Goal: Task Accomplishment & Management: Use online tool/utility

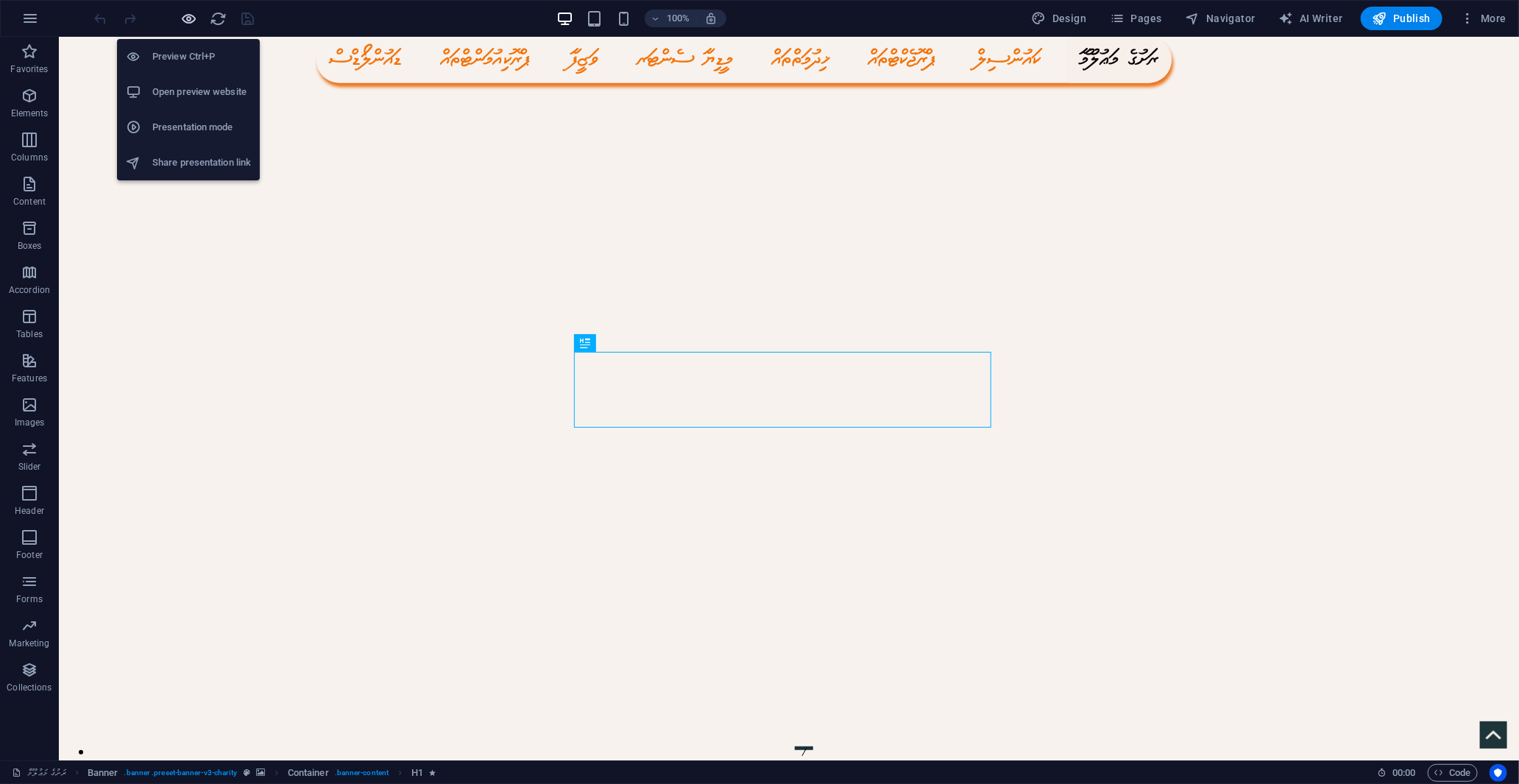
click at [184, 13] on icon "button" at bounding box center [189, 18] width 17 height 17
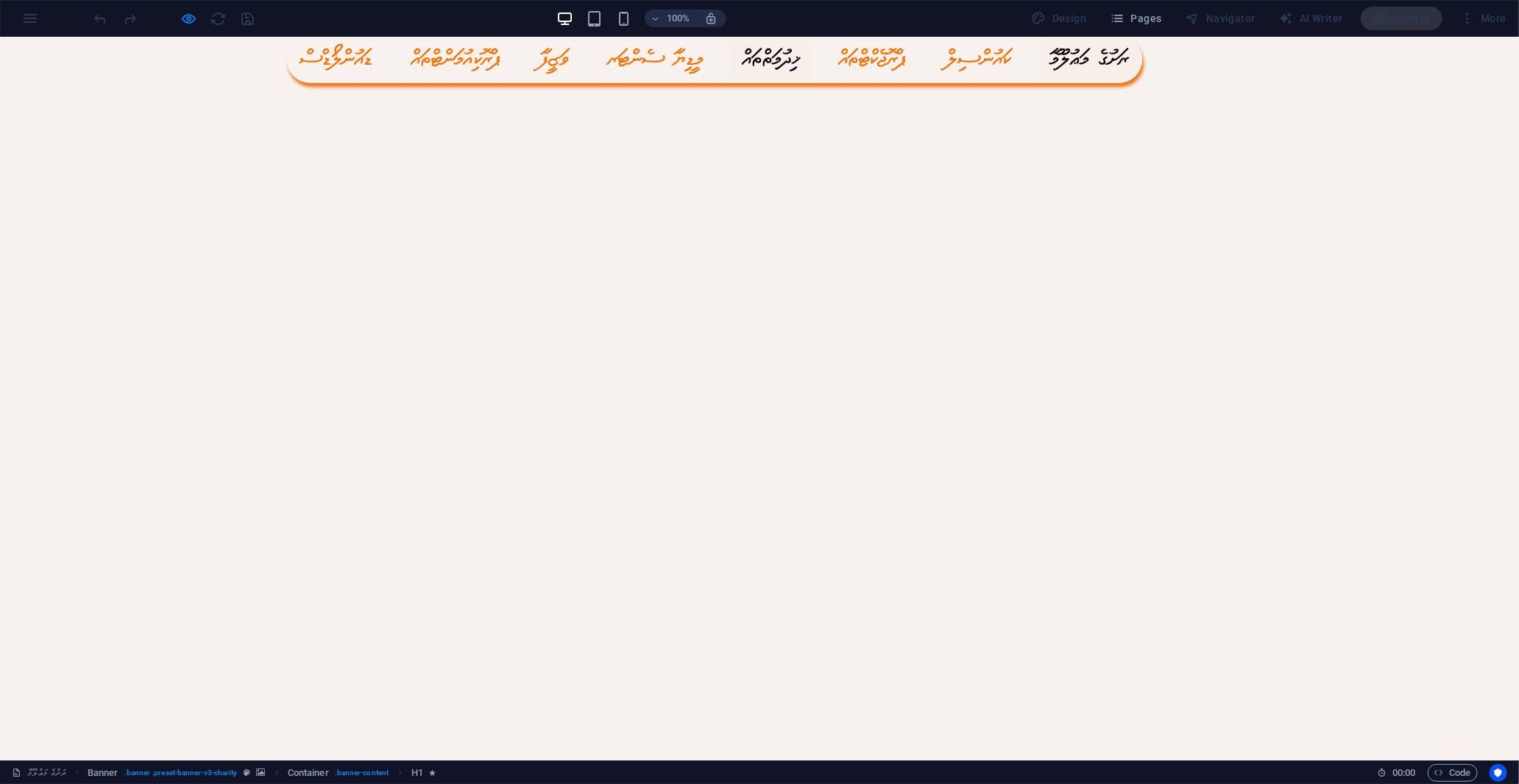
click at [813, 61] on link "ޚިދުމަތްތައް" at bounding box center [771, 58] width 83 height 47
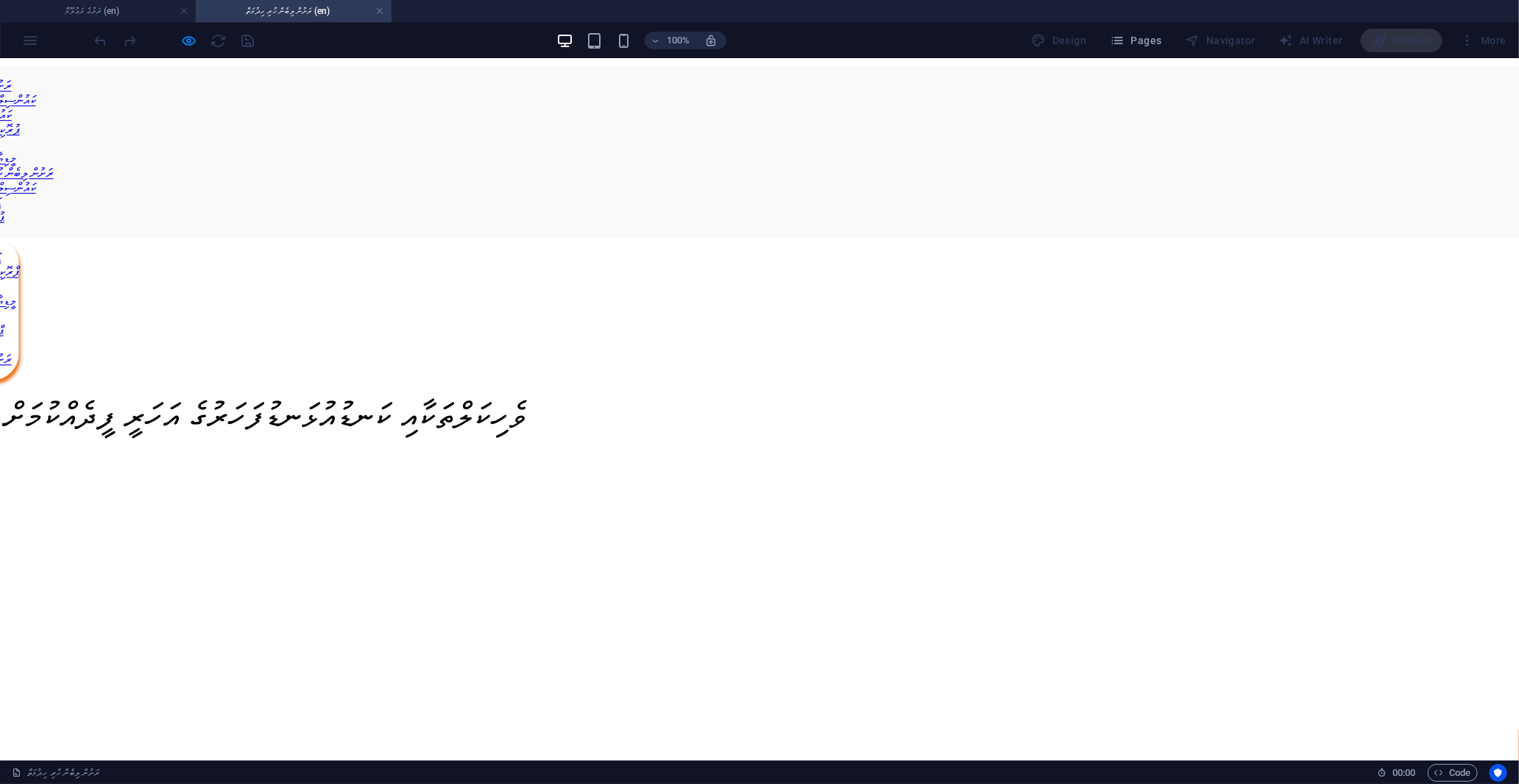
scroll to position [533, 0]
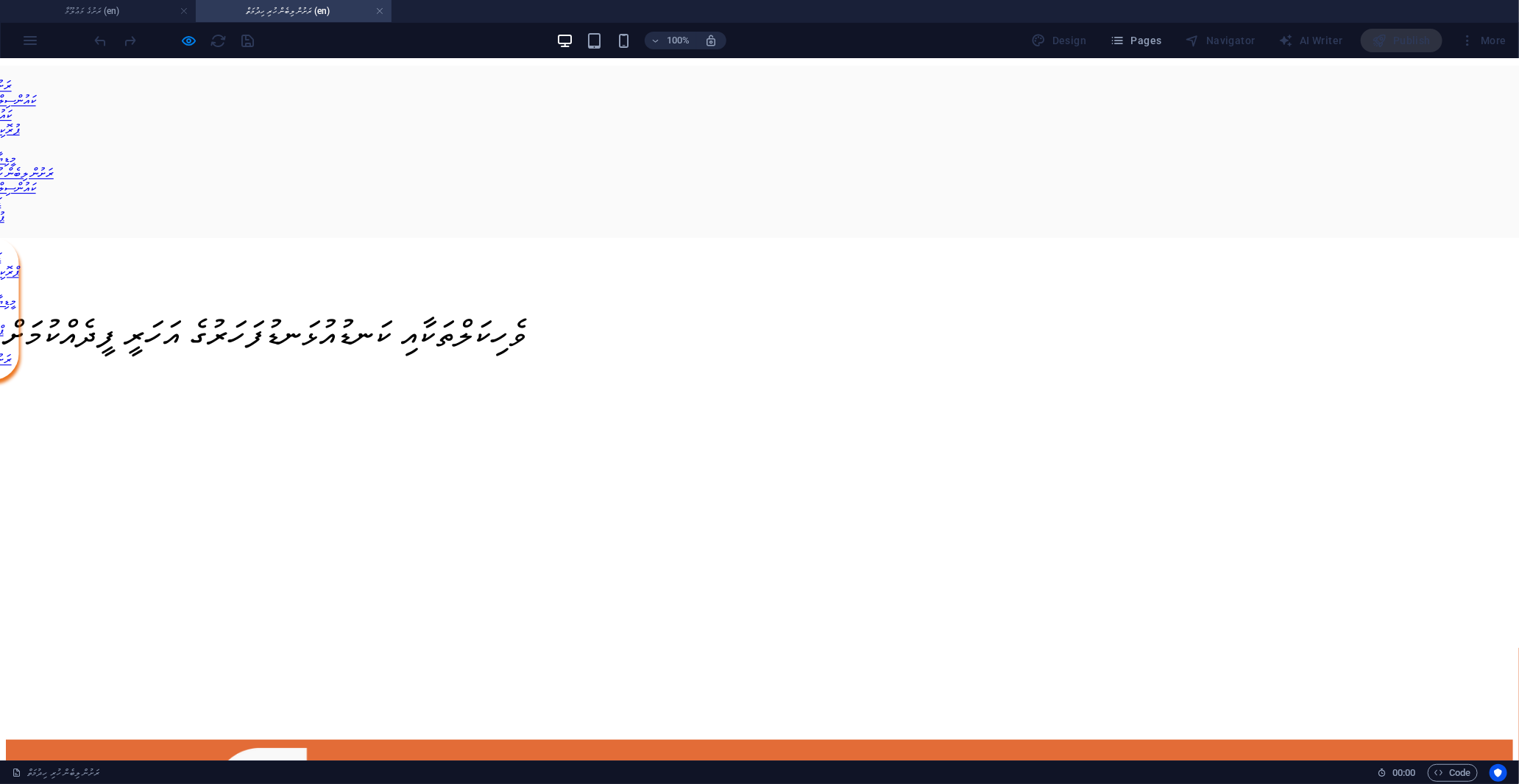
click at [766, 441] on div "</div>" at bounding box center [760, 590] width 1507 height 297
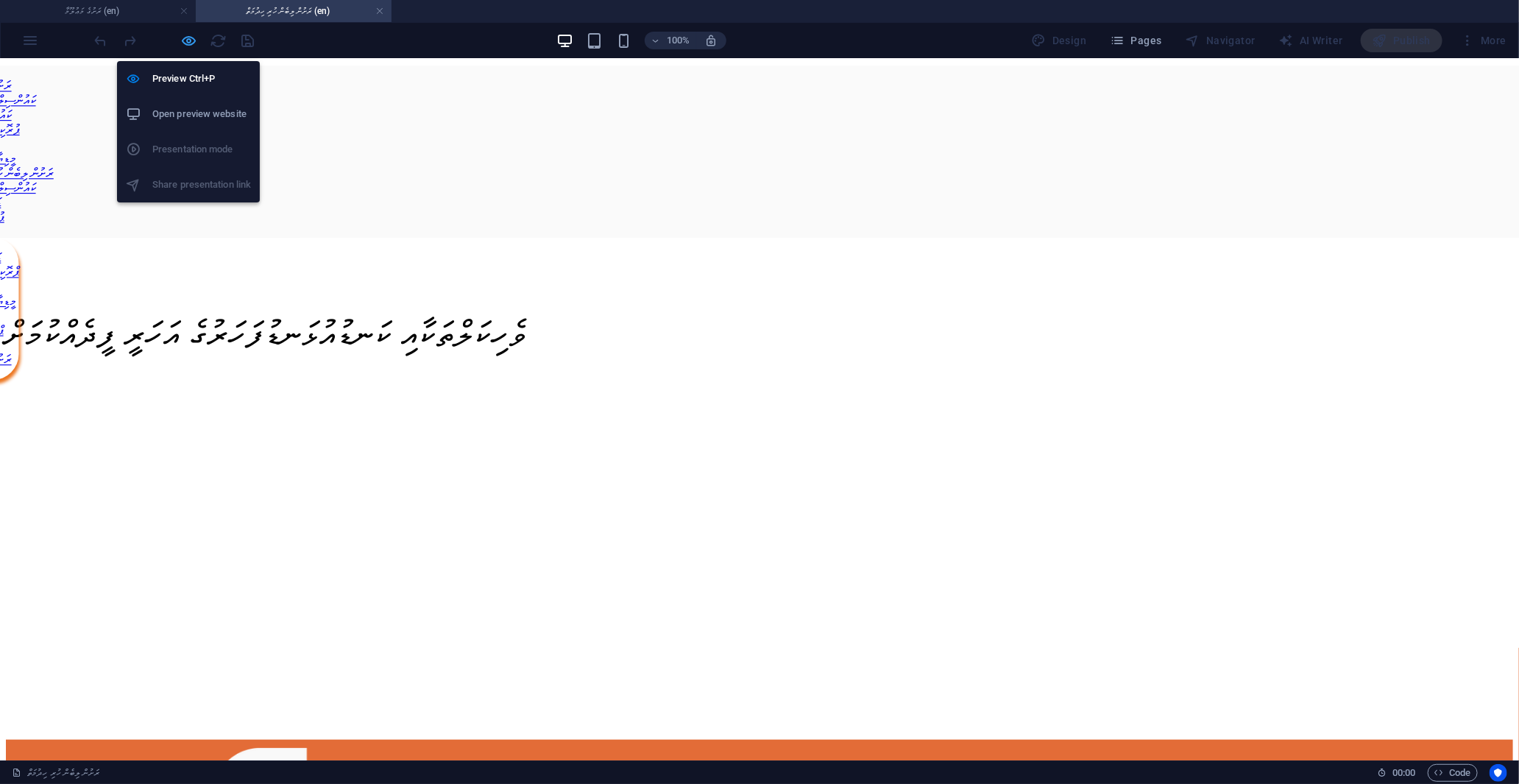
click at [194, 42] on icon "button" at bounding box center [189, 41] width 17 height 17
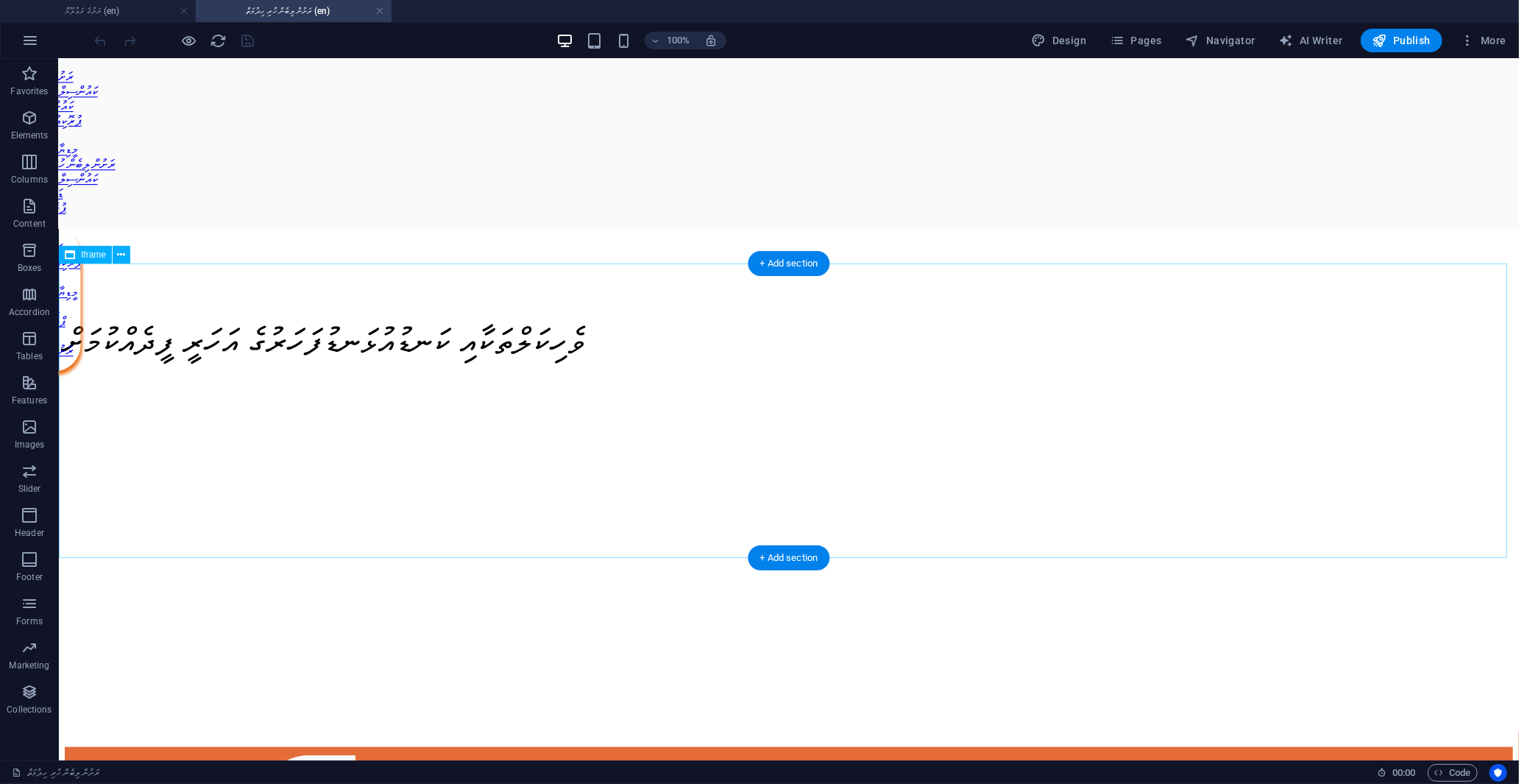
click at [868, 449] on div "</div>" at bounding box center [788, 598] width 1449 height 297
select select "%"
select select "px"
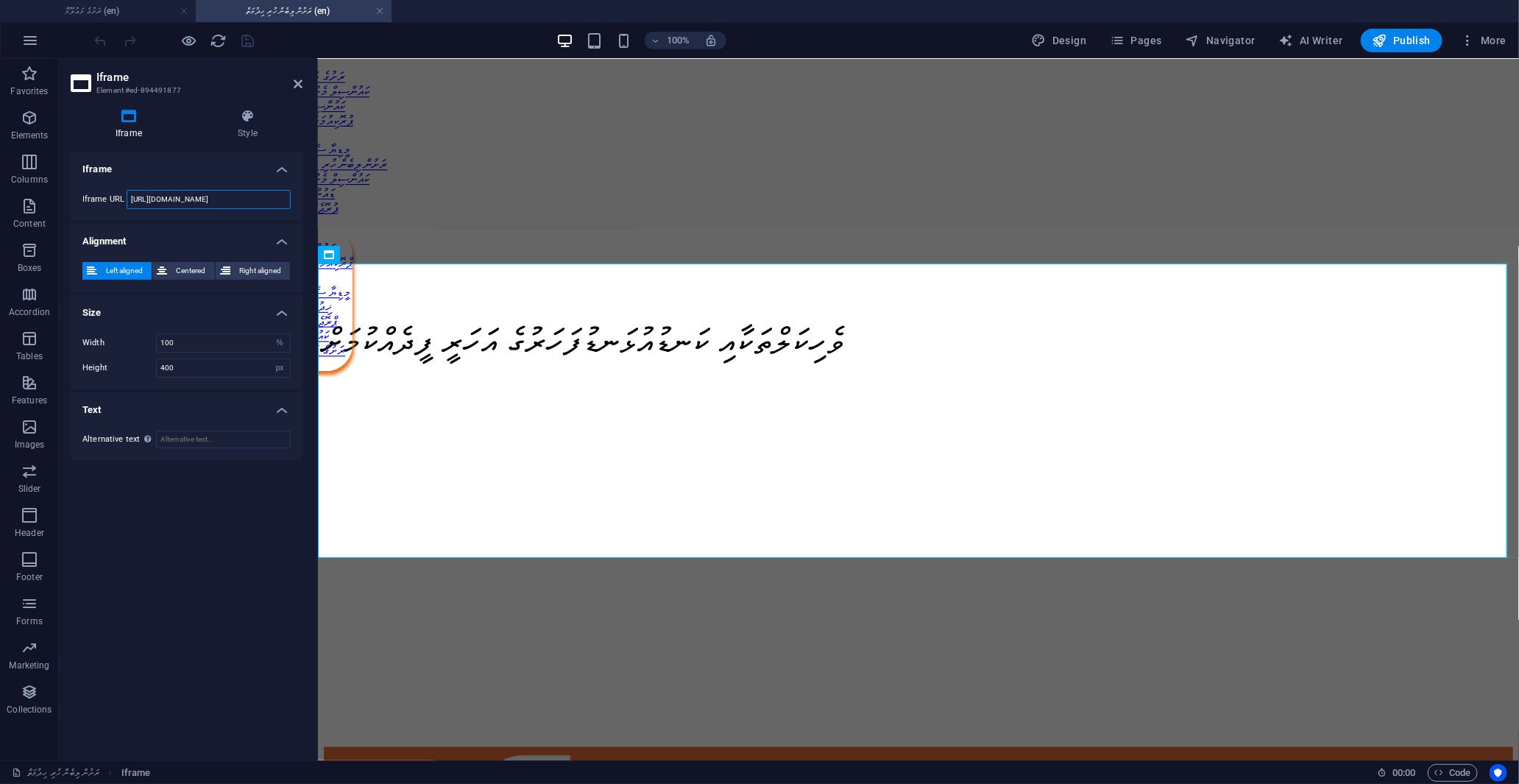
click at [236, 194] on input "[URL][DOMAIN_NAME]" at bounding box center [209, 199] width 165 height 19
click at [192, 270] on span "Centered" at bounding box center [190, 271] width 39 height 18
click at [223, 196] on input "[URL][DOMAIN_NAME]" at bounding box center [209, 199] width 165 height 19
drag, startPoint x: 445, startPoint y: 256, endPoint x: 377, endPoint y: 199, distance: 88.7
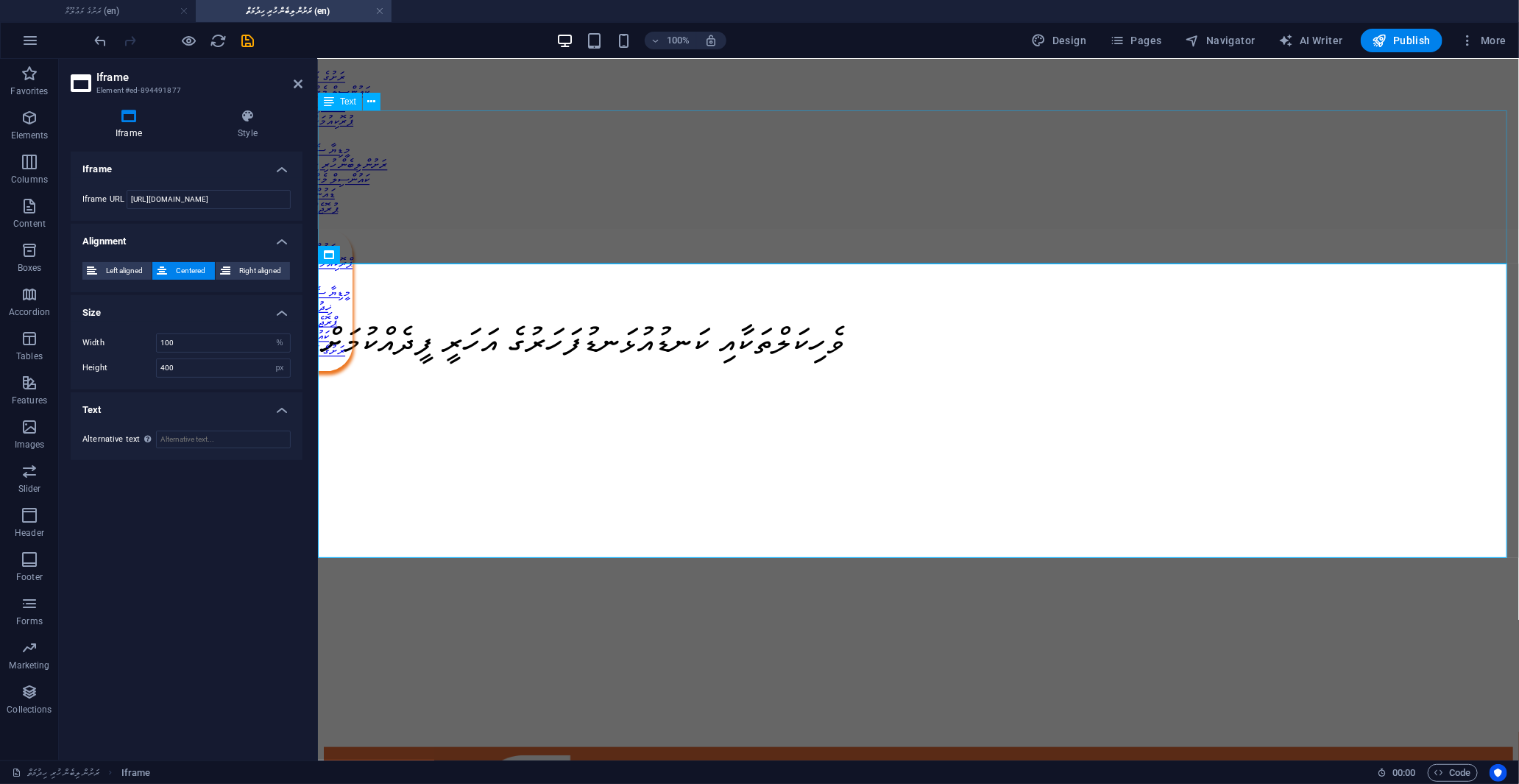
scroll to position [0, 0]
drag, startPoint x: 295, startPoint y: 85, endPoint x: 687, endPoint y: 251, distance: 425.7
click at [295, 85] on icon at bounding box center [297, 84] width 9 height 12
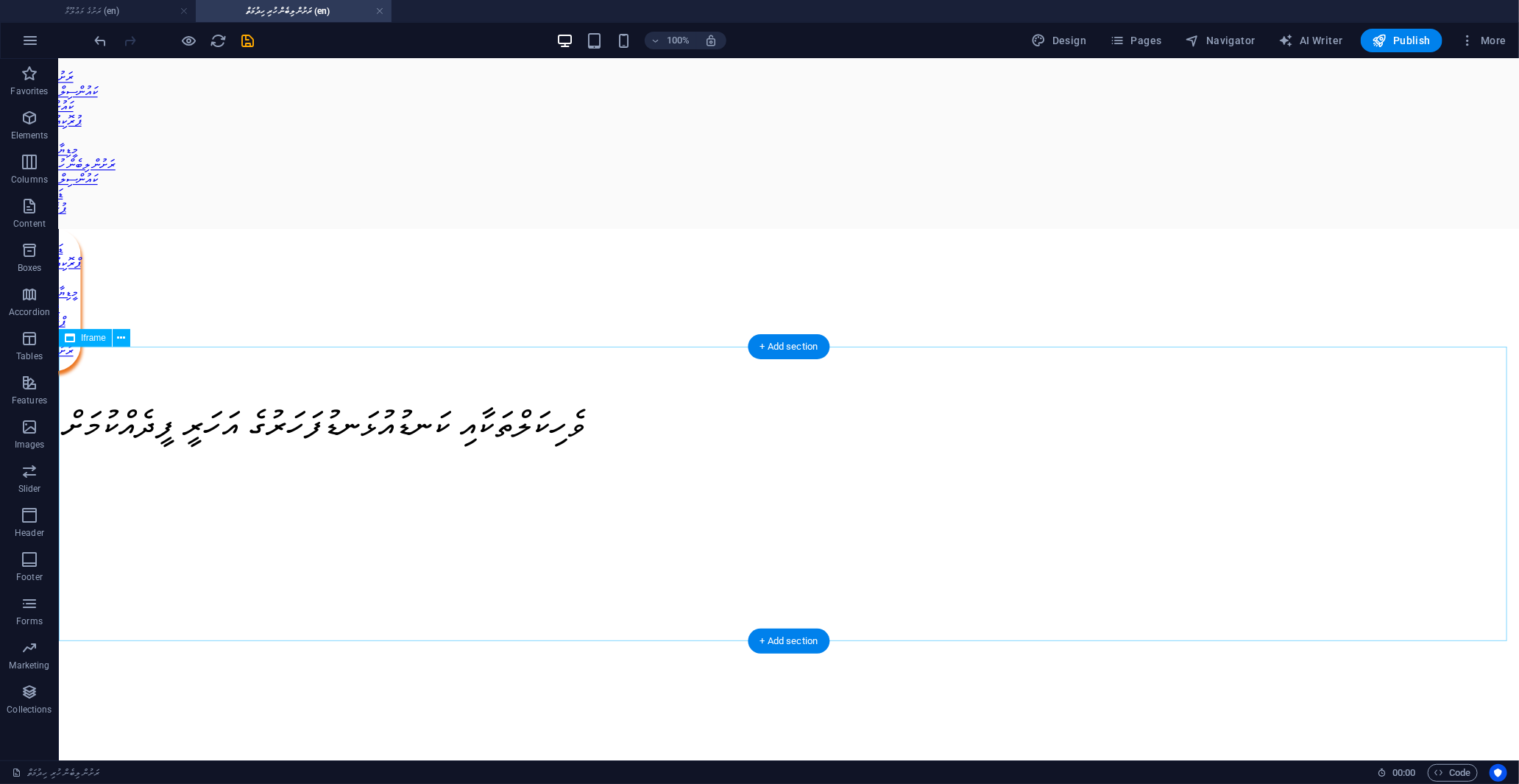
scroll to position [637, 0]
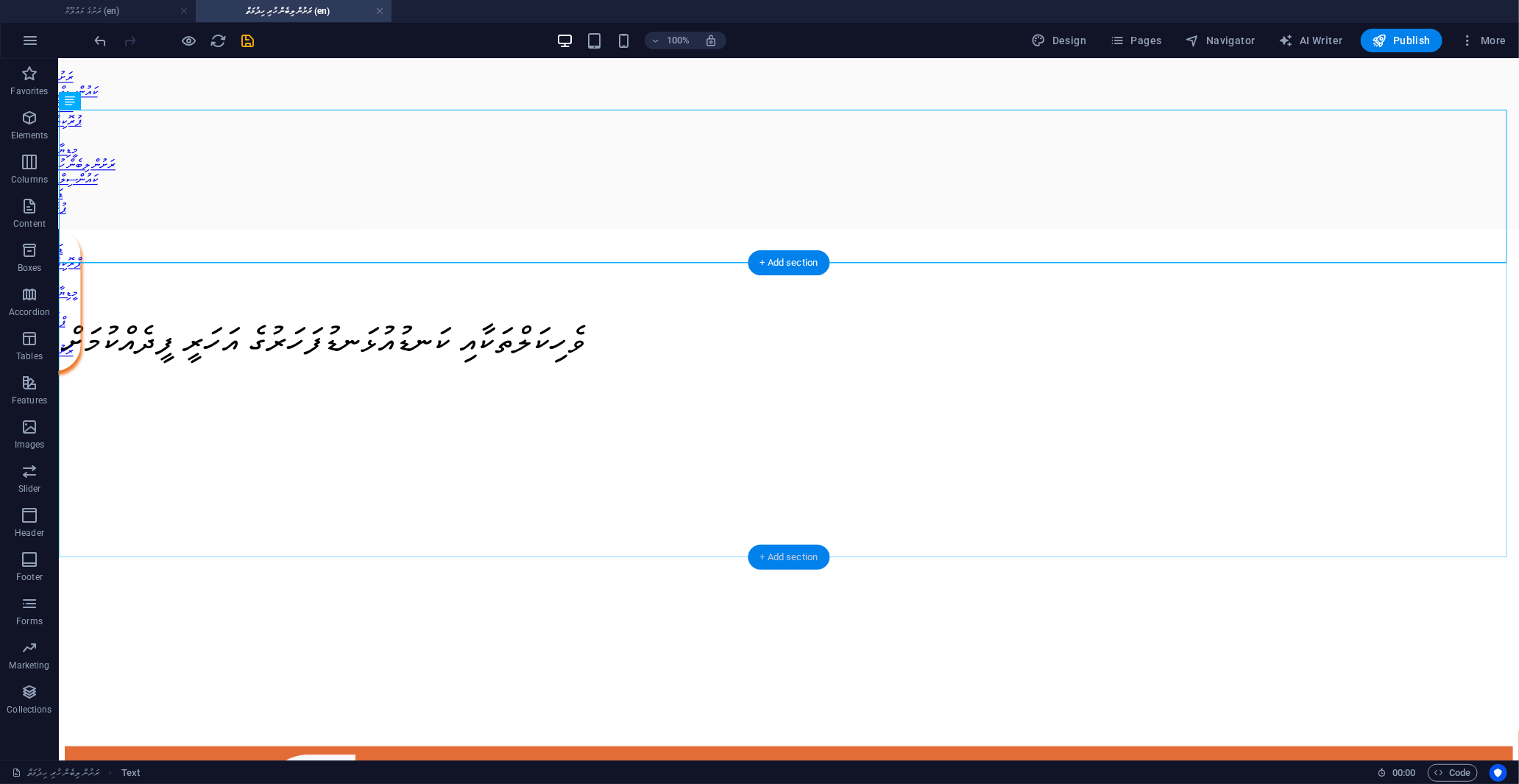
drag, startPoint x: 803, startPoint y: 555, endPoint x: 479, endPoint y: 432, distance: 346.6
click at [803, 555] on div "+ Add section" at bounding box center [789, 556] width 81 height 25
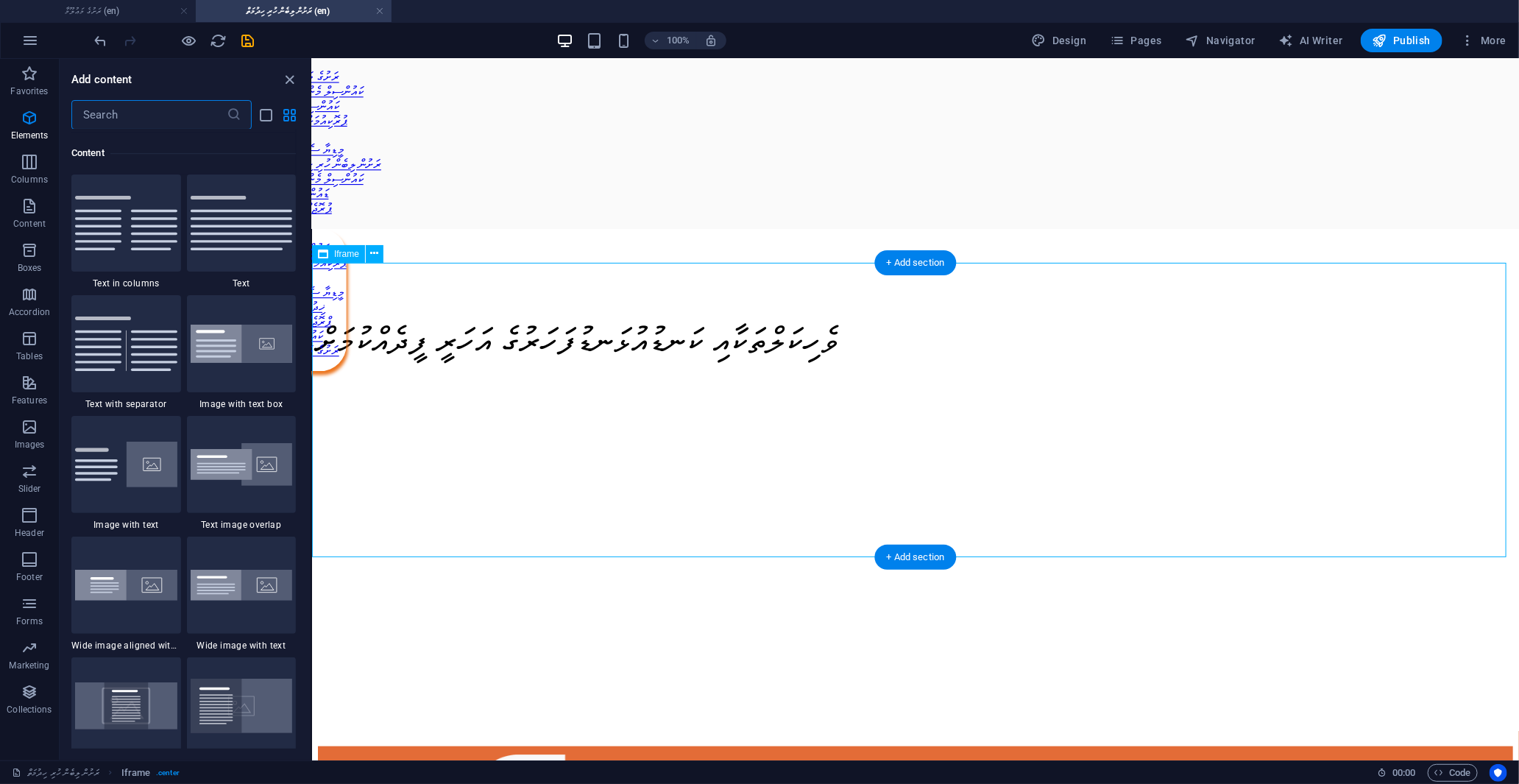
scroll to position [2573, 0]
drag, startPoint x: 939, startPoint y: 556, endPoint x: 895, endPoint y: 553, distance: 44.1
click at [895, 553] on div "+ Add section" at bounding box center [916, 556] width 81 height 25
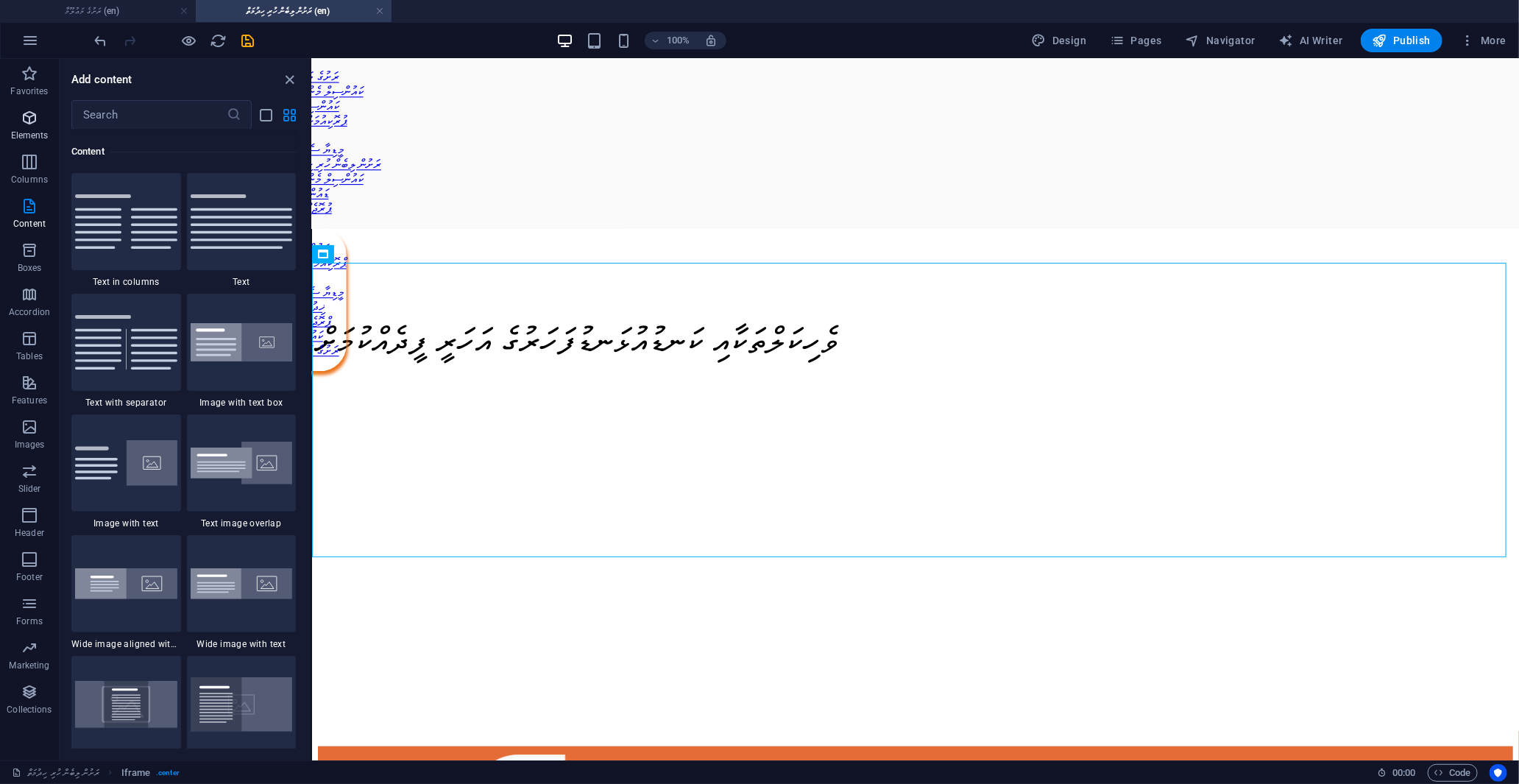
click at [25, 113] on icon "button" at bounding box center [30, 118] width 18 height 18
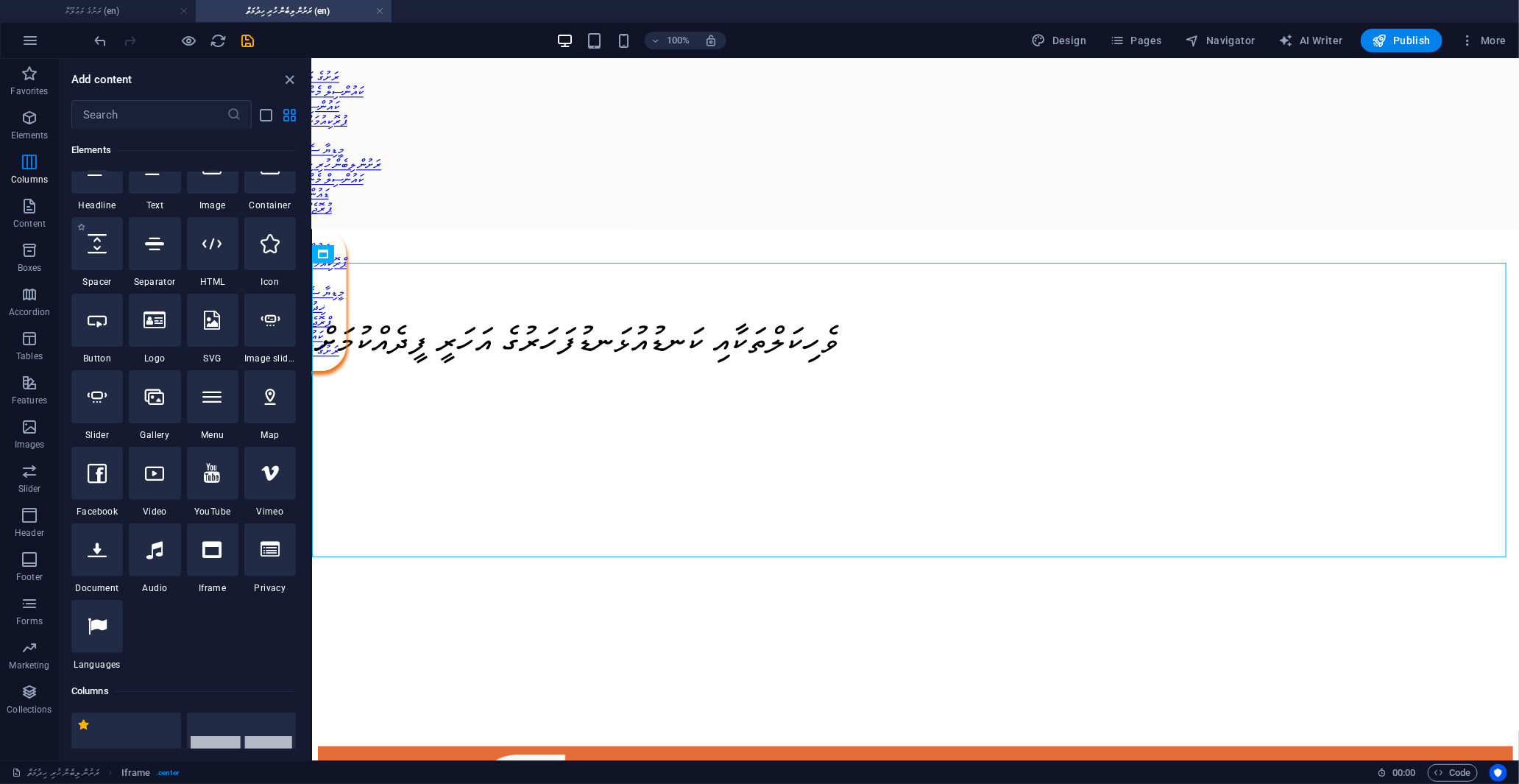
scroll to position [157, 0]
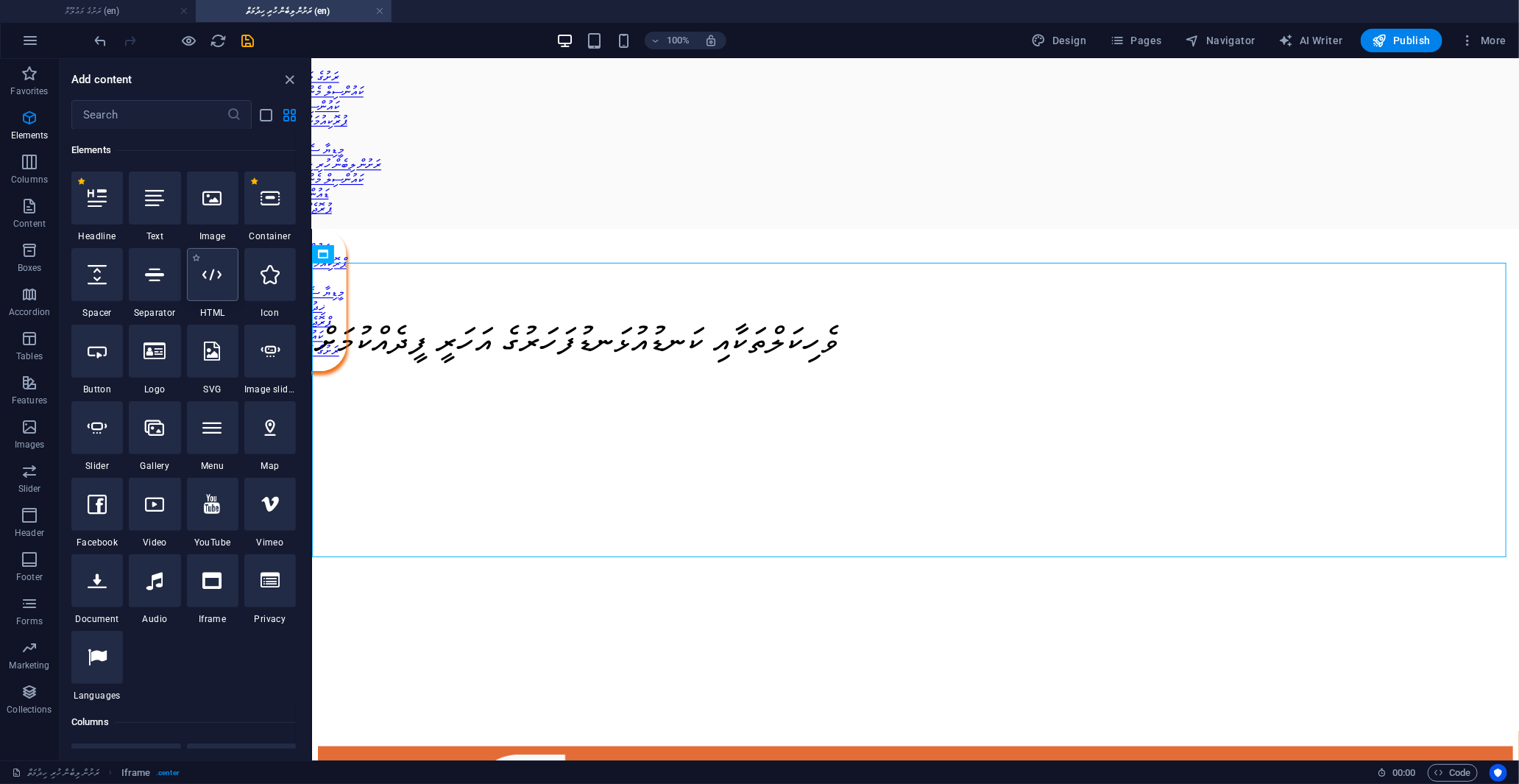
click at [215, 296] on div at bounding box center [213, 274] width 52 height 53
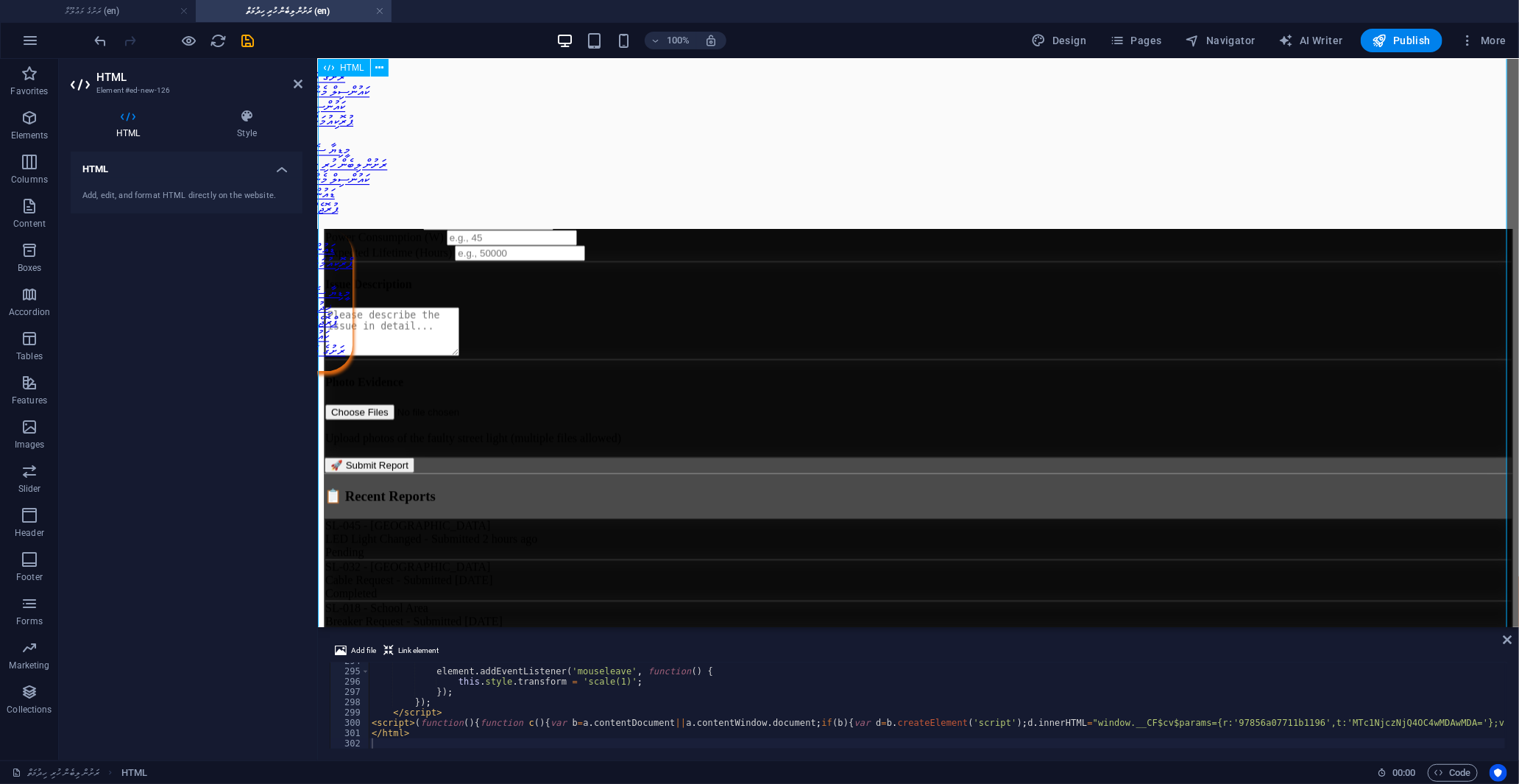
scroll to position [2044, 0]
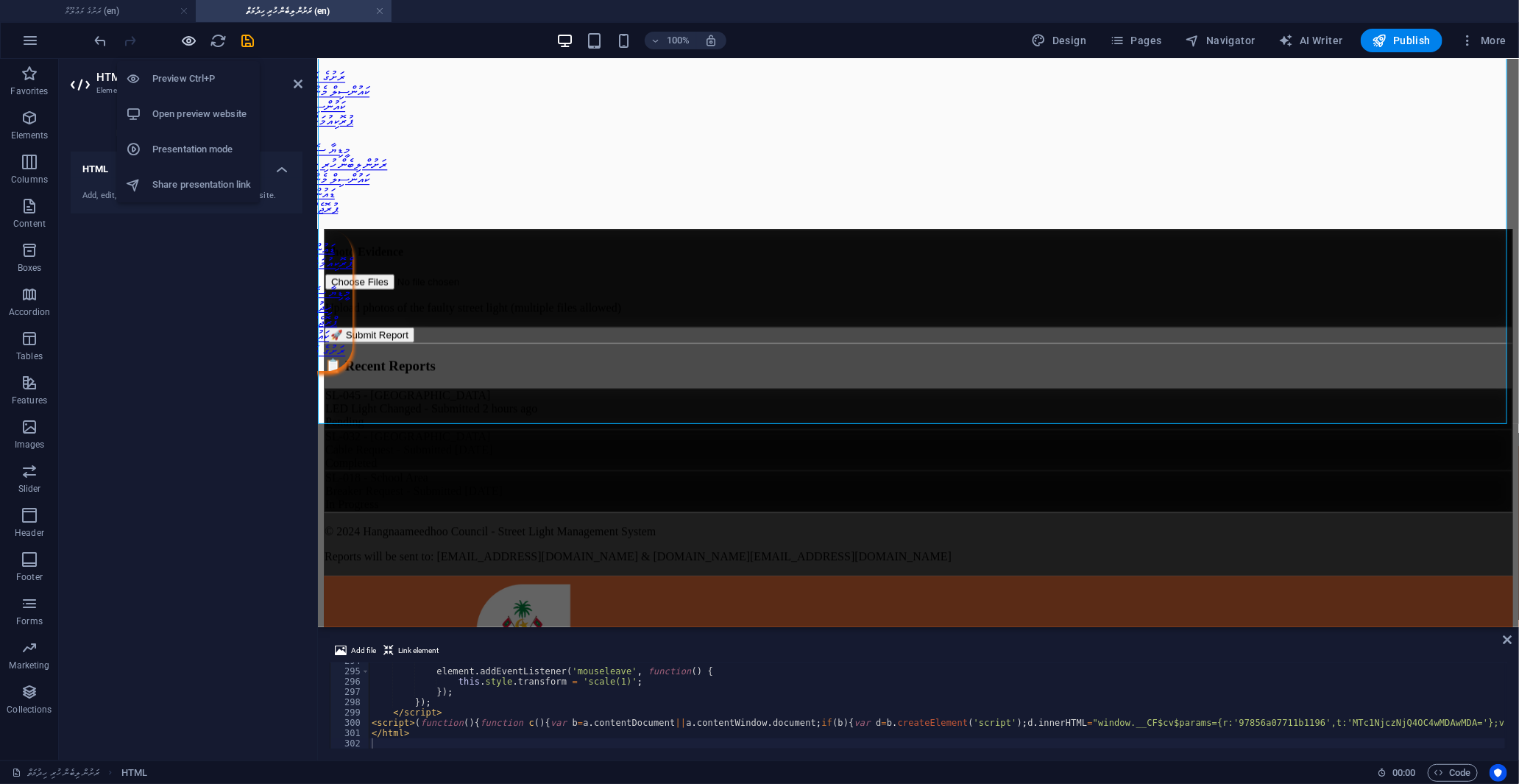
click at [187, 45] on icon "button" at bounding box center [189, 41] width 17 height 17
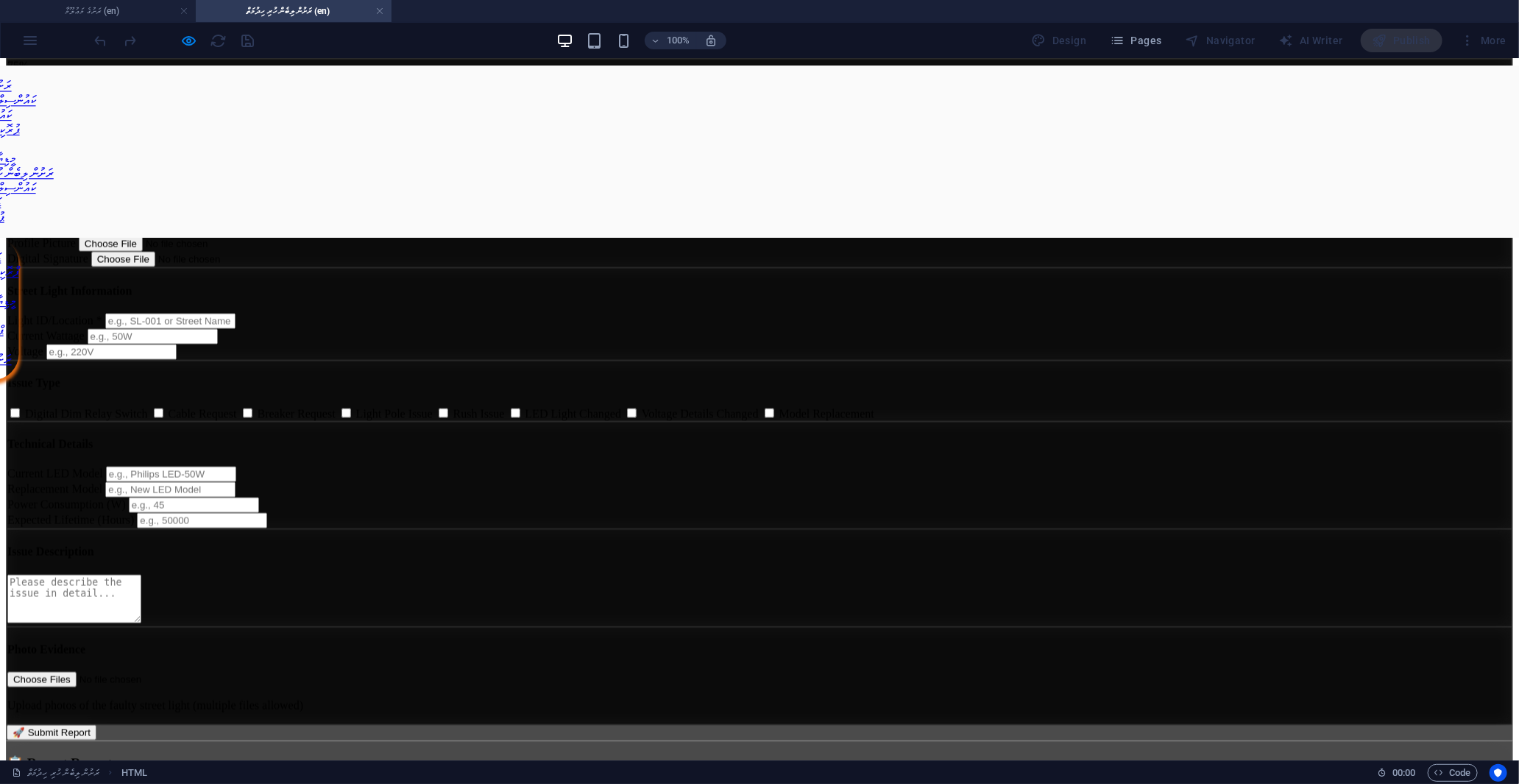
scroll to position [1432, 0]
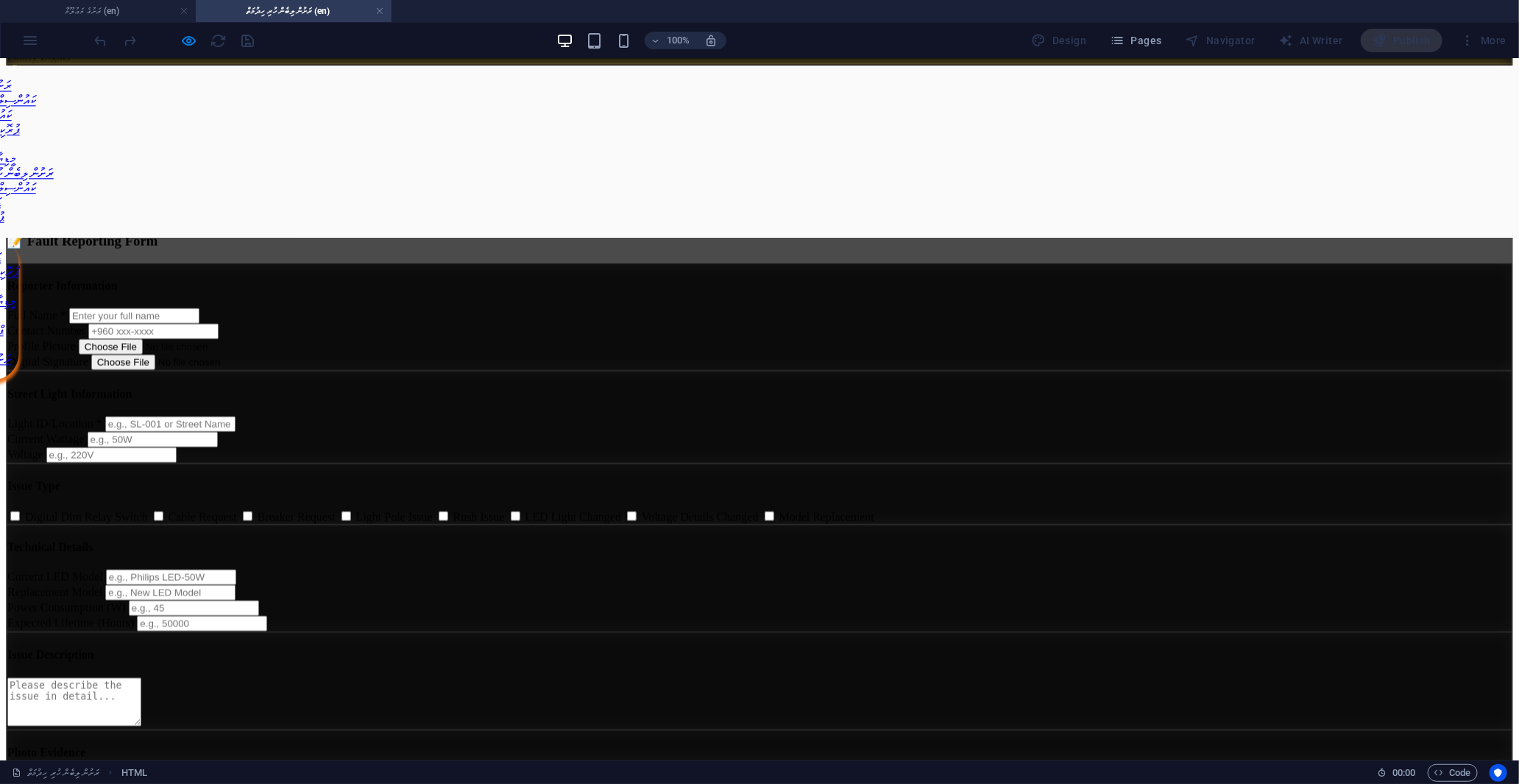
click at [176, 447] on input "number" at bounding box center [111, 455] width 130 height 16
type input "-1"
click at [176, 447] on input "-1" at bounding box center [111, 455] width 130 height 16
click at [218, 431] on input "number" at bounding box center [152, 439] width 130 height 16
click at [236, 415] on input "text" at bounding box center [170, 423] width 130 height 16
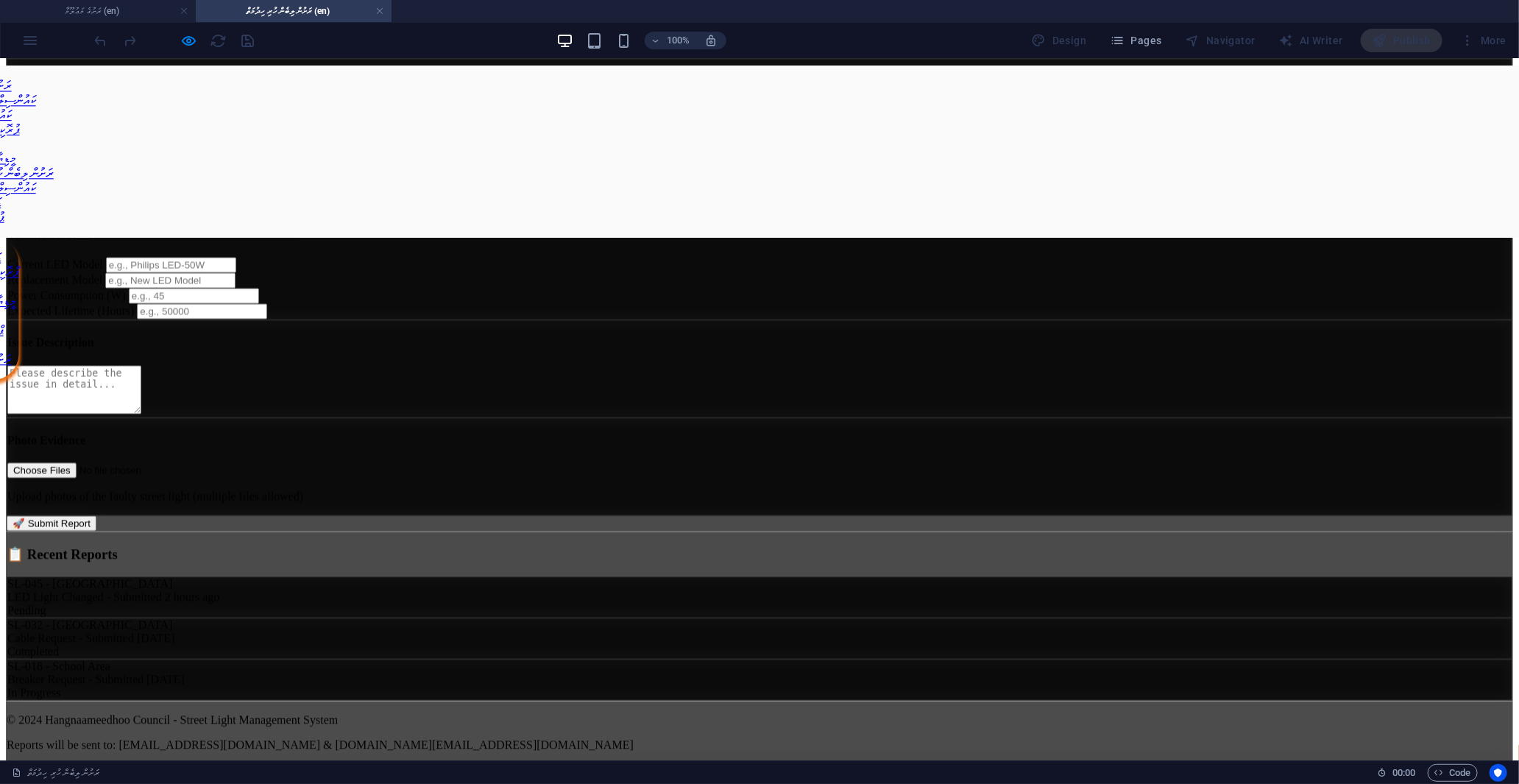
scroll to position [1760, 0]
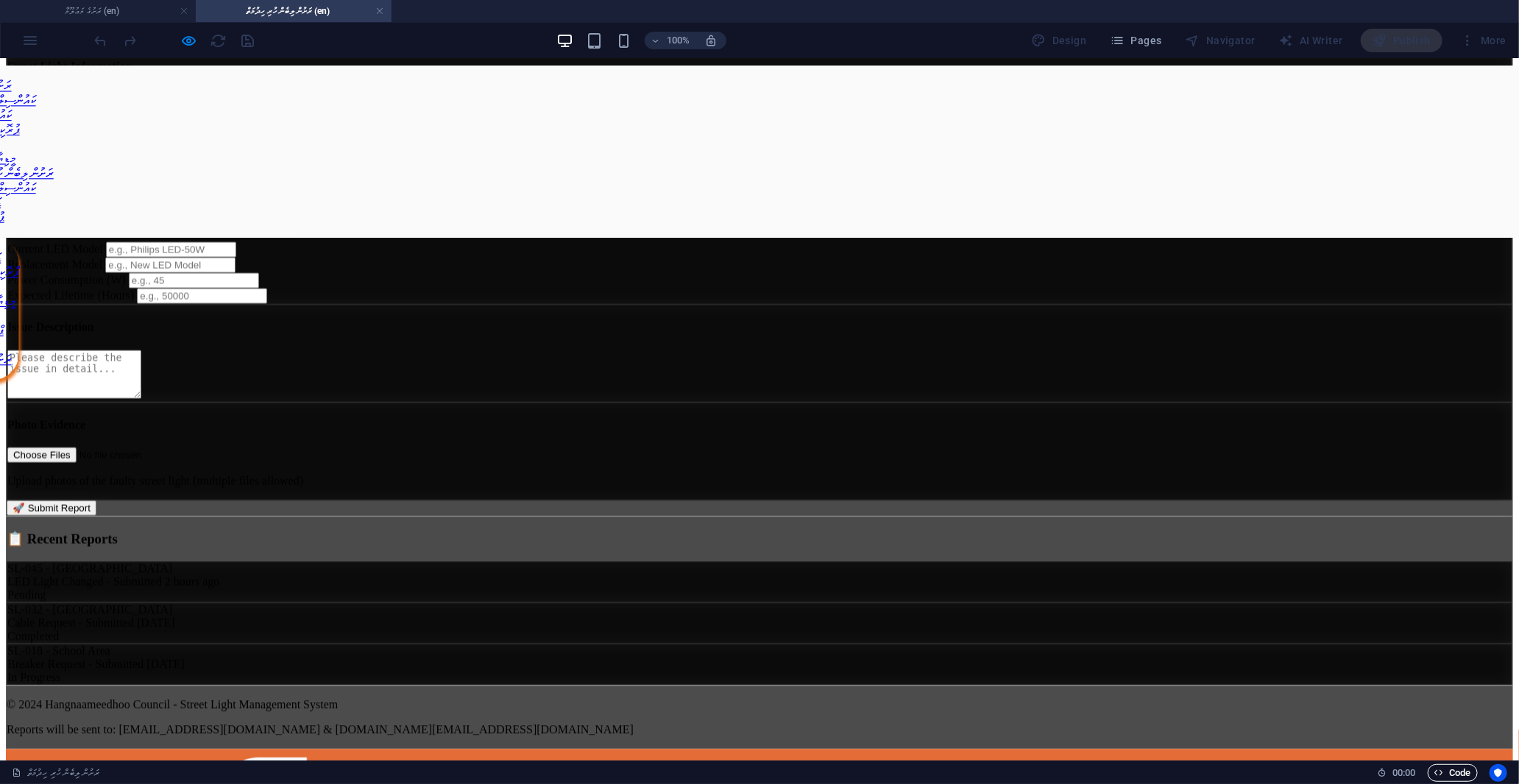
click at [1461, 773] on span "Code" at bounding box center [1453, 773] width 37 height 18
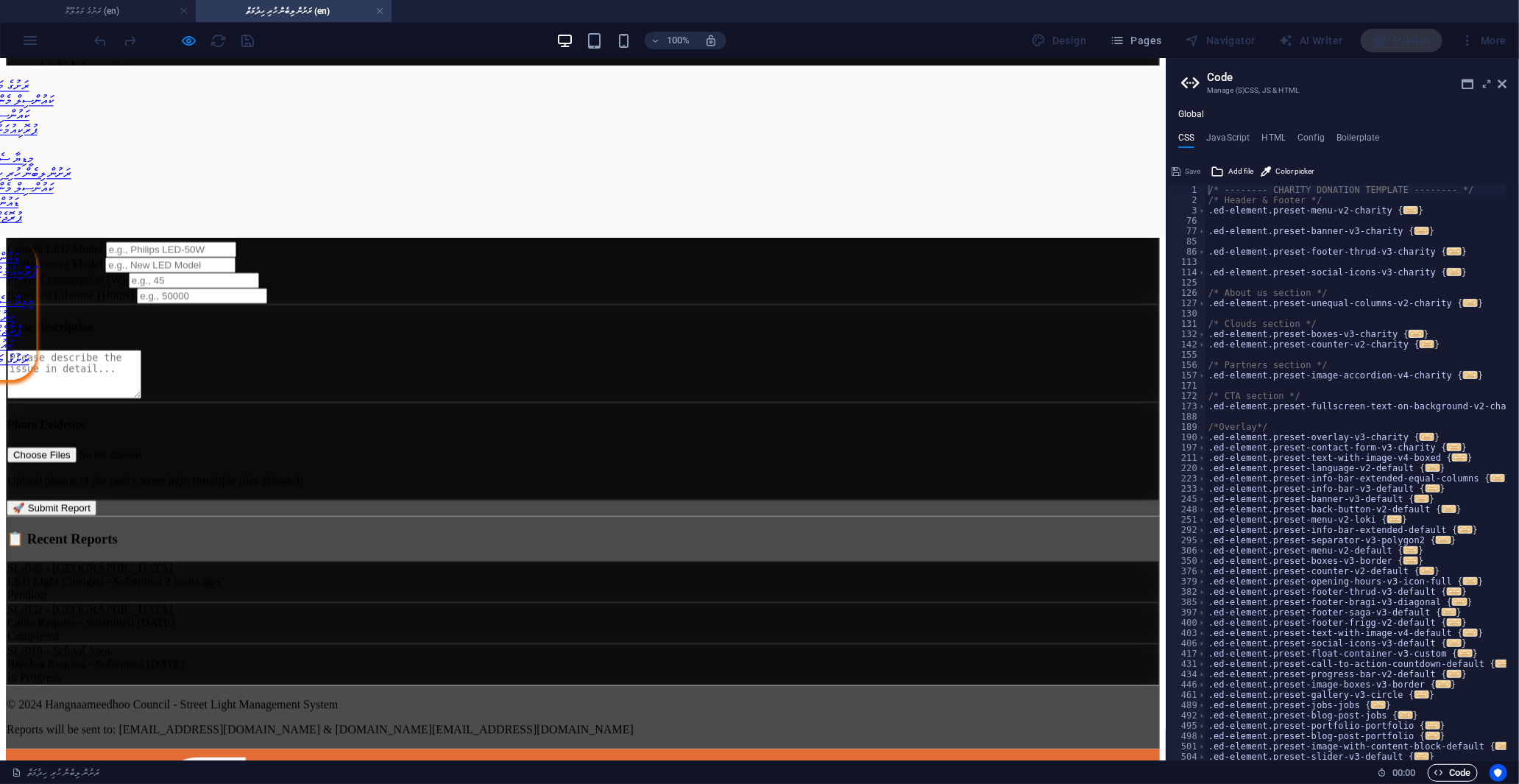
click at [1461, 773] on span "Code" at bounding box center [1453, 773] width 37 height 18
click at [1264, 144] on h4 "HTML" at bounding box center [1274, 141] width 24 height 16
type textarea "{{content}}"
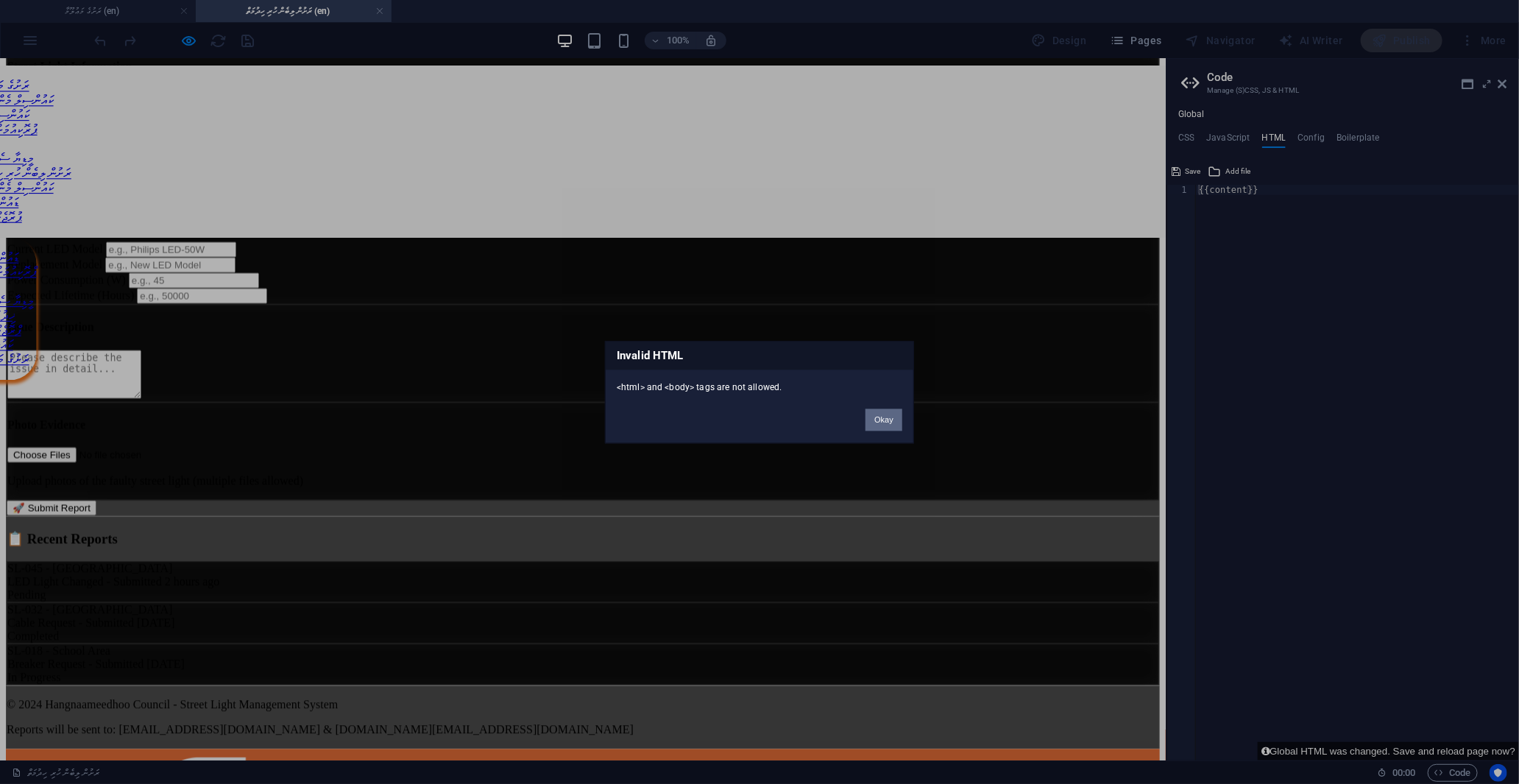
click at [886, 417] on button "Okay" at bounding box center [883, 419] width 37 height 22
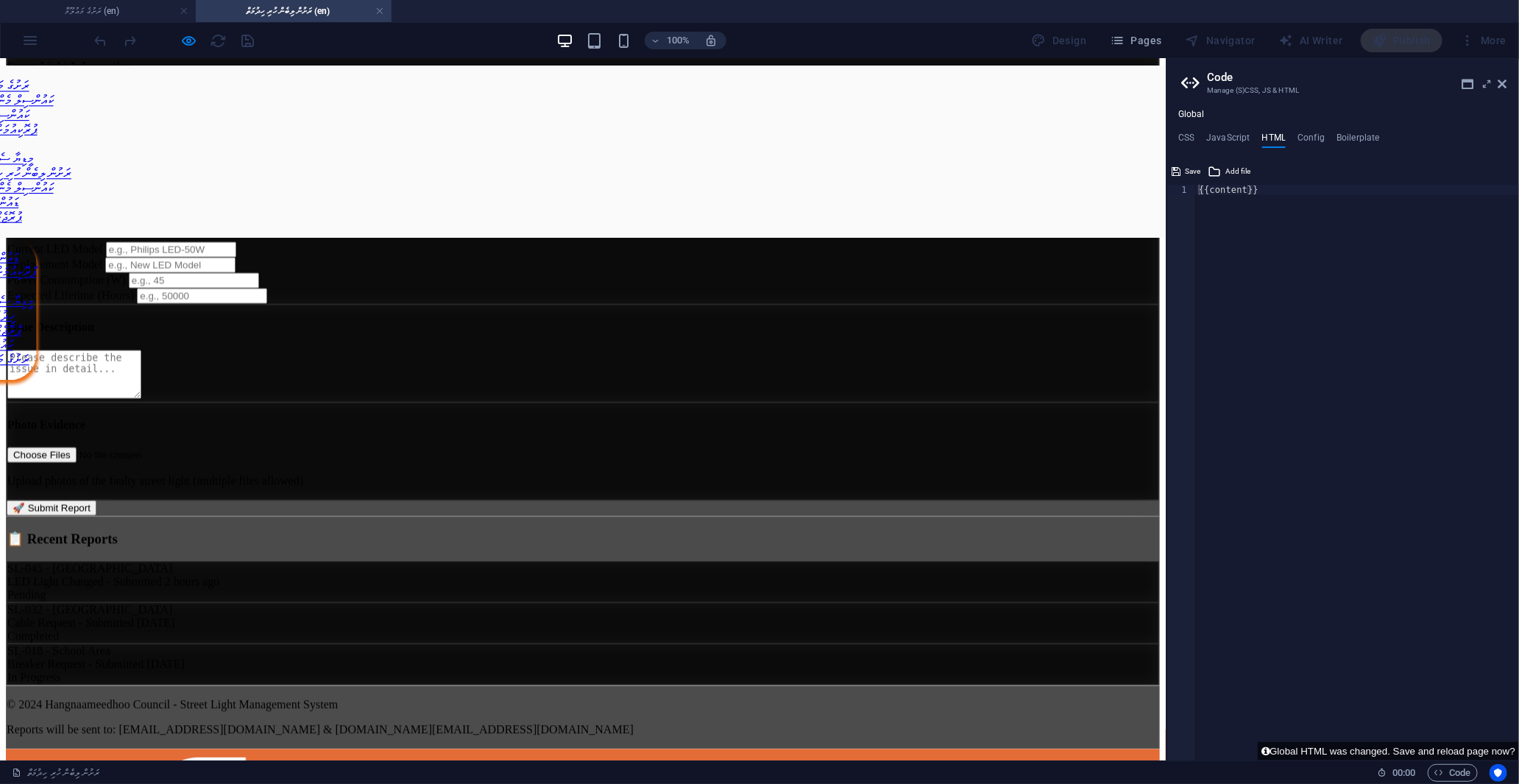
click at [1512, 78] on aside "Code Manage (S)CSS, JS & HTML Global CSS JavaScript HTML Config Boilerplate /* …" at bounding box center [1343, 408] width 353 height 701
click at [1499, 84] on icon at bounding box center [1502, 84] width 9 height 12
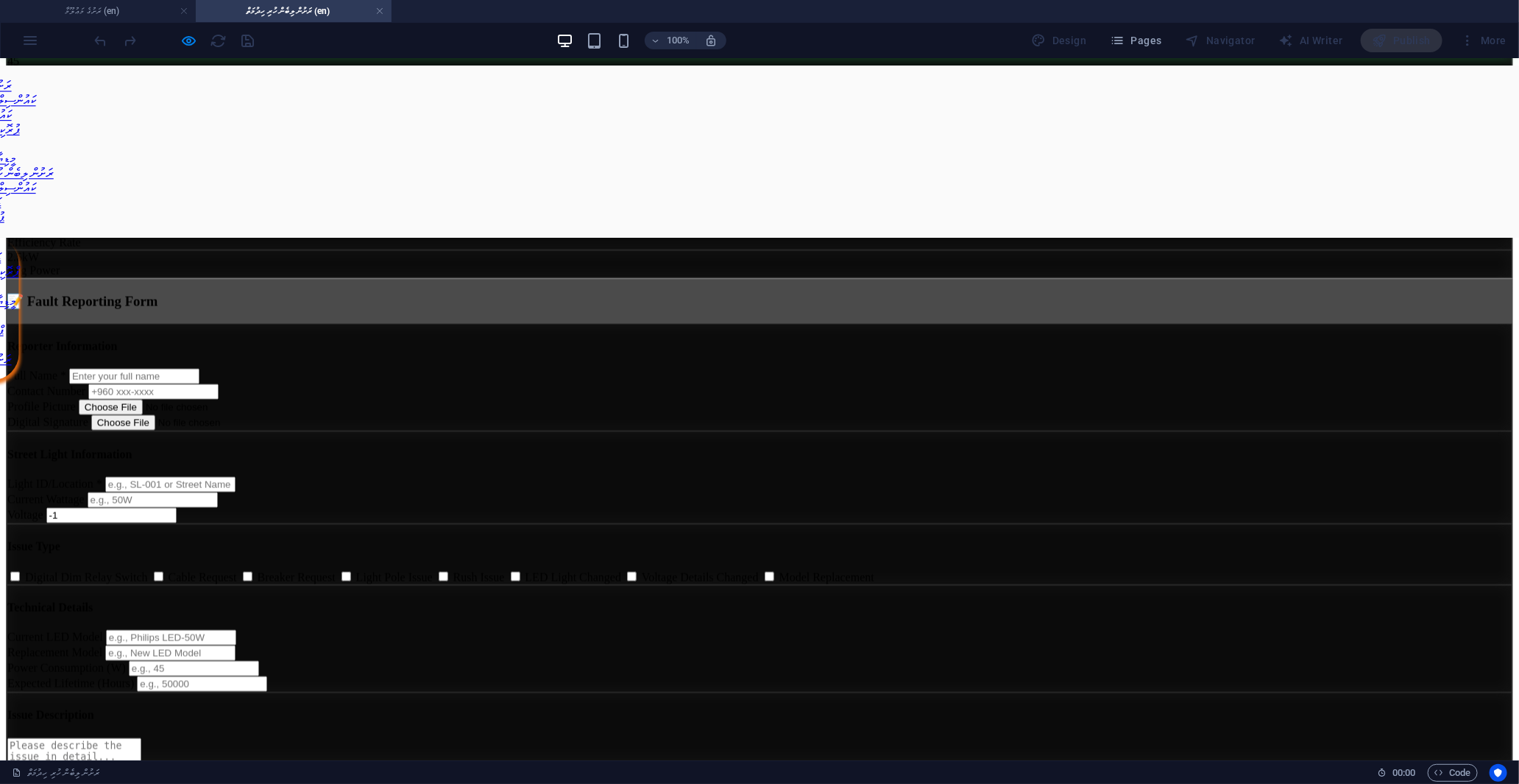
scroll to position [1269, 0]
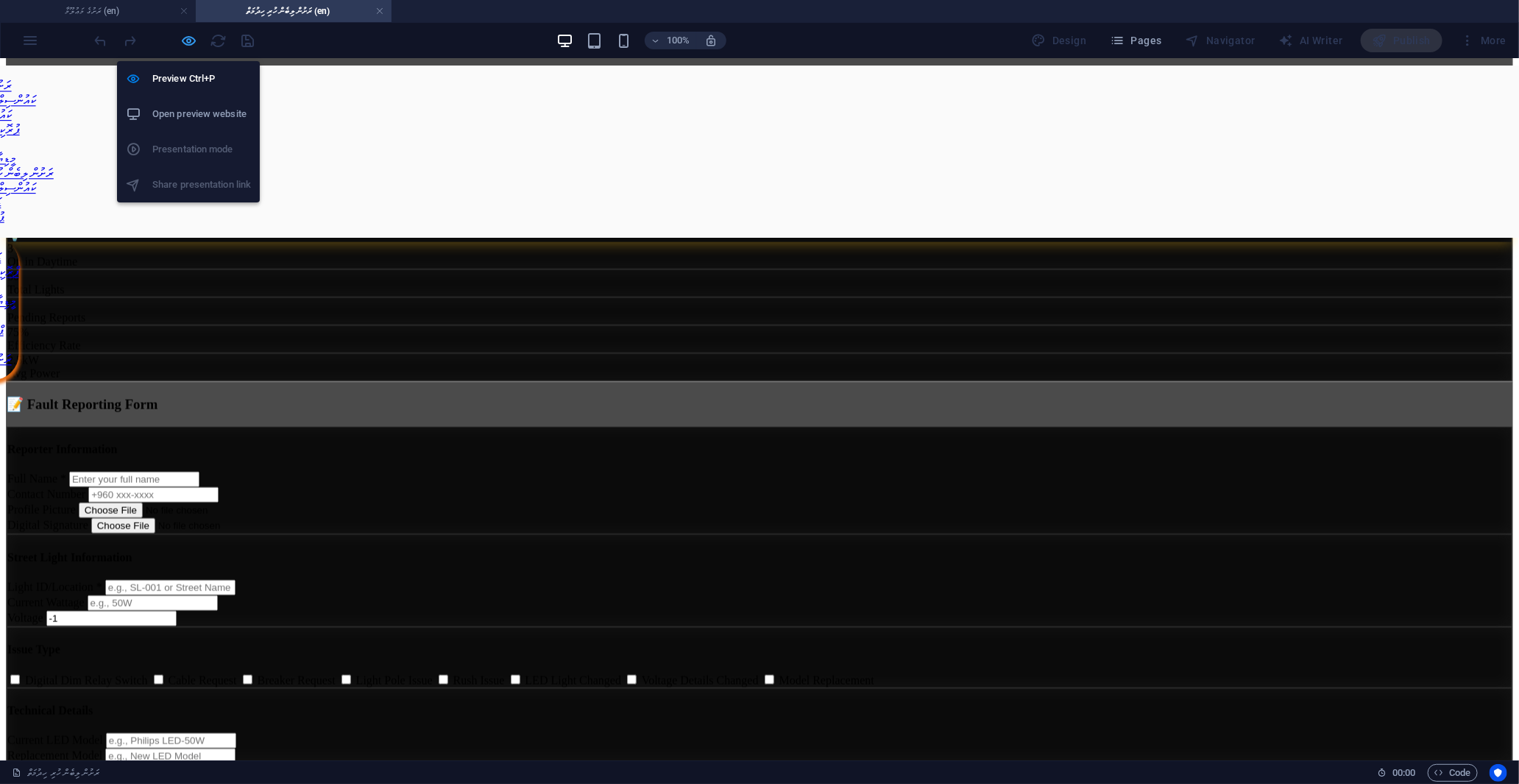
click at [182, 46] on icon "button" at bounding box center [189, 41] width 17 height 17
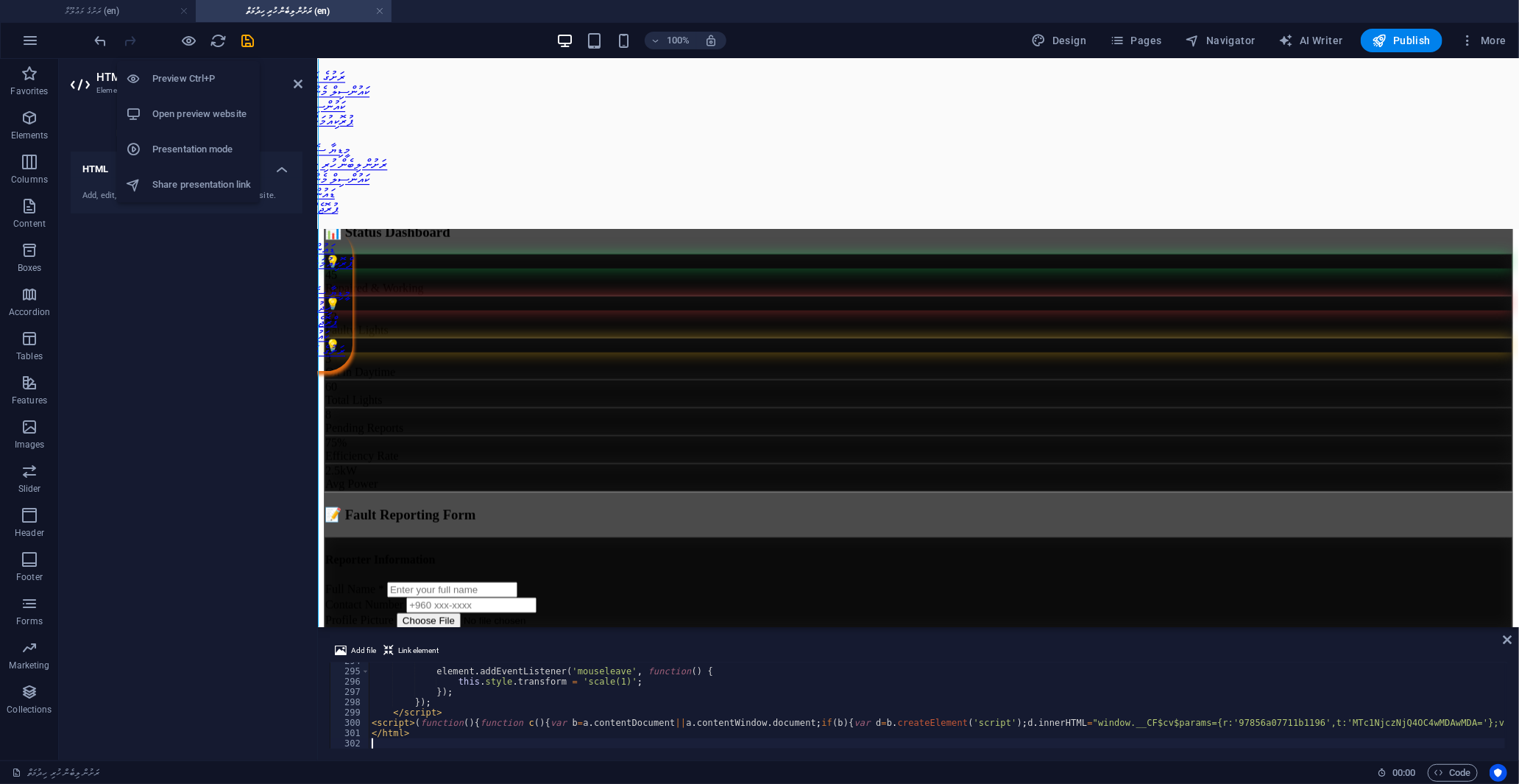
scroll to position [1388, 0]
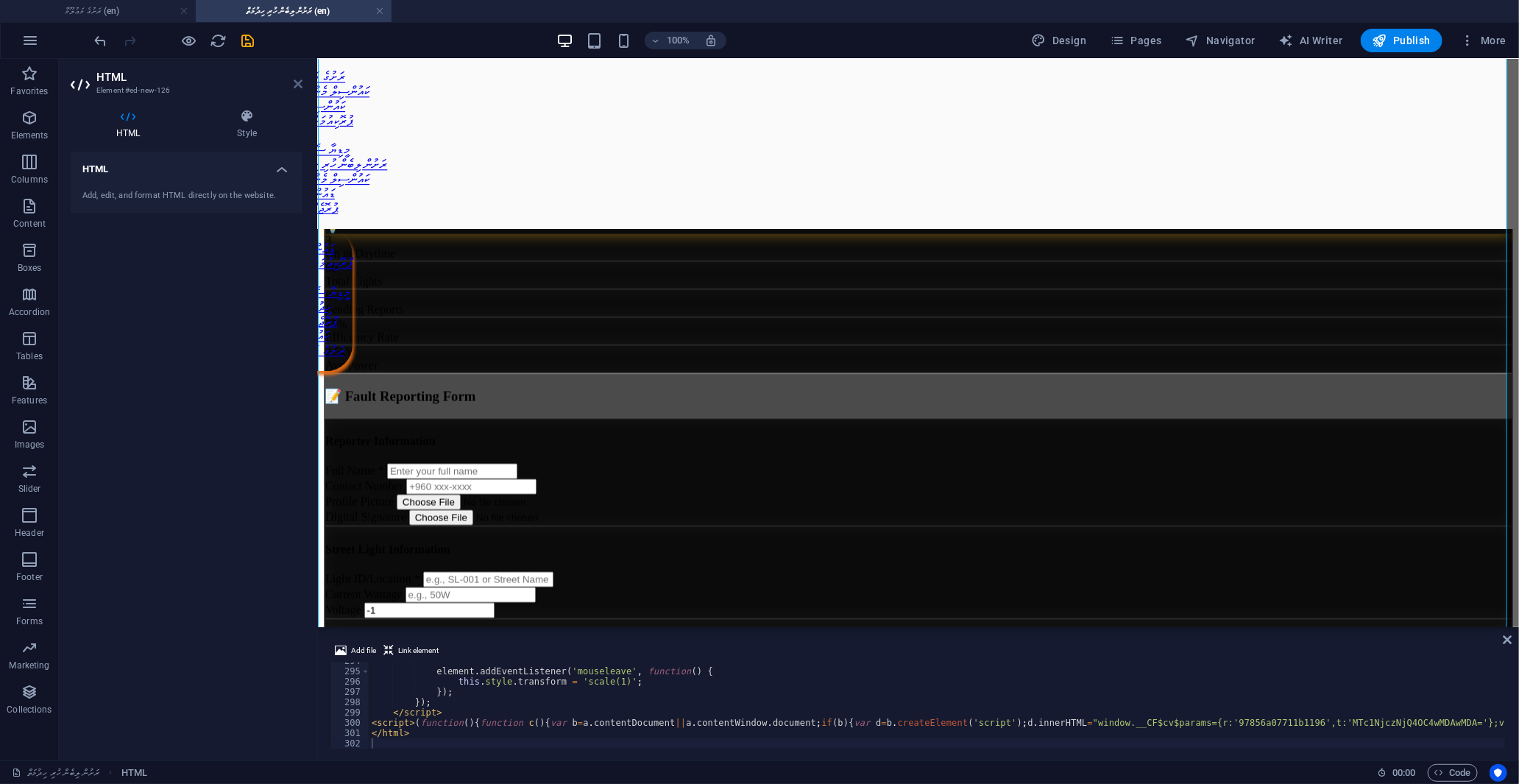
drag, startPoint x: 296, startPoint y: 85, endPoint x: 523, endPoint y: 289, distance: 305.2
click at [296, 85] on icon at bounding box center [297, 84] width 9 height 12
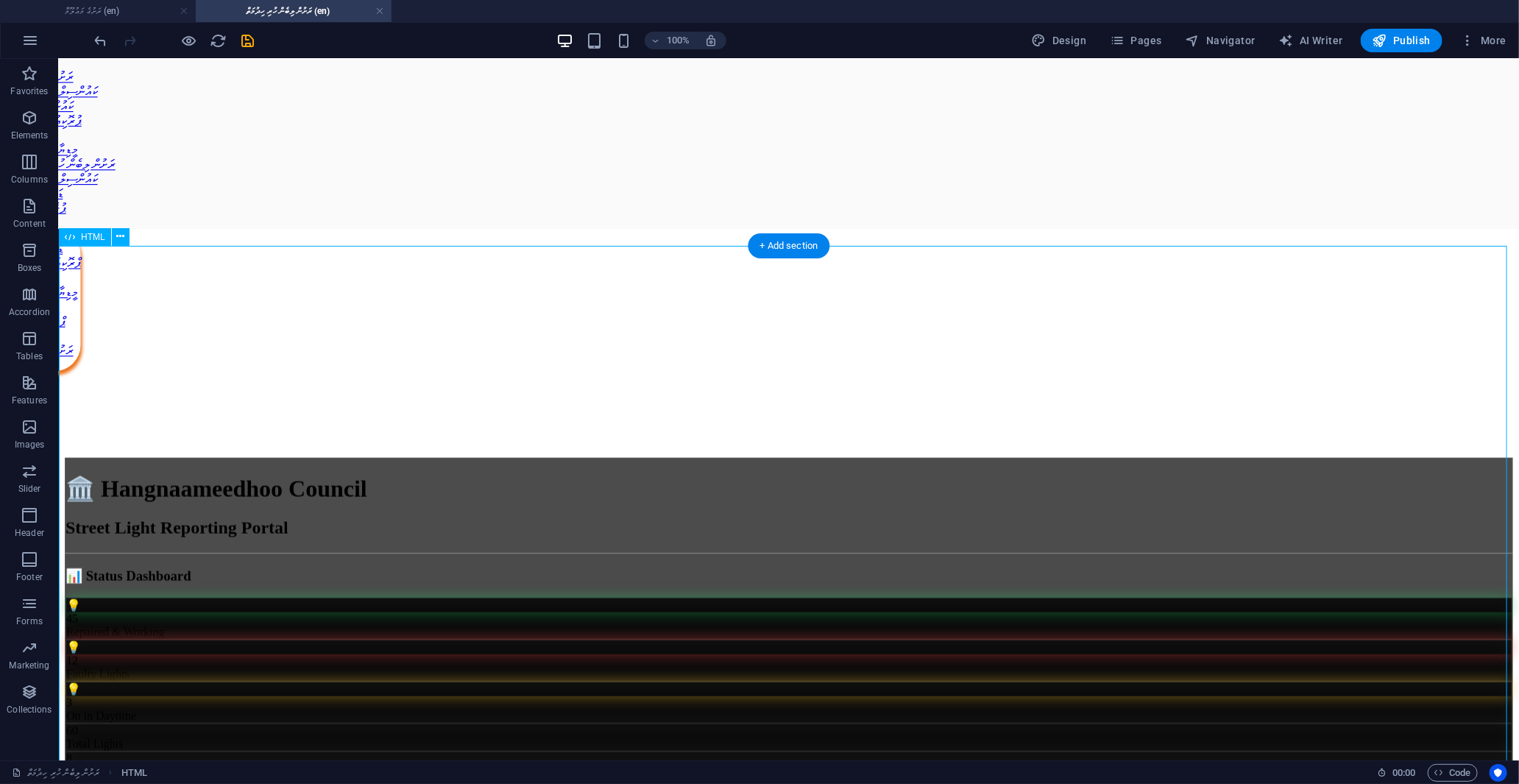
scroll to position [898, 0]
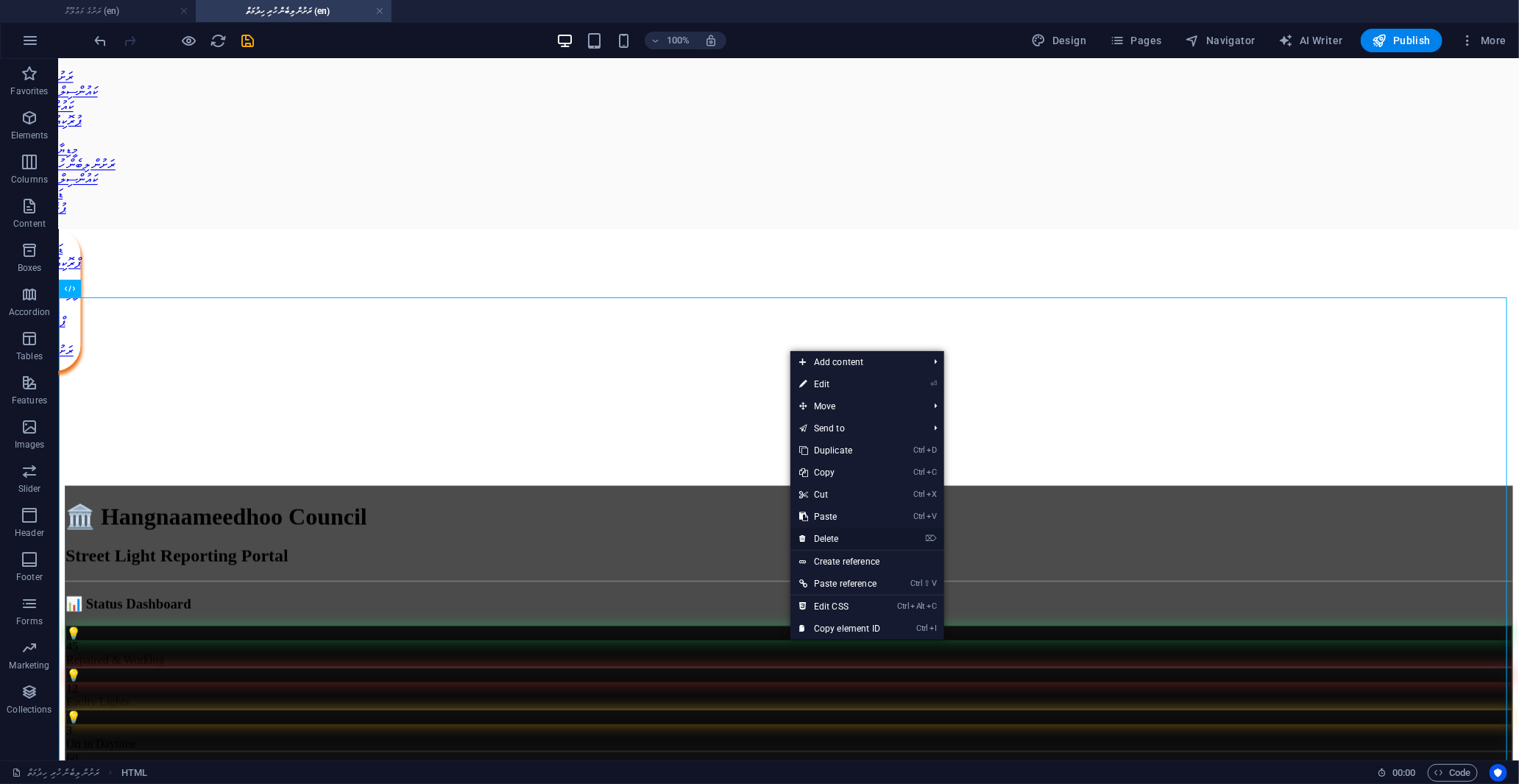
drag, startPoint x: 825, startPoint y: 540, endPoint x: 765, endPoint y: 481, distance: 84.1
click at [825, 540] on link "⌦ Delete" at bounding box center [839, 538] width 98 height 22
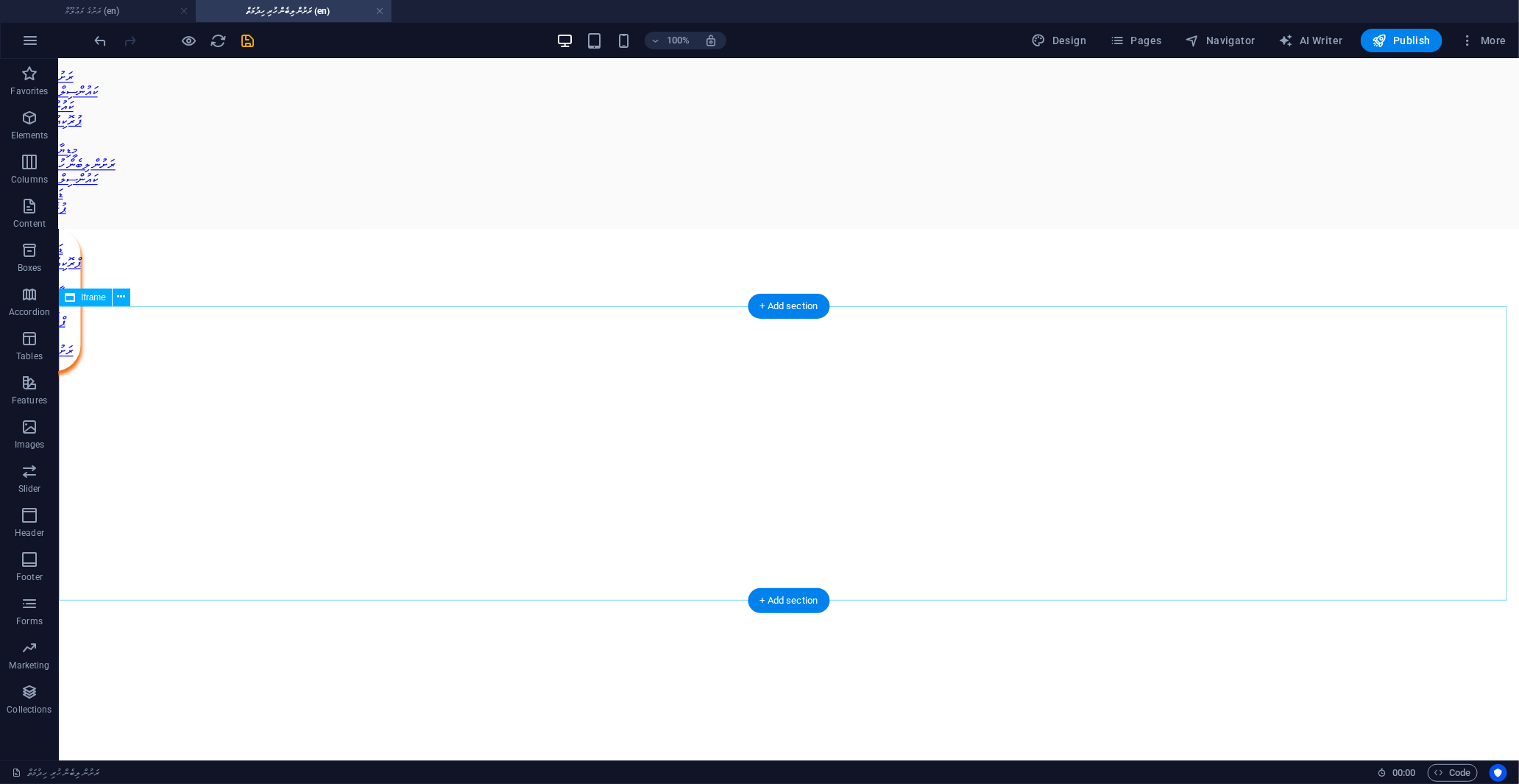
scroll to position [0, 0]
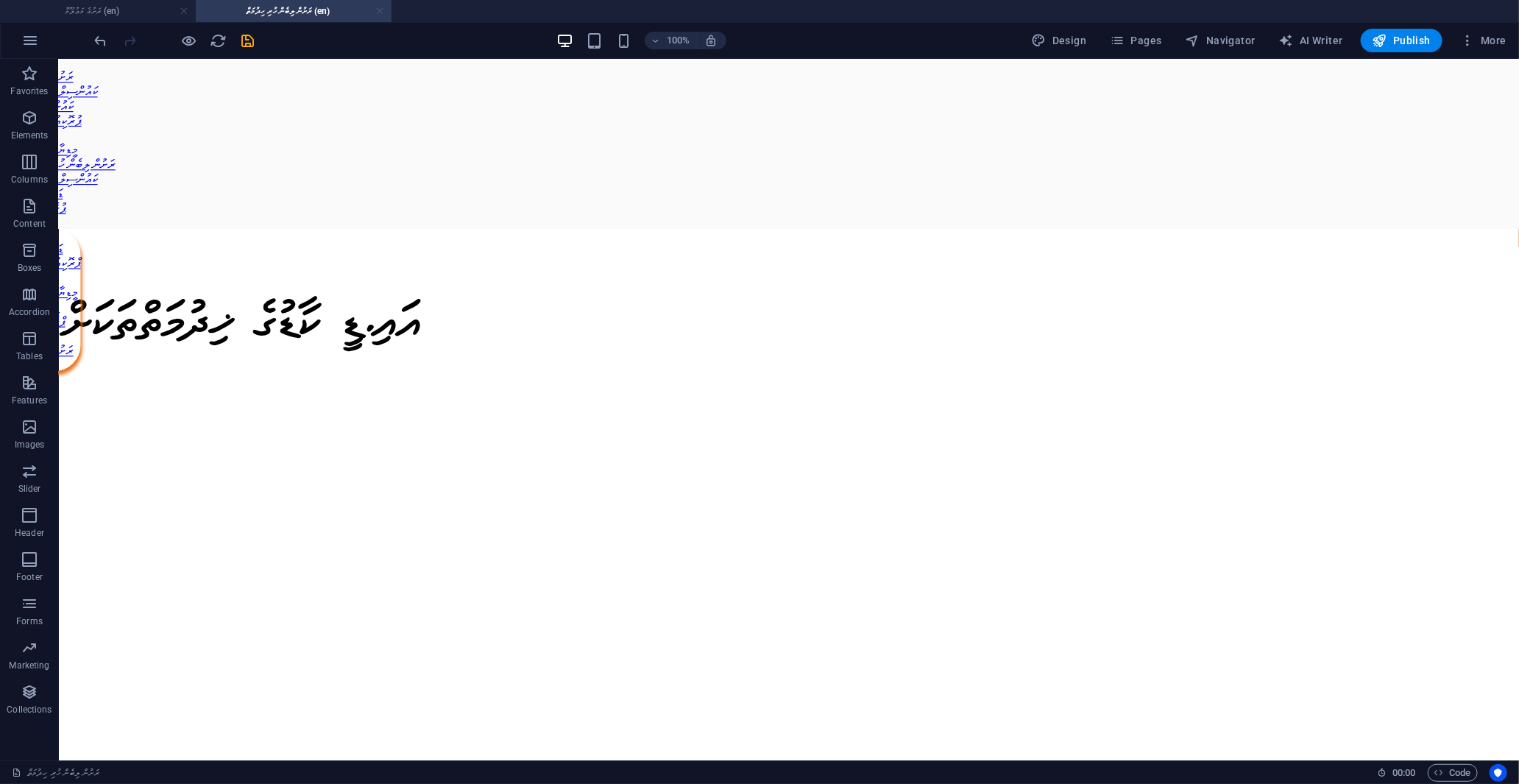
click at [378, 12] on link at bounding box center [380, 11] width 9 height 14
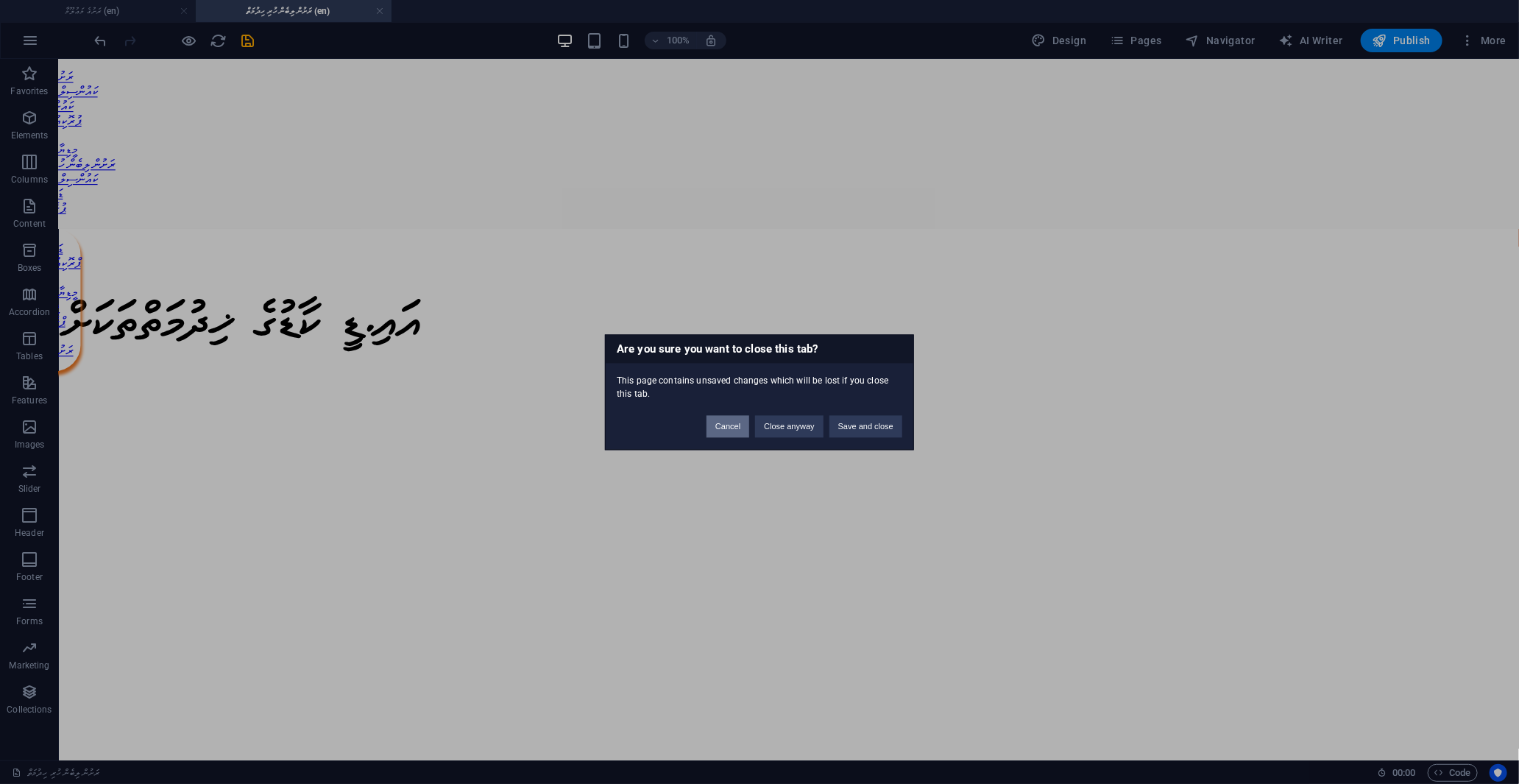
click at [733, 430] on button "Cancel" at bounding box center [728, 426] width 43 height 22
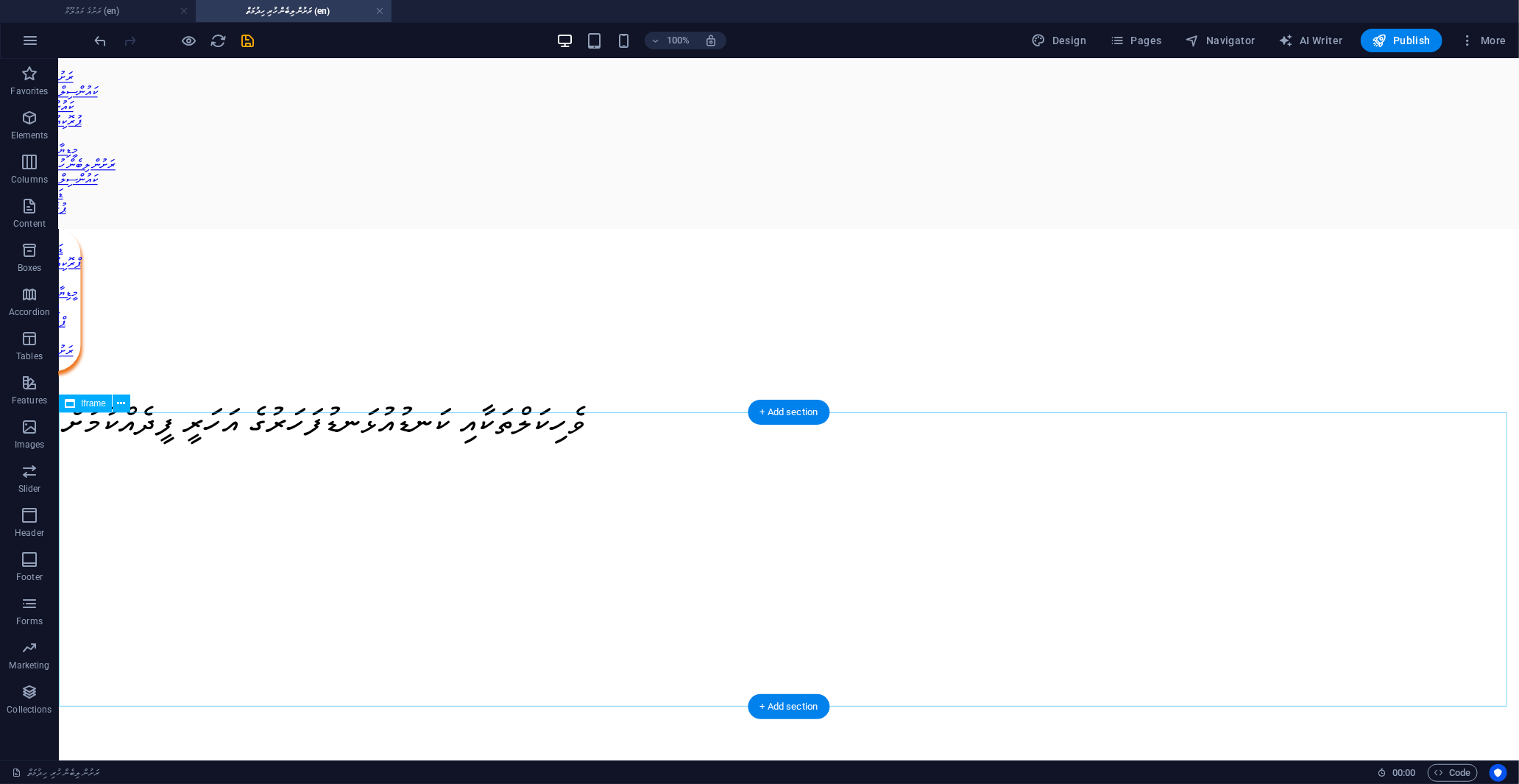
scroll to position [637, 0]
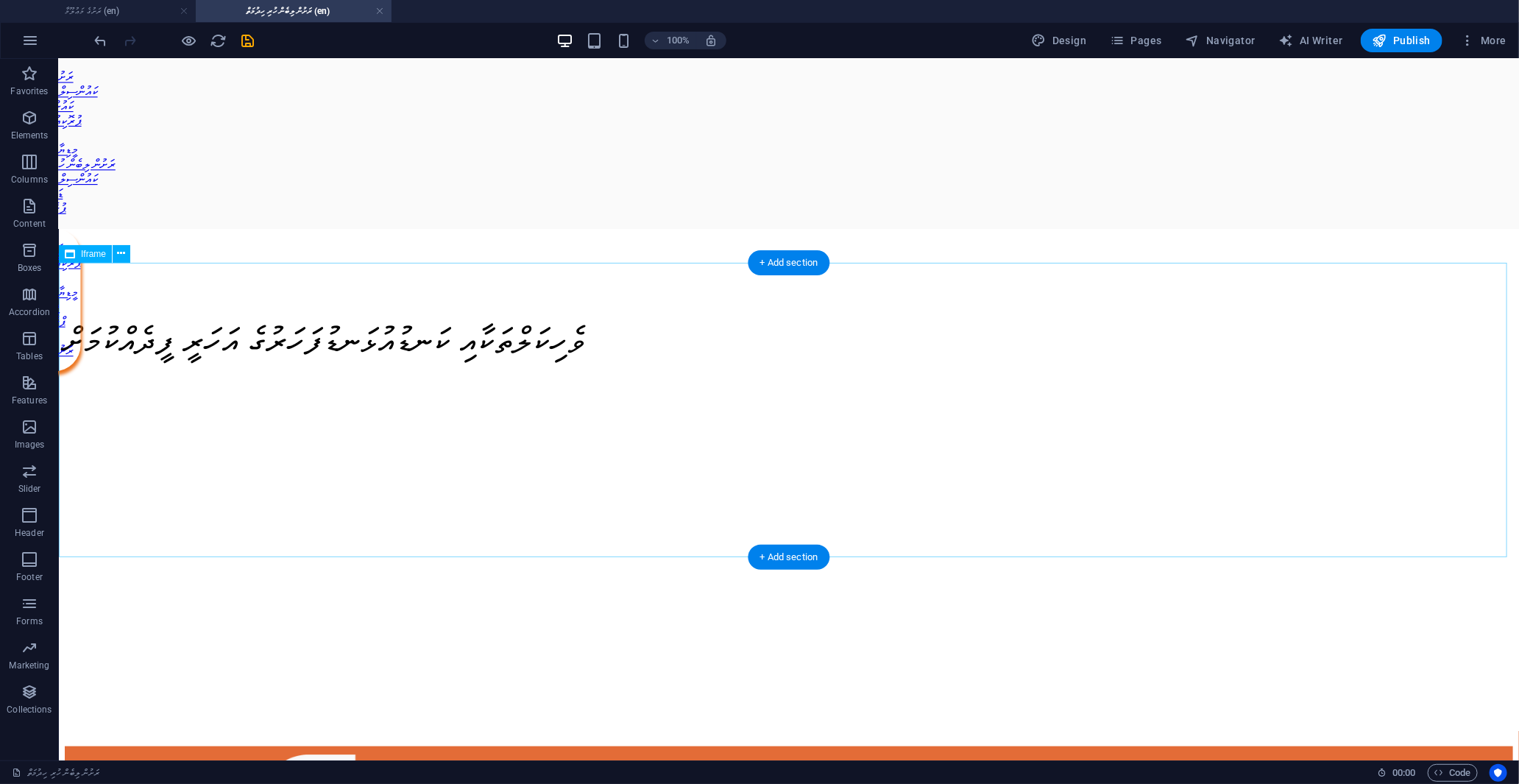
click at [293, 448] on div "</div>" at bounding box center [788, 597] width 1449 height 297
select select "%"
select select "px"
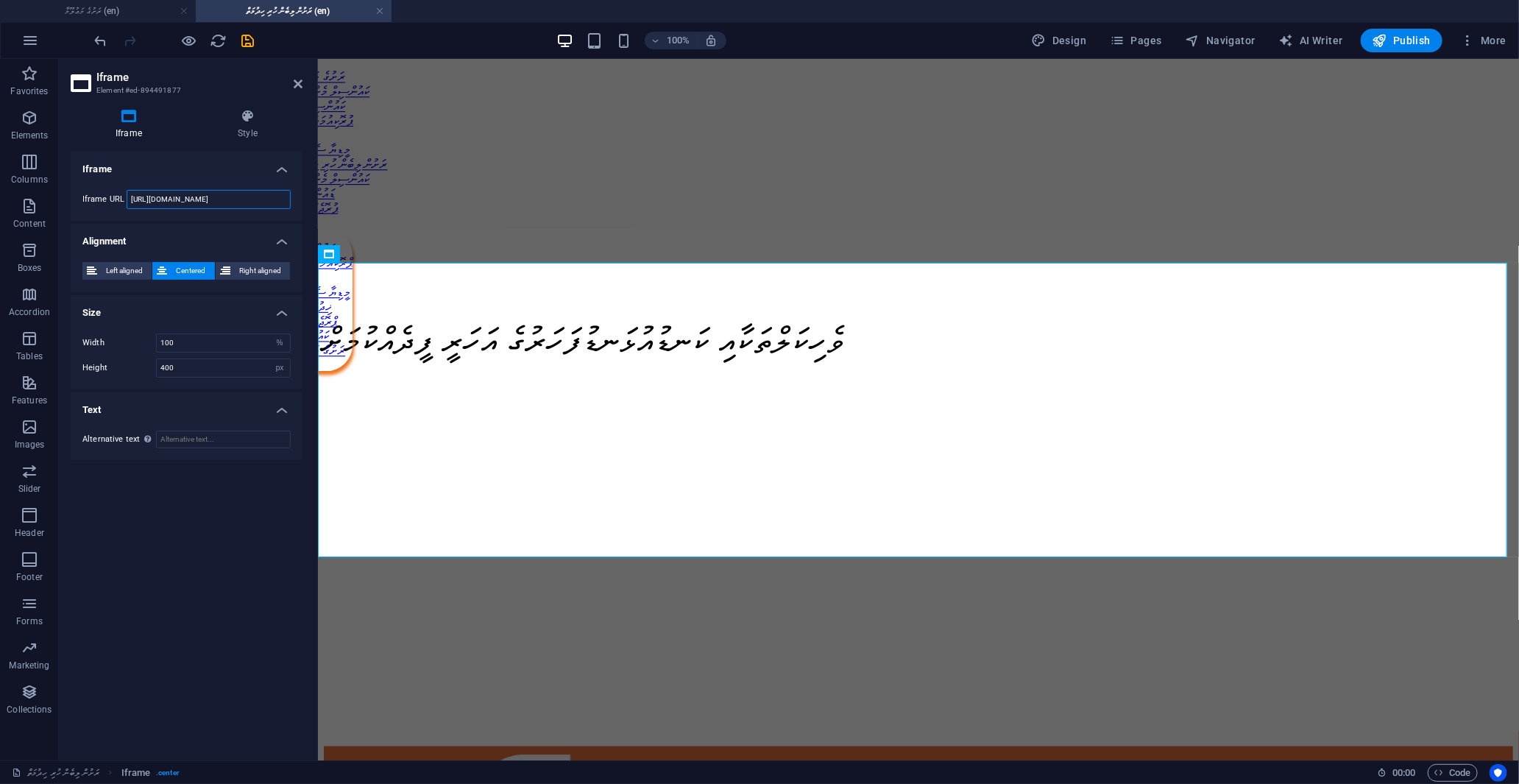
click at [229, 197] on input "[URL][DOMAIN_NAME]" at bounding box center [209, 199] width 165 height 19
paste input "[URL][DOMAIN_NAME]"
type input "[URL][DOMAIN_NAME]"
click at [244, 40] on icon "save" at bounding box center [248, 41] width 17 height 17
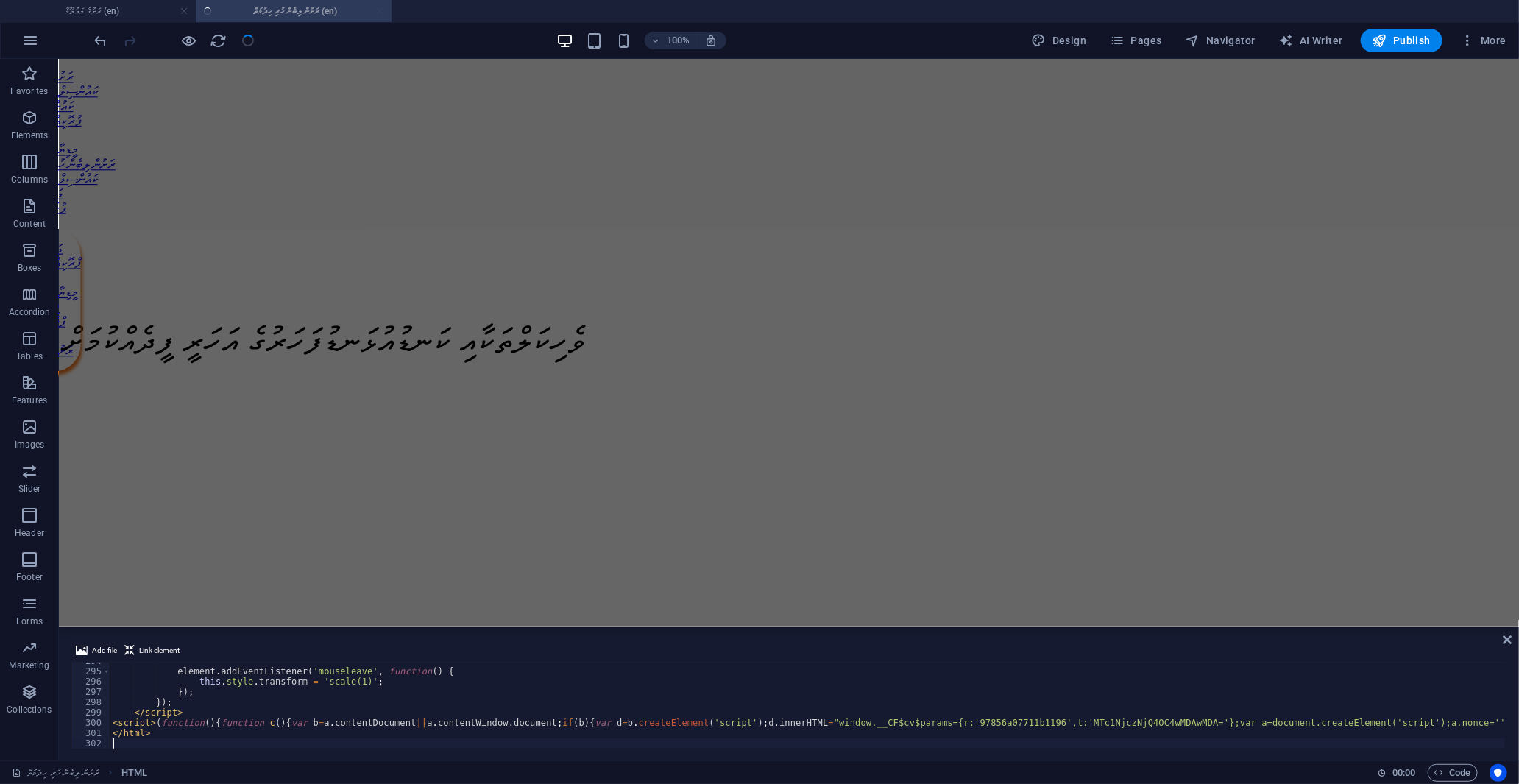
scroll to position [3025, 0]
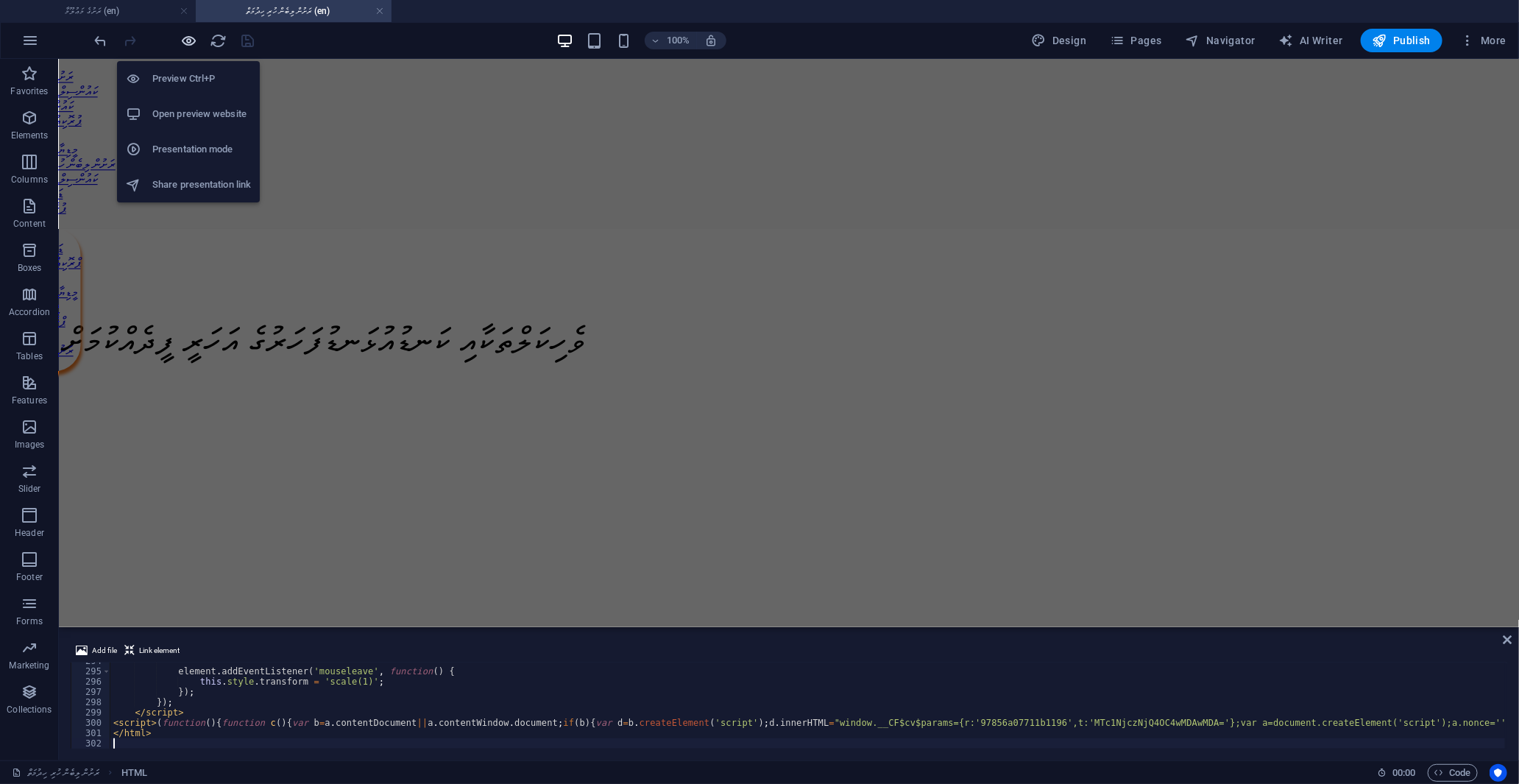
click at [188, 47] on icon "button" at bounding box center [189, 41] width 17 height 17
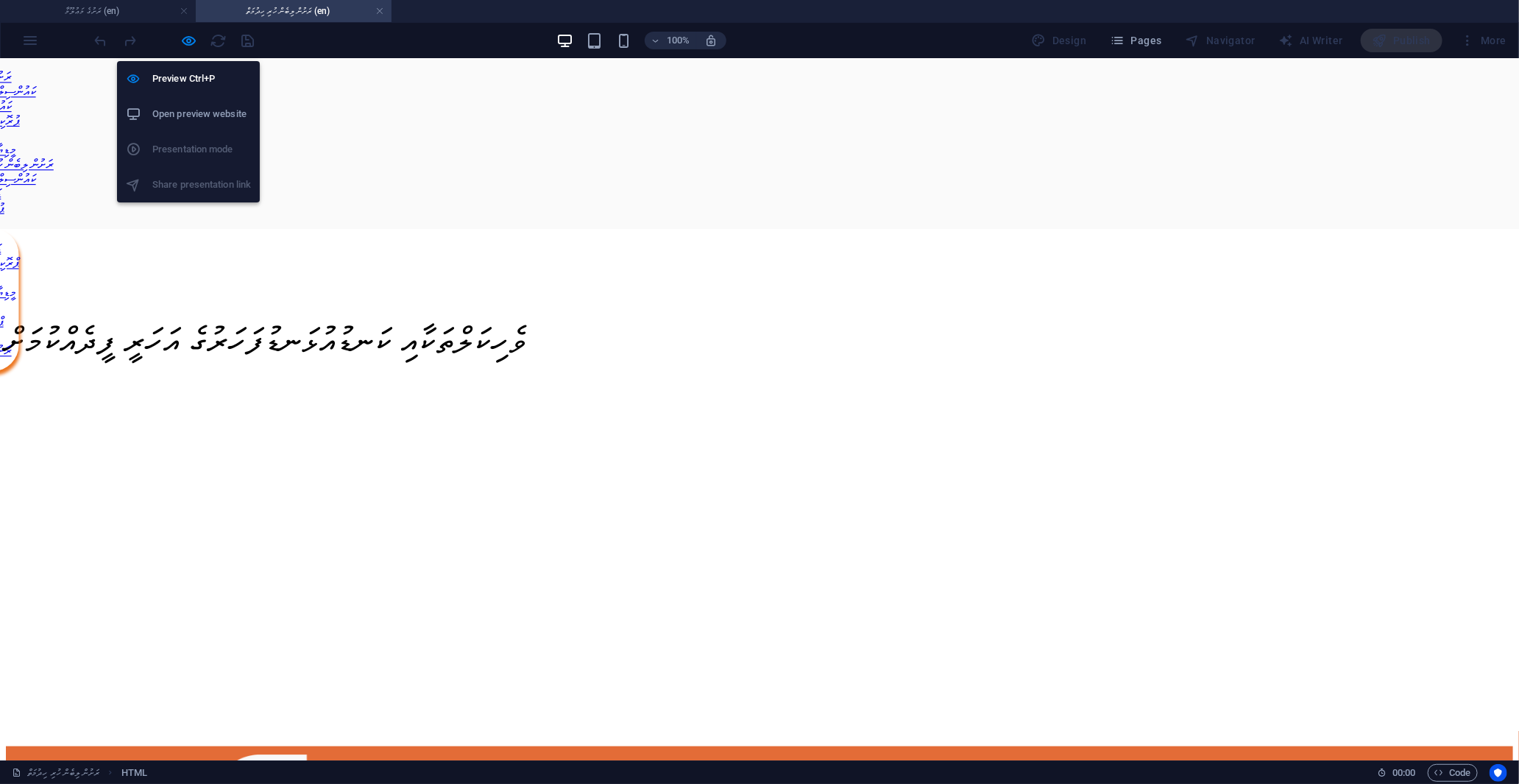
scroll to position [533, 0]
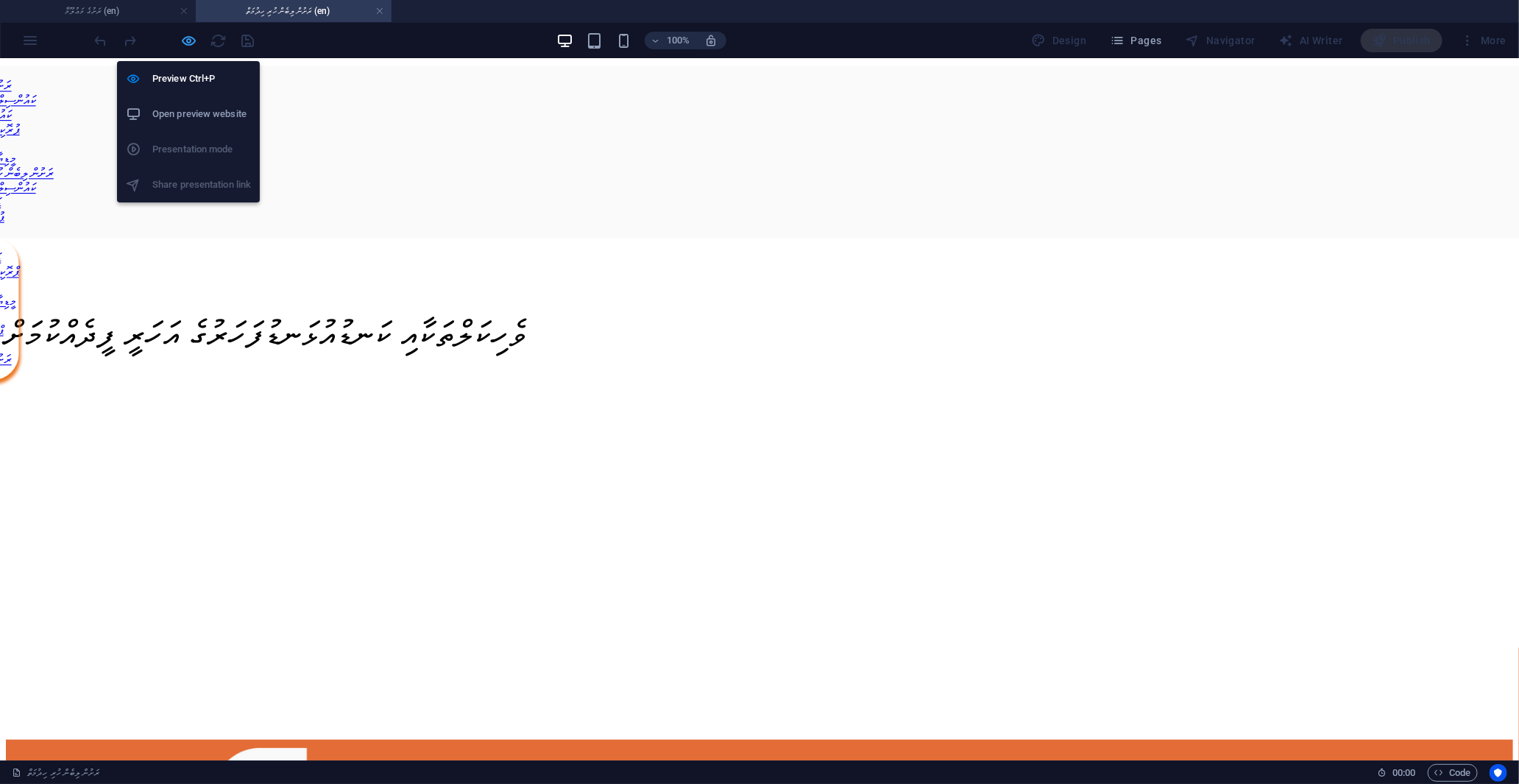
click at [197, 39] on span "button" at bounding box center [189, 41] width 18 height 17
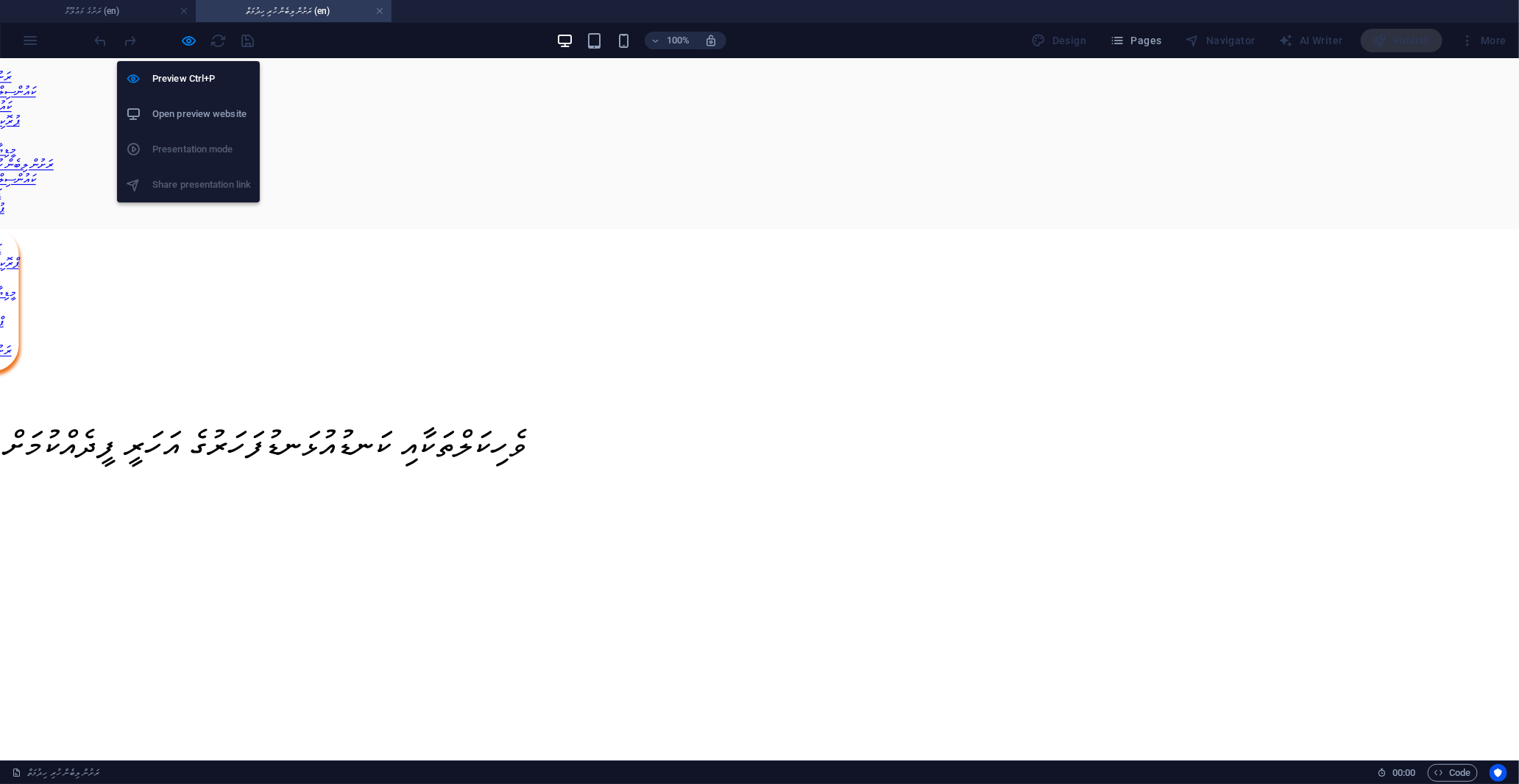
scroll to position [637, 0]
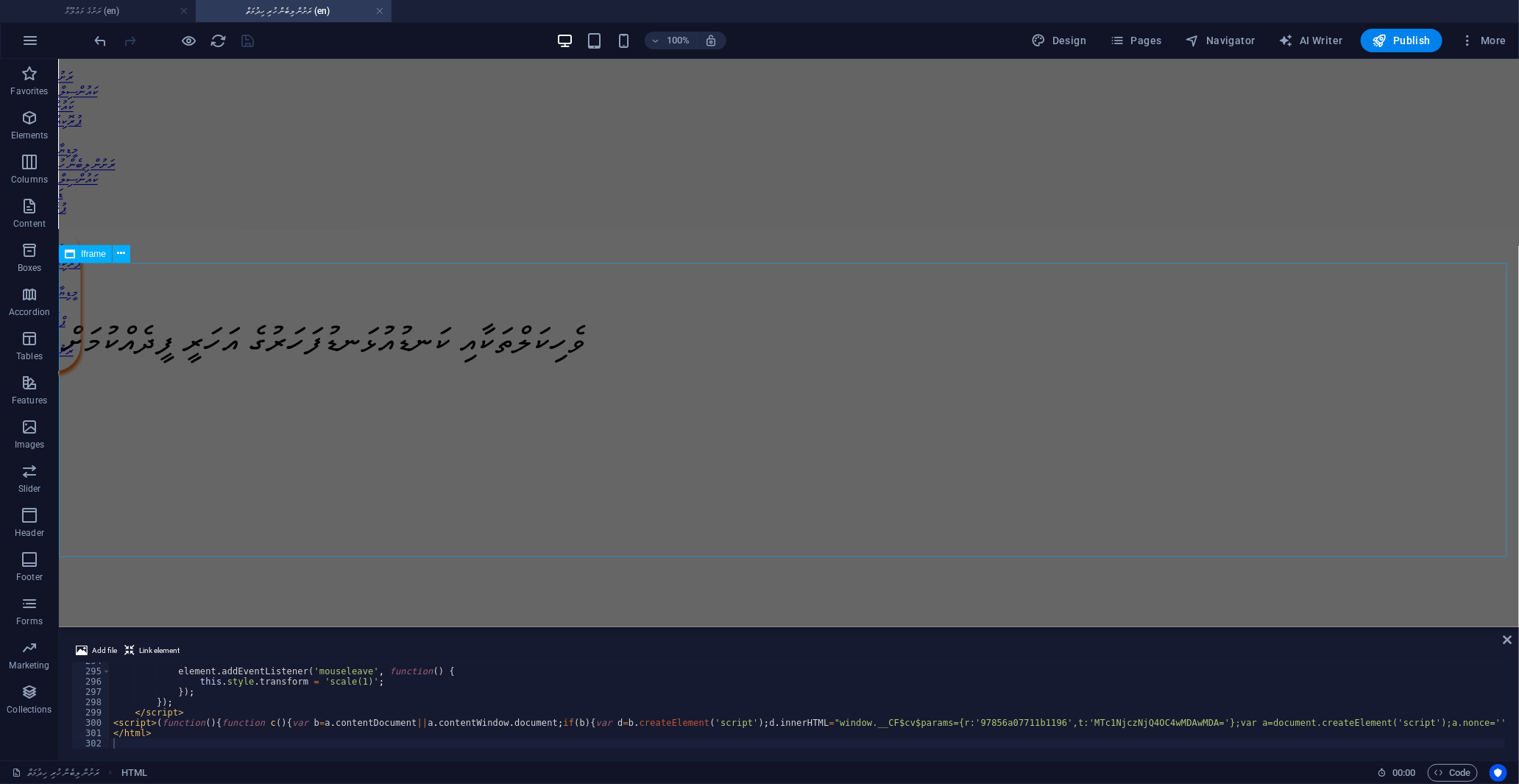
click at [213, 448] on div "</div>" at bounding box center [788, 597] width 1449 height 297
select select "%"
select select "px"
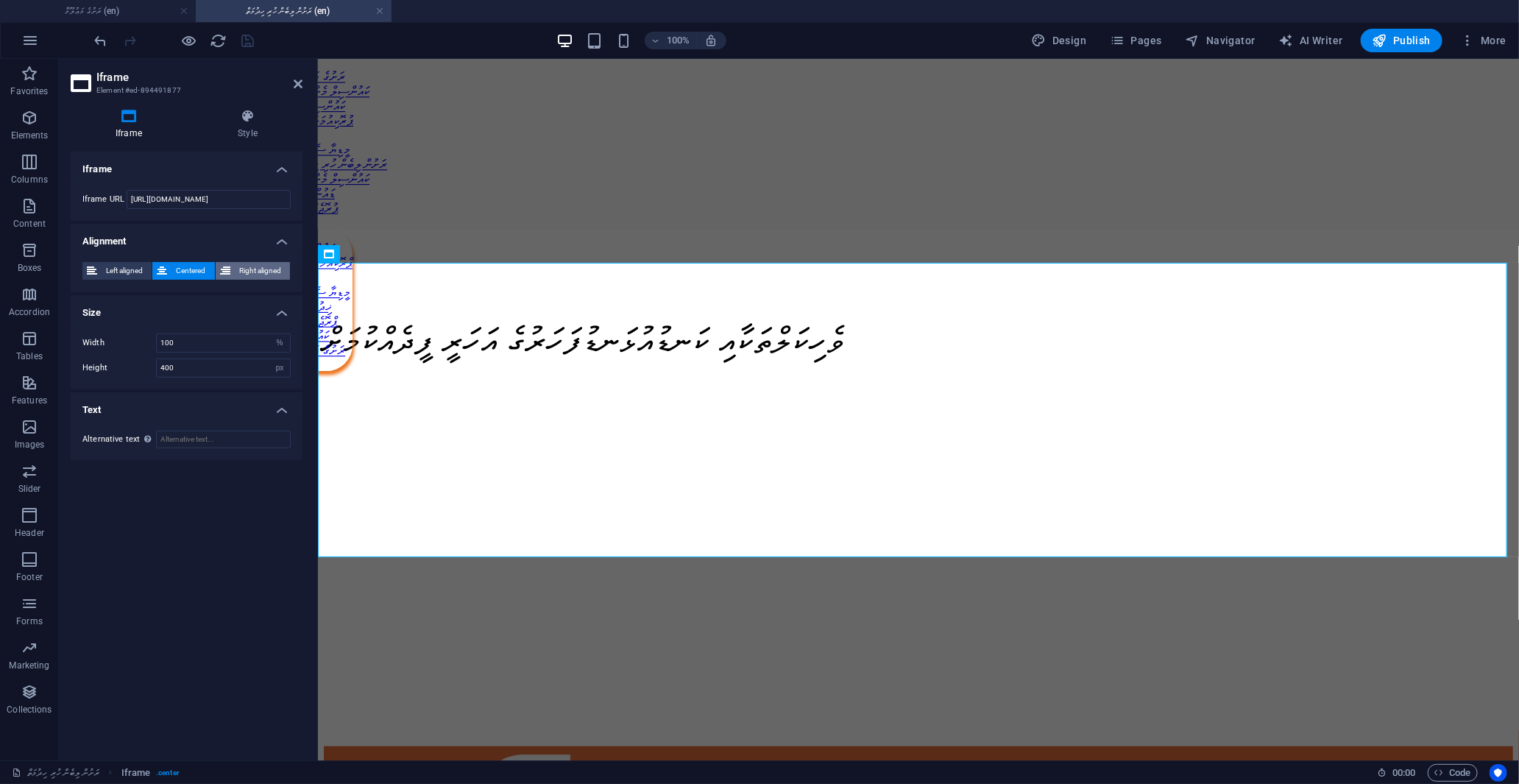
click at [248, 270] on span "Right aligned" at bounding box center [260, 271] width 51 height 18
click at [187, 270] on span "Centered" at bounding box center [190, 271] width 39 height 18
click at [252, 125] on h4 "Style" at bounding box center [247, 124] width 110 height 31
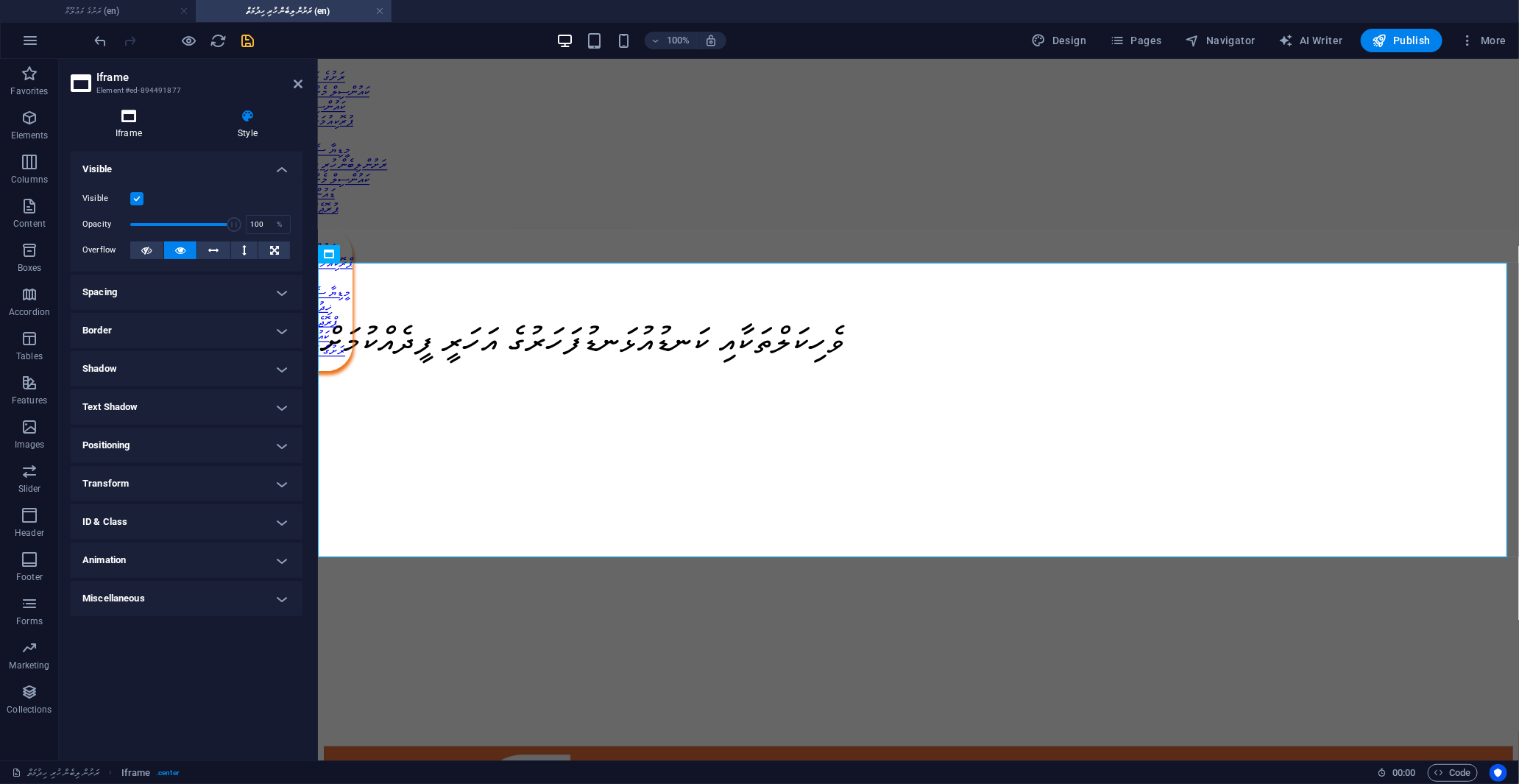
click at [142, 113] on icon at bounding box center [128, 116] width 116 height 15
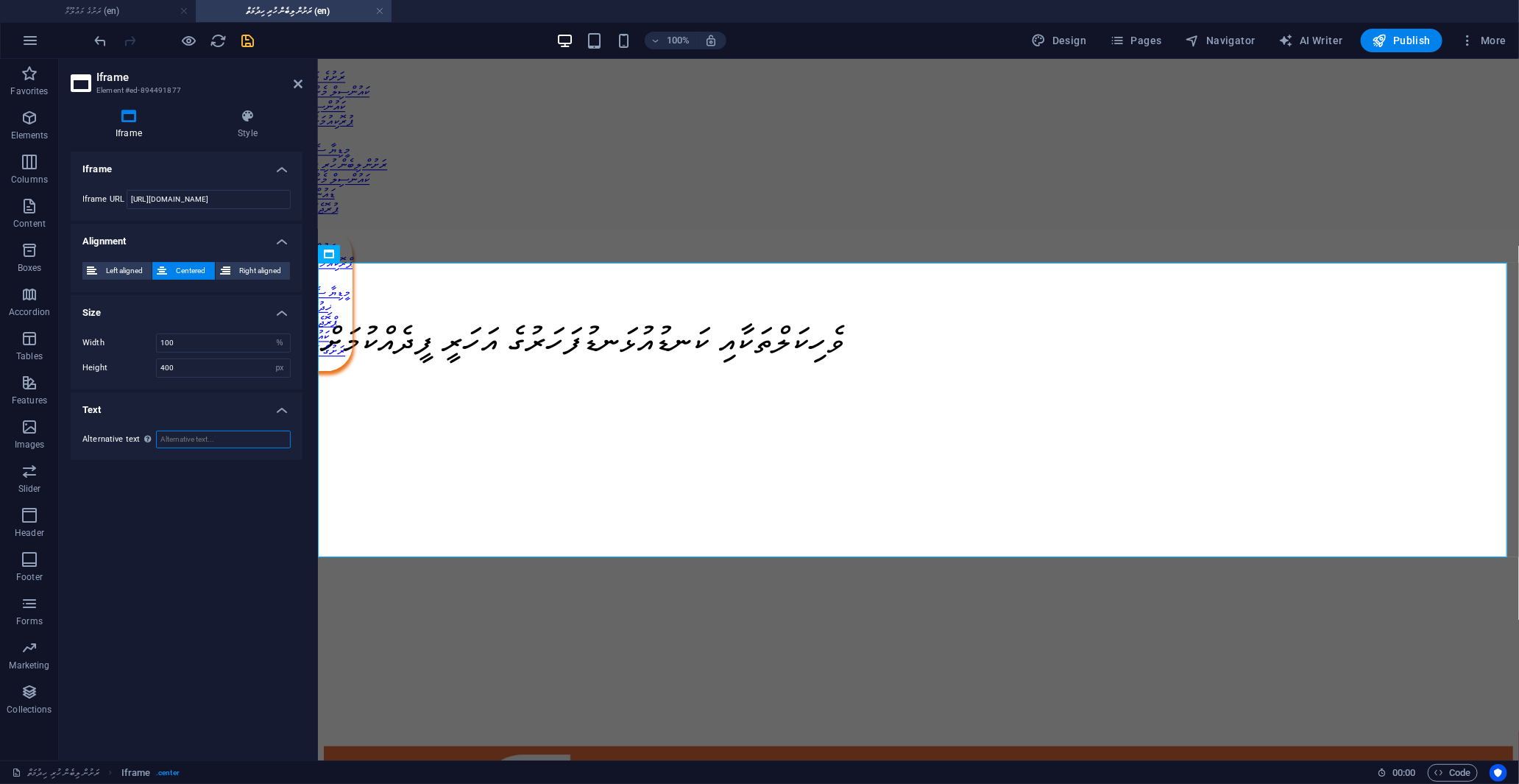
click at [197, 437] on input "Alternative text The alternative text should be added to improve website access…" at bounding box center [223, 439] width 135 height 18
click at [195, 201] on input "[URL][DOMAIN_NAME]" at bounding box center [209, 199] width 165 height 19
click at [241, 122] on icon at bounding box center [247, 116] width 110 height 15
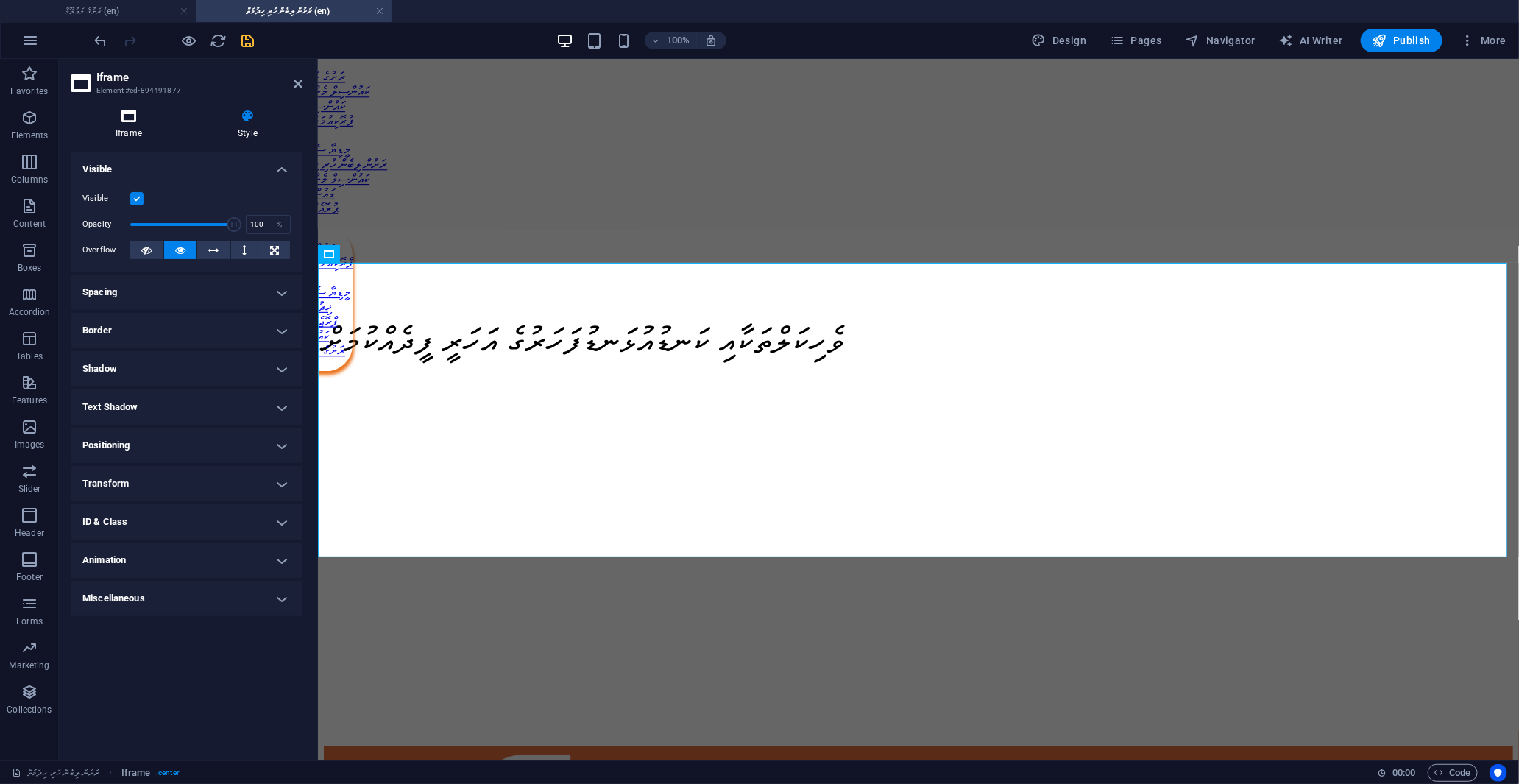
click at [142, 119] on icon at bounding box center [128, 116] width 116 height 15
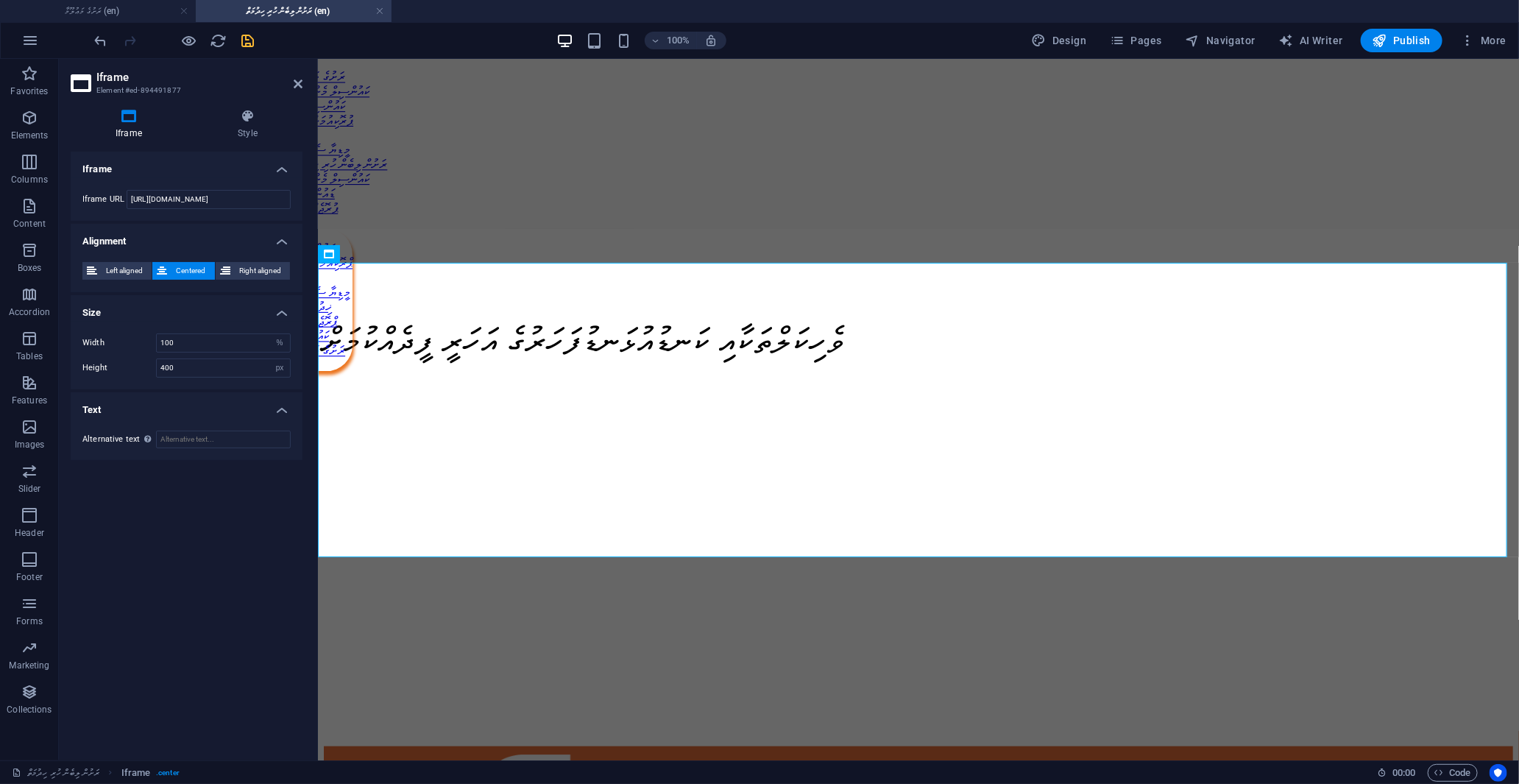
click at [158, 82] on h2 "Iframe" at bounding box center [199, 76] width 206 height 13
click at [246, 36] on icon "save" at bounding box center [248, 41] width 17 height 17
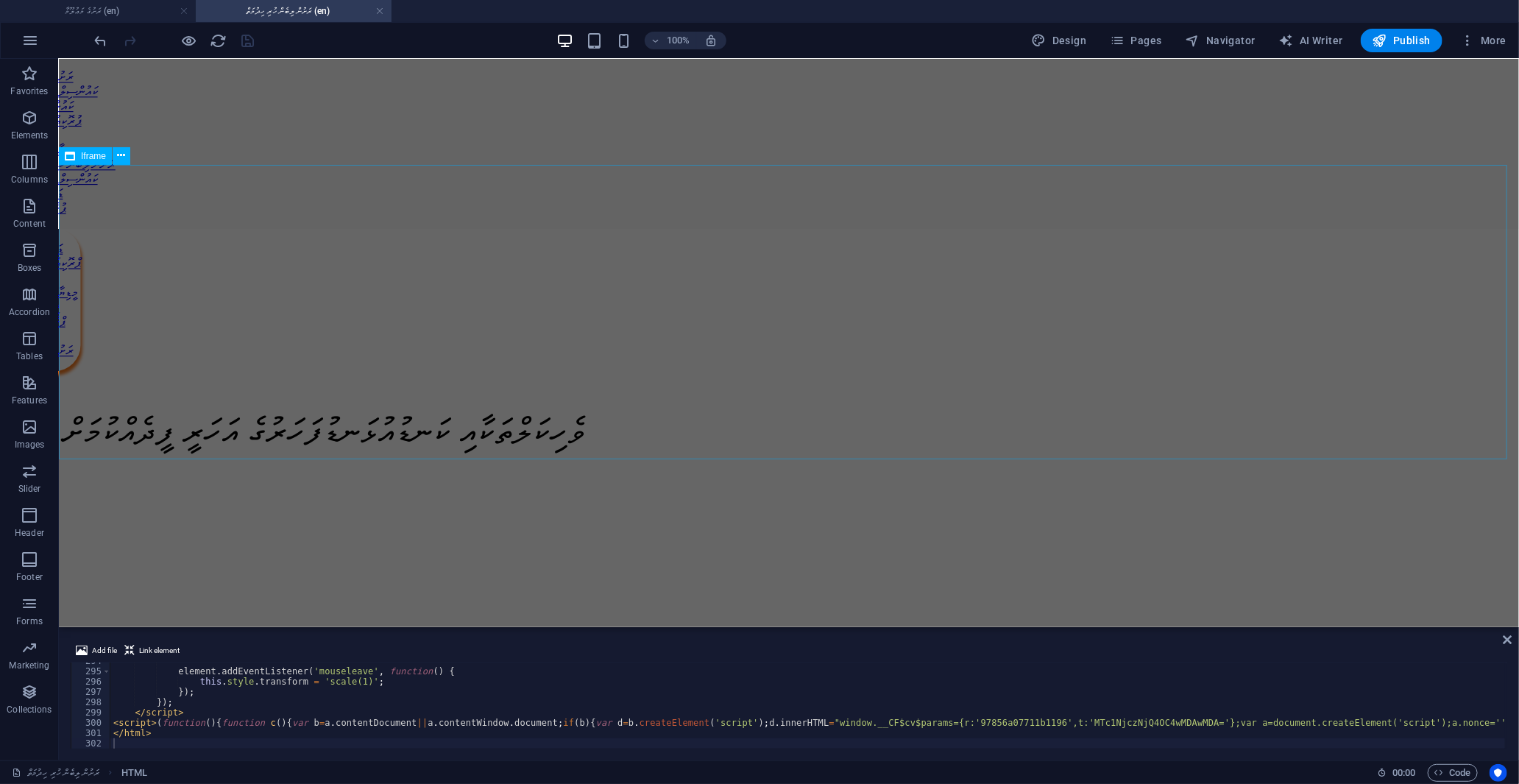
scroll to position [198, 0]
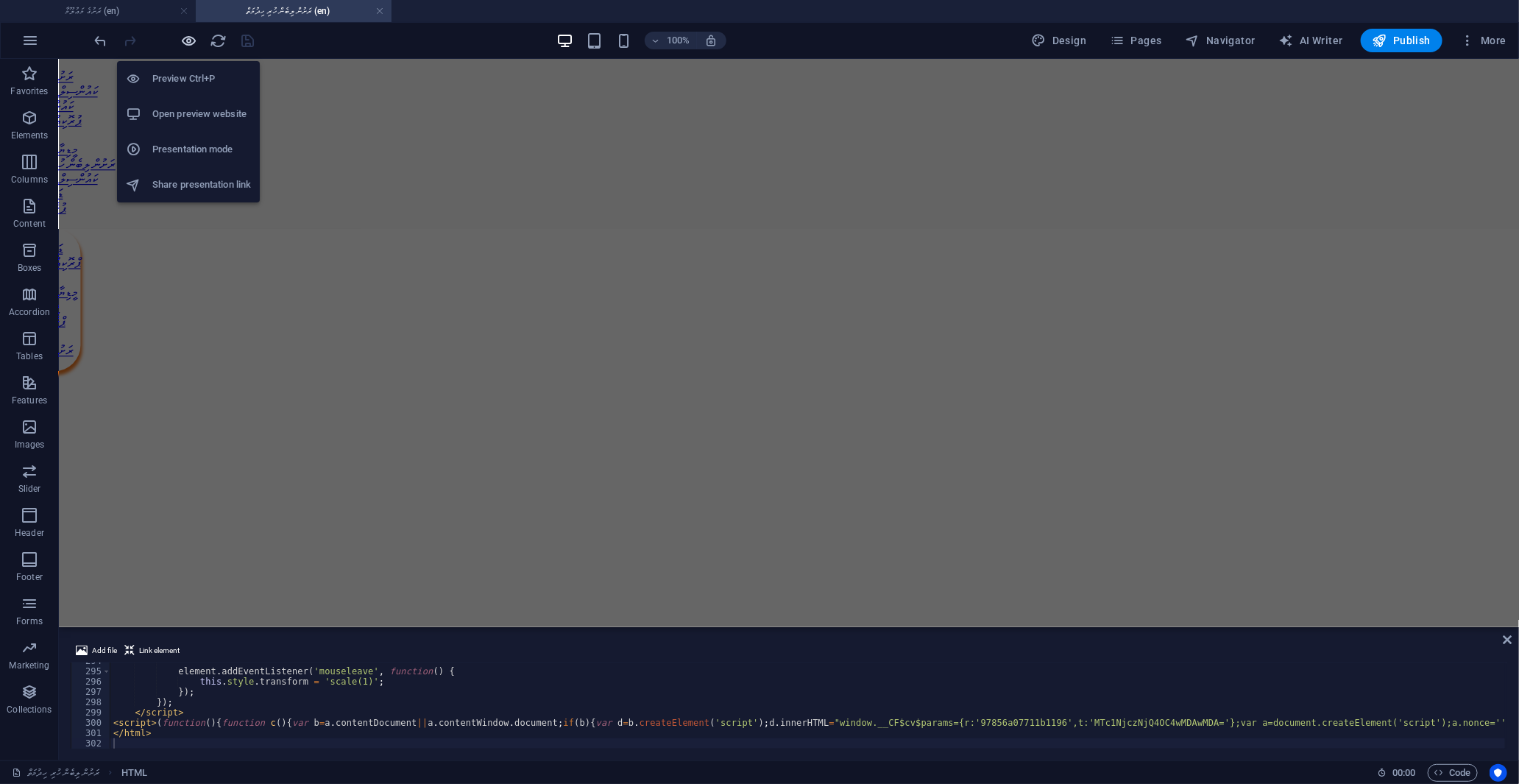
click at [187, 48] on icon "button" at bounding box center [189, 41] width 17 height 17
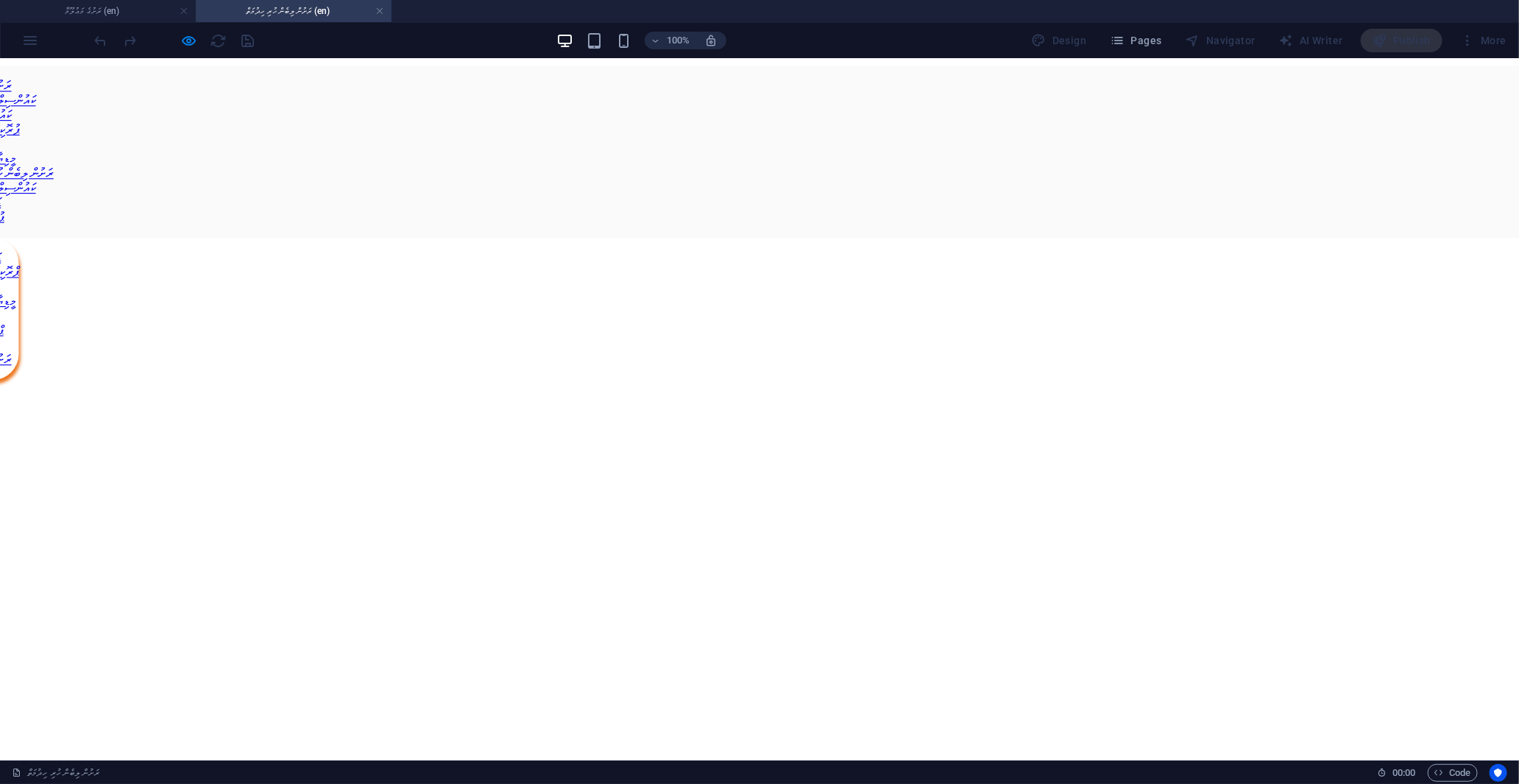
scroll to position [0, 0]
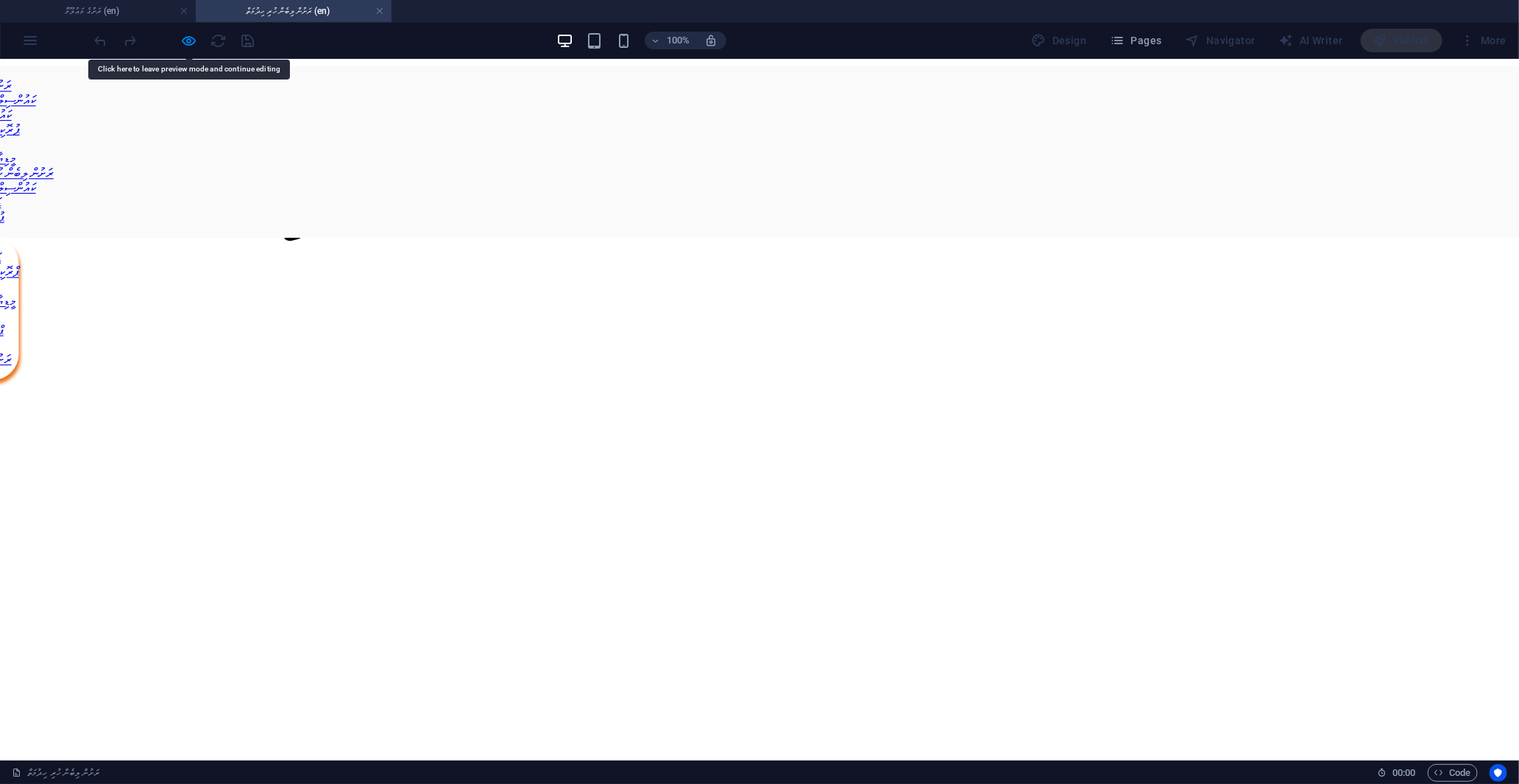
drag, startPoint x: 970, startPoint y: 187, endPoint x: 895, endPoint y: 313, distance: 146.6
click at [895, 337] on p at bounding box center [760, 343] width 1507 height 13
drag, startPoint x: 895, startPoint y: 313, endPoint x: 993, endPoint y: 168, distance: 175.0
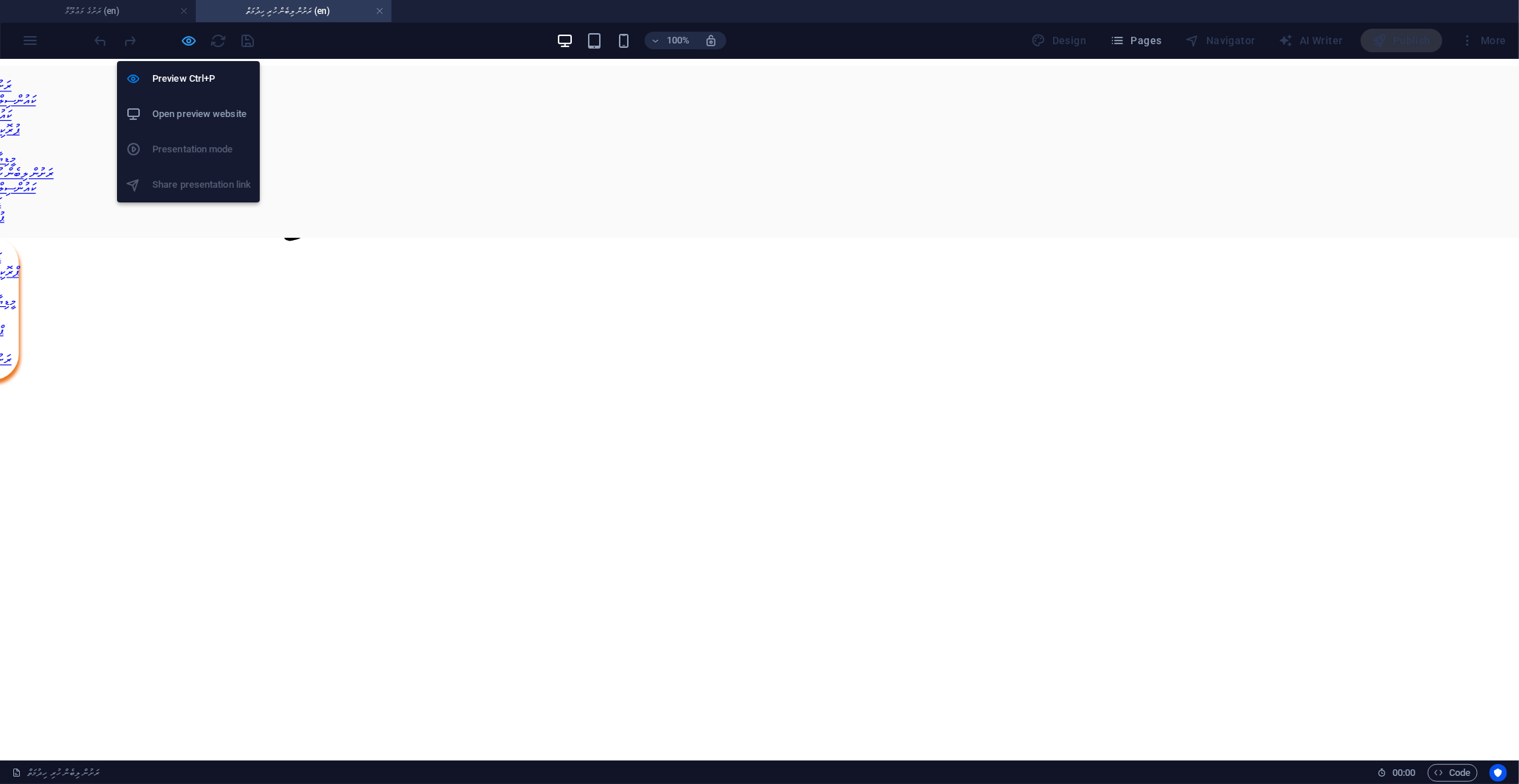
drag, startPoint x: 993, startPoint y: 110, endPoint x: 182, endPoint y: 37, distance: 814.3
click at [182, 37] on icon "button" at bounding box center [189, 41] width 17 height 17
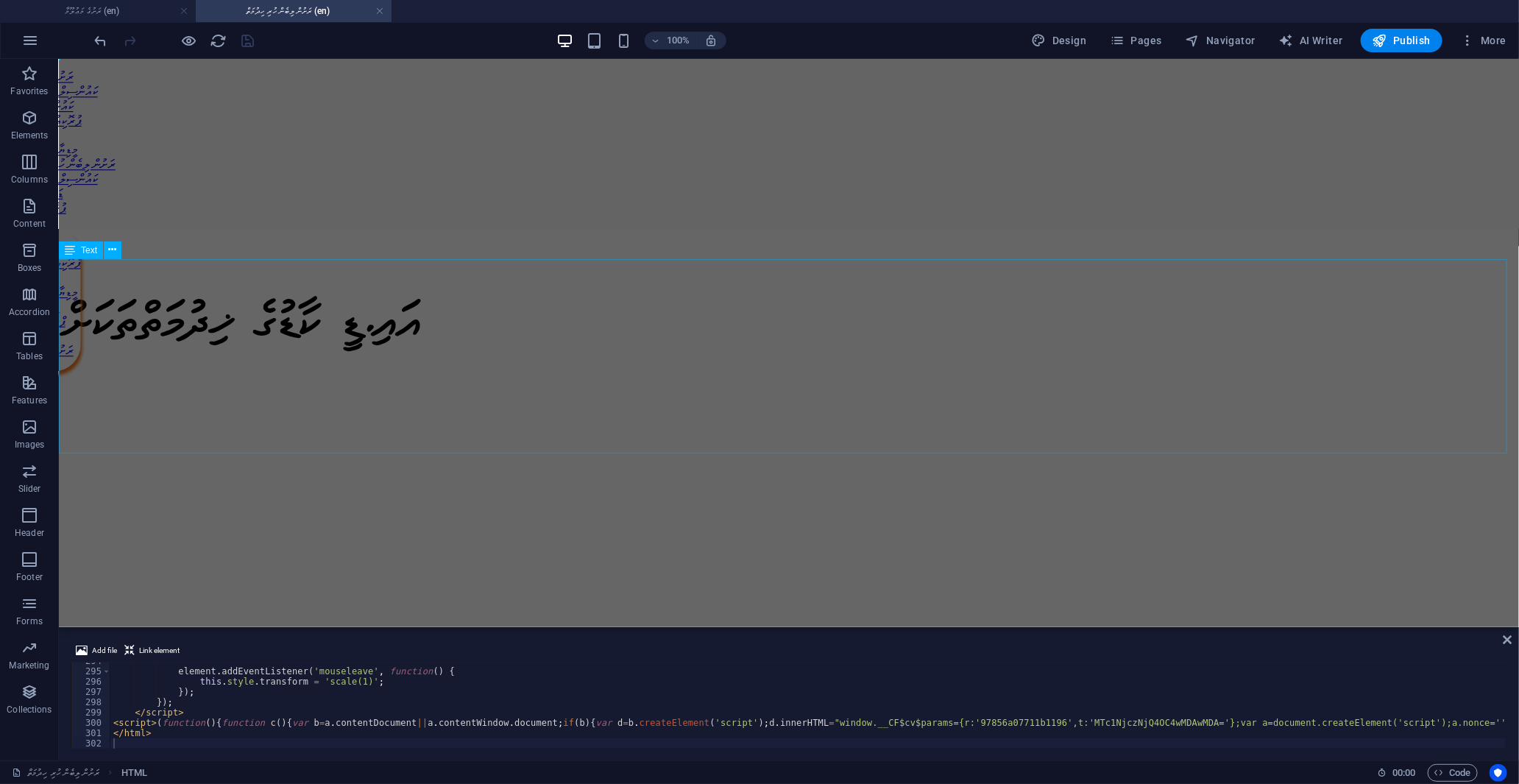
click at [1070, 286] on div "އައި.ޑީ ކާޑުގެ ޚިދުމަތްތަކަށް" at bounding box center [788, 364] width 1449 height 292
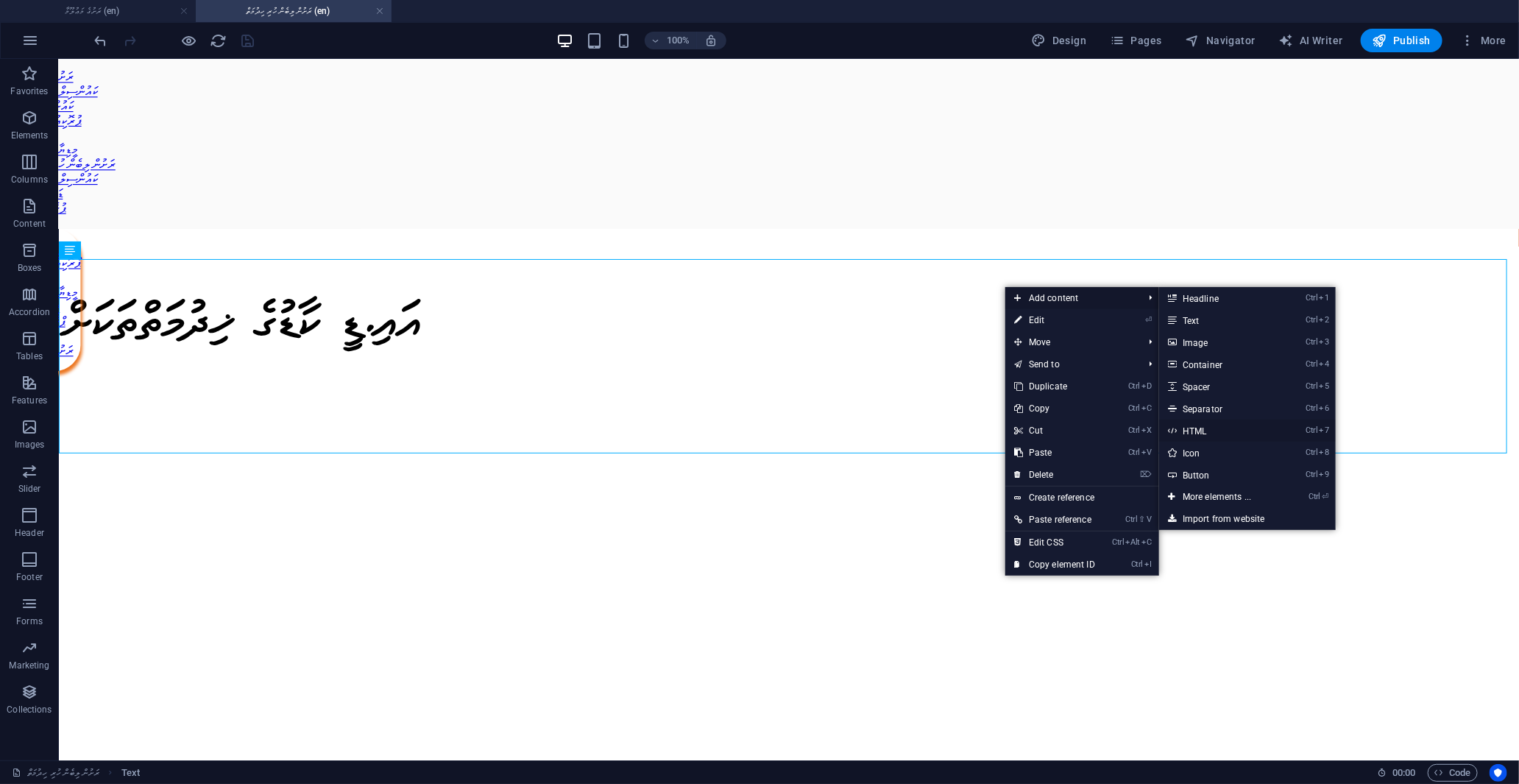
click at [1197, 428] on link "Ctrl 7 HTML" at bounding box center [1220, 430] width 121 height 22
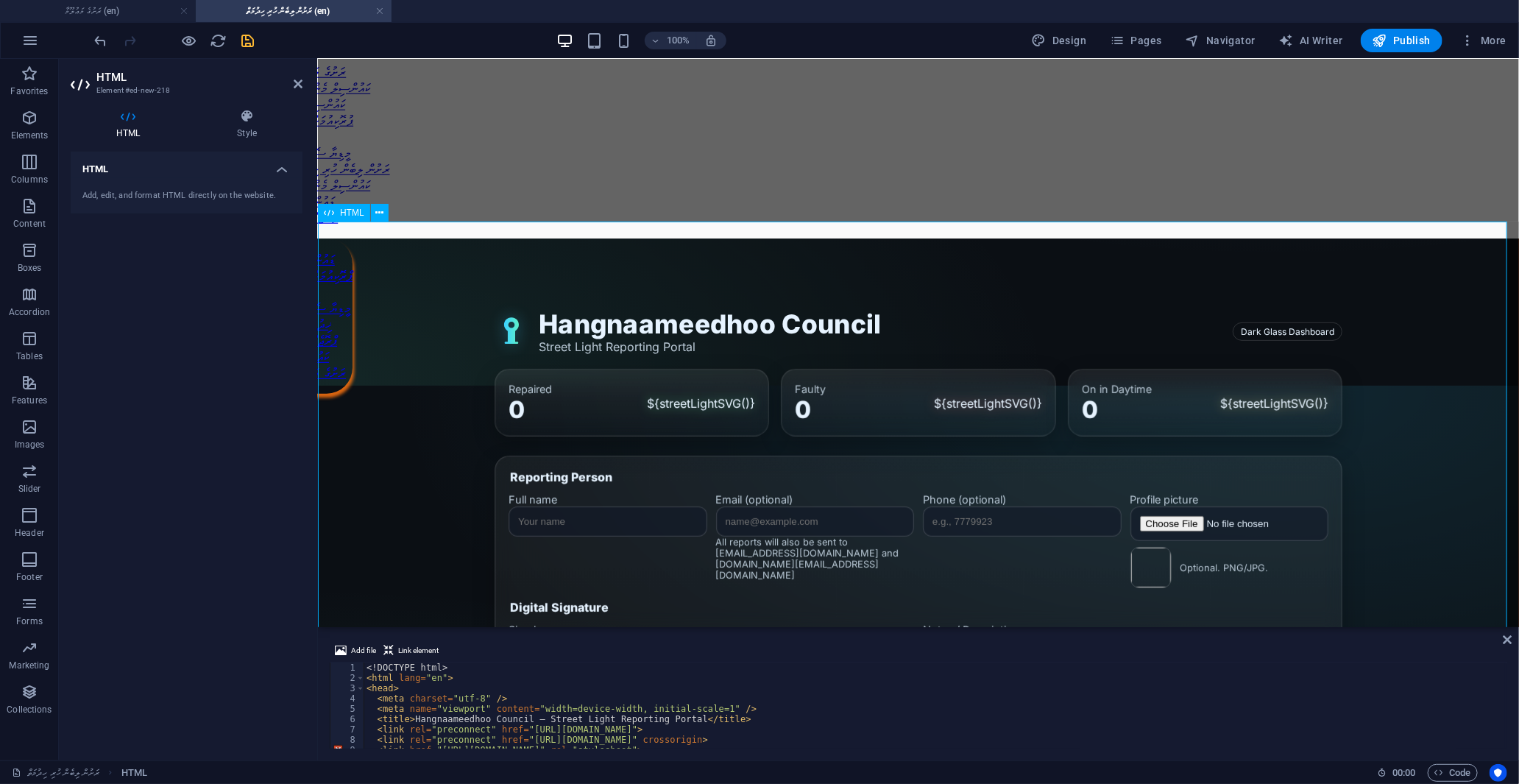
scroll to position [245, 0]
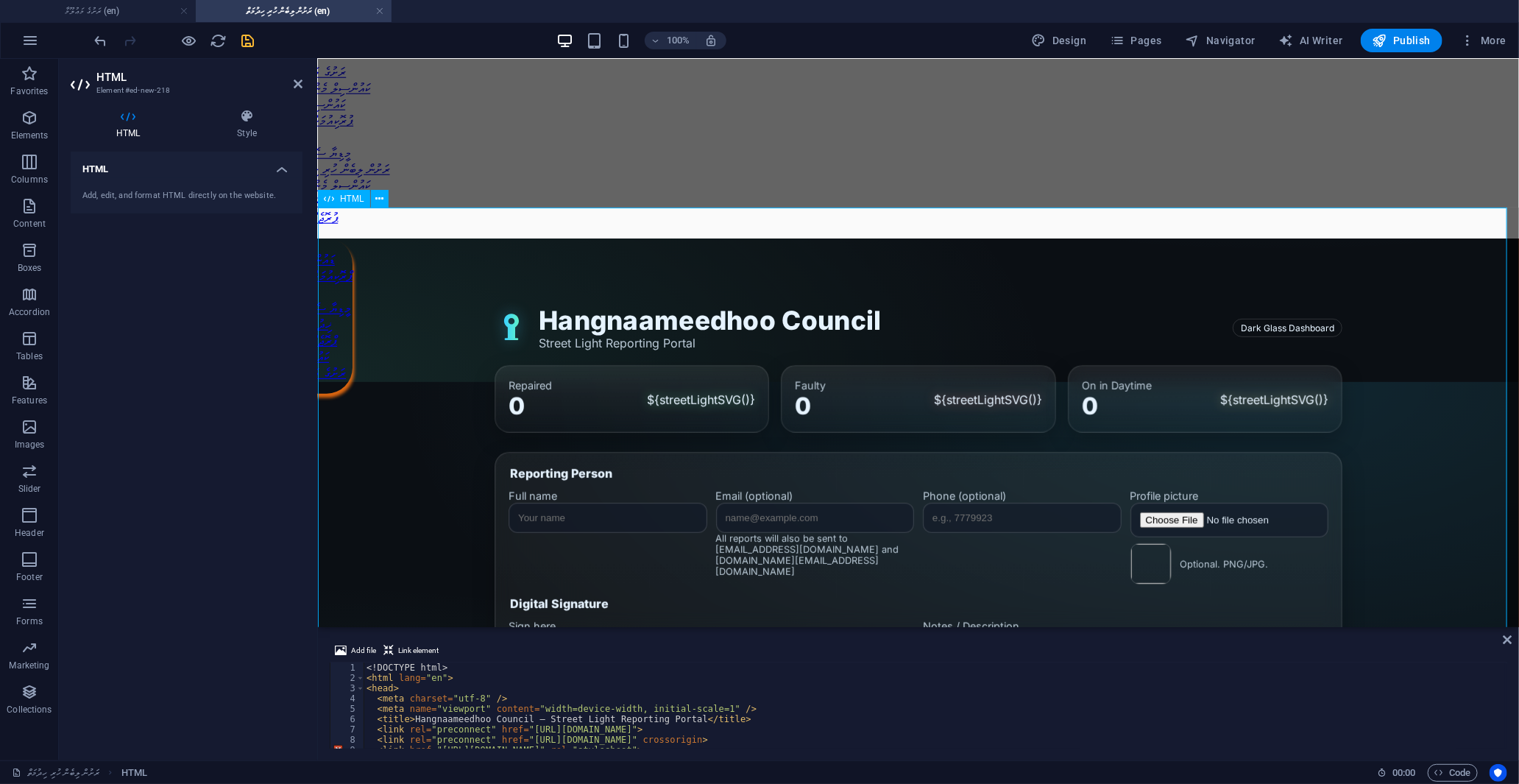
click at [1032, 502] on input "Phone (optional)" at bounding box center [1021, 516] width 198 height 30
click at [802, 502] on input "Email (optional)" at bounding box center [815, 516] width 198 height 30
click at [609, 502] on input "Full name" at bounding box center [607, 516] width 198 height 30
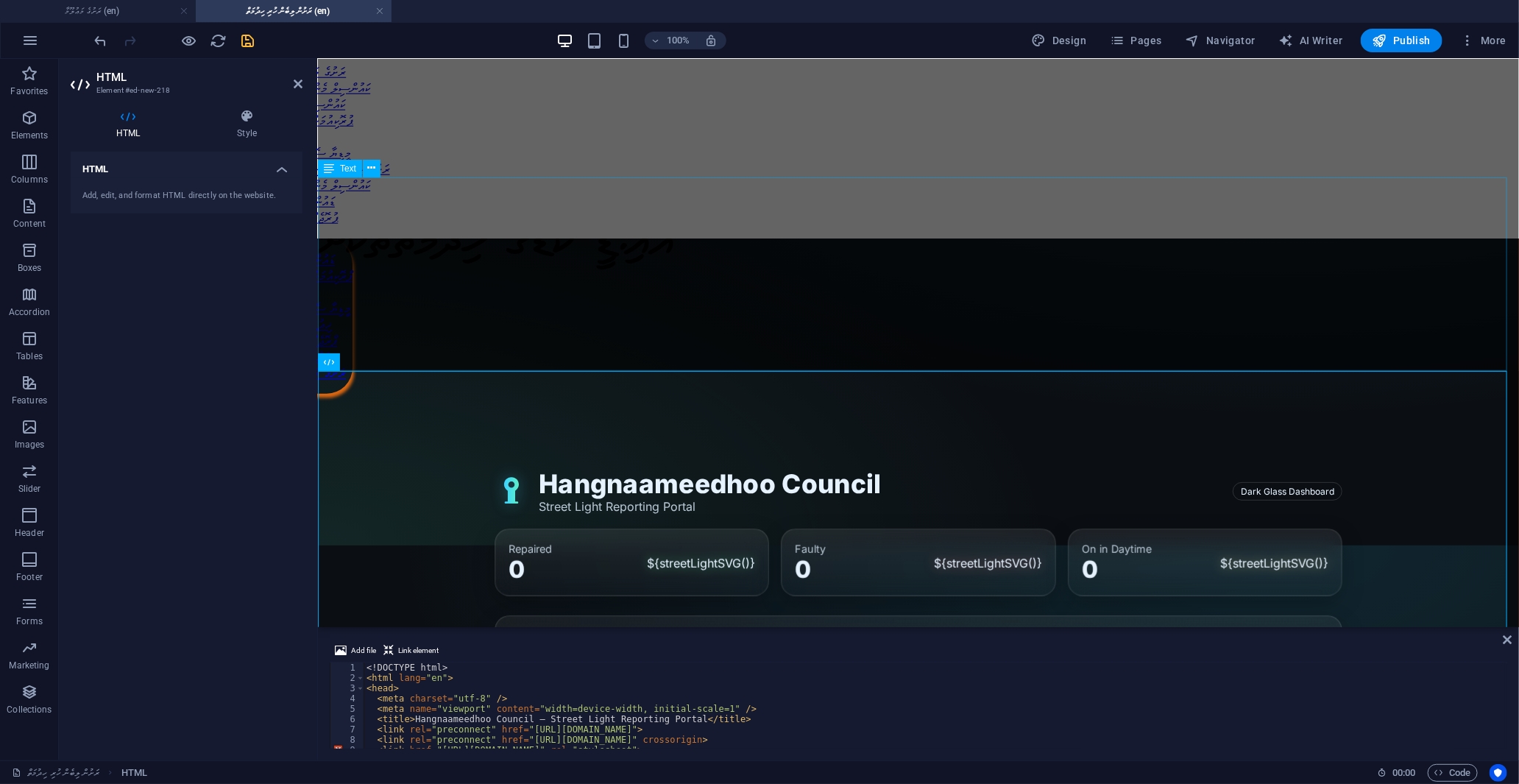
scroll to position [0, 0]
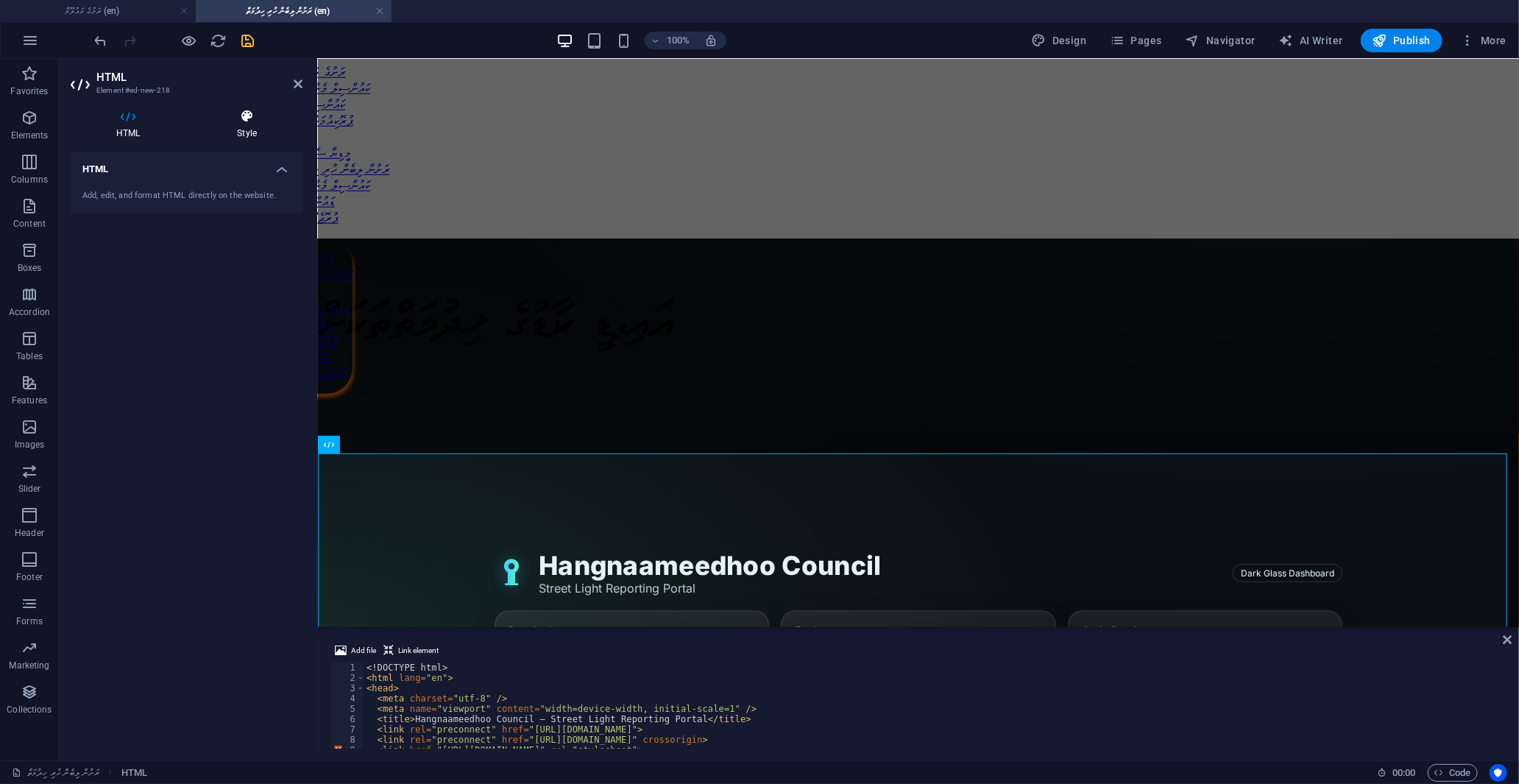
click at [233, 109] on icon at bounding box center [247, 116] width 111 height 15
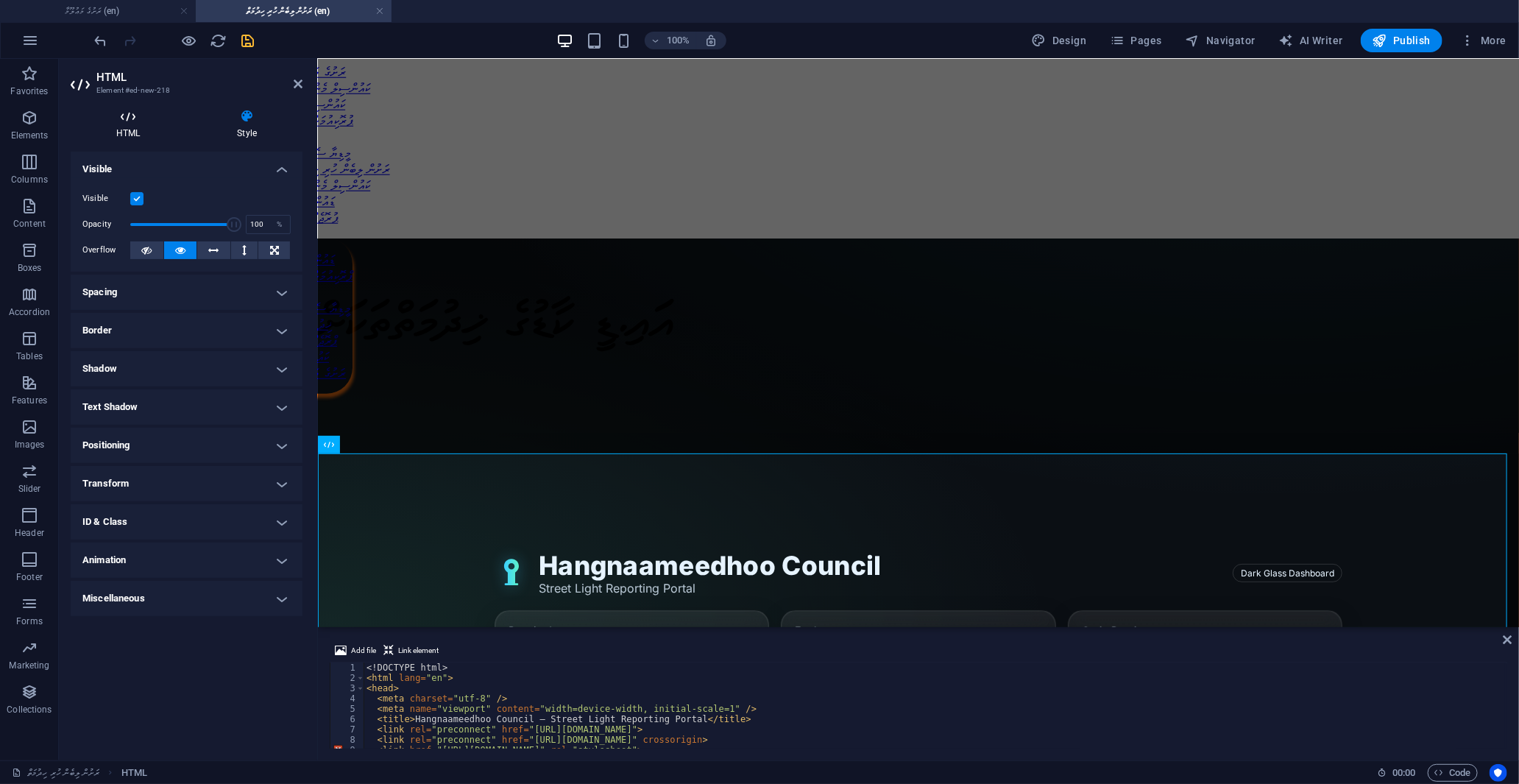
click at [142, 121] on icon at bounding box center [128, 116] width 115 height 15
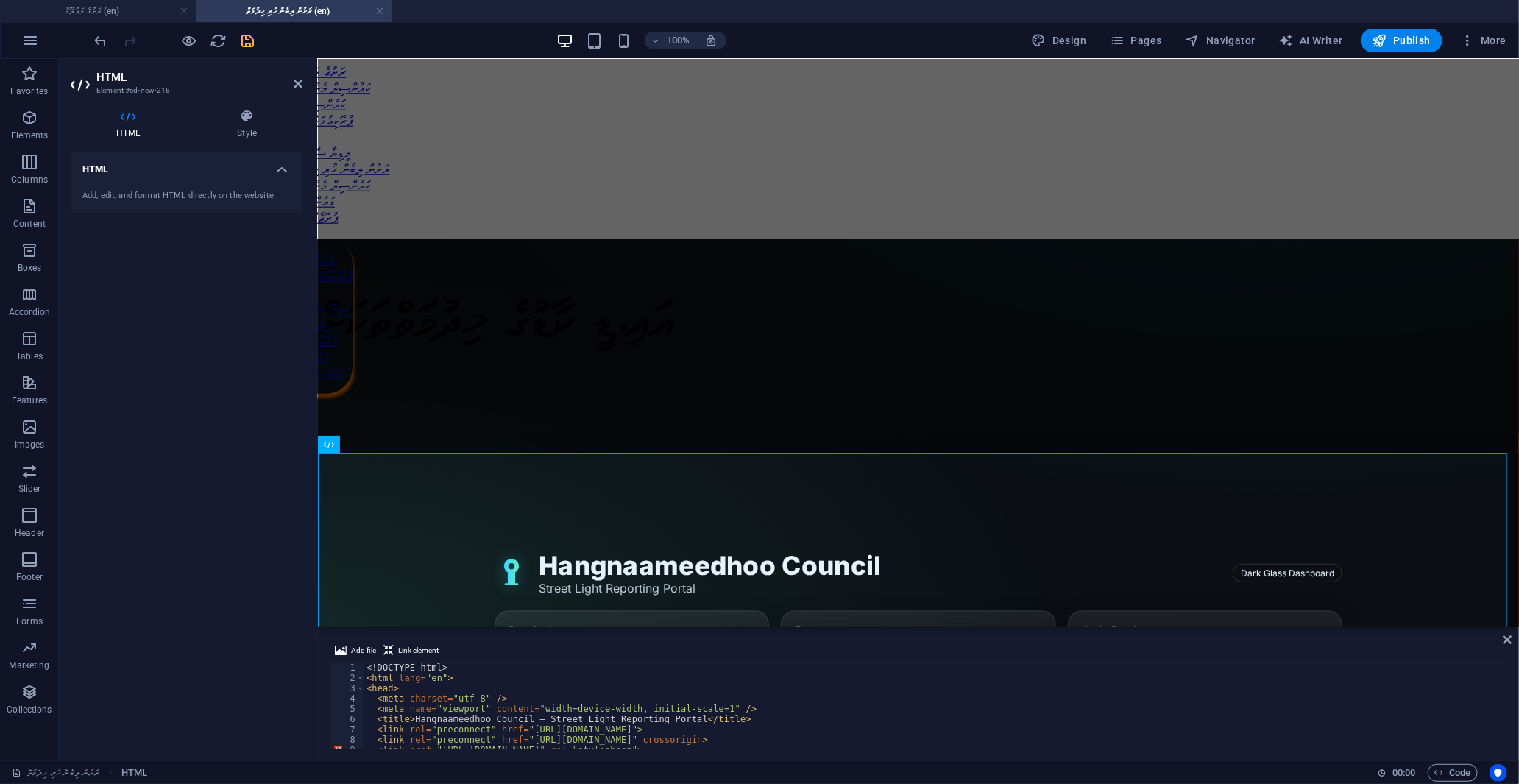
click at [249, 40] on icon "save" at bounding box center [248, 41] width 17 height 17
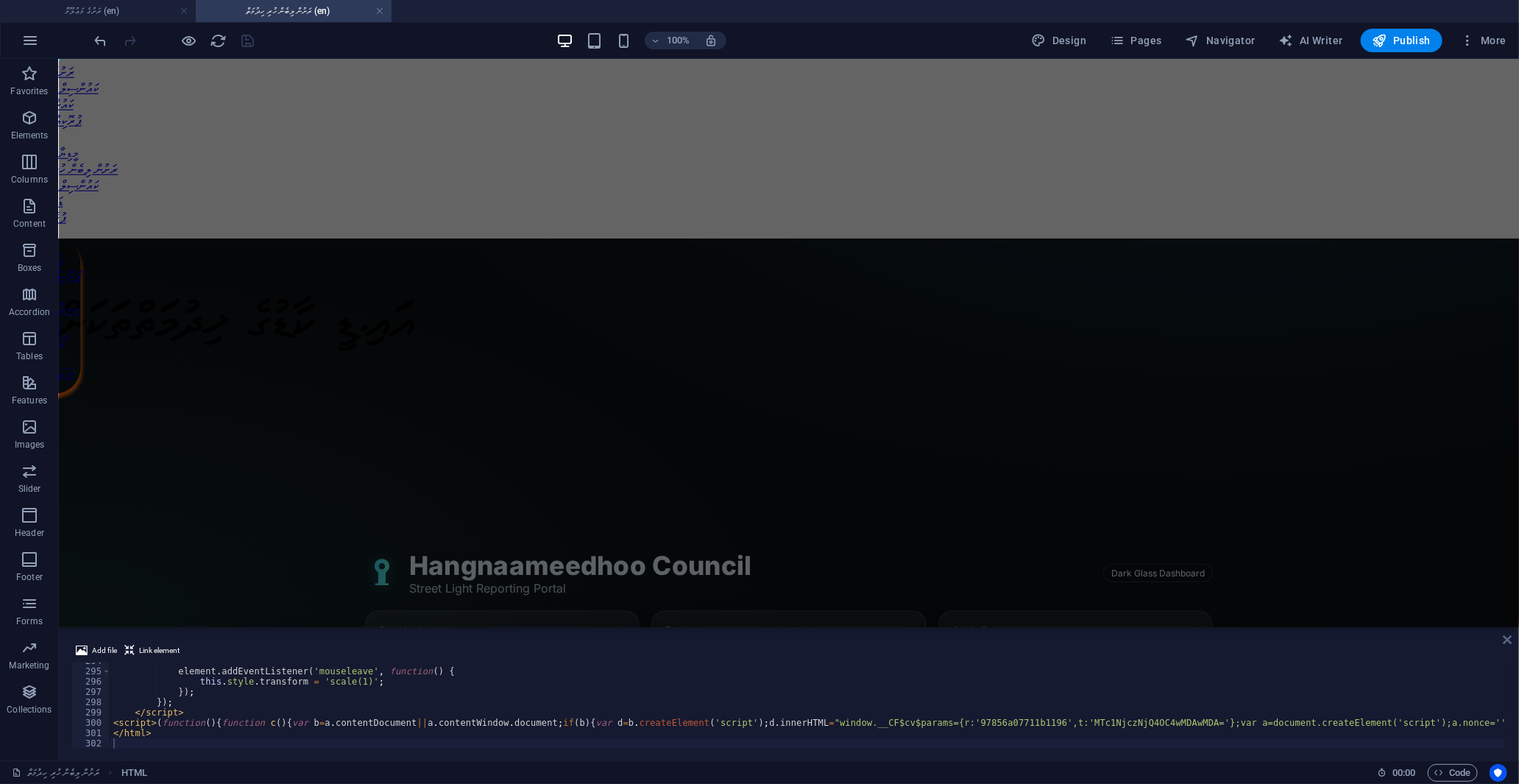
click at [1507, 638] on icon at bounding box center [1508, 639] width 9 height 12
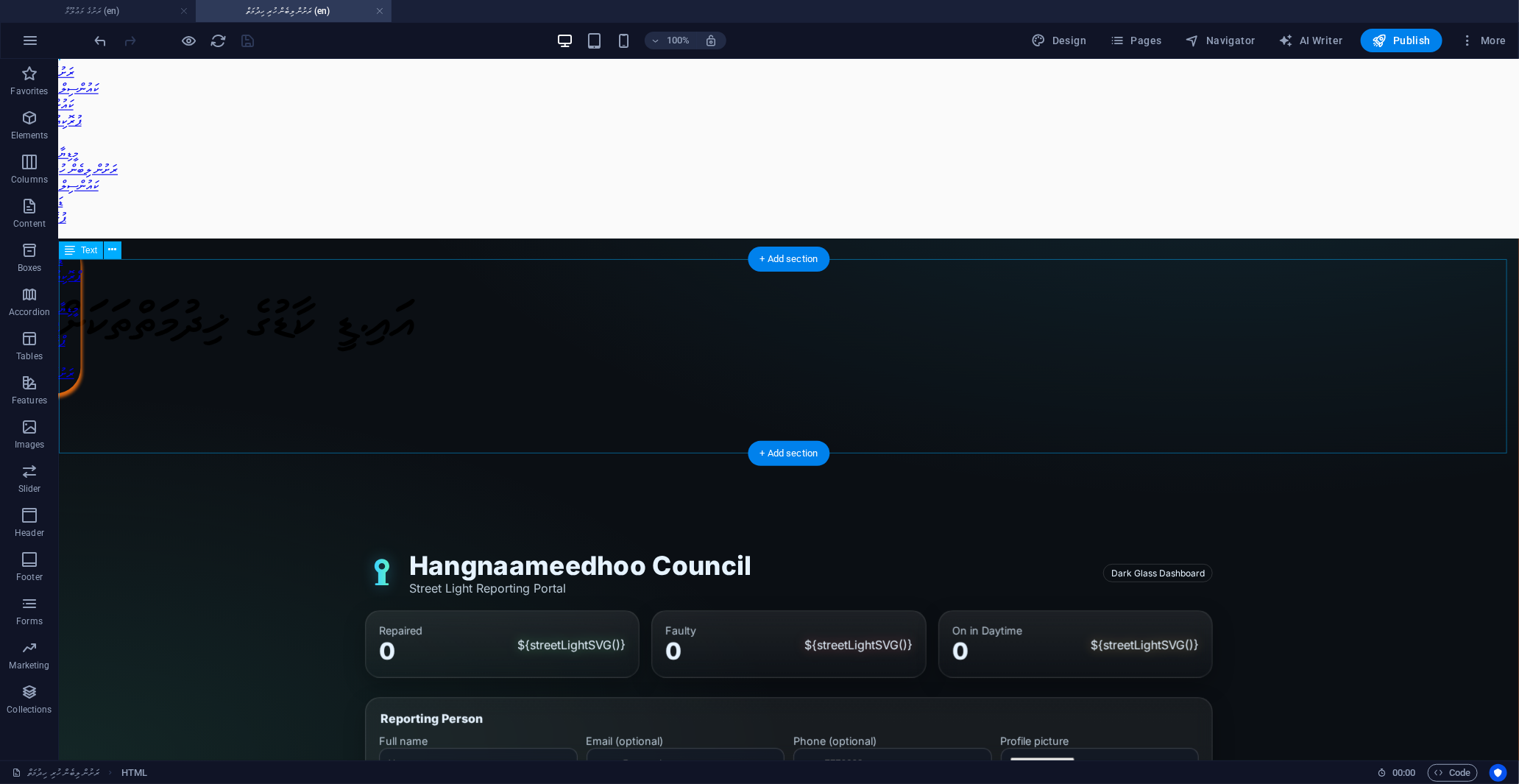
click at [1228, 413] on div "އައި.ޑީ ކާޑުގެ ޚިދުމަތްތަކަށް" at bounding box center [788, 366] width 1461 height 306
click at [1207, 350] on div "އައި.ޑީ ކާޑުގެ ޚިދުމަތްތަކަށް" at bounding box center [788, 366] width 1461 height 306
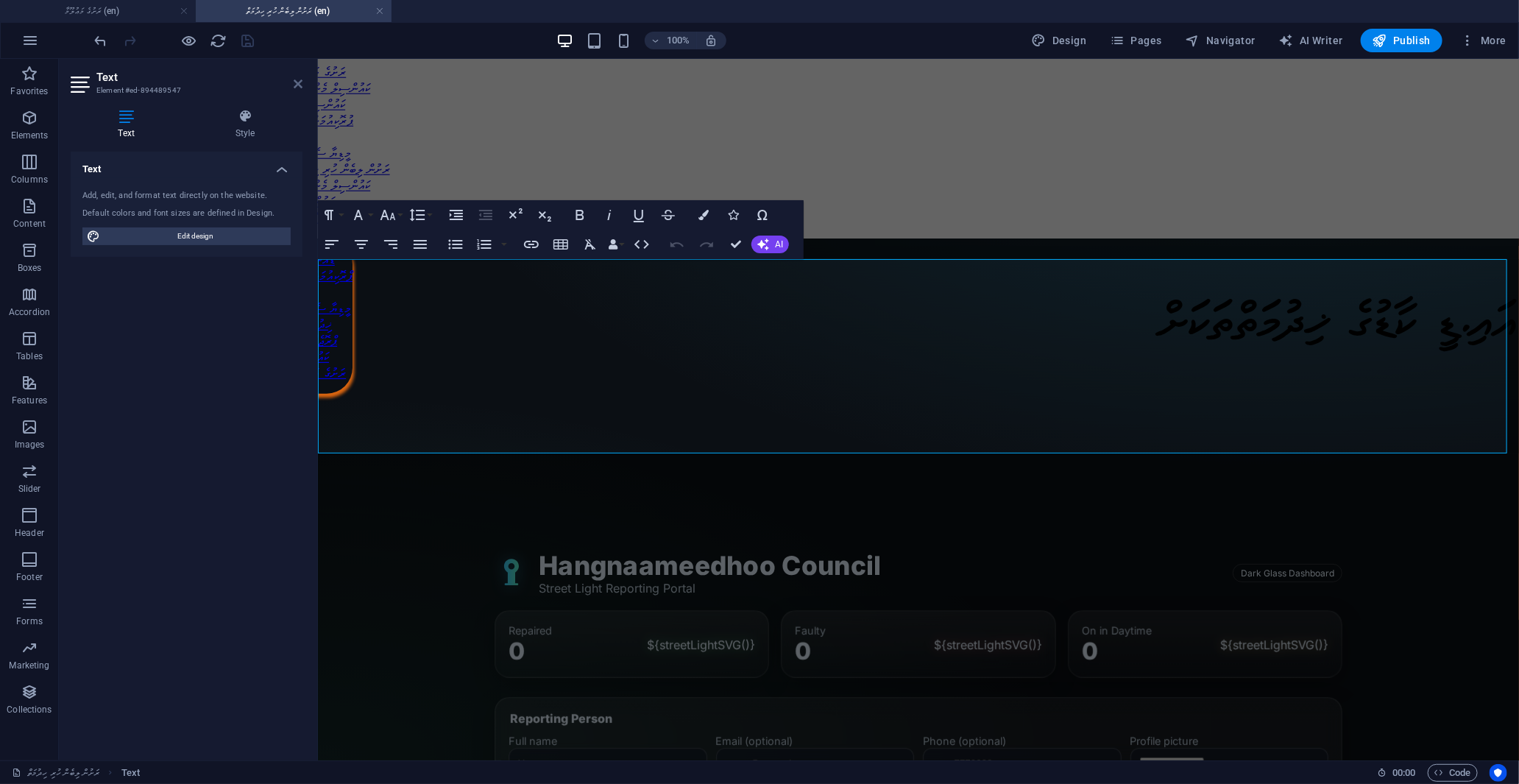
click at [297, 82] on icon at bounding box center [297, 84] width 9 height 12
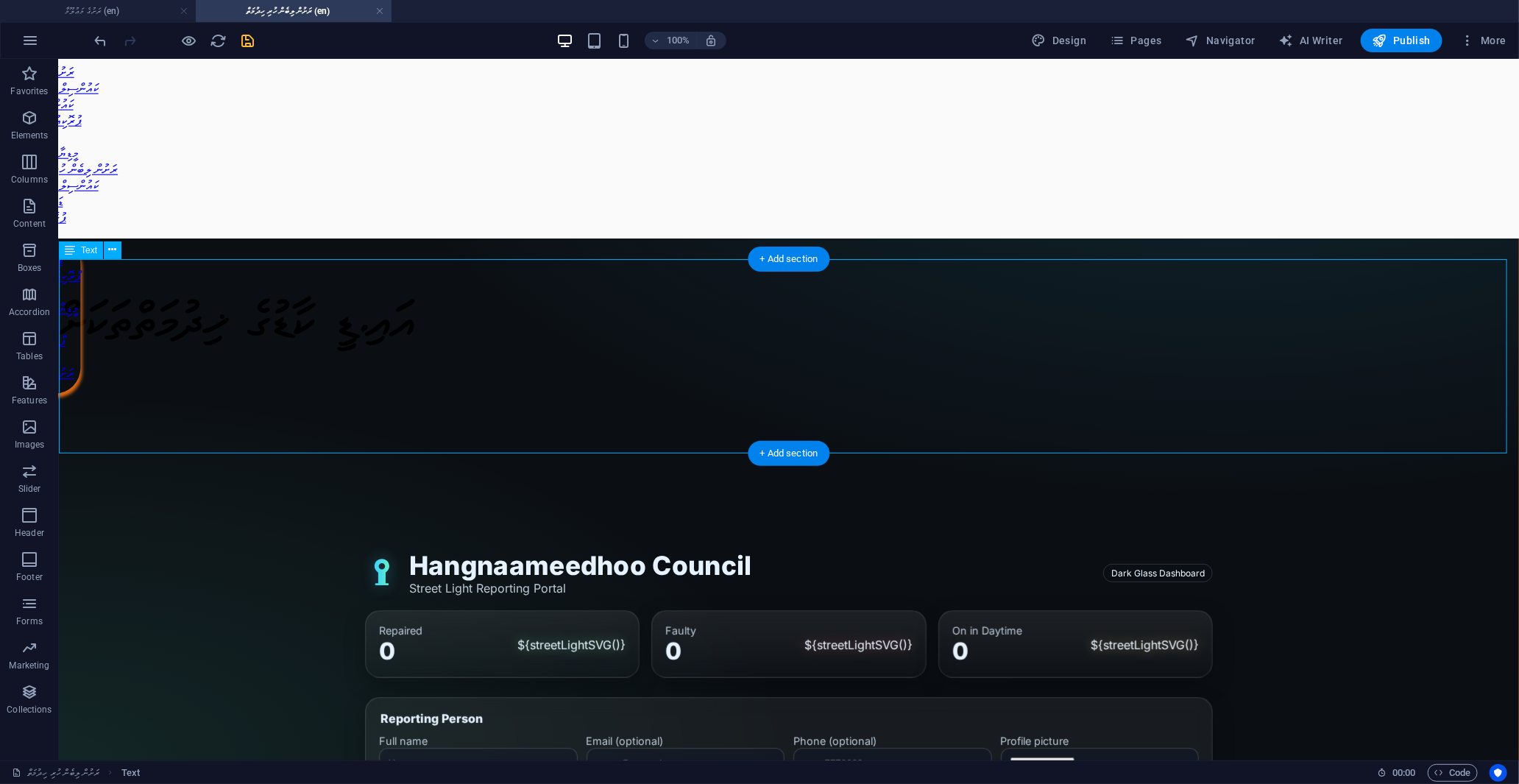
click at [1165, 368] on div "އައި.ޑީ ކާޑުގެ ޚިދުމަތްތަކަށް" at bounding box center [788, 366] width 1461 height 306
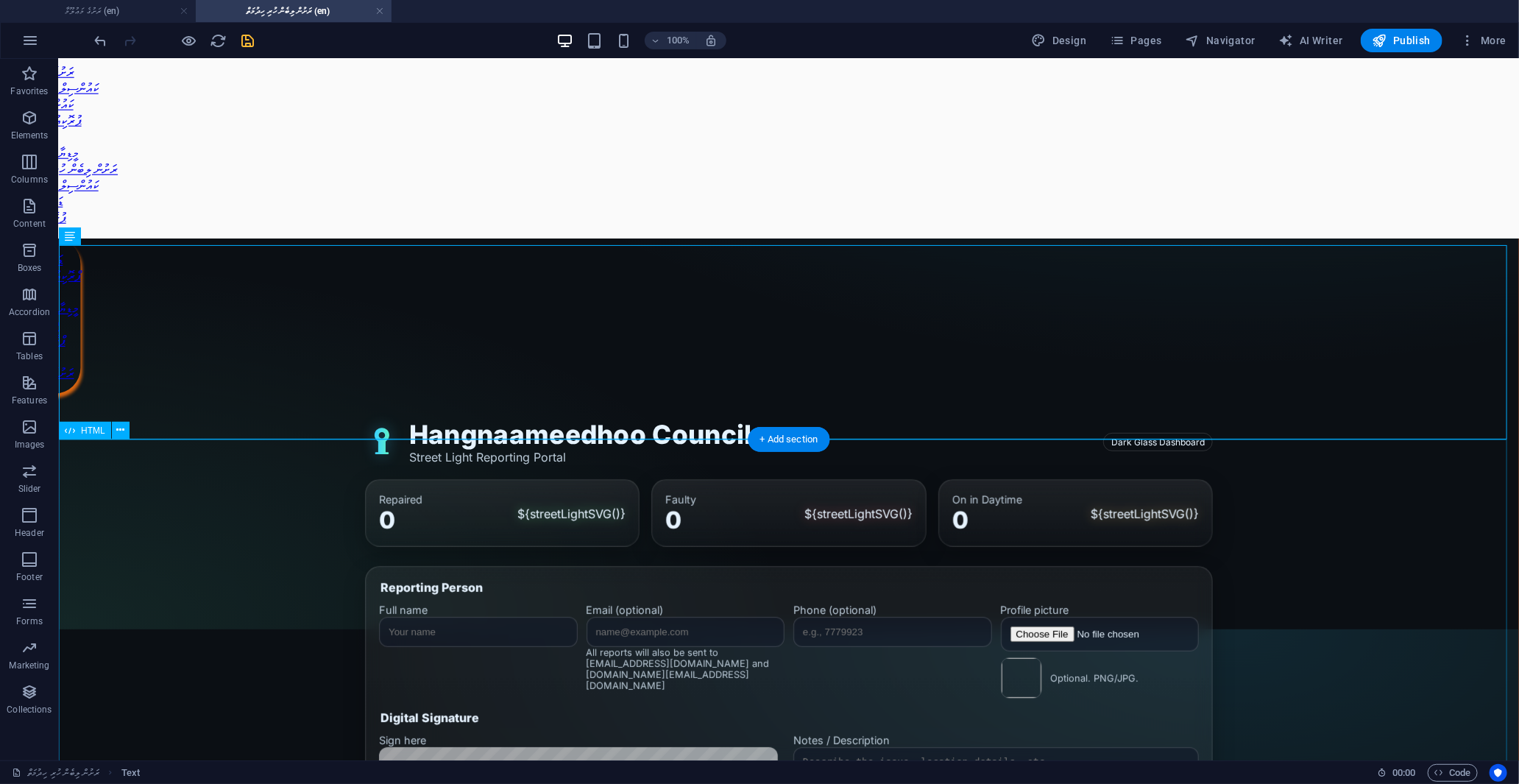
scroll to position [327, 0]
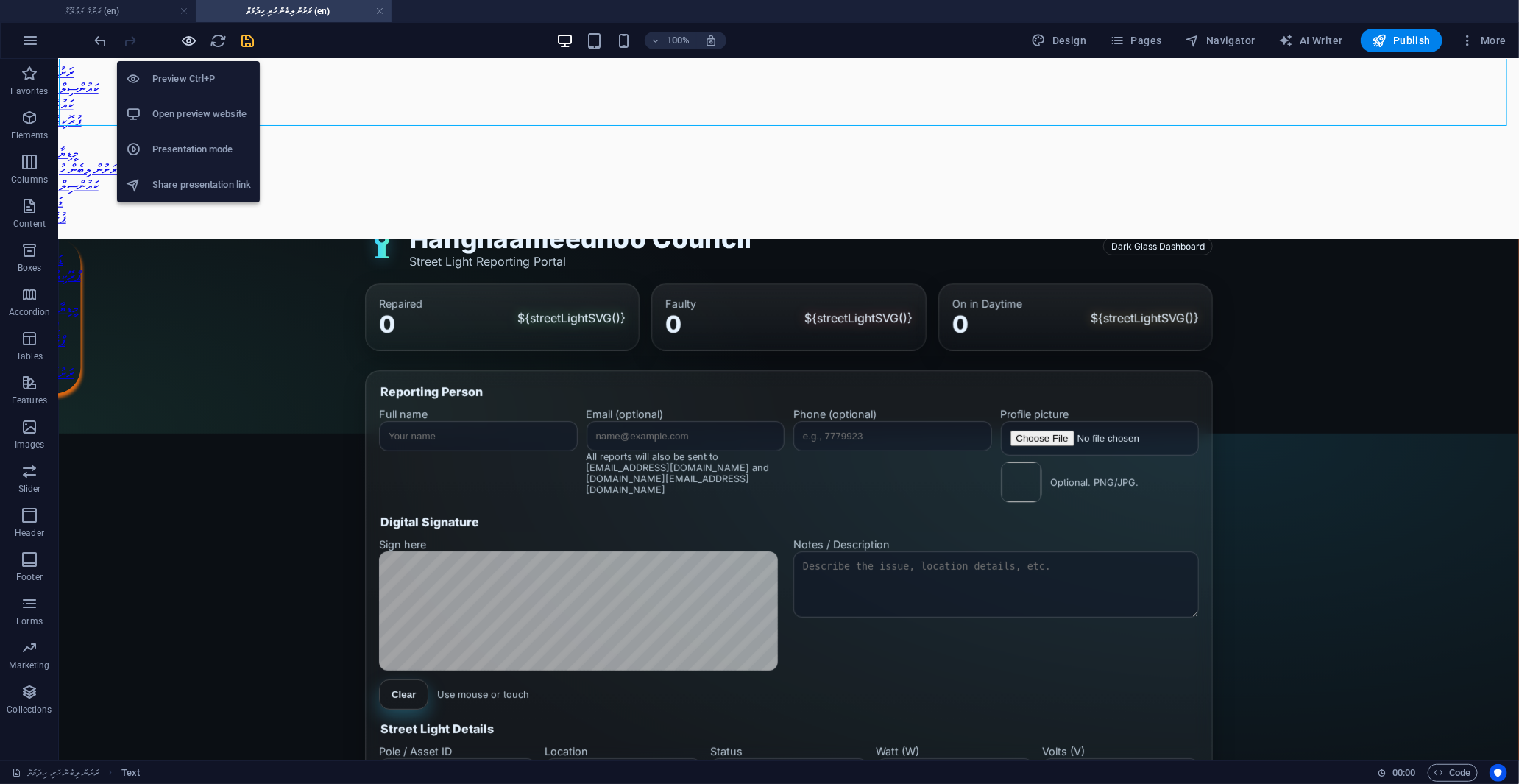
click at [181, 41] on icon "button" at bounding box center [189, 41] width 17 height 17
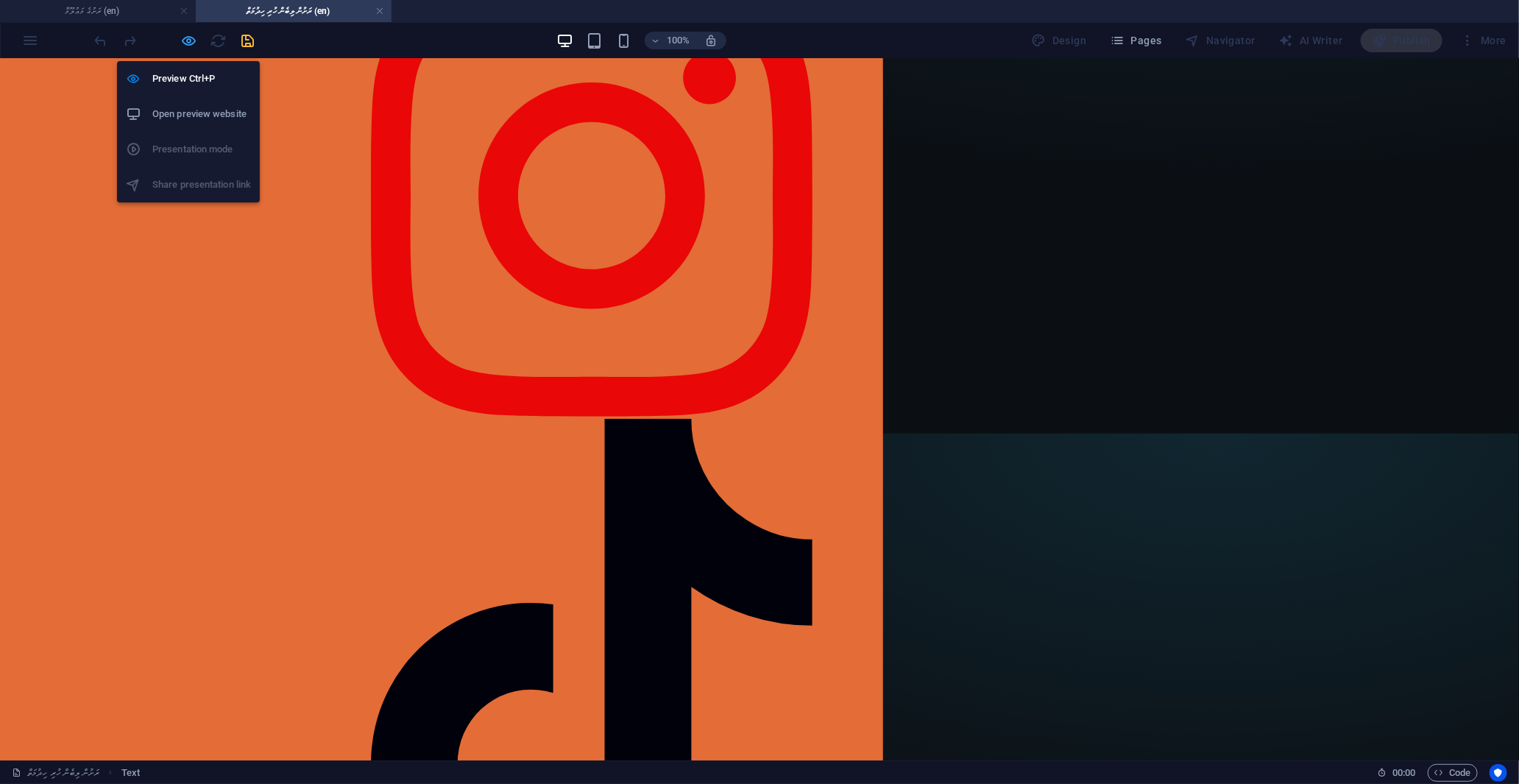
scroll to position [0, 0]
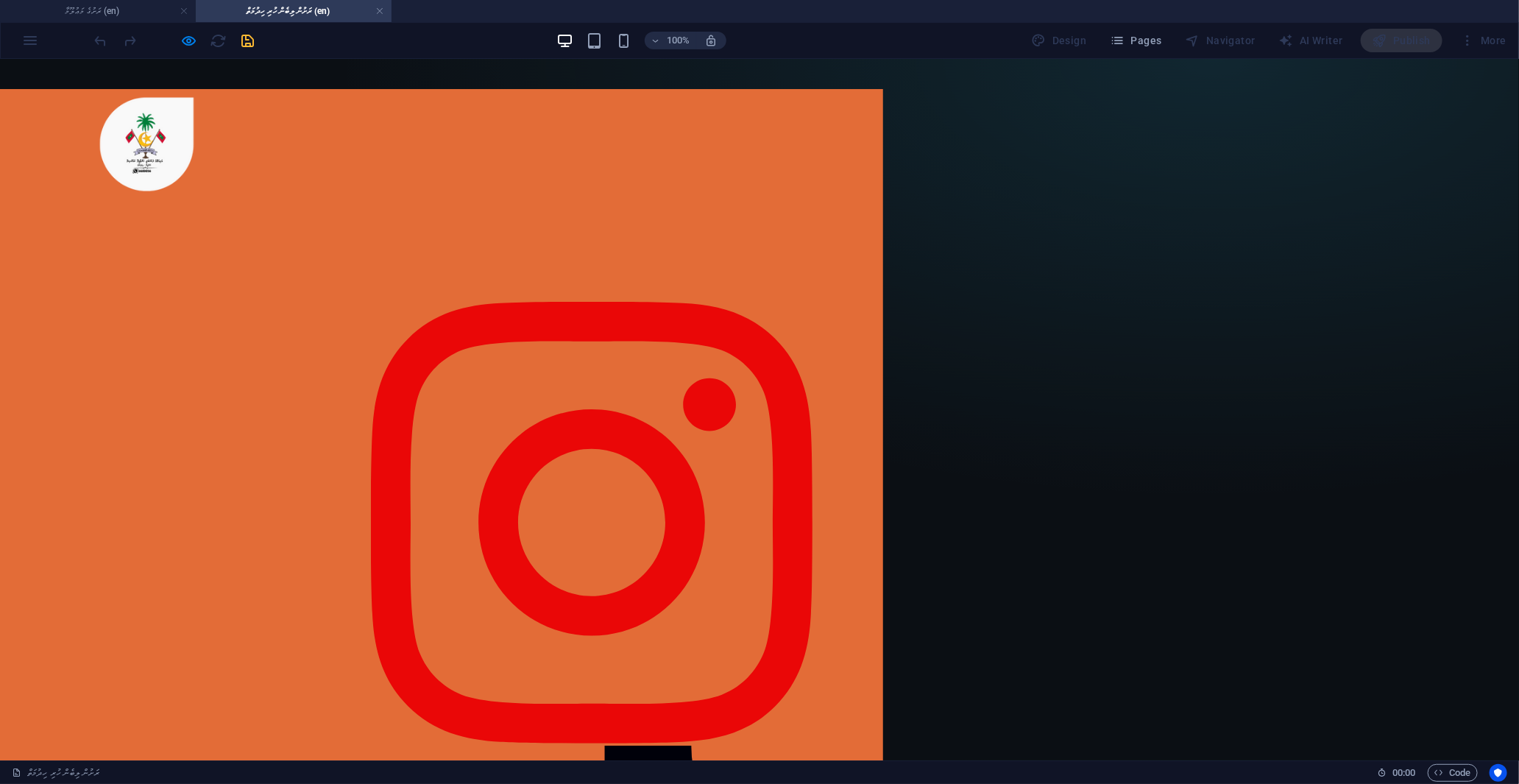
click at [1254, 429] on body "ރަށުގެ މަޢުލޫމާ ކައުންސިލް މެންބަރުން ކައުންސިލަރުން ޕުރޮކިއުމަންޓްތައް ވަޒީފާ …" at bounding box center [760, 408] width 1519 height 701
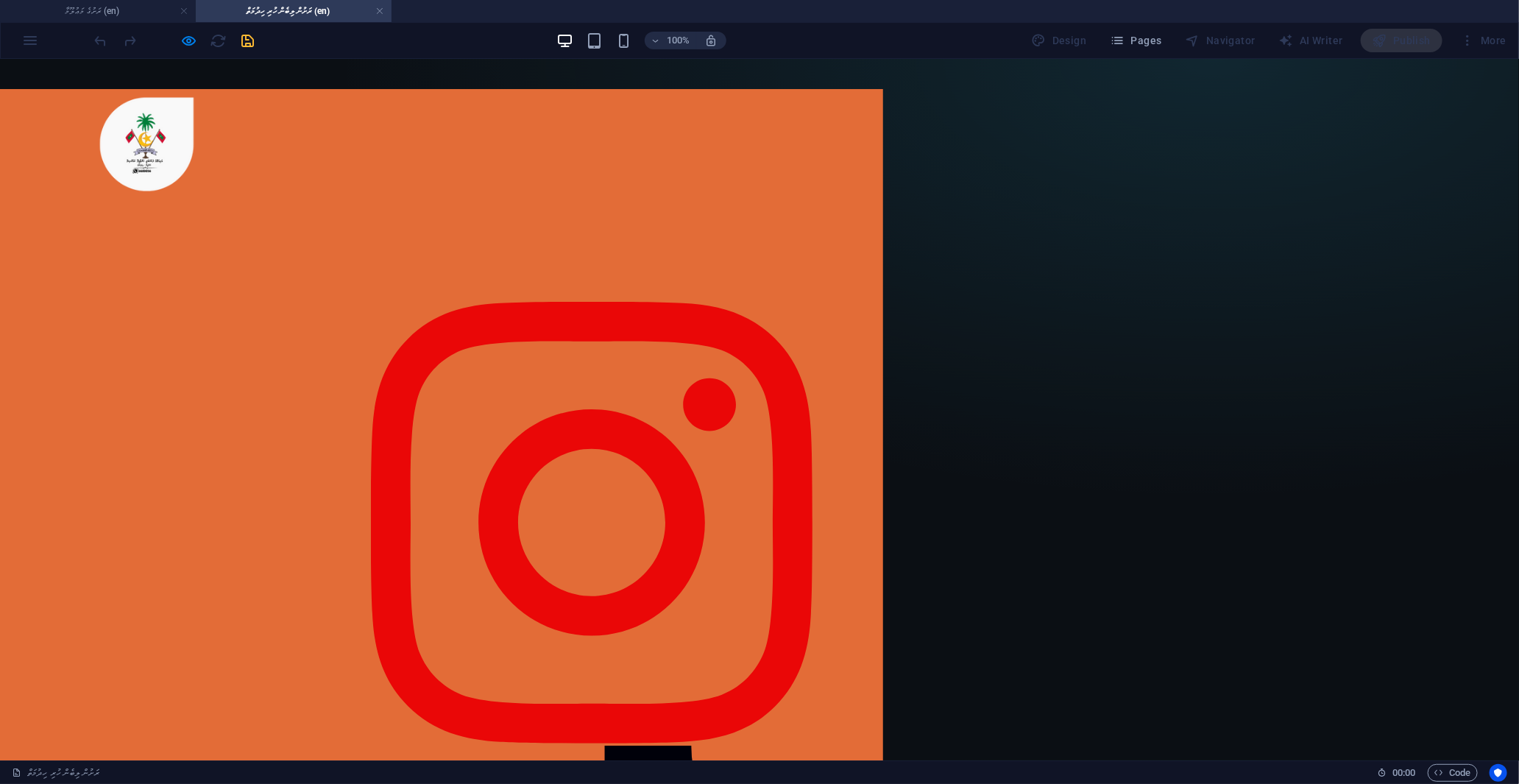
checkbox input "false"
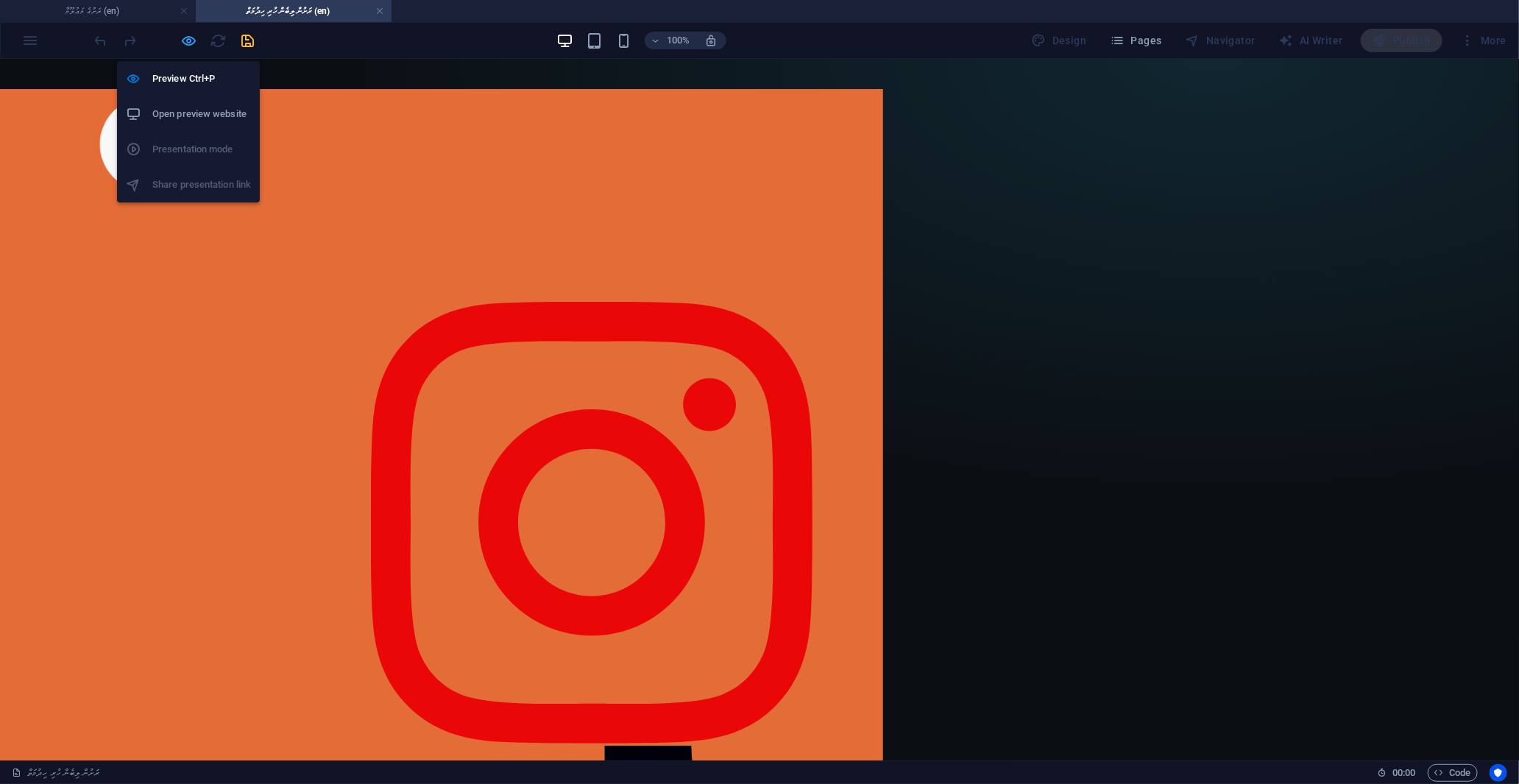
click at [189, 39] on icon "button" at bounding box center [189, 41] width 17 height 17
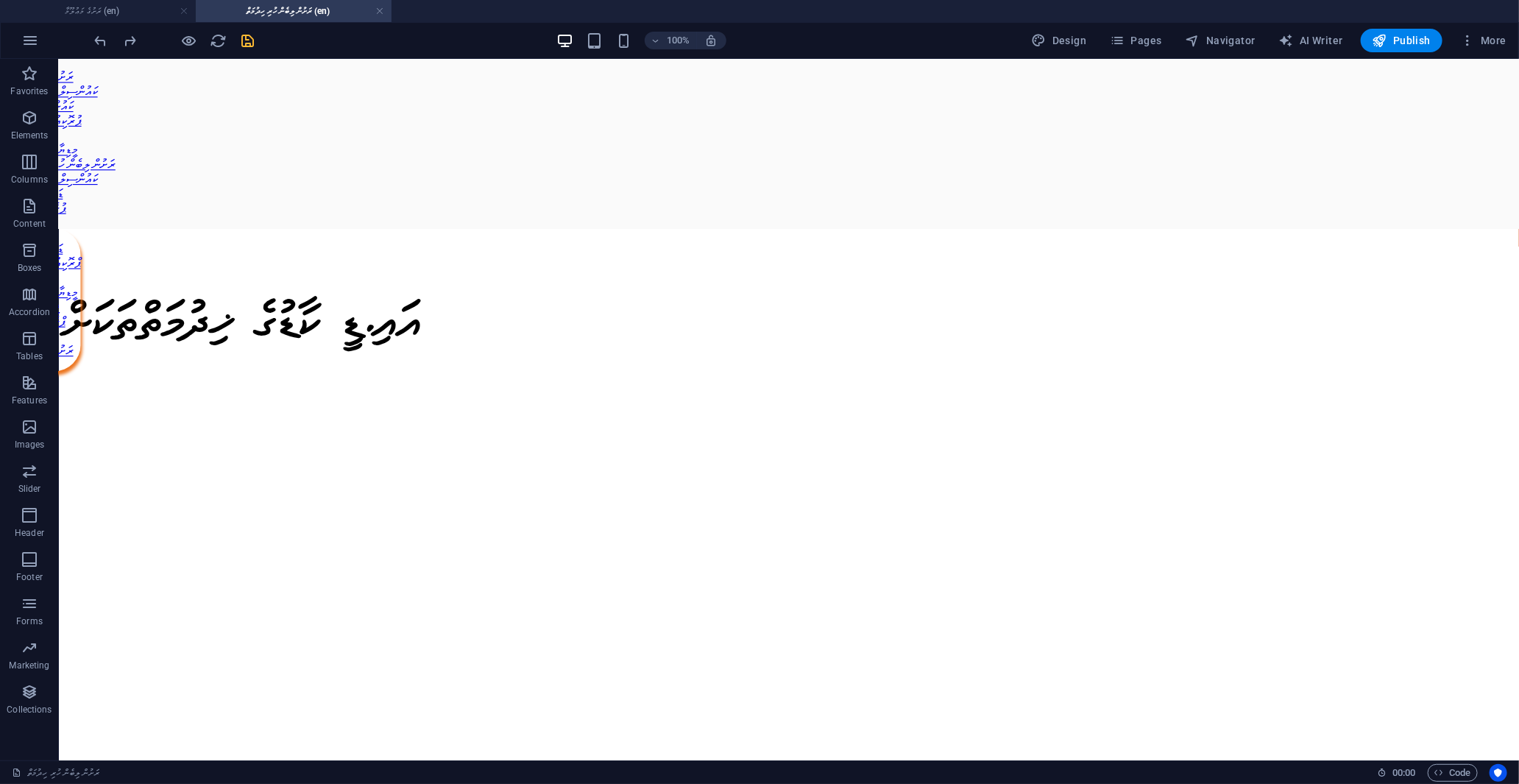
click at [175, 39] on div at bounding box center [175, 41] width 165 height 24
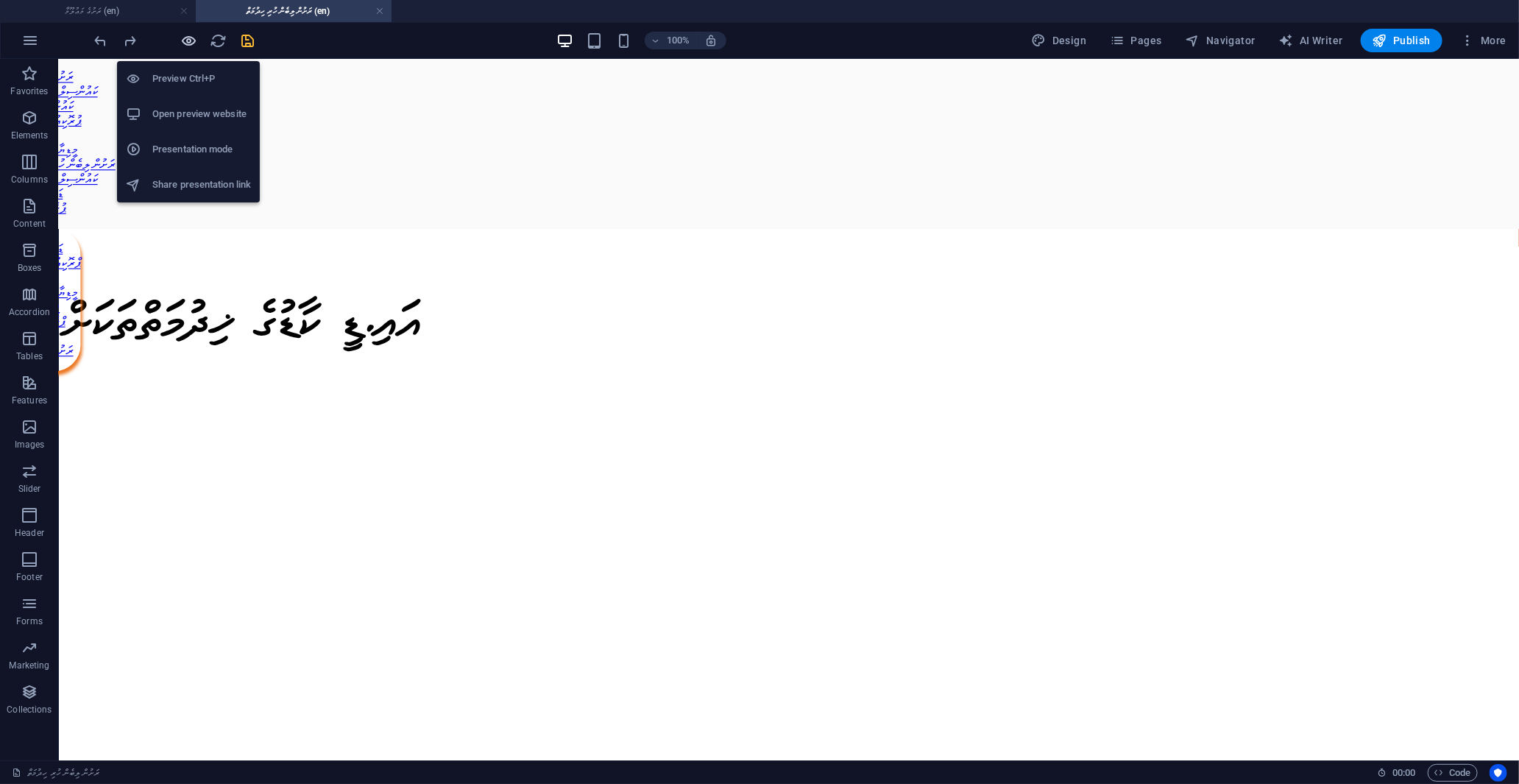
click at [189, 39] on icon "button" at bounding box center [189, 41] width 17 height 17
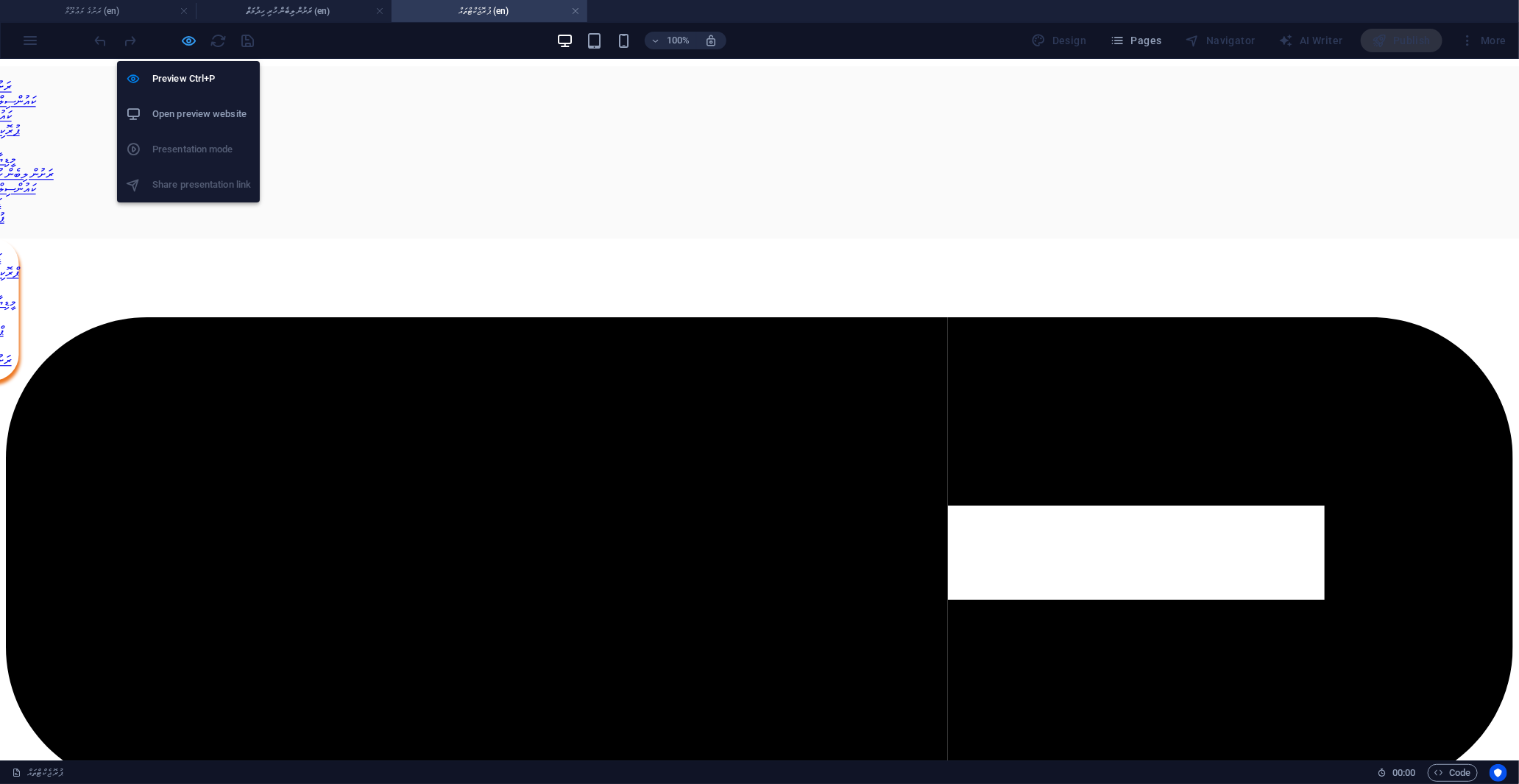
click at [187, 42] on icon "button" at bounding box center [189, 41] width 17 height 17
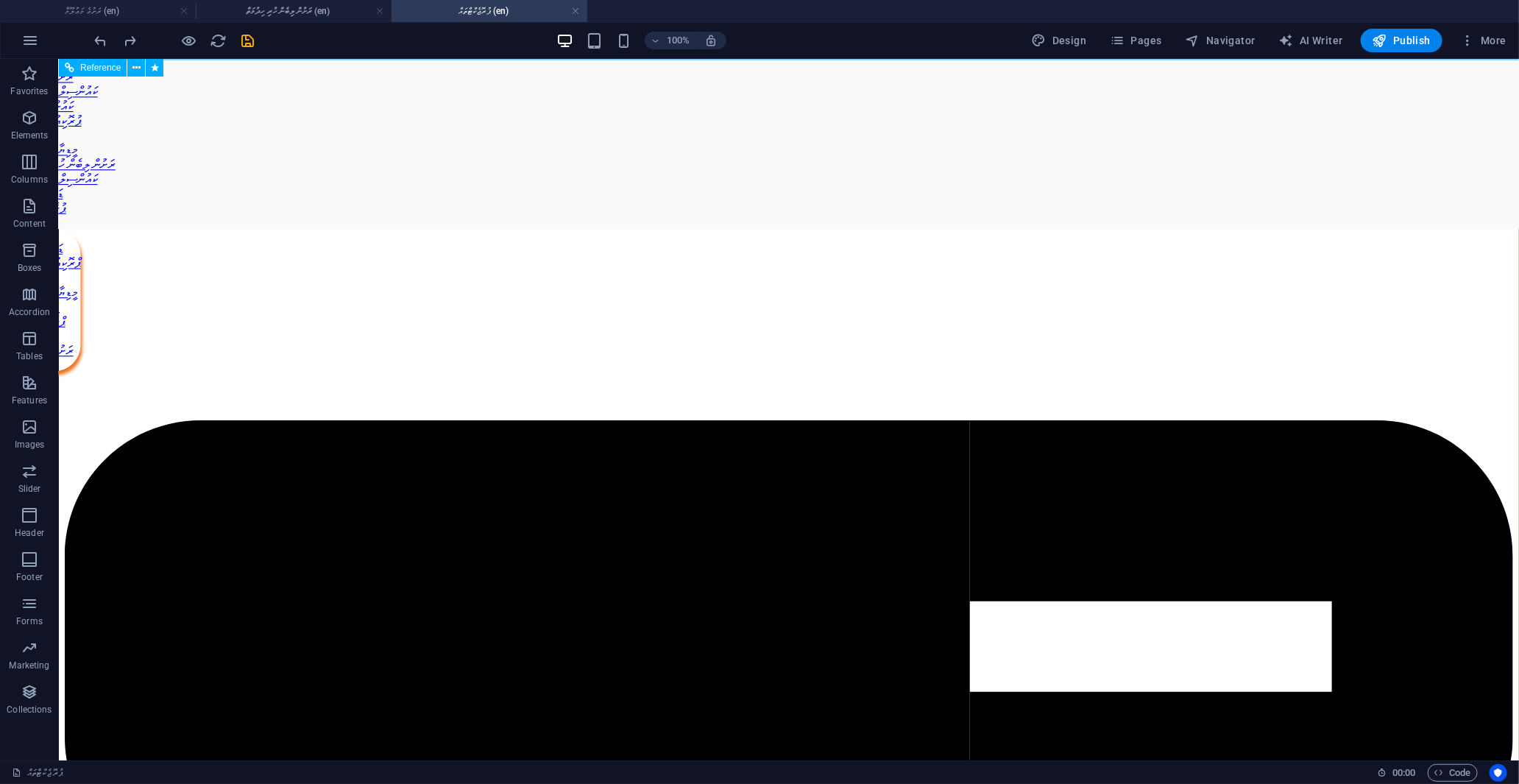
click at [80, 228] on nav "ޑައުންލޯޑްސް ޕްރޮކިއުމަންޓްތައް ވަޒީފާ މީޑިޔާ ސެންޓަރ ޚިދުމަތްތައް ޕްރޮޖެކްޓްތަ…" at bounding box center [33, 299] width 95 height 143
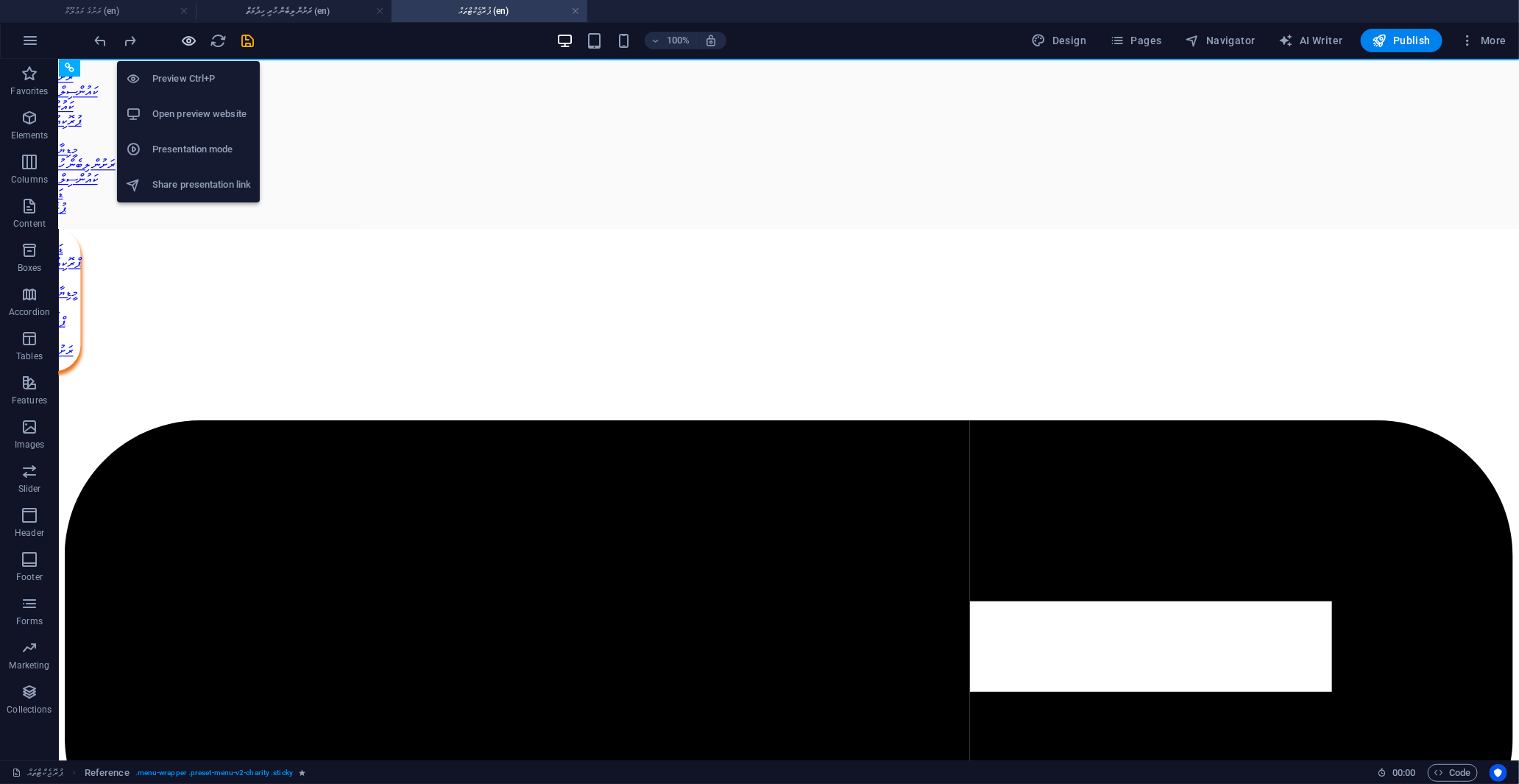
click at [186, 41] on icon "button" at bounding box center [189, 41] width 17 height 17
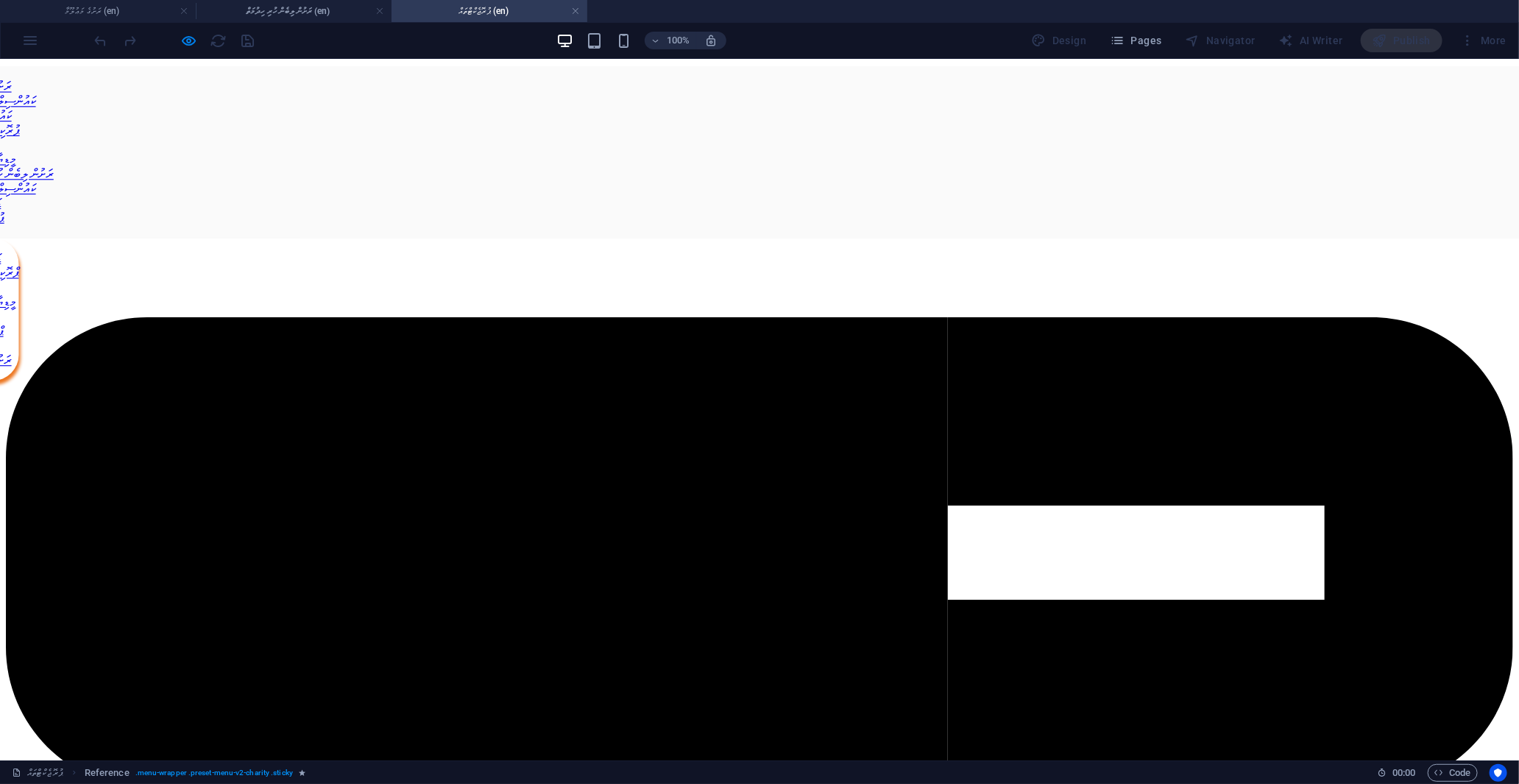
drag, startPoint x: 864, startPoint y: 87, endPoint x: 910, endPoint y: 184, distance: 107.4
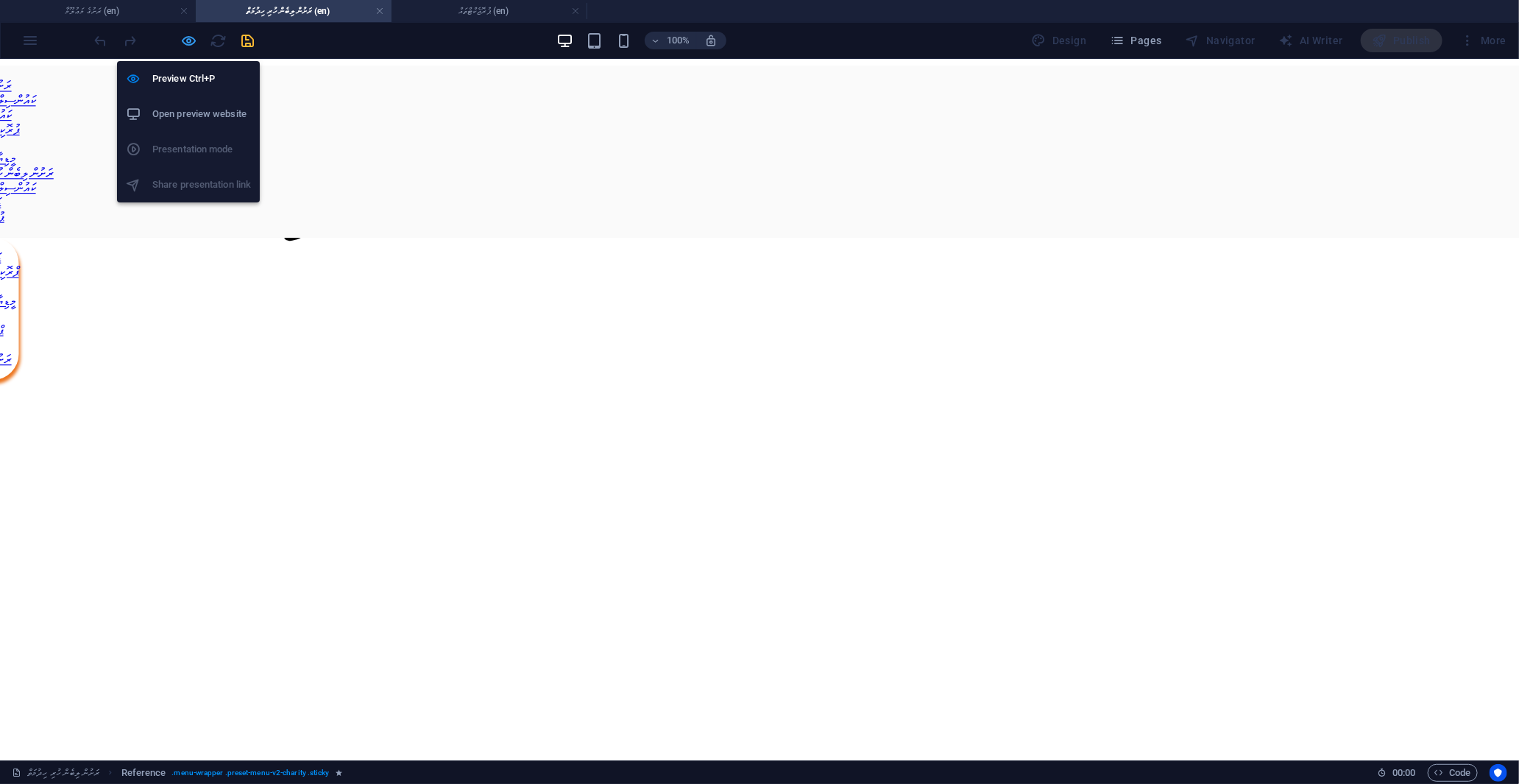
click at [182, 41] on icon "button" at bounding box center [189, 41] width 17 height 17
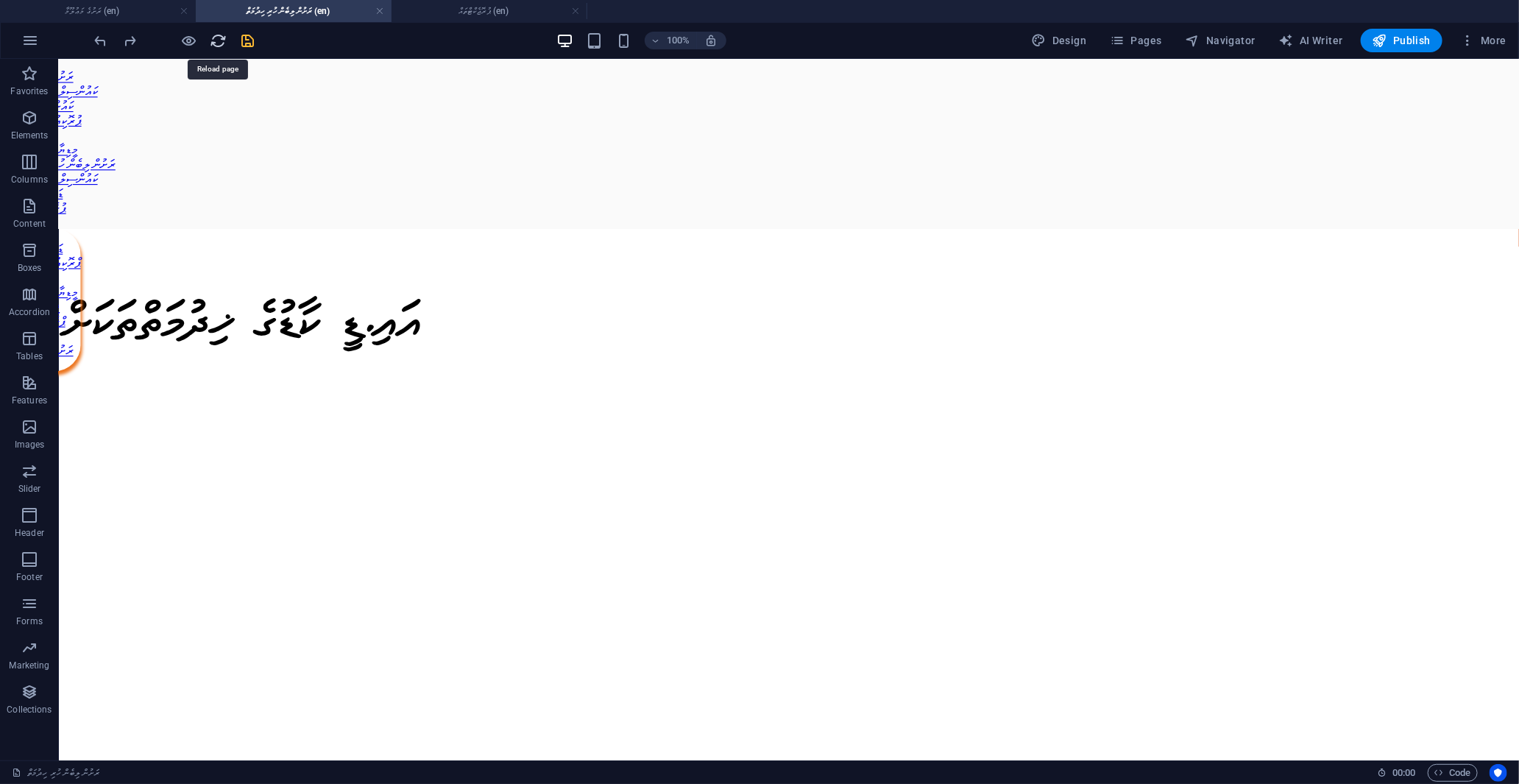
click at [215, 42] on icon "reload" at bounding box center [218, 41] width 17 height 17
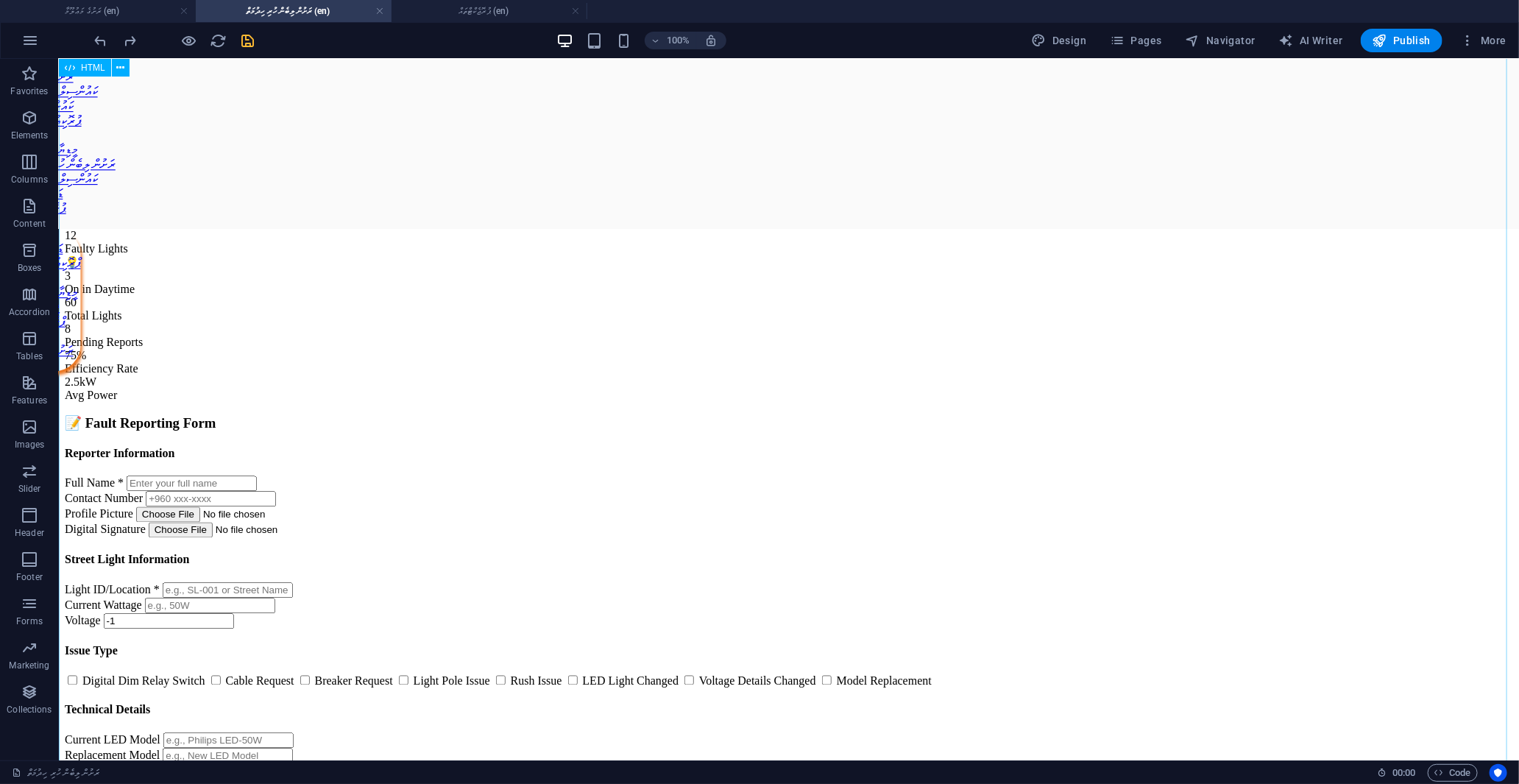
scroll to position [1047, 0]
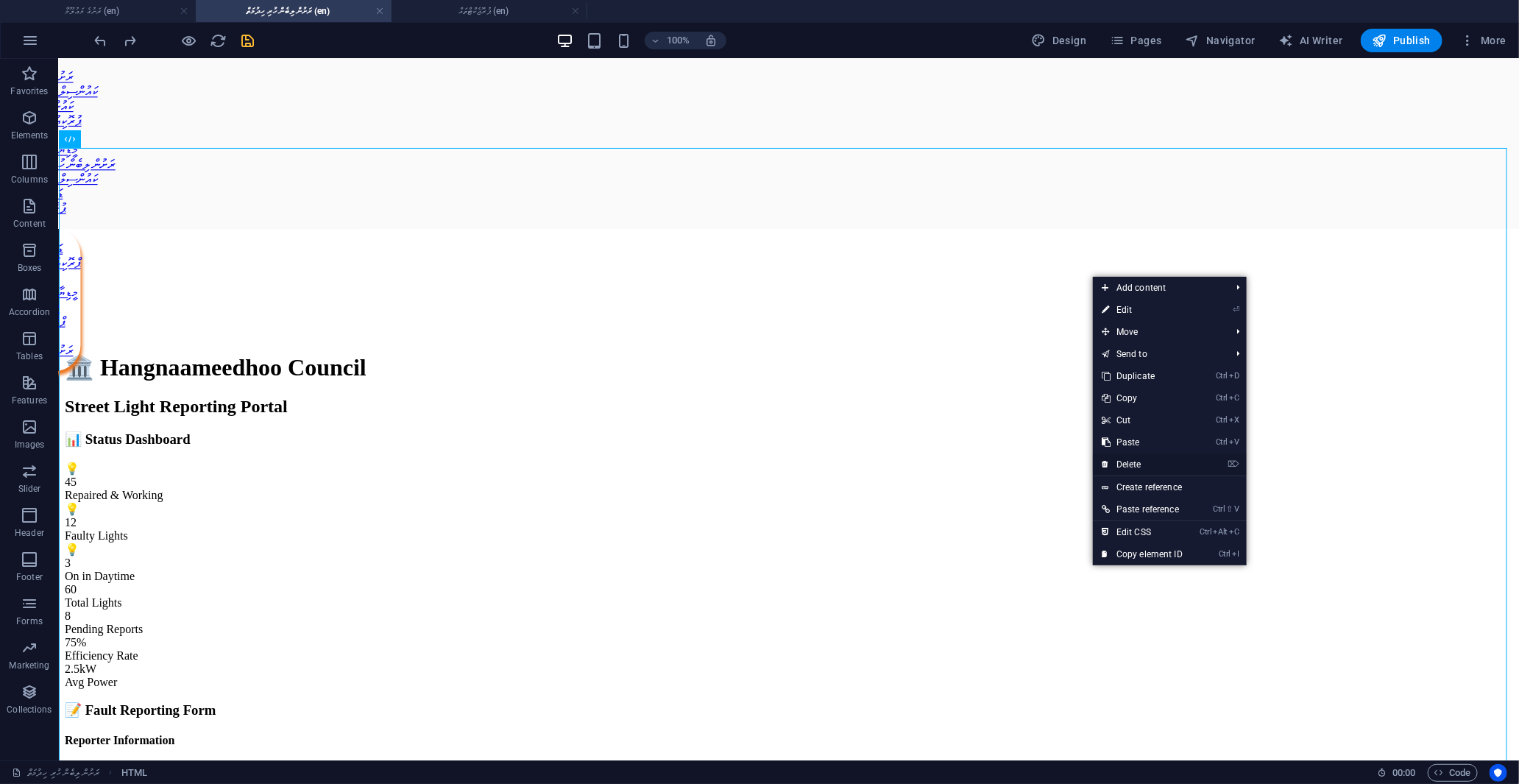
click at [1138, 467] on link "⌦ Delete" at bounding box center [1141, 464] width 98 height 22
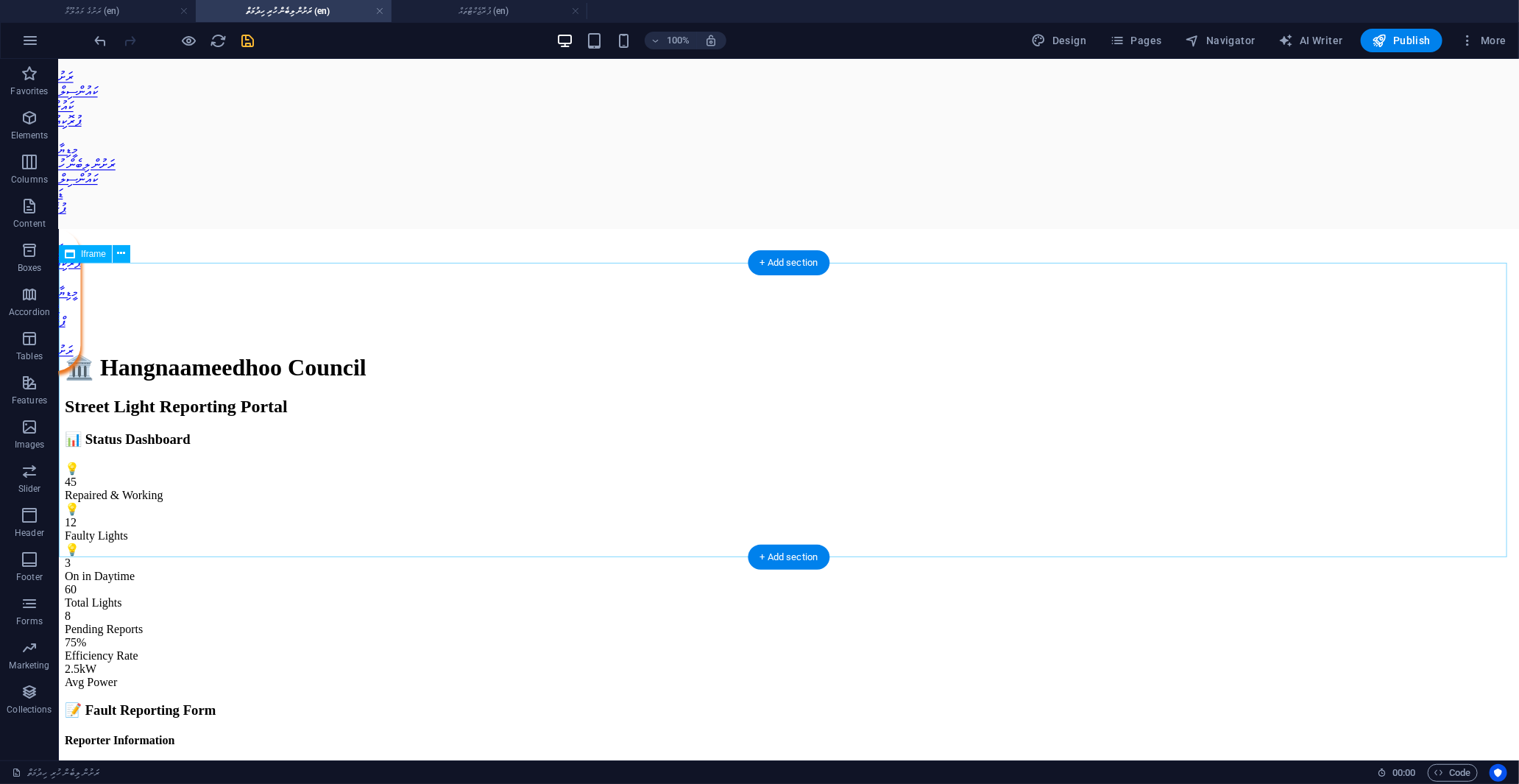
scroll to position [637, 0]
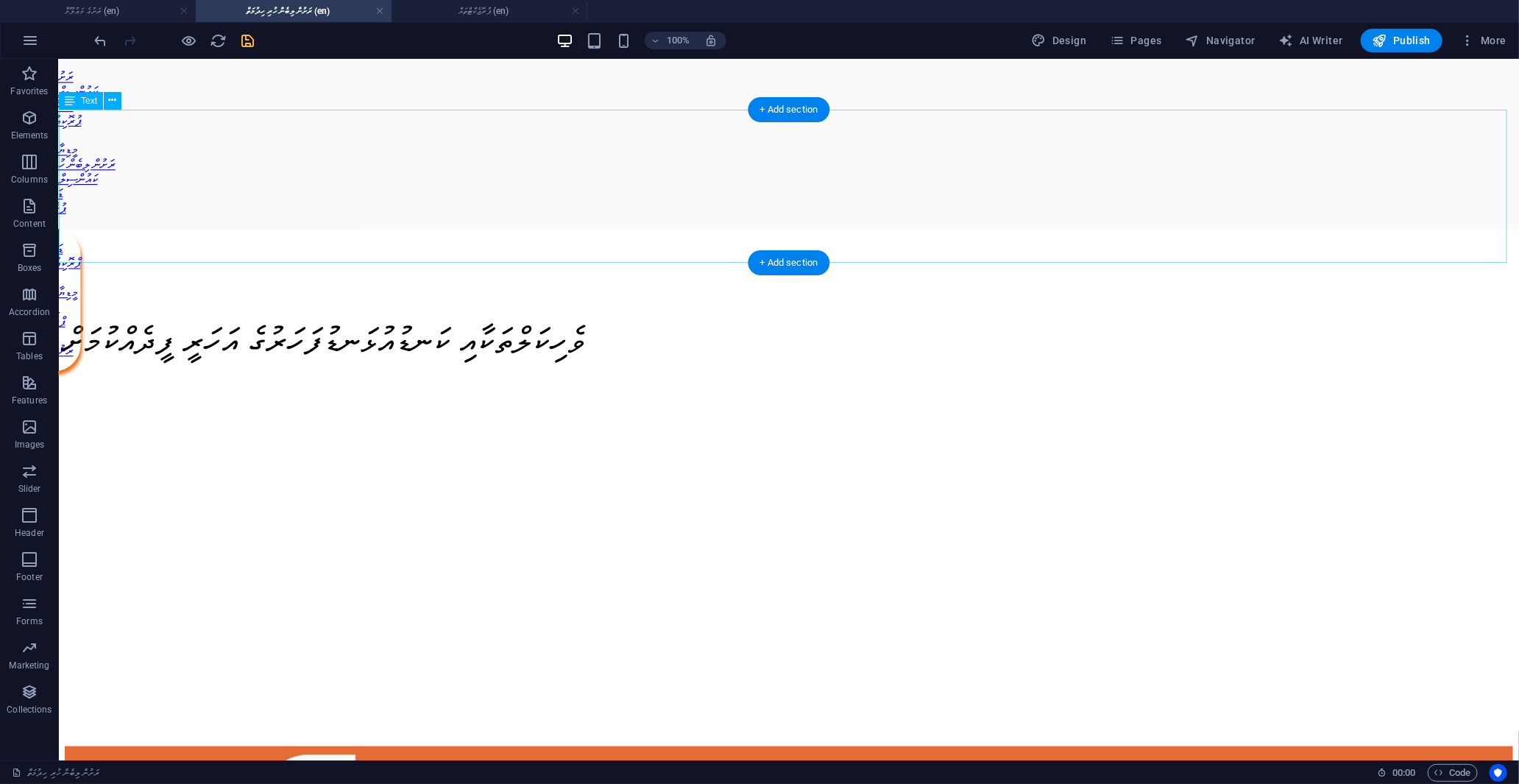
click at [1193, 195] on div "ވެހިކަލްތަކާއި ކަނޑުއުޅަނޑުފަހަރުގެ އަހަރީ ފީދެއްކުމަށް" at bounding box center [788, 315] width 1449 height 242
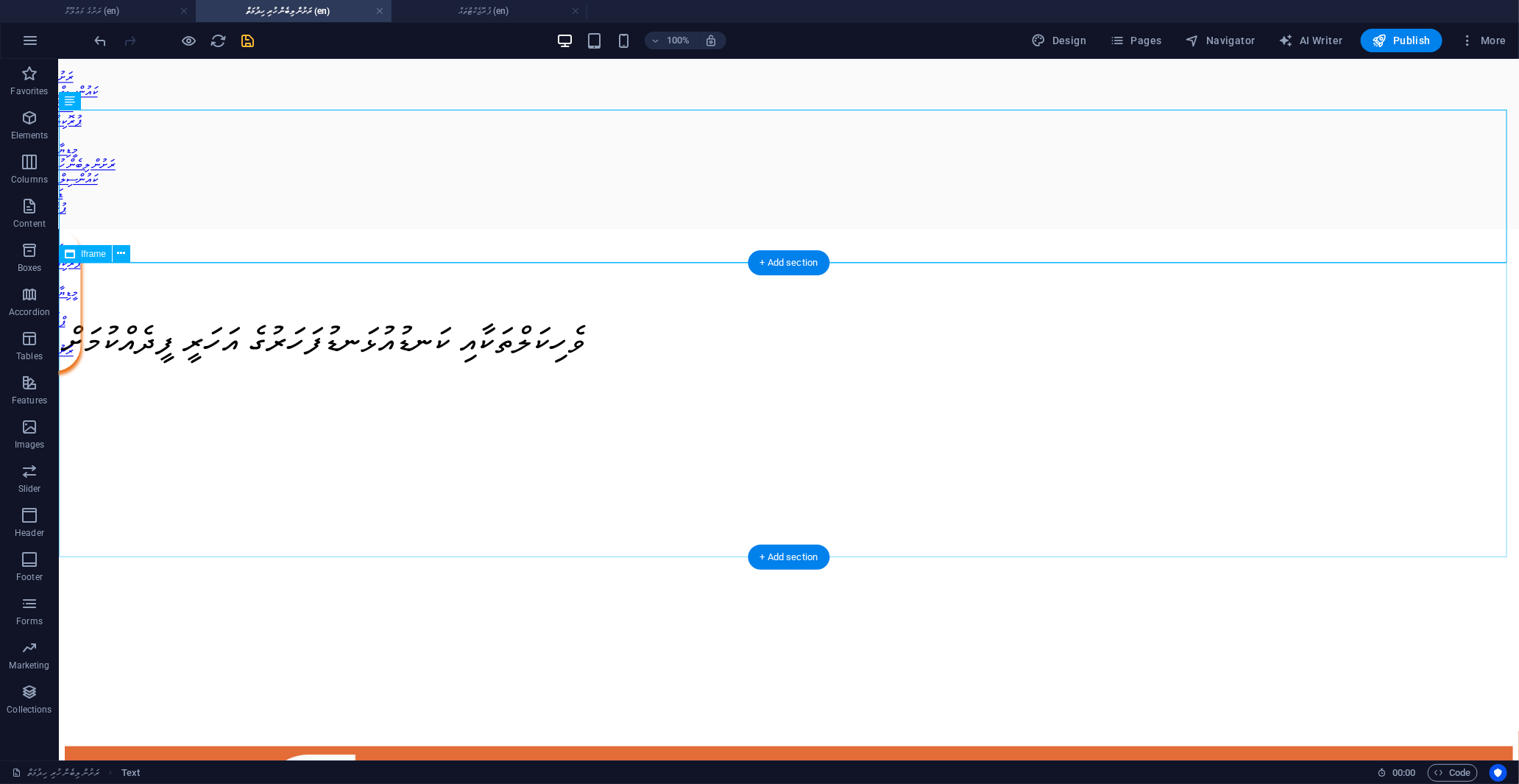
click at [745, 448] on div "</div>" at bounding box center [788, 597] width 1449 height 297
select select "%"
select select "px"
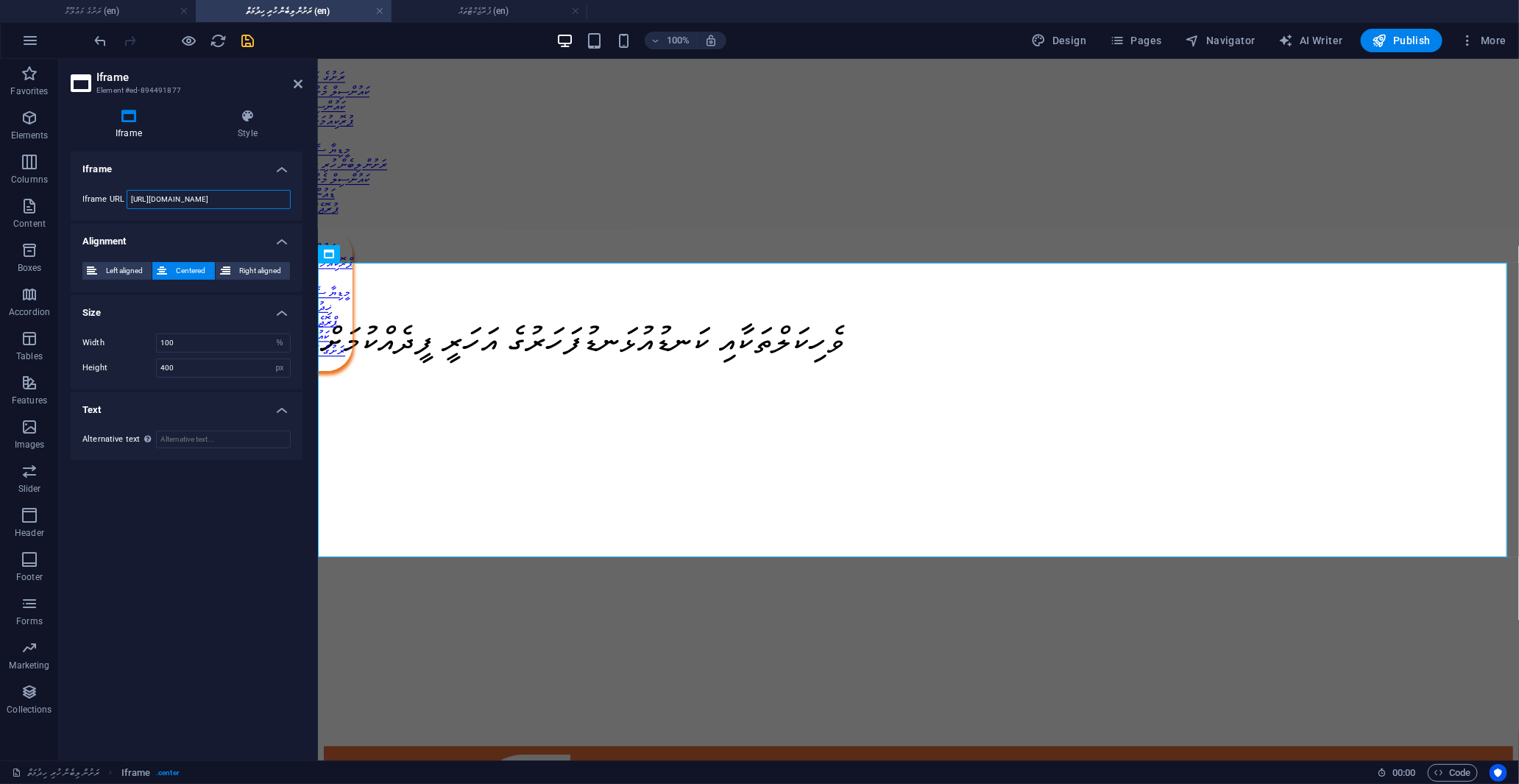
click at [199, 191] on input "[URL][DOMAIN_NAME]" at bounding box center [209, 199] width 165 height 19
click at [129, 196] on input "[URL][DOMAIN_NAME]" at bounding box center [209, 199] width 165 height 19
click at [299, 83] on icon at bounding box center [297, 84] width 9 height 12
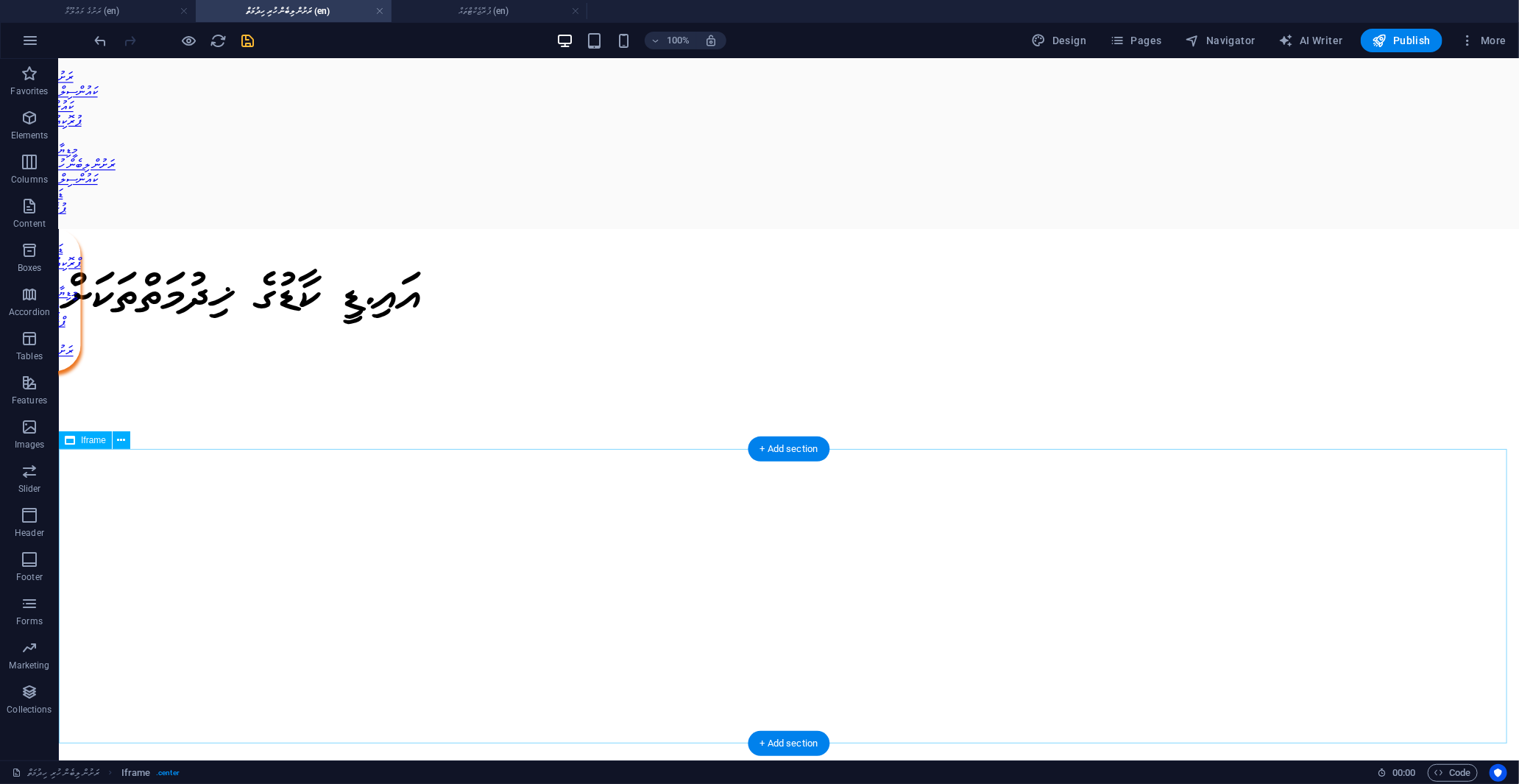
scroll to position [0, 0]
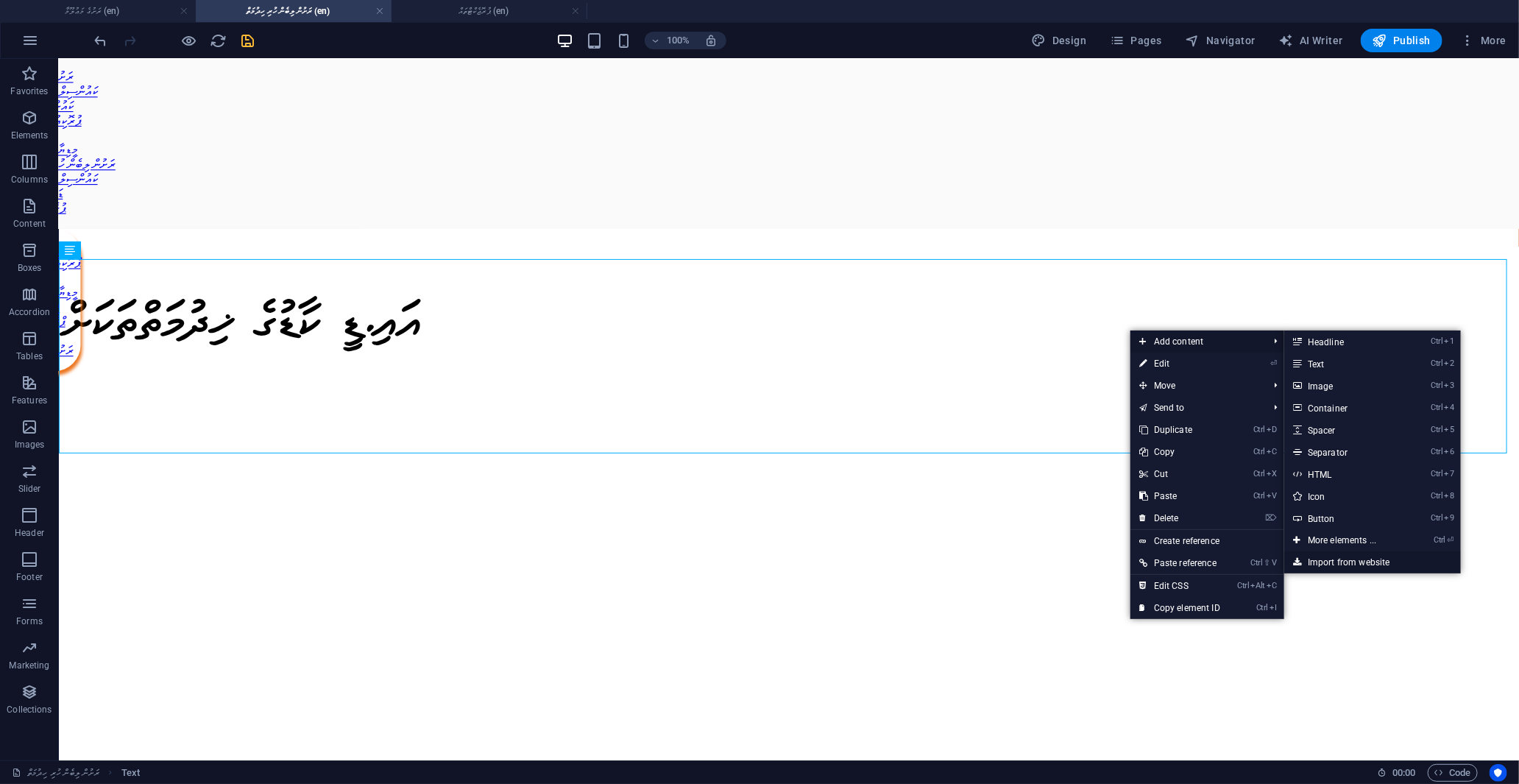
click at [1341, 561] on link "Import from website" at bounding box center [1372, 562] width 176 height 22
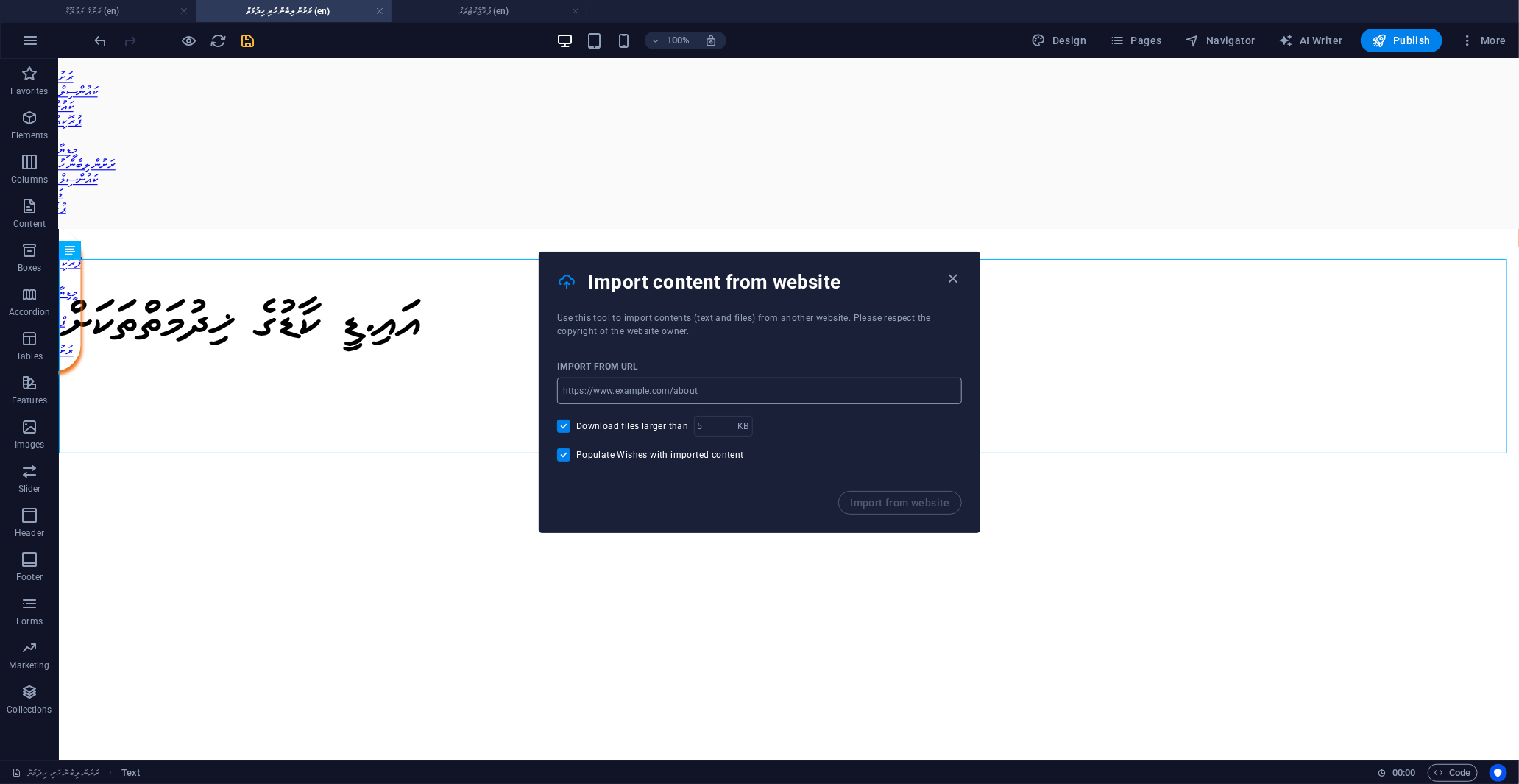
click at [628, 388] on input "url" at bounding box center [760, 391] width 405 height 27
click at [684, 389] on input "url" at bounding box center [760, 391] width 405 height 27
click at [958, 276] on icon "button" at bounding box center [953, 278] width 17 height 17
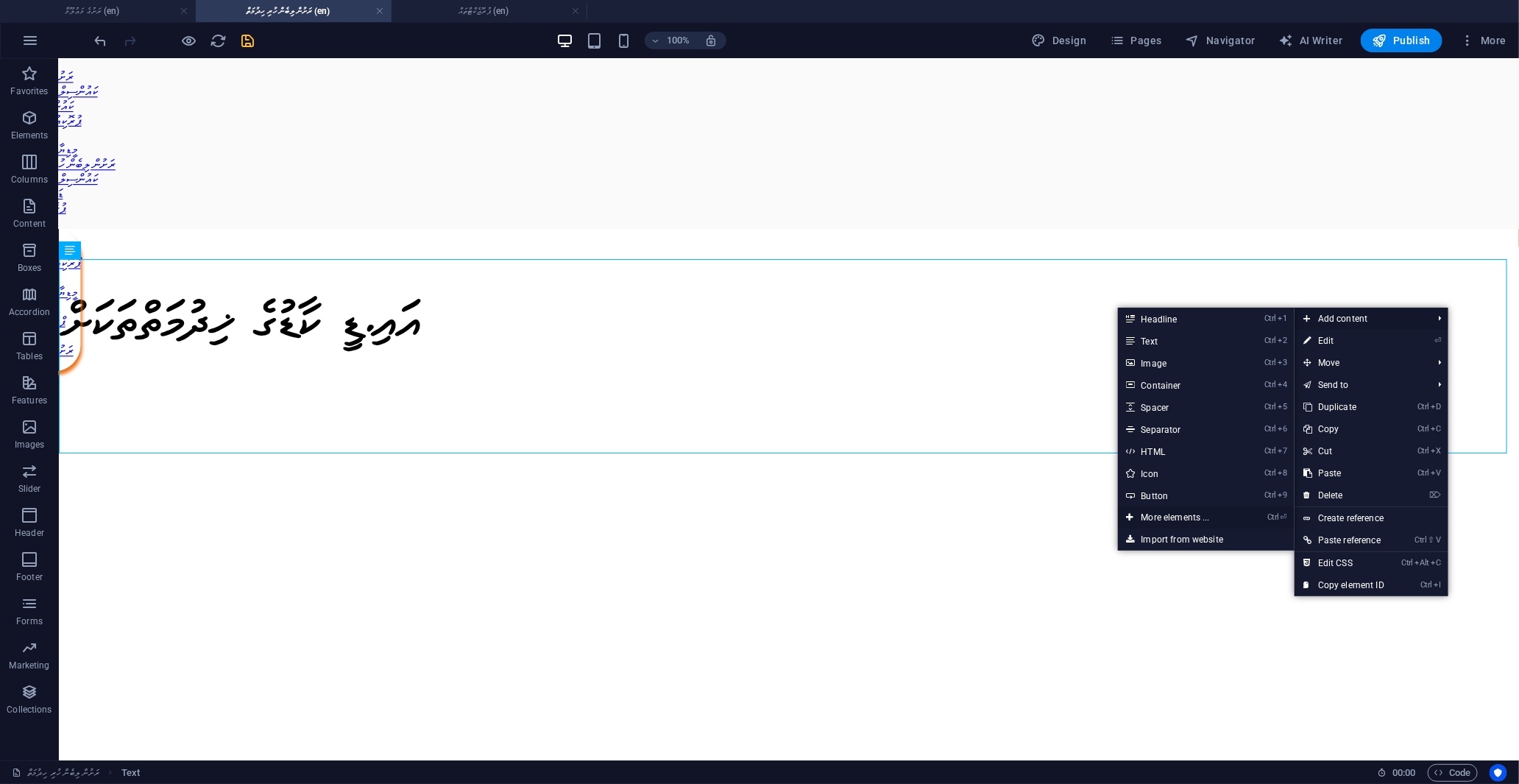
click at [1151, 511] on link "Ctrl ⏎ More elements ..." at bounding box center [1179, 517] width 121 height 22
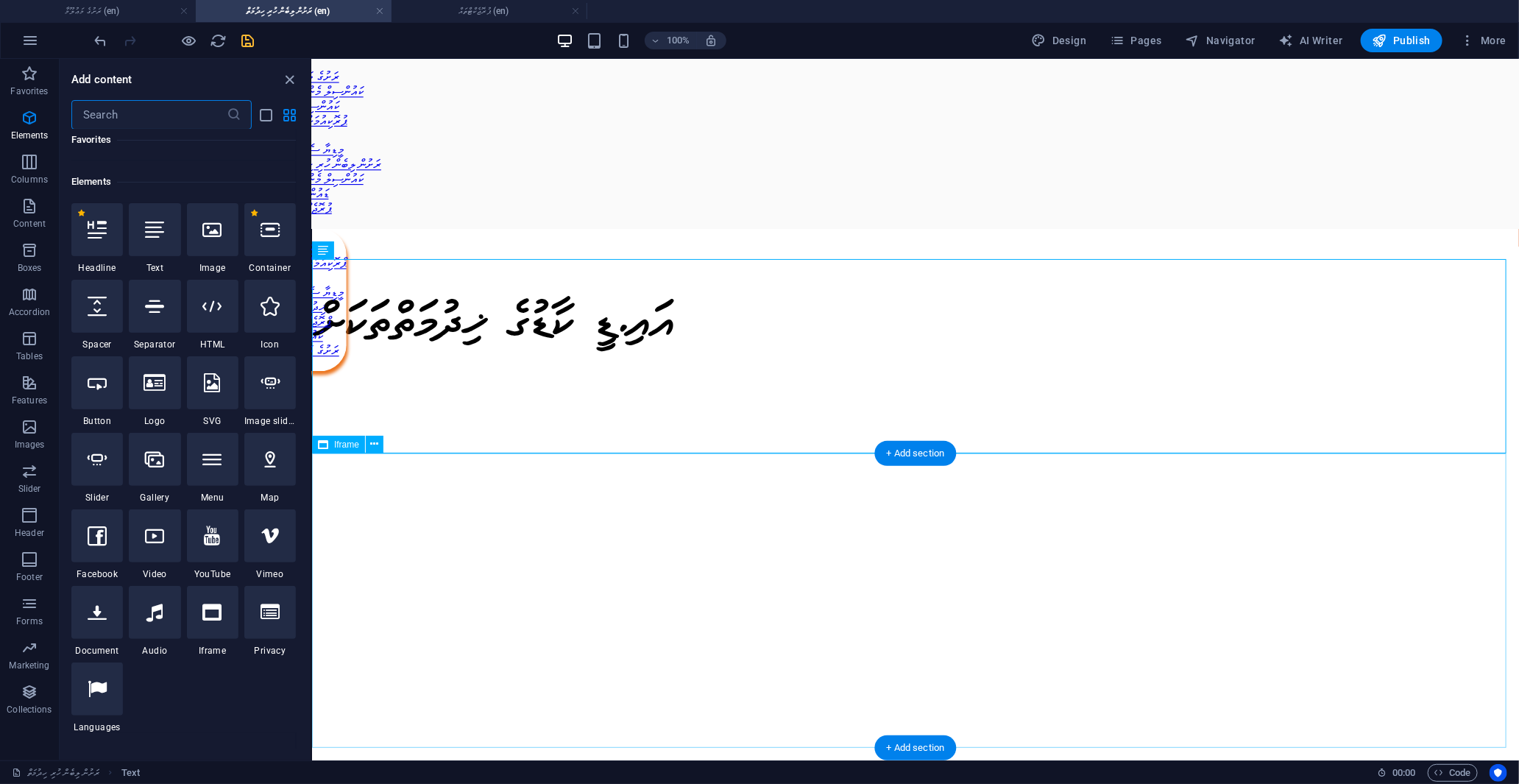
scroll to position [157, 0]
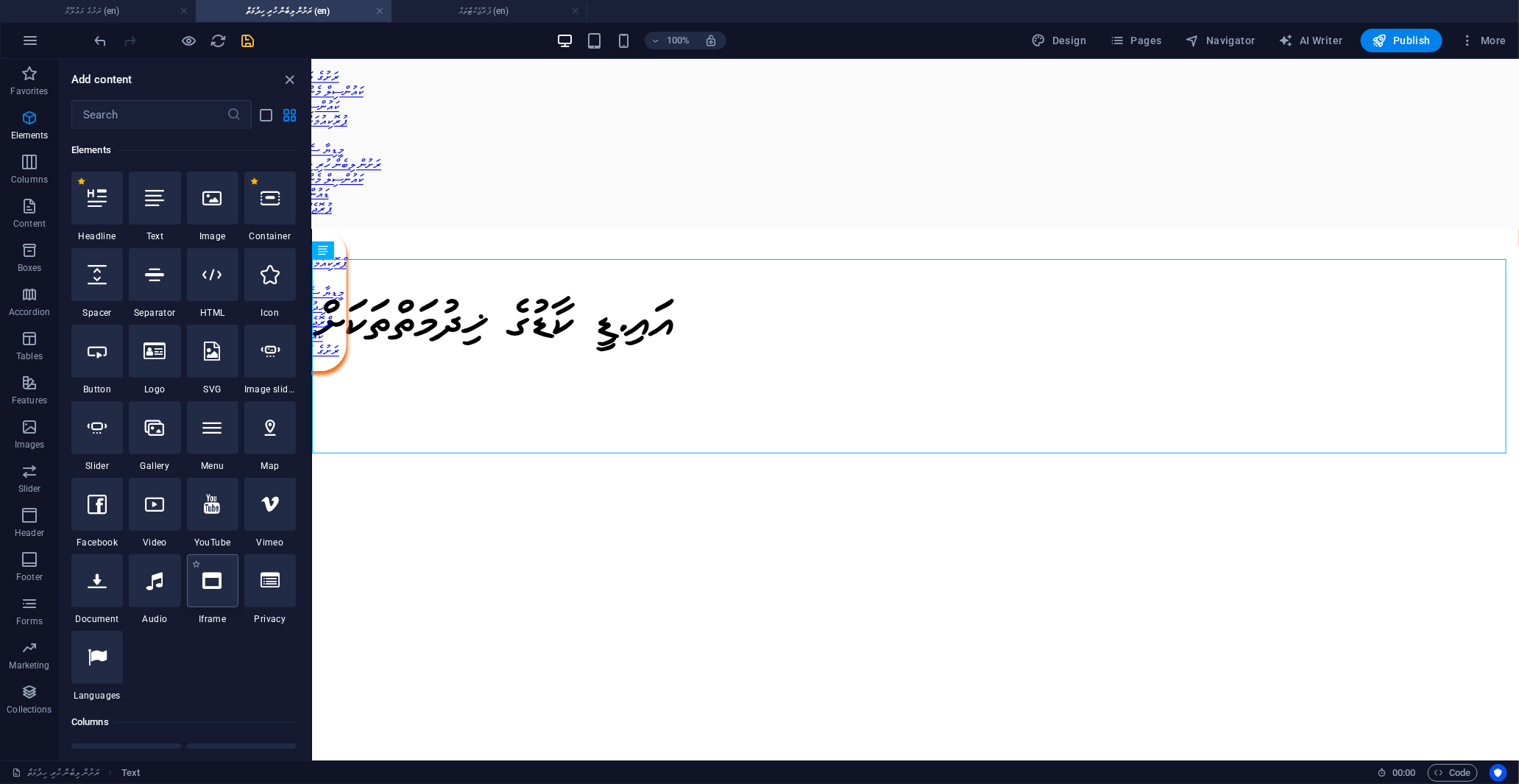
click at [217, 592] on div at bounding box center [213, 580] width 52 height 53
select select "%"
select select "px"
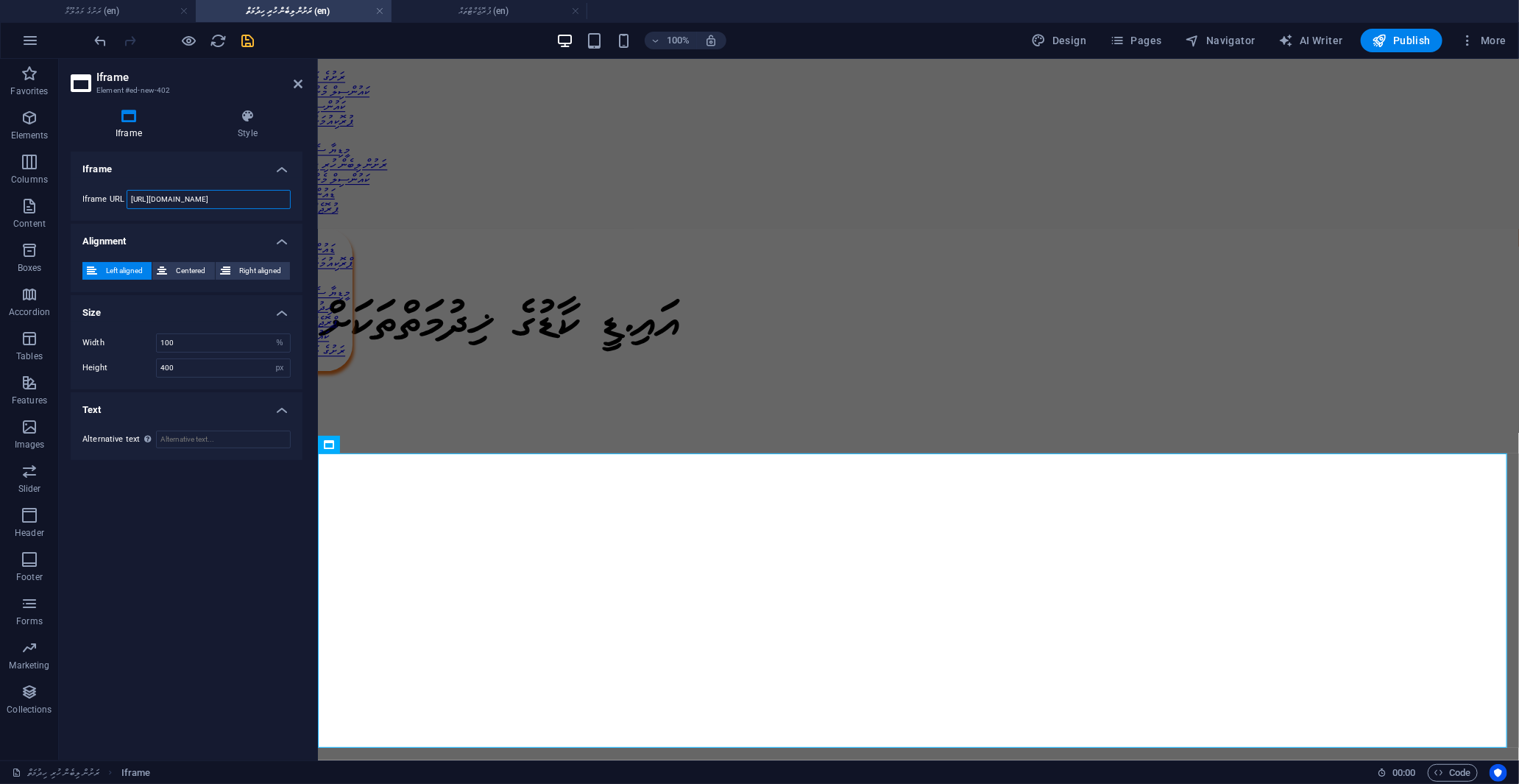
click at [263, 196] on input "[URL][DOMAIN_NAME]" at bounding box center [209, 199] width 165 height 19
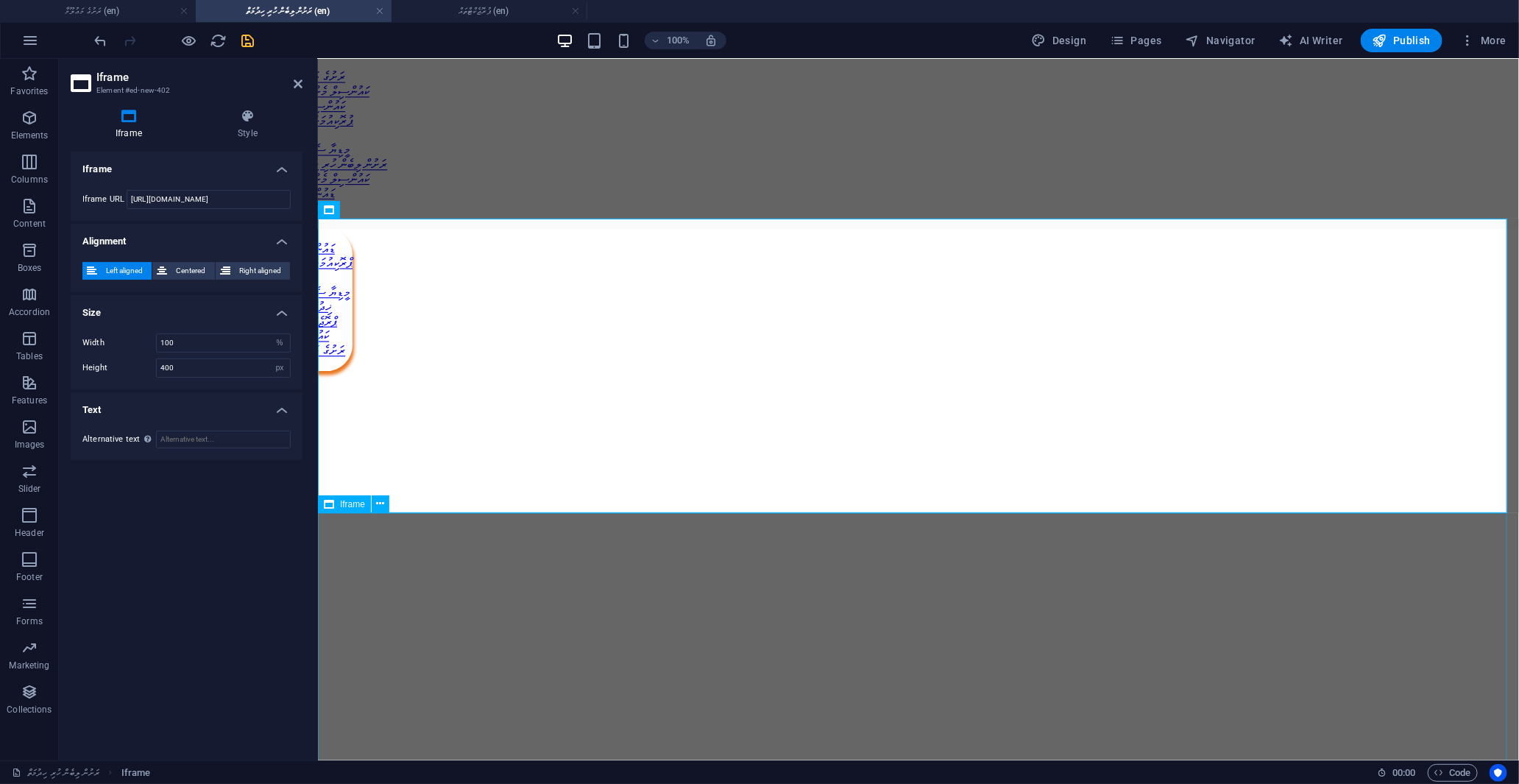
scroll to position [164, 0]
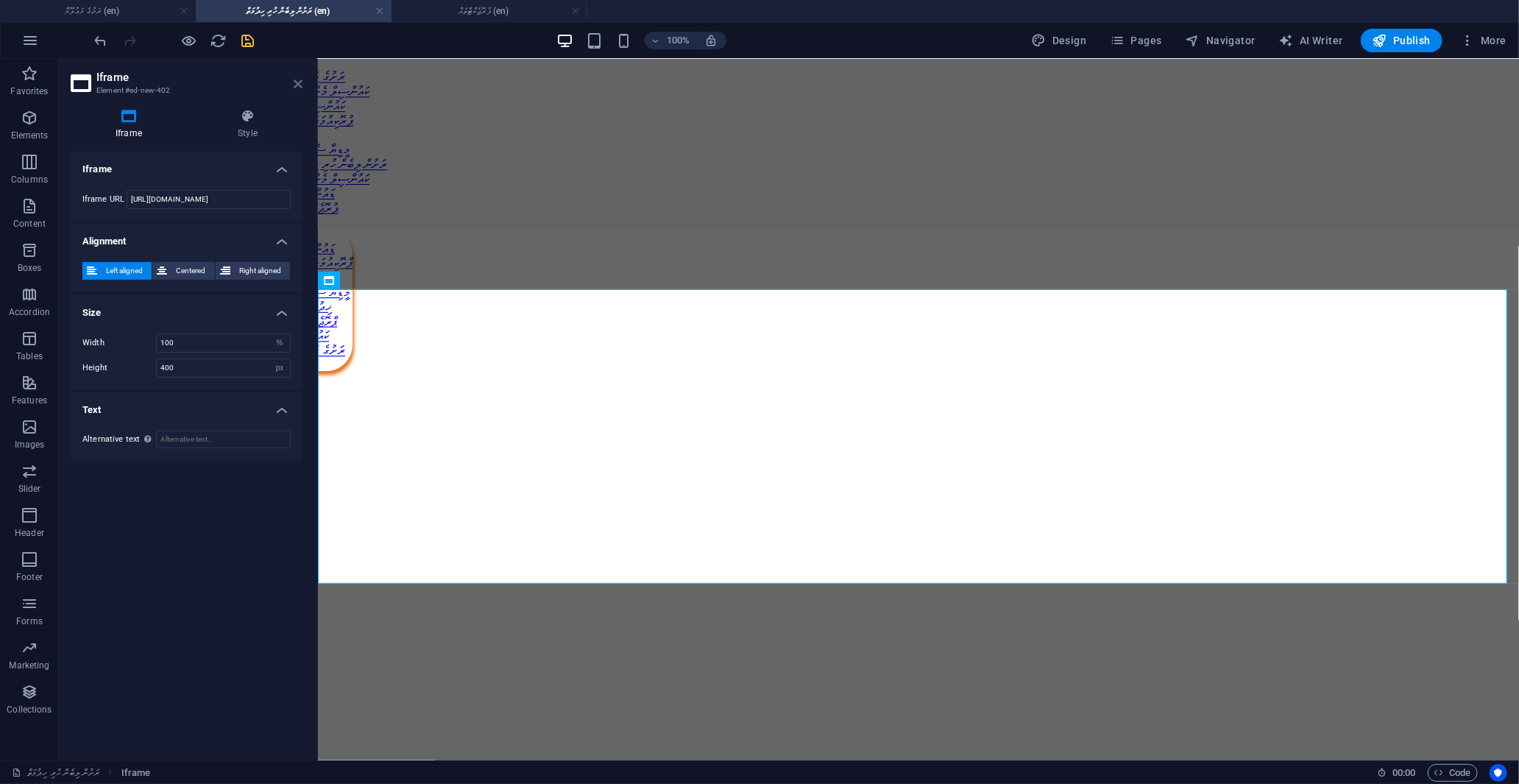
drag, startPoint x: 294, startPoint y: 81, endPoint x: 181, endPoint y: 108, distance: 116.2
click at [294, 81] on icon at bounding box center [297, 84] width 9 height 12
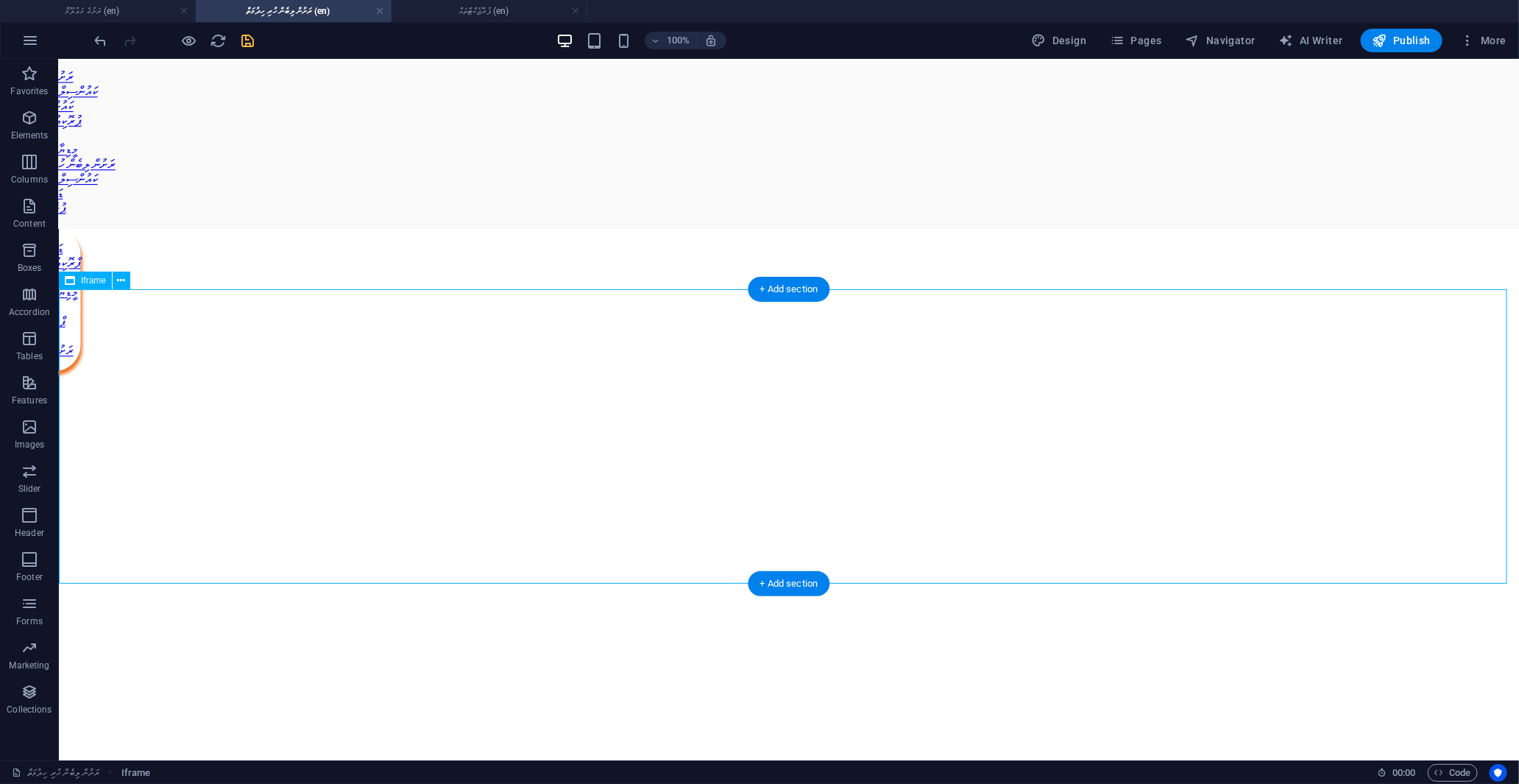
click at [614, 359] on div "</div>" at bounding box center [788, 507] width 1449 height 297
click at [527, 359] on div "</div>" at bounding box center [788, 507] width 1449 height 297
select select "%"
select select "px"
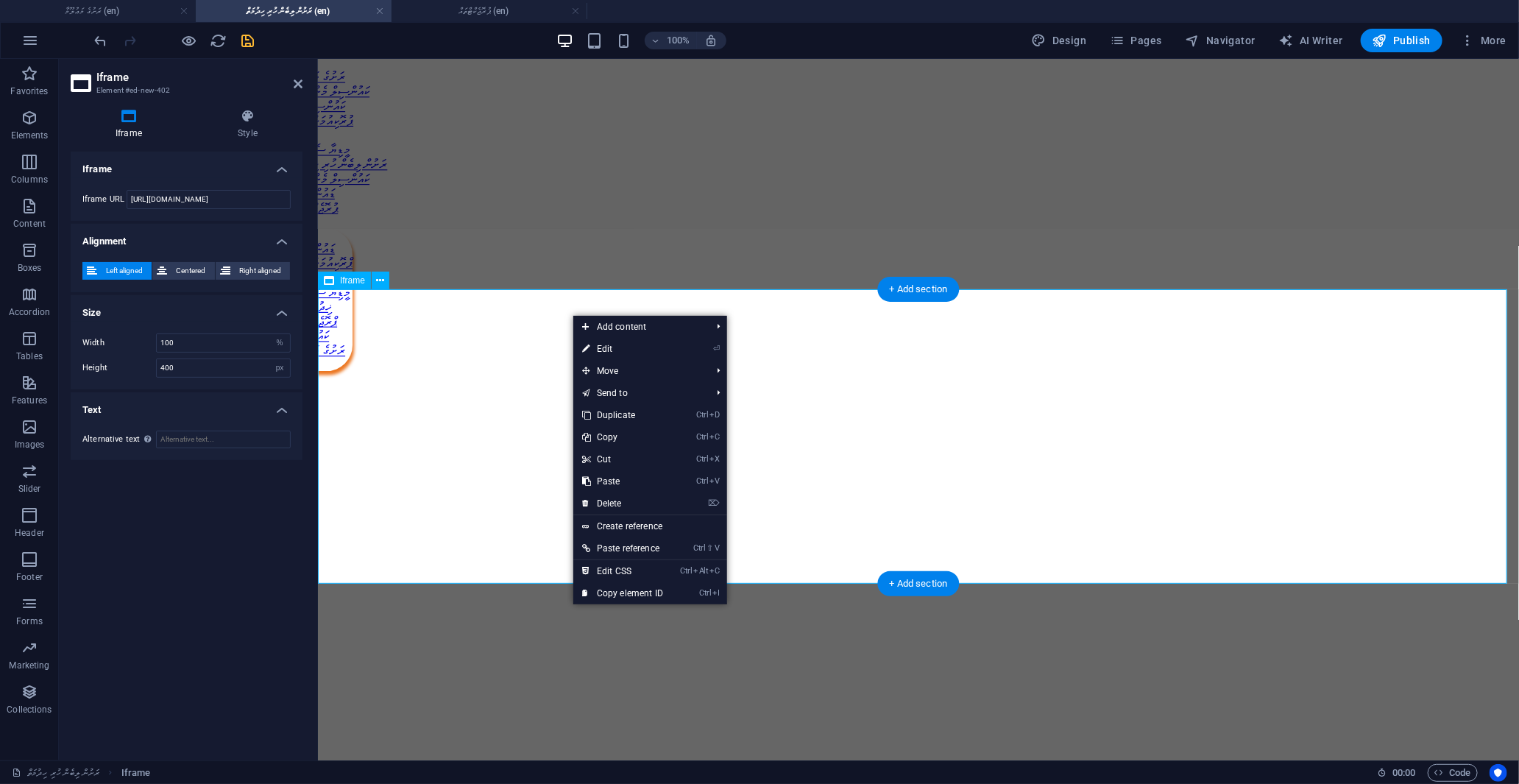
click at [507, 359] on div "</div>" at bounding box center [918, 507] width 1190 height 297
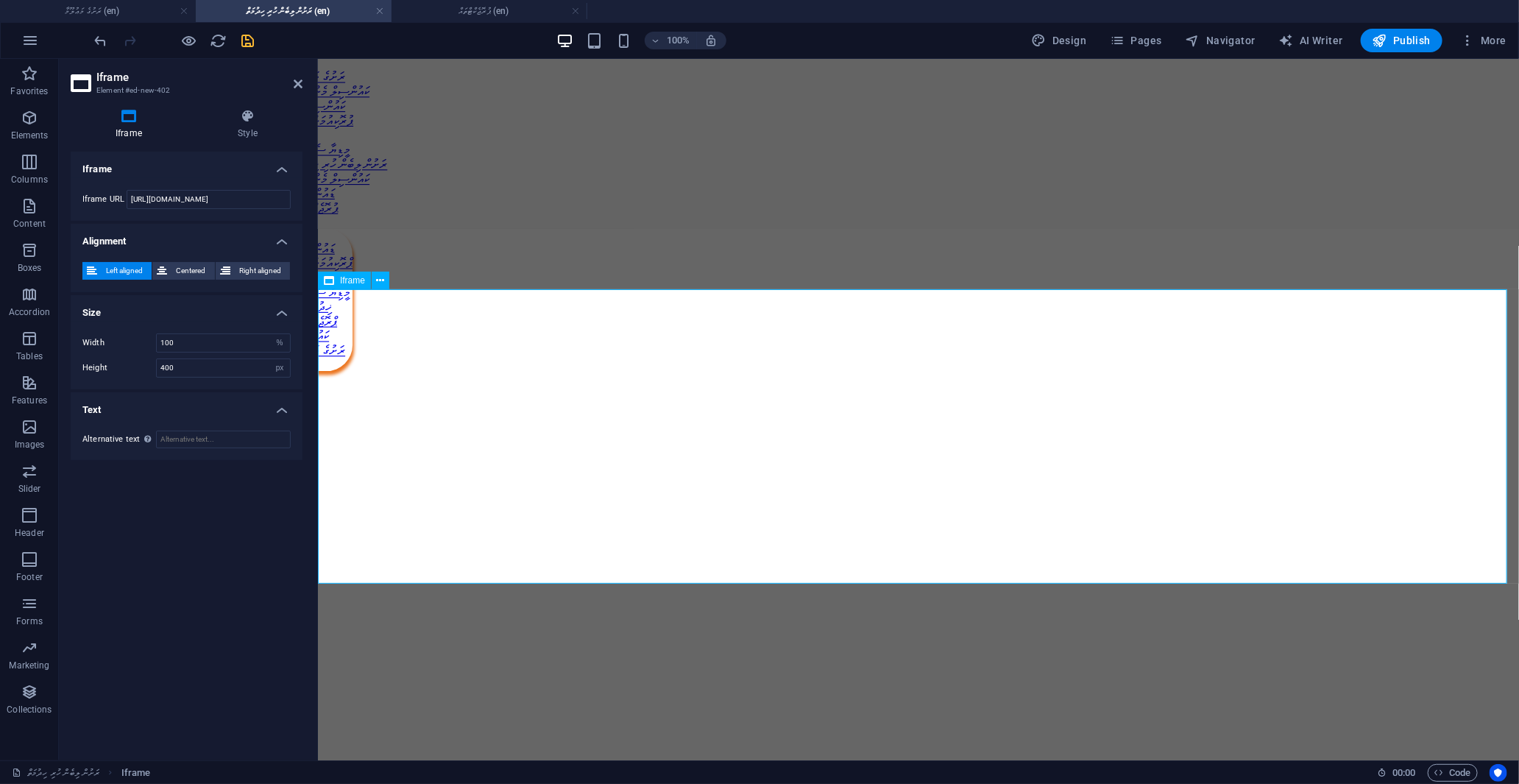
click at [1074, 502] on div "</div>" at bounding box center [918, 507] width 1190 height 297
click at [253, 127] on h4 "Style" at bounding box center [247, 124] width 110 height 31
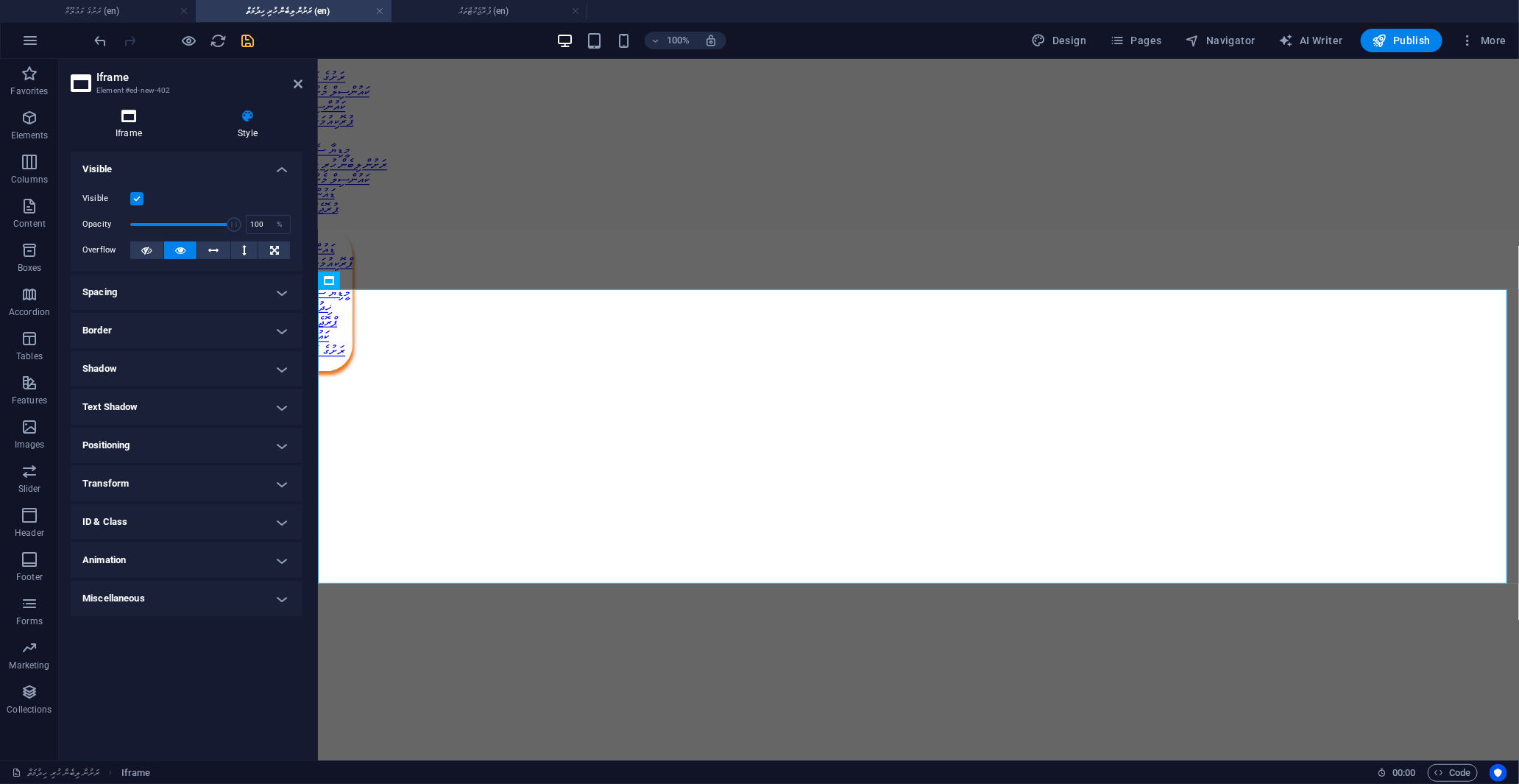
click at [155, 123] on icon at bounding box center [128, 116] width 116 height 15
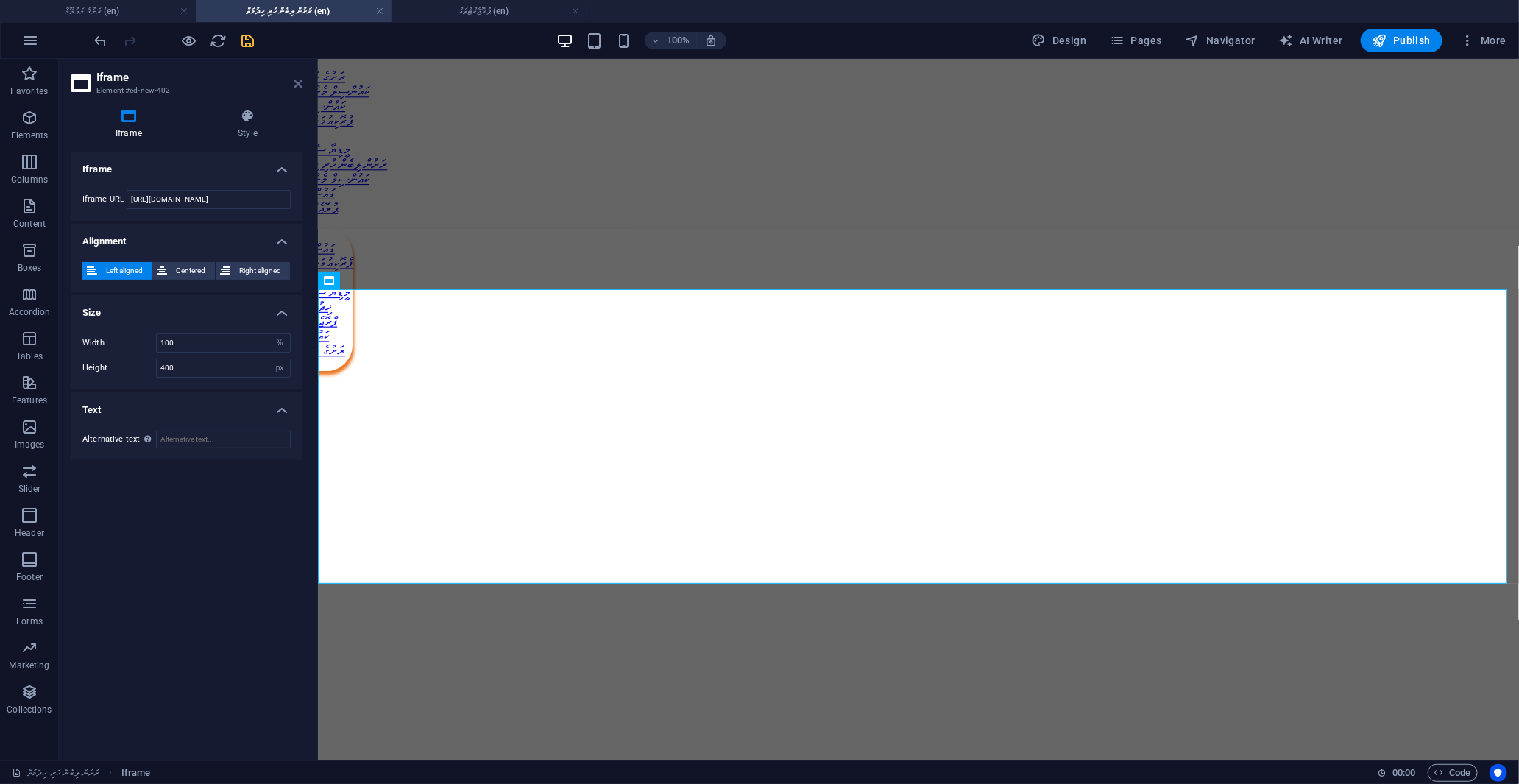
drag, startPoint x: 300, startPoint y: 81, endPoint x: 241, endPoint y: 25, distance: 81.3
click at [300, 81] on icon at bounding box center [297, 84] width 9 height 12
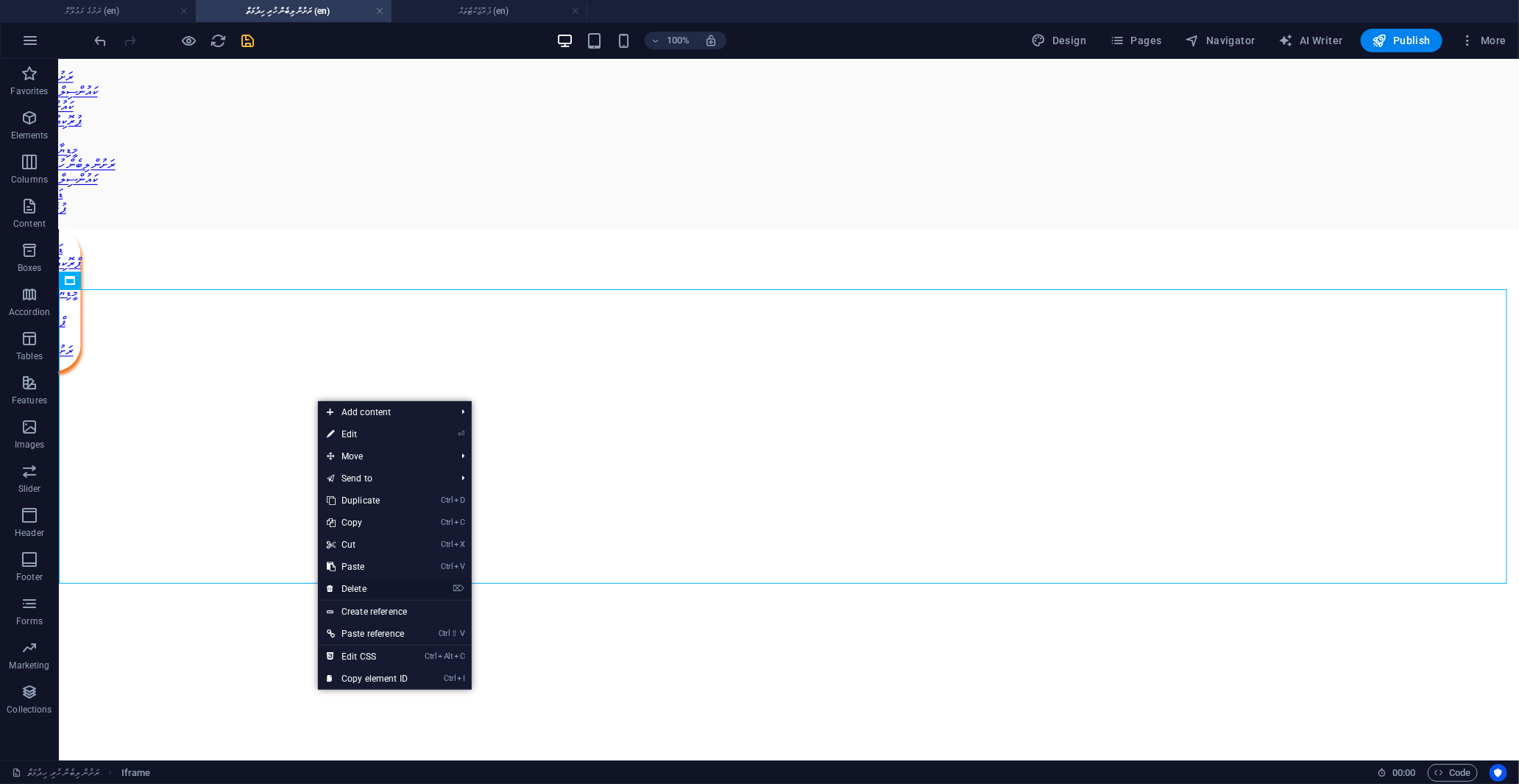
click at [363, 590] on link "⌦ Delete" at bounding box center [367, 589] width 98 height 22
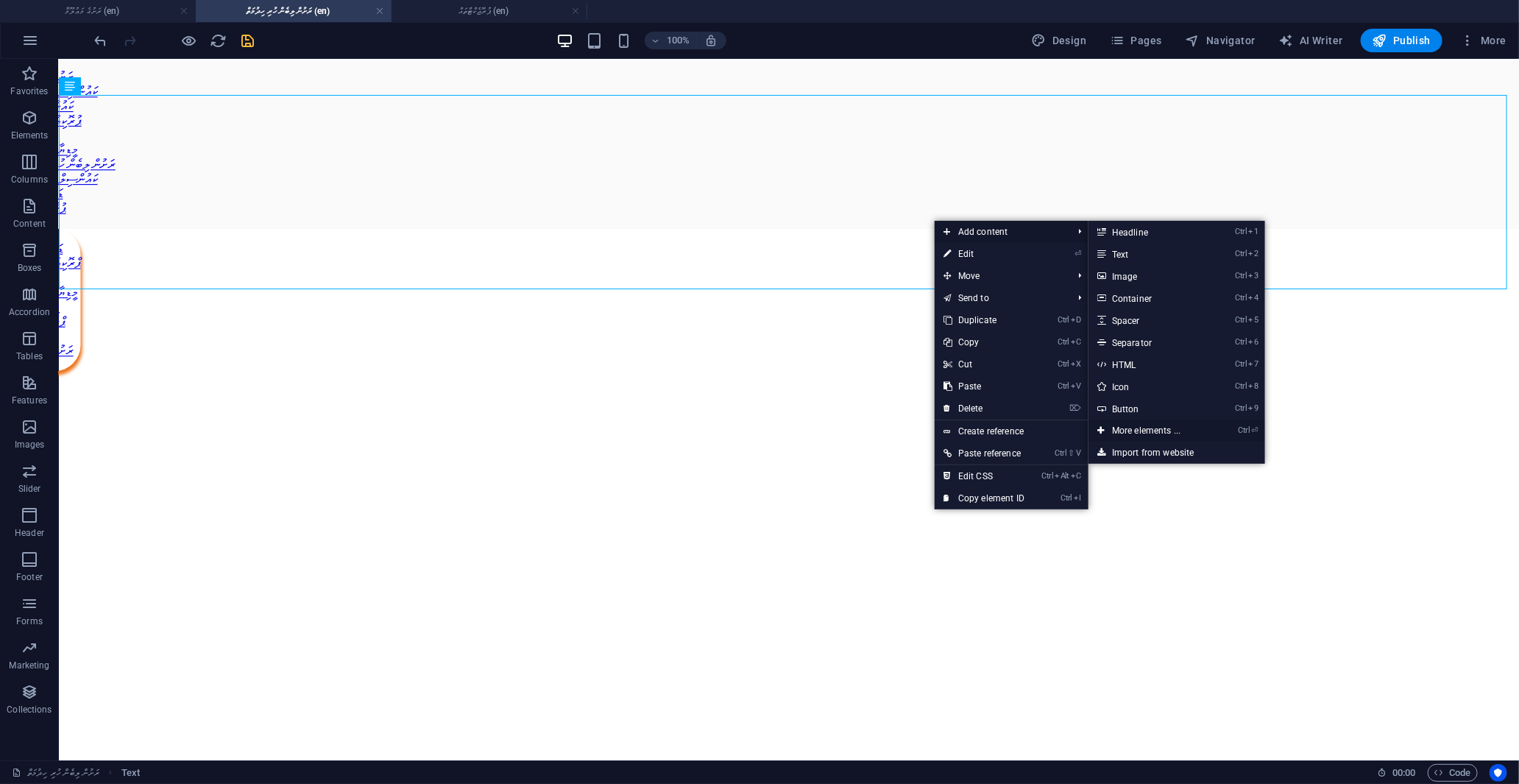
click at [1152, 430] on link "Ctrl ⏎ More elements ..." at bounding box center [1149, 430] width 121 height 22
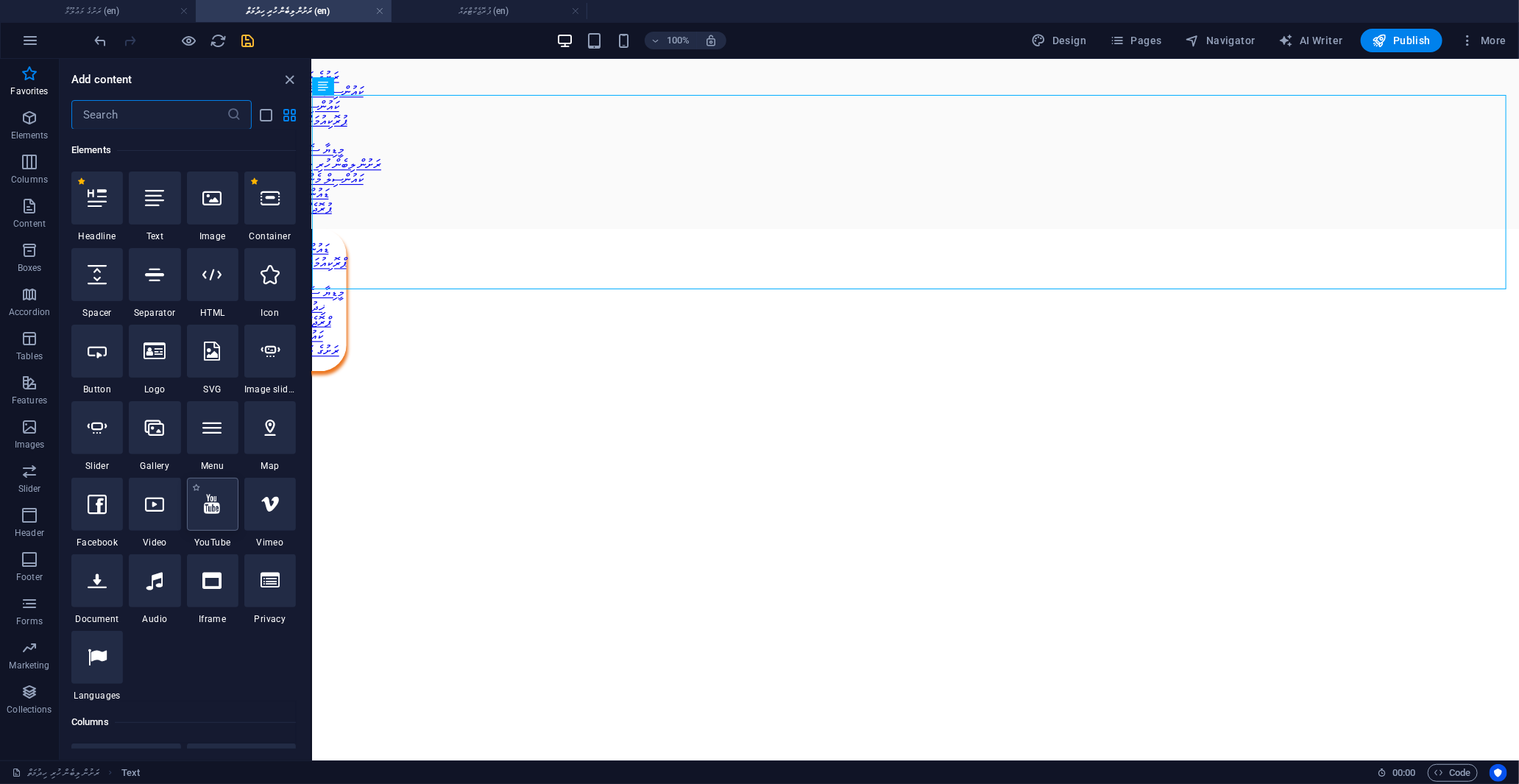
scroll to position [75, 0]
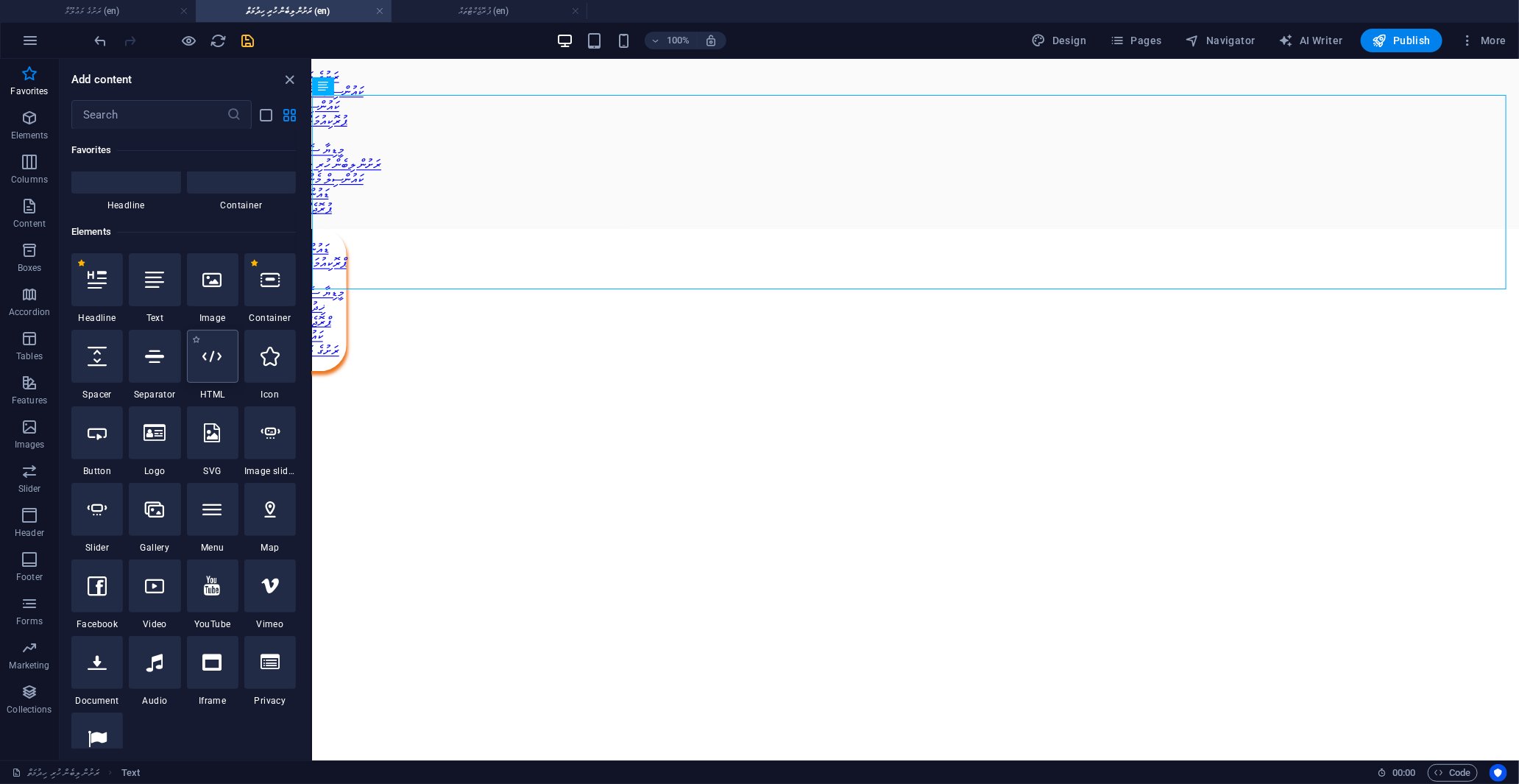
click at [211, 364] on icon at bounding box center [212, 356] width 19 height 19
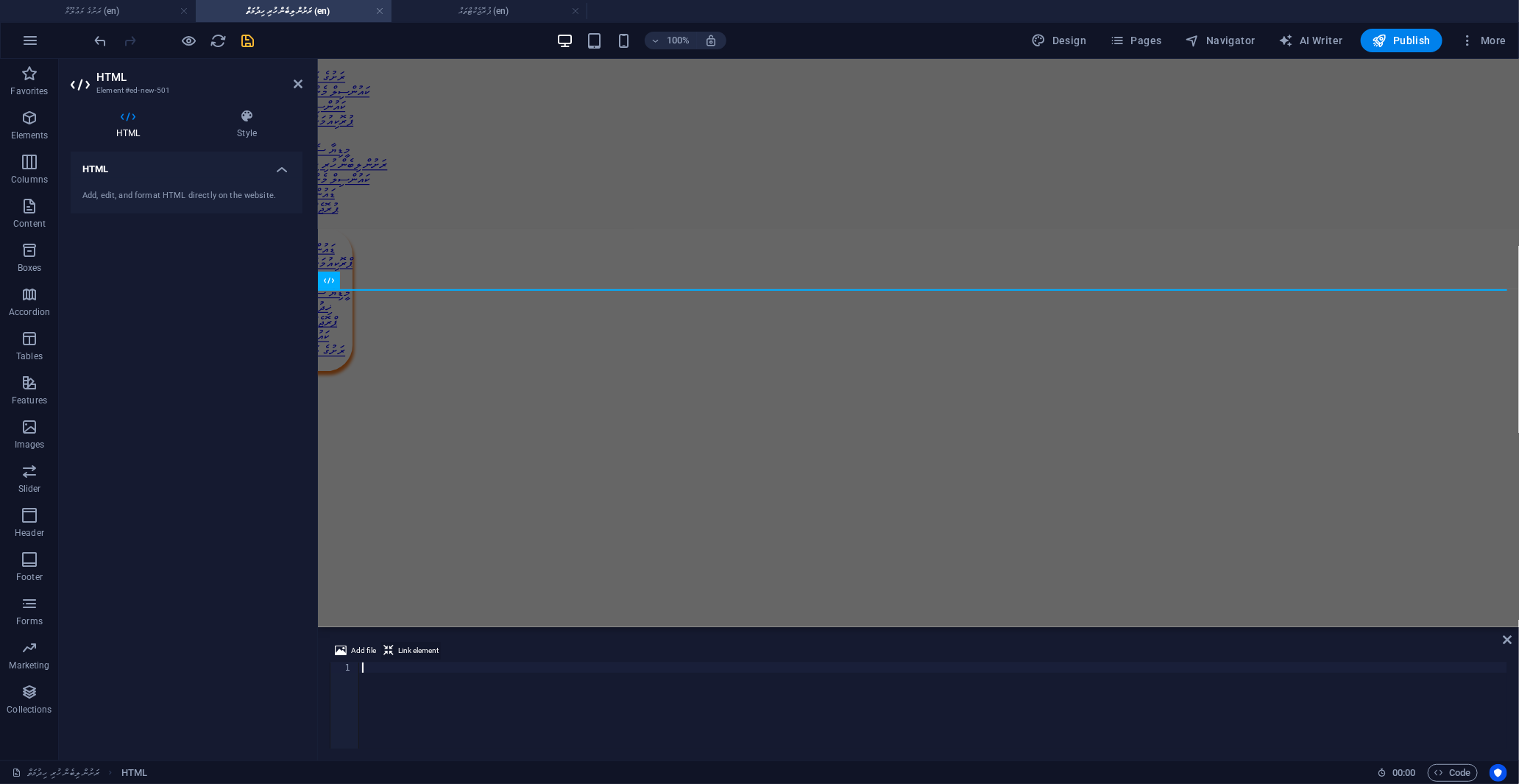
click at [419, 648] on span "Link element" at bounding box center [418, 650] width 41 height 18
click at [377, 673] on div at bounding box center [933, 716] width 1148 height 107
drag, startPoint x: 377, startPoint y: 673, endPoint x: 1454, endPoint y: 775, distance: 1081.8
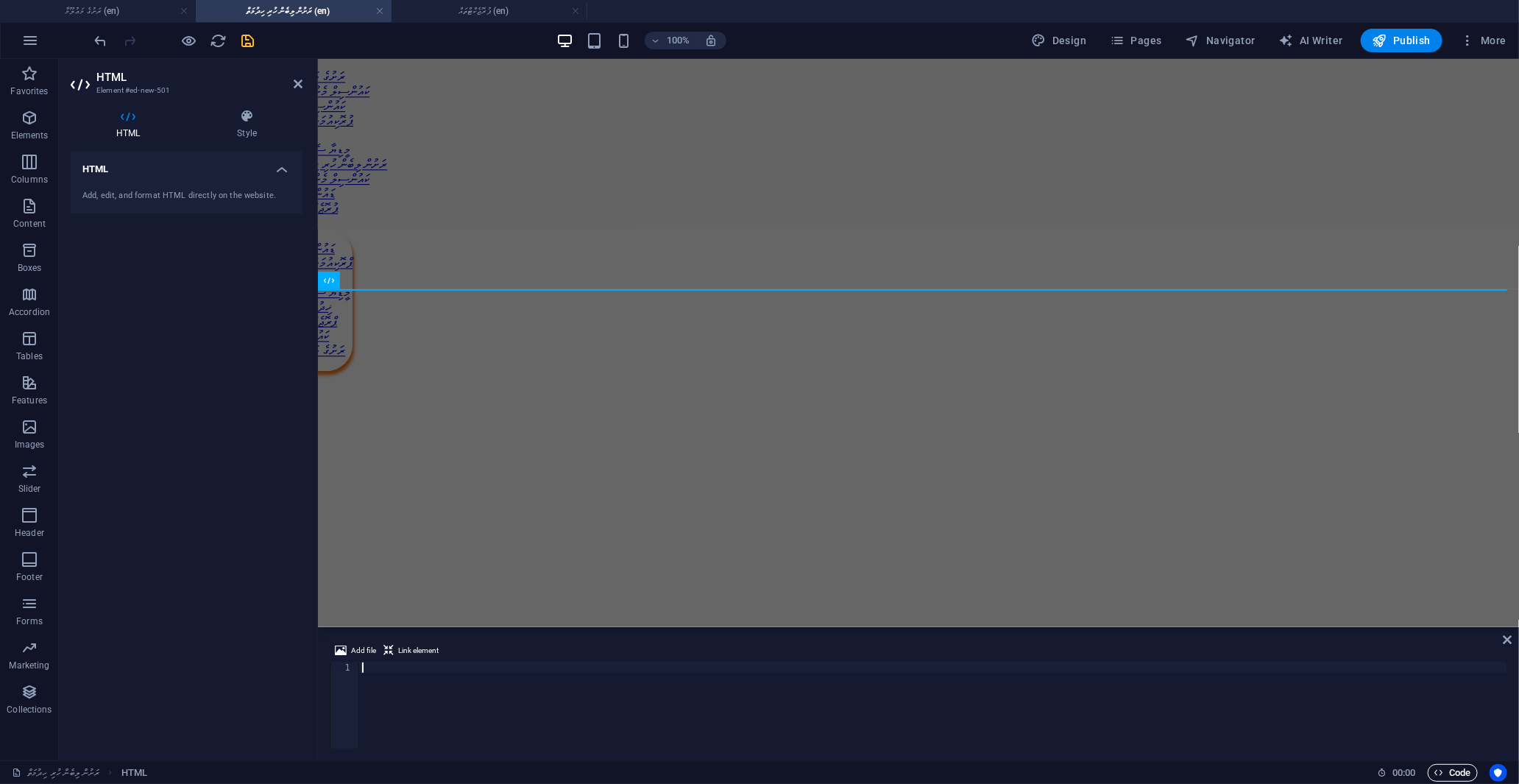
click at [1454, 775] on span "Code" at bounding box center [1453, 773] width 37 height 18
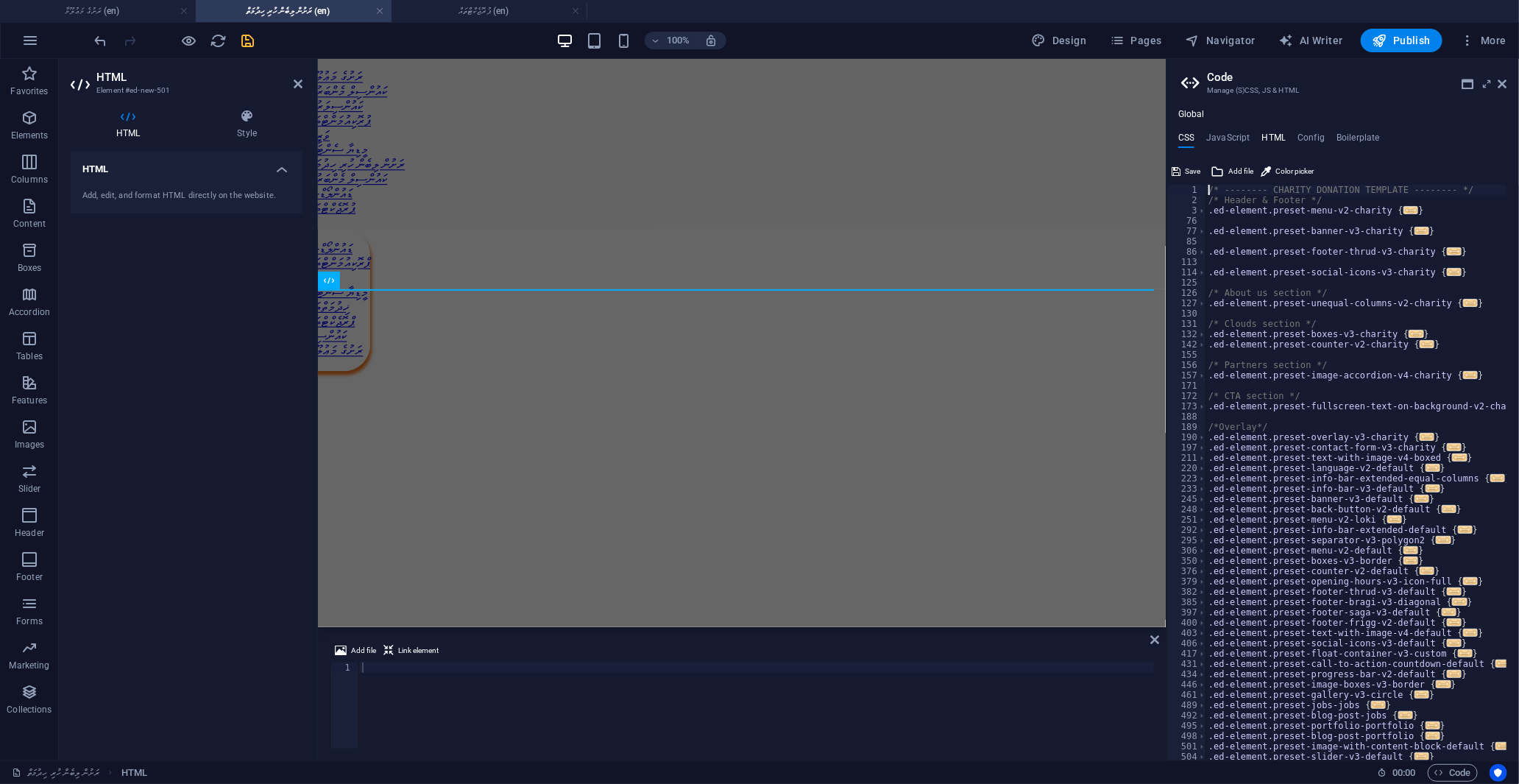
click at [1269, 136] on h4 "HTML" at bounding box center [1274, 141] width 24 height 16
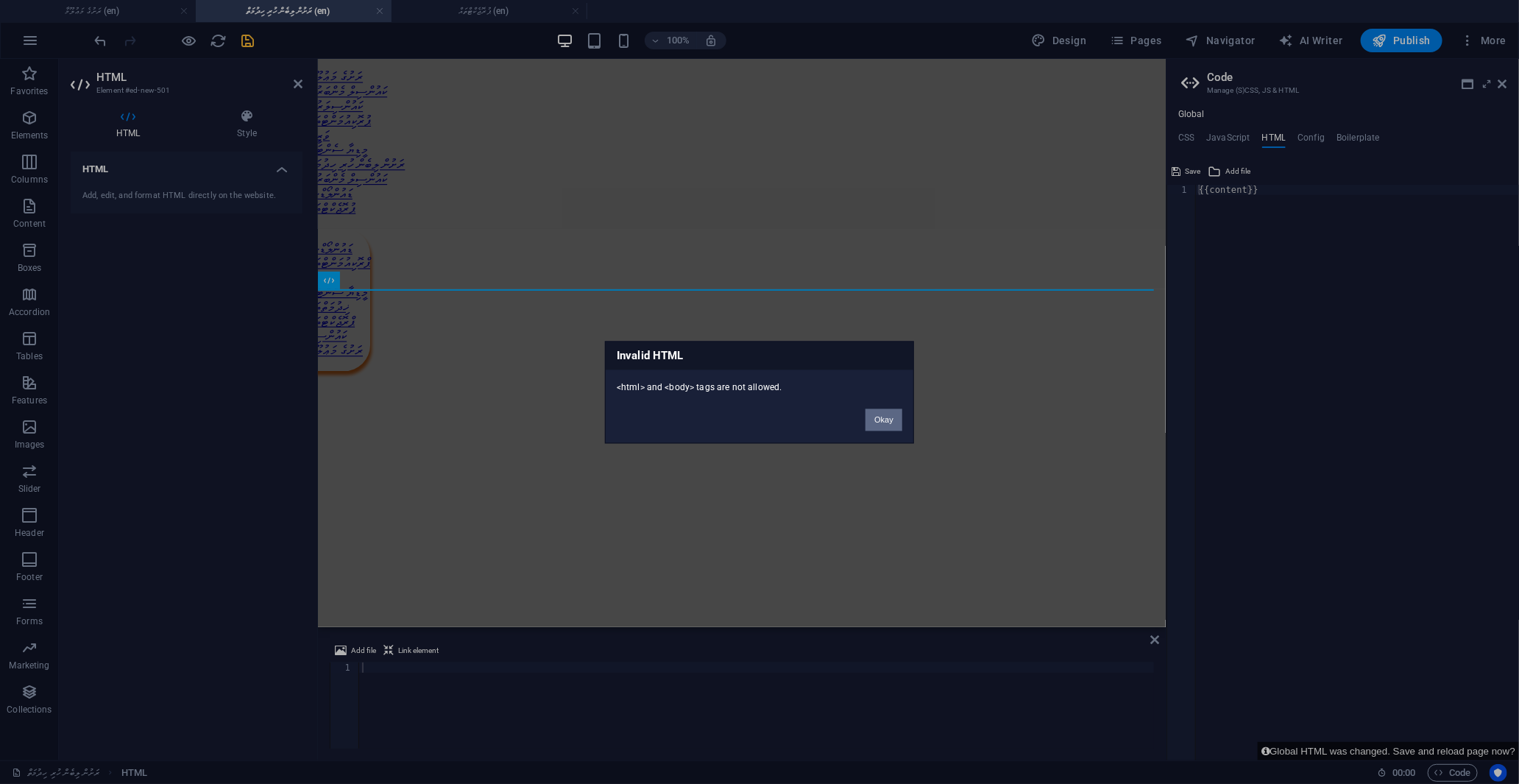
click at [889, 416] on button "Okay" at bounding box center [883, 419] width 37 height 22
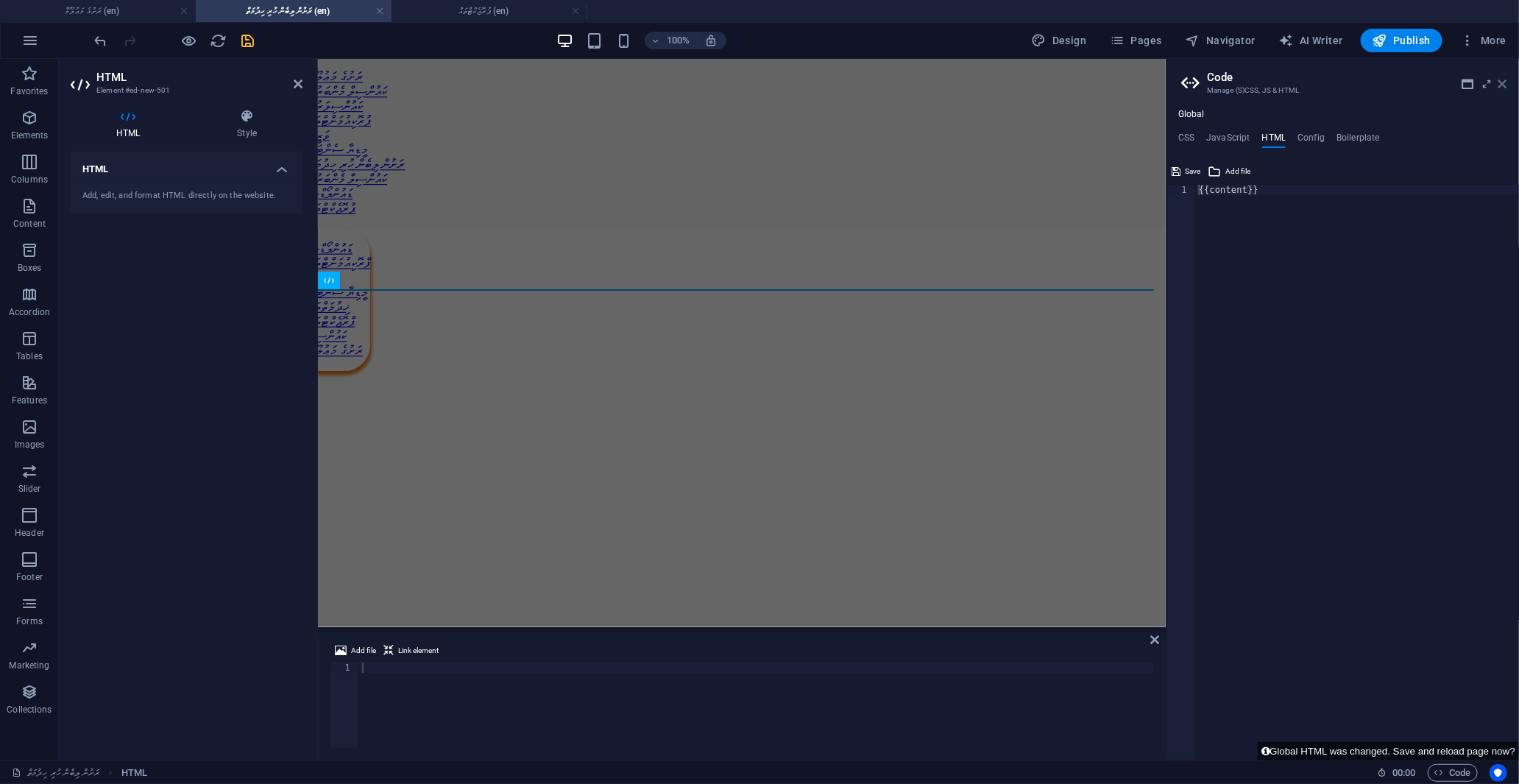
click at [1504, 82] on icon at bounding box center [1502, 84] width 9 height 12
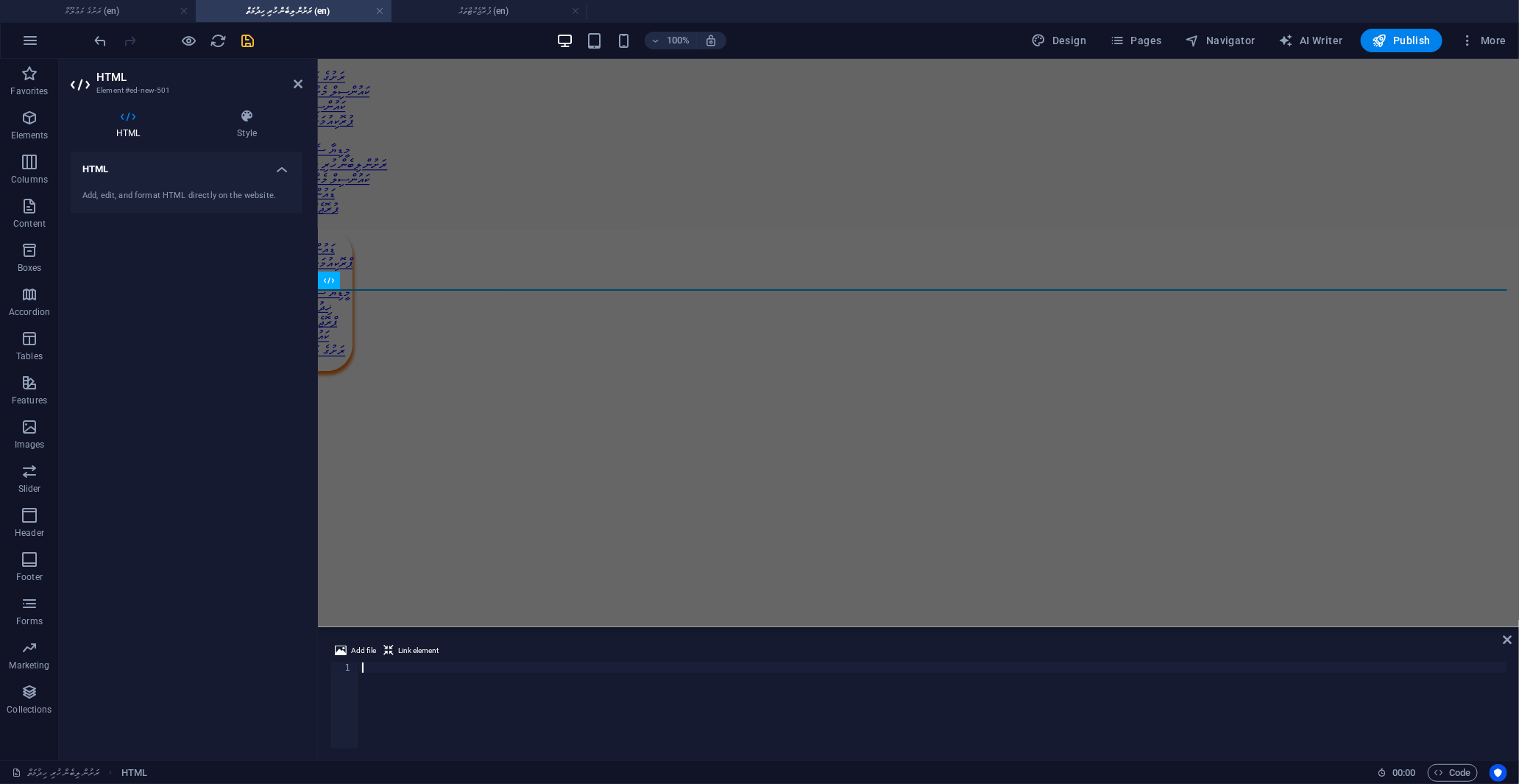
click at [395, 667] on div at bounding box center [933, 716] width 1148 height 107
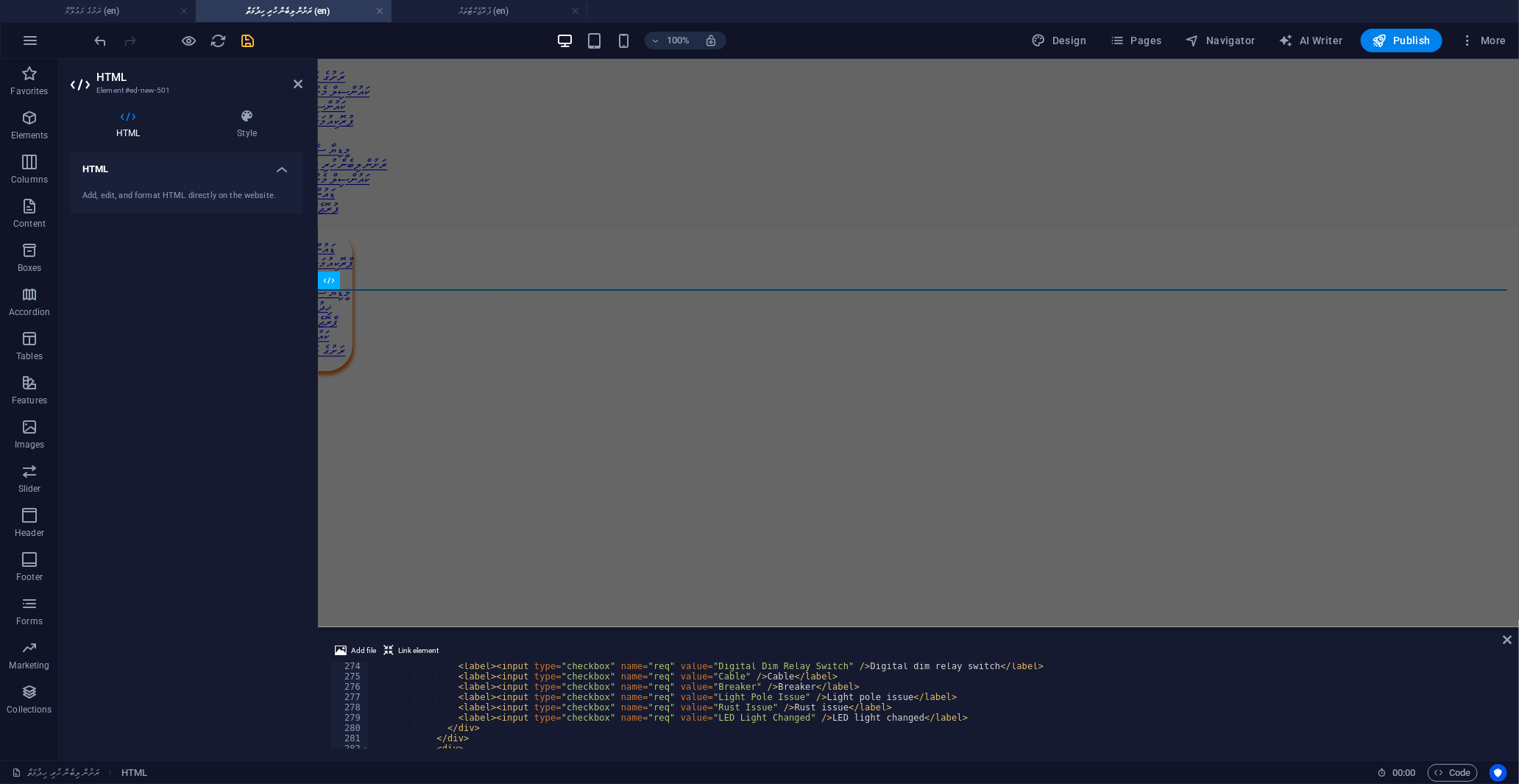
scroll to position [2814, 0]
drag, startPoint x: 1507, startPoint y: 703, endPoint x: 1501, endPoint y: 629, distance: 74.2
click at [1501, 629] on div "Add file Link element 274 275 276 277 278 279 280 281 282 283 284 < label > < i…" at bounding box center [918, 694] width 1201 height 130
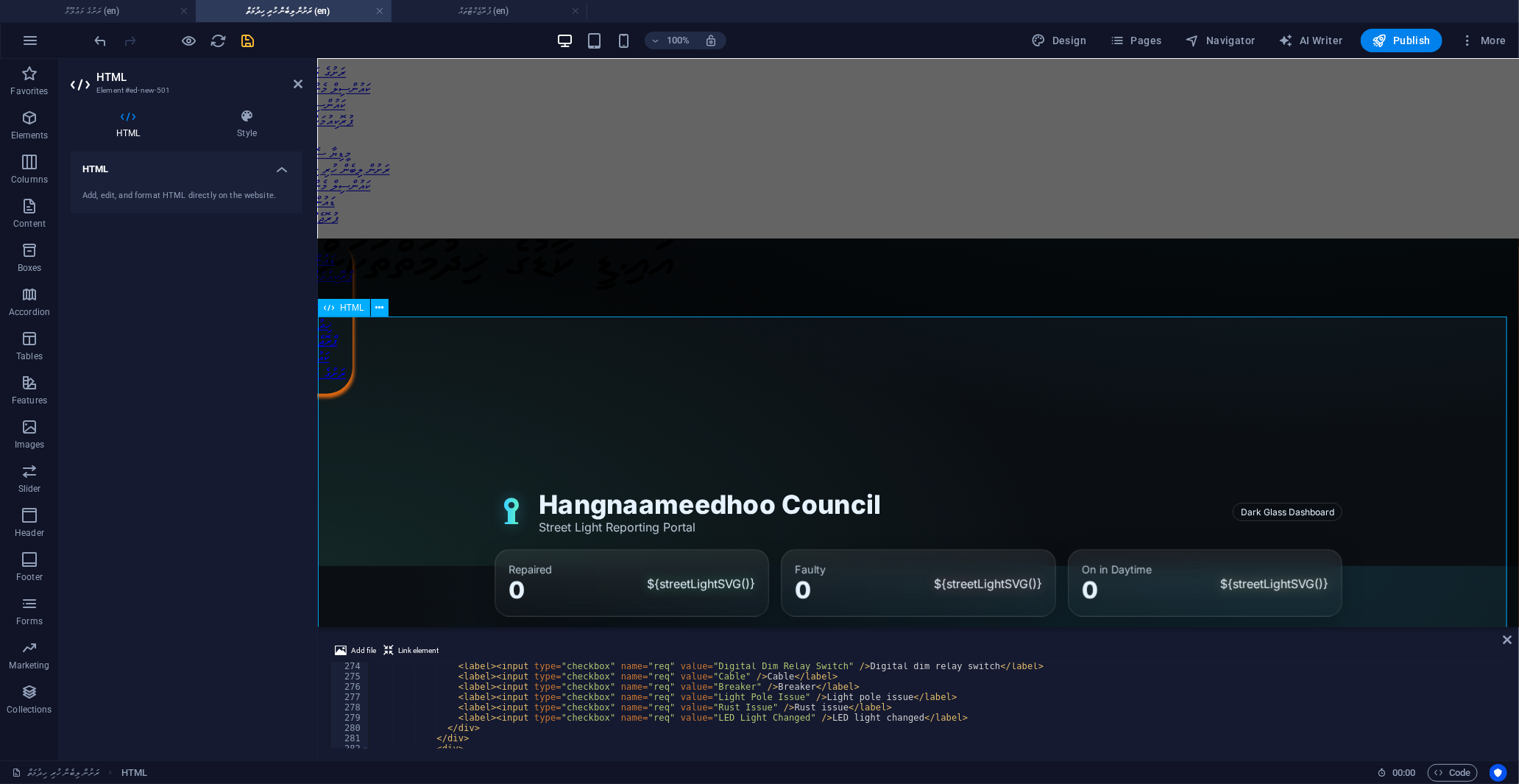
scroll to position [0, 0]
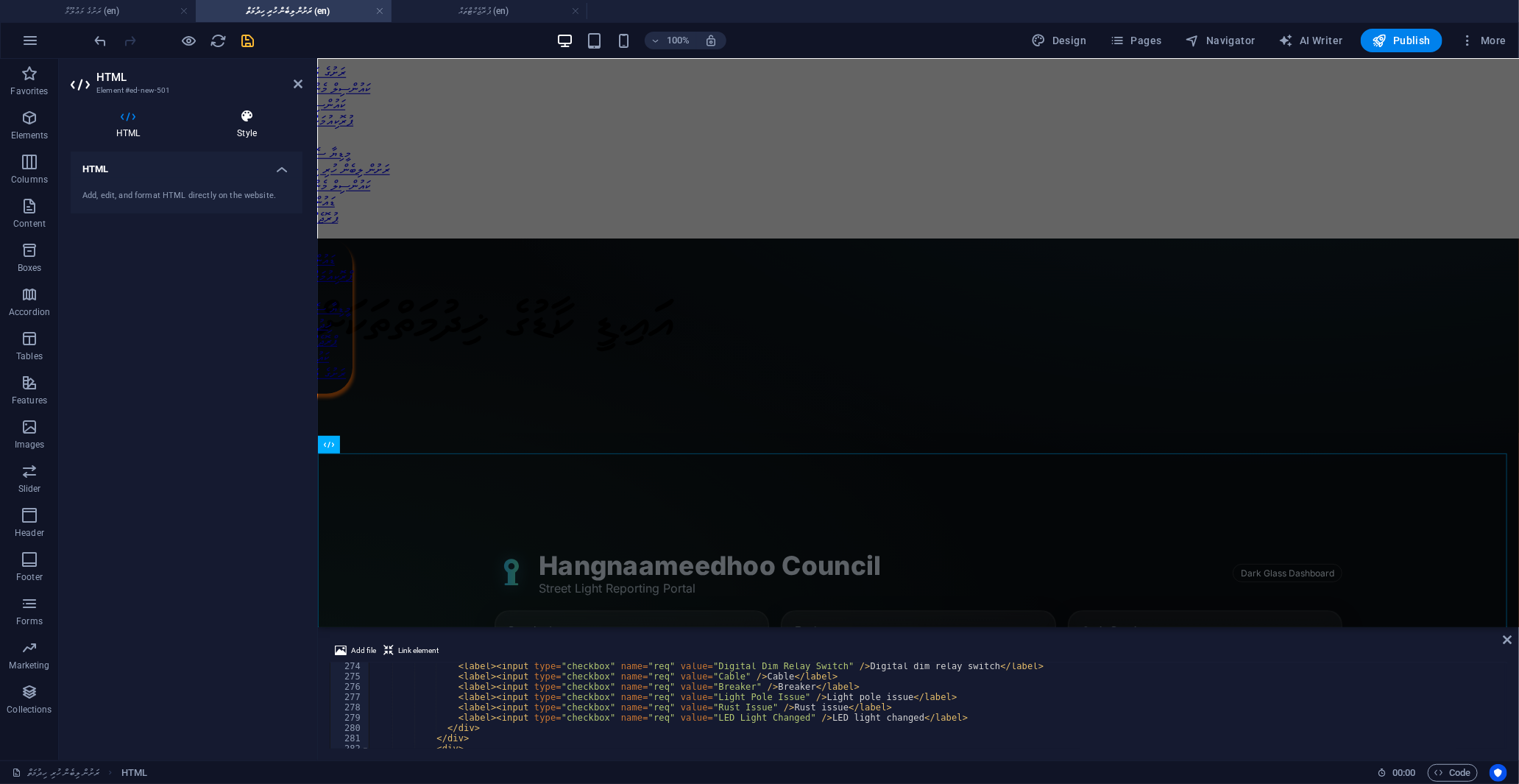
click at [237, 119] on icon at bounding box center [247, 116] width 111 height 15
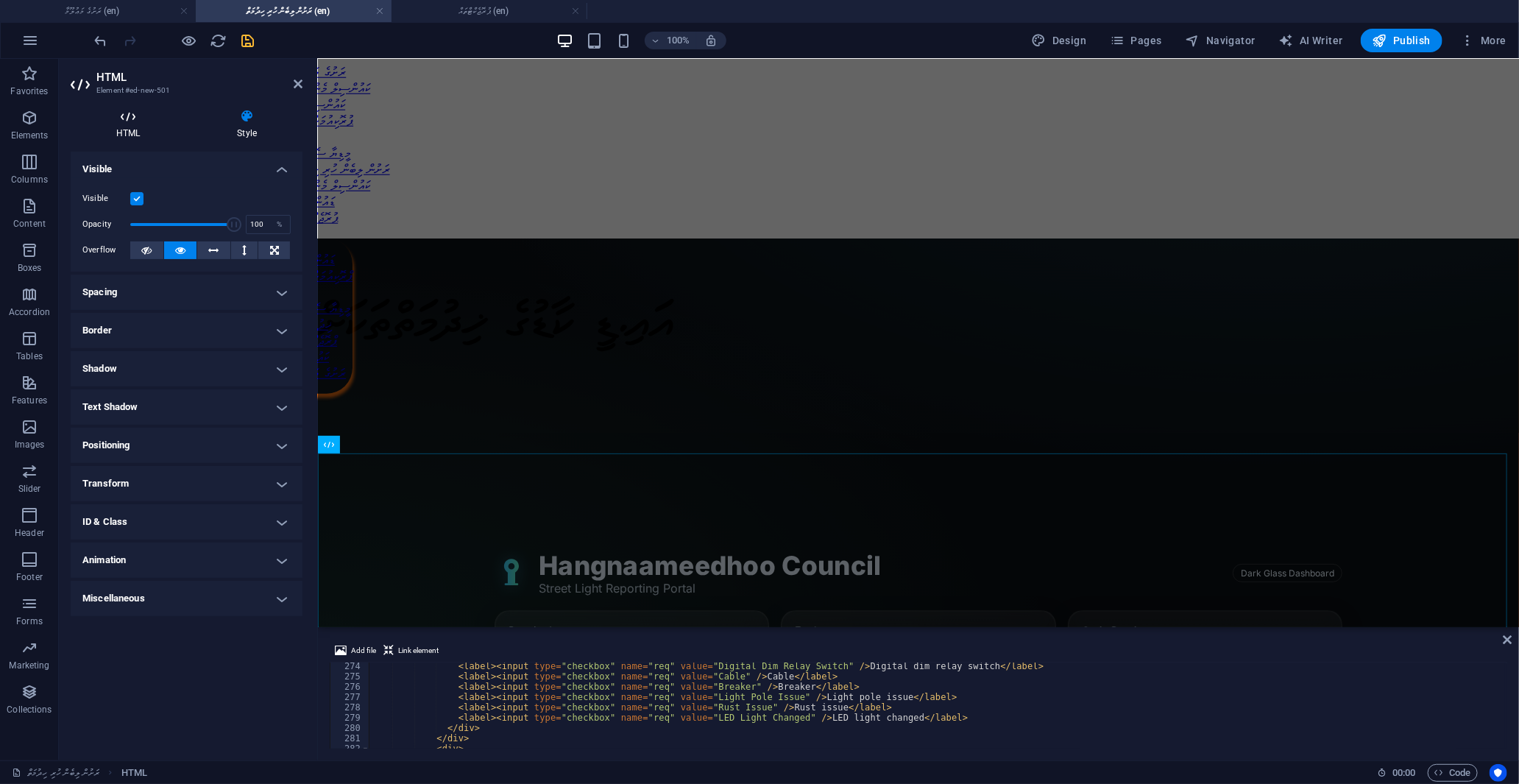
click at [139, 126] on h4 "HTML" at bounding box center [131, 124] width 121 height 31
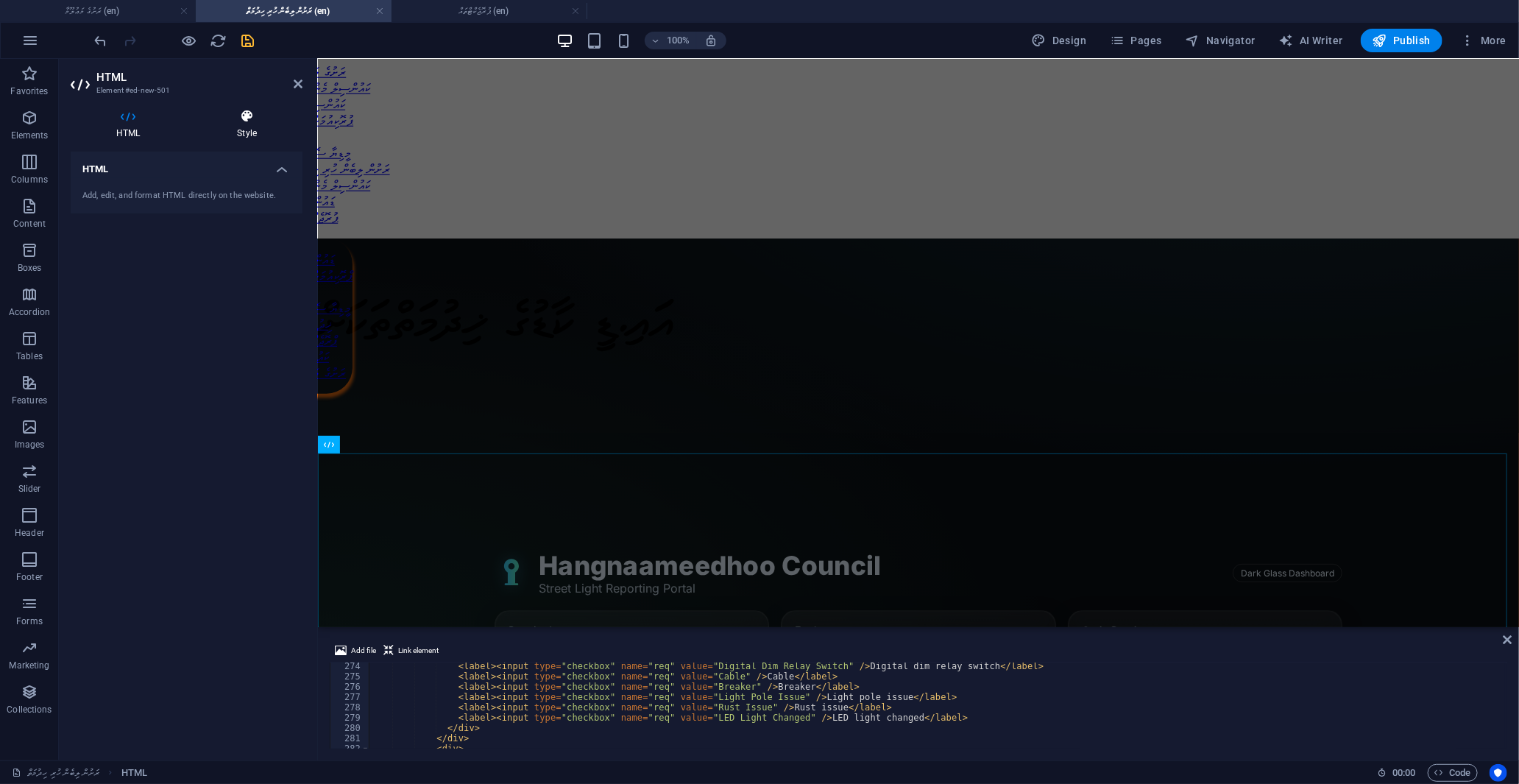
click at [245, 120] on icon at bounding box center [247, 116] width 111 height 15
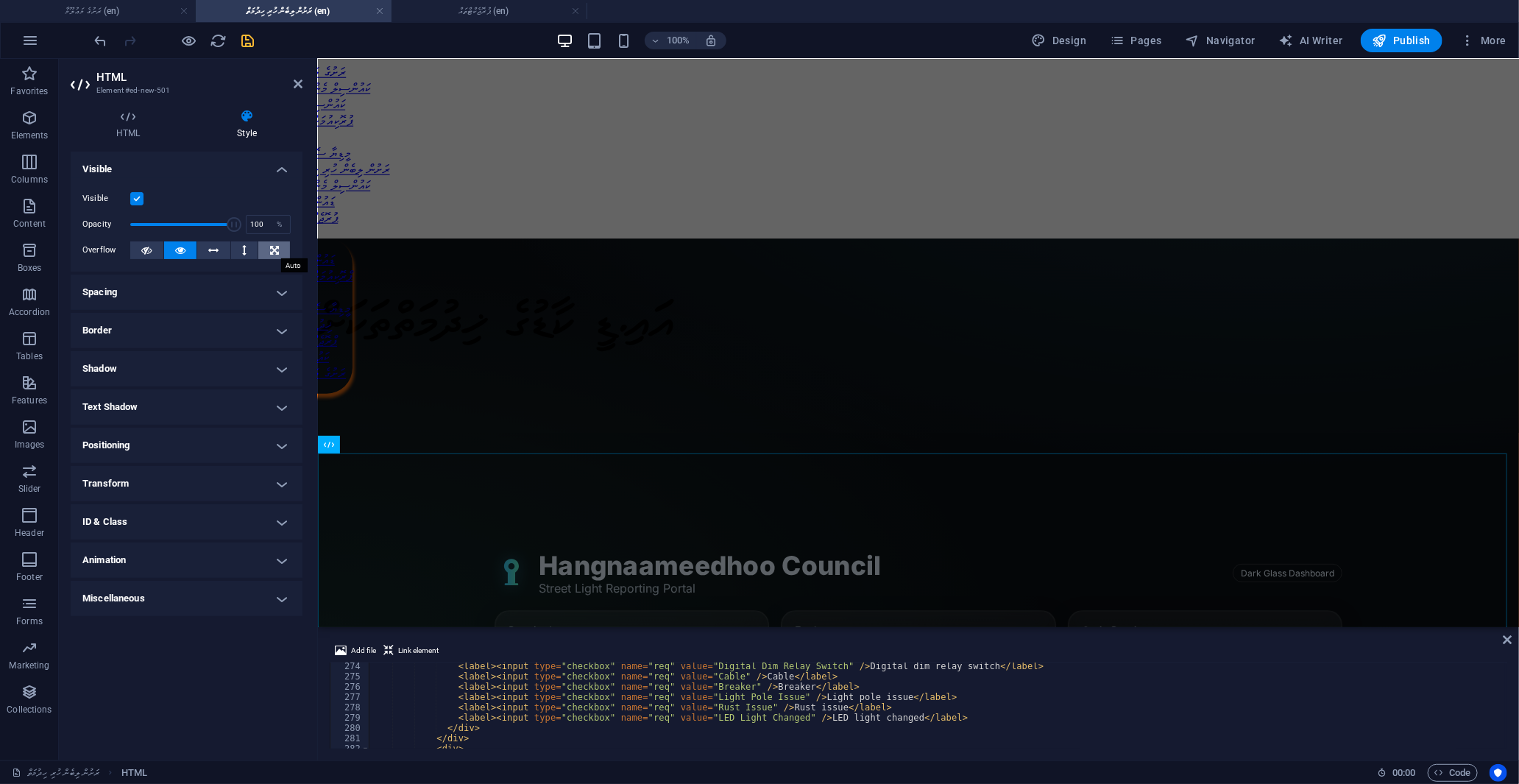
click at [274, 252] on icon at bounding box center [274, 250] width 9 height 18
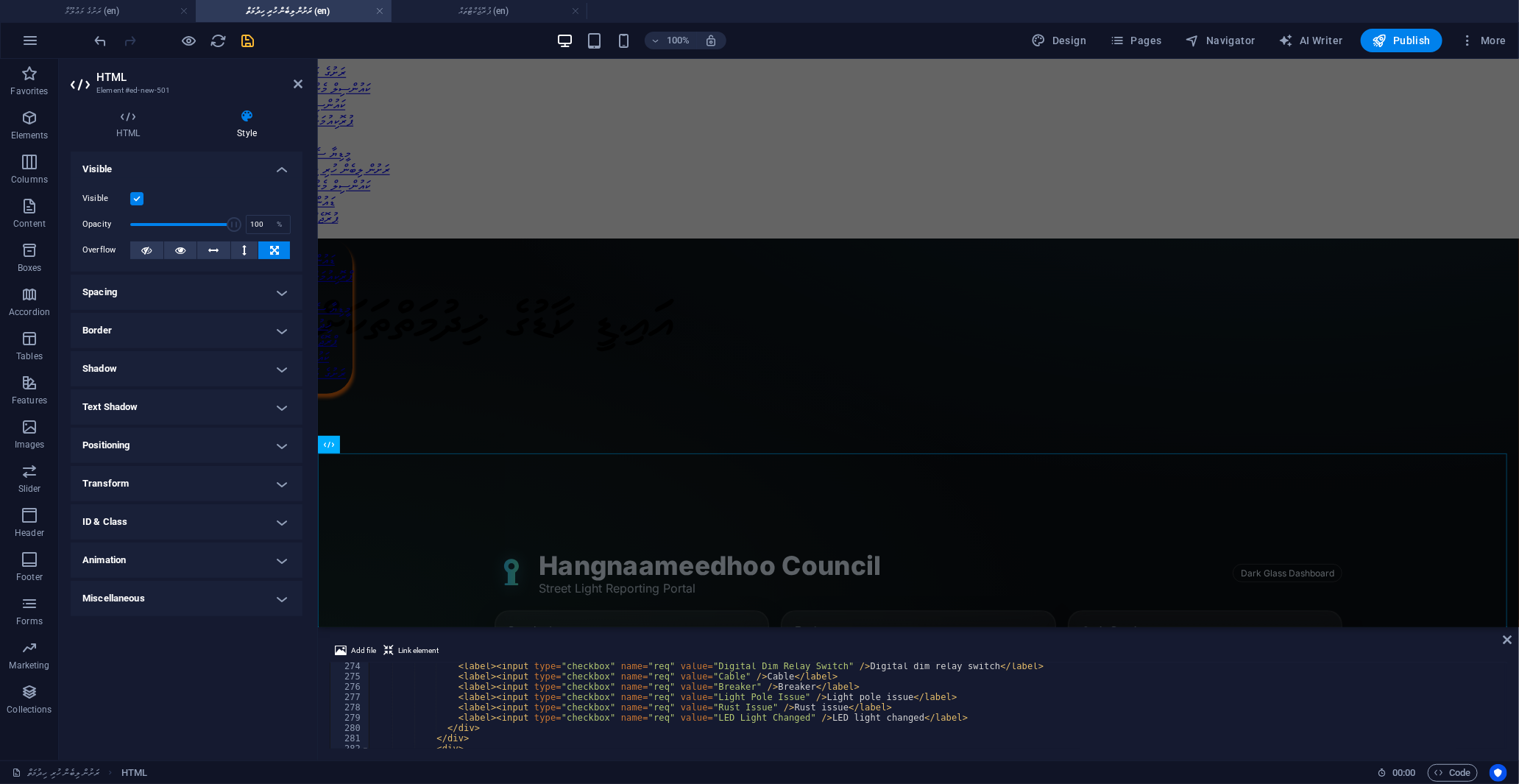
click at [274, 252] on icon at bounding box center [274, 250] width 9 height 18
click at [177, 249] on icon at bounding box center [180, 250] width 10 height 18
click at [253, 39] on icon "save" at bounding box center [248, 41] width 17 height 17
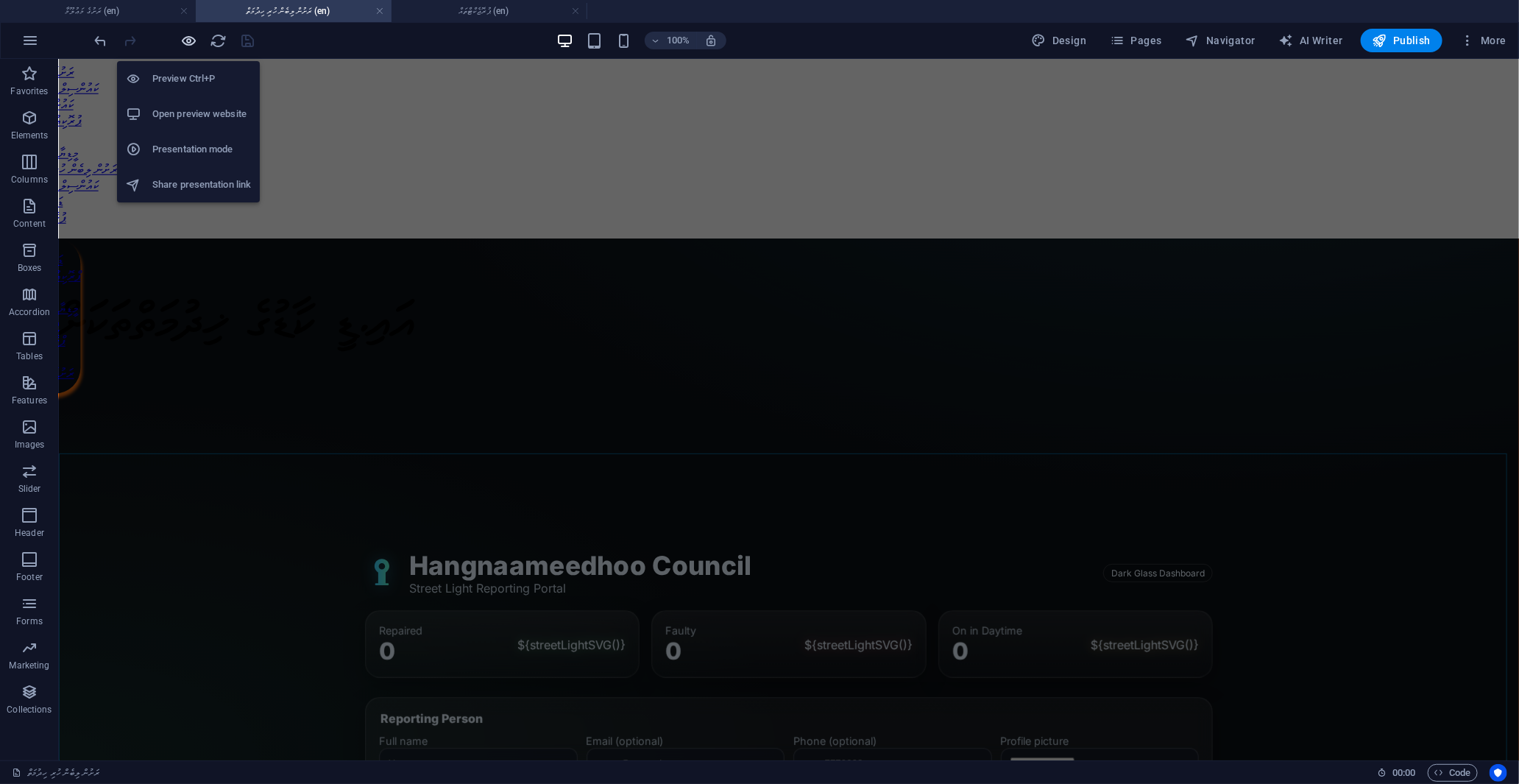
click at [192, 38] on icon "button" at bounding box center [189, 41] width 17 height 17
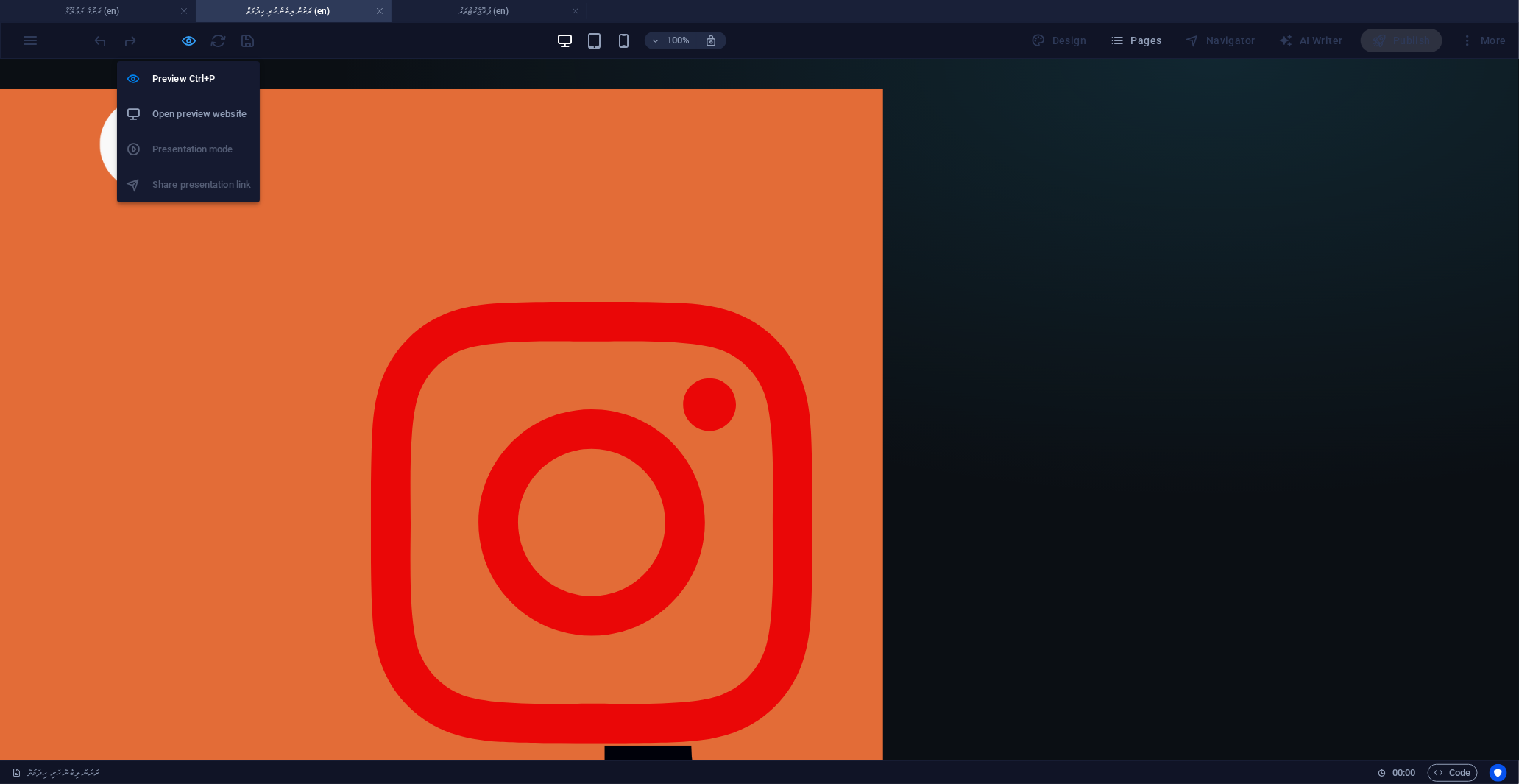
click at [193, 39] on icon "button" at bounding box center [189, 41] width 17 height 17
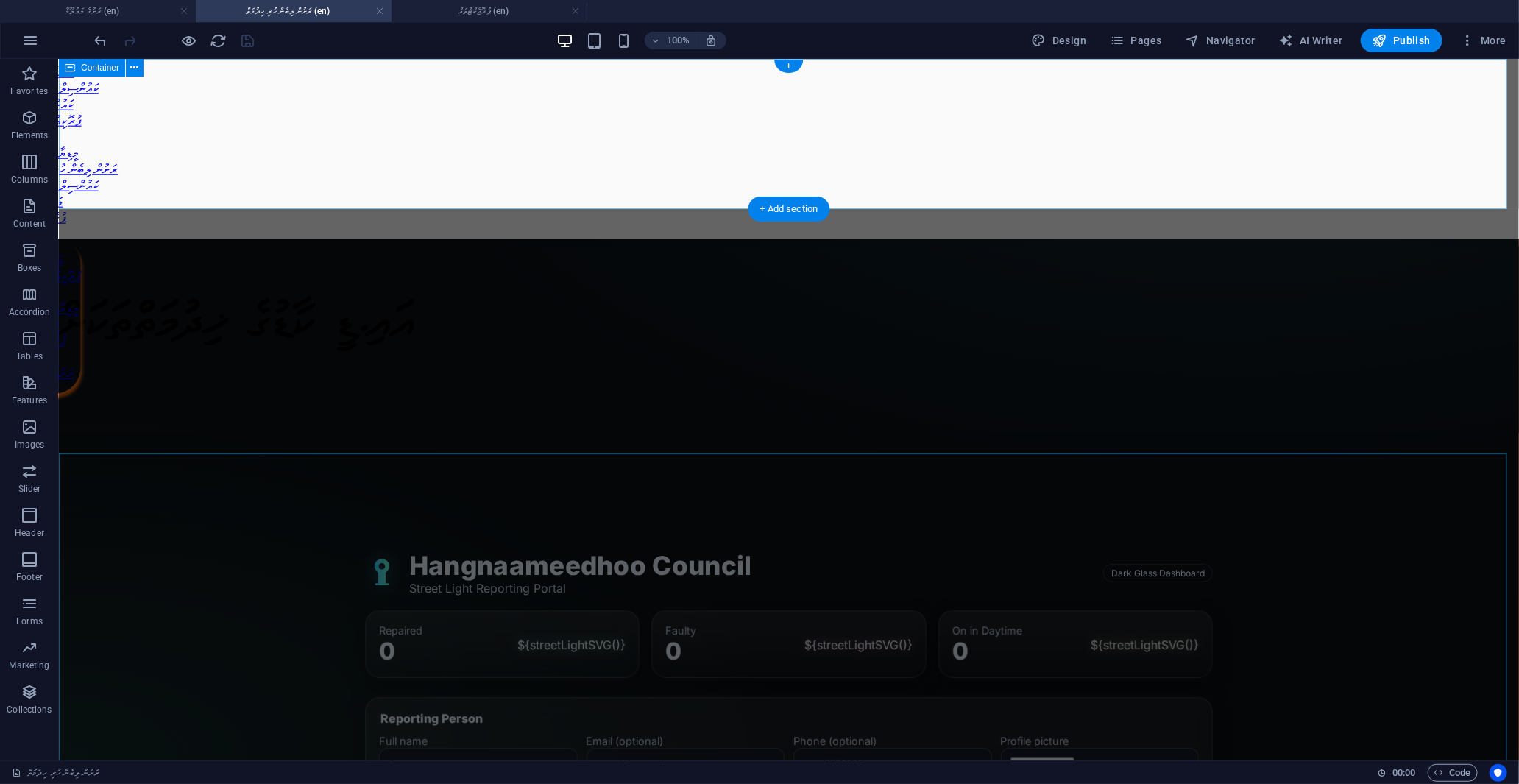
click at [287, 124] on div "Drop content here or Add elements Paste clipboard" at bounding box center [788, 110] width 1461 height 104
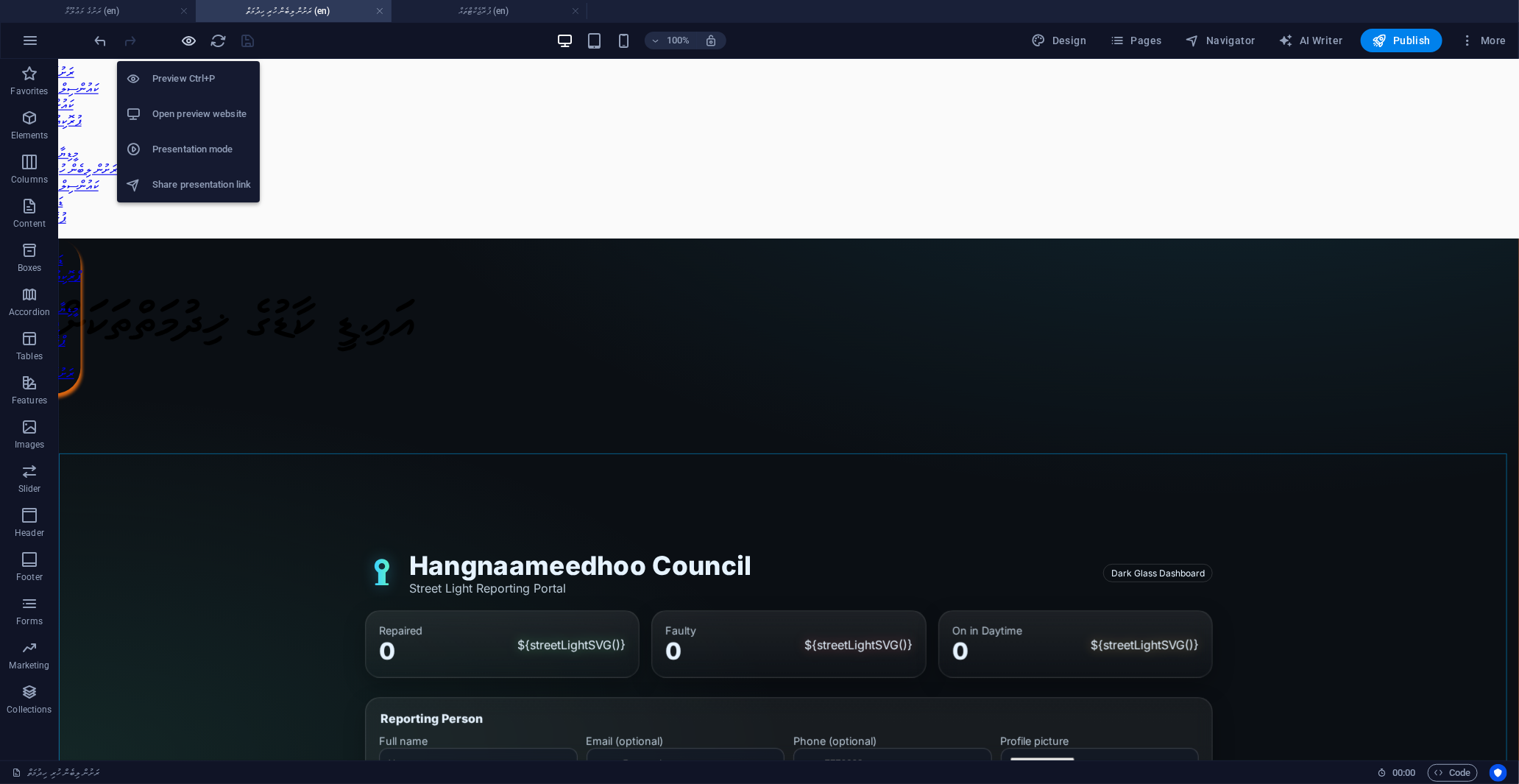
click at [185, 37] on icon "button" at bounding box center [189, 41] width 17 height 17
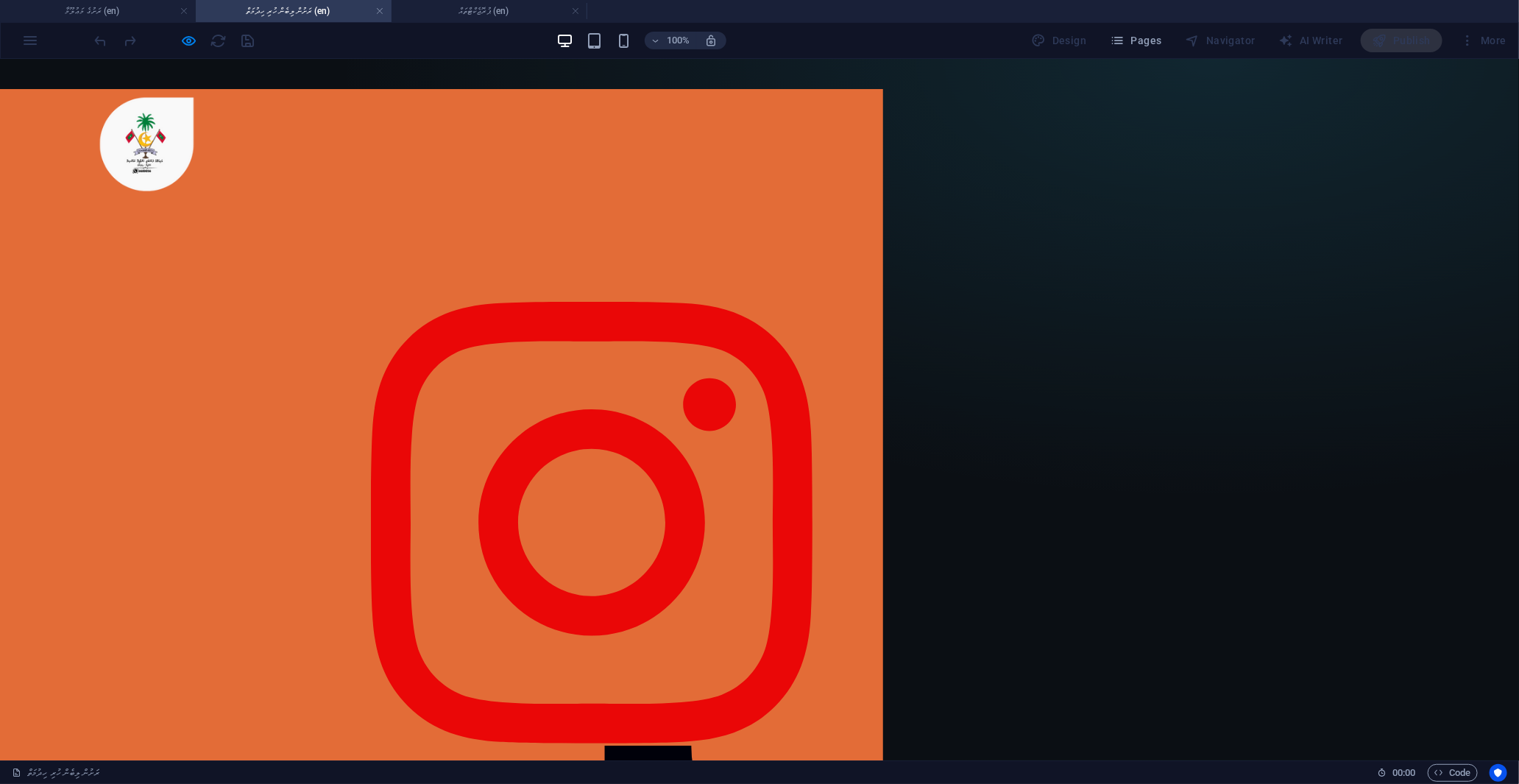
drag, startPoint x: 924, startPoint y: 81, endPoint x: 189, endPoint y: 41, distance: 736.1
click at [189, 40] on icon "button" at bounding box center [189, 41] width 17 height 17
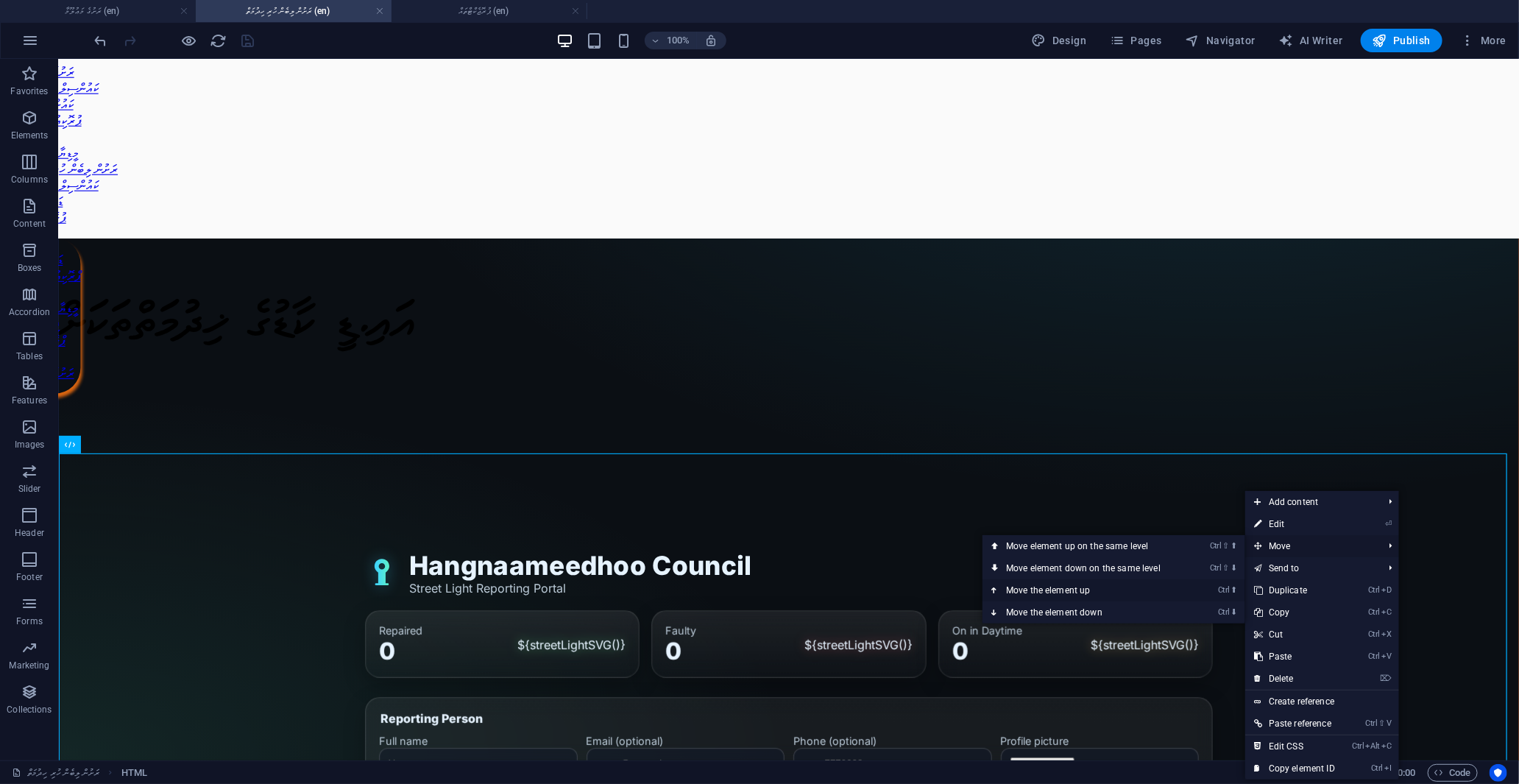
click at [1084, 600] on link "Ctrl ⬆ Move the element up" at bounding box center [1086, 590] width 207 height 22
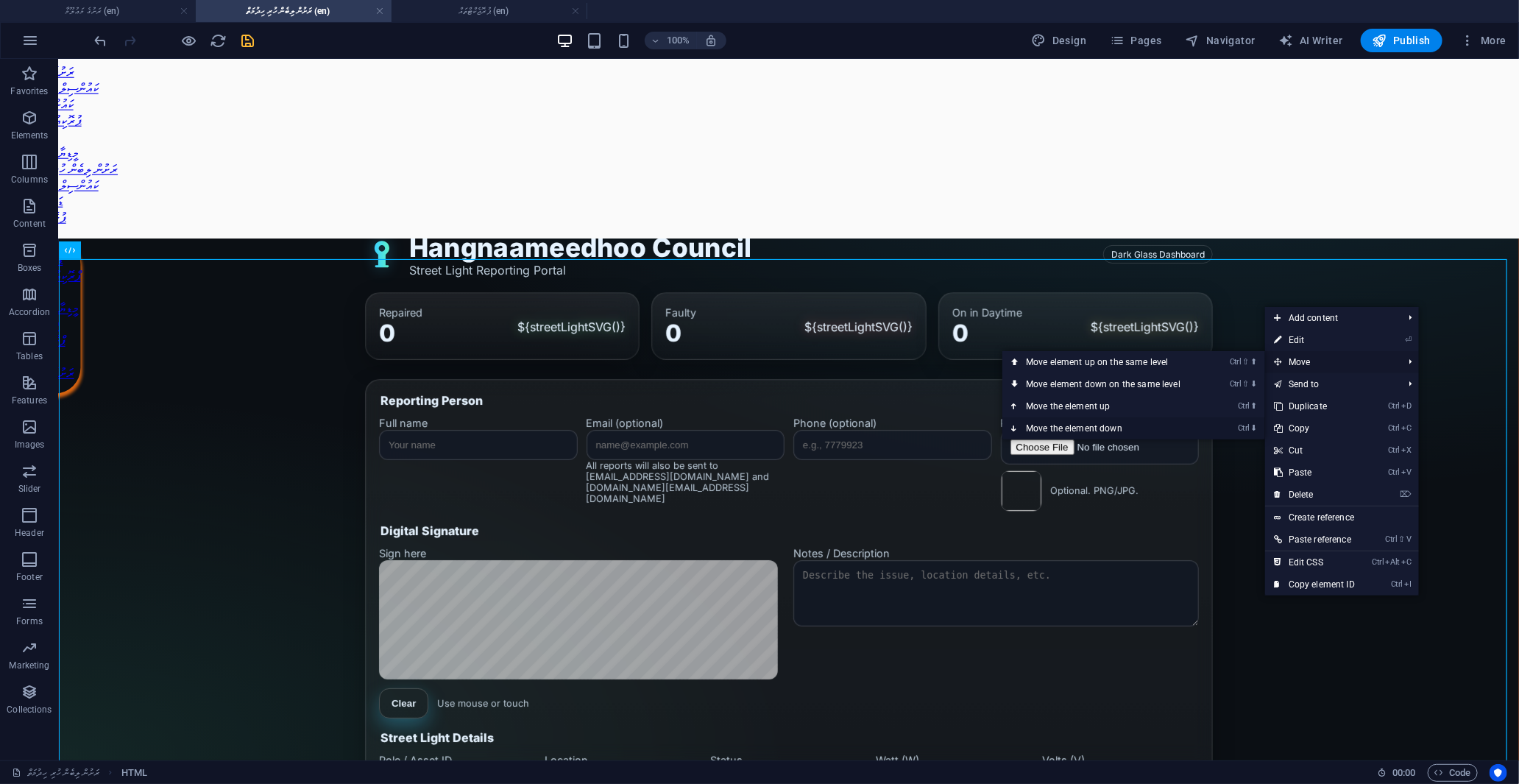
click at [1087, 424] on link "Ctrl ⬇ Move the element down" at bounding box center [1106, 428] width 207 height 22
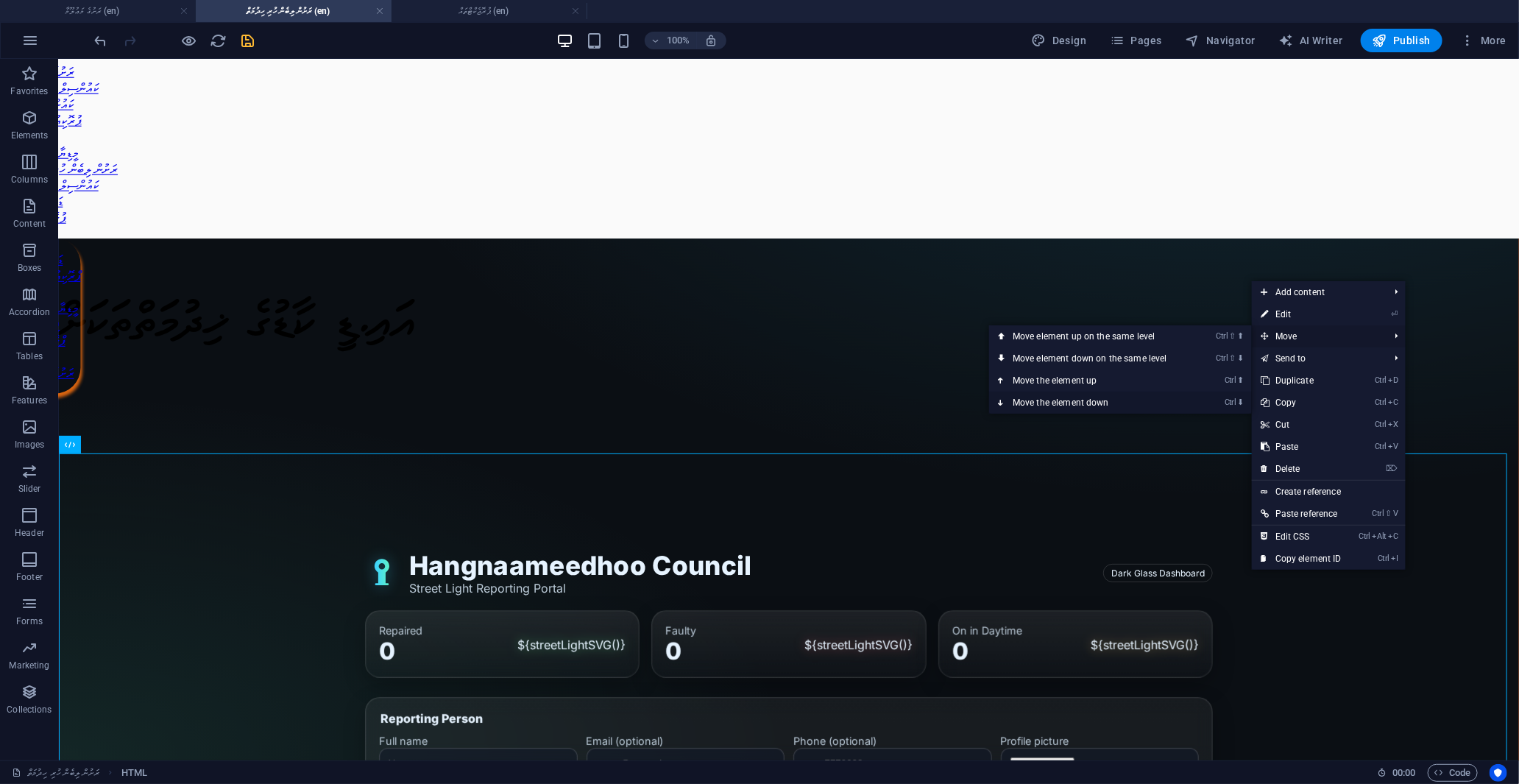
click at [1070, 399] on link "Ctrl ⬇ Move the element down" at bounding box center [1093, 402] width 207 height 22
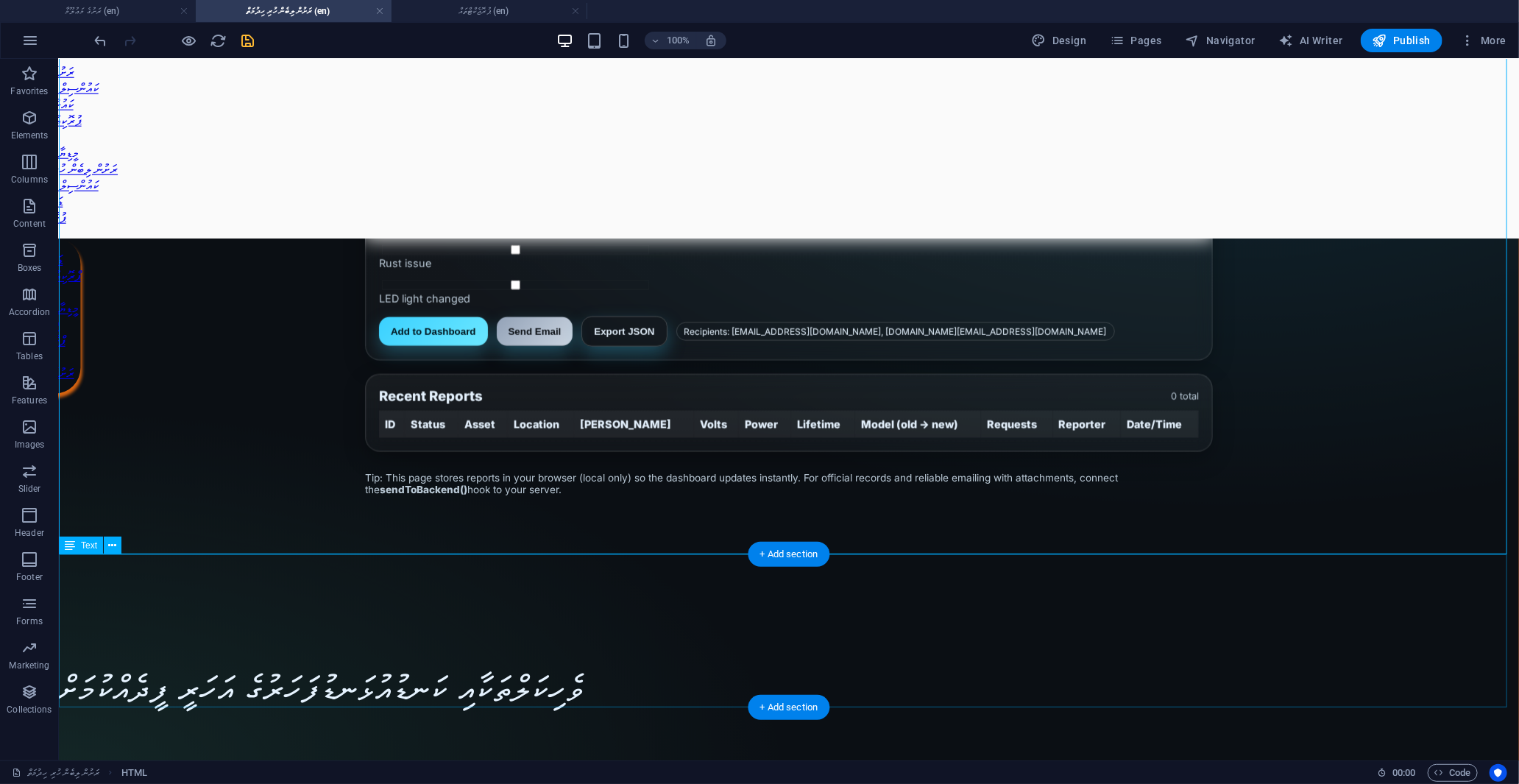
scroll to position [1845, 0]
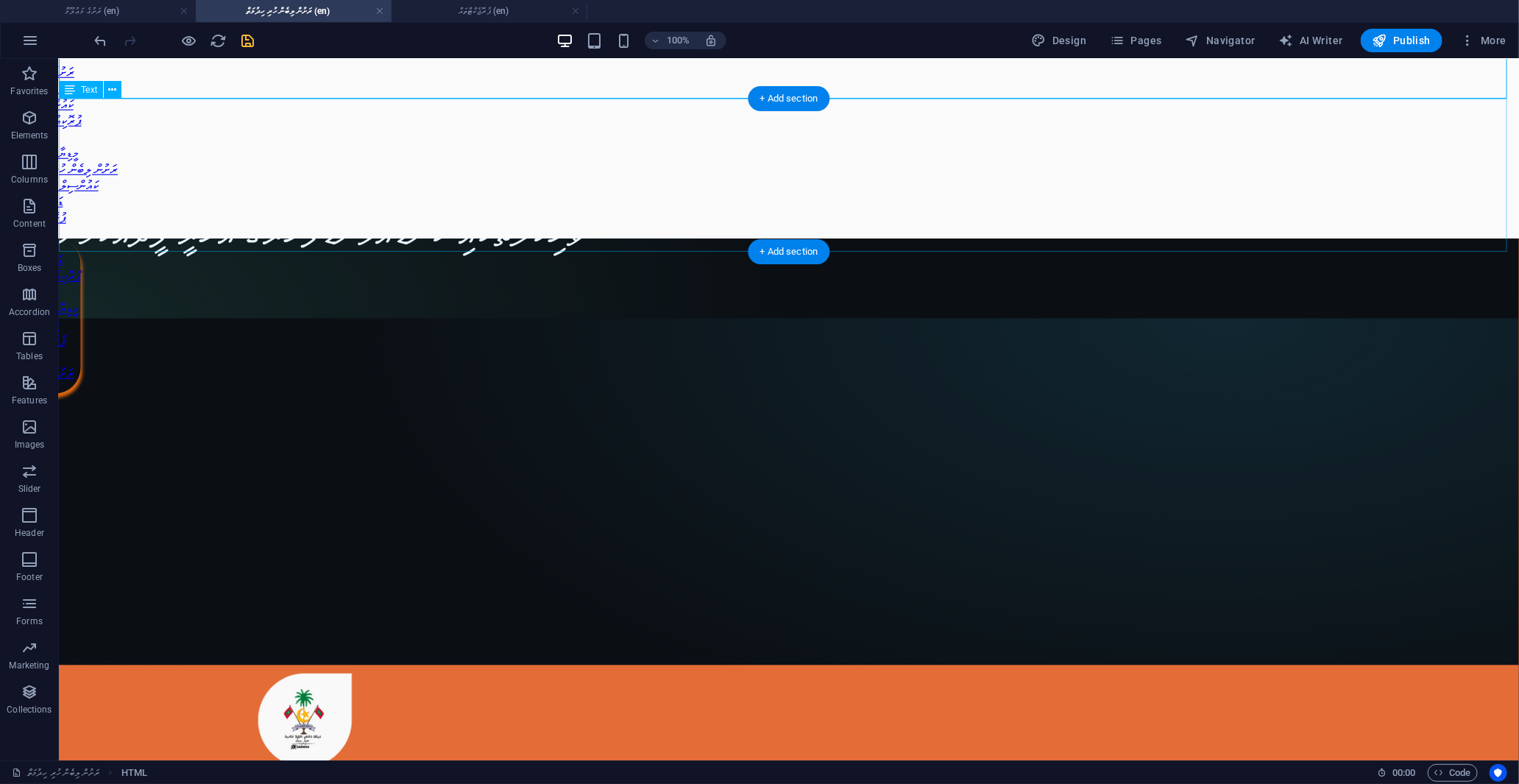
click at [1130, 200] on div "ވެހިކަލްތަކާއި ކަނޑުއުޅަނޑުފަހަރުގެ އަހަރީ ފީދެއްކުމަށް" at bounding box center [788, 206] width 1461 height 256
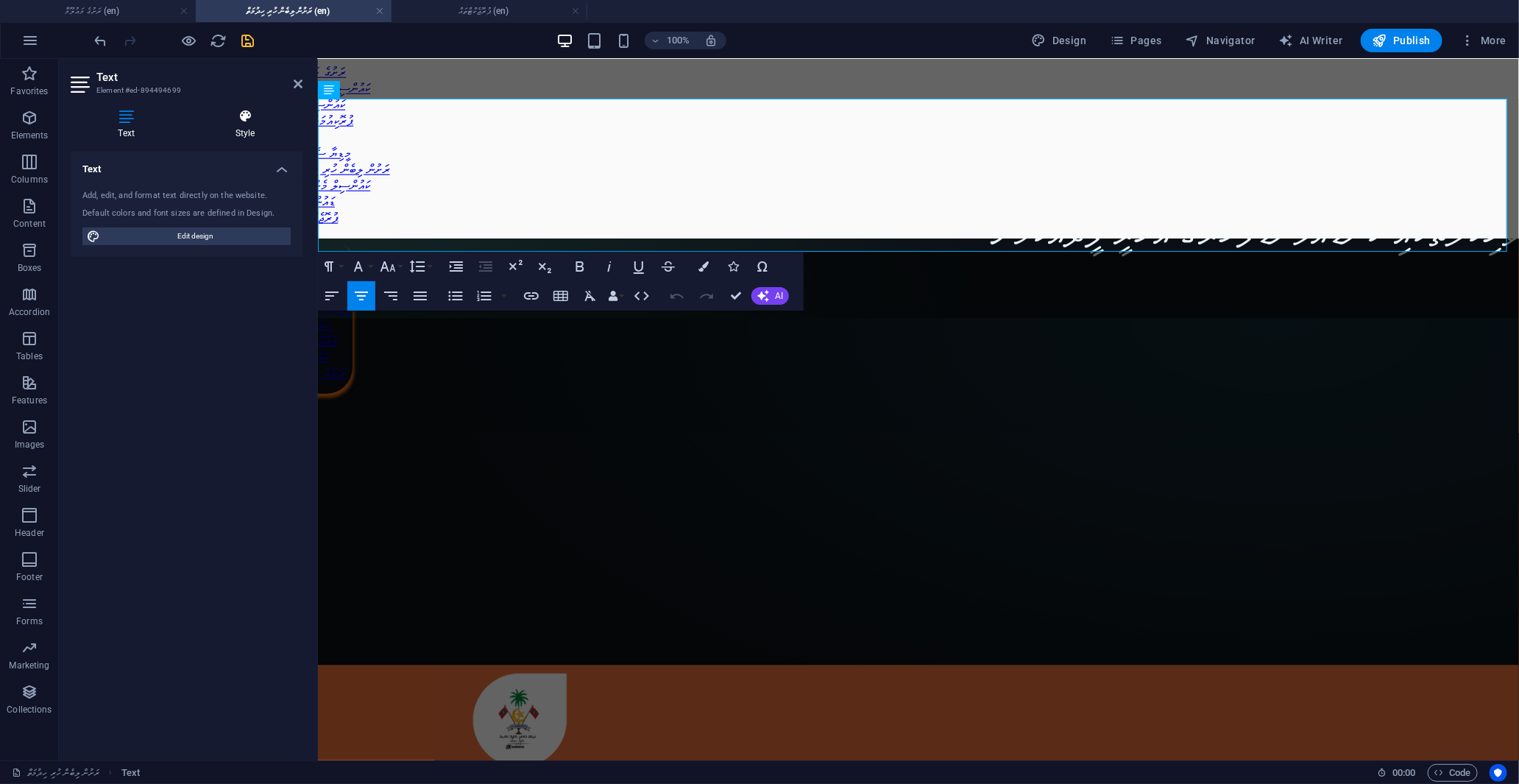
click at [236, 127] on h4 "Style" at bounding box center [245, 124] width 115 height 31
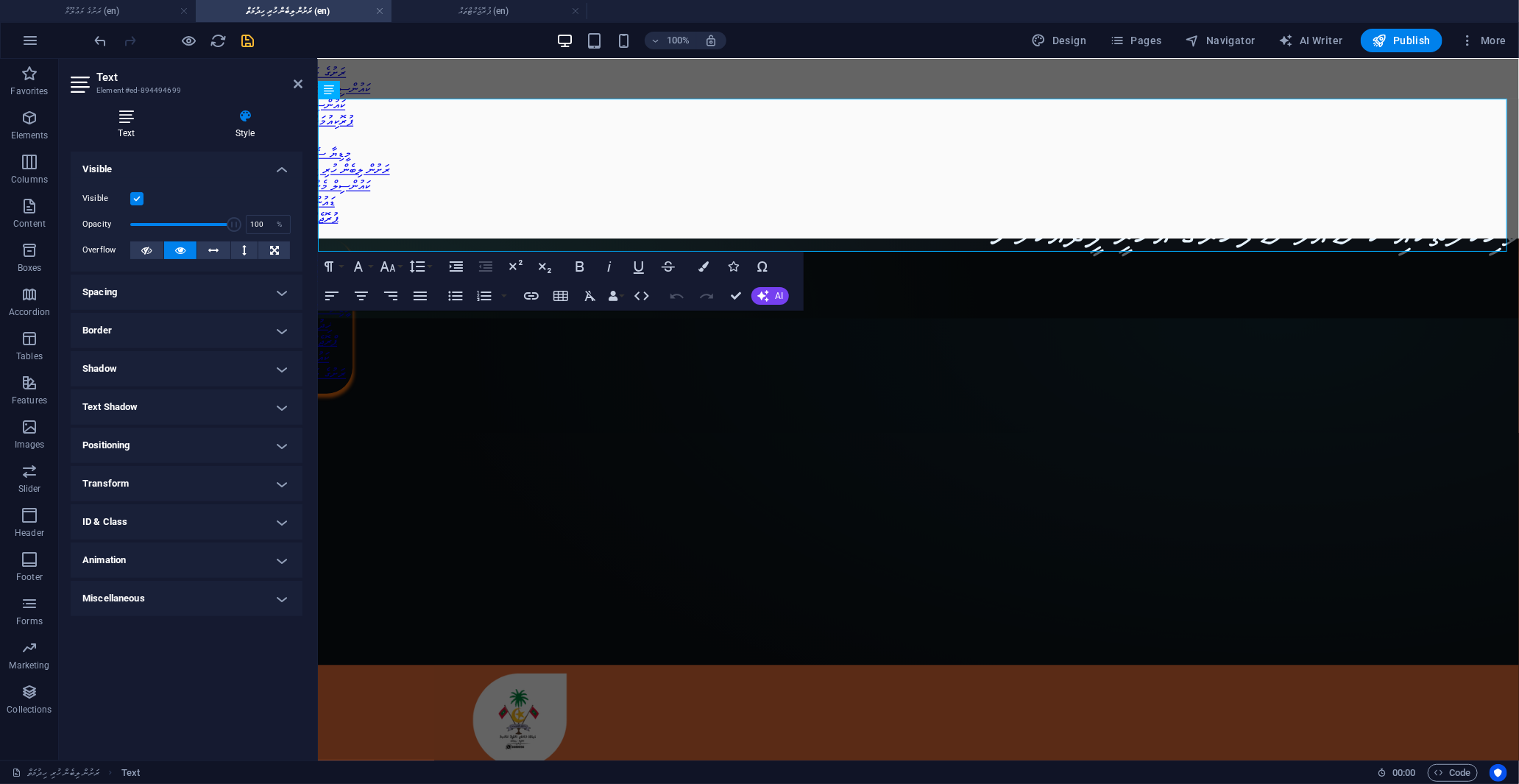
click at [130, 125] on h4 "Text" at bounding box center [129, 124] width 117 height 31
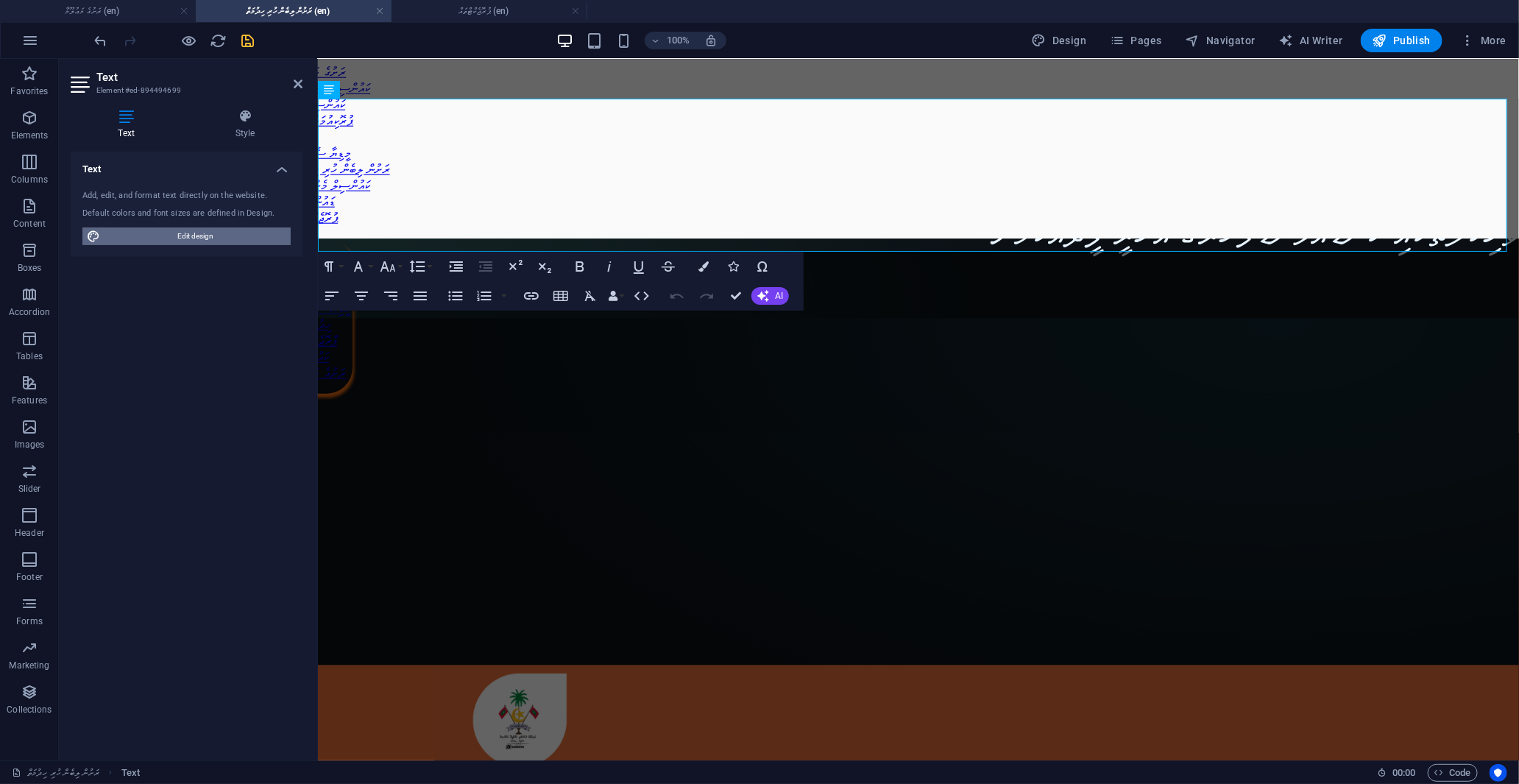
click at [192, 236] on span "Edit design" at bounding box center [194, 236] width 181 height 18
select select "px"
select select "800"
select select "px"
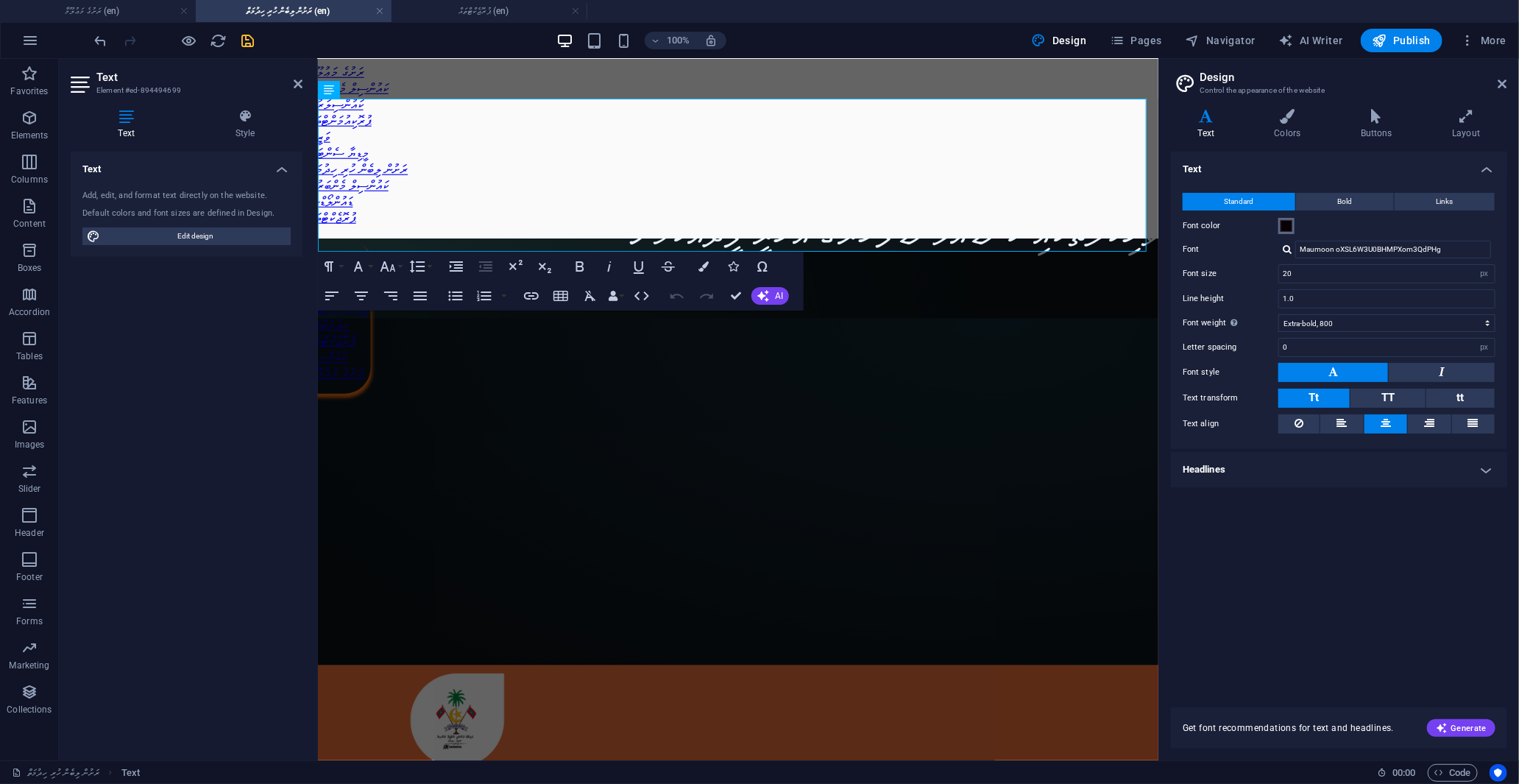
click at [1289, 226] on span at bounding box center [1287, 226] width 12 height 12
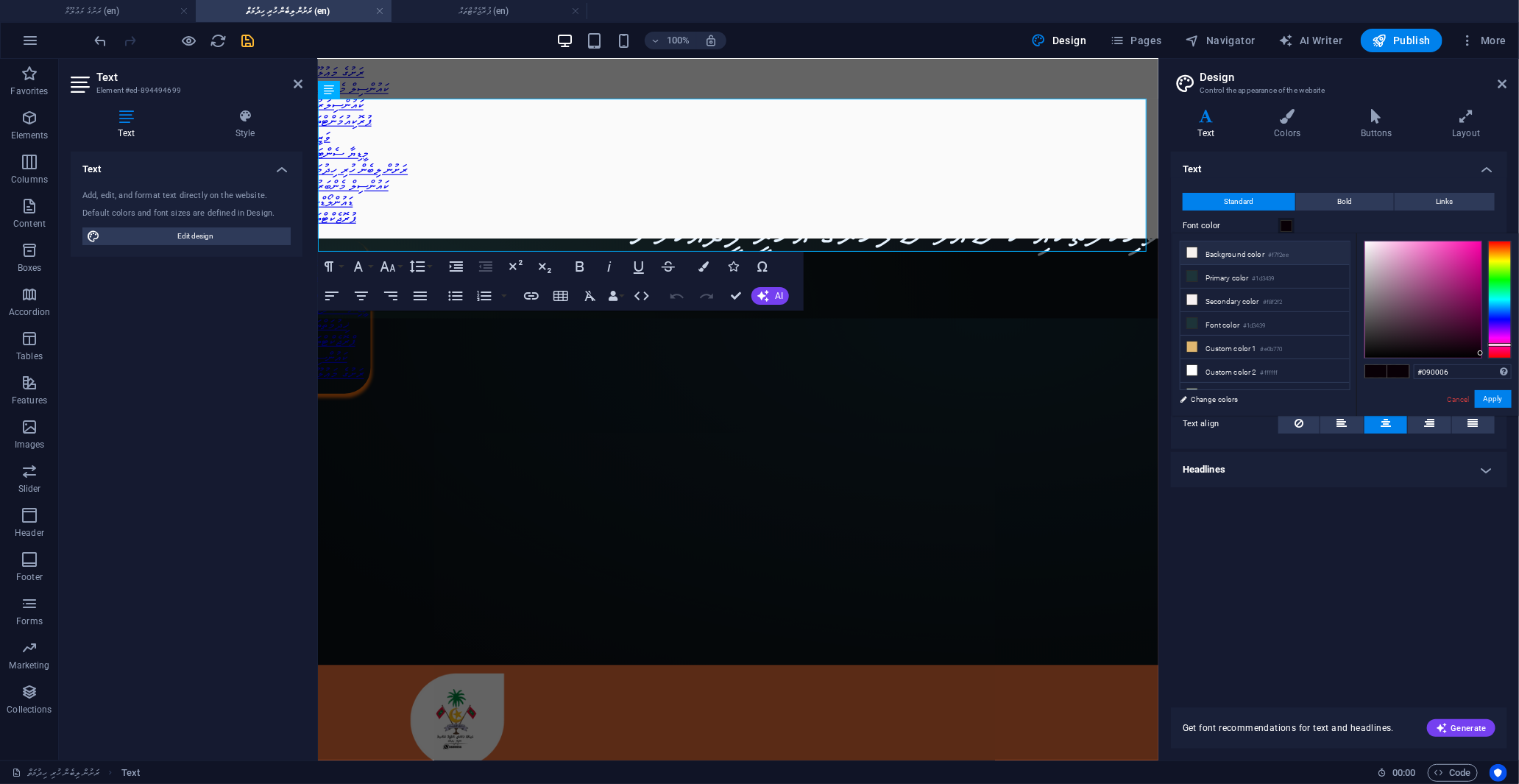
click at [1226, 258] on li "Background color #f7f2ee" at bounding box center [1265, 253] width 170 height 24
type input "#f7f2ee"
click at [1492, 398] on button "Apply" at bounding box center [1493, 398] width 37 height 18
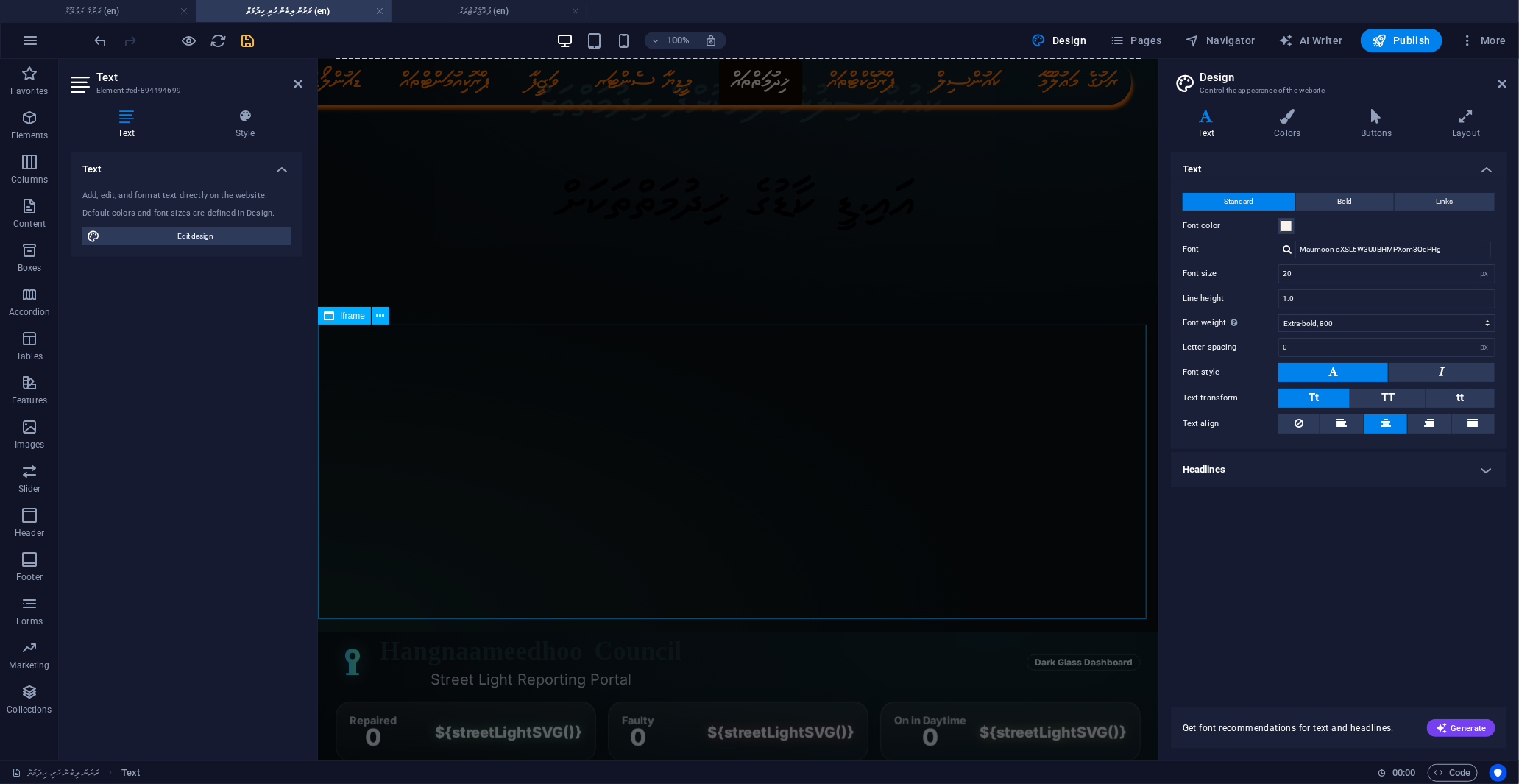
scroll to position [0, 0]
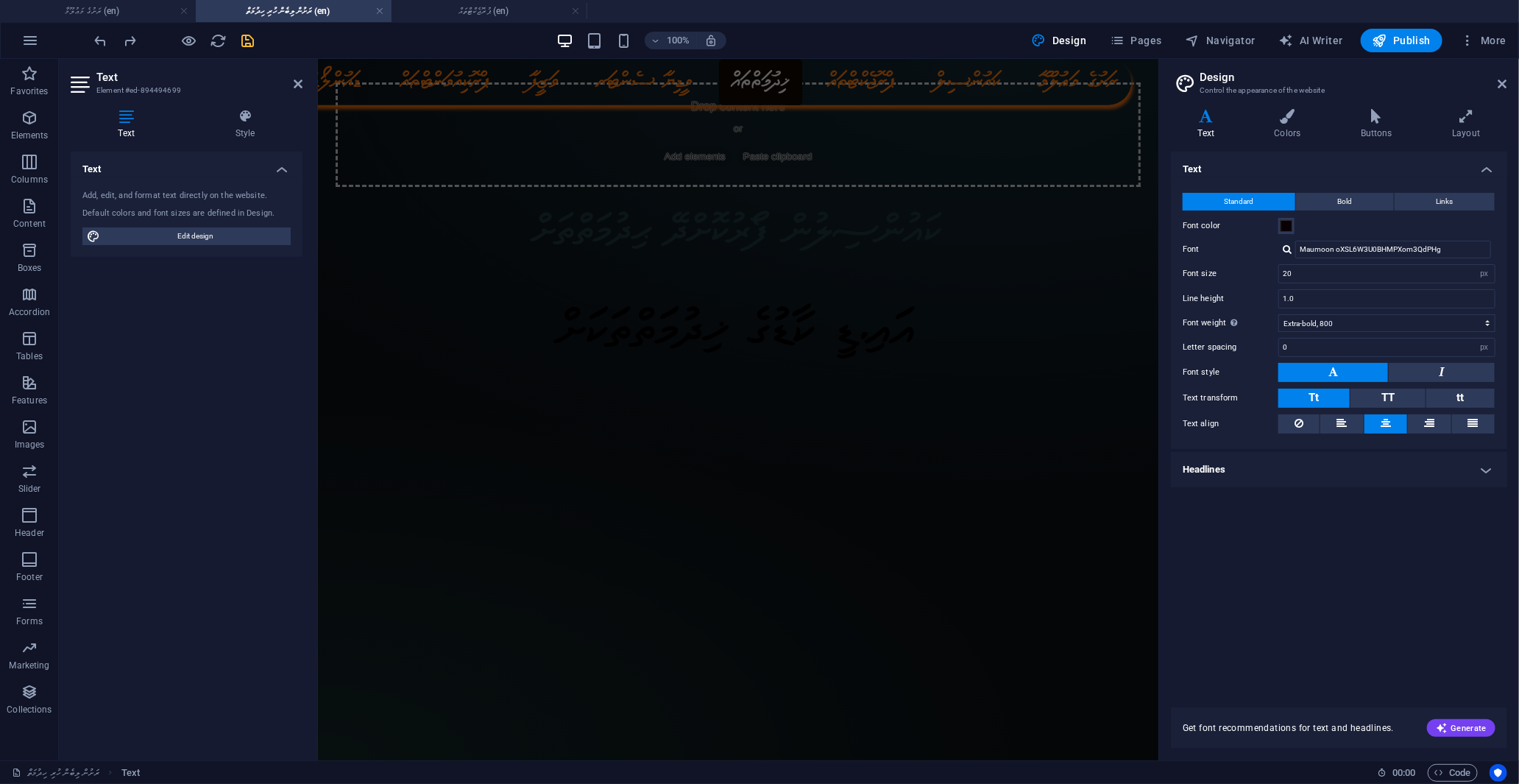
click at [211, 305] on div "Text Add, edit, and format text directly on the website. Default colors and fon…" at bounding box center [186, 450] width 232 height 597
click at [299, 85] on icon at bounding box center [297, 84] width 9 height 12
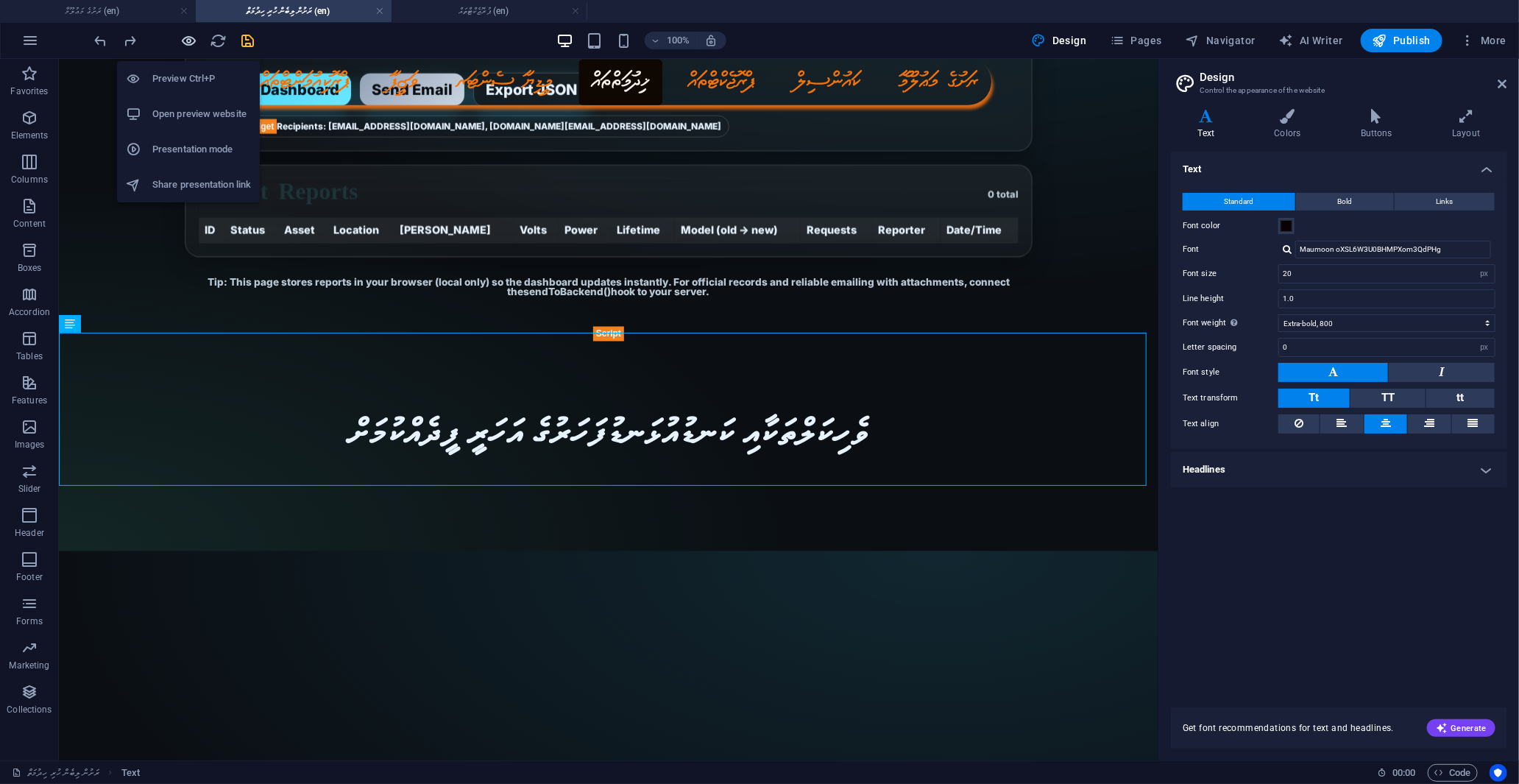
click at [189, 45] on icon "button" at bounding box center [189, 41] width 17 height 17
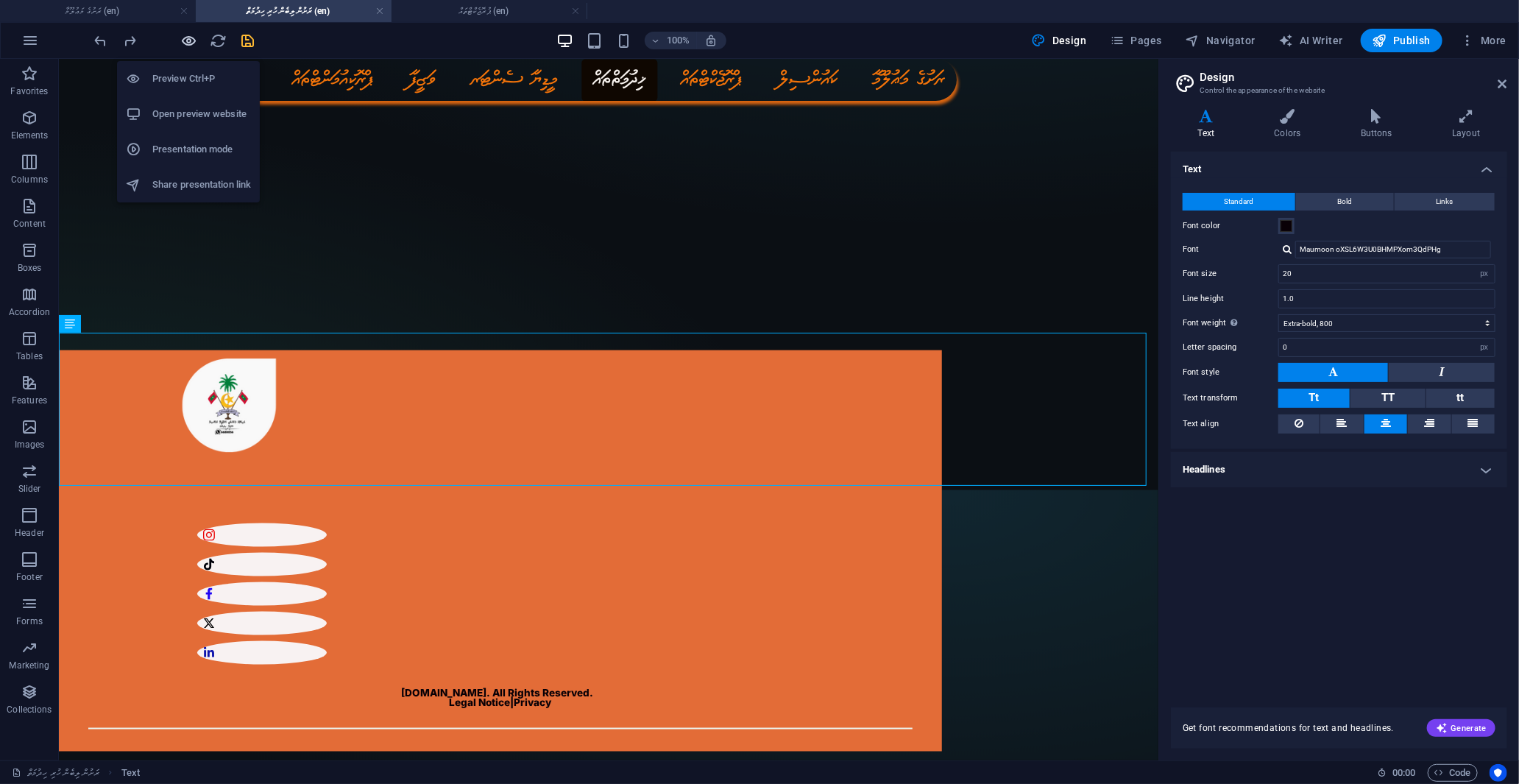
scroll to position [851, 0]
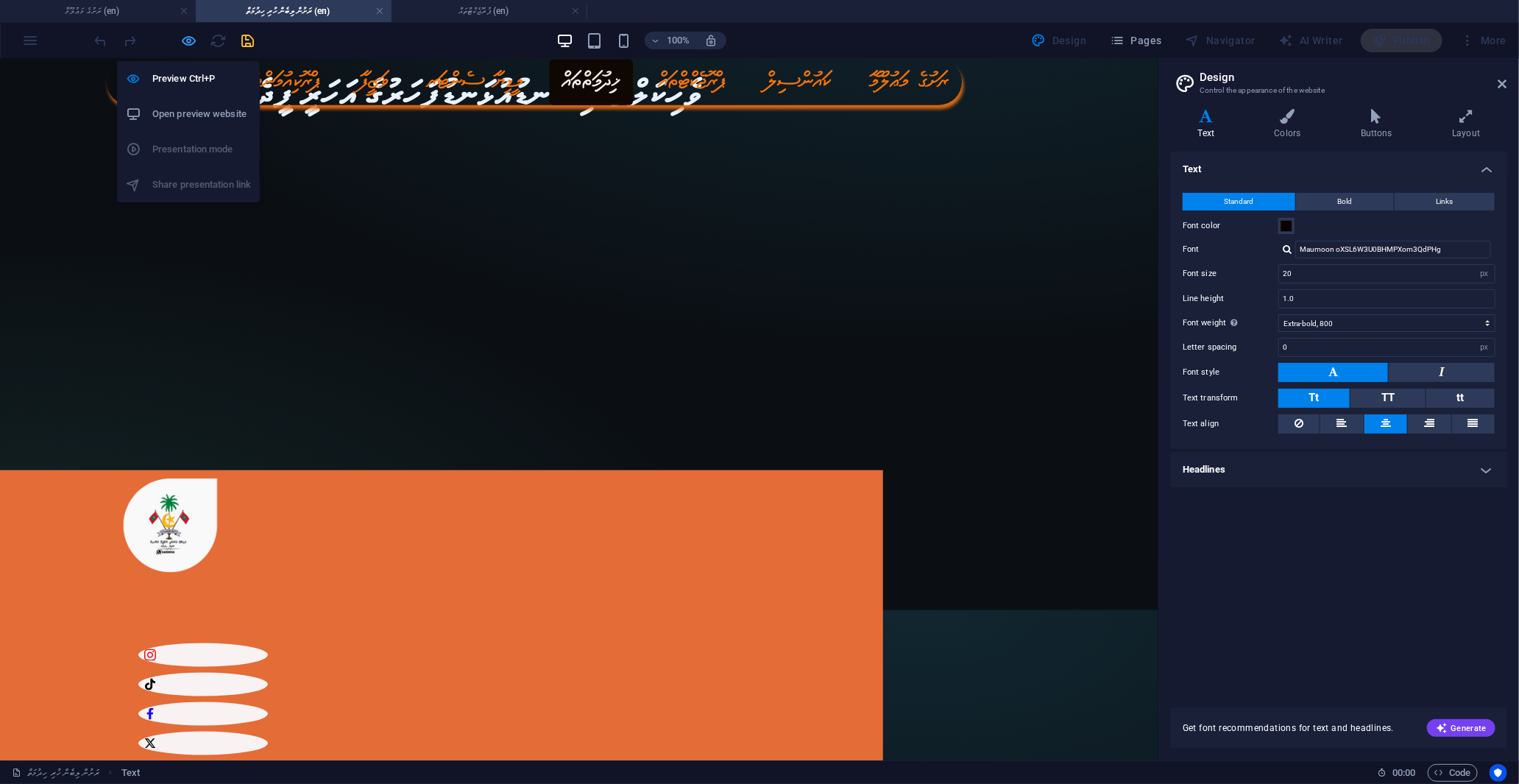
click at [189, 45] on icon "button" at bounding box center [189, 41] width 17 height 17
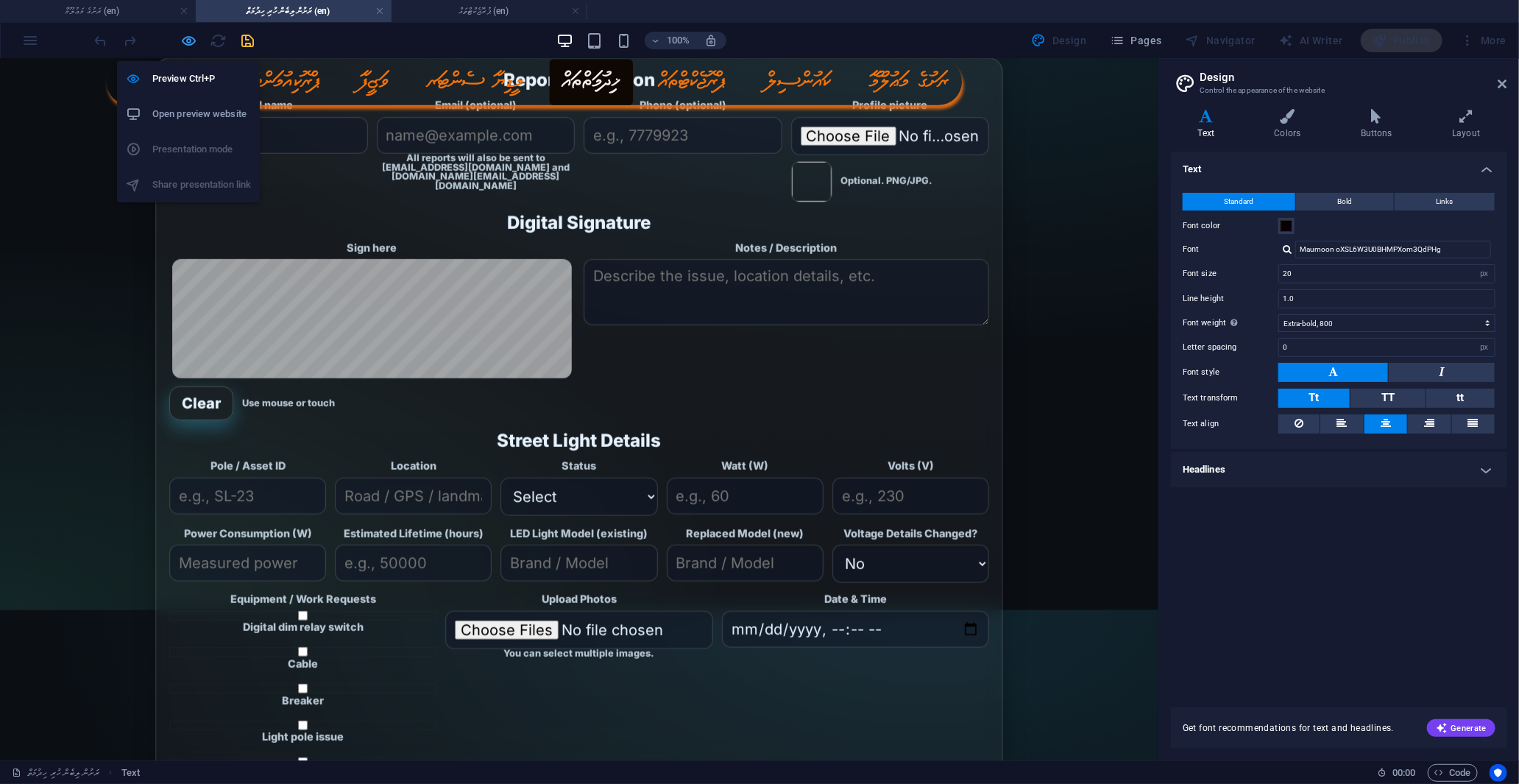
scroll to position [1612, 0]
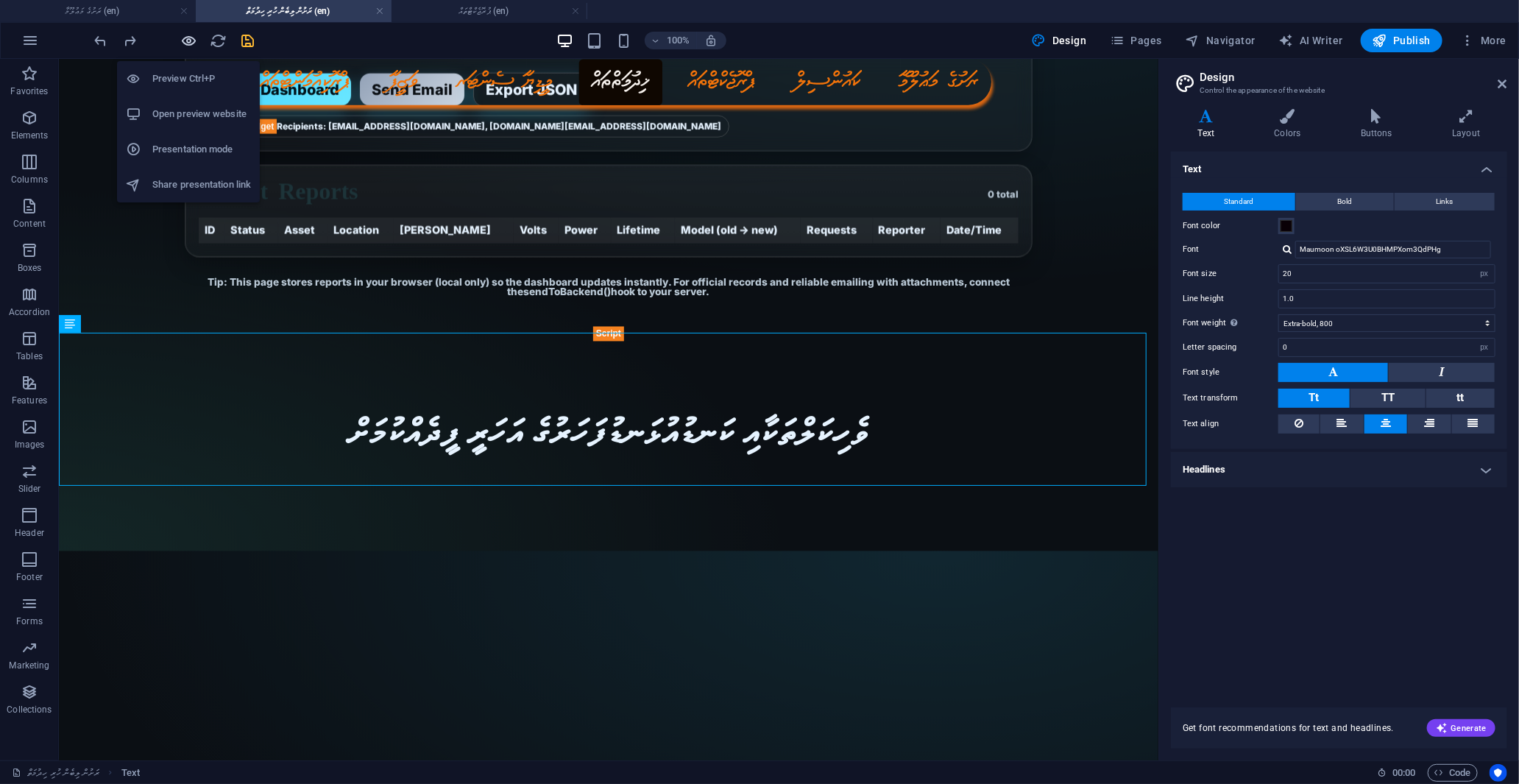
click at [182, 40] on icon "button" at bounding box center [189, 41] width 17 height 17
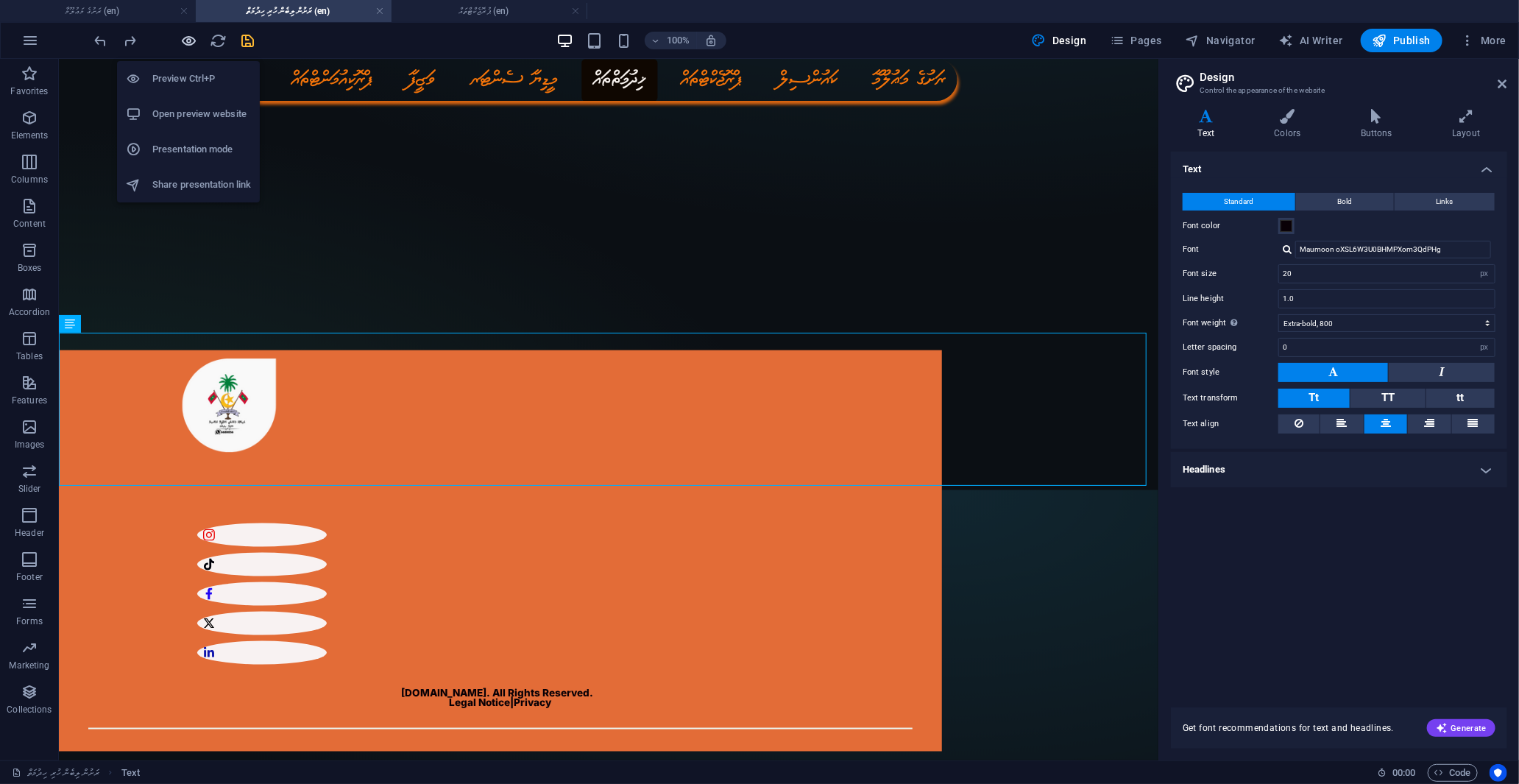
scroll to position [851, 0]
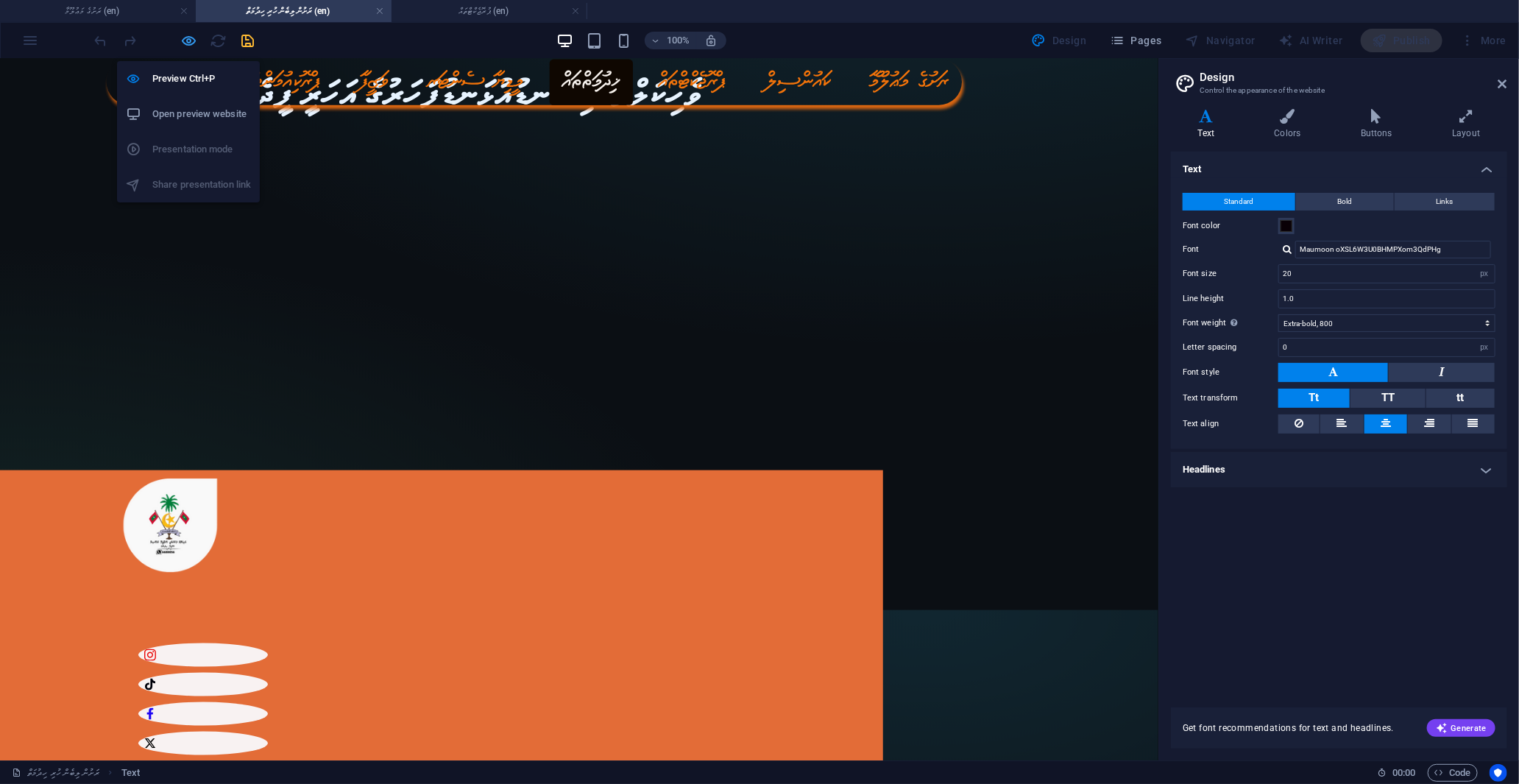
click at [182, 40] on icon "button" at bounding box center [189, 41] width 17 height 17
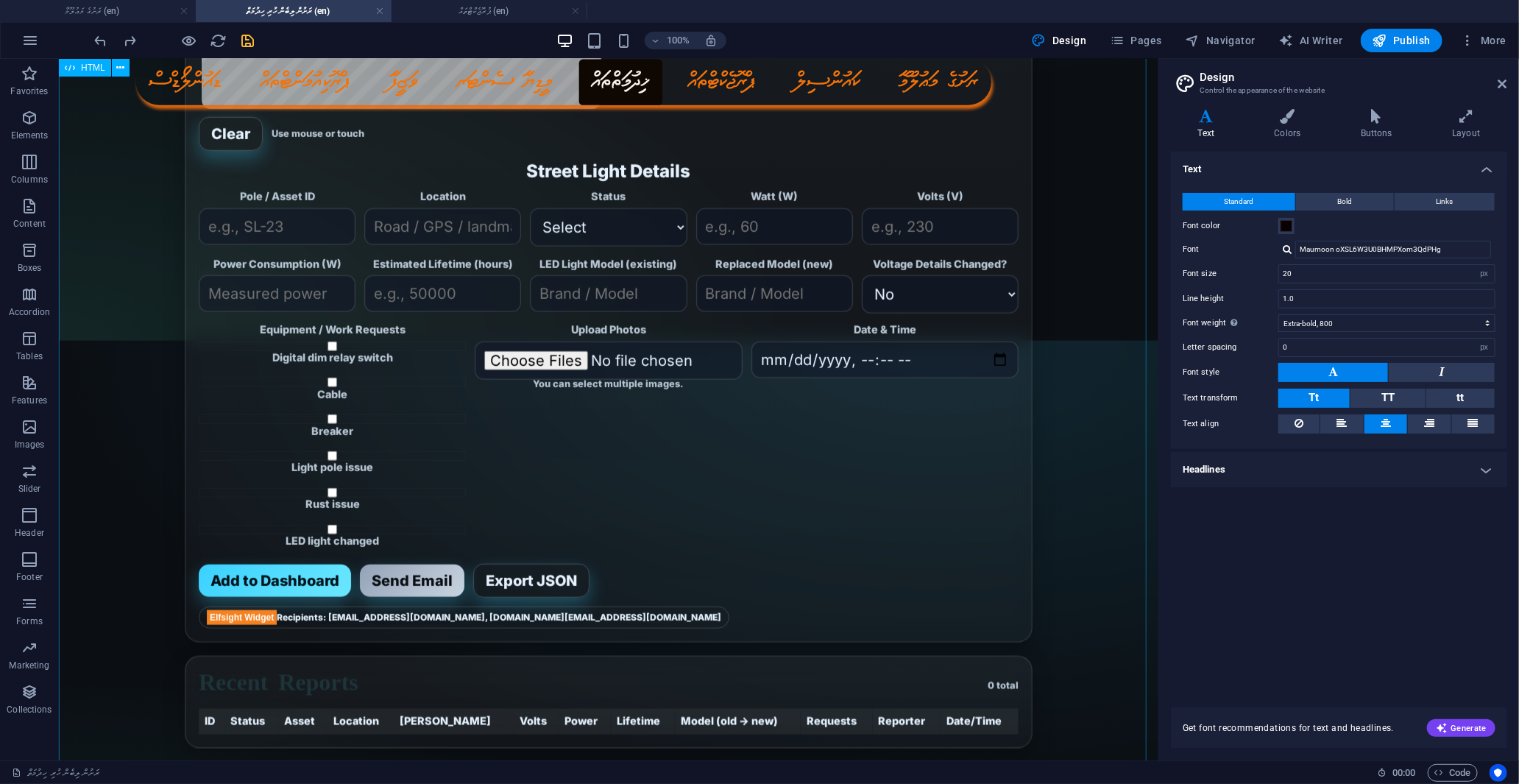
scroll to position [629, 0]
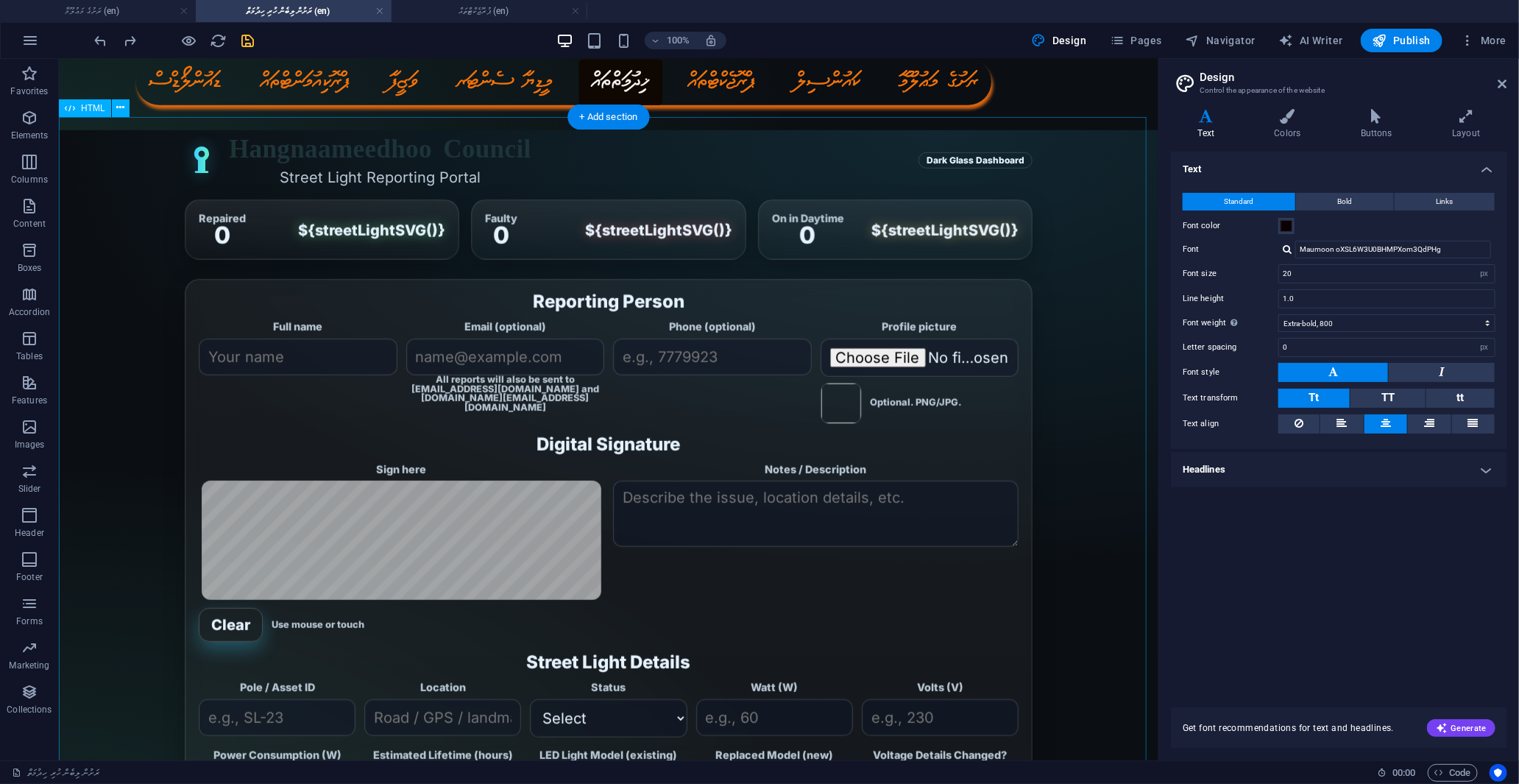
click at [1100, 224] on div "Hangnaameedhoo Council — Street Light Reporting Portal Hangnaameedhoo Council S…" at bounding box center [608, 720] width 1100 height 1204
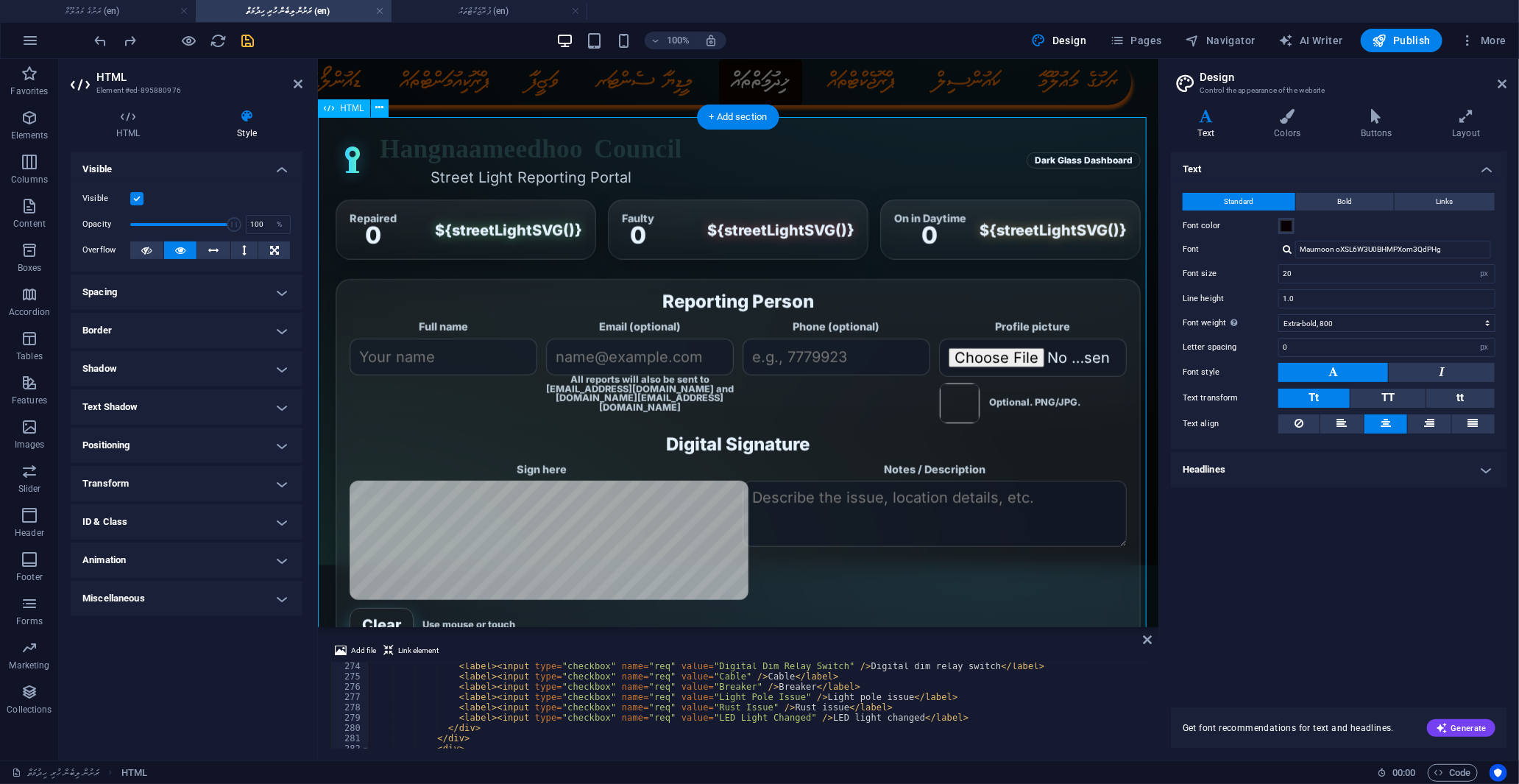
scroll to position [2814, 0]
click at [276, 247] on icon at bounding box center [274, 250] width 9 height 18
click at [218, 250] on icon at bounding box center [214, 250] width 10 height 18
click at [258, 250] on button at bounding box center [244, 250] width 27 height 18
click at [274, 249] on icon at bounding box center [274, 250] width 9 height 18
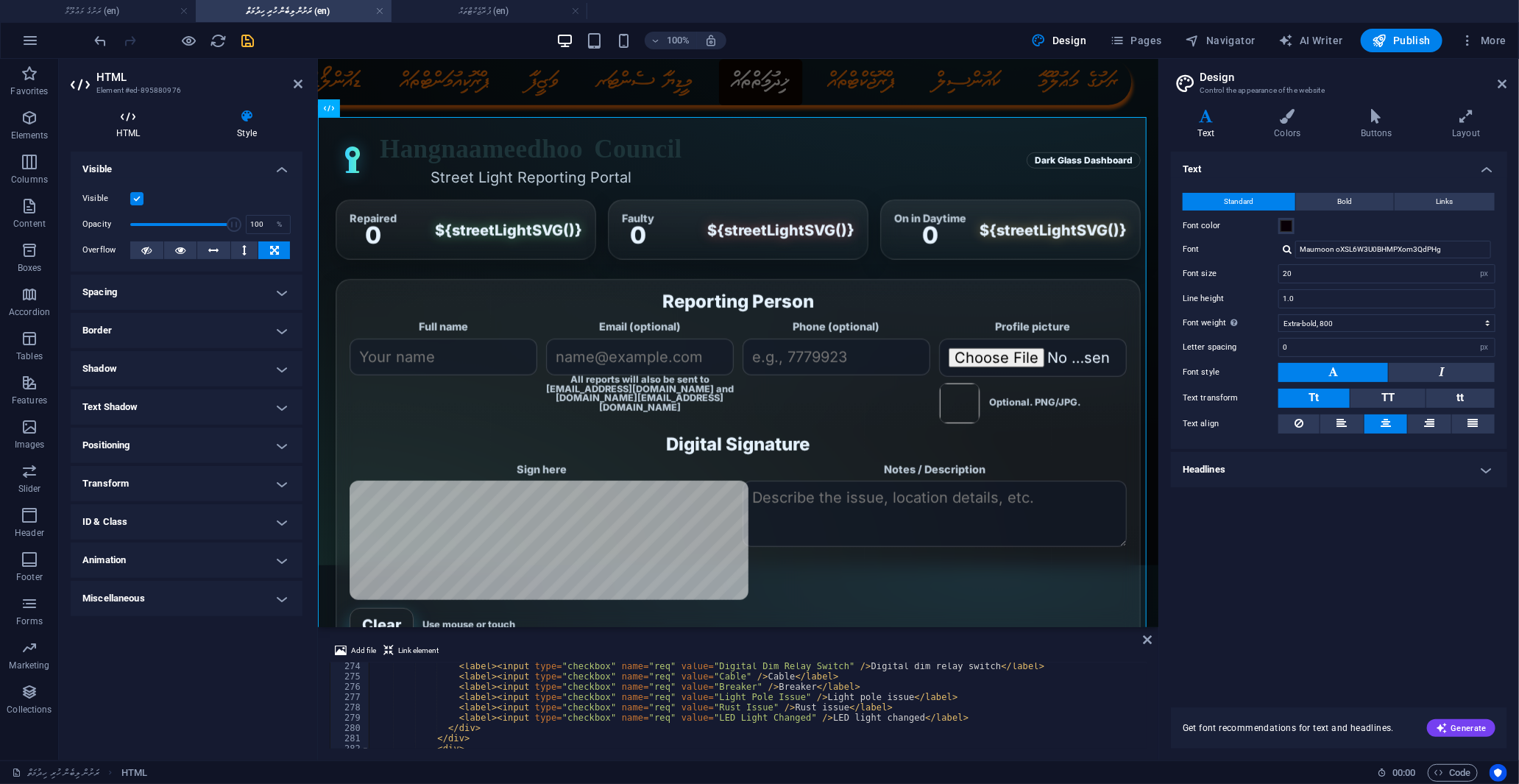
click at [142, 120] on icon at bounding box center [128, 116] width 115 height 15
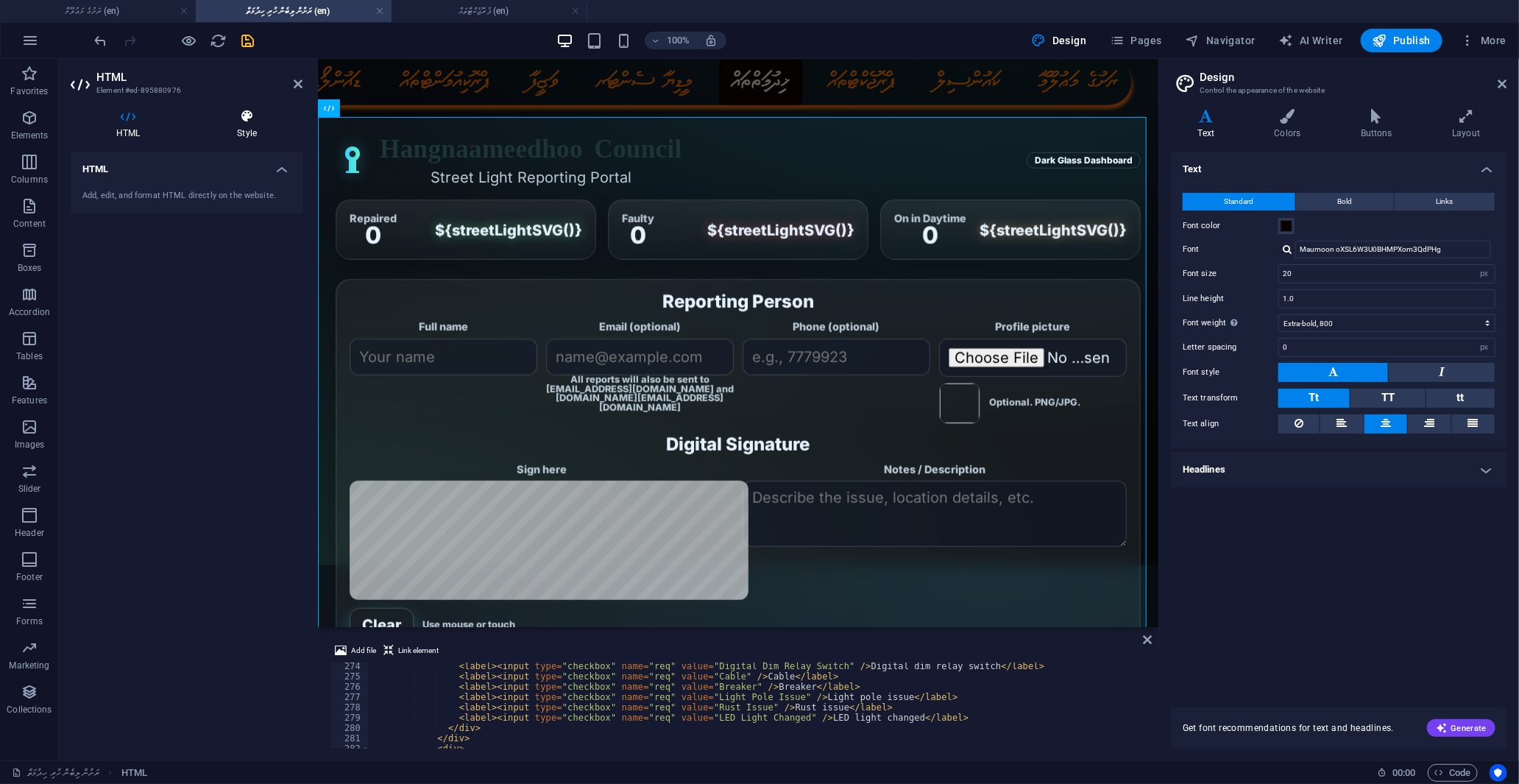
click at [236, 124] on h4 "Style" at bounding box center [247, 124] width 111 height 31
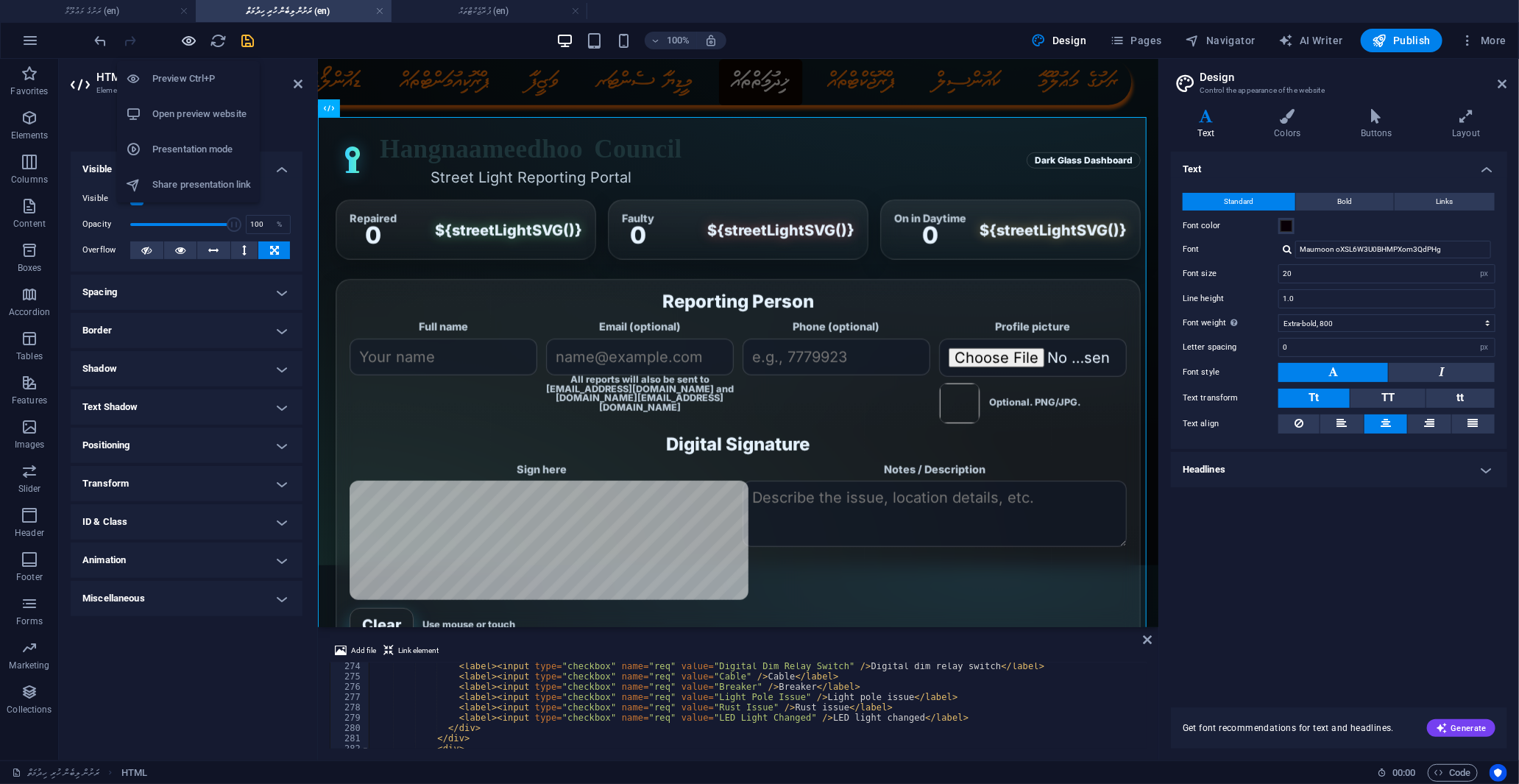
click at [187, 39] on icon "button" at bounding box center [189, 41] width 17 height 17
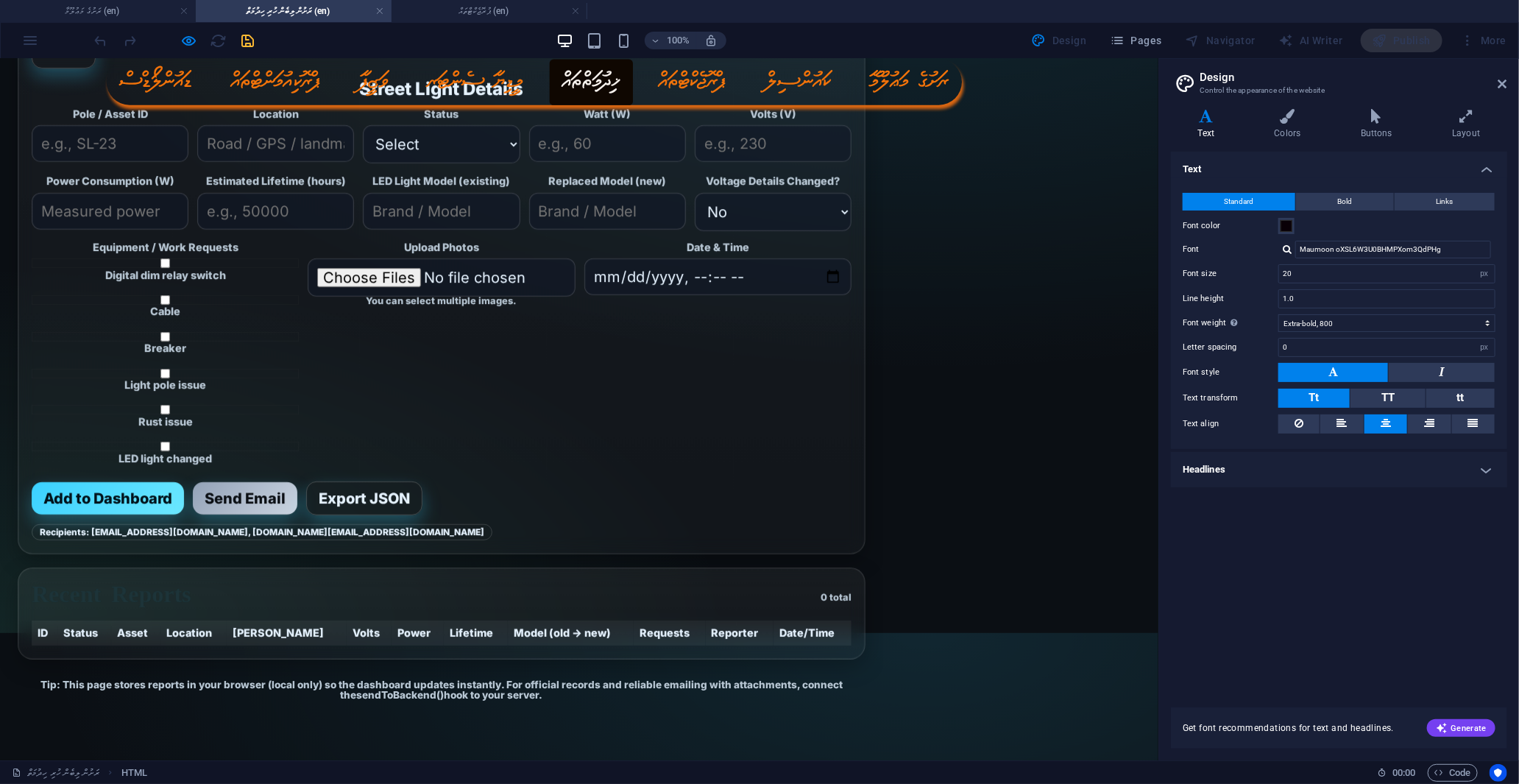
scroll to position [0, 0]
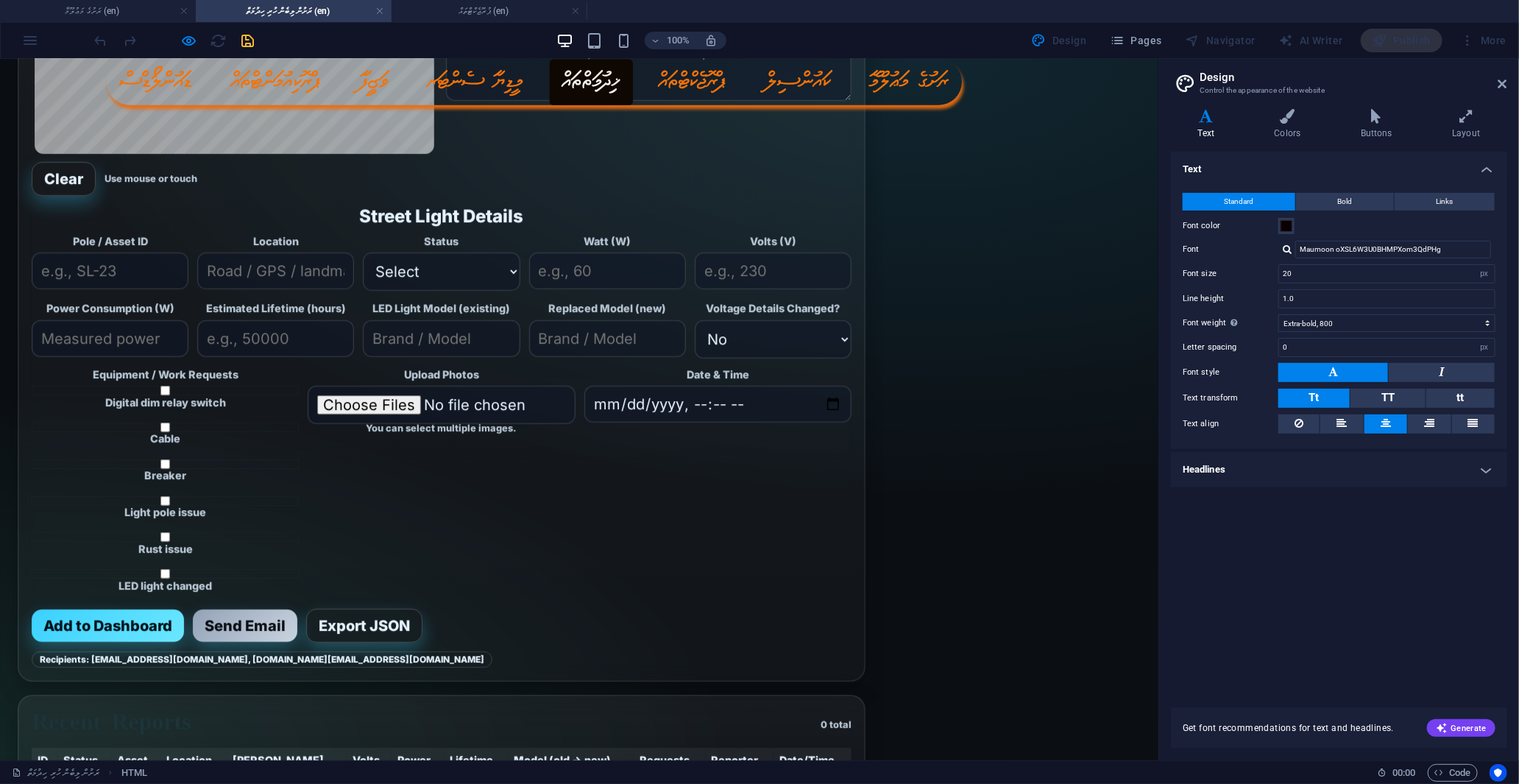
click at [589, 100] on textarea "Notes / Description" at bounding box center [648, 66] width 406 height 66
click at [517, 100] on textarea "Notes / Description" at bounding box center [648, 66] width 406 height 66
type textarea "fdf"
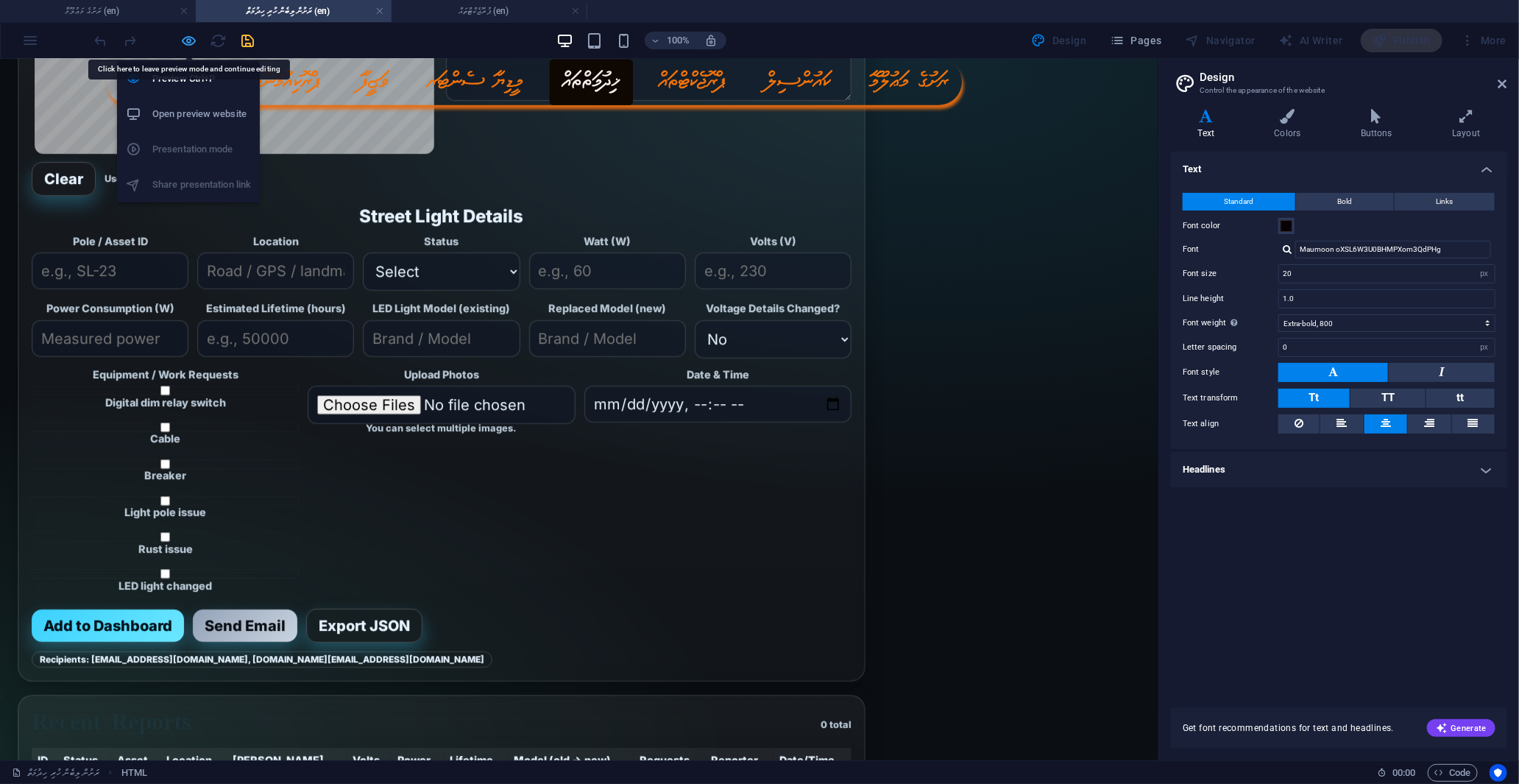
click at [184, 41] on icon "button" at bounding box center [189, 41] width 17 height 17
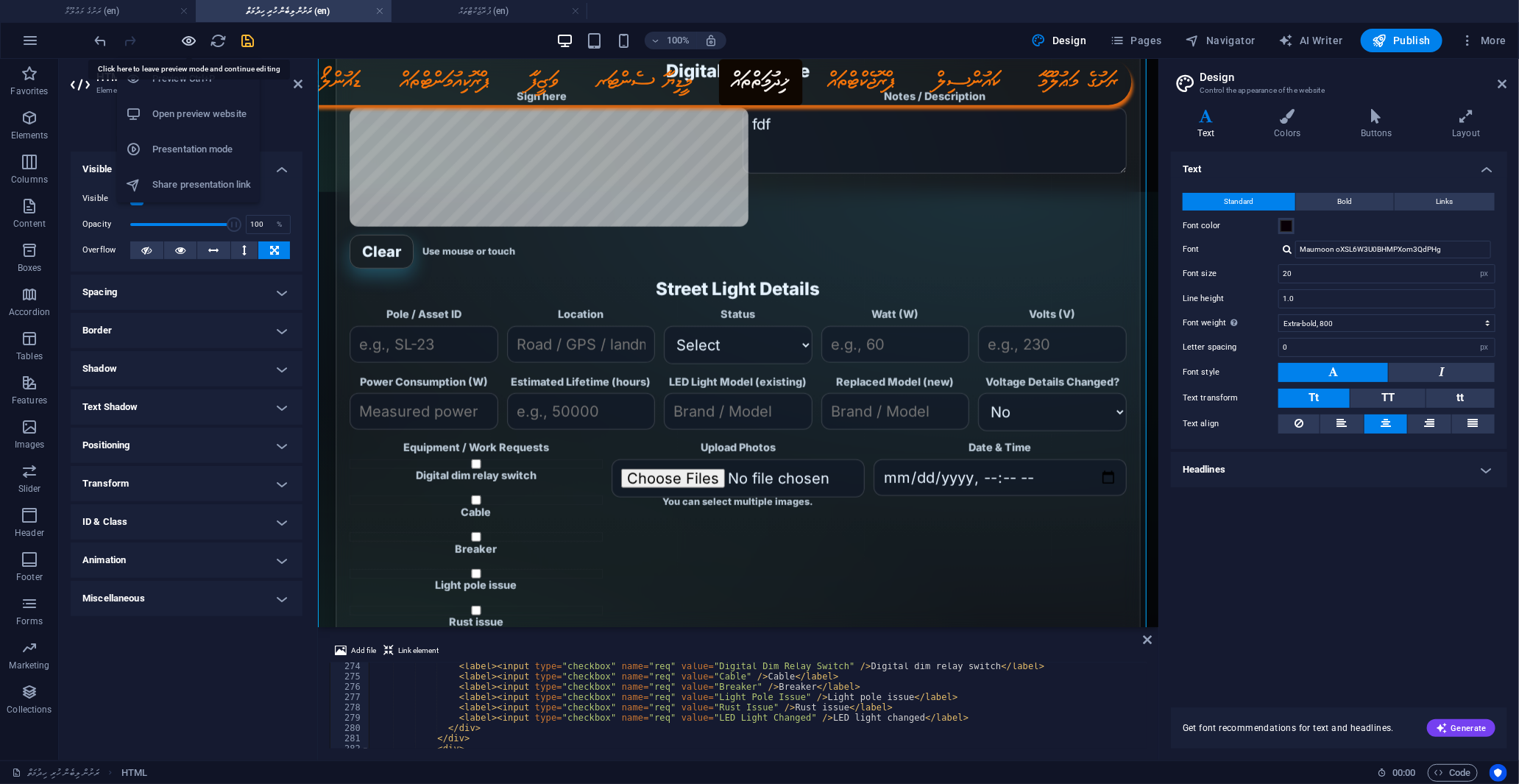
click at [191, 45] on icon "button" at bounding box center [189, 41] width 17 height 17
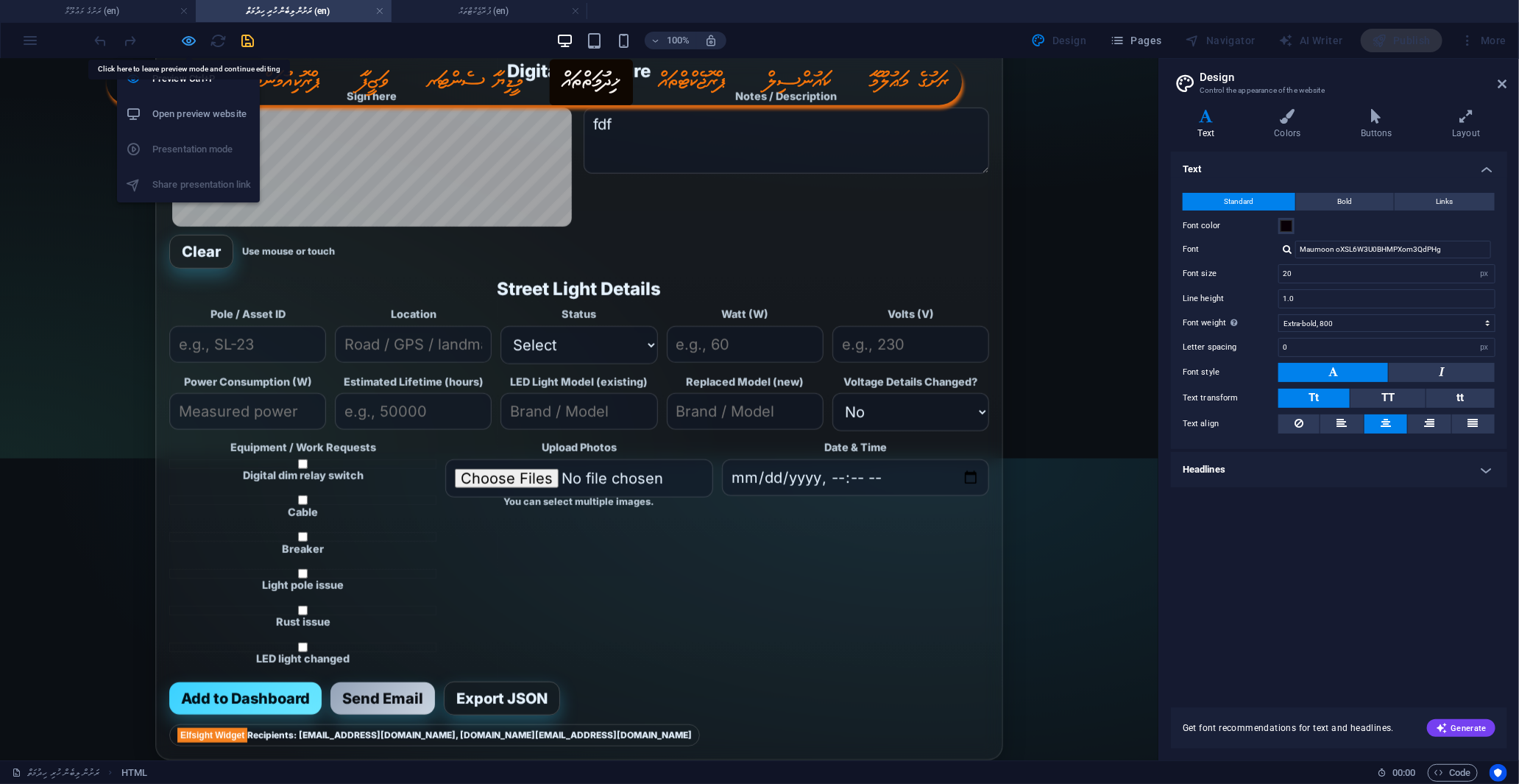
scroll to position [851, 0]
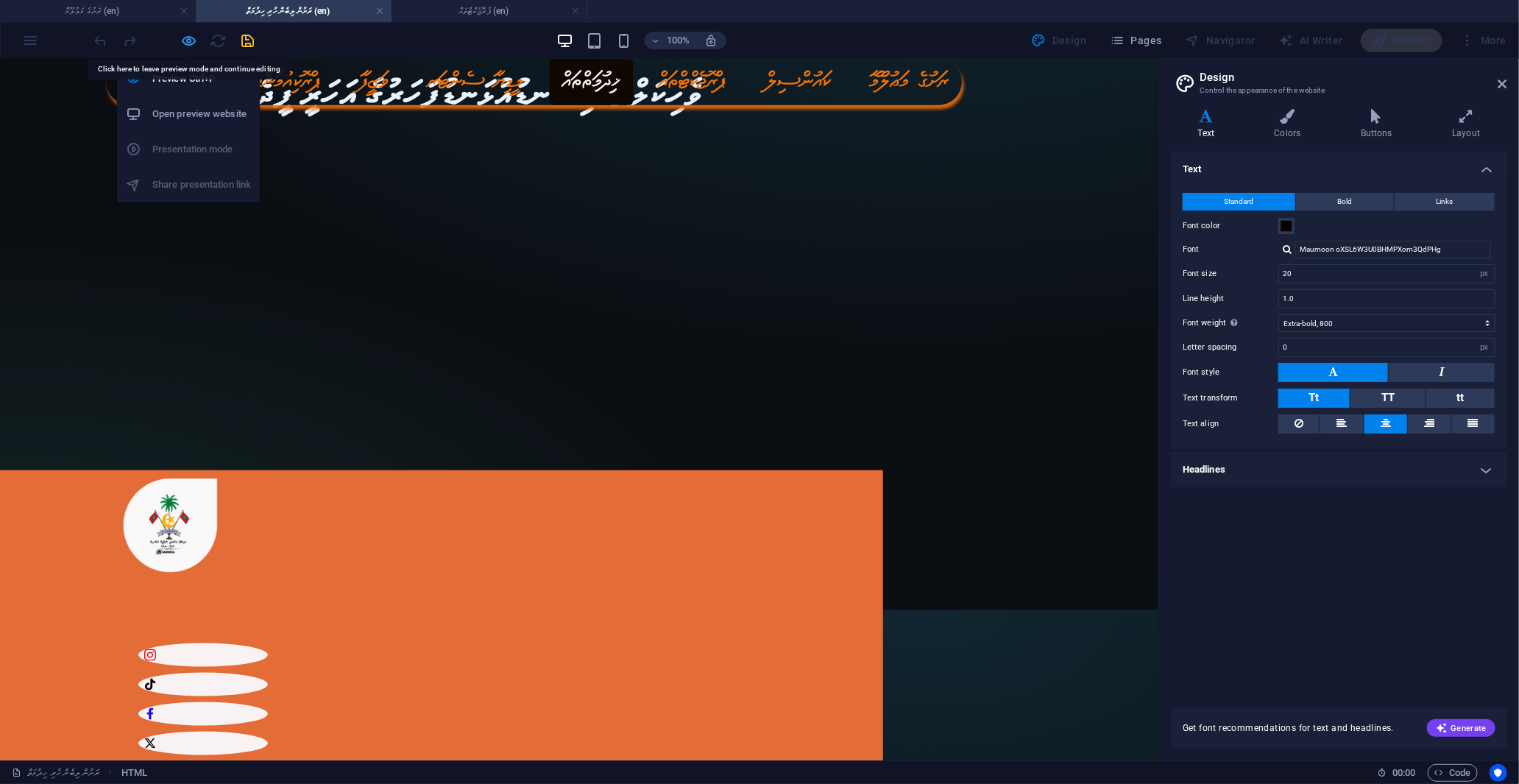
click at [187, 36] on icon "button" at bounding box center [189, 41] width 17 height 17
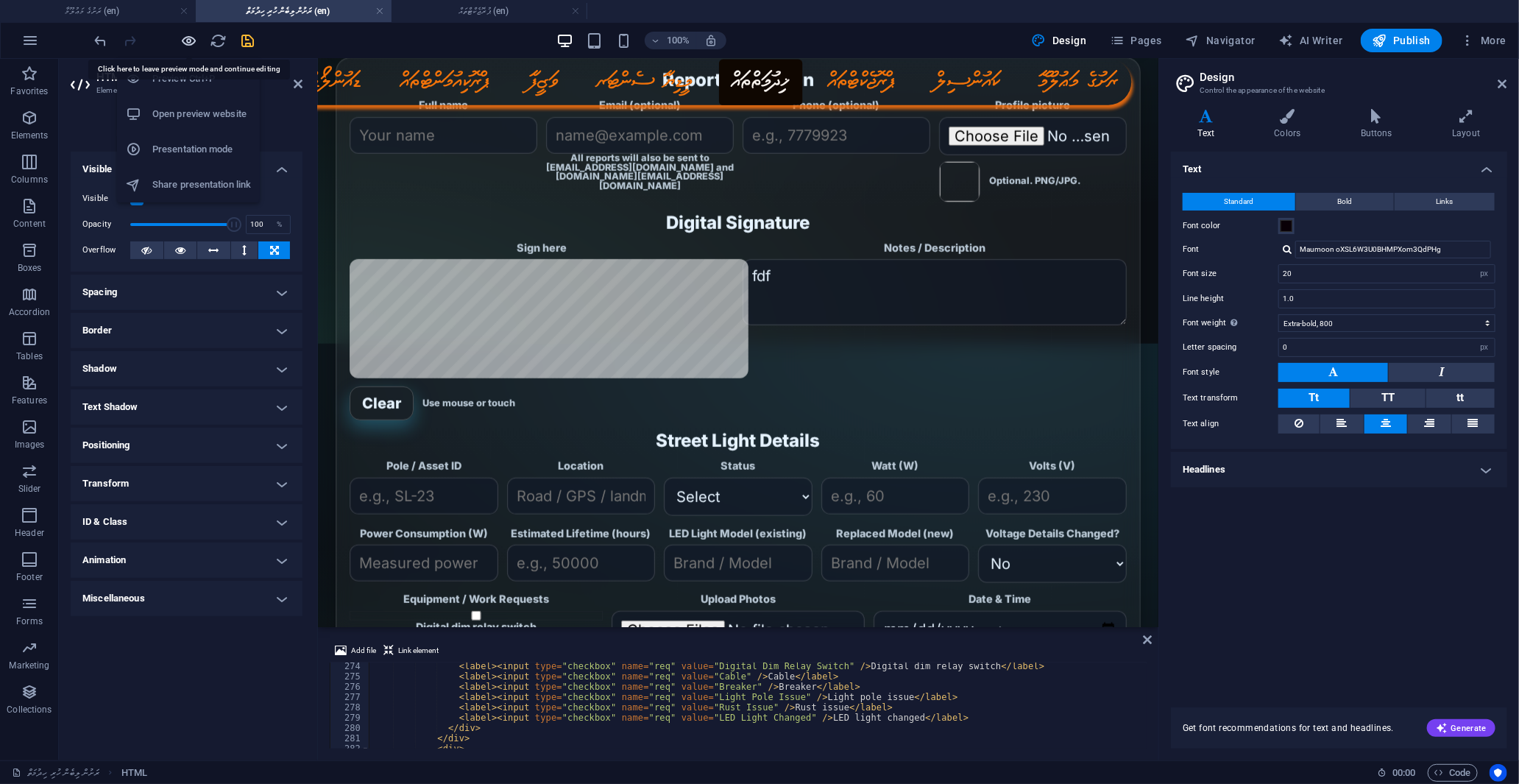
scroll to position [1003, 0]
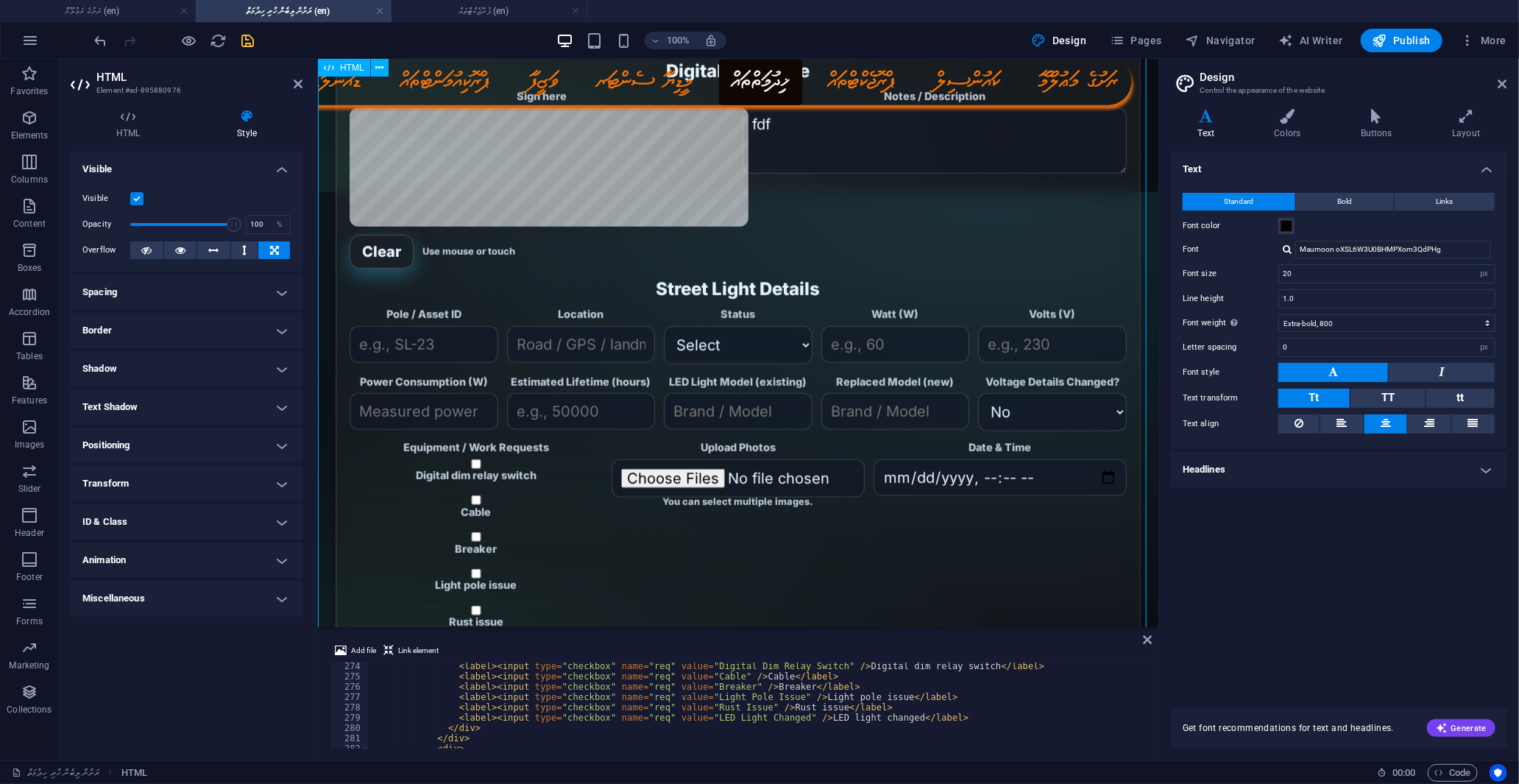
drag, startPoint x: 407, startPoint y: 145, endPoint x: 470, endPoint y: 175, distance: 69.8
click at [470, 175] on div "Hangnaameedhoo Council — Street Light Reporting Portal Hangnaameedhoo Council S…" at bounding box center [738, 346] width 841 height 1204
drag, startPoint x: 301, startPoint y: 86, endPoint x: 243, endPoint y: 30, distance: 80.6
click at [301, 86] on icon at bounding box center [297, 84] width 9 height 12
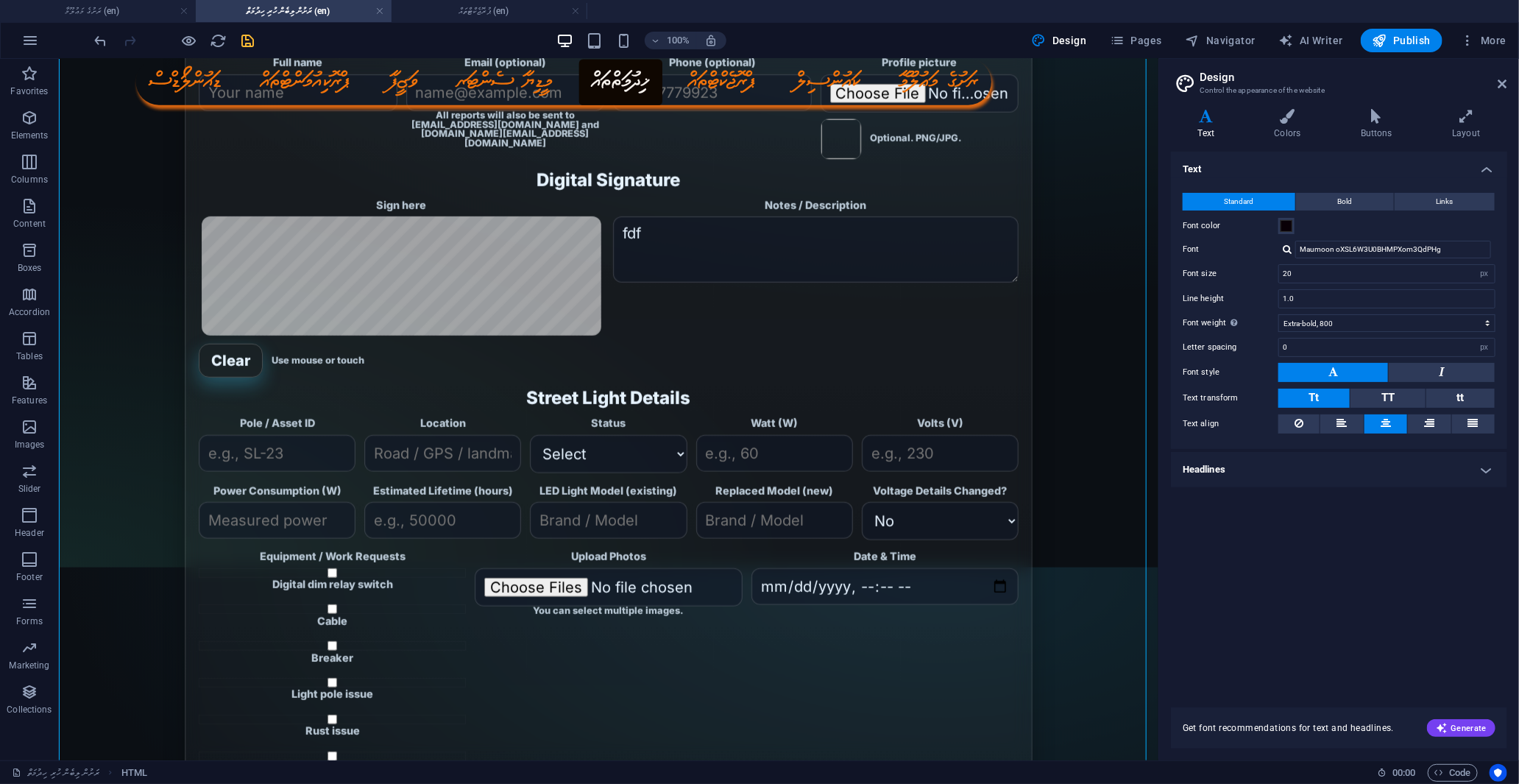
scroll to position [1063, 0]
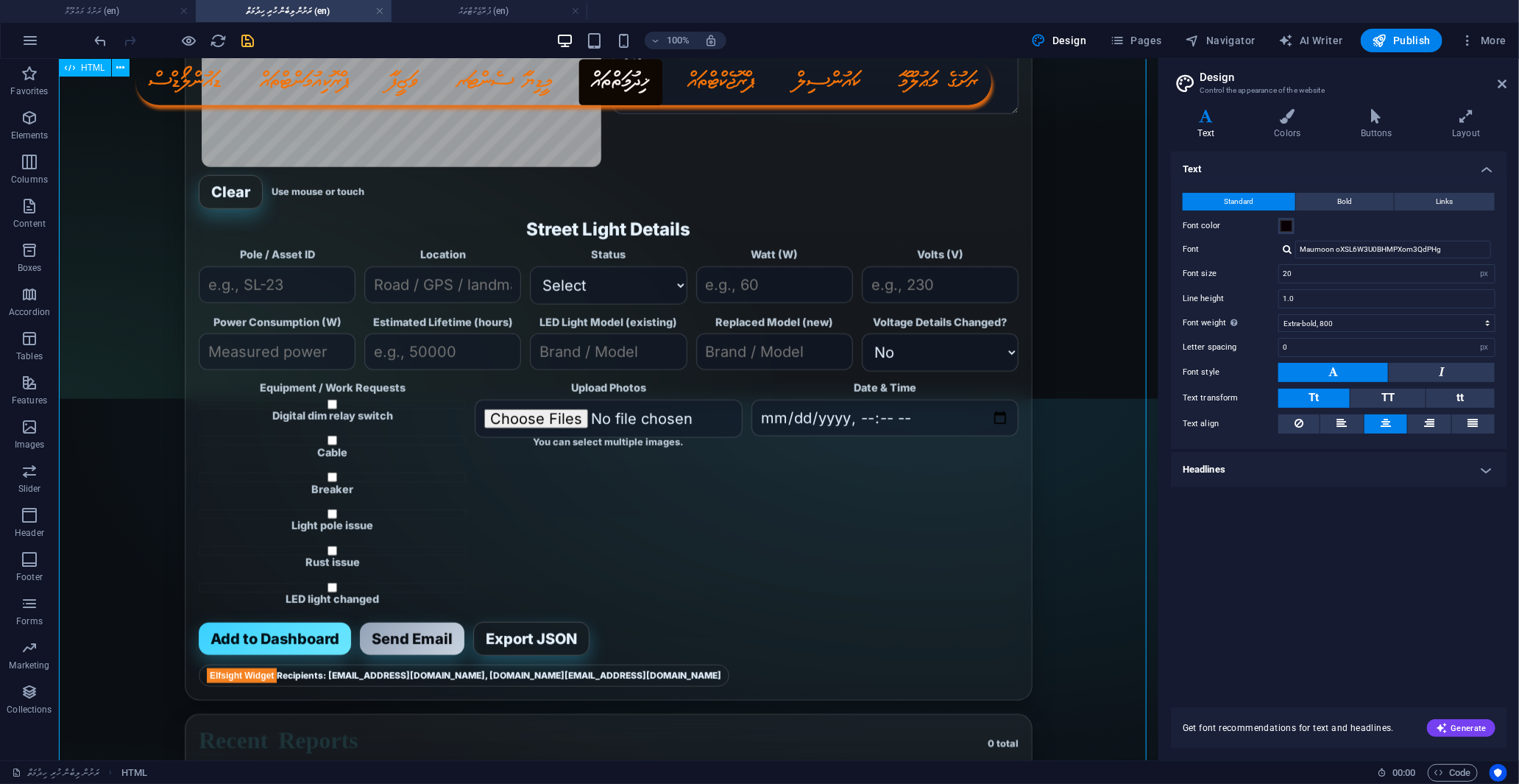
click at [627, 292] on div "Hangnaameedhoo Council — Street Light Reporting Portal Hangnaameedhoo Council S…" at bounding box center [608, 286] width 1100 height 1204
click at [667, 278] on div "Hangnaameedhoo Council — Street Light Reporting Portal Hangnaameedhoo Council S…" at bounding box center [608, 286] width 1100 height 1204
click at [675, 280] on div "Hangnaameedhoo Council — Street Light Reporting Portal Hangnaameedhoo Council S…" at bounding box center [608, 286] width 1100 height 1204
click at [674, 280] on div "Hangnaameedhoo Council — Street Light Reporting Portal Hangnaameedhoo Council S…" at bounding box center [608, 286] width 1100 height 1204
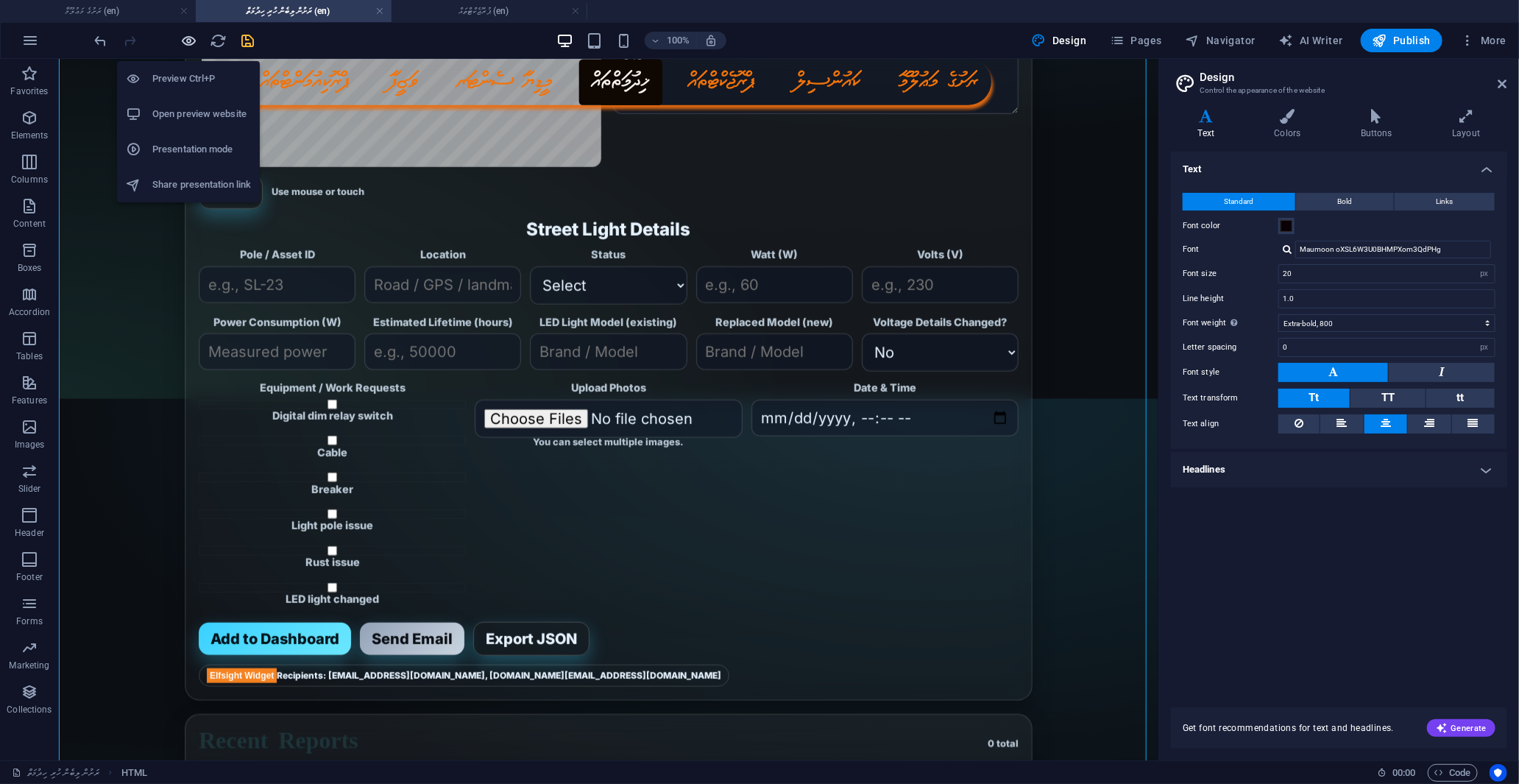
click at [194, 39] on icon "button" at bounding box center [189, 41] width 17 height 17
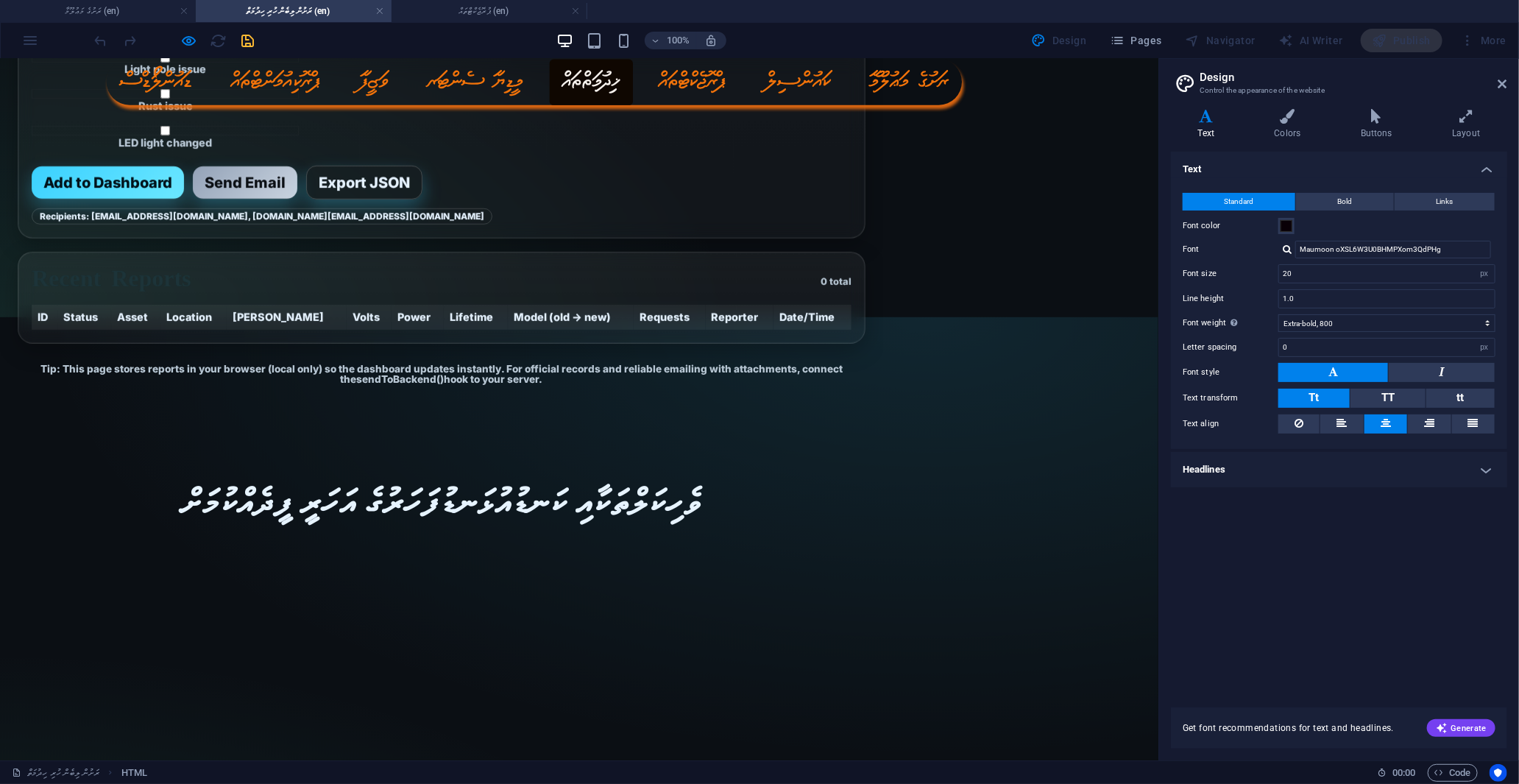
scroll to position [0, 0]
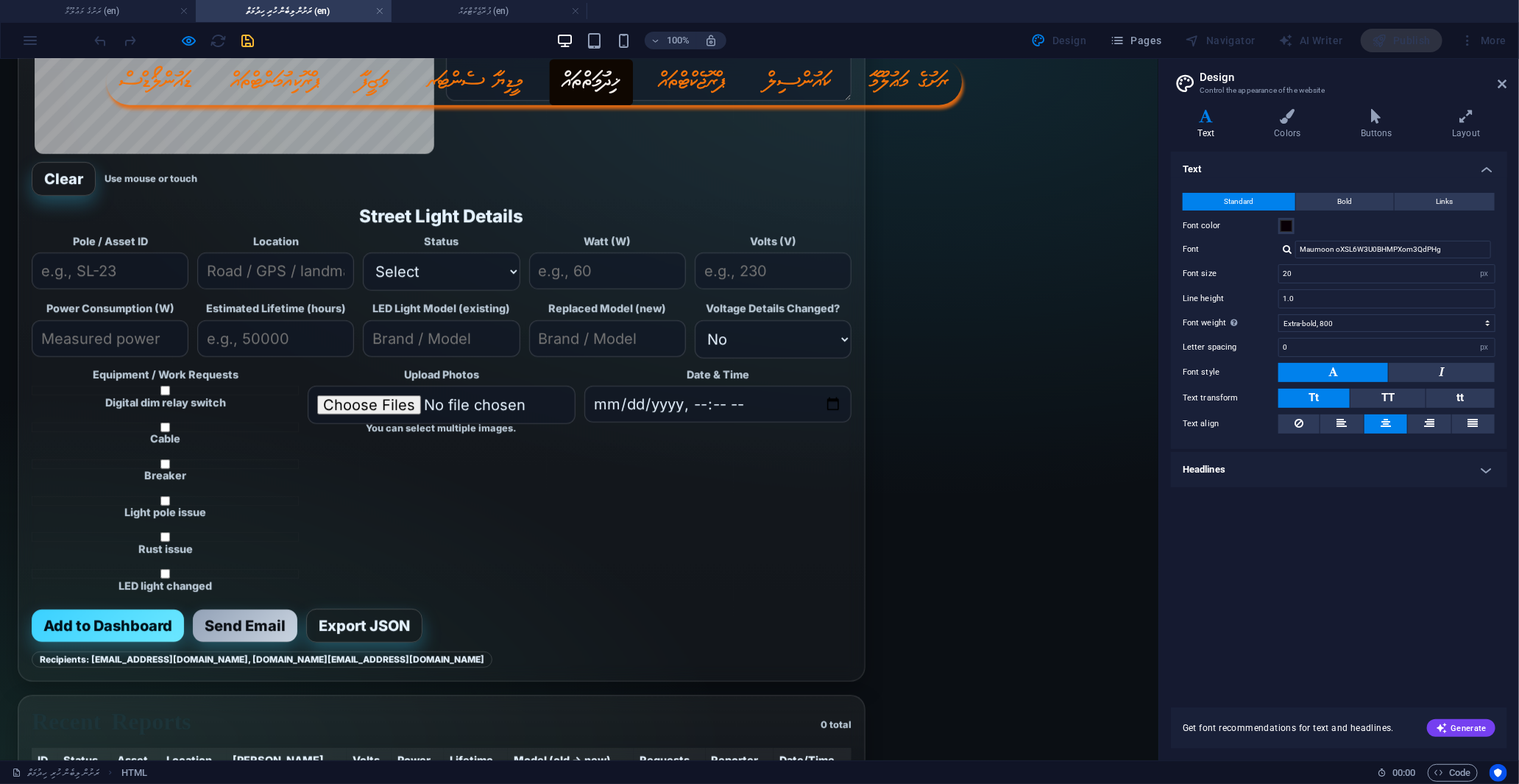
click at [384, 169] on div "Sign here Clear Use mouse or touch Notes / Description fdf" at bounding box center [441, 103] width 820 height 181
click at [424, 289] on select "Select Repaired Faulty On in Daytime" at bounding box center [441, 271] width 157 height 39
click at [311, 288] on input "Location" at bounding box center [276, 270] width 157 height 37
click at [129, 288] on input "Pole / Asset ID" at bounding box center [110, 270] width 157 height 37
click at [124, 356] on input "Power Consumption (W)" at bounding box center [110, 337] width 157 height 37
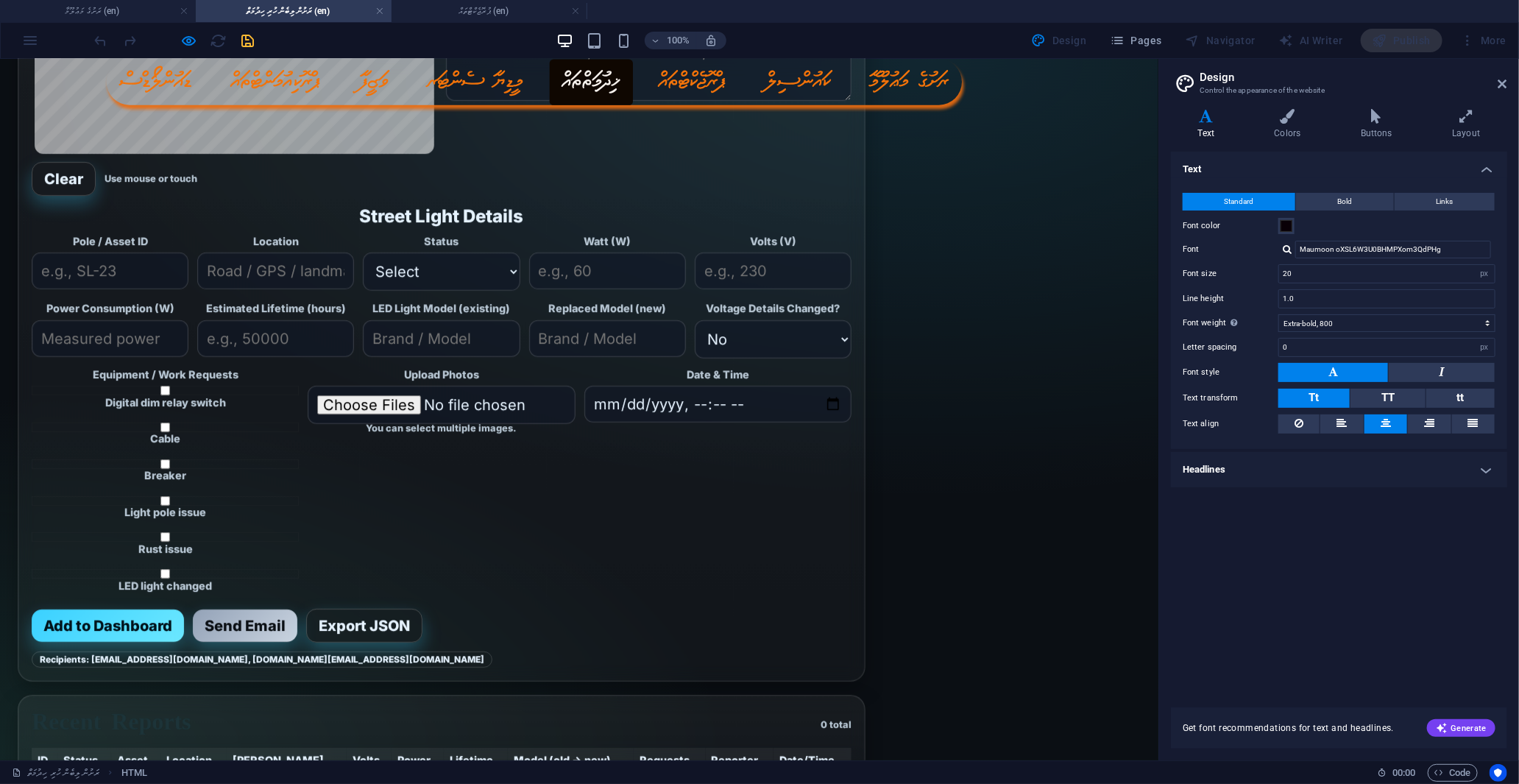
click at [276, 356] on input "Estimated Lifetime (hours)" at bounding box center [276, 337] width 157 height 37
click at [165, 444] on label "Cable" at bounding box center [165, 432] width 267 height 22
click at [165, 431] on input "Cable" at bounding box center [165, 426] width 267 height 10
click at [166, 444] on label "Cable" at bounding box center [165, 432] width 267 height 22
click at [166, 431] on input "Cable" at bounding box center [165, 426] width 267 height 10
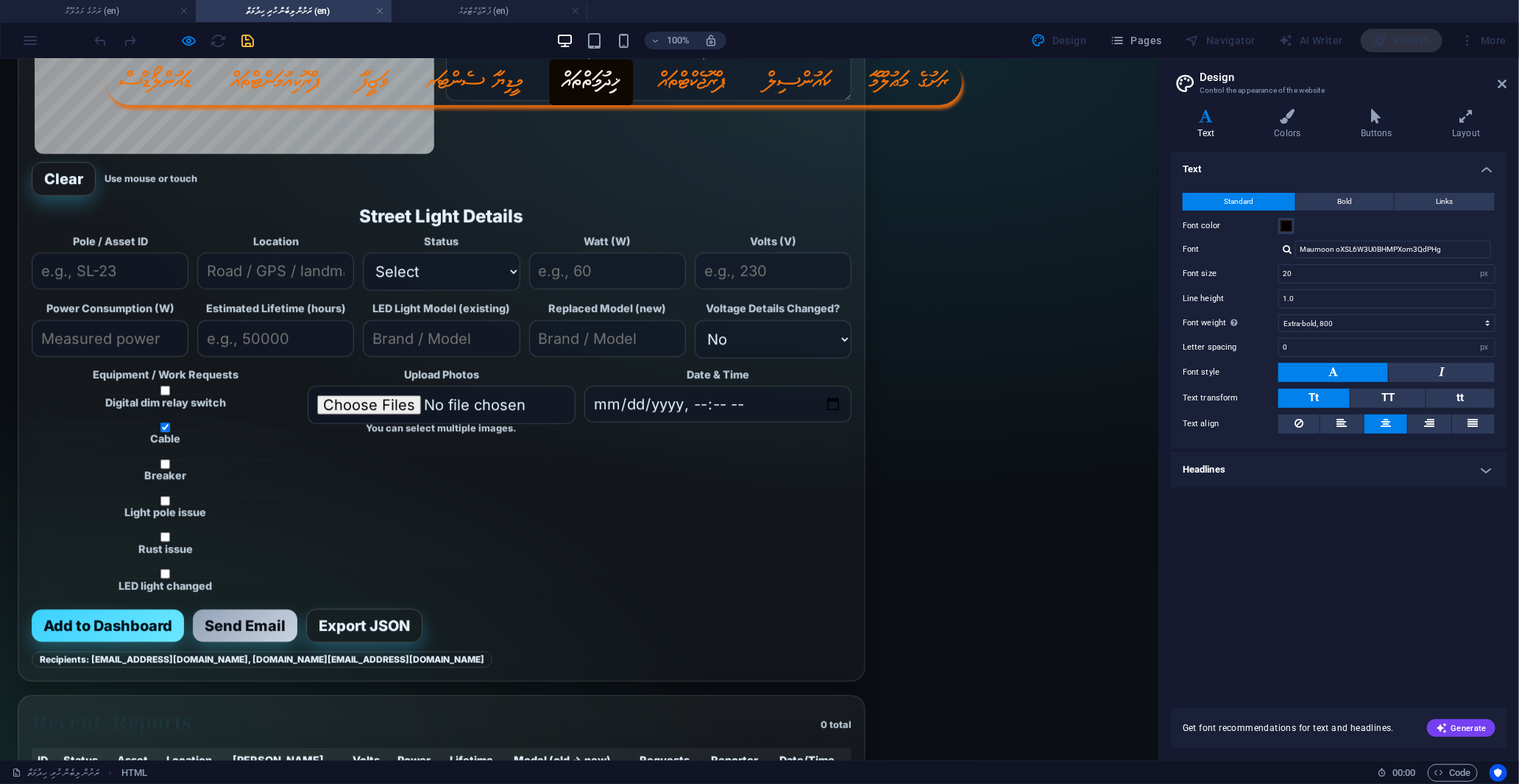
checkbox input "false"
click at [167, 468] on input "Breaker" at bounding box center [165, 463] width 267 height 10
checkbox input "false"
click at [170, 504] on input "Light pole issue" at bounding box center [165, 501] width 267 height 10
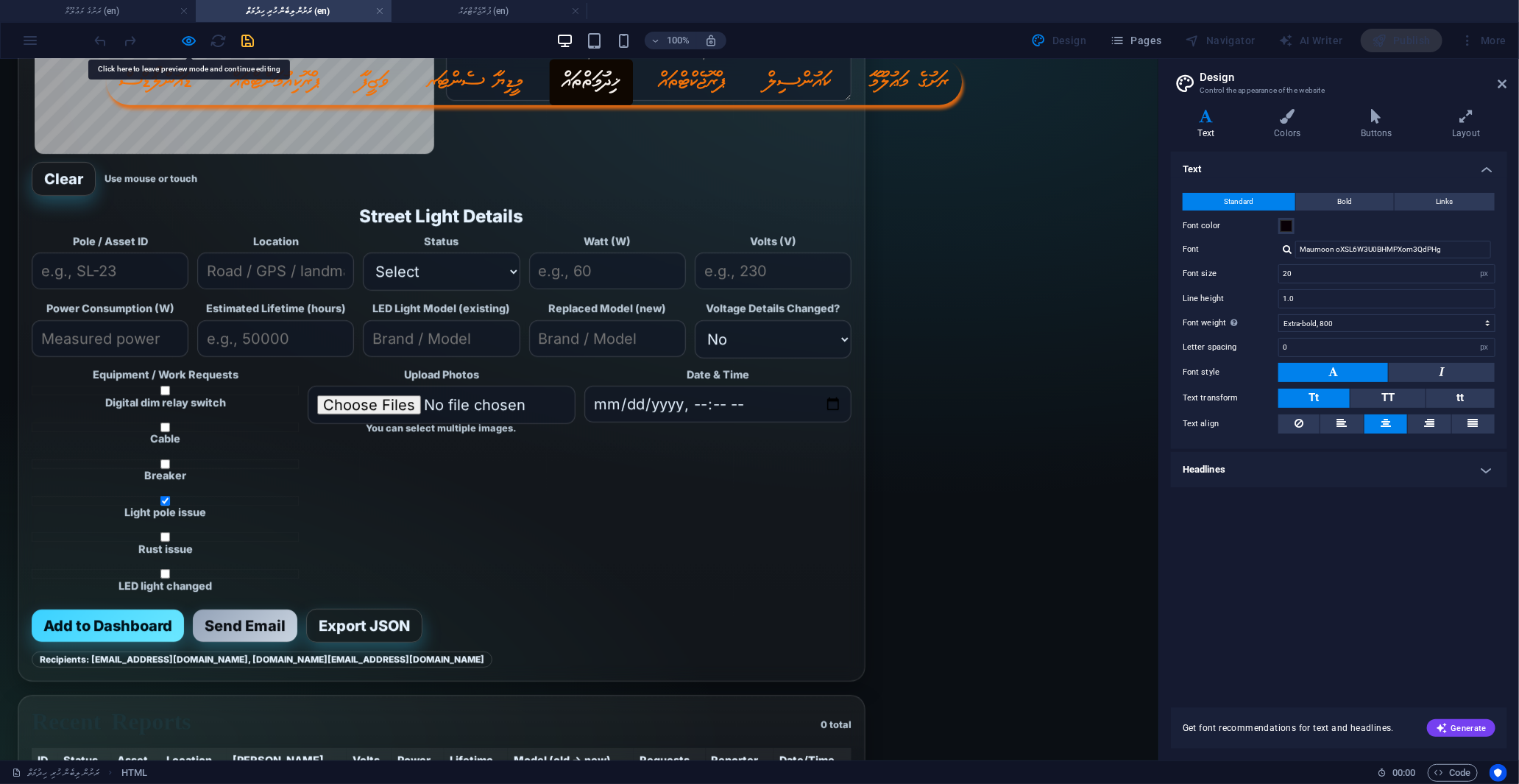
click at [170, 504] on input "Light pole issue" at bounding box center [165, 501] width 267 height 10
checkbox input "false"
click at [166, 596] on div "Digital dim relay switch Cable Breaker Light pole issue Rust issue LED light ch…" at bounding box center [165, 490] width 267 height 211
click at [165, 541] on input "Rust issue" at bounding box center [165, 536] width 267 height 10
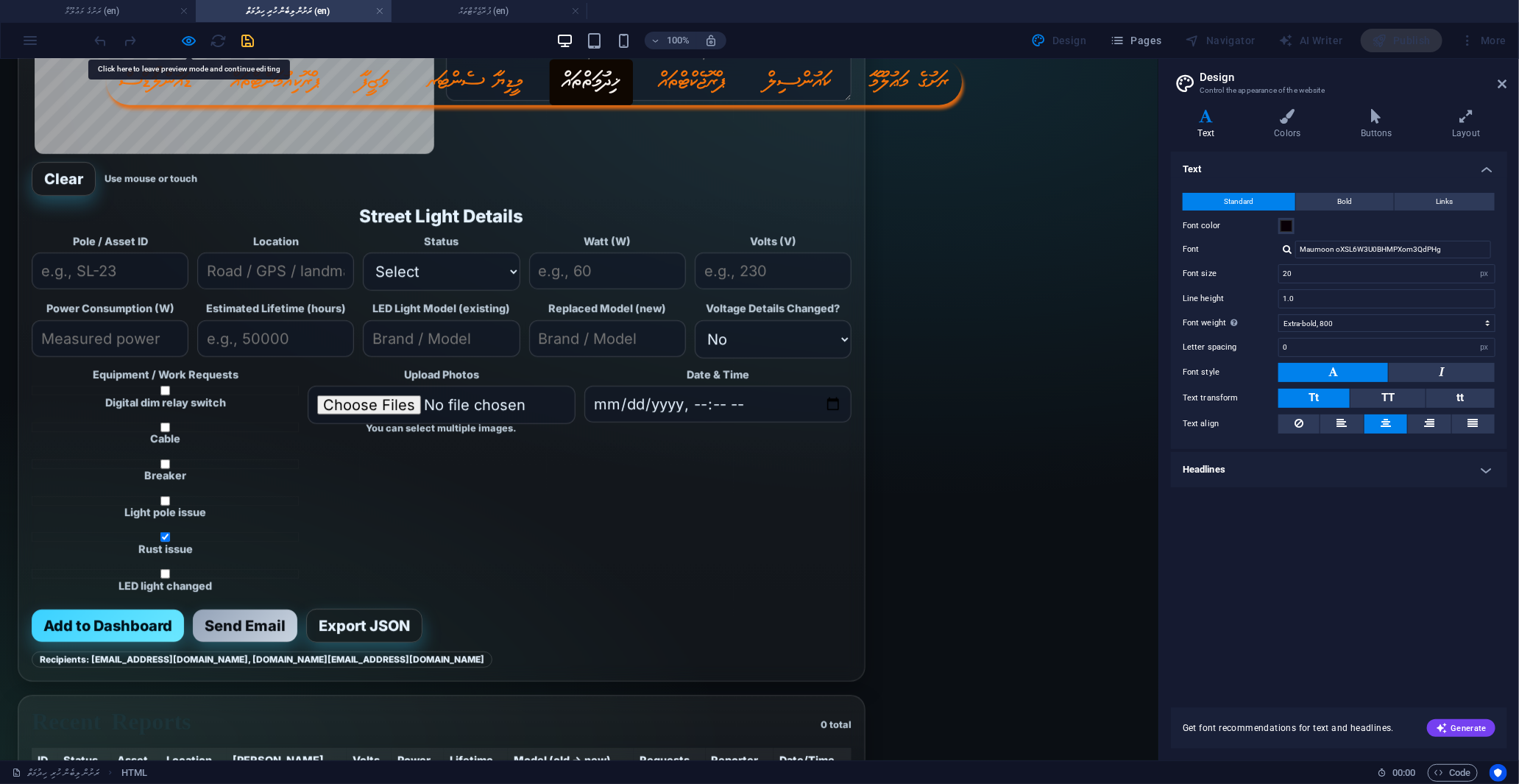
checkbox input "false"
click at [813, 421] on input "Date & Time" at bounding box center [717, 402] width 267 height 37
click at [827, 421] on input "Date & Time" at bounding box center [717, 402] width 267 height 37
drag, startPoint x: 835, startPoint y: 518, endPoint x: 821, endPoint y: 520, distance: 14.1
click at [835, 421] on input "Date & Time" at bounding box center [717, 402] width 267 height 37
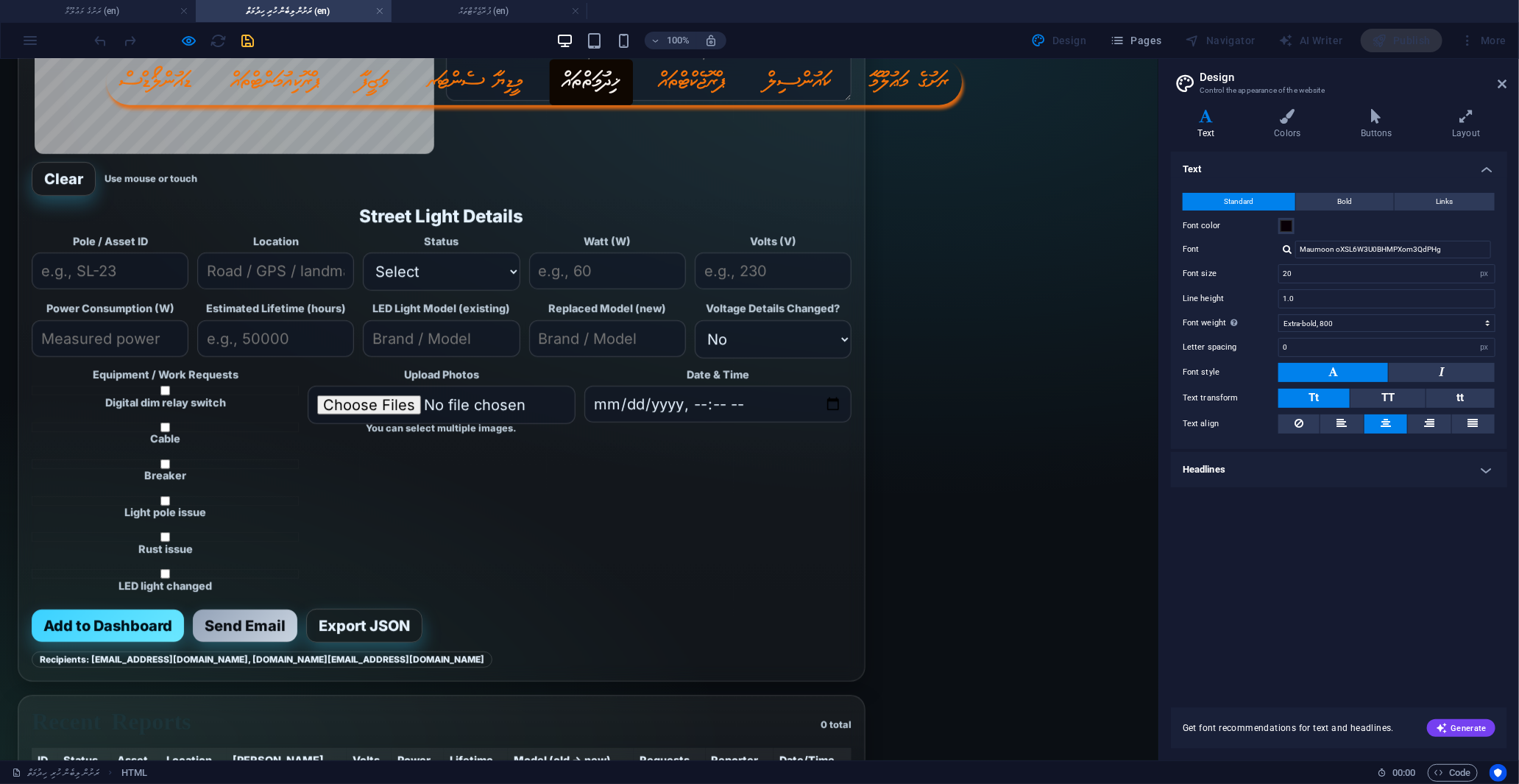
click at [456, 423] on input "Upload Photos" at bounding box center [440, 403] width 267 height 39
click at [1501, 81] on icon at bounding box center [1502, 84] width 9 height 12
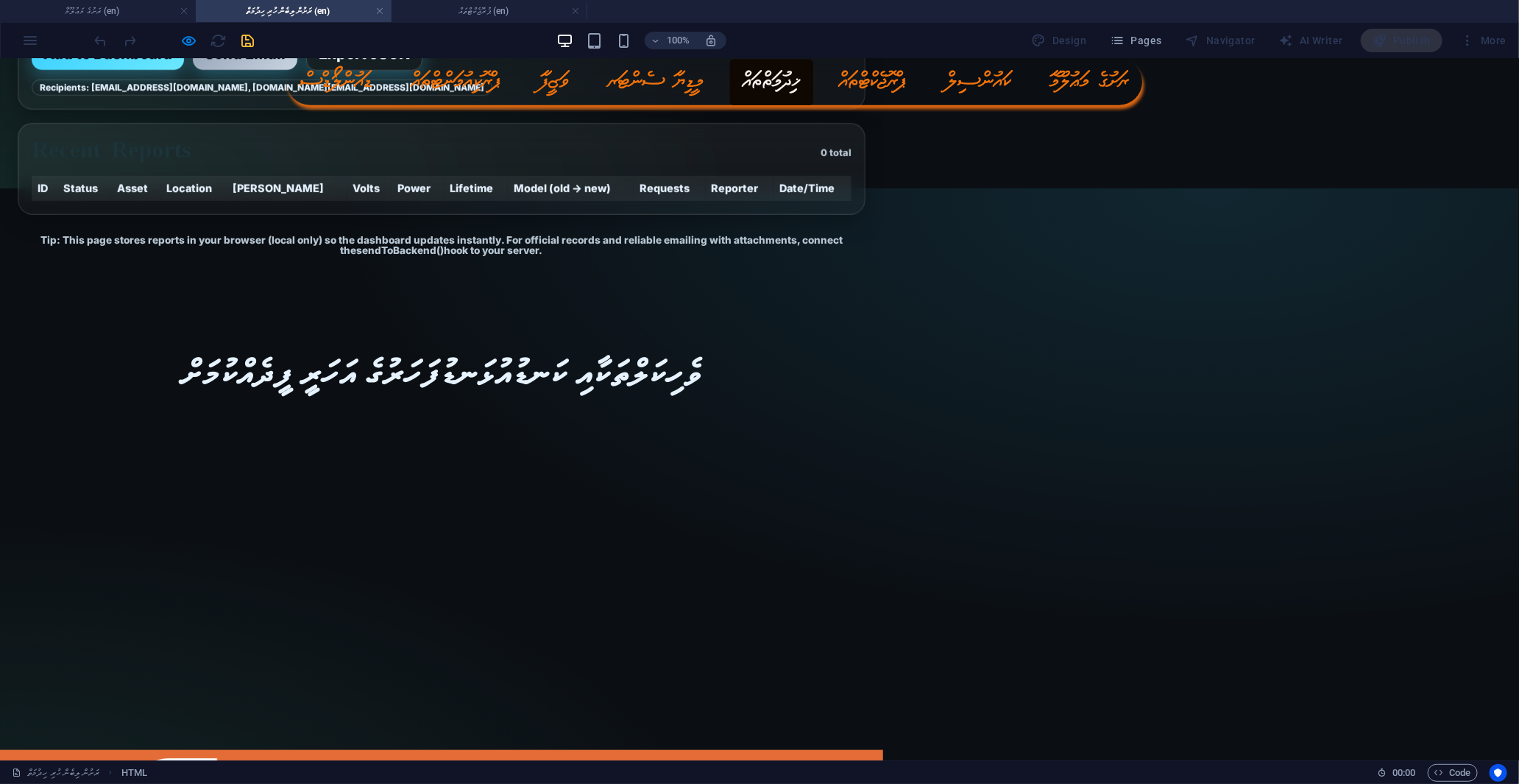
scroll to position [851, 0]
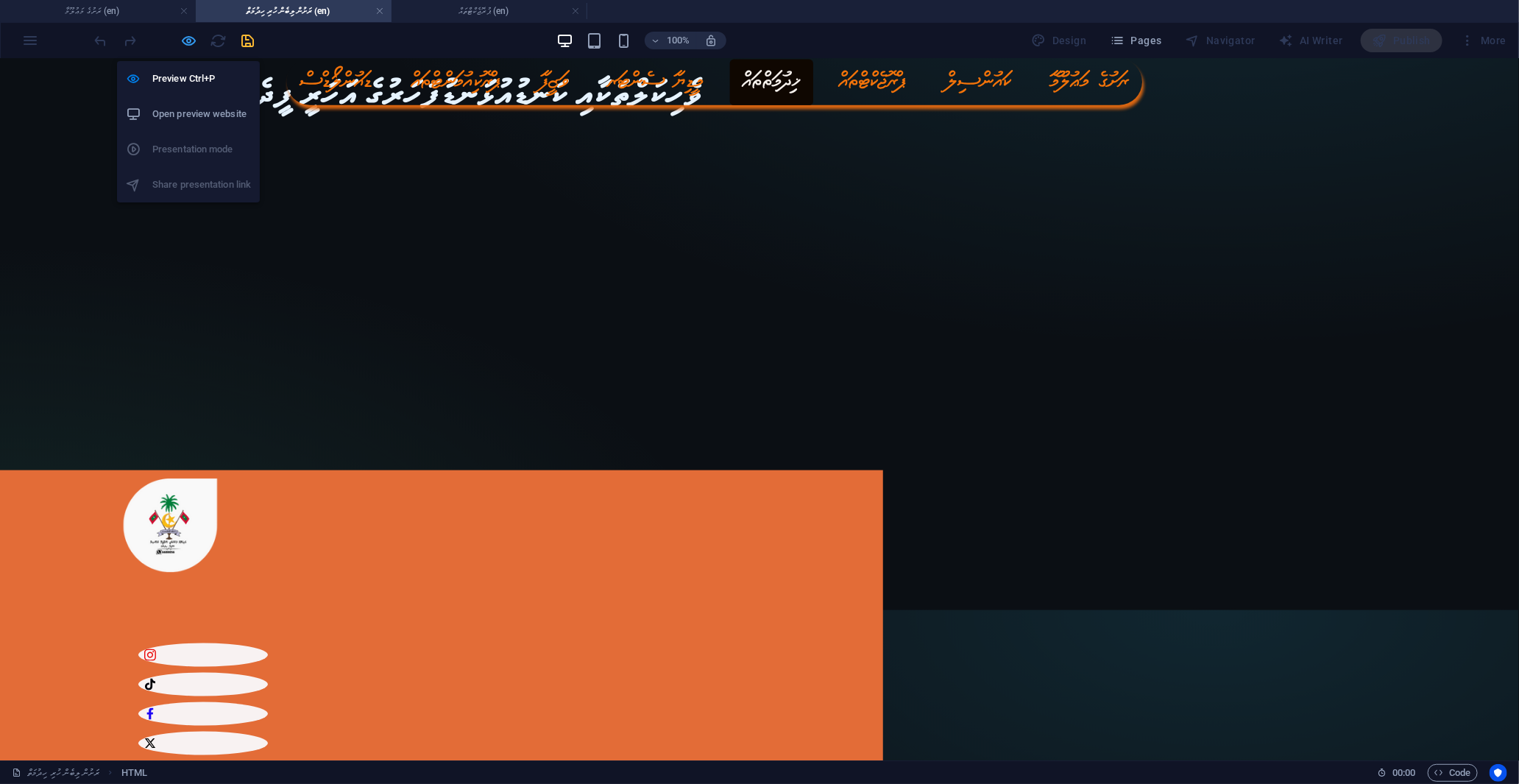
click at [188, 39] on icon "button" at bounding box center [189, 41] width 17 height 17
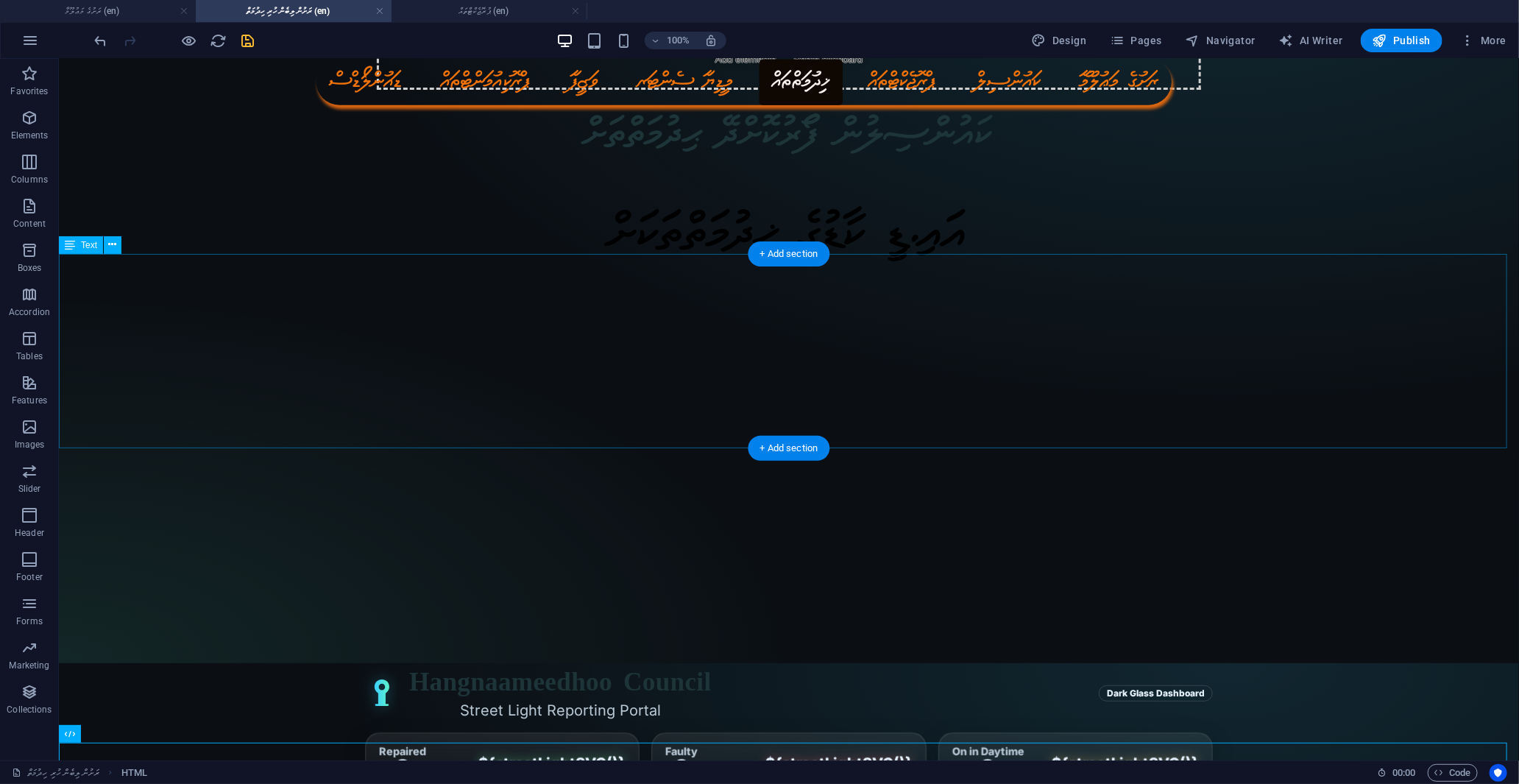
scroll to position [164, 0]
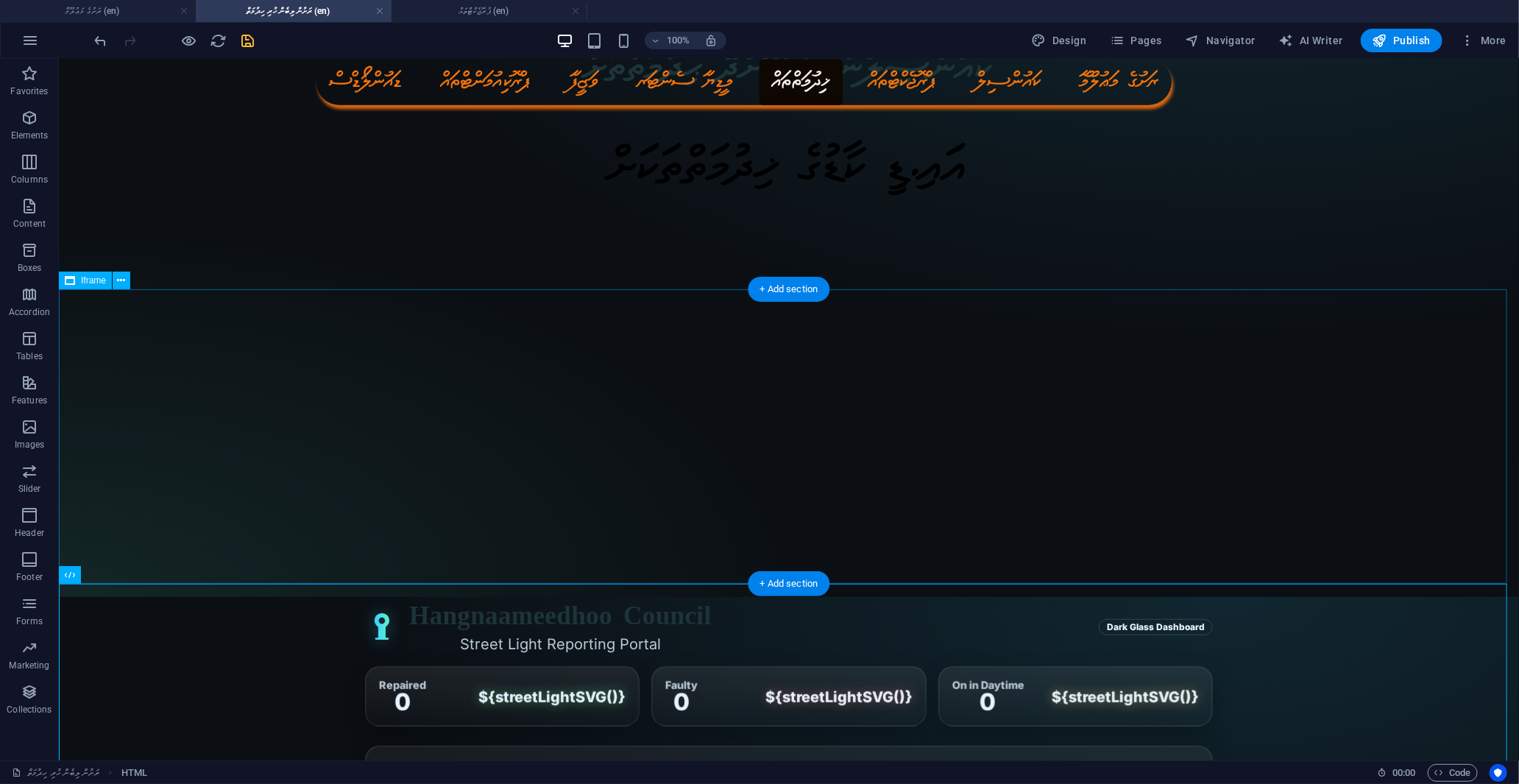
click at [1415, 332] on div "</div>" at bounding box center [788, 436] width 1461 height 294
select select "%"
select select "px"
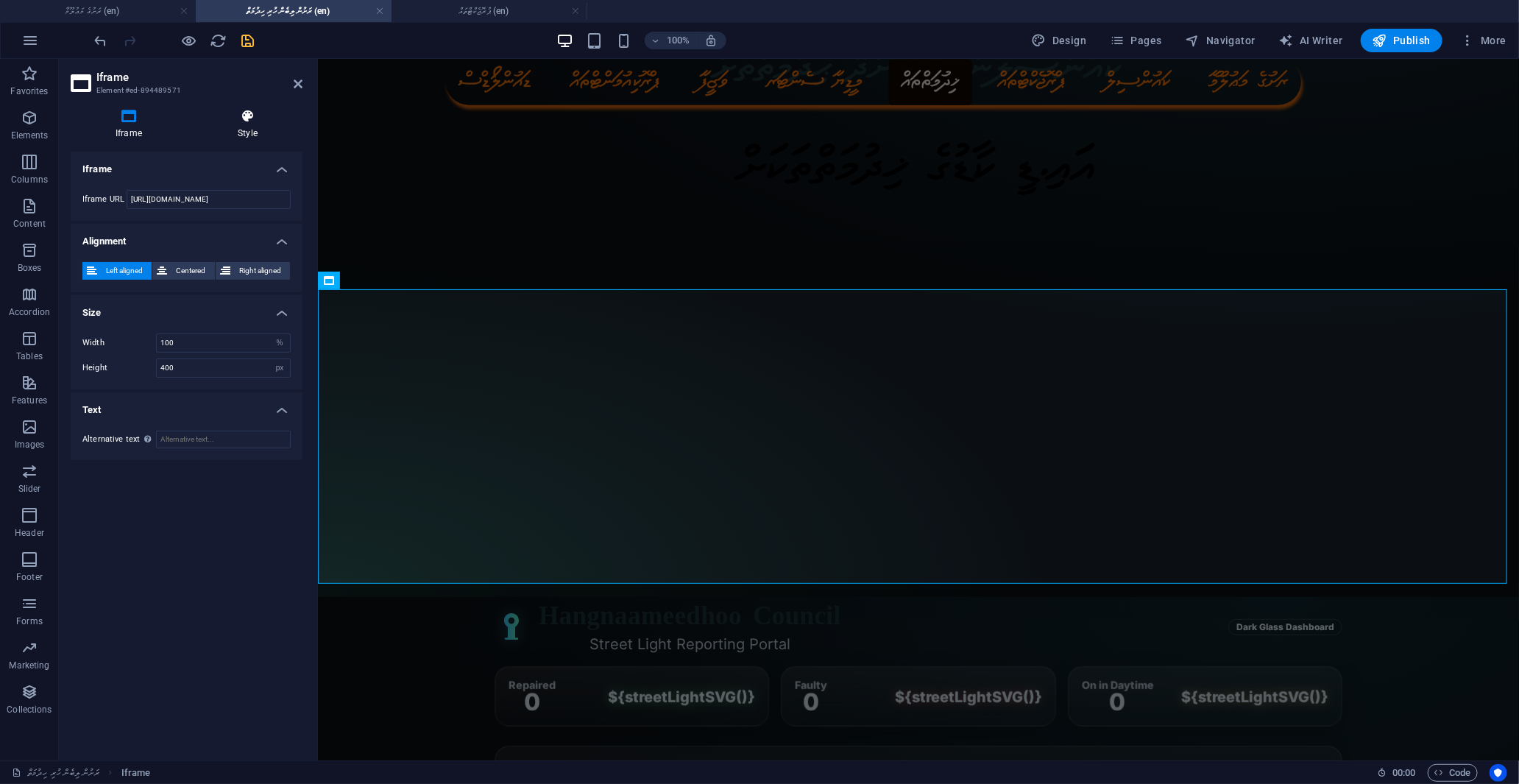
click at [249, 126] on h4 "Style" at bounding box center [247, 124] width 110 height 31
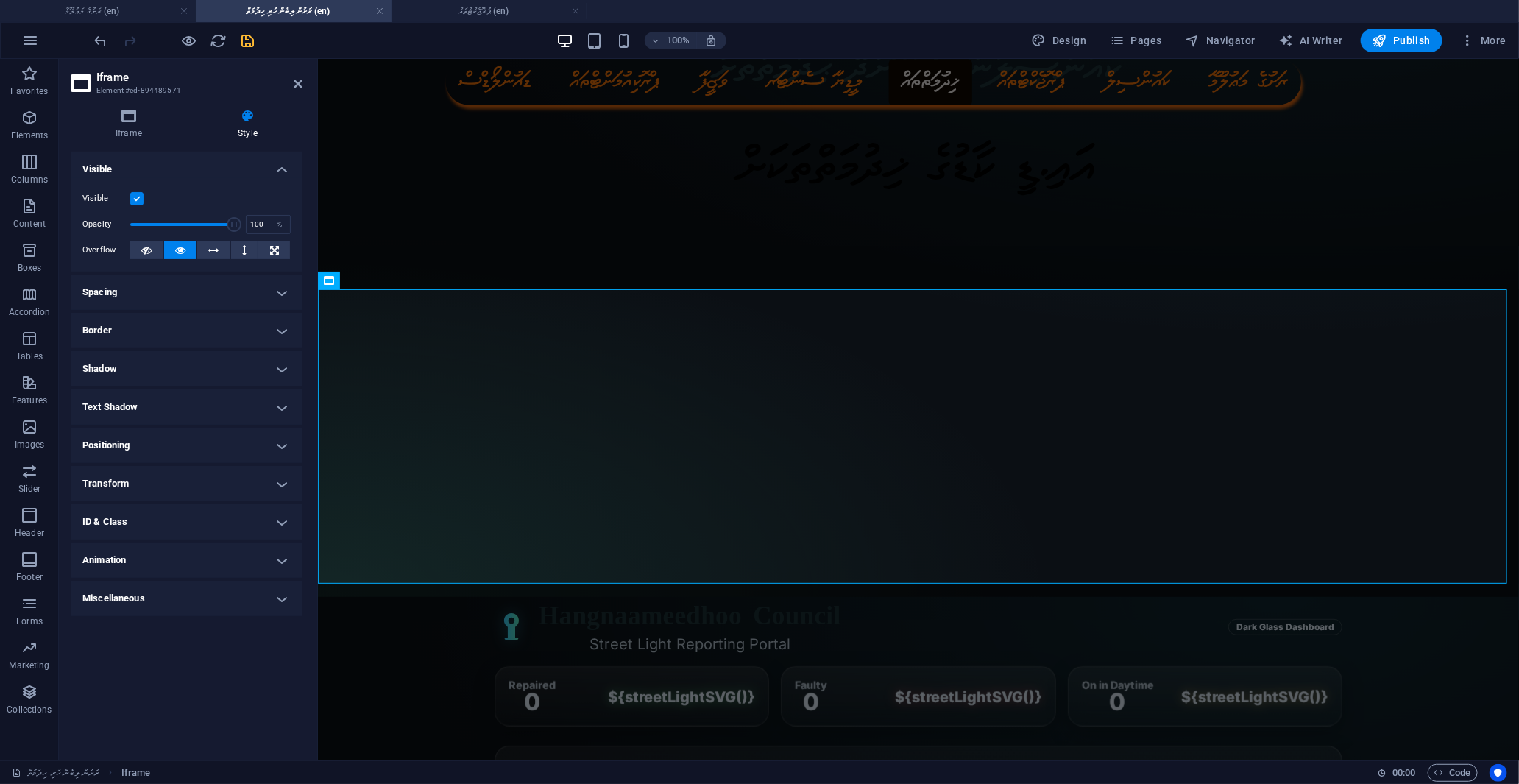
click at [126, 290] on h4 "Spacing" at bounding box center [186, 292] width 232 height 36
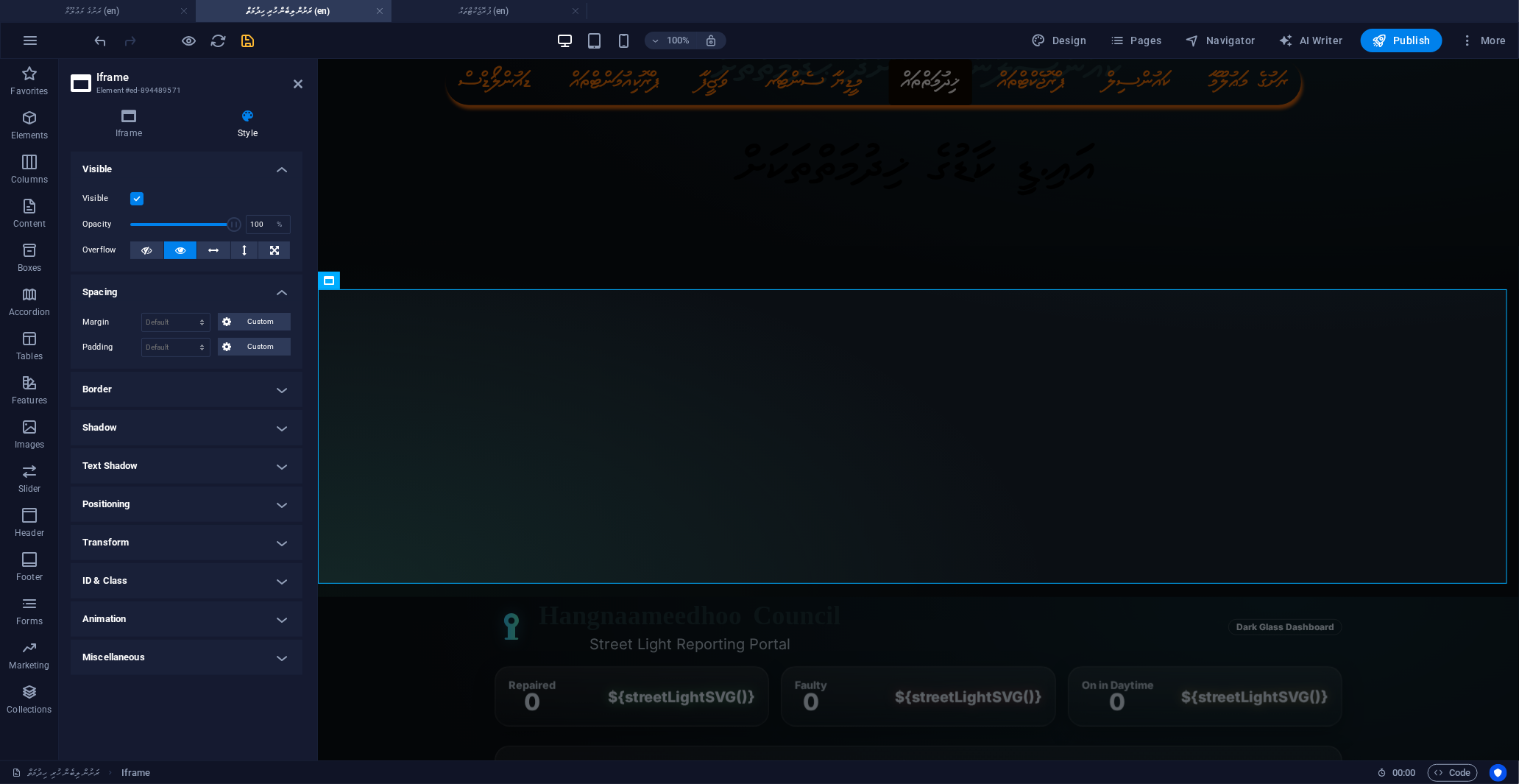
click at [125, 291] on h4 "Spacing" at bounding box center [186, 287] width 232 height 27
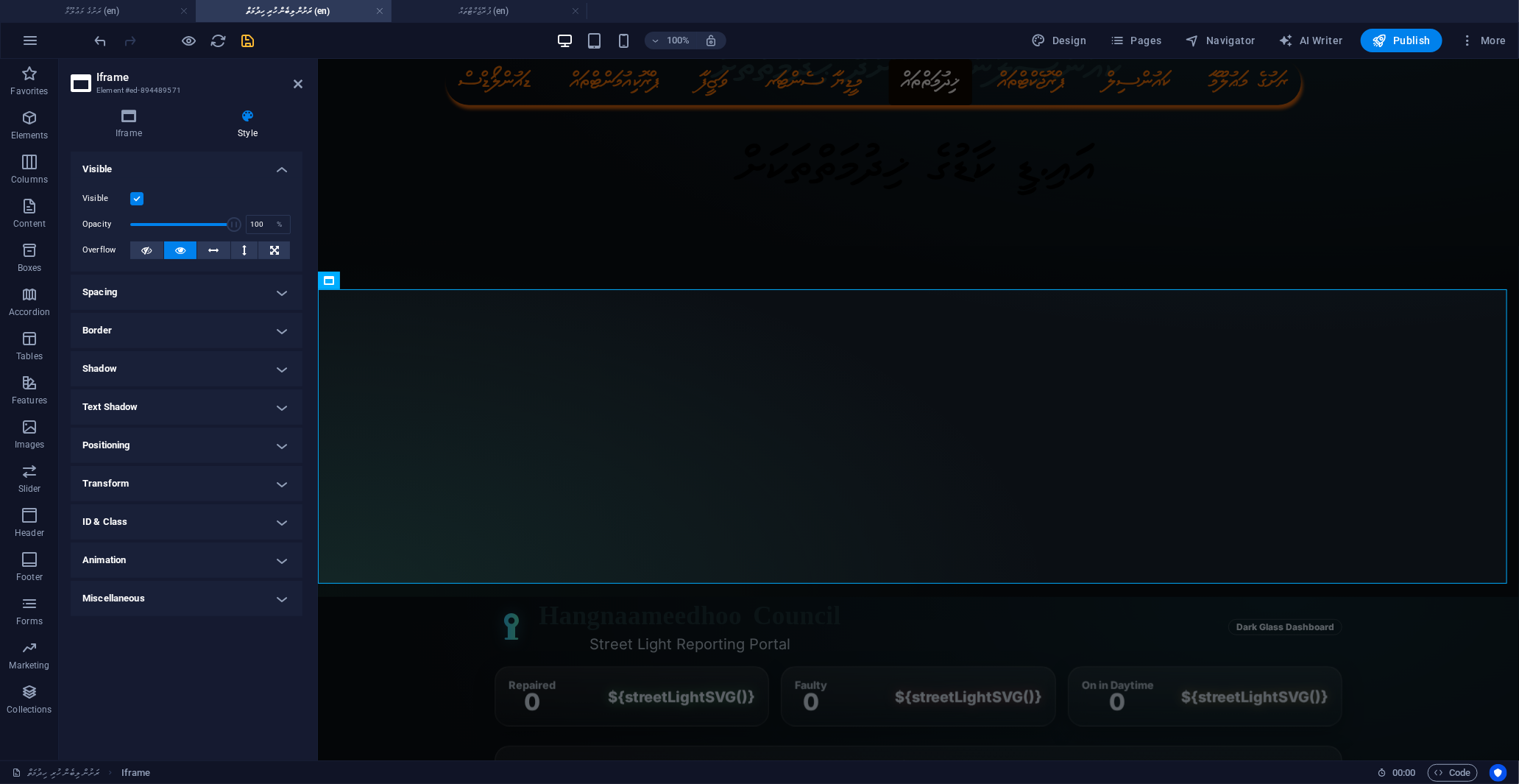
click at [126, 333] on h4 "Border" at bounding box center [186, 330] width 232 height 36
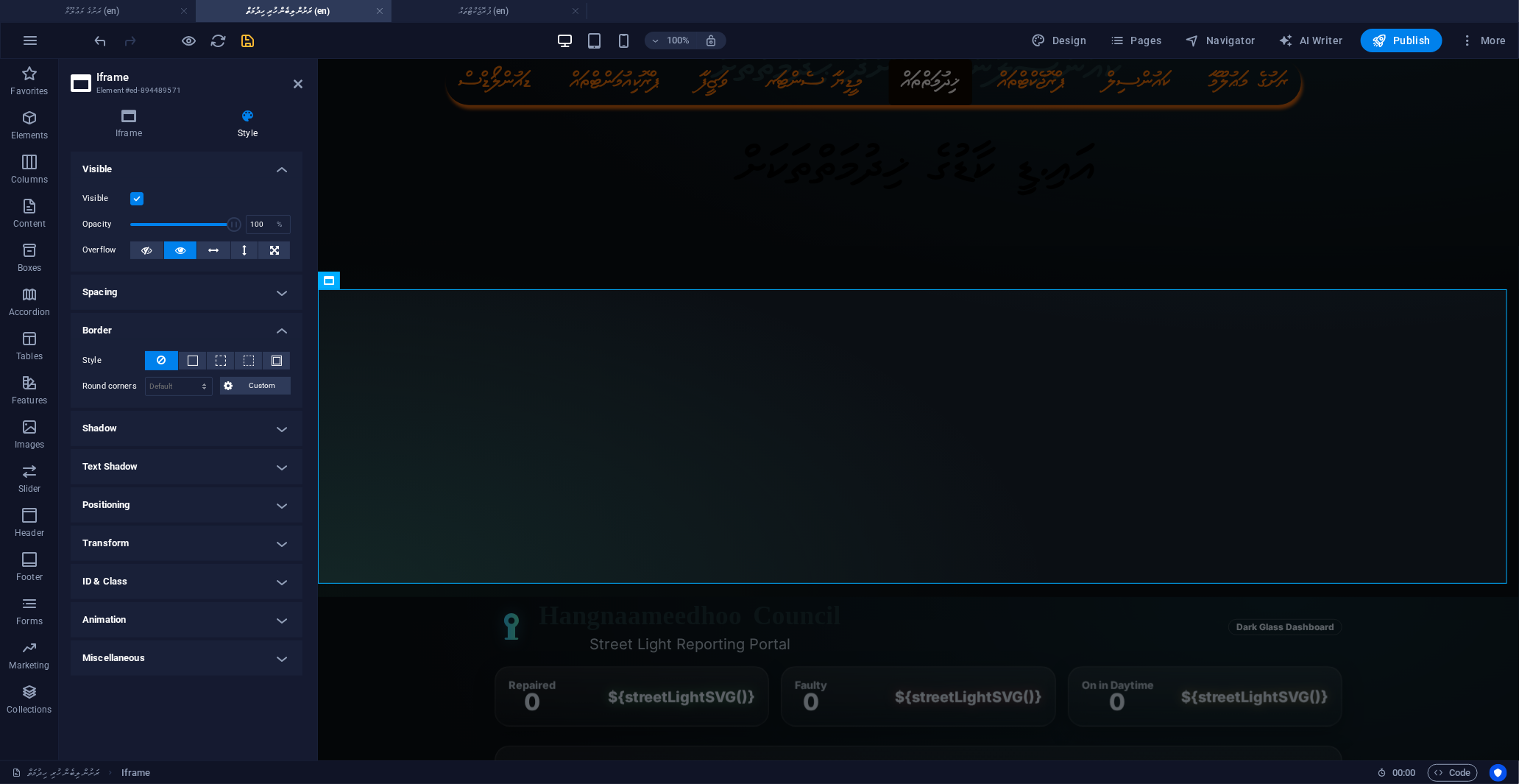
click at [126, 333] on h4 "Border" at bounding box center [186, 325] width 232 height 27
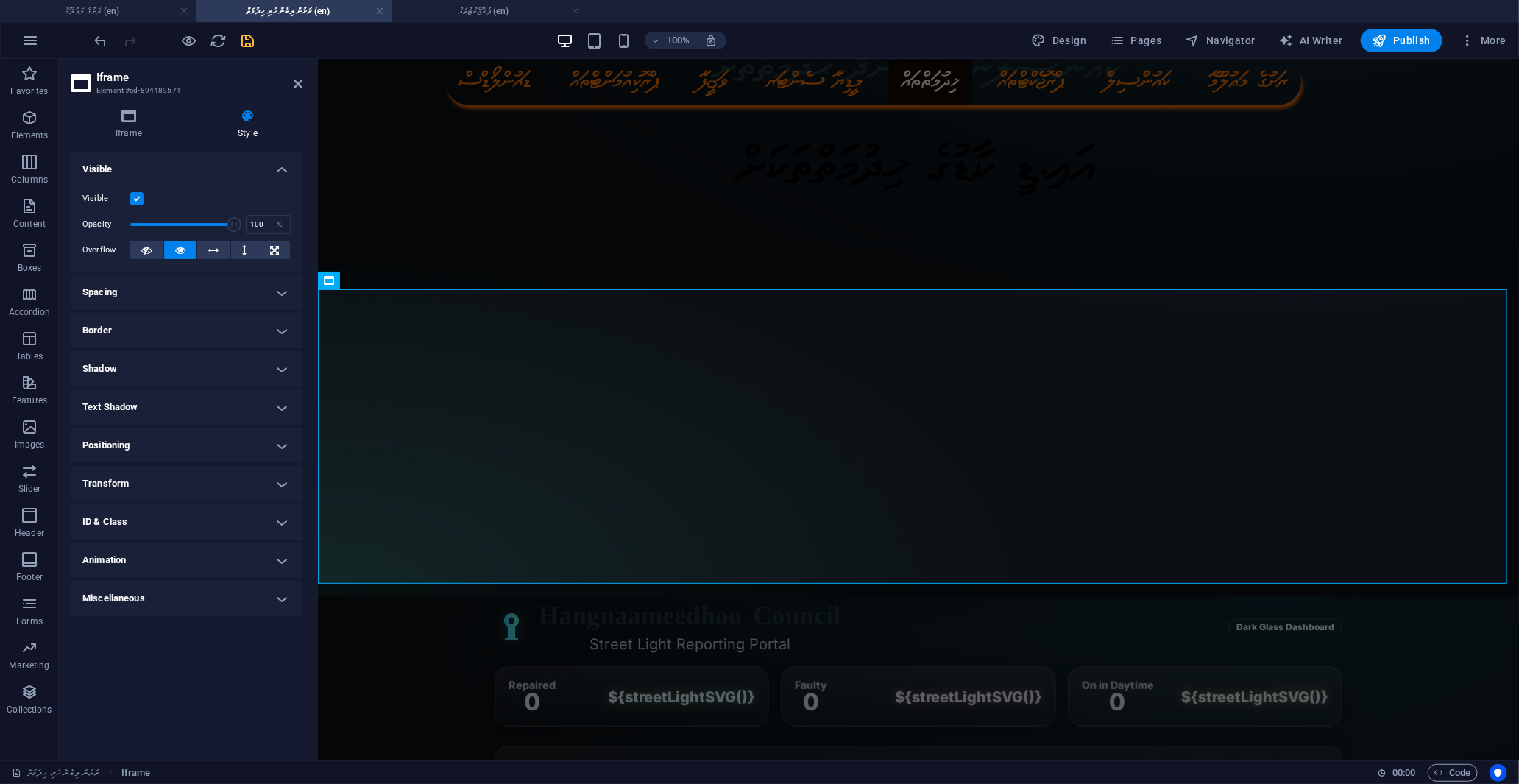
click at [135, 386] on ul "Layout How this element expands within the layout (Flexbox). Size Default auto …" at bounding box center [186, 384] width 232 height 464
click at [145, 376] on h4 "Shadow" at bounding box center [186, 369] width 232 height 36
click at [144, 376] on h4 "Shadow" at bounding box center [186, 364] width 232 height 27
click at [246, 127] on h4 "Style" at bounding box center [247, 124] width 110 height 31
click at [150, 122] on icon at bounding box center [128, 116] width 116 height 15
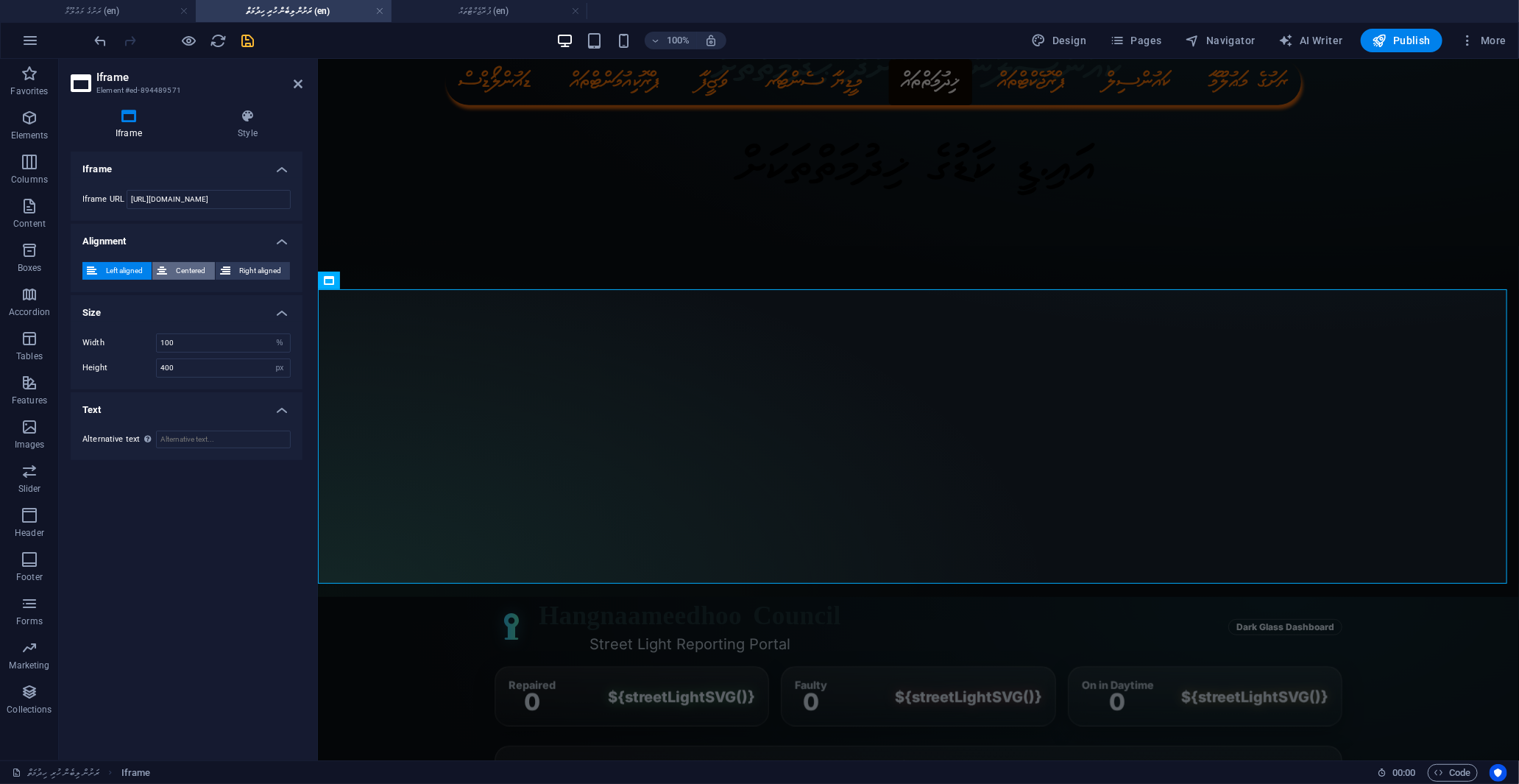
click at [184, 270] on span "Centered" at bounding box center [190, 271] width 39 height 18
click at [240, 30] on div at bounding box center [175, 41] width 165 height 24
click at [247, 37] on icon "save" at bounding box center [248, 41] width 17 height 17
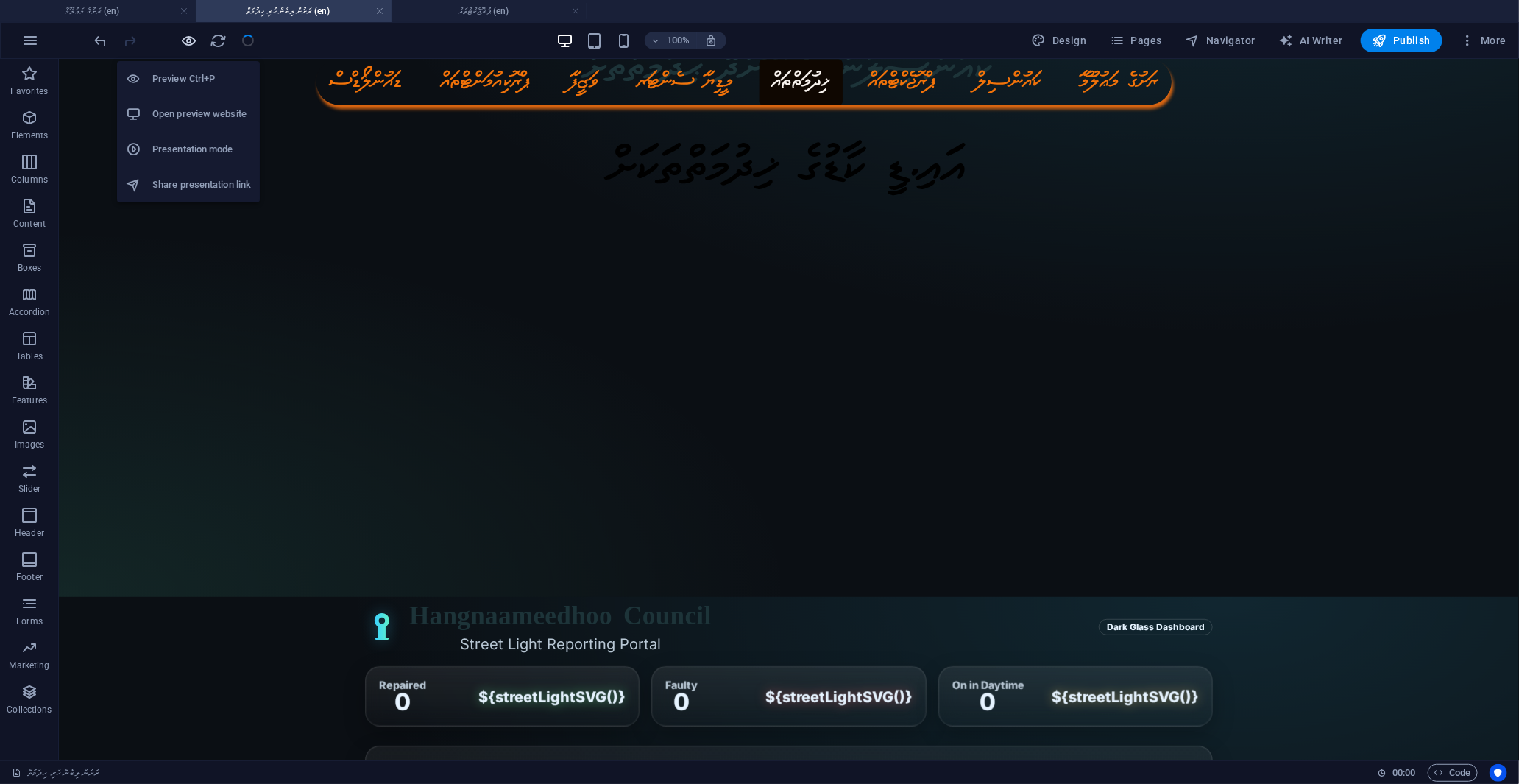
click at [181, 42] on icon "button" at bounding box center [189, 41] width 17 height 17
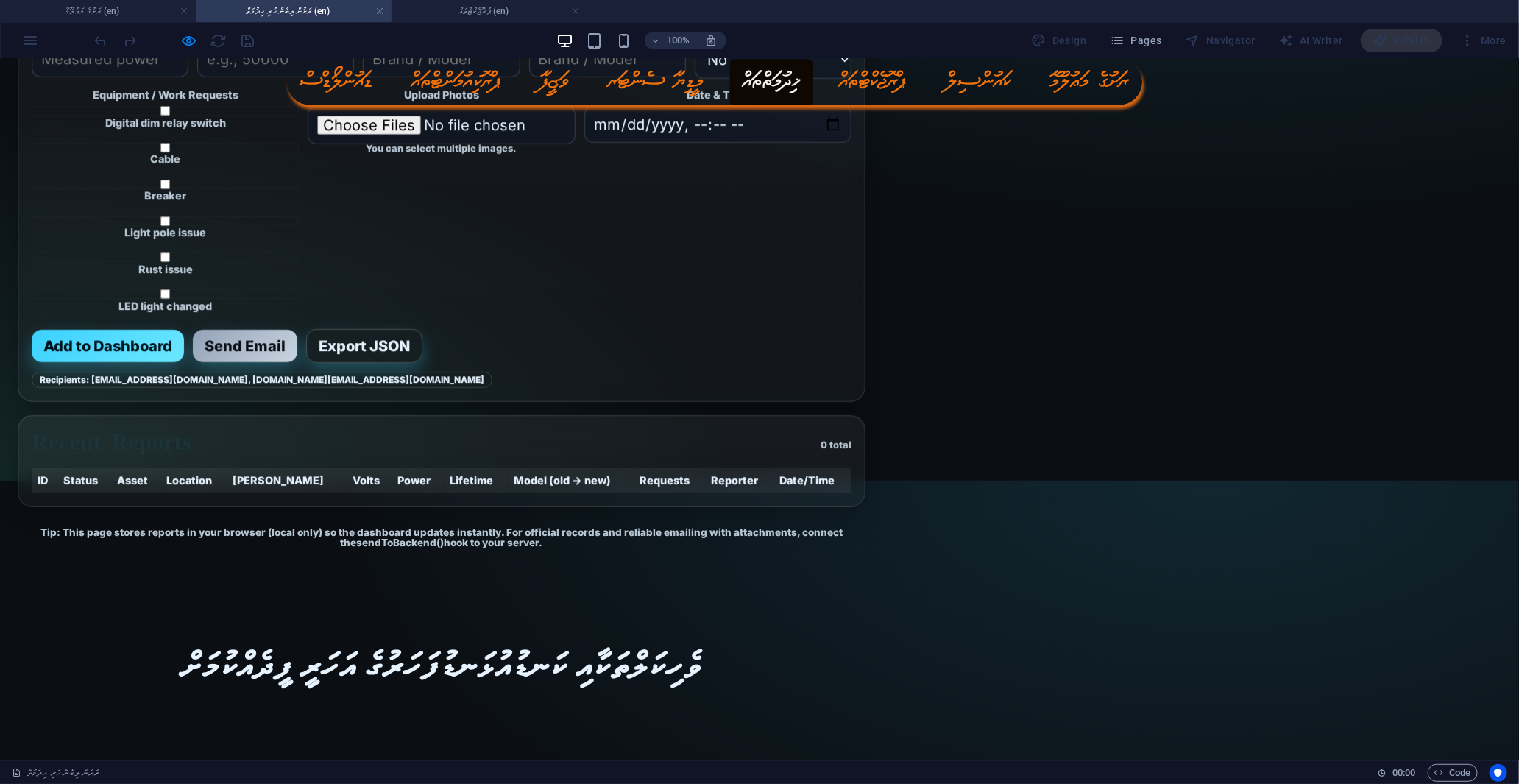
scroll to position [0, 0]
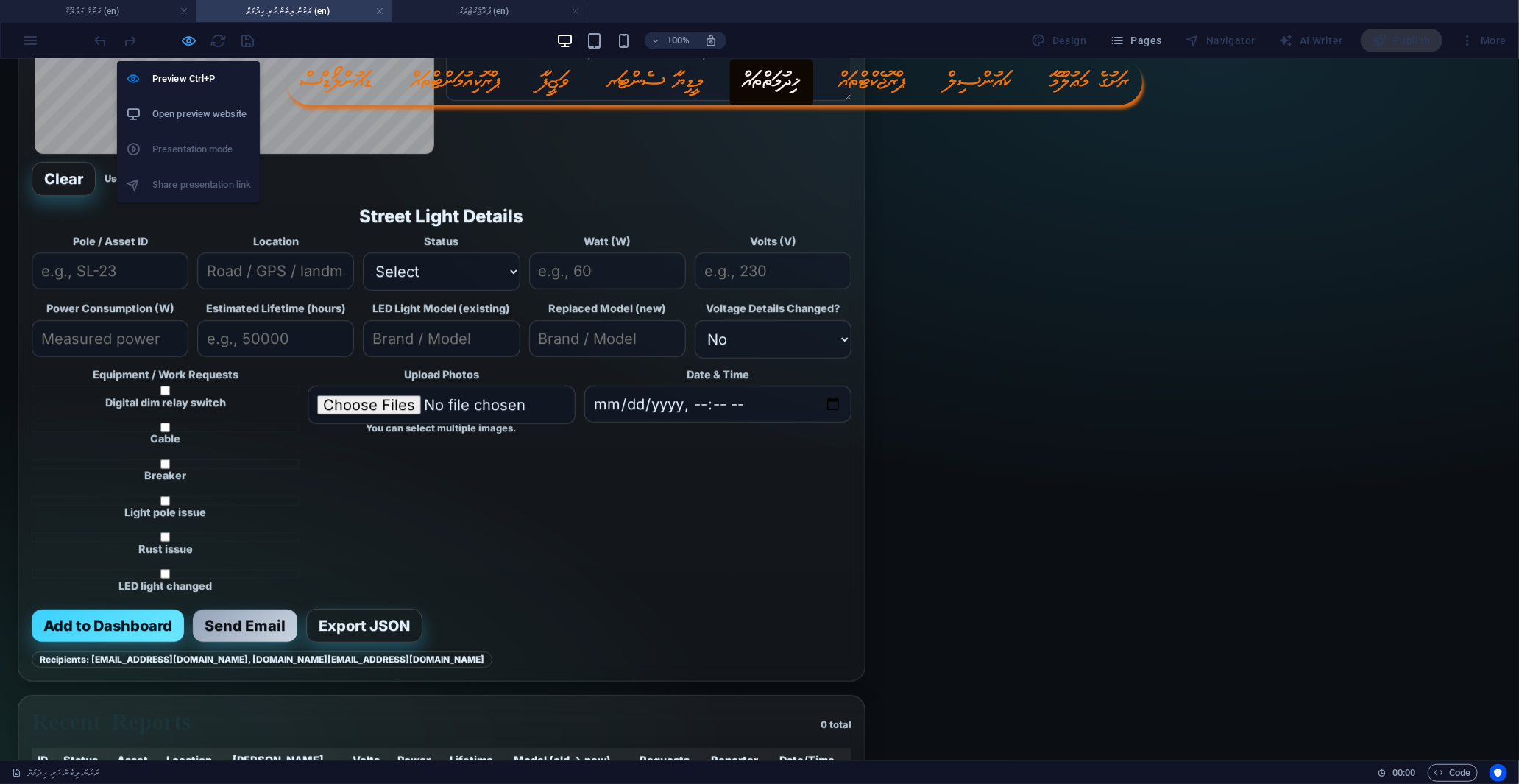
drag, startPoint x: 184, startPoint y: 39, endPoint x: 247, endPoint y: 93, distance: 83.0
click at [184, 39] on icon "button" at bounding box center [189, 41] width 17 height 17
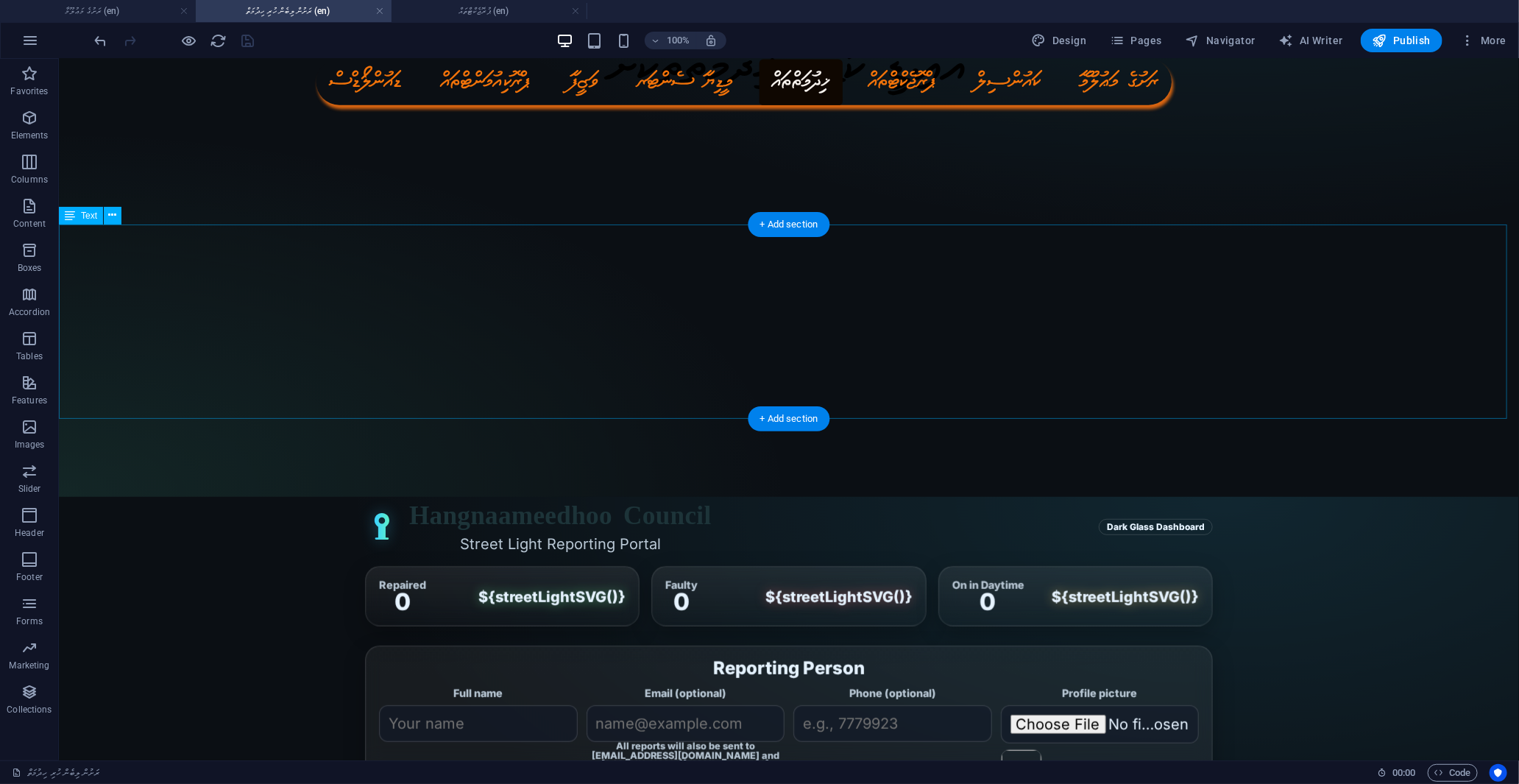
scroll to position [408, 0]
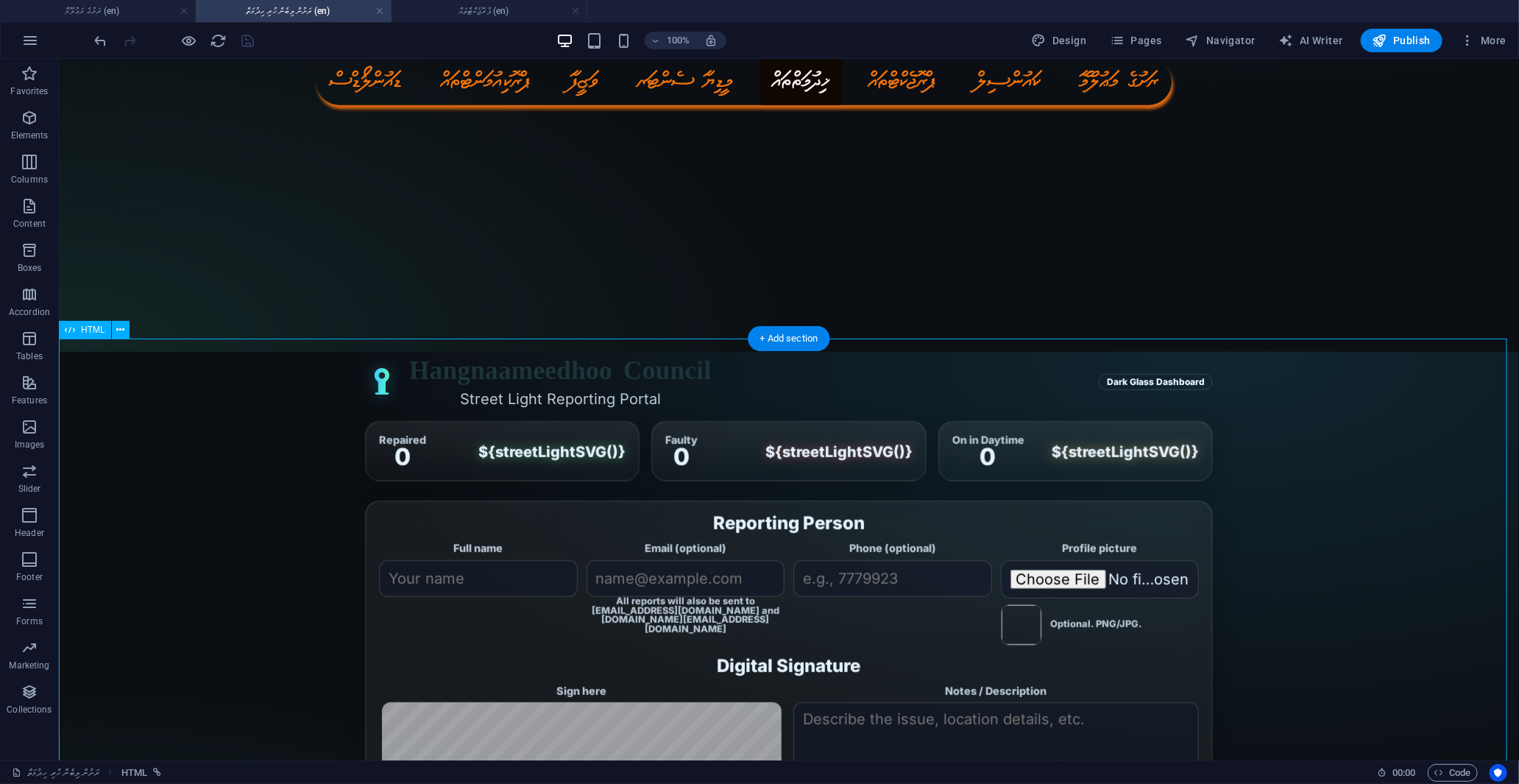
drag, startPoint x: 889, startPoint y: 361, endPoint x: 876, endPoint y: 564, distance: 203.4
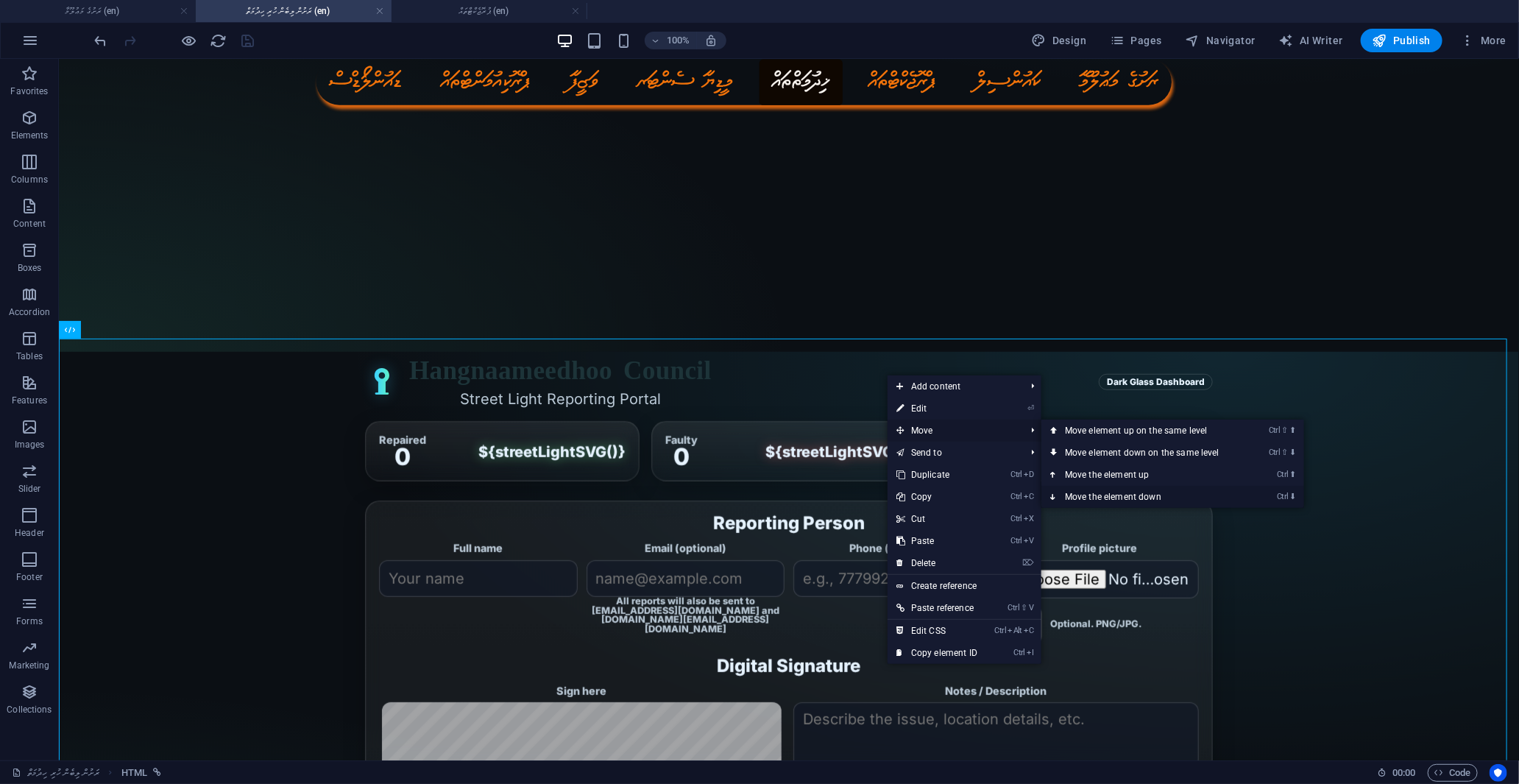
click at [1138, 498] on link "Ctrl ⬇ Move the element down" at bounding box center [1144, 497] width 207 height 22
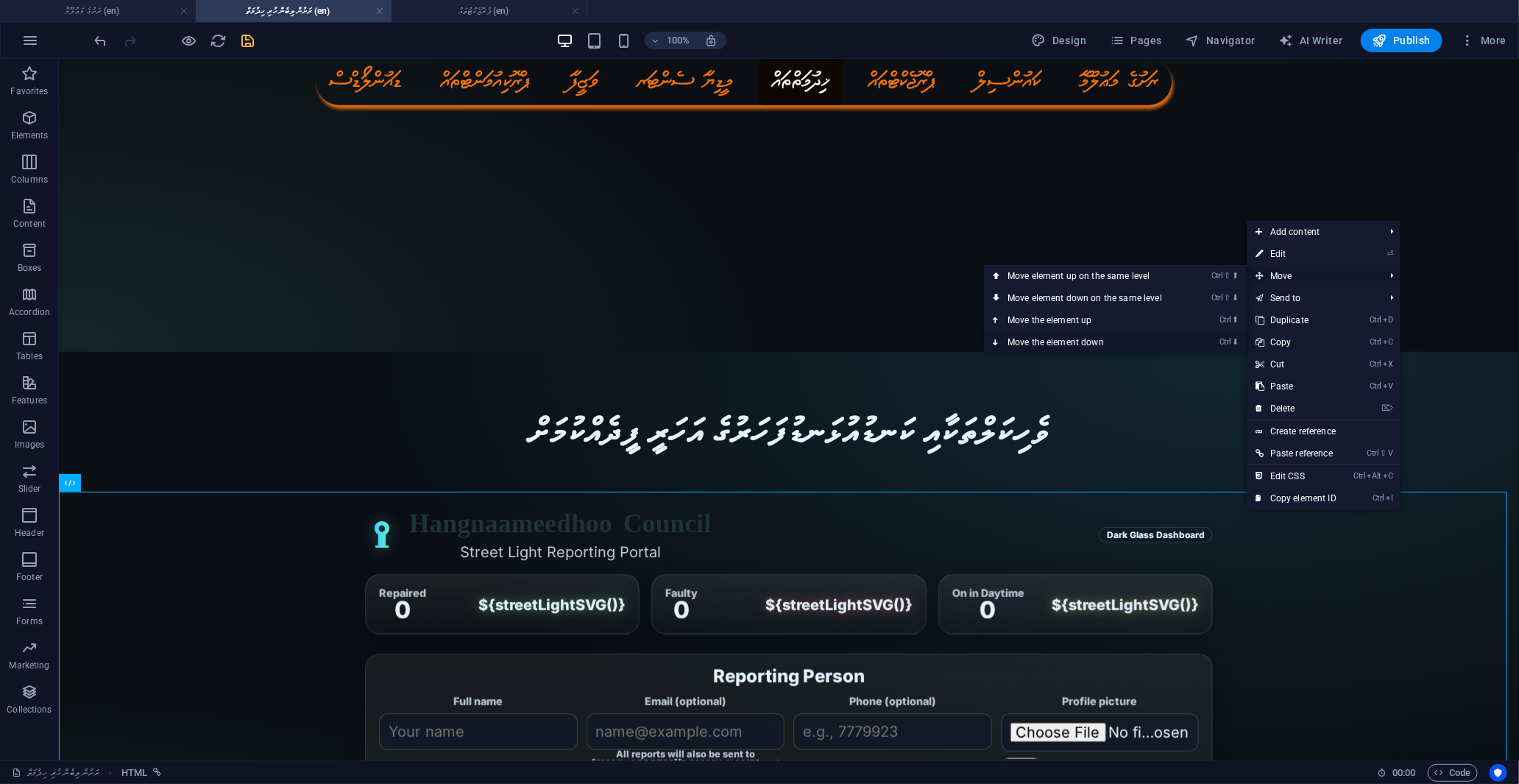
click at [1055, 338] on link "Ctrl ⬇ Move the element down" at bounding box center [1087, 342] width 207 height 22
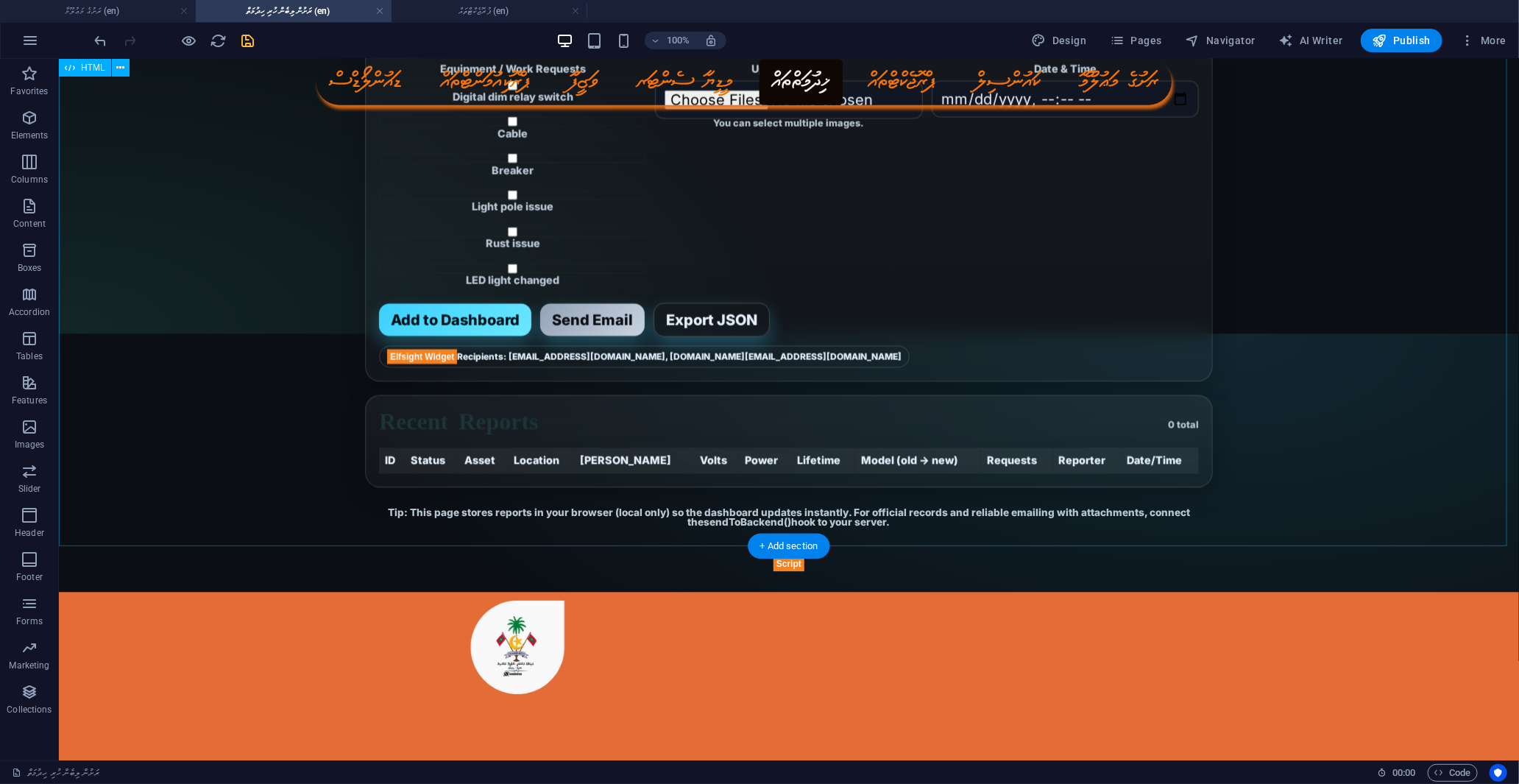
scroll to position [1845, 0]
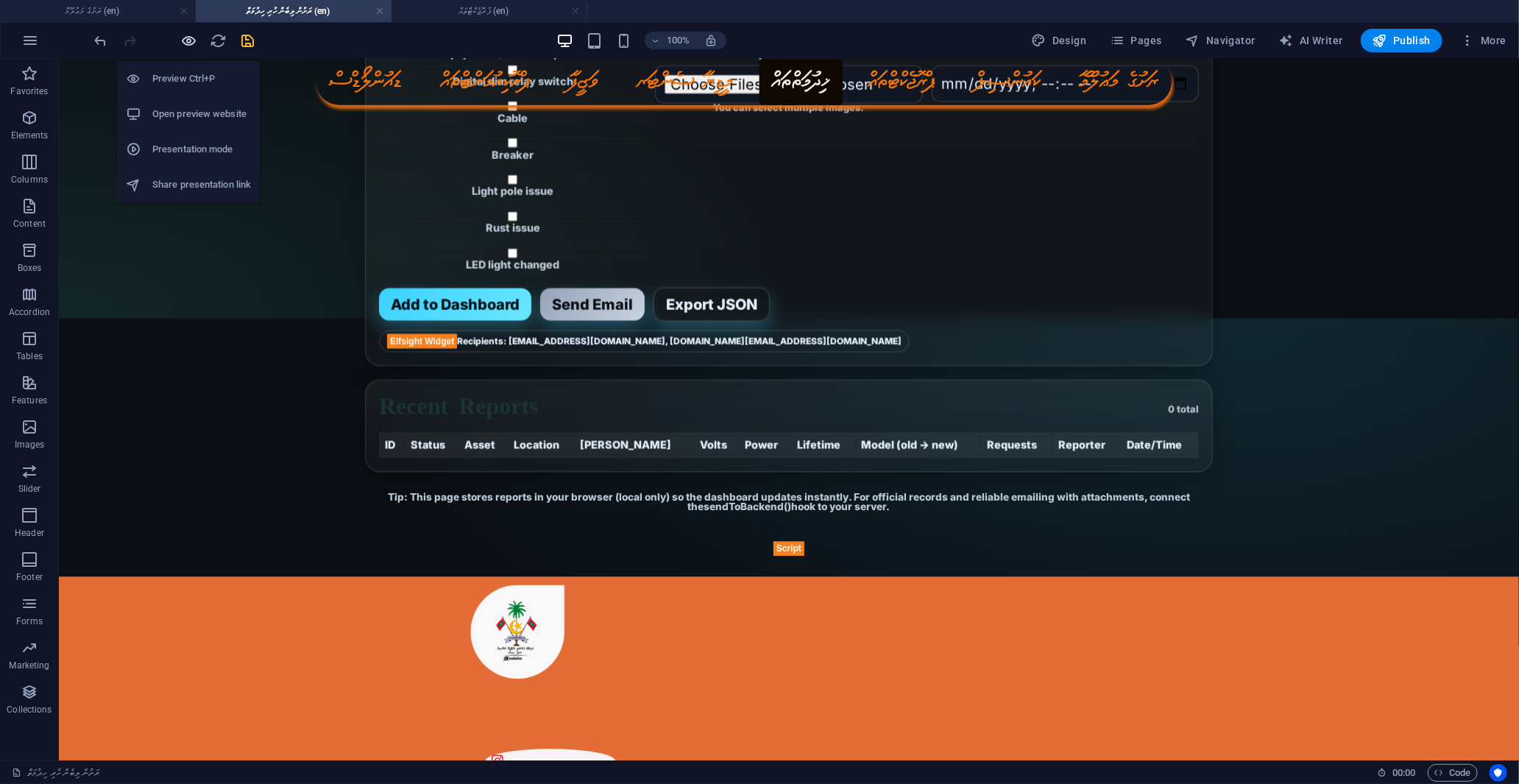
click at [184, 39] on icon "button" at bounding box center [189, 41] width 17 height 17
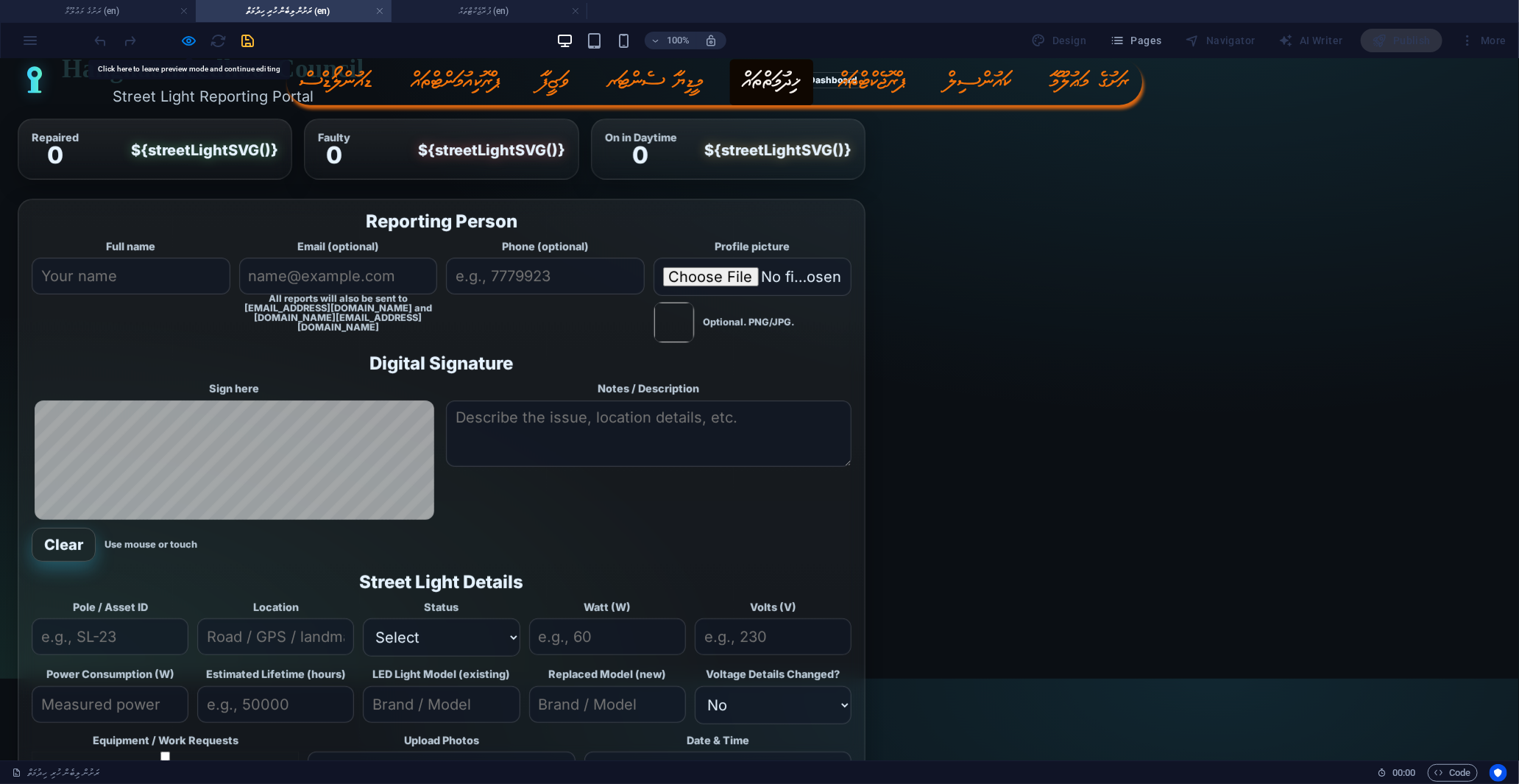
scroll to position [0, 0]
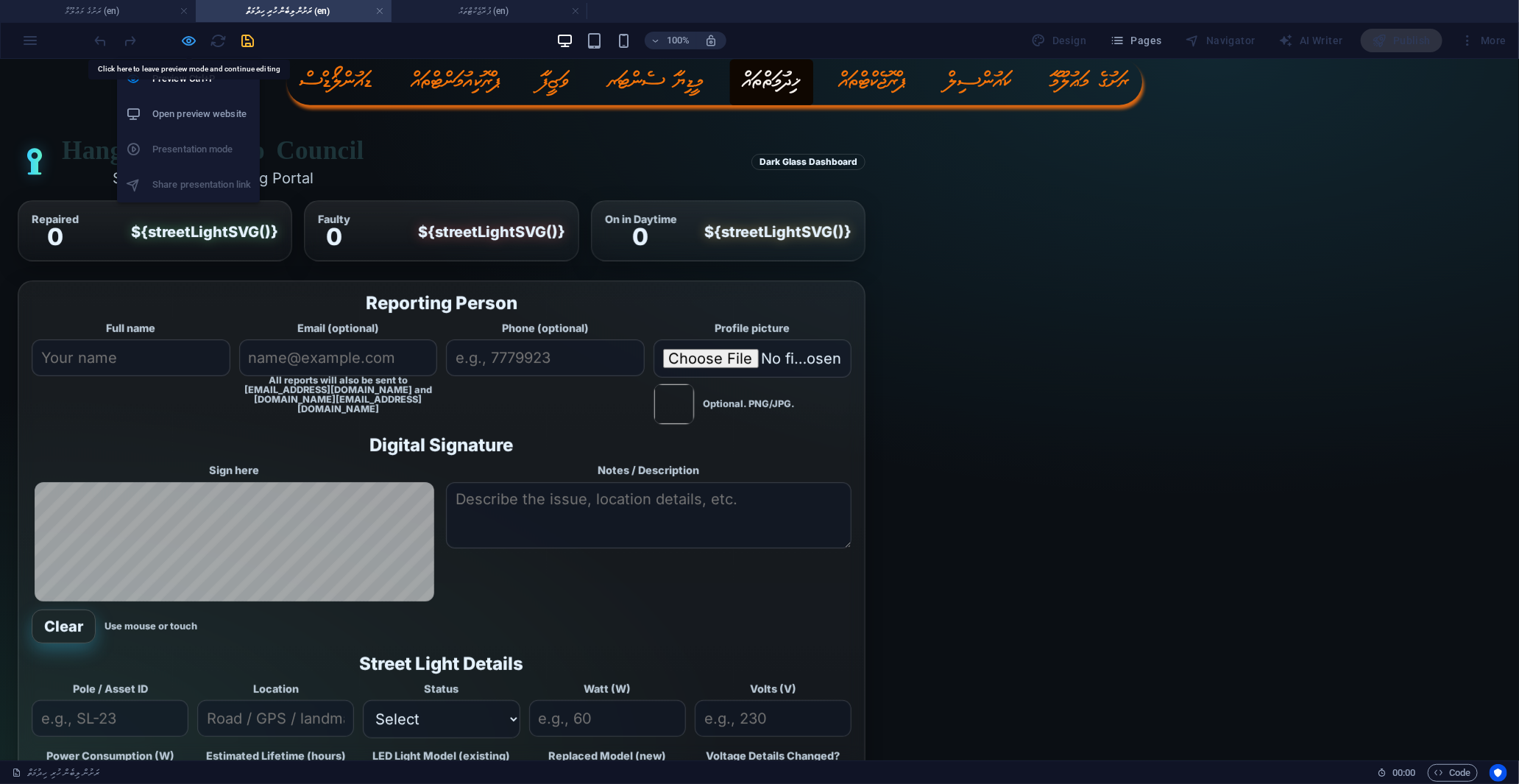
click at [189, 41] on icon "button" at bounding box center [189, 41] width 17 height 17
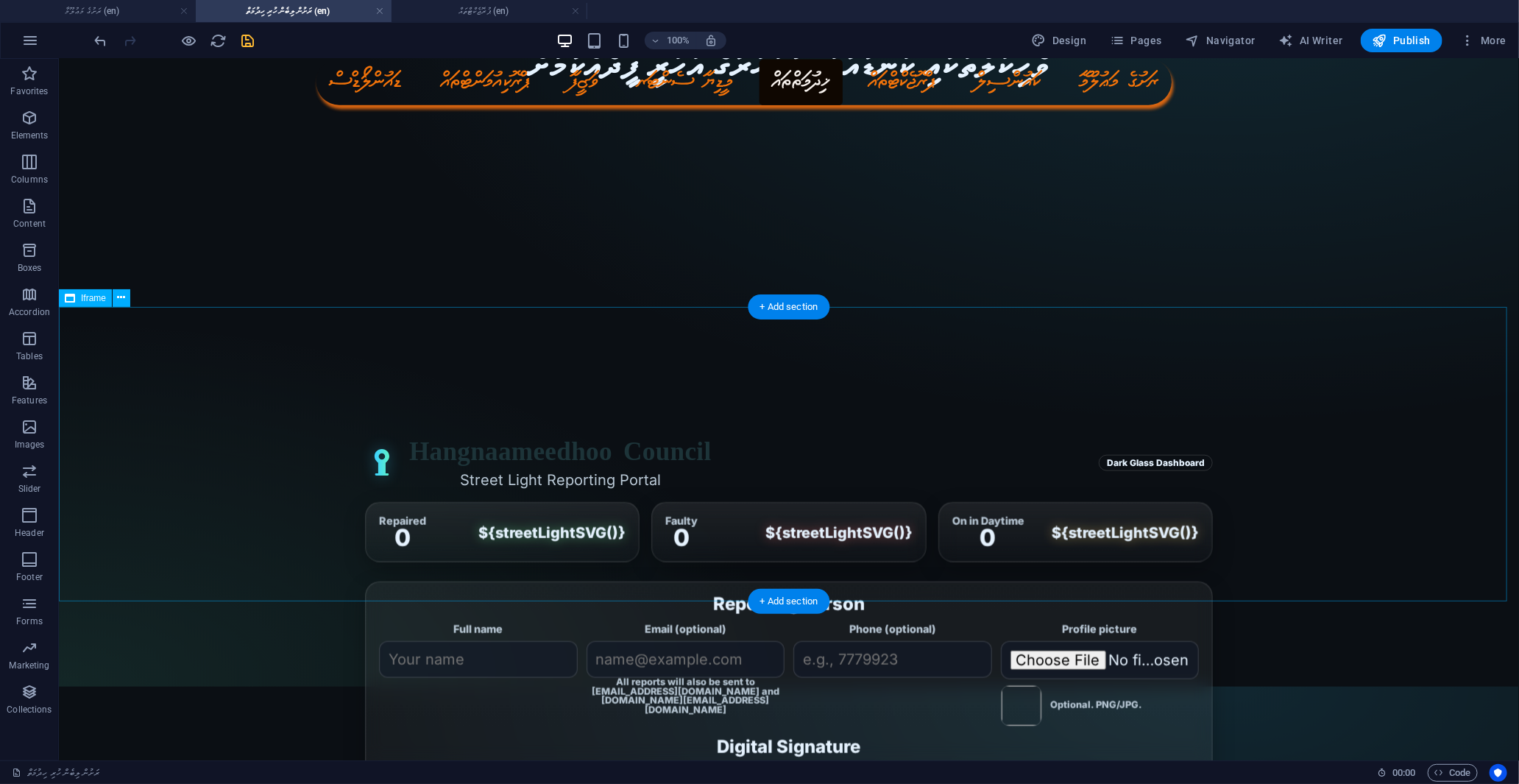
scroll to position [980, 0]
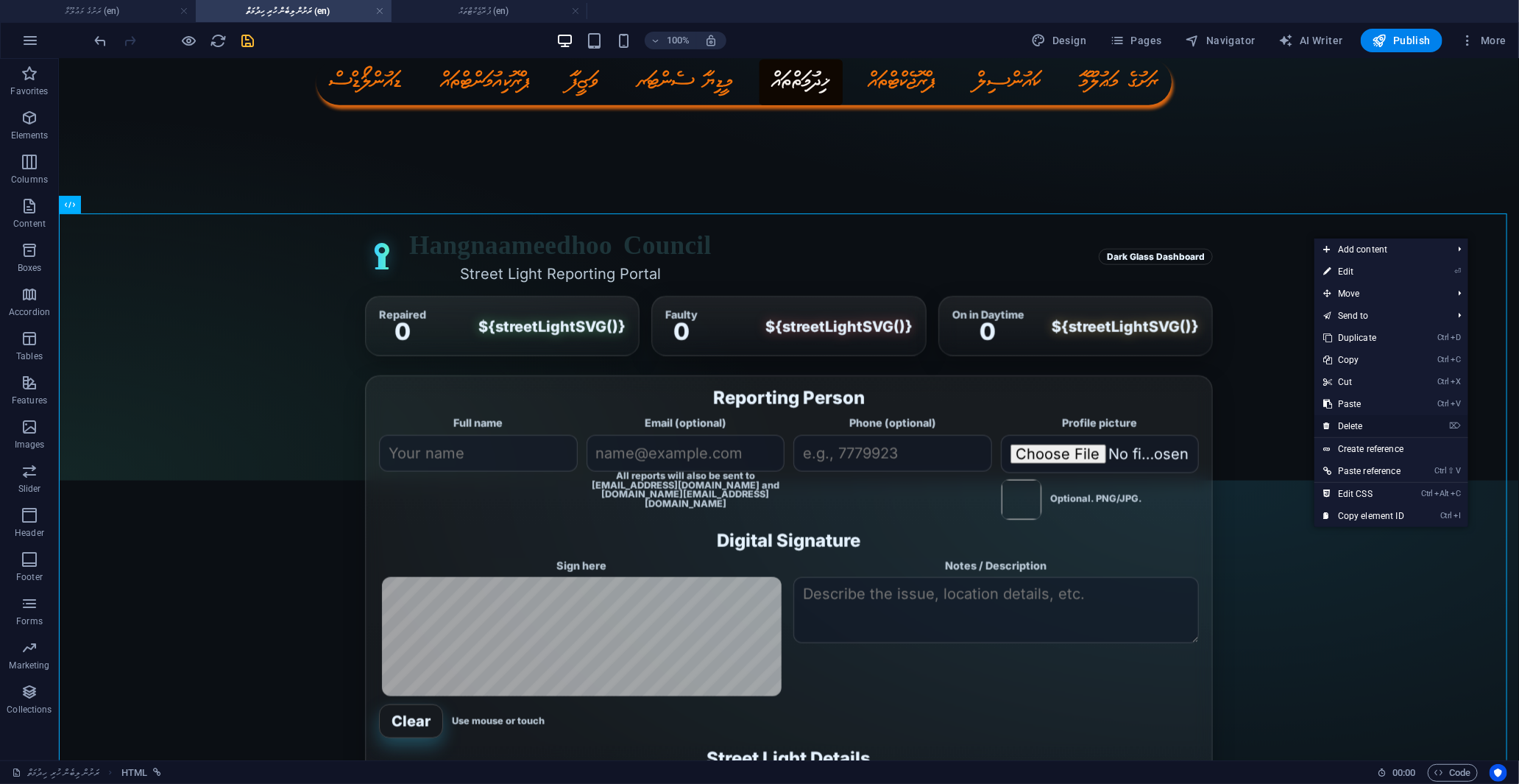
click at [1356, 424] on link "⌦ Delete" at bounding box center [1363, 426] width 98 height 22
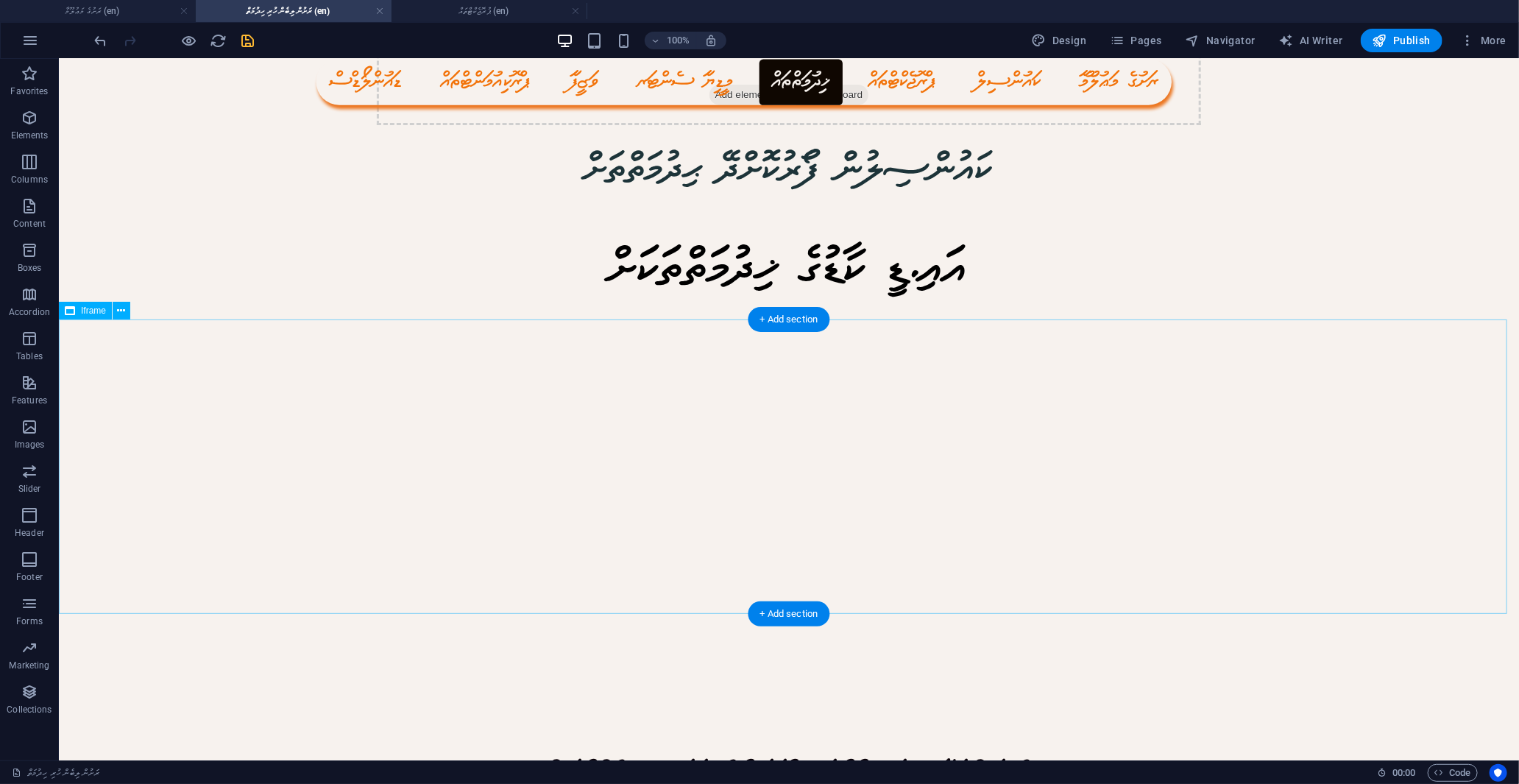
scroll to position [0, 0]
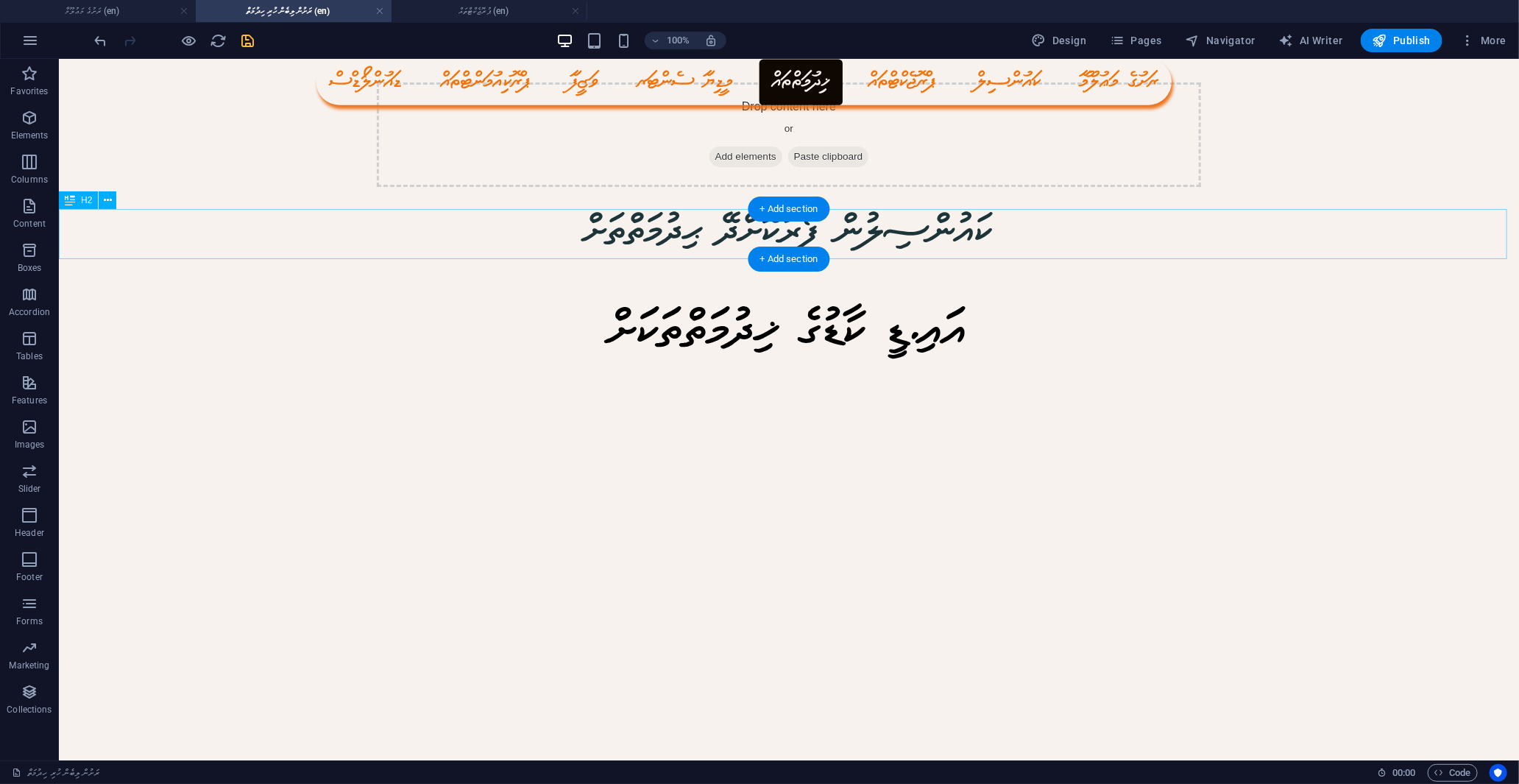
click at [1110, 239] on div "ކައުންސިލުން ފޯރުކޮށްދޭ ޙިދުމަތްތަށް" at bounding box center [788, 235] width 1461 height 50
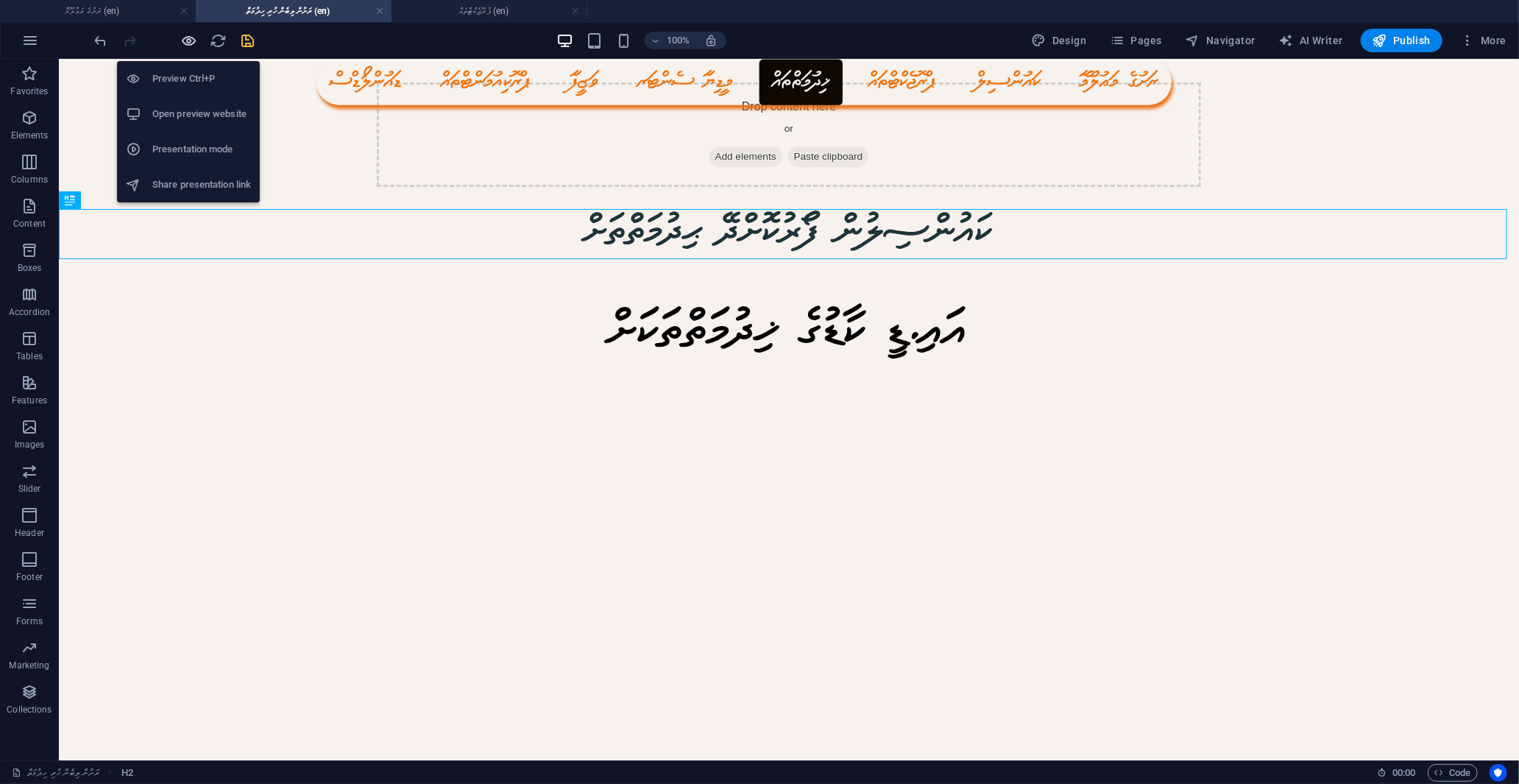
click at [188, 43] on icon "button" at bounding box center [189, 41] width 17 height 17
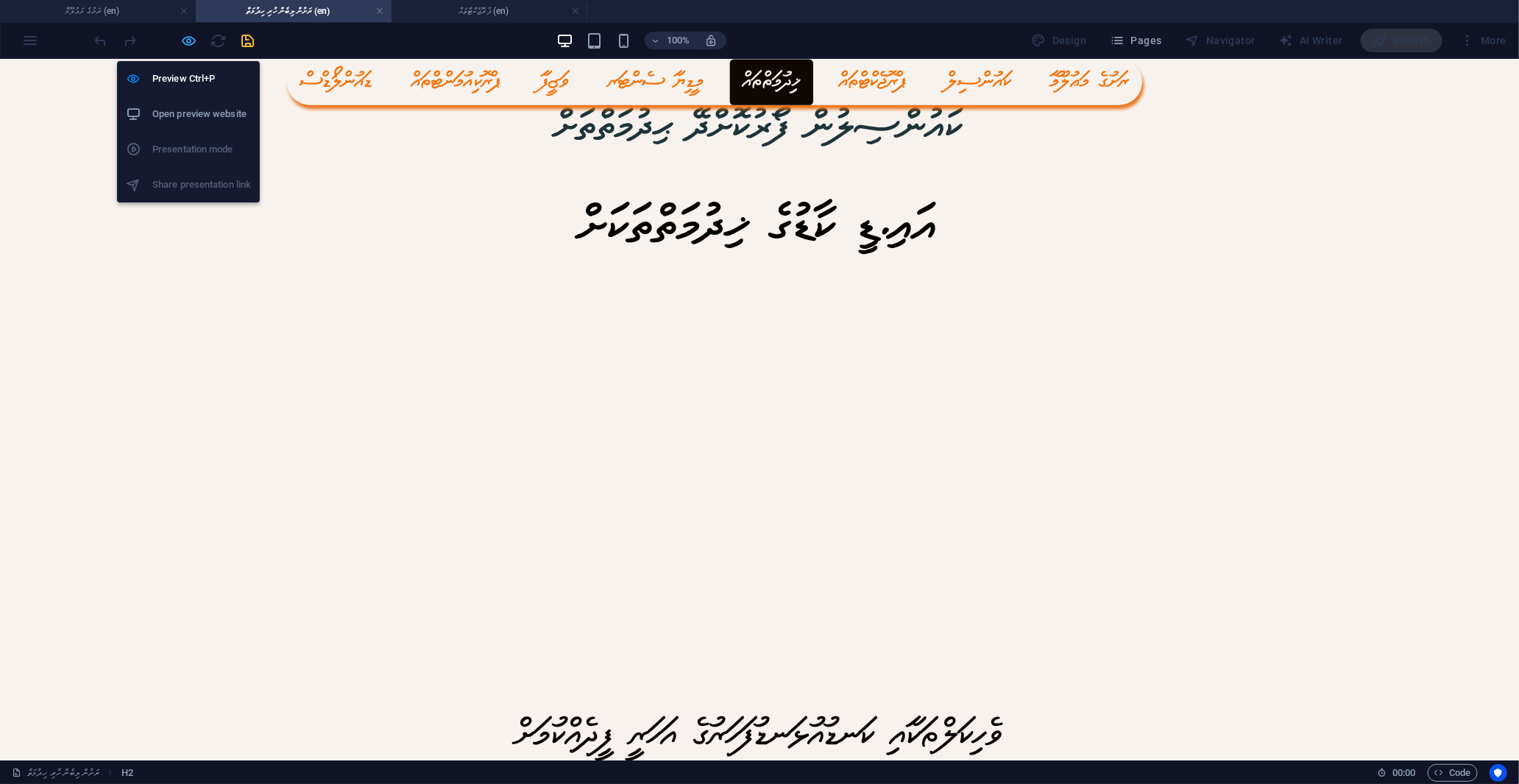
click at [186, 33] on icon "button" at bounding box center [189, 41] width 17 height 17
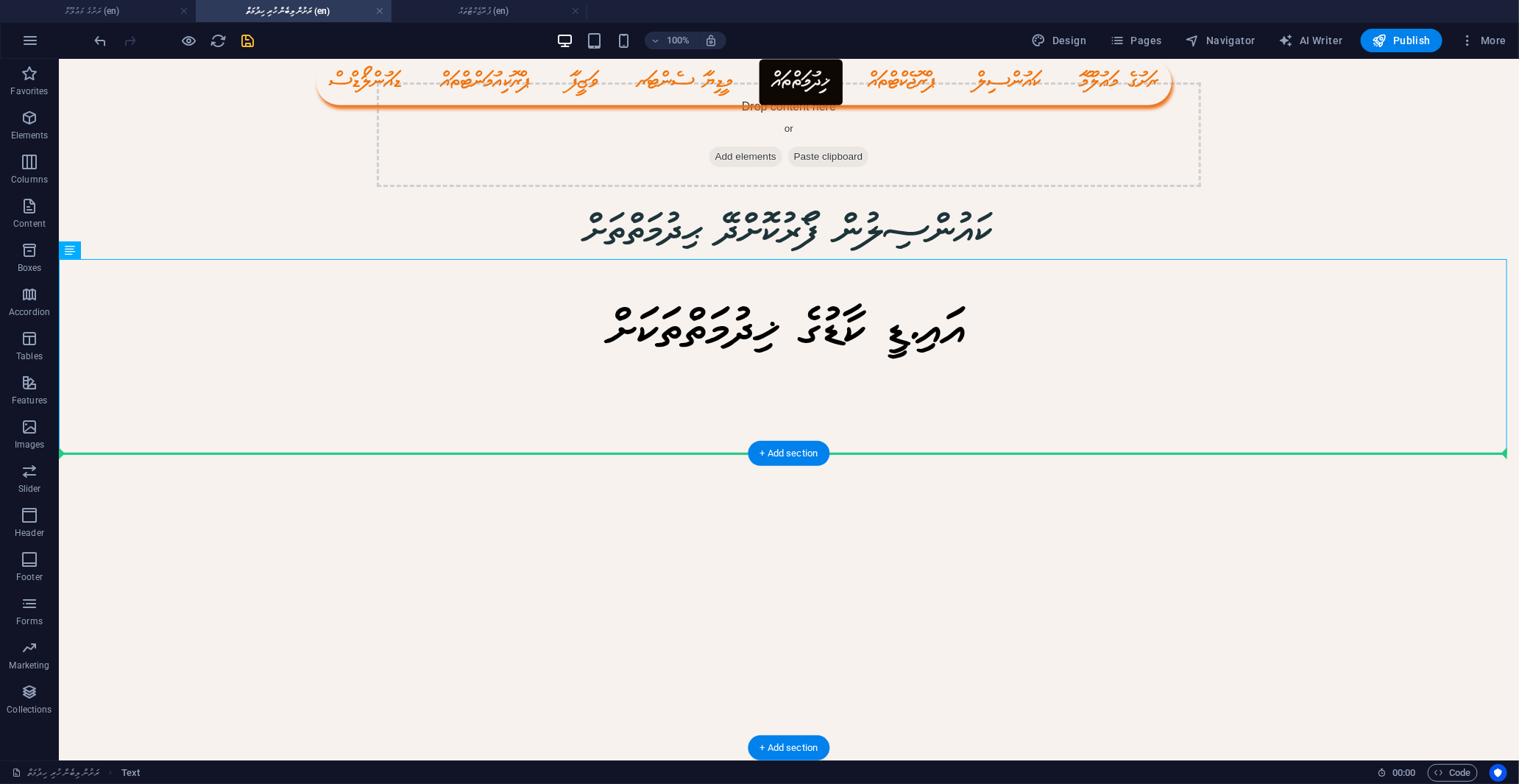
drag, startPoint x: 912, startPoint y: 341, endPoint x: 892, endPoint y: 474, distance: 134.5
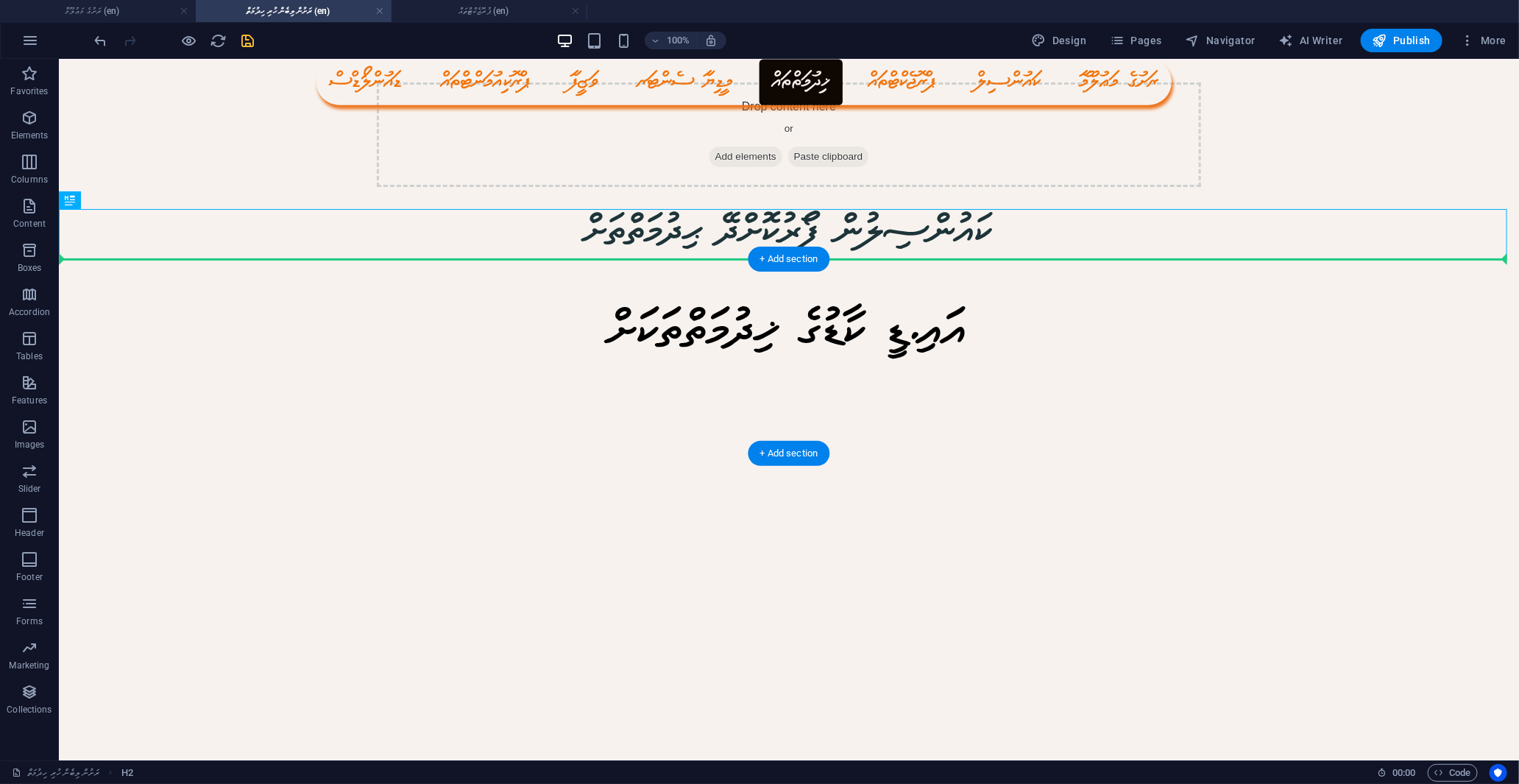
drag, startPoint x: 917, startPoint y: 221, endPoint x: 914, endPoint y: 308, distance: 87.1
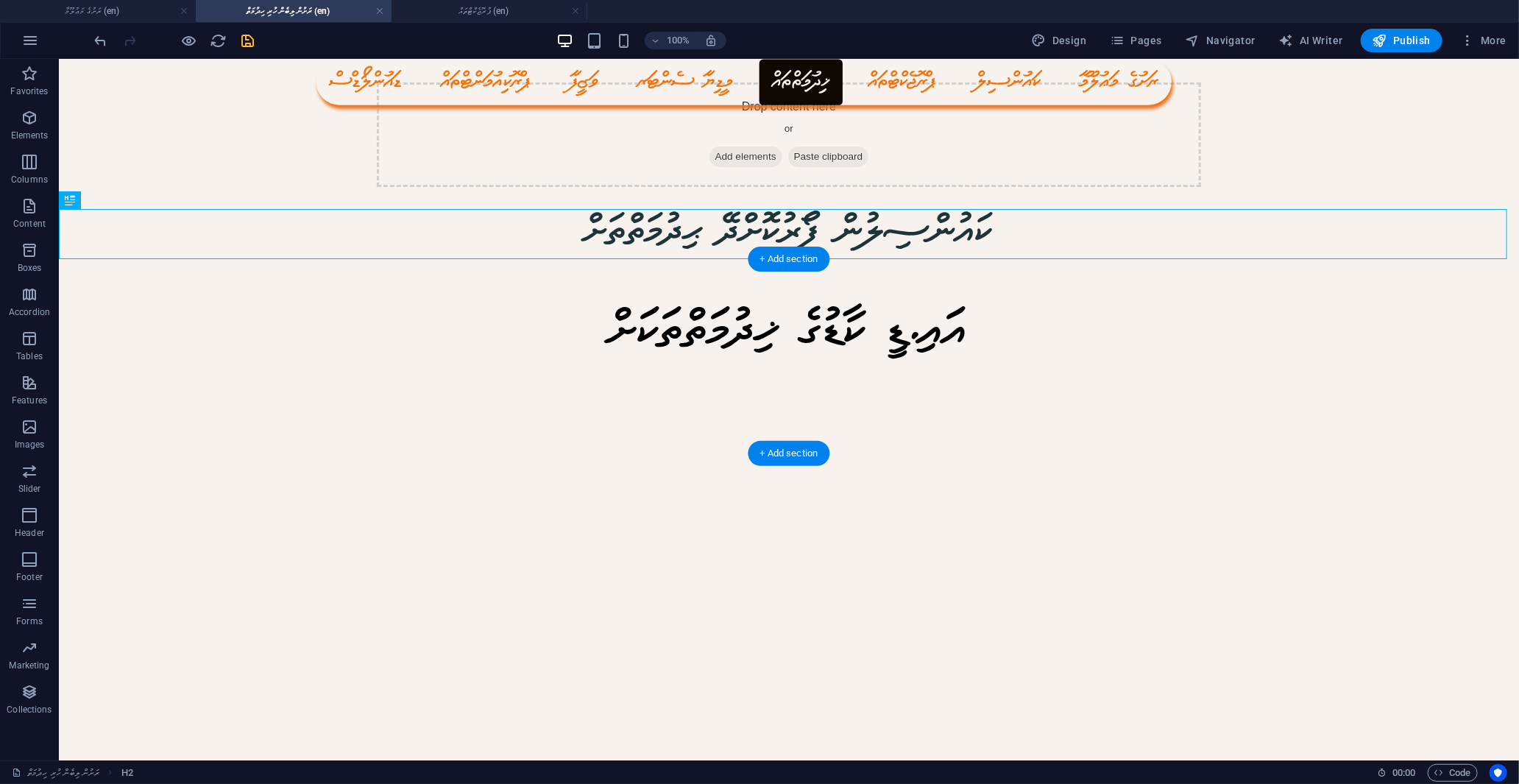
click at [950, 353] on div "އައި.ޑީ ކާޑުގެ ޚިދުމަތްތަކަށް" at bounding box center [788, 356] width 1461 height 194
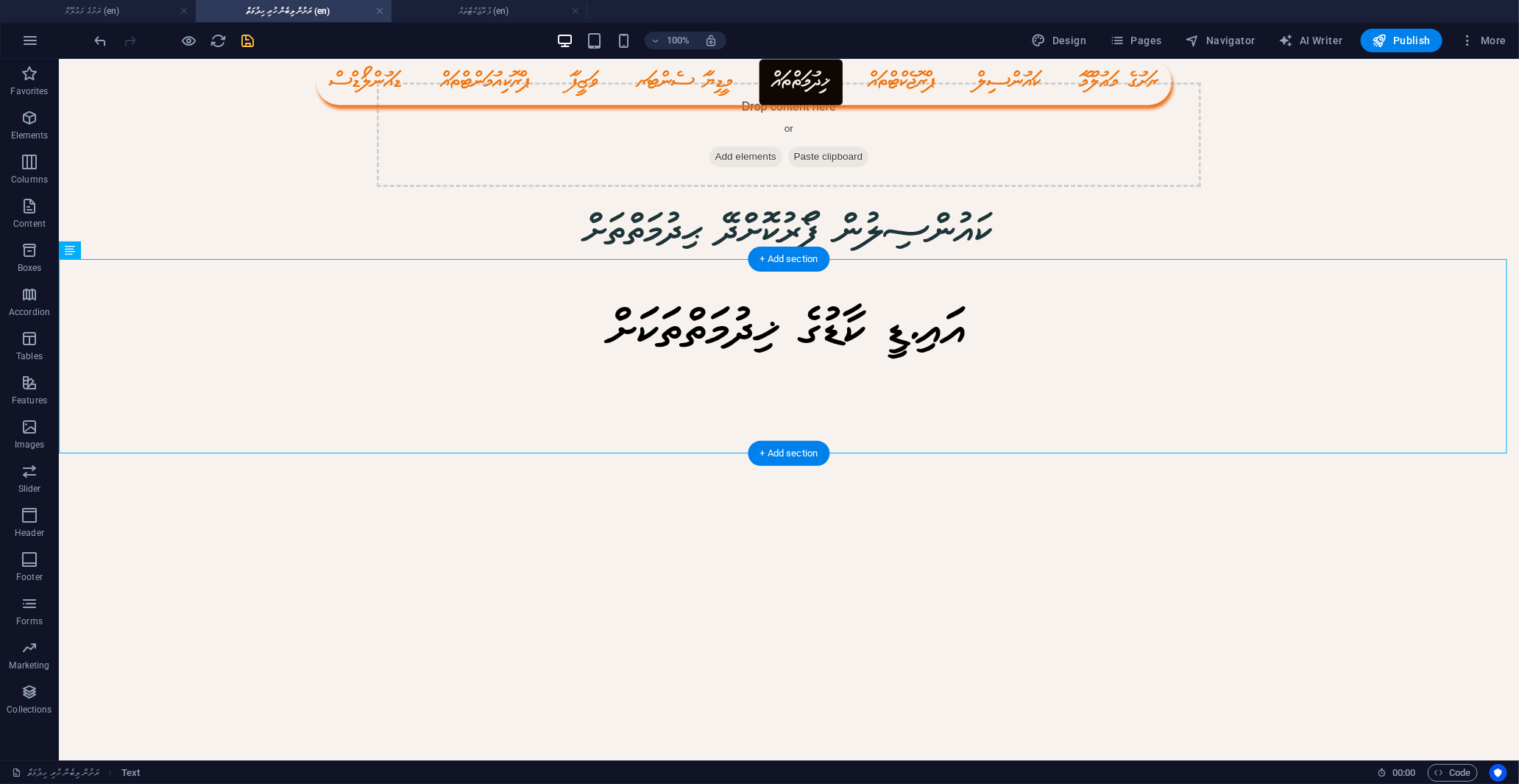
click at [923, 331] on div "އައި.ޑީ ކާޑުގެ ޚިދުމަތްތަކަށް" at bounding box center [788, 356] width 1461 height 194
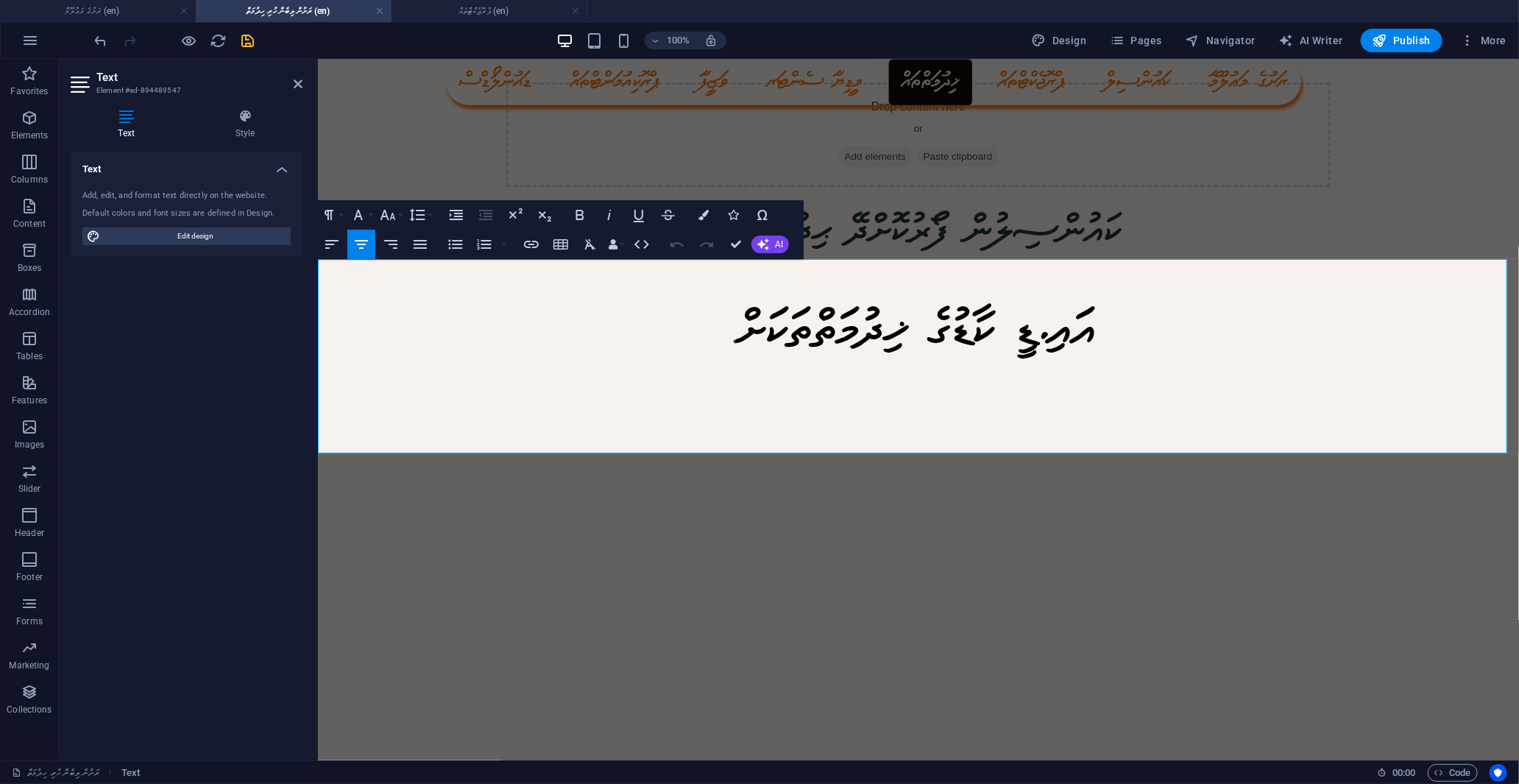
click at [1217, 318] on h3 "އައި.ޑީ ކާޑުގެ ޚިދުމަތްތަކަށް" at bounding box center [917, 334] width 1201 height 61
click at [1267, 237] on div "ކައުންސިލުން ފޯރުކޮށްދޭ ޙިދުމަތްތަށް" at bounding box center [917, 235] width 1201 height 50
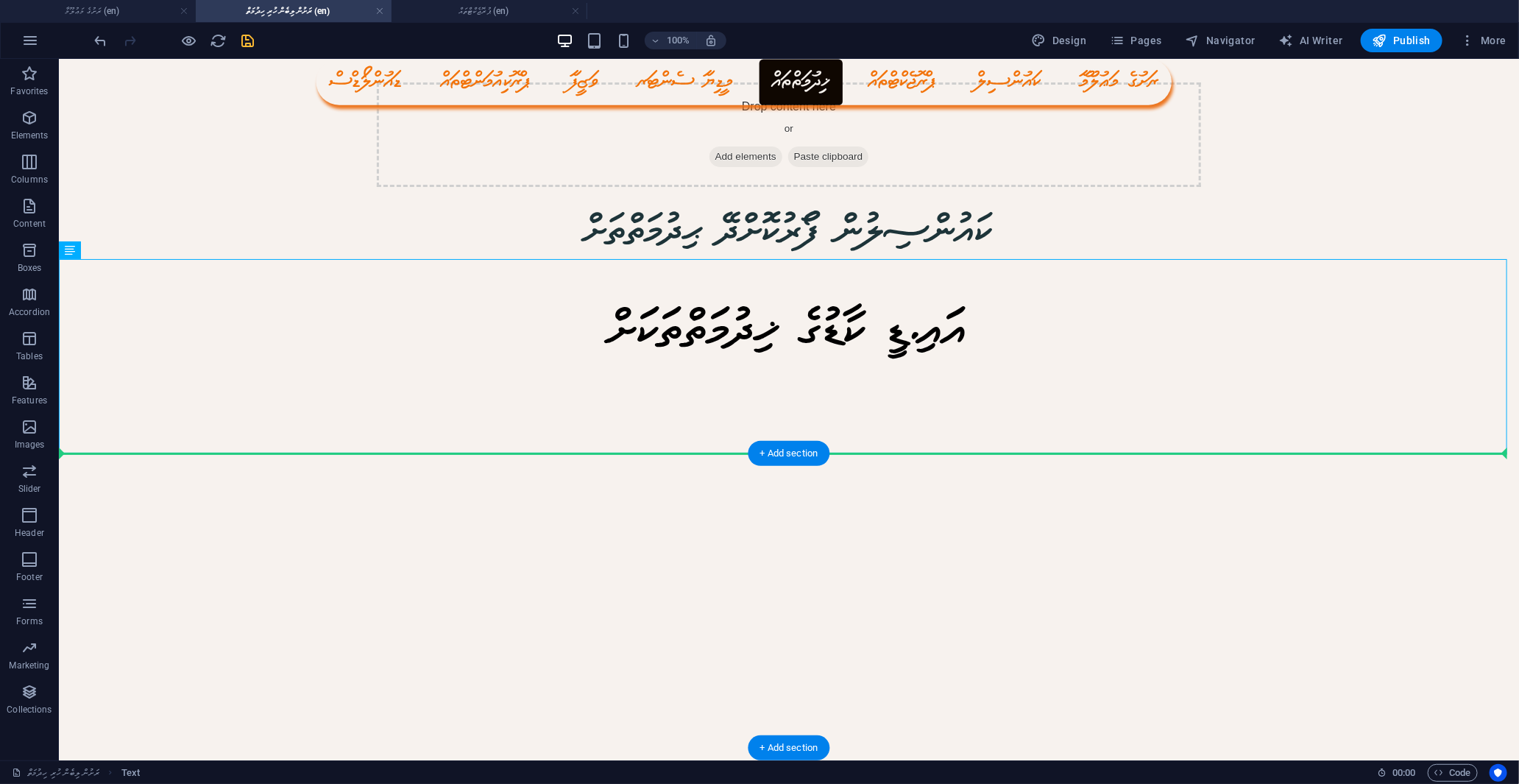
drag, startPoint x: 914, startPoint y: 292, endPoint x: 912, endPoint y: 496, distance: 204.0
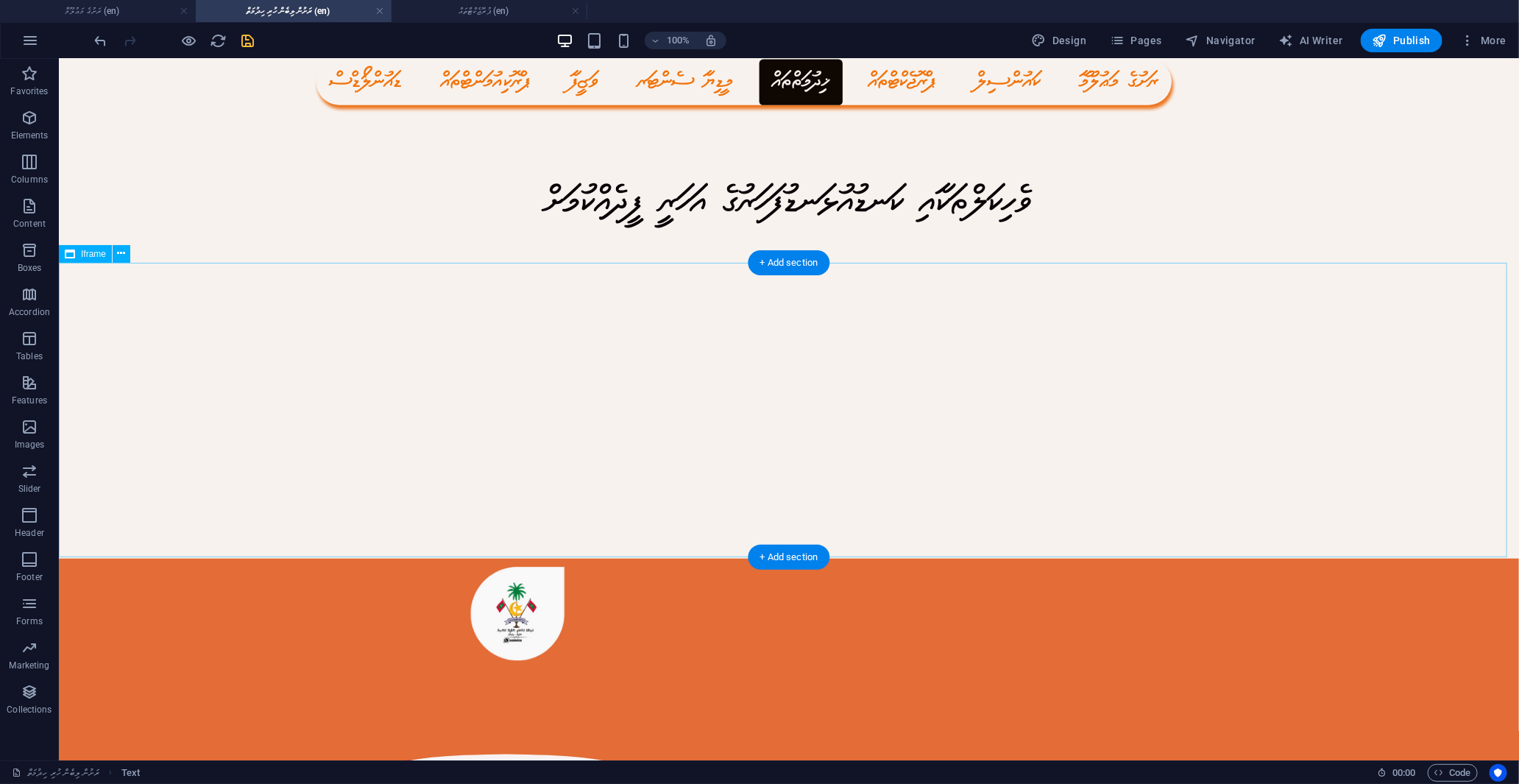
scroll to position [310, 0]
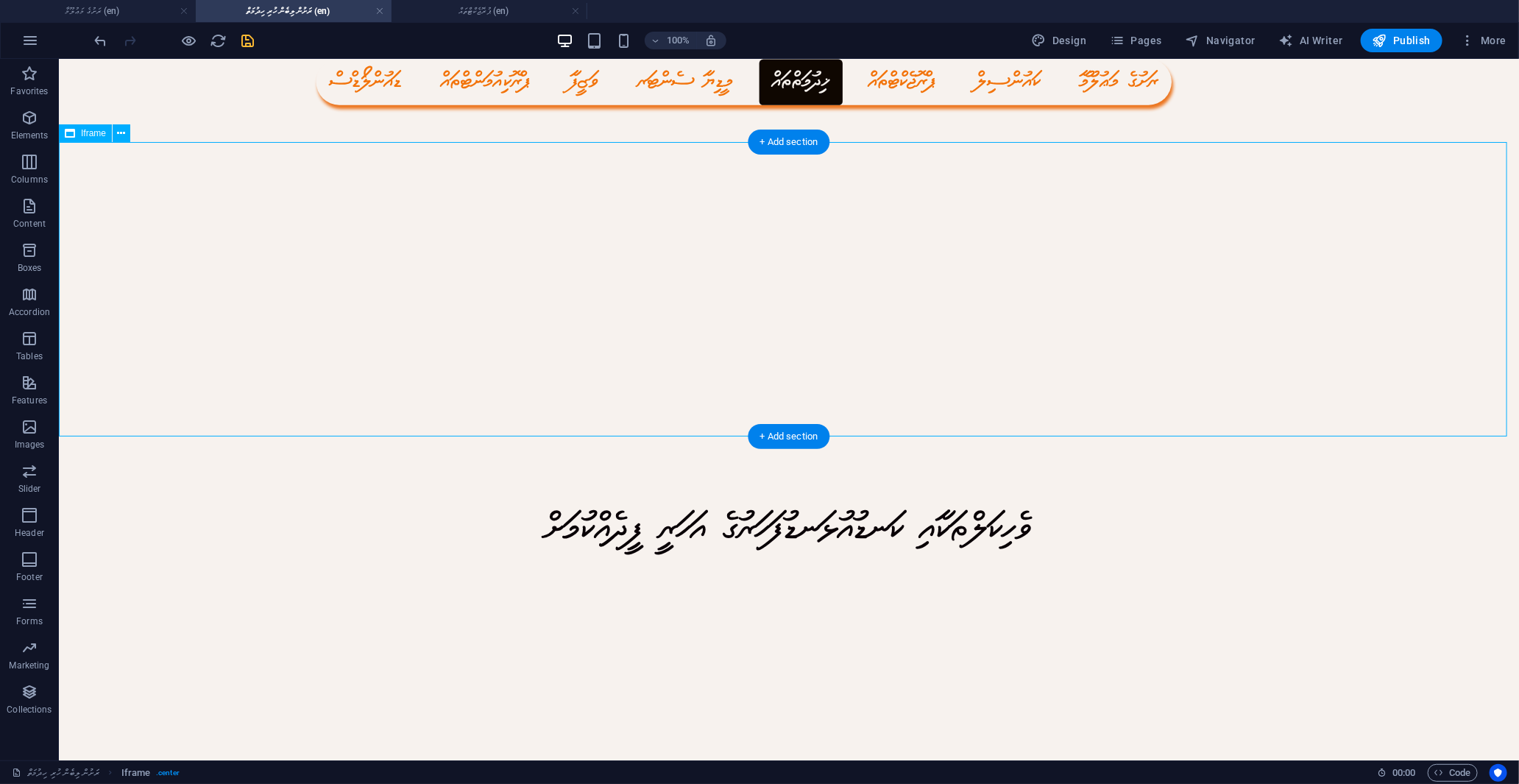
drag, startPoint x: 907, startPoint y: 223, endPoint x: 908, endPoint y: 397, distance: 174.0
click at [908, 397] on div "</div>" at bounding box center [788, 289] width 1461 height 294
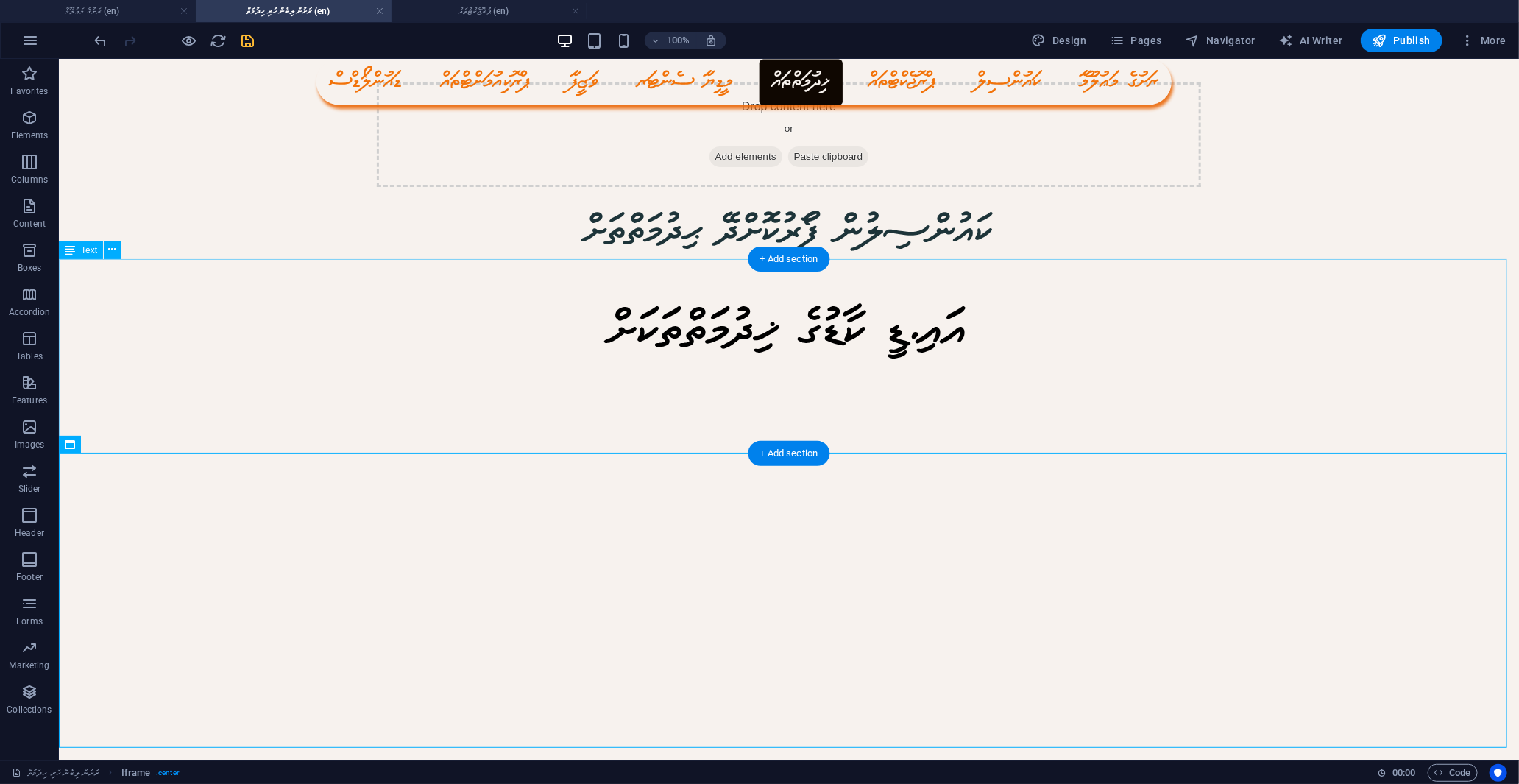
click at [906, 340] on div "އައި.ޑީ ކާޑުގެ ޚިދުމަތްތަކަށް" at bounding box center [788, 356] width 1461 height 194
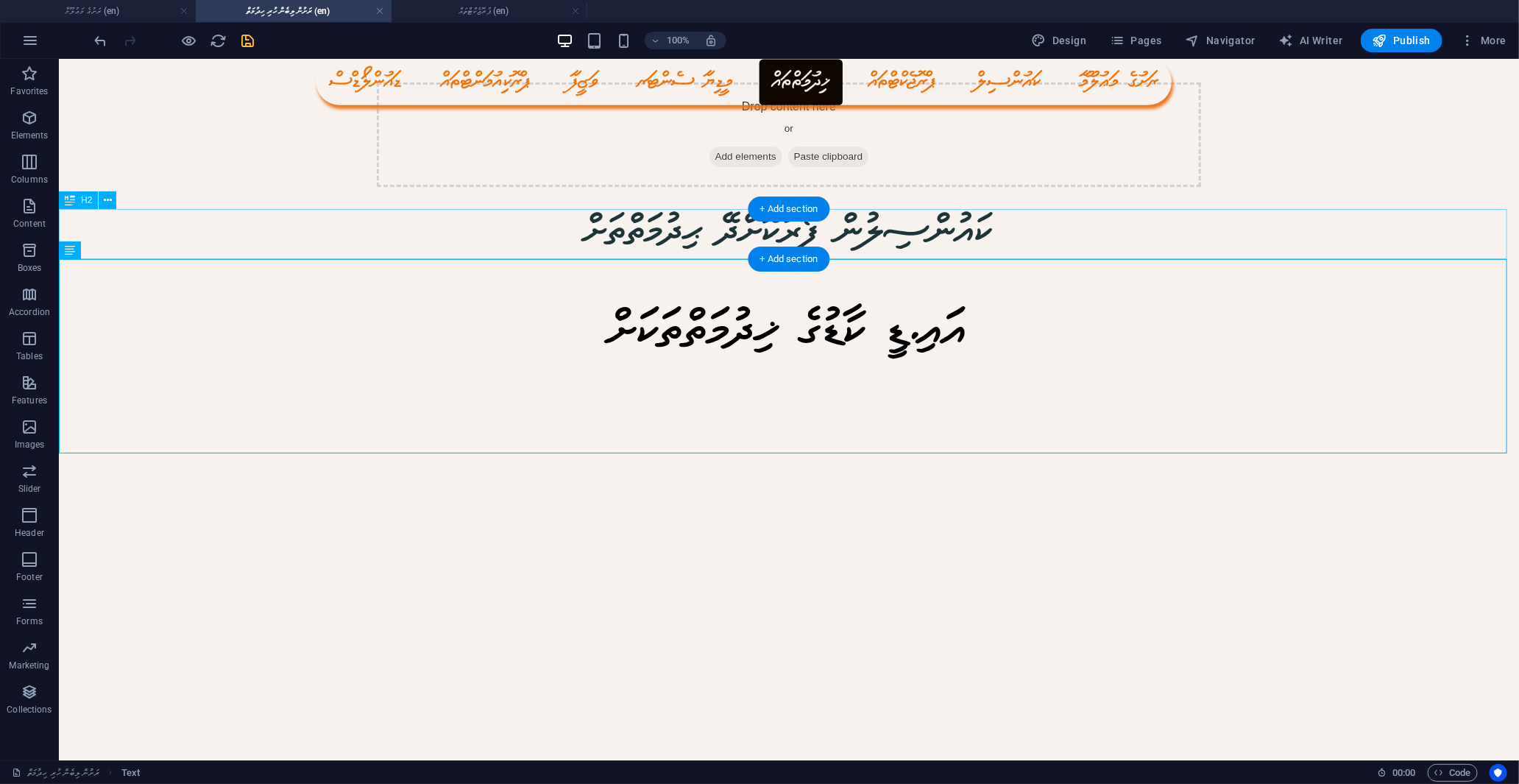
click at [842, 232] on div "ކައުންސިލުން ފޯރުކޮށްދޭ ޙިދުމަތްތަށް" at bounding box center [788, 235] width 1461 height 50
click at [533, 227] on div "ކައުންސިލުން ފޯރުކޮށްދޭ ޙިދުމަތްތަށް" at bounding box center [788, 235] width 1461 height 50
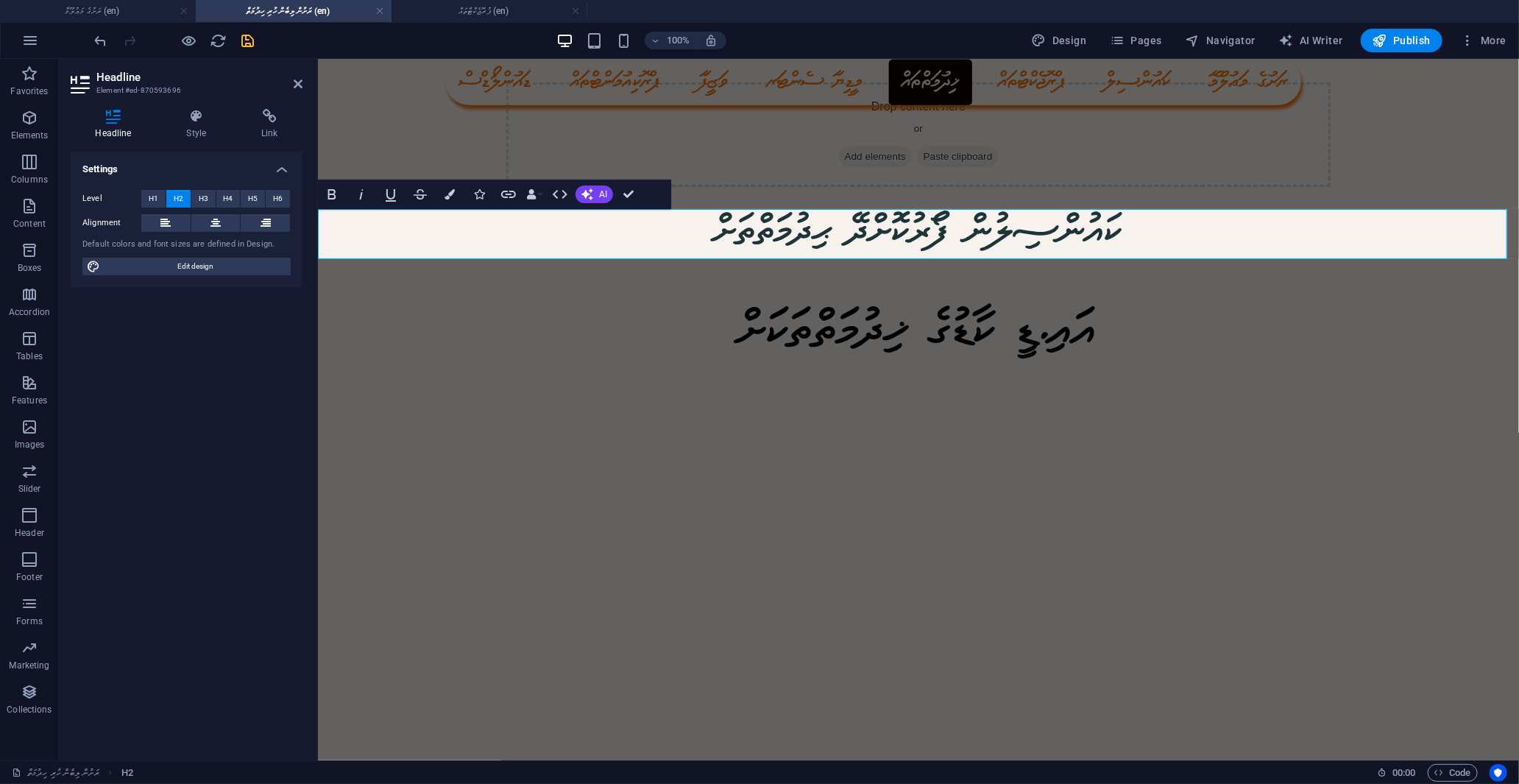
click at [1188, 233] on h2 "ކައުންސިލުން ފޯރުކޮށްދޭ ޙިދުމަތްތަށް" at bounding box center [917, 235] width 1201 height 50
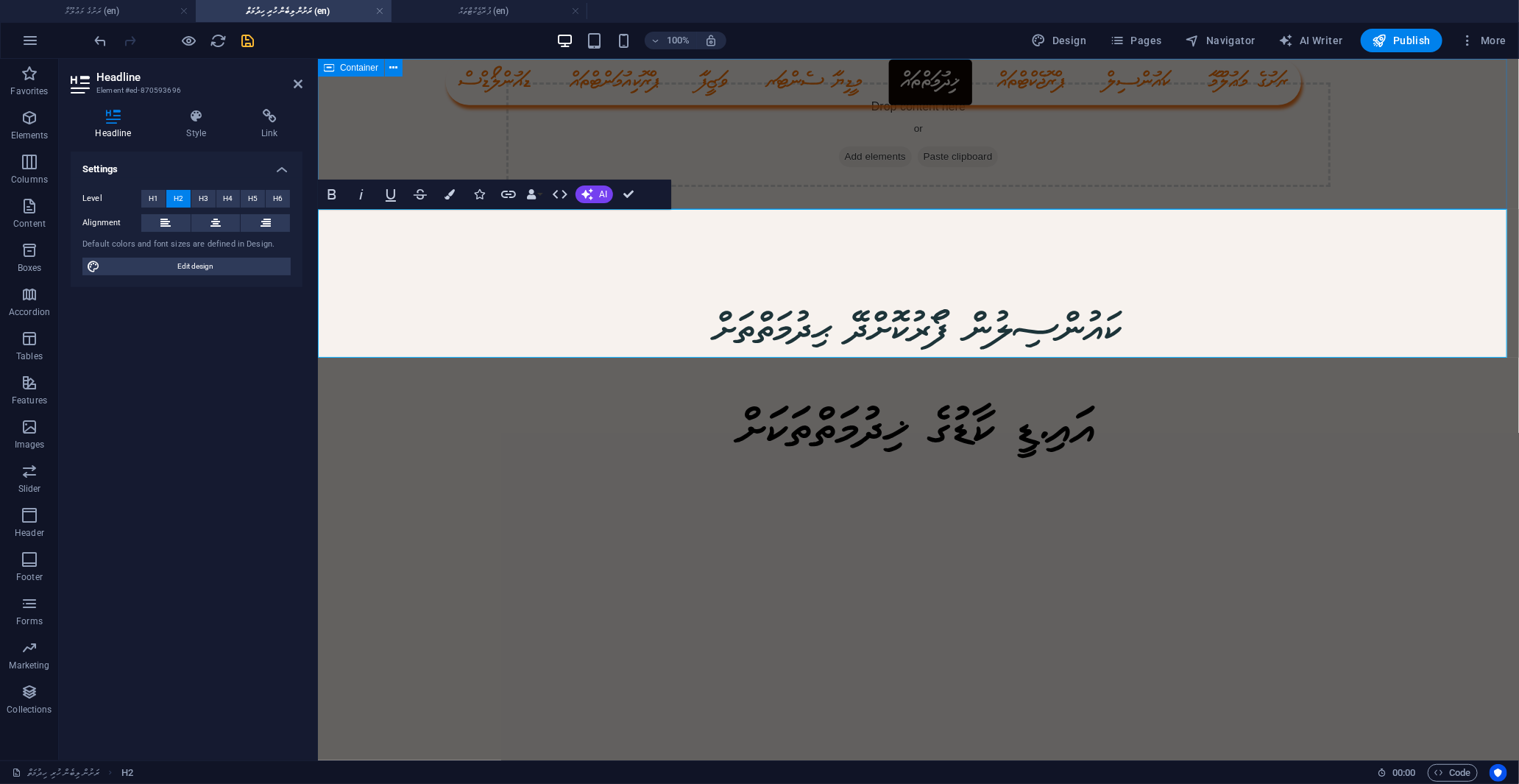
click at [1201, 160] on div "Drop content here or Add elements Paste clipboard" at bounding box center [917, 133] width 824 height 104
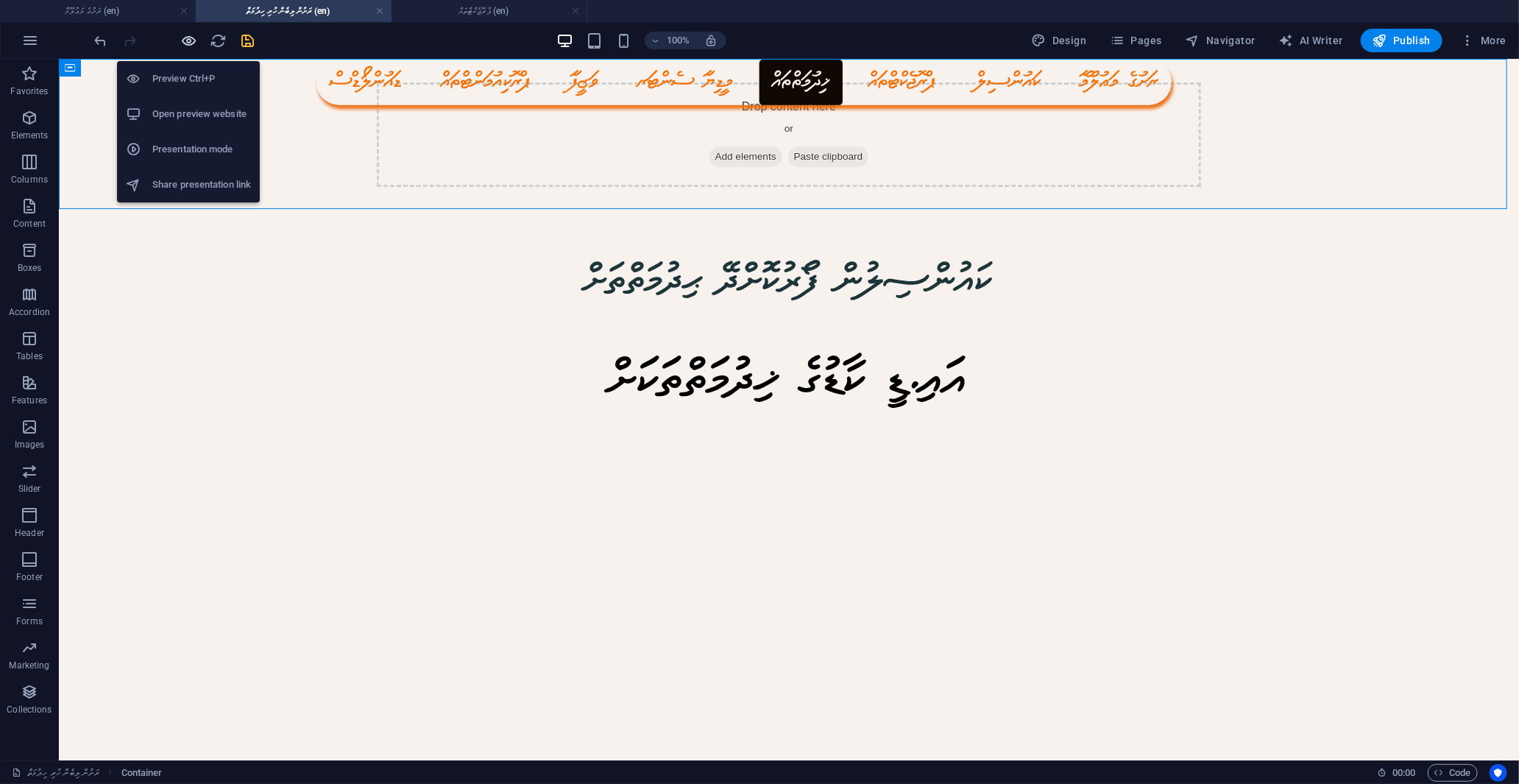
click at [189, 37] on icon "button" at bounding box center [189, 41] width 17 height 17
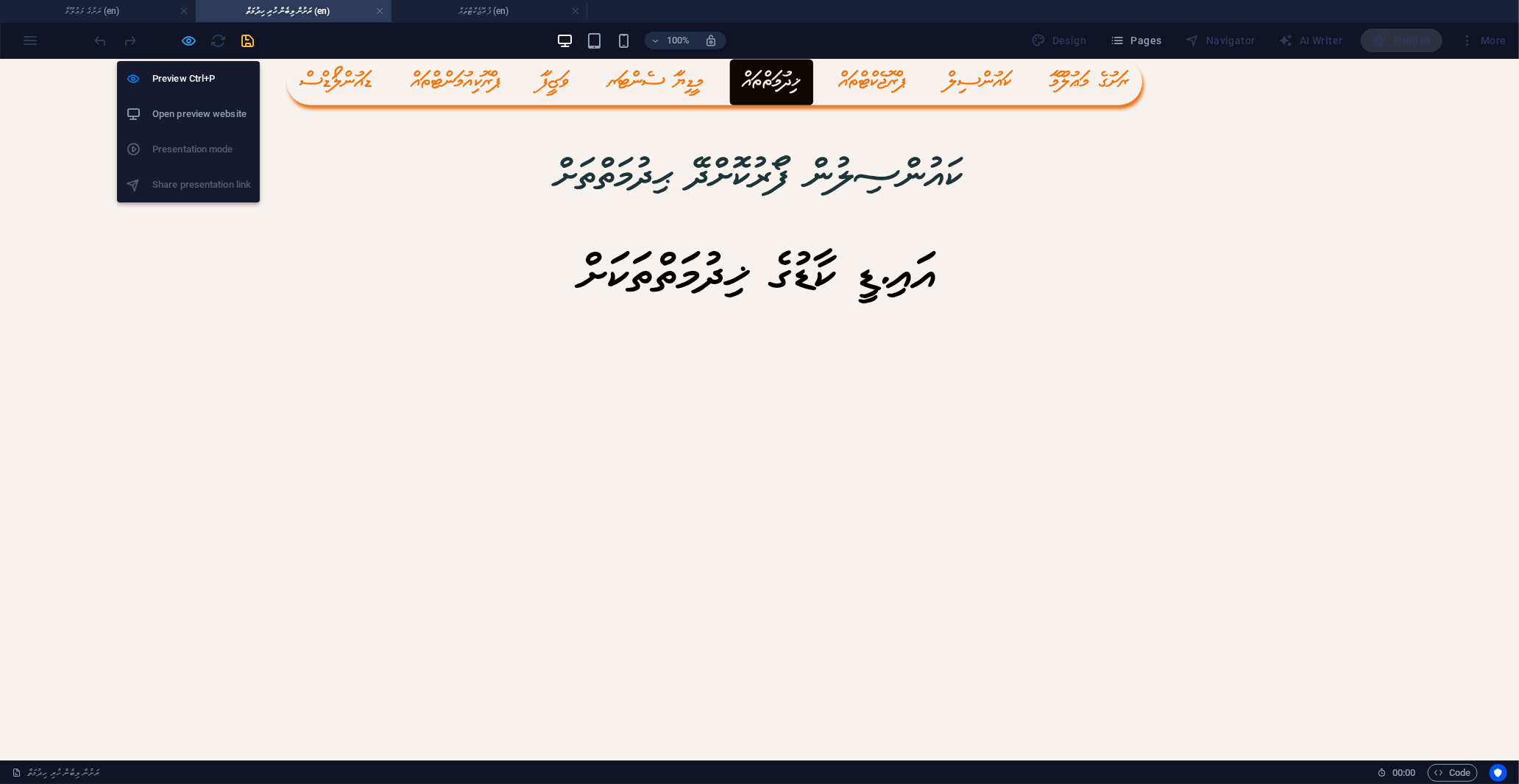
click at [189, 40] on icon "button" at bounding box center [189, 41] width 17 height 17
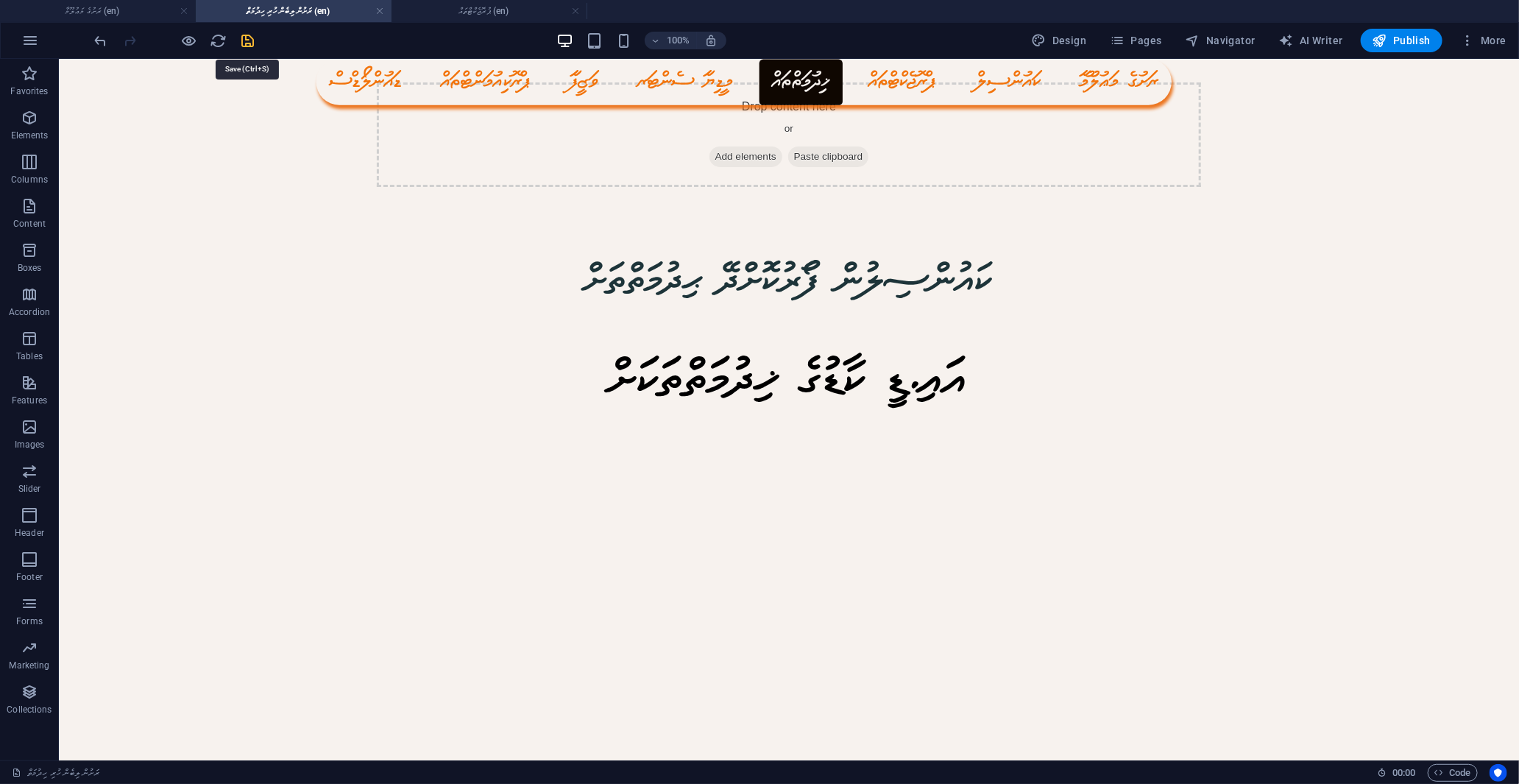
click at [248, 46] on icon "save" at bounding box center [248, 41] width 17 height 17
click at [143, 10] on h4 "ރަށުގެ މަޢުލޫމާ (en)" at bounding box center [97, 11] width 195 height 16
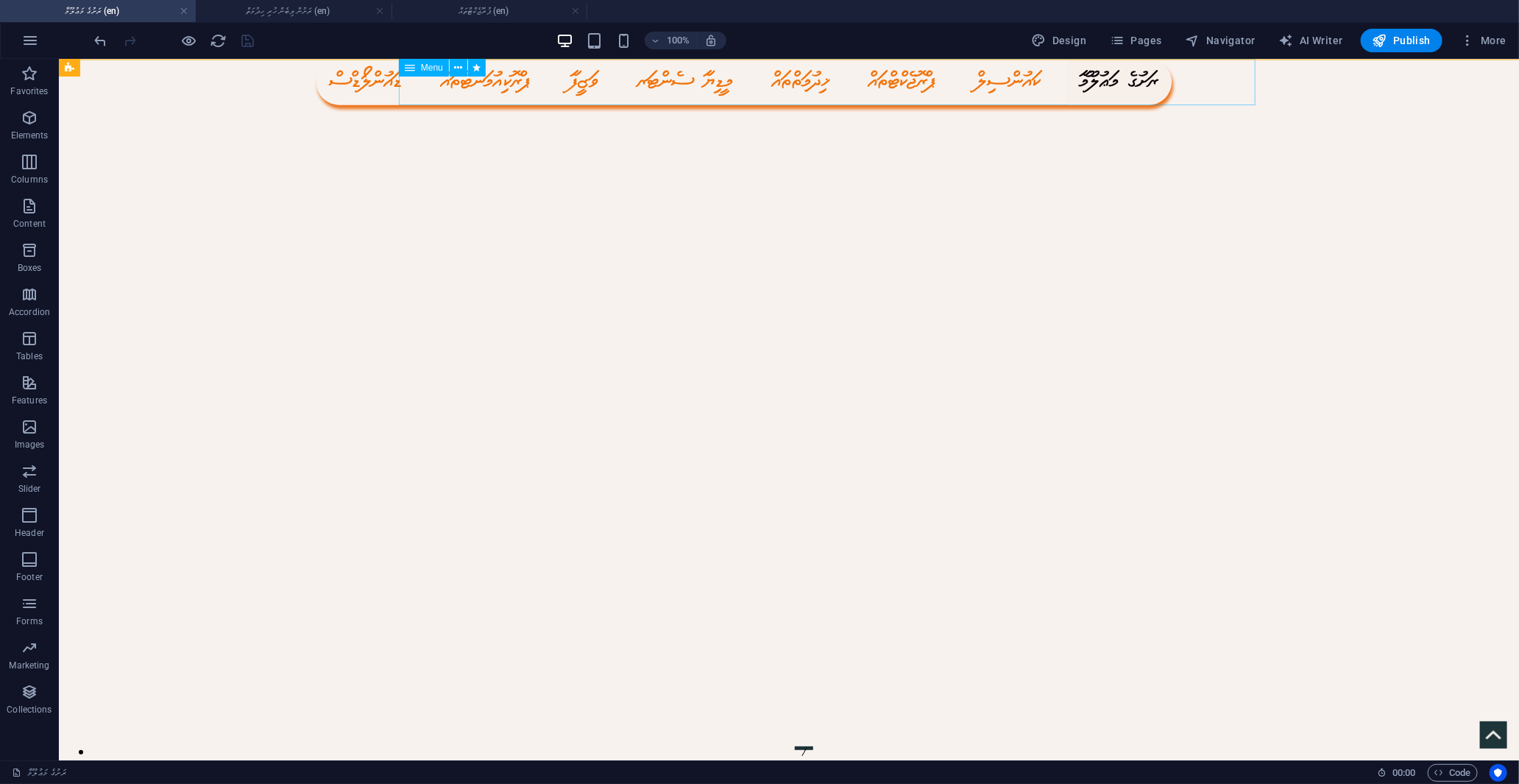
click at [1113, 85] on nav "ޑައުންލޯޑްސް ޕްރޮކިއުމަންޓްތައް ވަޒީފާ މީޑިޔާ ސެންޓަރ ޚިދުމަތްތައް ޕްރޮޖެކްޓްތަ…" at bounding box center [743, 81] width 856 height 47
click at [198, 39] on div at bounding box center [175, 41] width 165 height 24
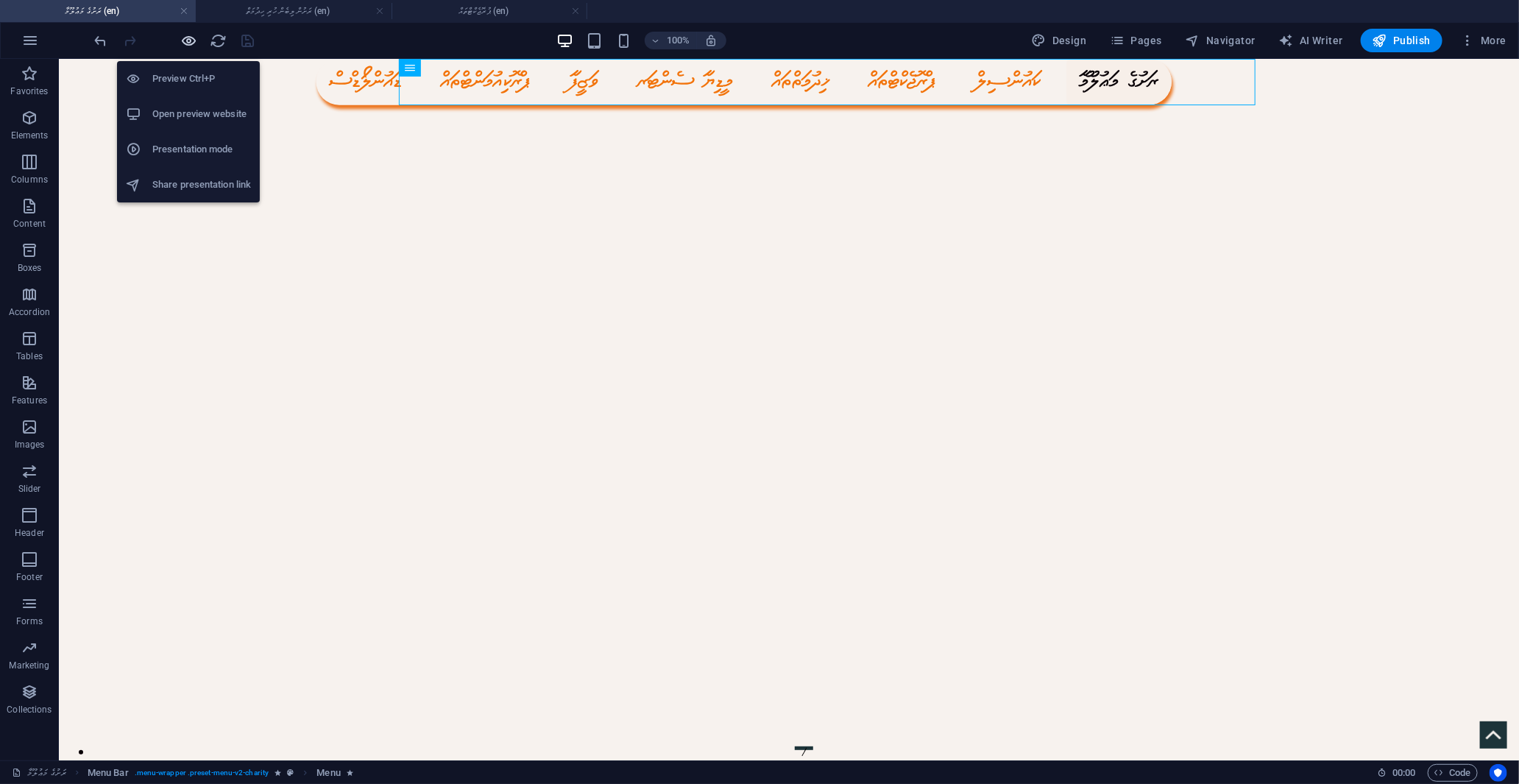
click at [193, 37] on icon "button" at bounding box center [189, 41] width 17 height 17
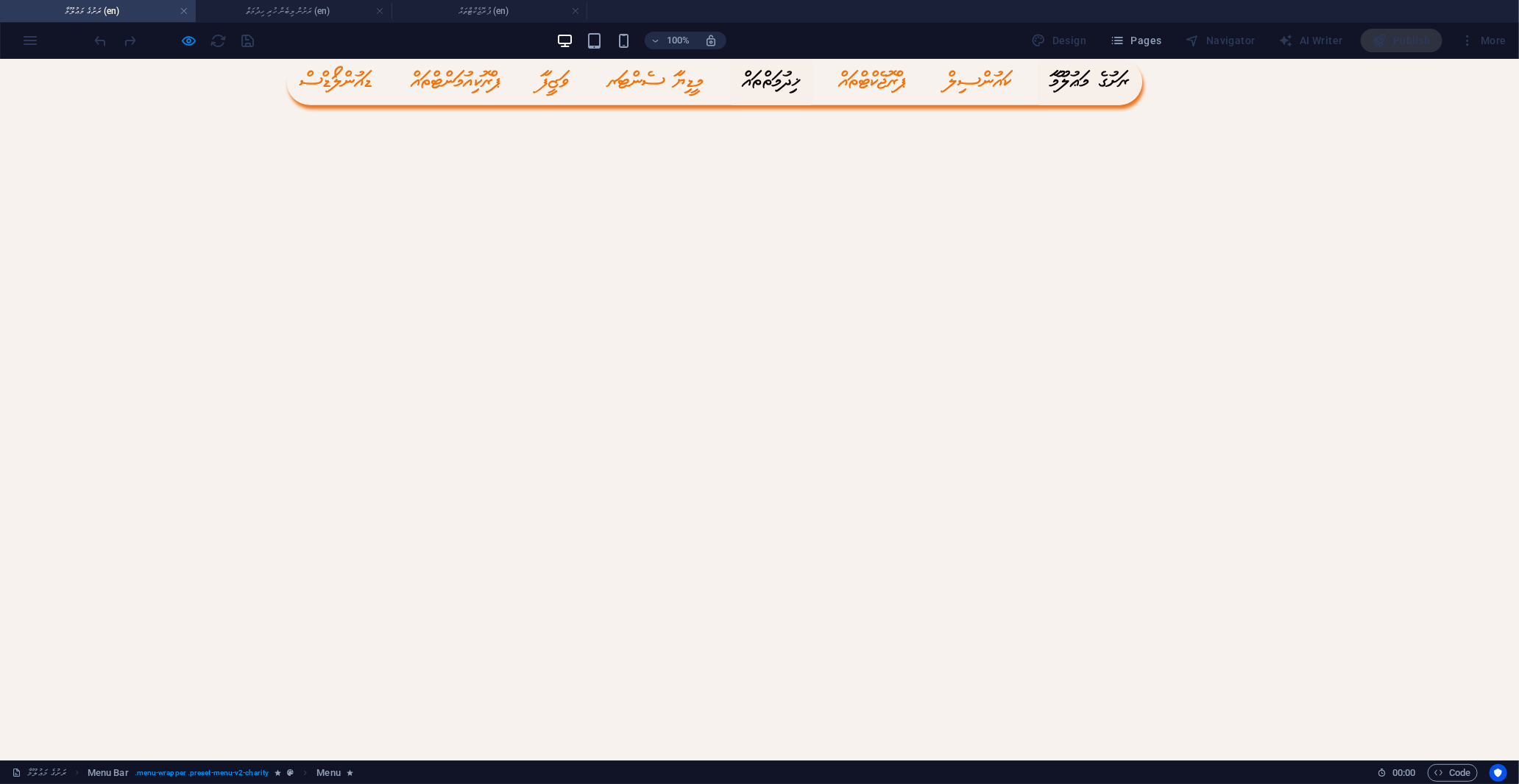
click at [813, 81] on link "ޚިދުމަތްތައް" at bounding box center [771, 81] width 83 height 47
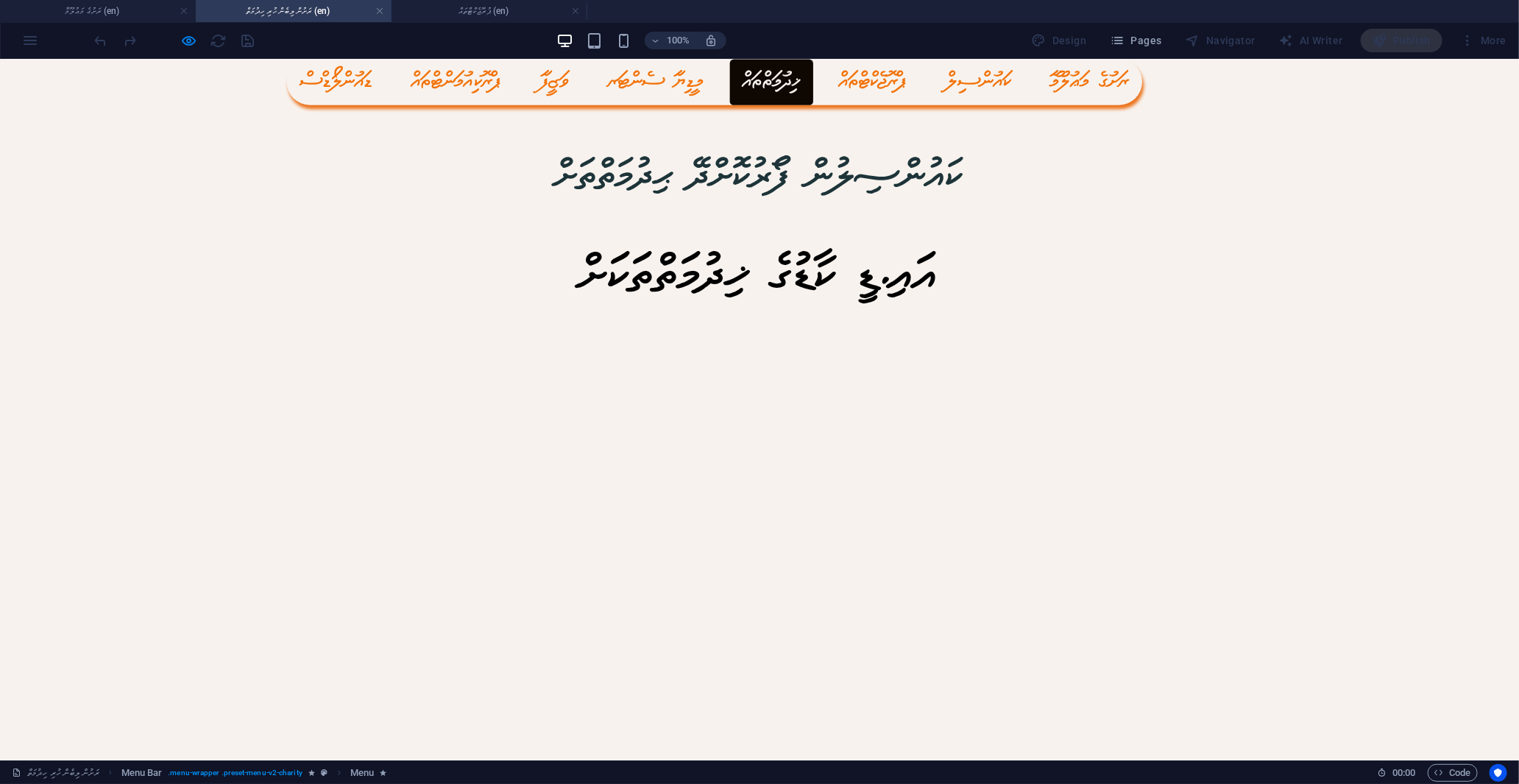
click at [963, 56] on div "100% Design Pages Navigator AI Writer Publish More" at bounding box center [760, 41] width 1518 height 36
click at [921, 75] on link "ޕްރޮޖެކްޓްތައް" at bounding box center [874, 81] width 95 height 47
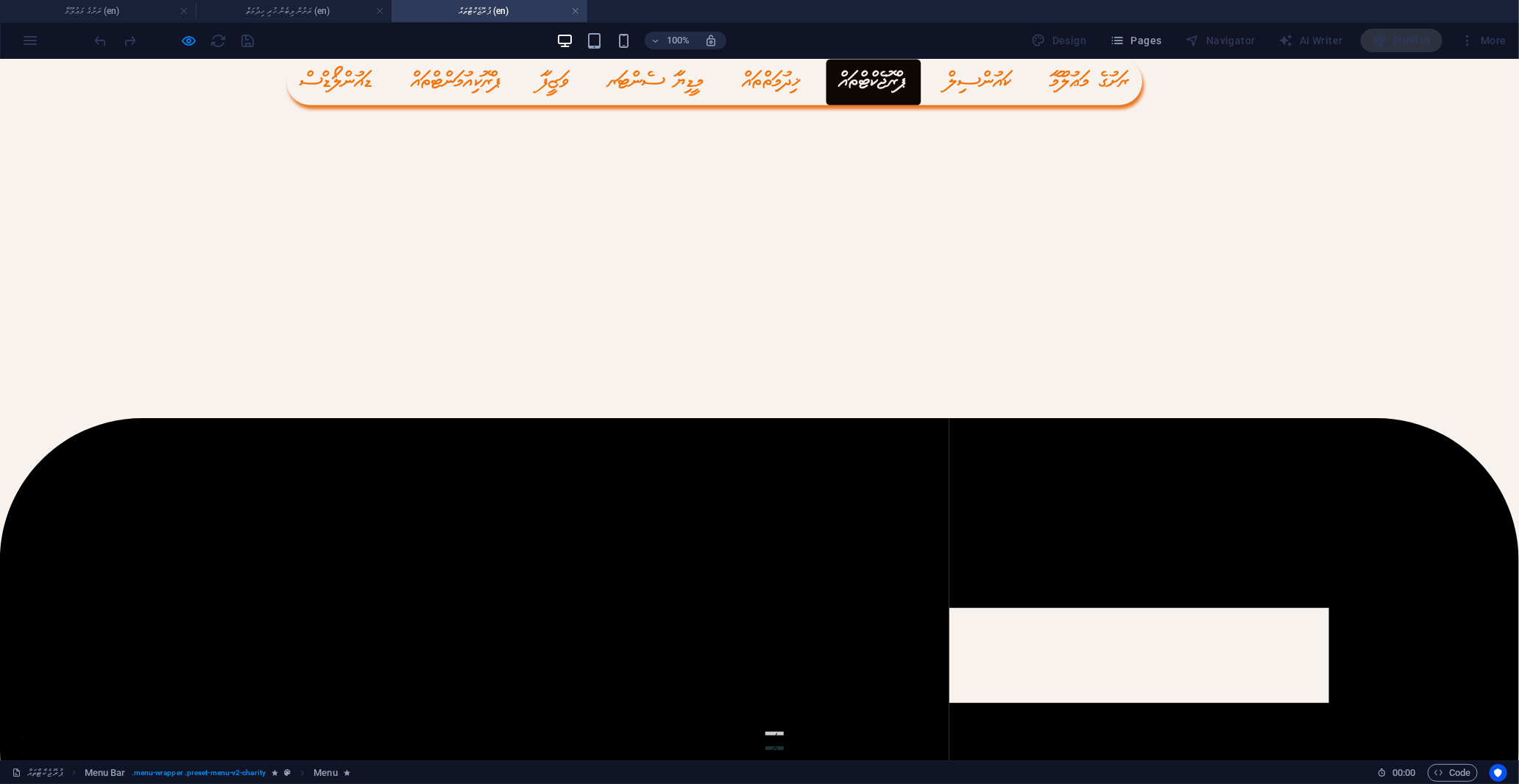
click at [579, 9] on h4 "ޕުރޮޖެކްޓްތައް (en)" at bounding box center [489, 11] width 195 height 16
click at [717, 84] on link "މީޑިޔާ ސެންޓަރ" at bounding box center [656, 81] width 121 height 47
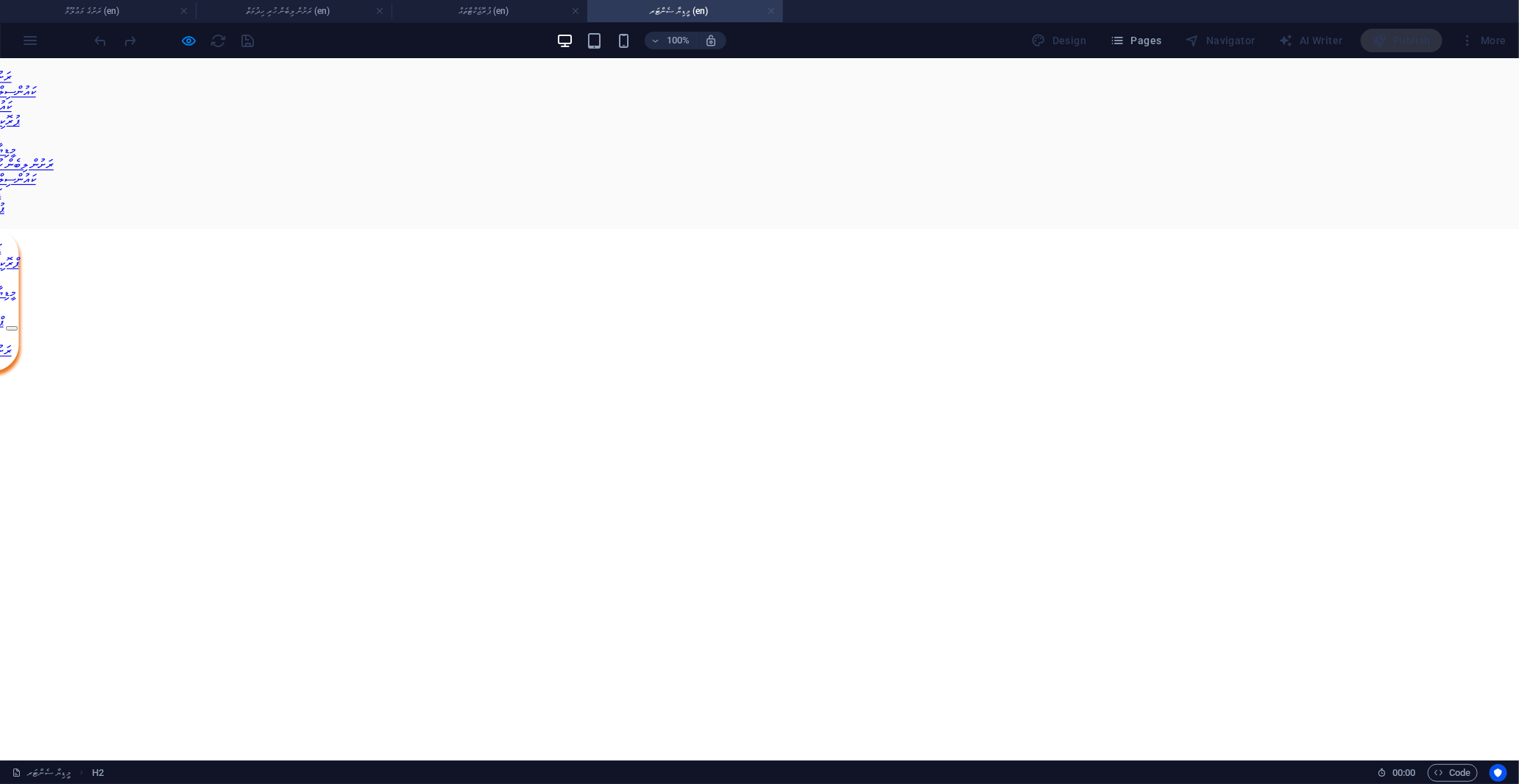
click at [771, 13] on link at bounding box center [770, 11] width 9 height 14
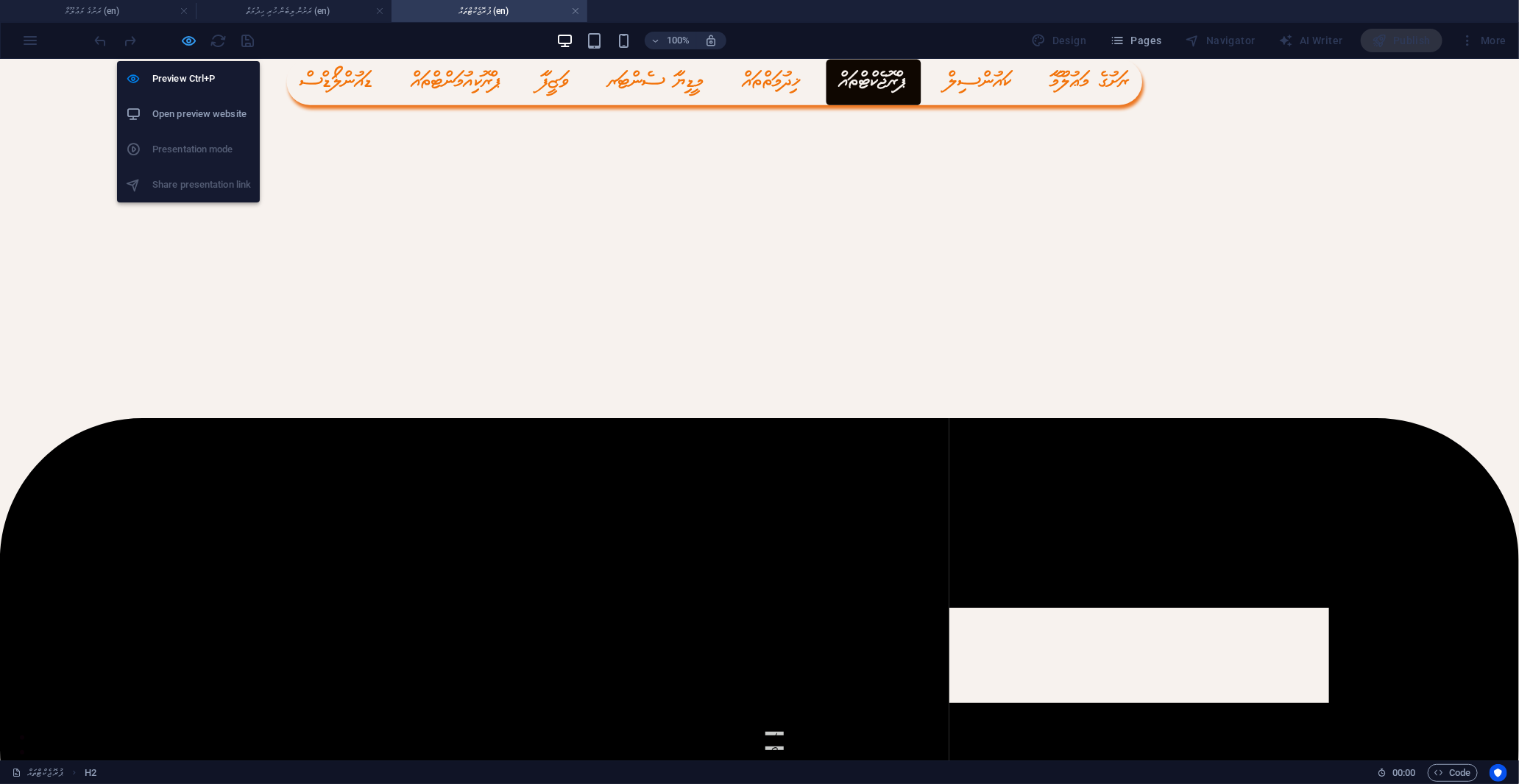
click at [188, 43] on icon "button" at bounding box center [189, 41] width 17 height 17
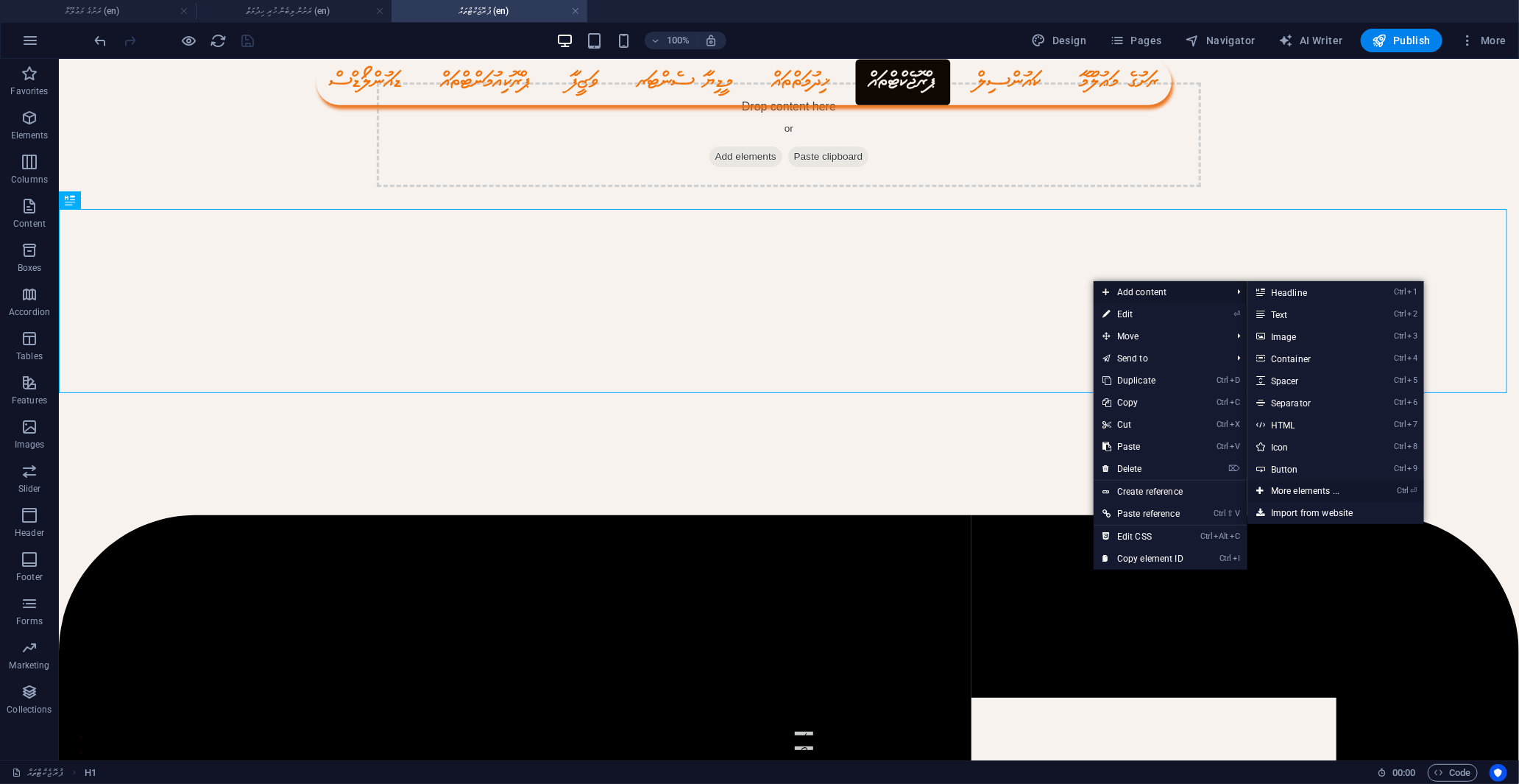
click at [1313, 492] on link "Ctrl ⏎ More elements ..." at bounding box center [1308, 491] width 121 height 22
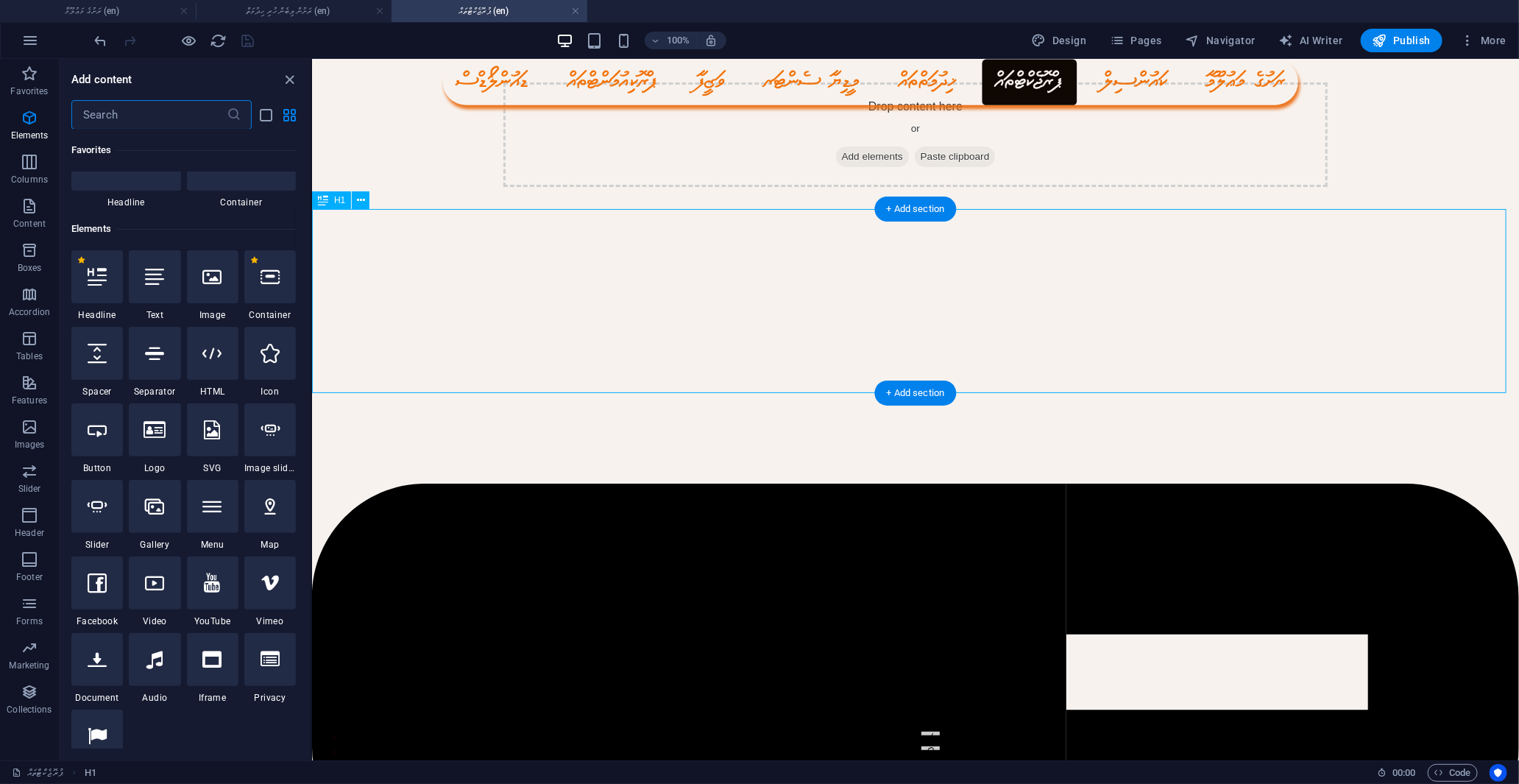
scroll to position [157, 0]
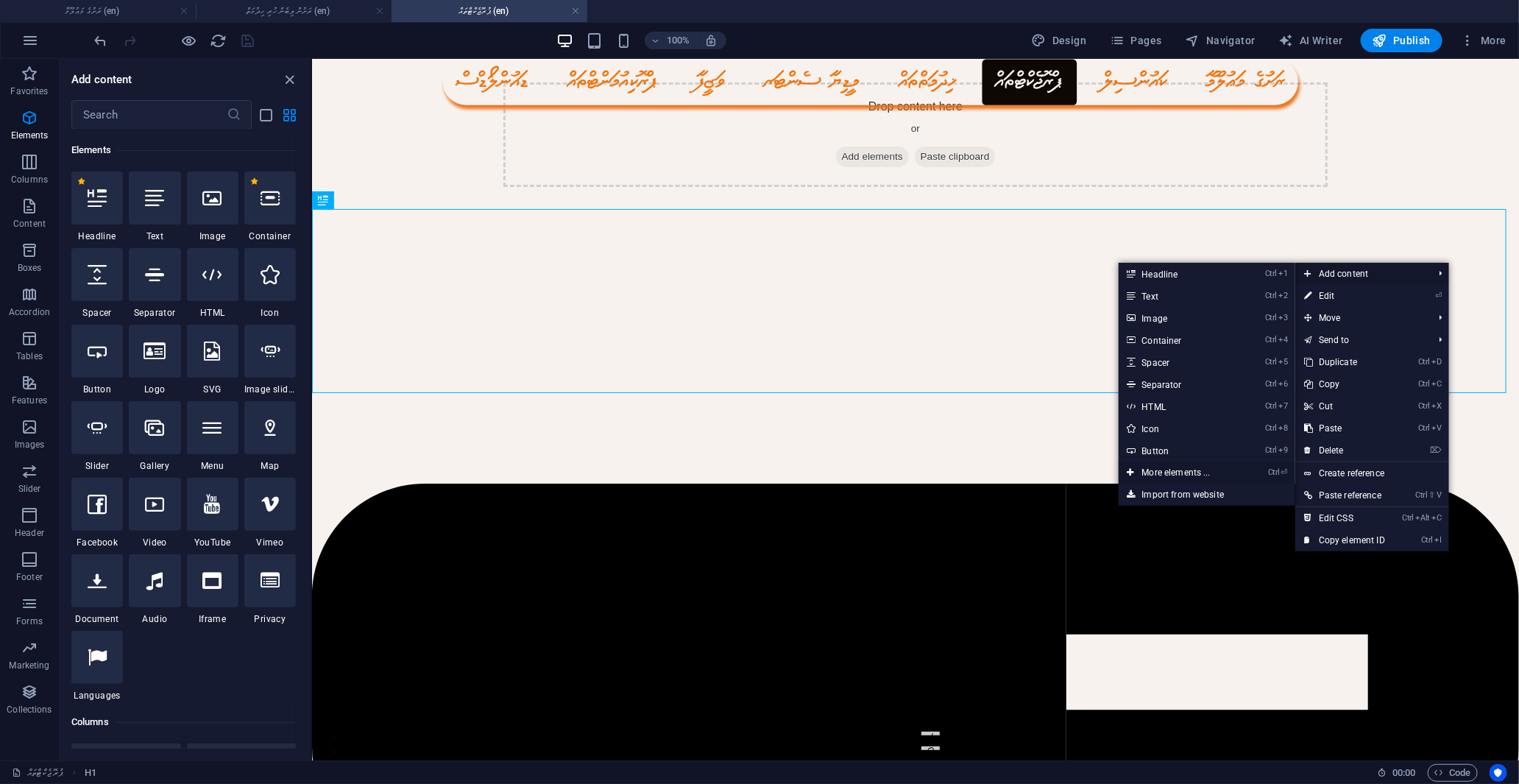
click at [1187, 469] on link "Ctrl ⏎ More elements ..." at bounding box center [1179, 472] width 121 height 22
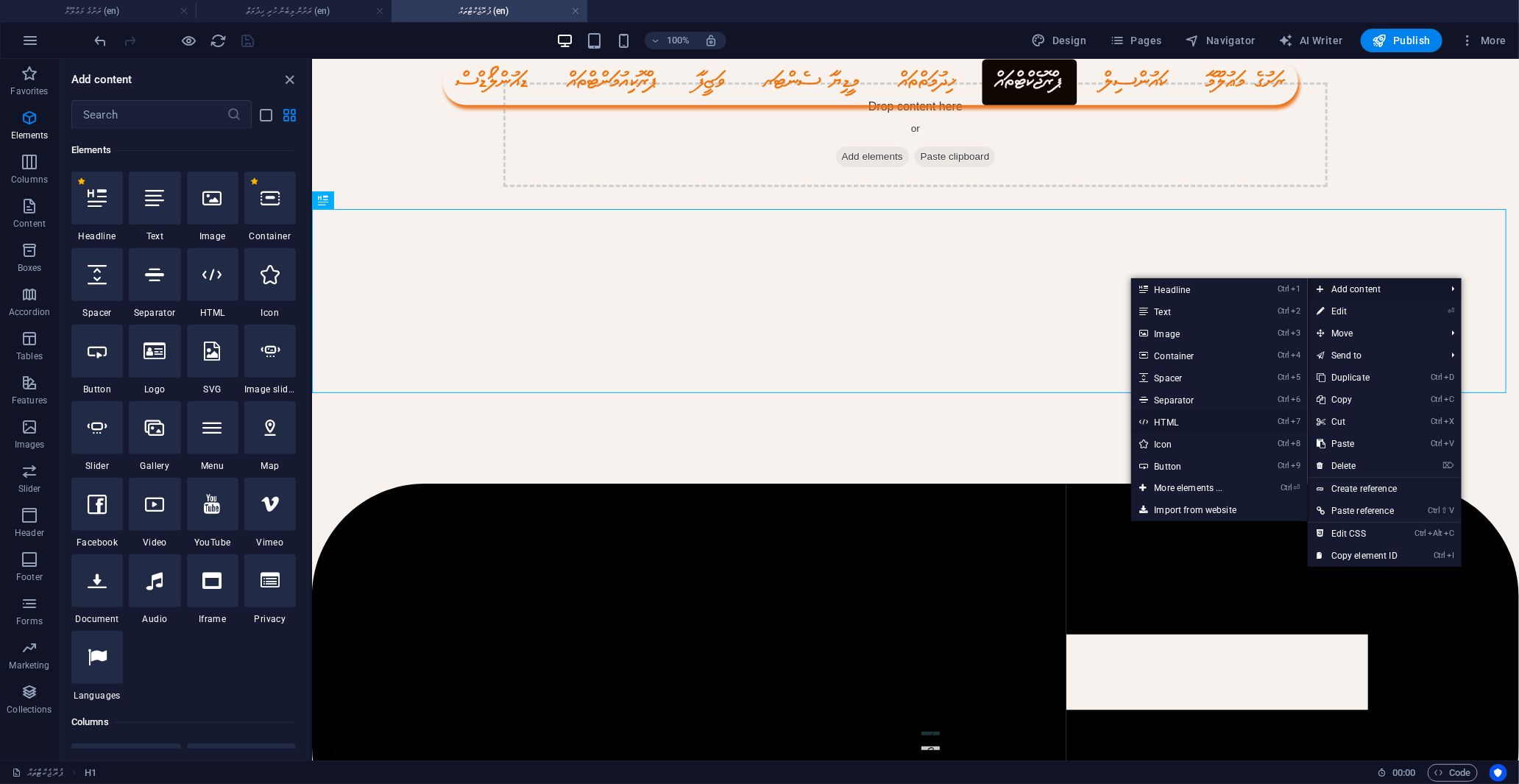
click at [1153, 422] on link "Ctrl 7 HTML" at bounding box center [1192, 421] width 121 height 22
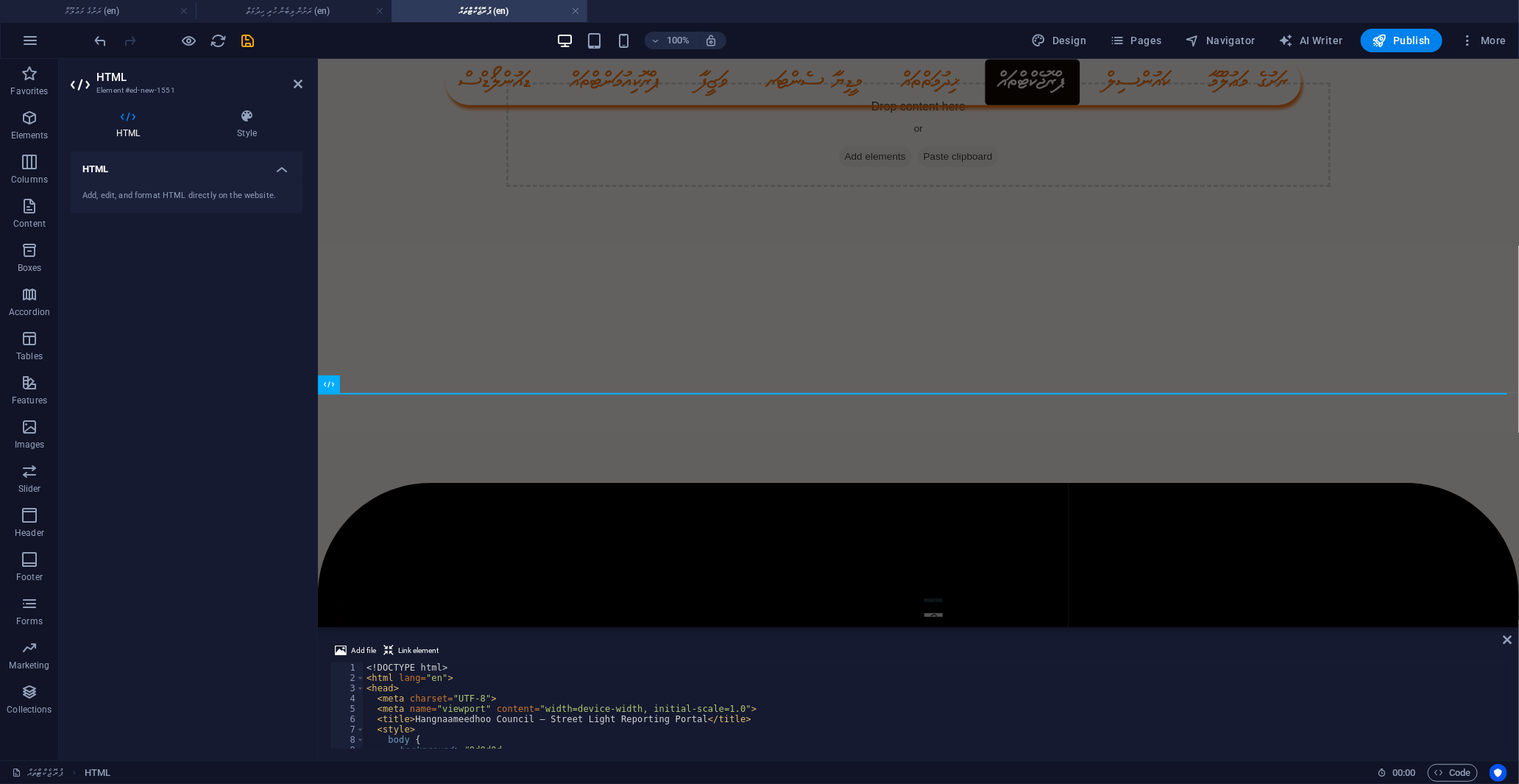
scroll to position [0, 0]
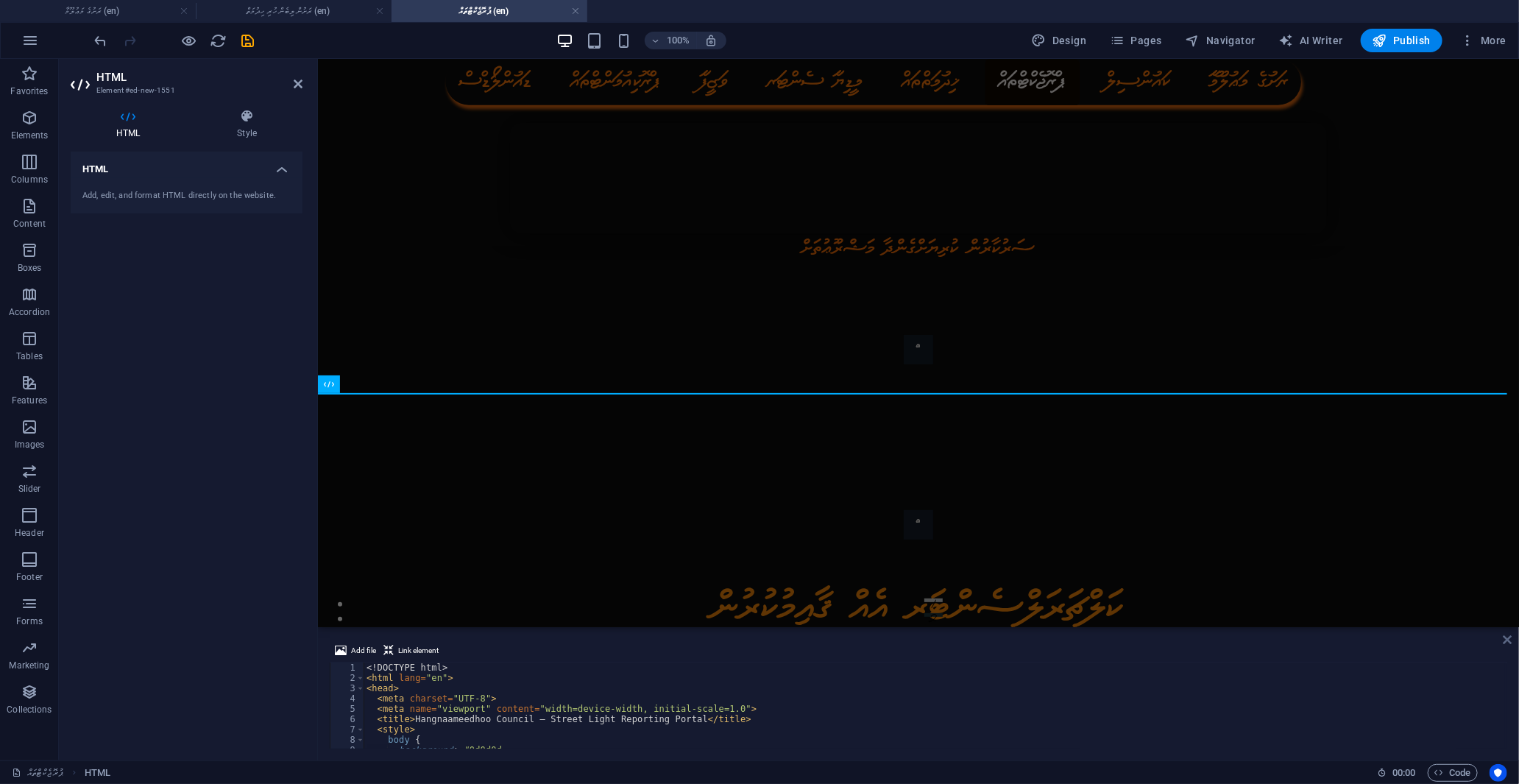
click at [1509, 637] on icon at bounding box center [1508, 639] width 9 height 12
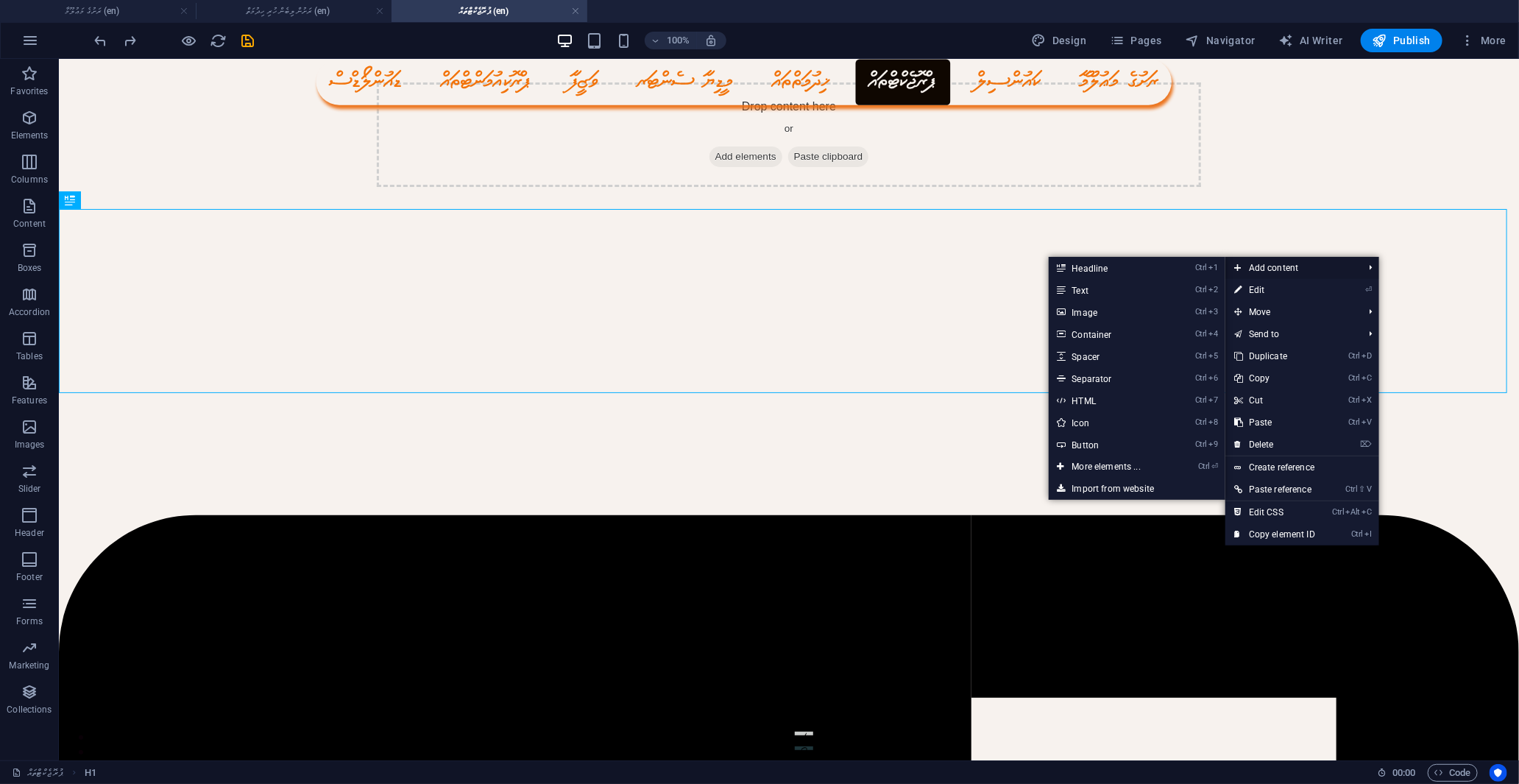
click at [1316, 269] on span "Add content" at bounding box center [1291, 268] width 132 height 22
drag, startPoint x: 1105, startPoint y: 468, endPoint x: 74, endPoint y: 355, distance: 1037.2
click at [1105, 468] on link "Ctrl ⏎ More elements ..." at bounding box center [1110, 466] width 121 height 22
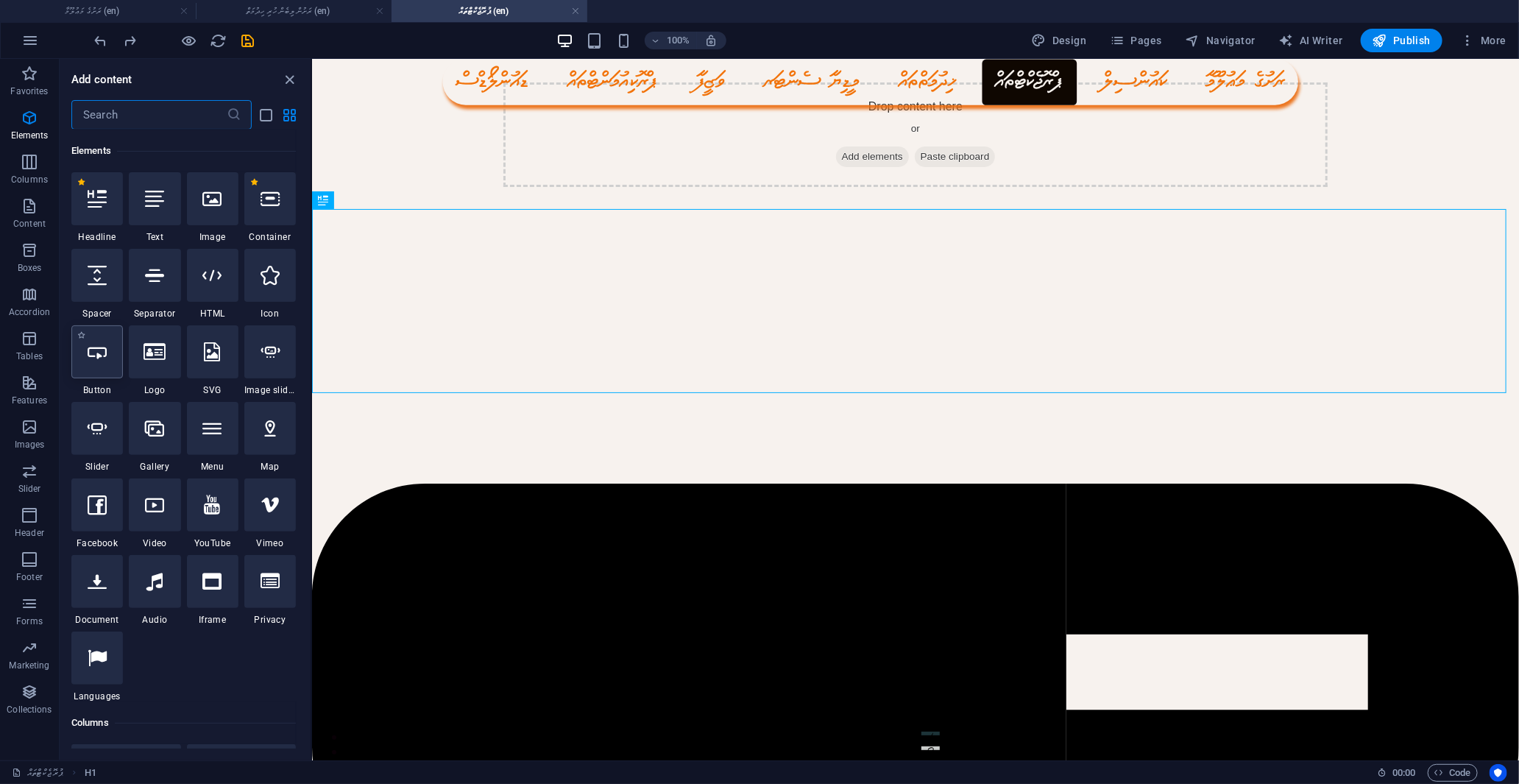
scroll to position [157, 0]
click at [201, 589] on div at bounding box center [213, 580] width 52 height 53
select select "%"
select select "px"
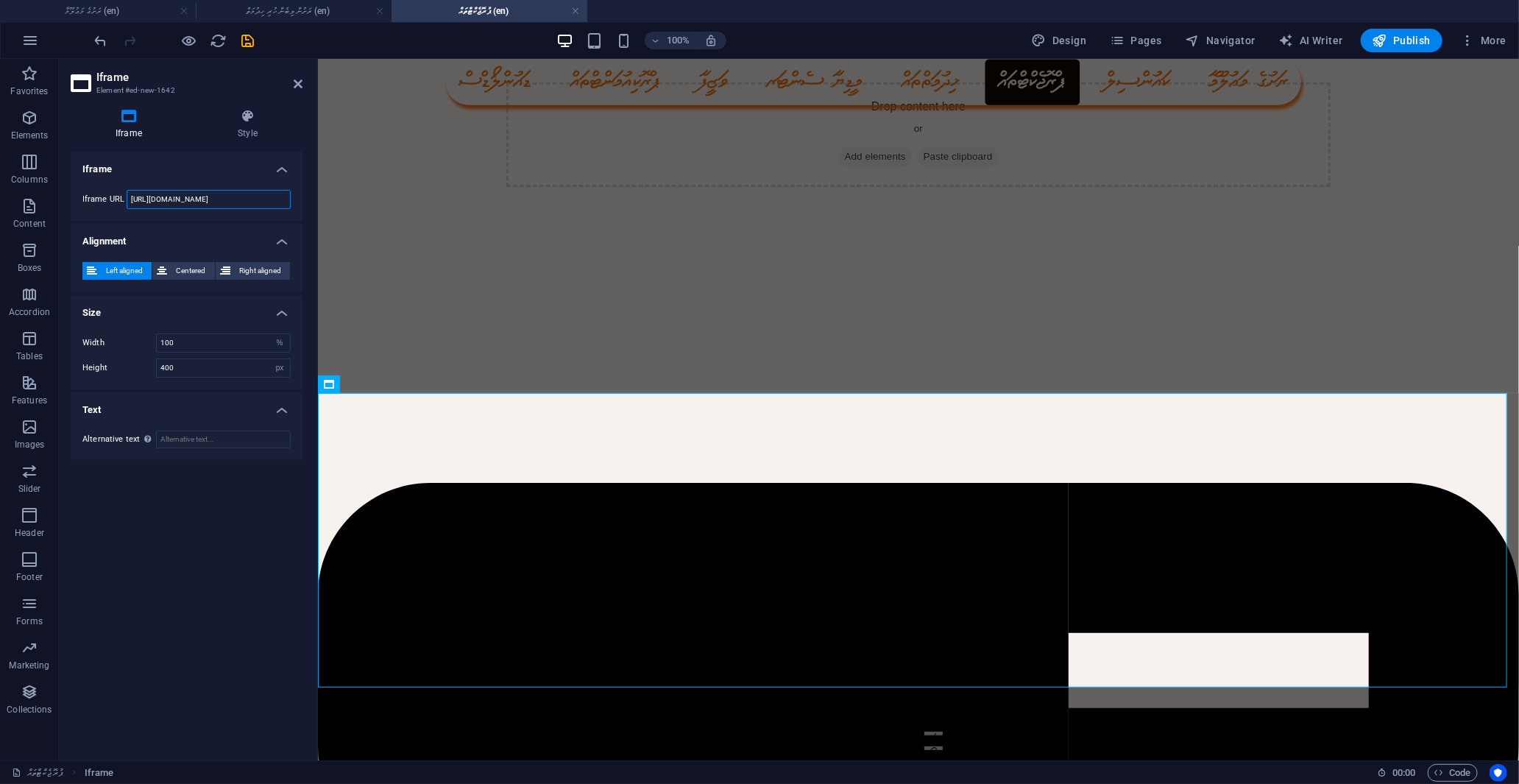
click at [262, 201] on input "[URL][DOMAIN_NAME]" at bounding box center [209, 199] width 165 height 19
drag, startPoint x: 268, startPoint y: 201, endPoint x: 72, endPoint y: 201, distance: 196.0
click at [72, 201] on div "Iframe URL [URL][DOMAIN_NAME]" at bounding box center [186, 199] width 232 height 43
paste input "<!LOREMIP dolo> <sita cons="ad"> <elit> <sedd eiusmod="TEM-3"> <inci utla="etdo…"
type input "<!LOREMIP dolo> <sita cons="ad"> <elit> <sedd eiusmod="TEM-3"> <inci utla="etdo…"
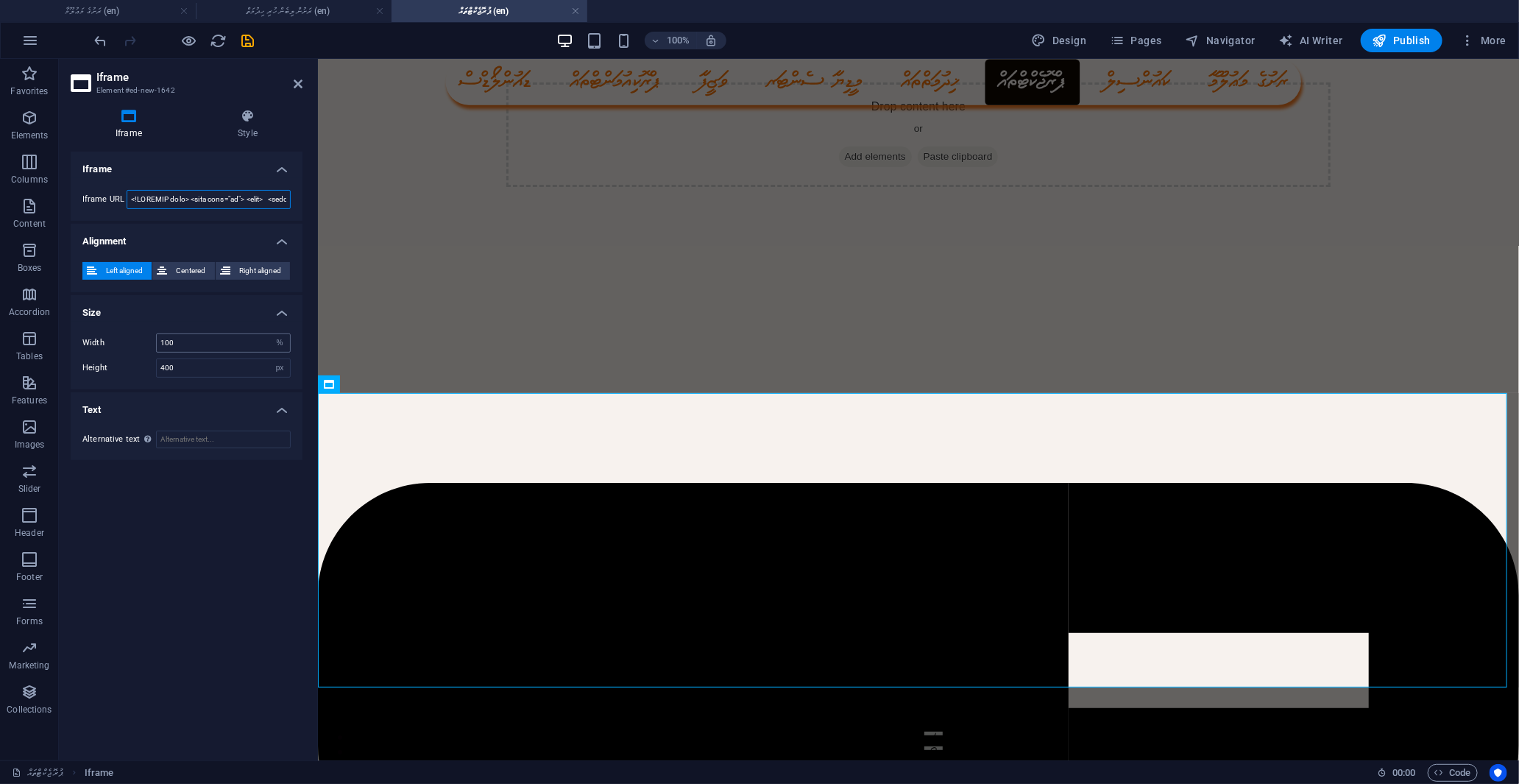
scroll to position [0, 15579]
drag, startPoint x: 288, startPoint y: 200, endPoint x: 0, endPoint y: 213, distance: 288.3
click at [0, 213] on section "Favorites Elements Columns Content Boxes Accordion Tables Features Images Slide…" at bounding box center [760, 408] width 1519 height 701
paste input "[URL][DOMAIN_NAME]"
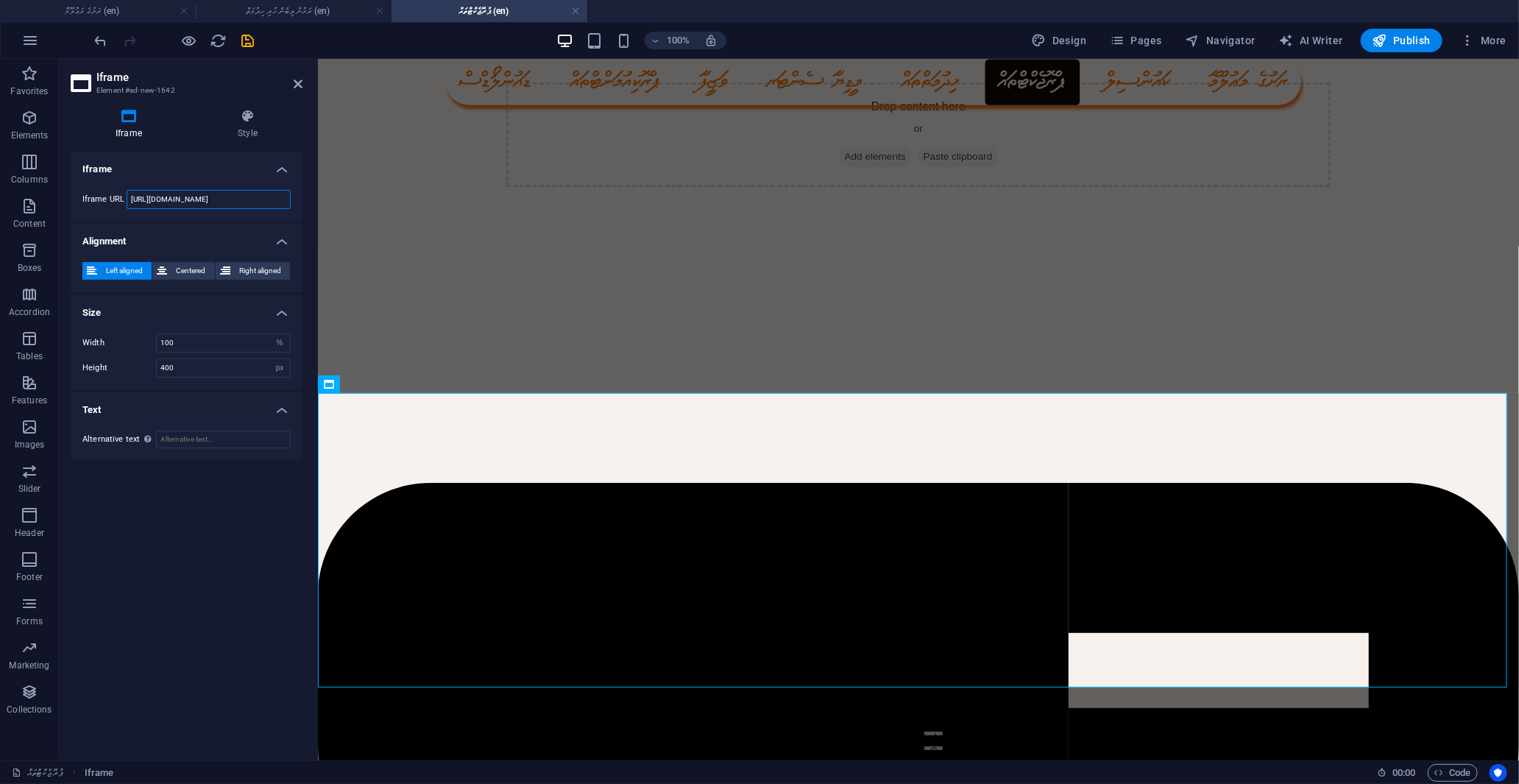
scroll to position [0, 61]
type input "[URL][DOMAIN_NAME]"
click at [278, 198] on input "[URL][DOMAIN_NAME]" at bounding box center [209, 199] width 165 height 19
paste input "<iframe src="[URL][DOMAIN_NAME]" width="100%" height="800" style="border:none; …"
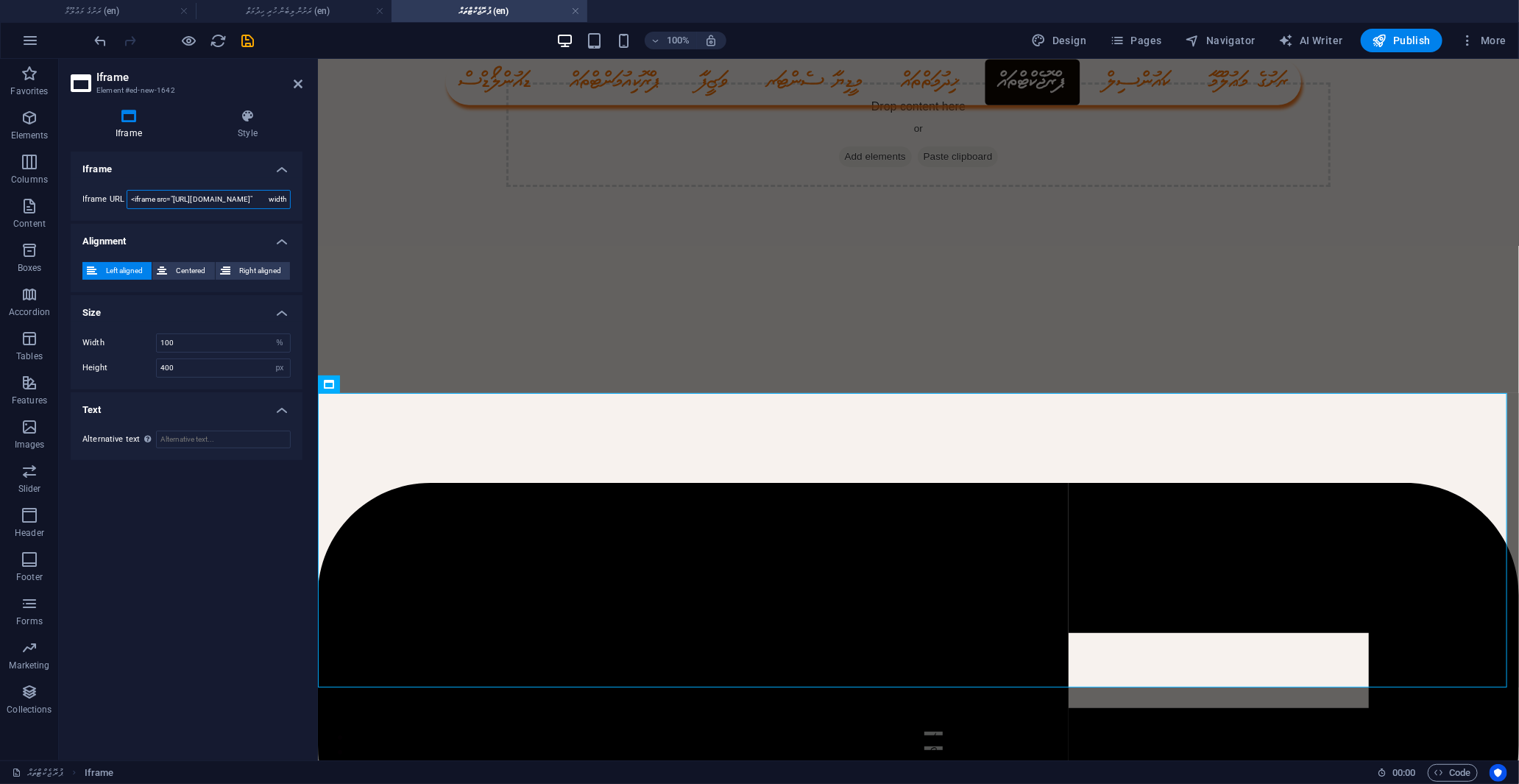
scroll to position [0, 506]
type input "<iframe src="[URL][DOMAIN_NAME]" width="100%" height="800" style="border:none; …"
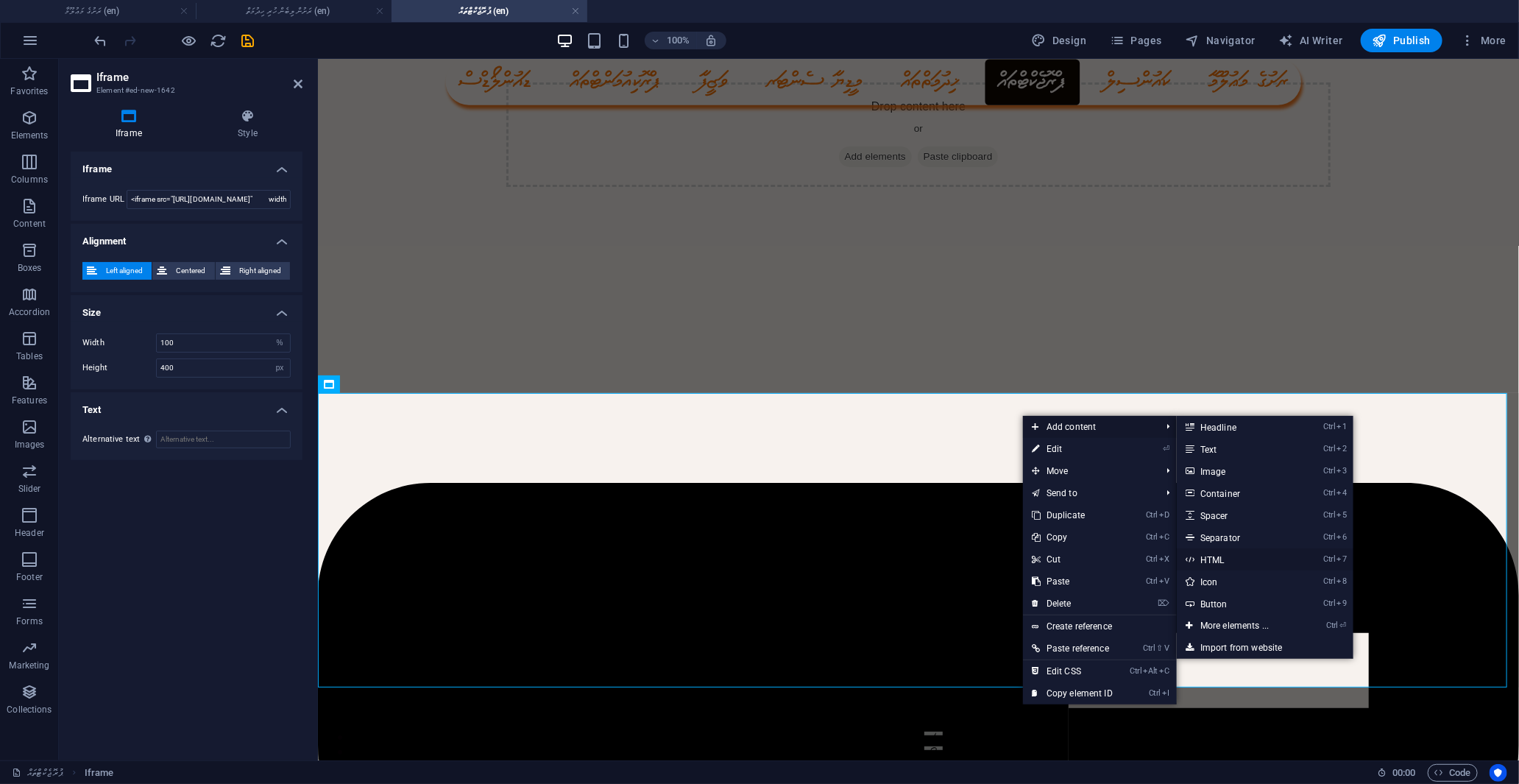
click at [1221, 563] on link "Ctrl 7 HTML" at bounding box center [1237, 559] width 121 height 22
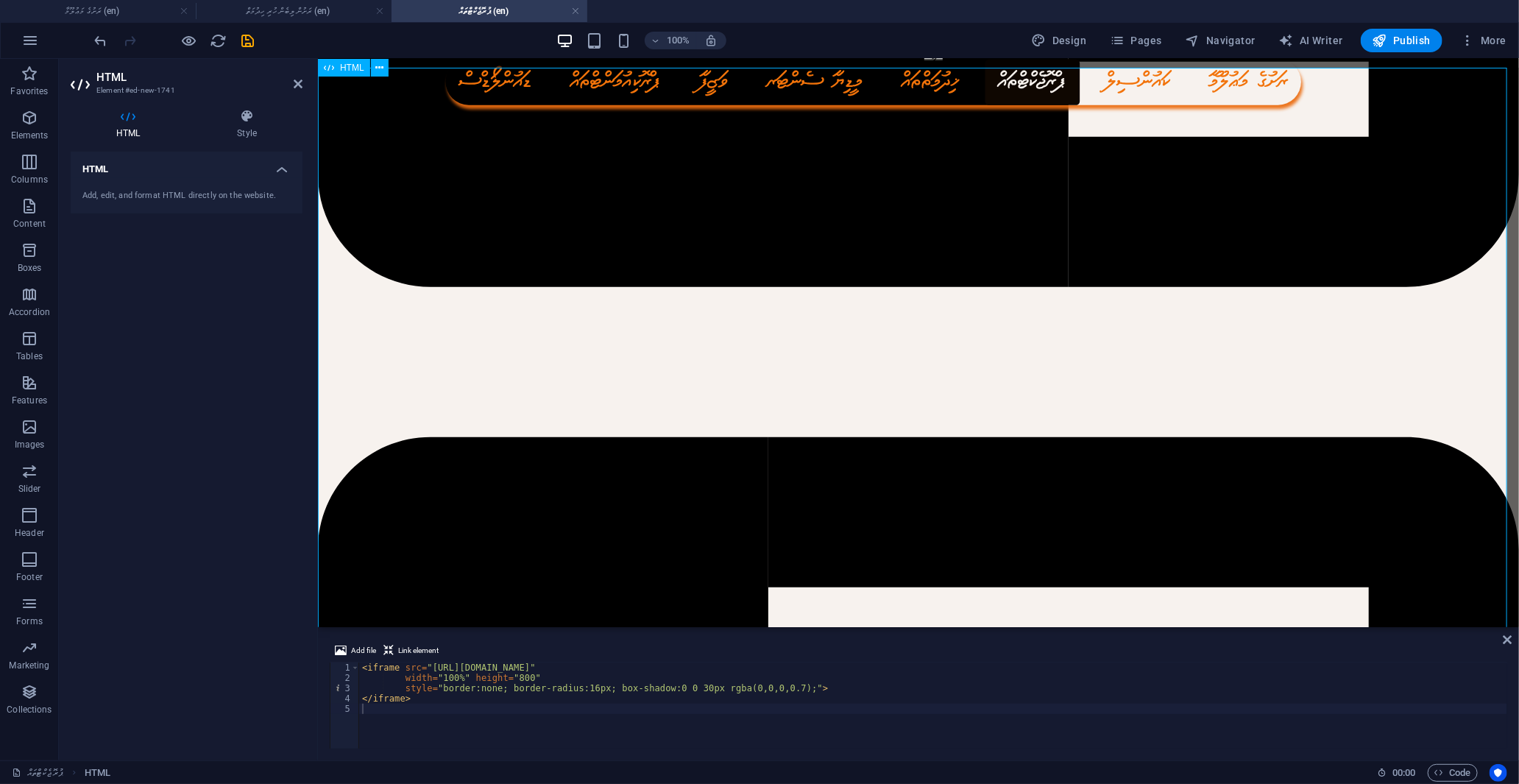
scroll to position [425, 0]
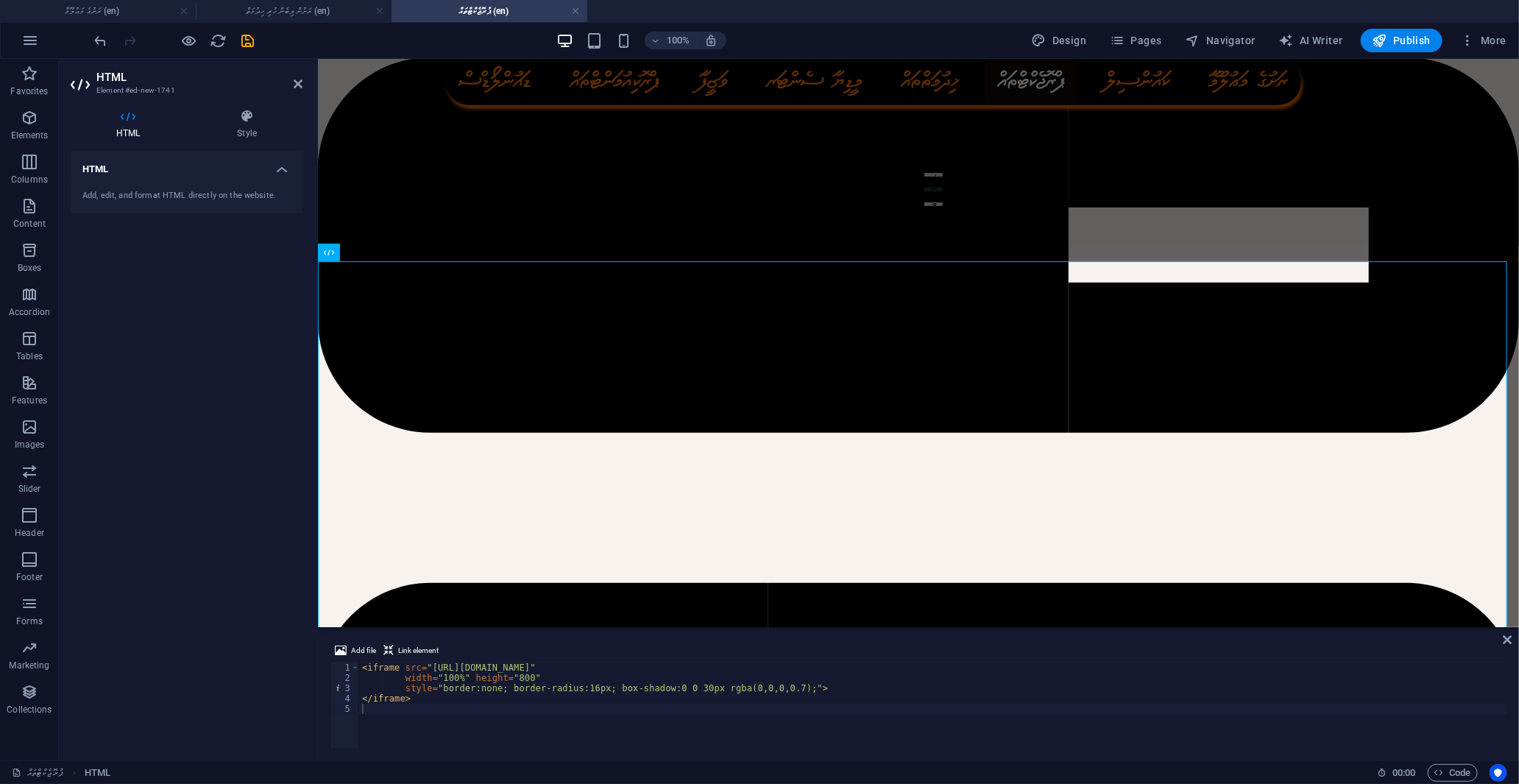
type textarea "<iframe src="[URL][DOMAIN_NAME]""
drag, startPoint x: 687, startPoint y: 667, endPoint x: 443, endPoint y: 660, distance: 244.1
click at [427, 665] on div "< iframe src = "[URL][DOMAIN_NAME]" width = "100%" height = "800" style = "bord…" at bounding box center [933, 716] width 1148 height 107
drag, startPoint x: 479, startPoint y: 657, endPoint x: 674, endPoint y: 666, distance: 195.2
click at [137, 127] on h4 "HTML" at bounding box center [131, 124] width 121 height 31
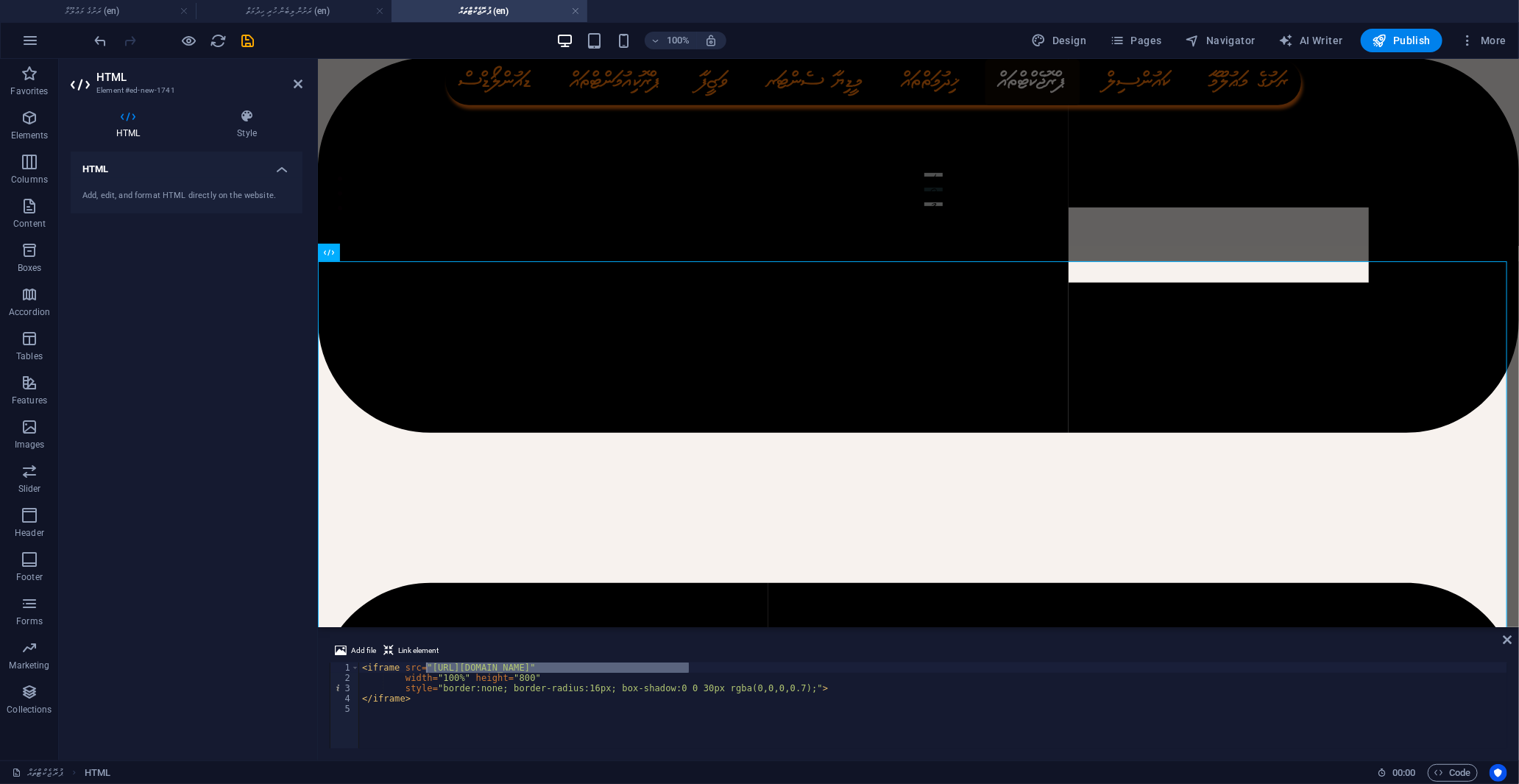
click at [302, 84] on aside "HTML Element #ed-new-1741 HTML Style HTML Add, edit, and format HTML directly o…" at bounding box center [187, 408] width 259 height 701
click at [298, 79] on icon at bounding box center [297, 84] width 9 height 12
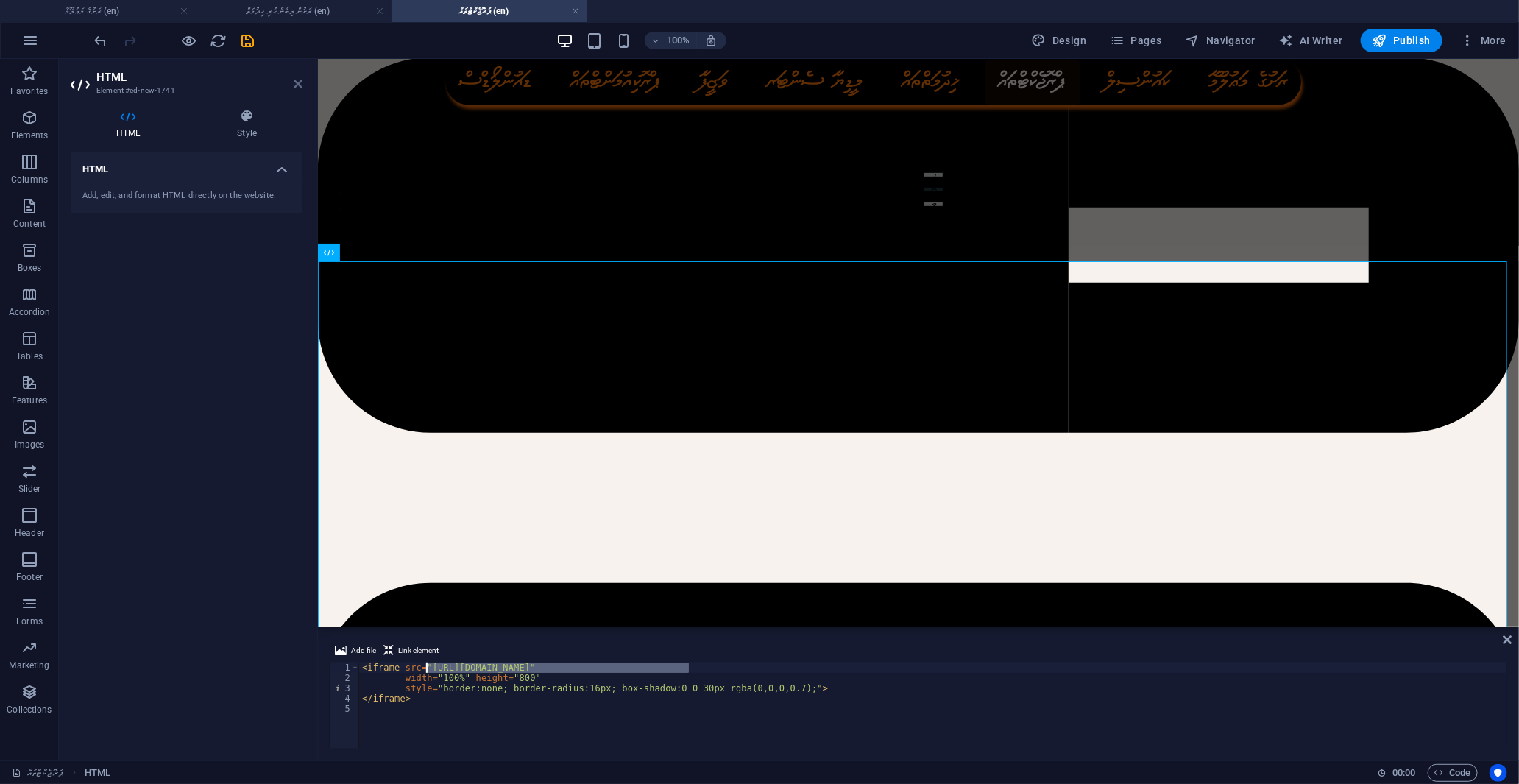
click at [295, 82] on icon at bounding box center [297, 84] width 9 height 12
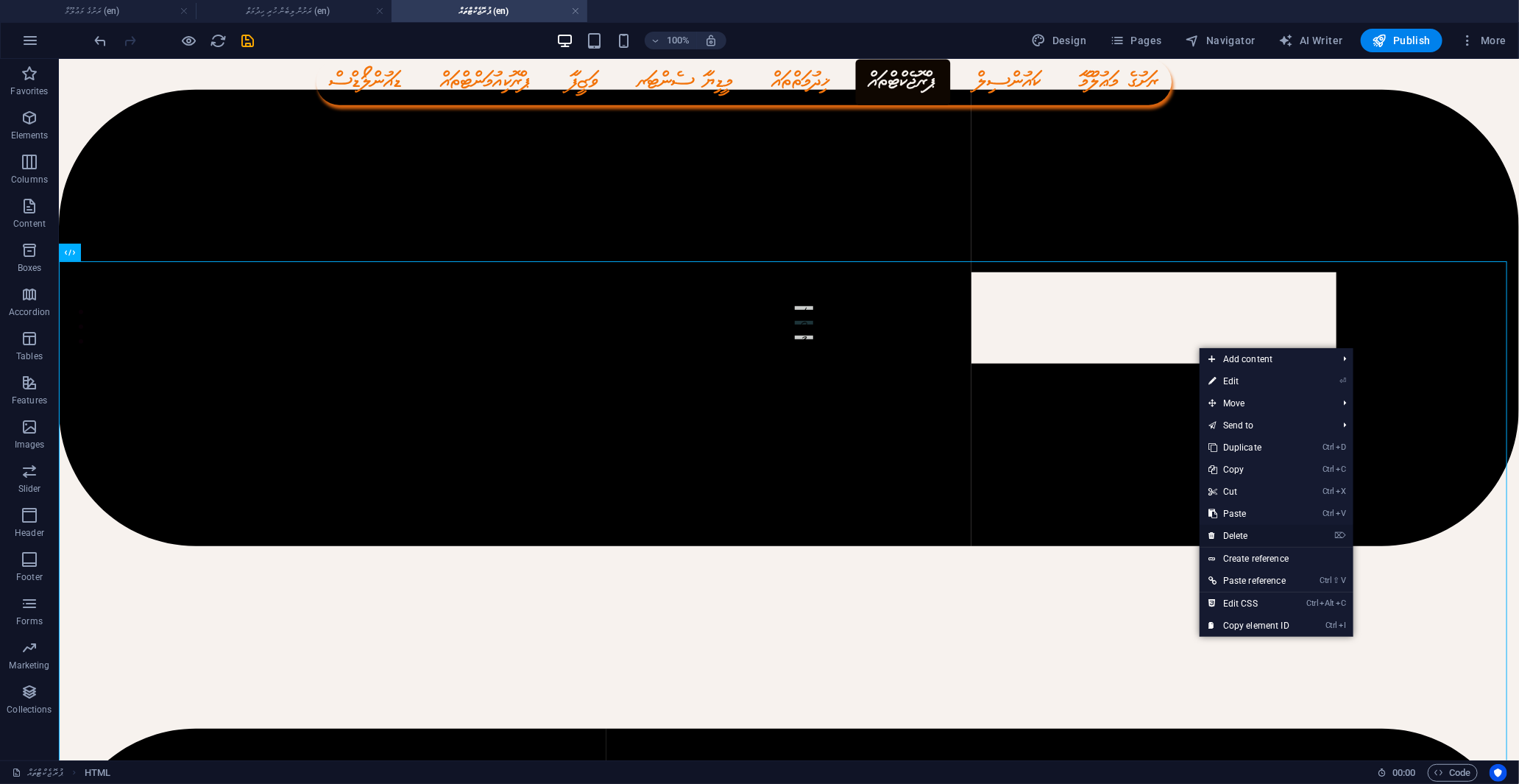
click at [1241, 534] on link "⌦ Delete" at bounding box center [1248, 535] width 98 height 22
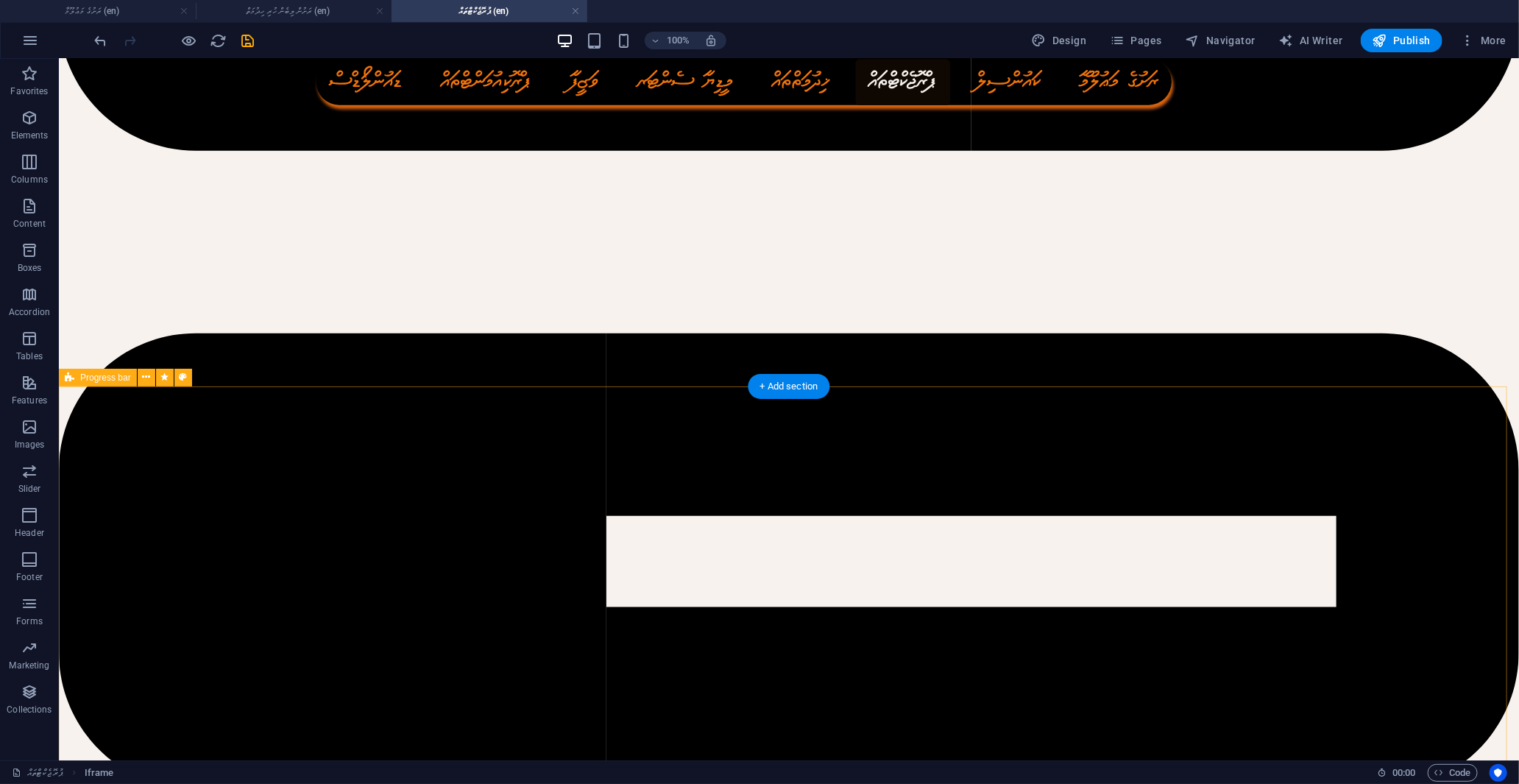
scroll to position [1130, 0]
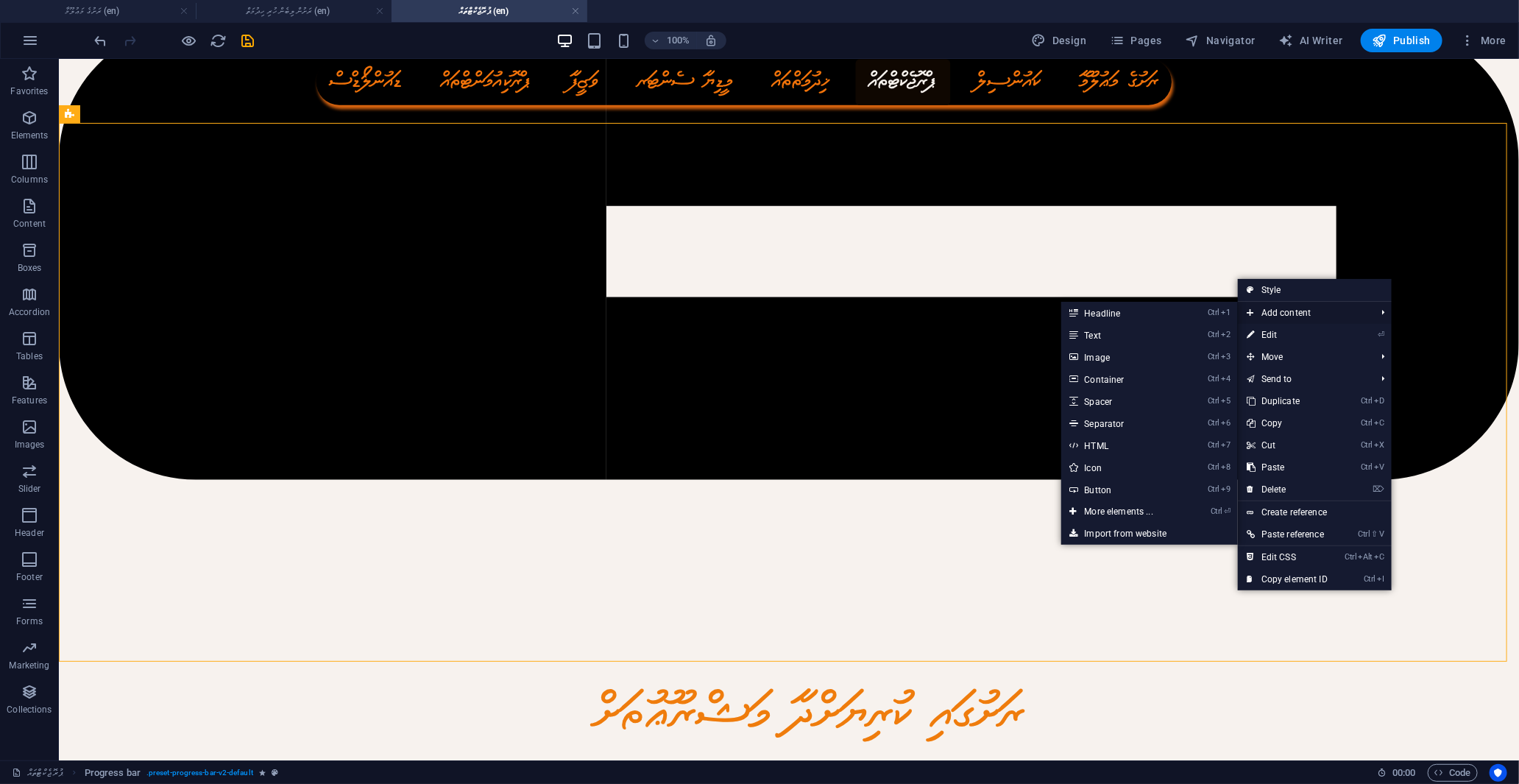
click at [1292, 304] on span "Add content" at bounding box center [1304, 312] width 132 height 22
click at [1107, 508] on link "Ctrl ⏎ More elements ..." at bounding box center [1121, 511] width 121 height 22
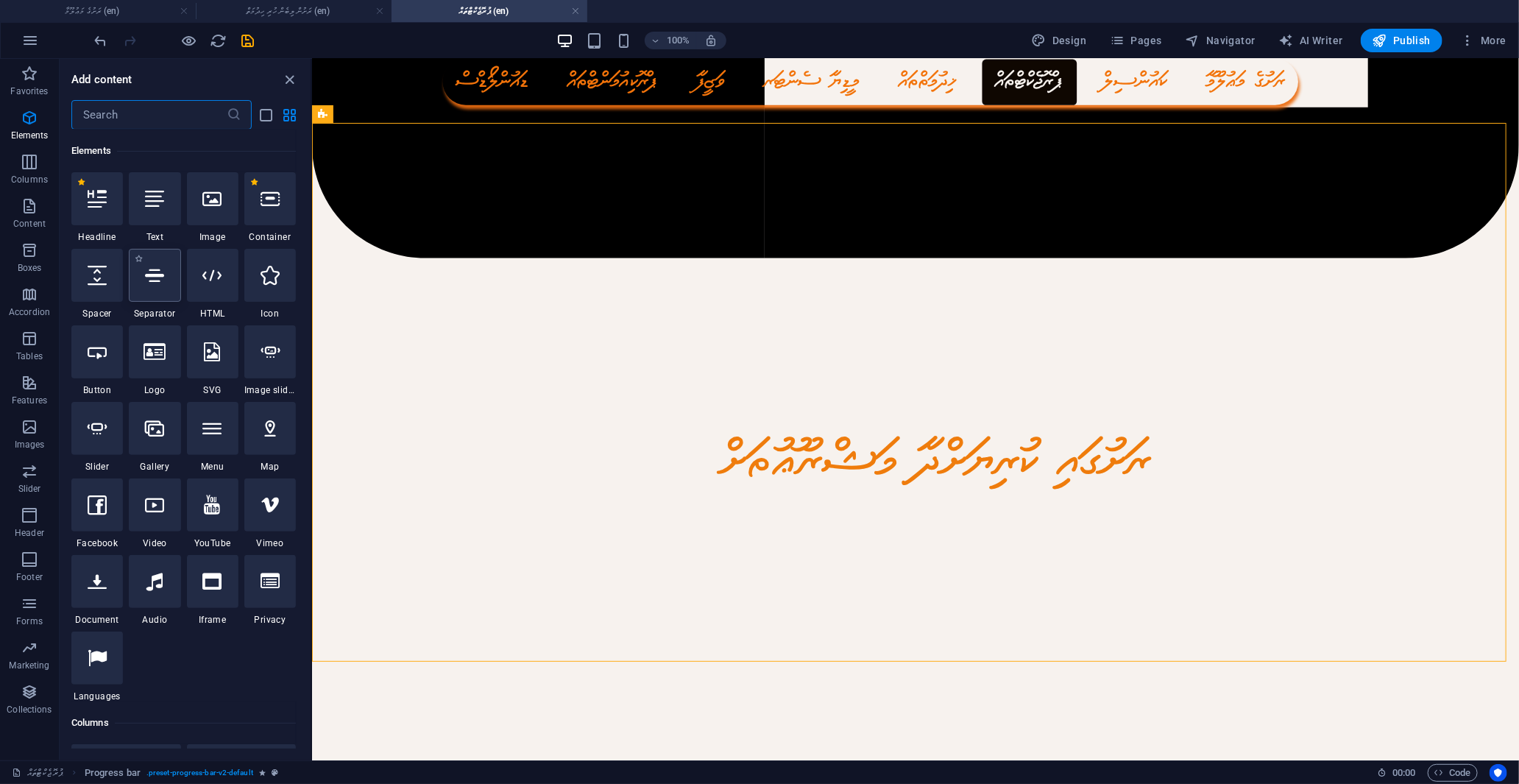
scroll to position [157, 0]
drag, startPoint x: 209, startPoint y: 604, endPoint x: 53, endPoint y: 453, distance: 217.1
click at [209, 604] on div at bounding box center [213, 580] width 52 height 53
select select "%"
select select "px"
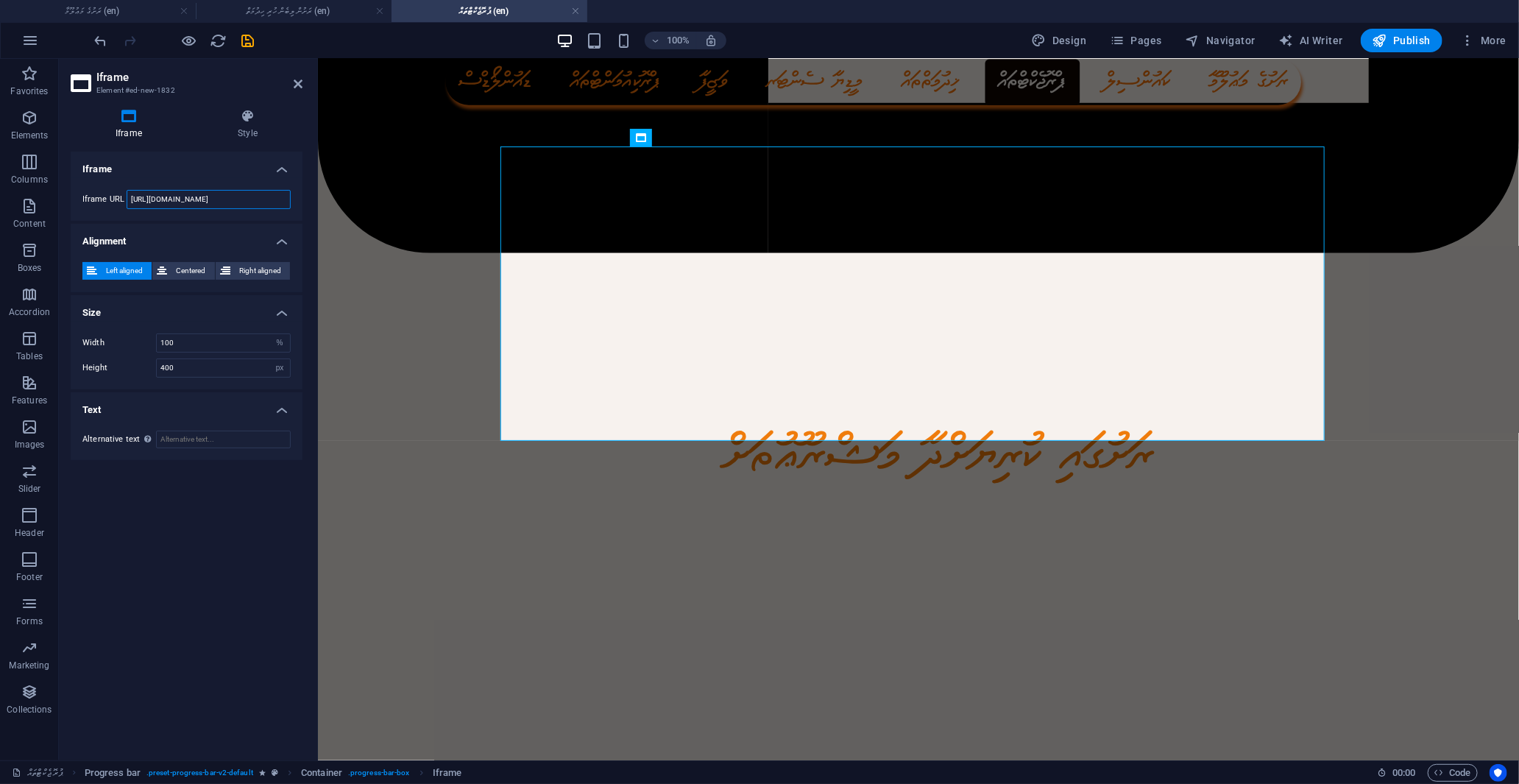
click at [264, 203] on input "[URL][DOMAIN_NAME]" at bounding box center [209, 199] width 165 height 19
drag, startPoint x: 275, startPoint y: 201, endPoint x: 48, endPoint y: 195, distance: 227.1
click at [48, 195] on section "Favorites Elements Columns Content Boxes Accordion Tables Features Images Slide…" at bounding box center [760, 408] width 1519 height 701
drag, startPoint x: 129, startPoint y: 188, endPoint x: 122, endPoint y: 197, distance: 11.4
click at [122, 197] on label "Iframe URL" at bounding box center [104, 199] width 45 height 8
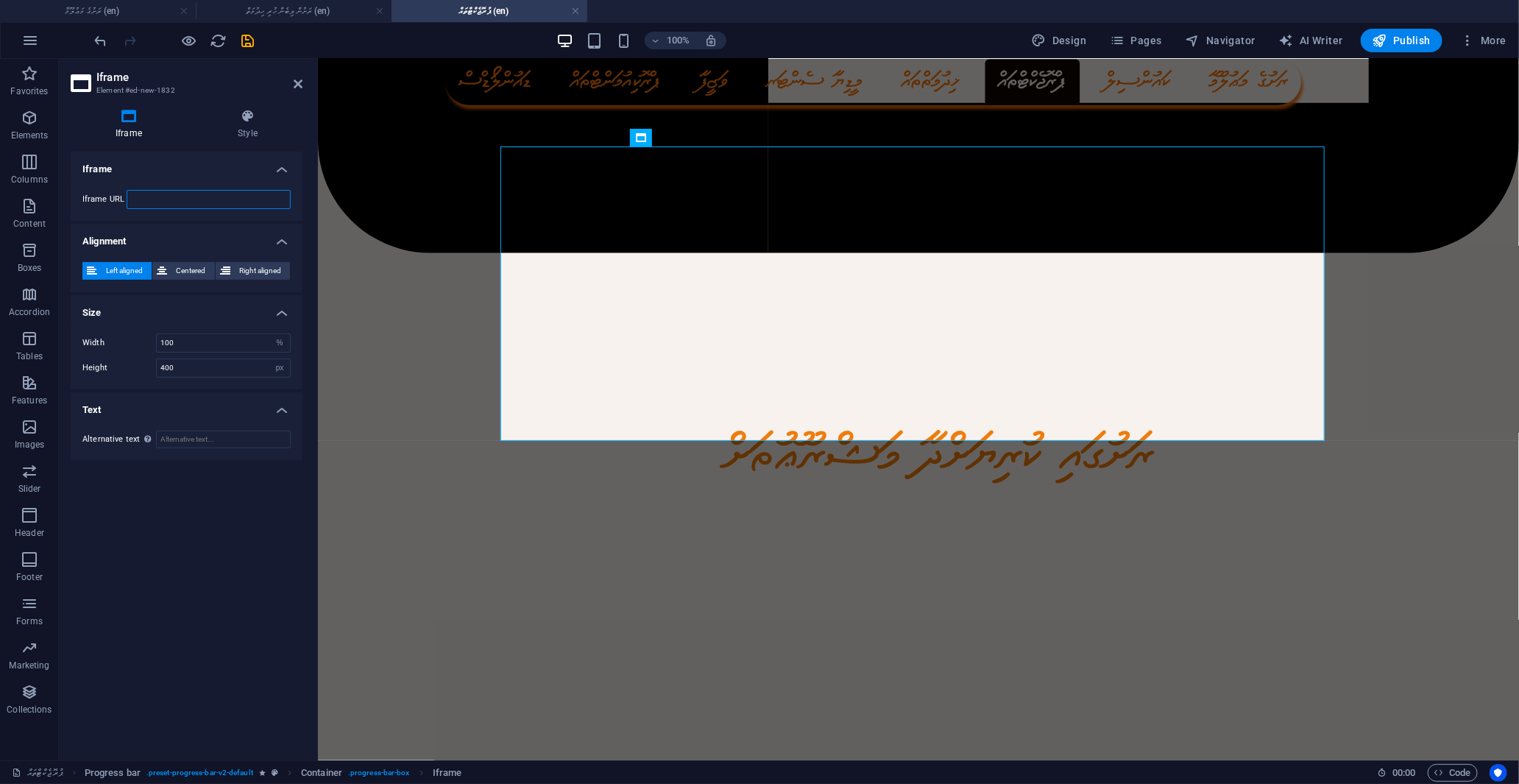
click at [143, 191] on input "text" at bounding box center [209, 199] width 165 height 19
paste input "[URL][DOMAIN_NAME]"
type input "[URL][DOMAIN_NAME]"
click at [294, 84] on icon at bounding box center [297, 84] width 9 height 12
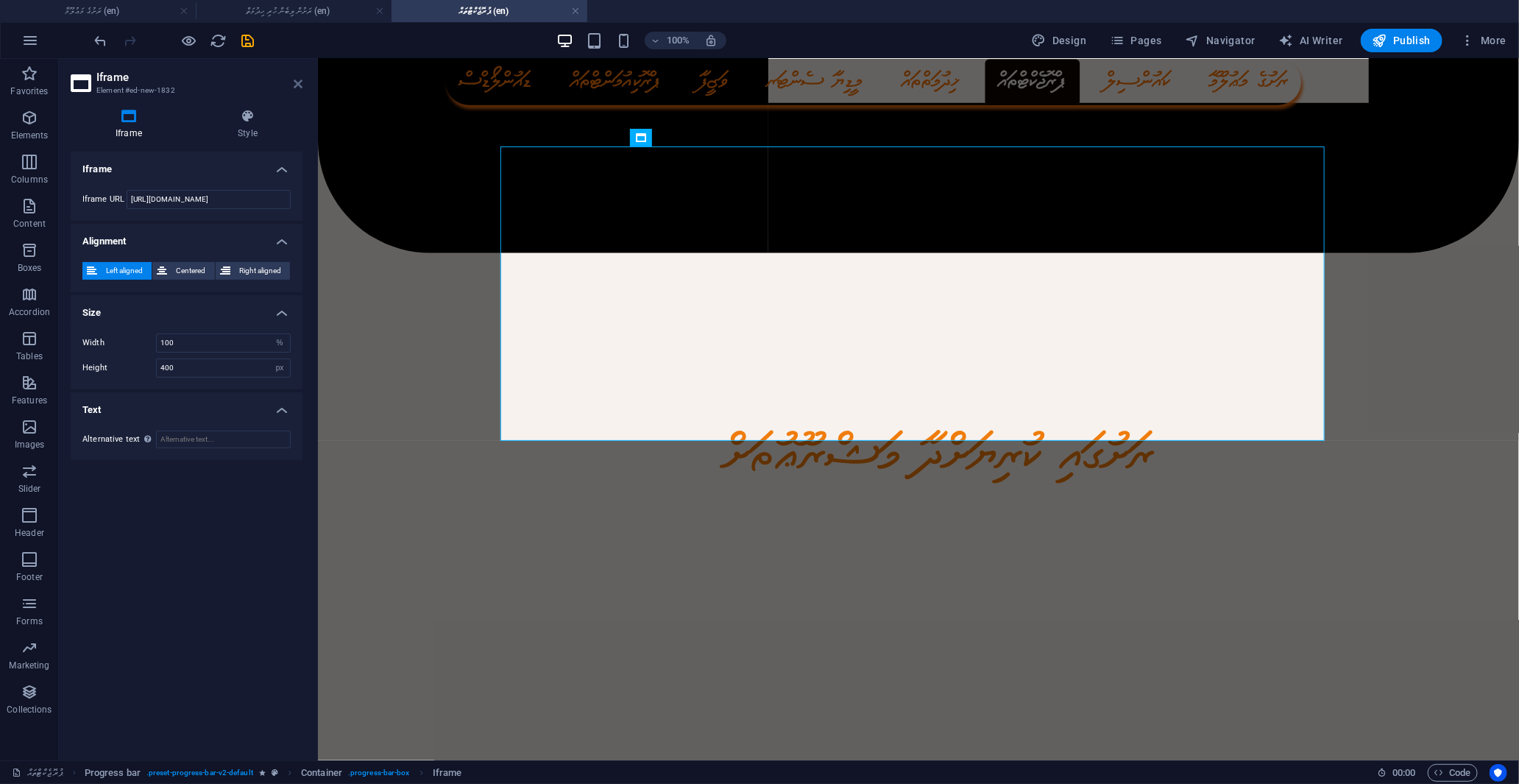
scroll to position [0, 0]
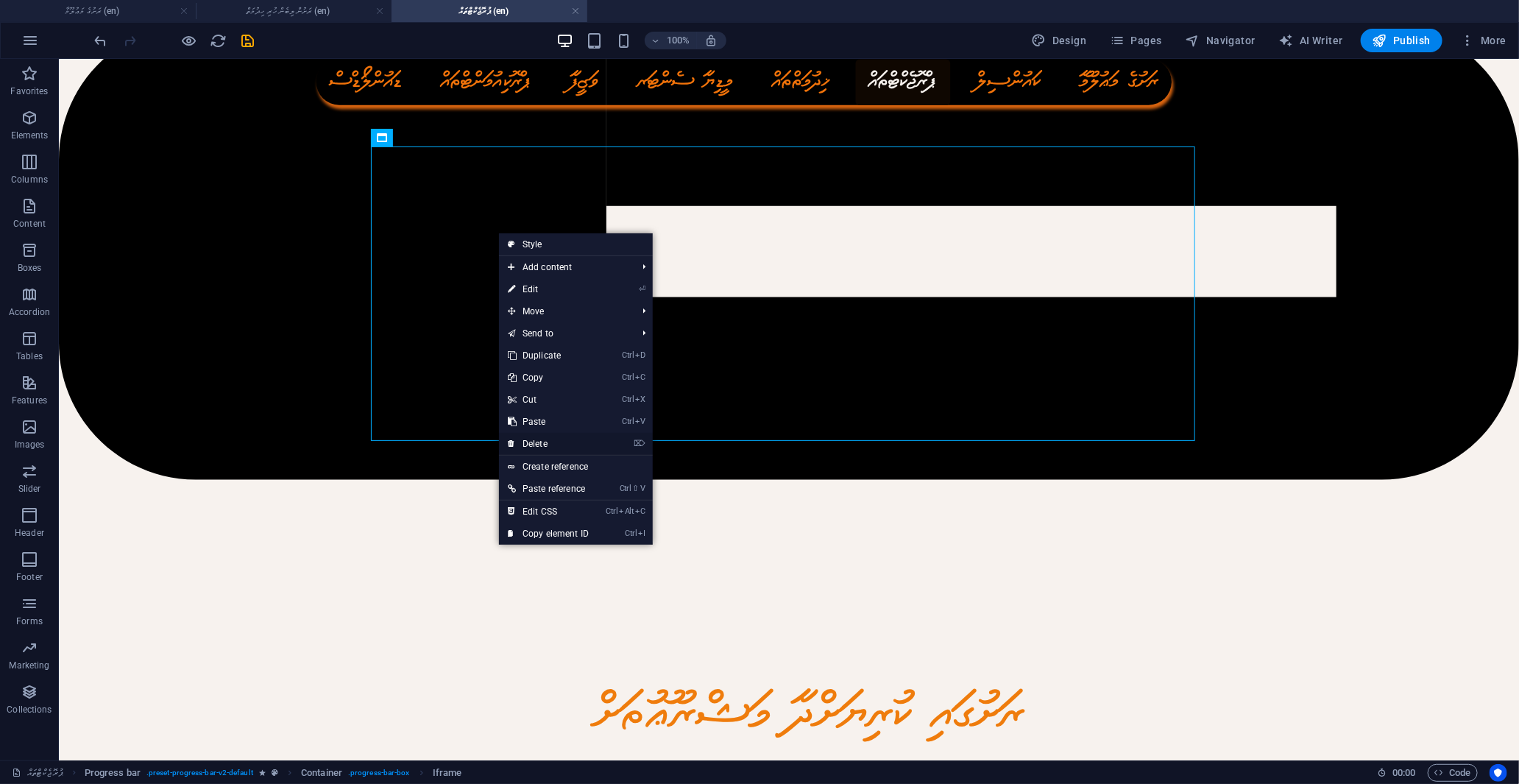
click at [553, 443] on link "⌦ Delete" at bounding box center [547, 443] width 98 height 22
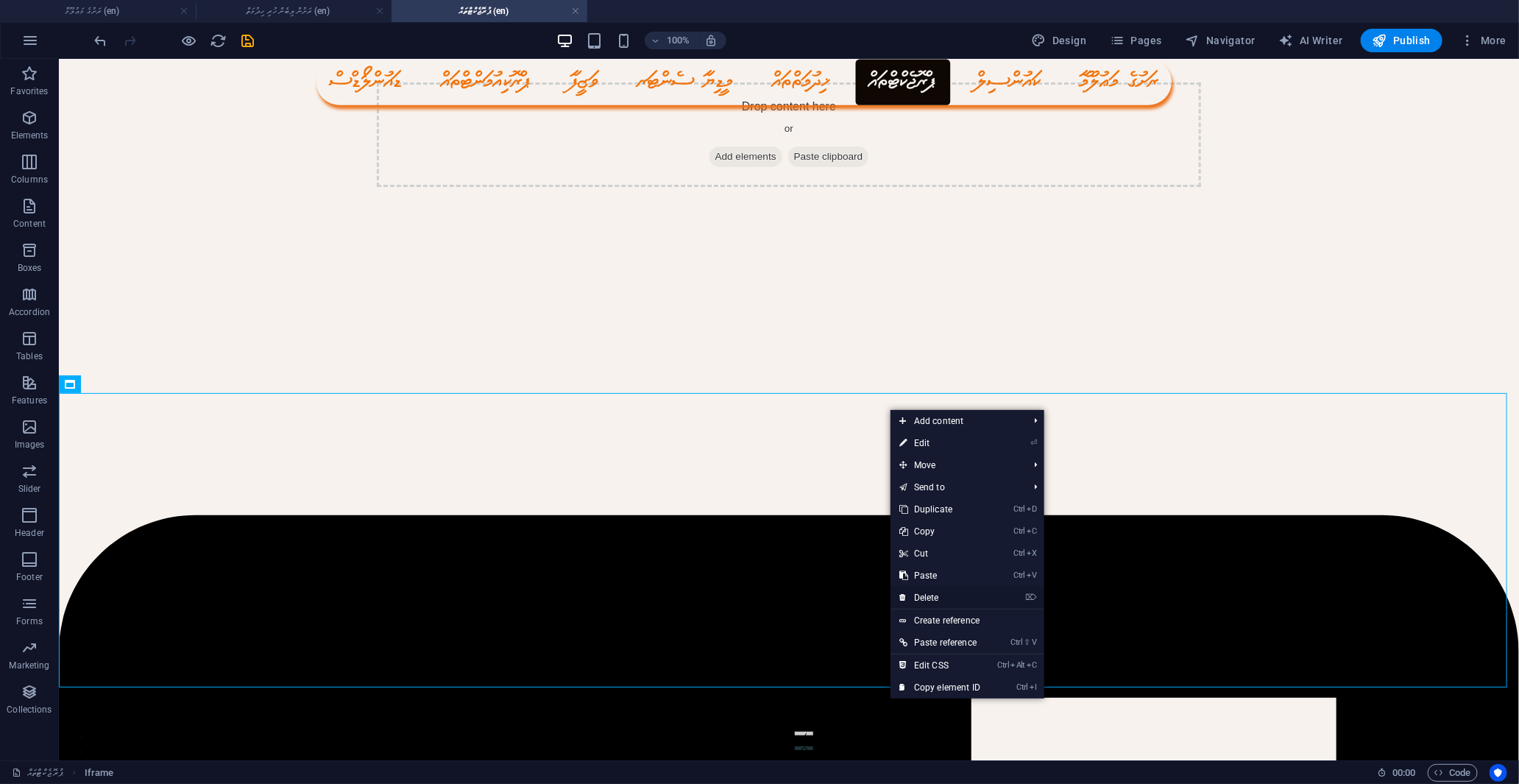
click at [932, 600] on link "⌦ Delete" at bounding box center [939, 598] width 98 height 22
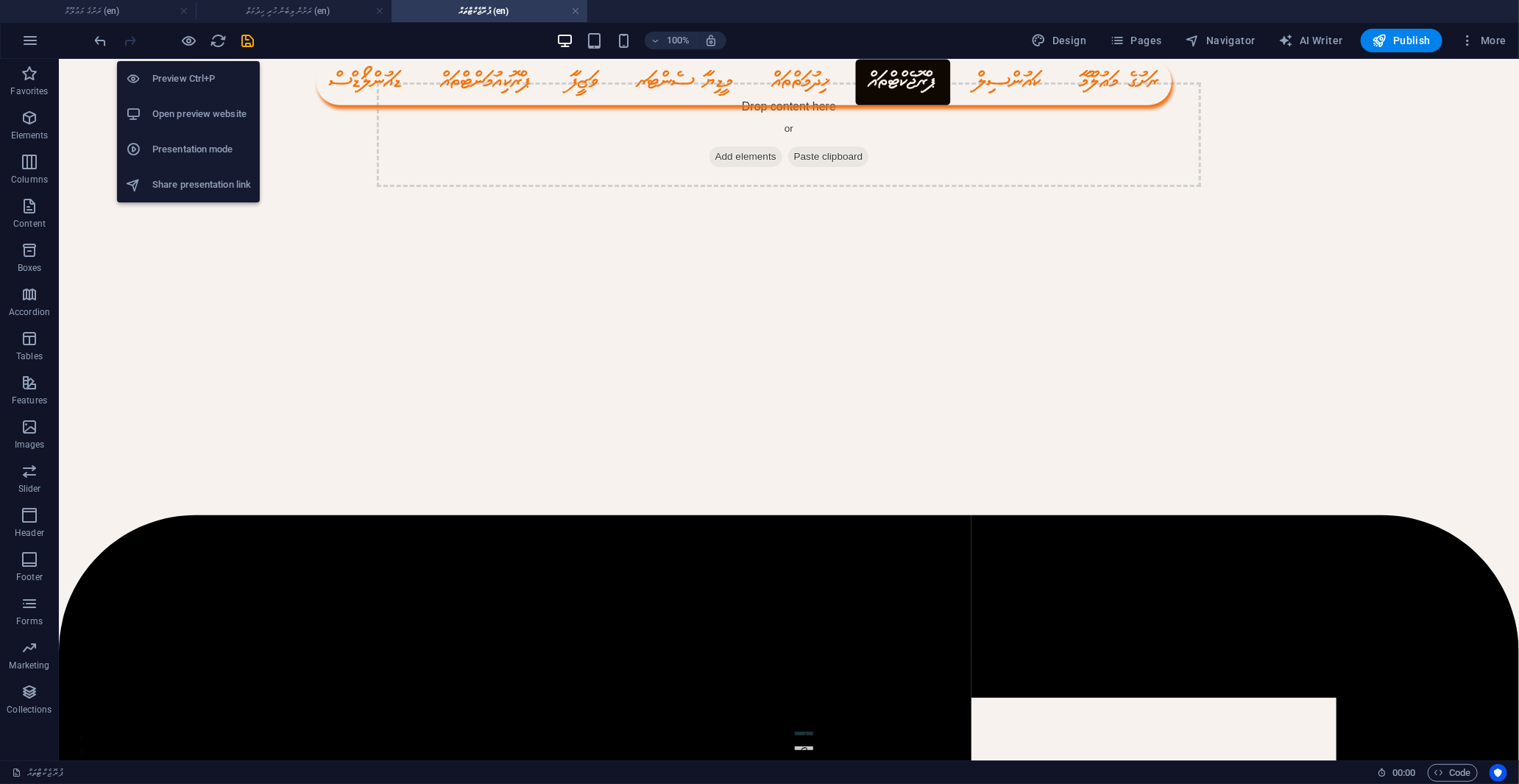
drag, startPoint x: 193, startPoint y: 39, endPoint x: 243, endPoint y: 57, distance: 53.1
click at [193, 39] on icon "button" at bounding box center [189, 41] width 17 height 17
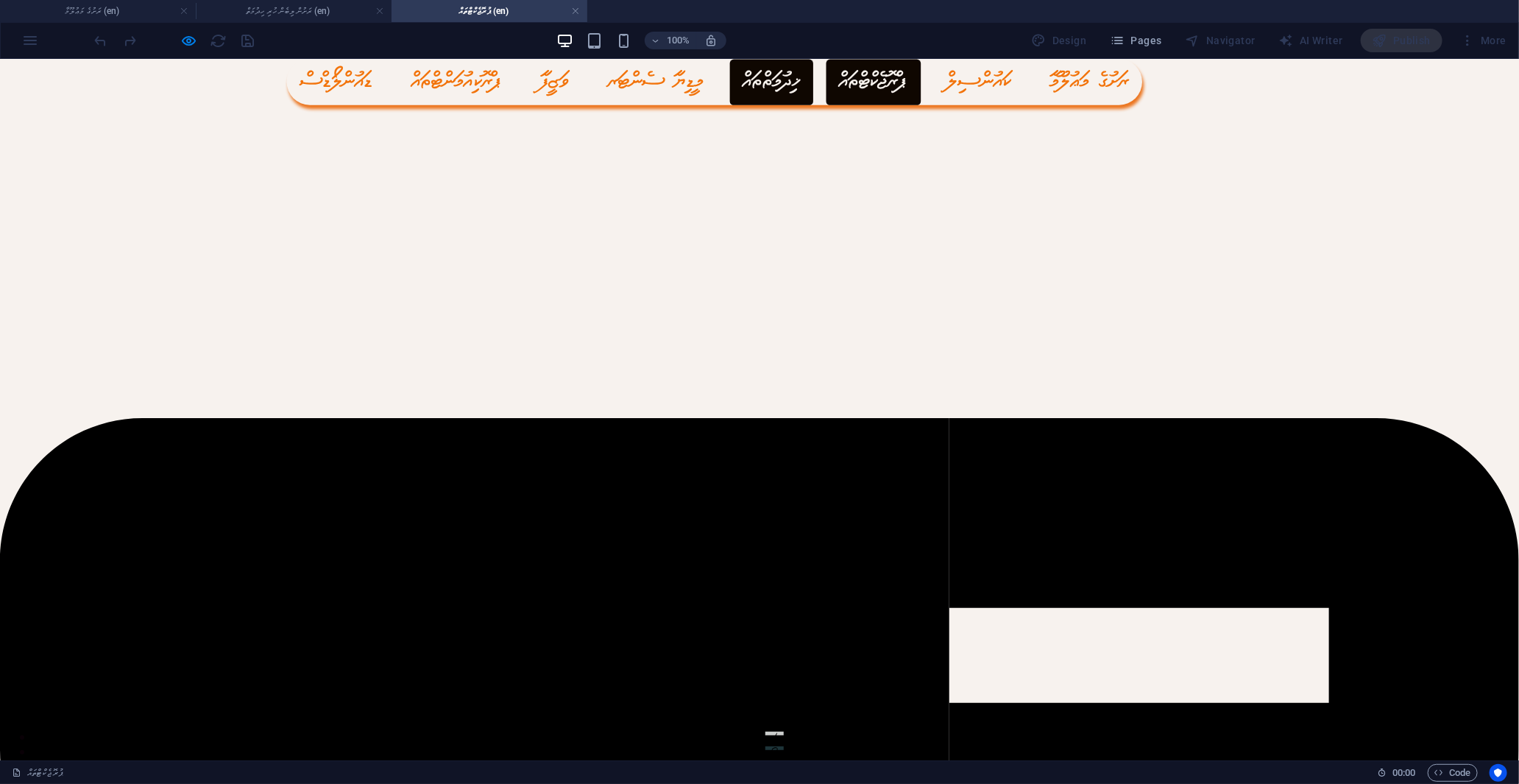
drag, startPoint x: 877, startPoint y: 76, endPoint x: 813, endPoint y: 172, distance: 115.4
click at [813, 76] on link "ޚިދުމަތްތައް" at bounding box center [771, 81] width 83 height 47
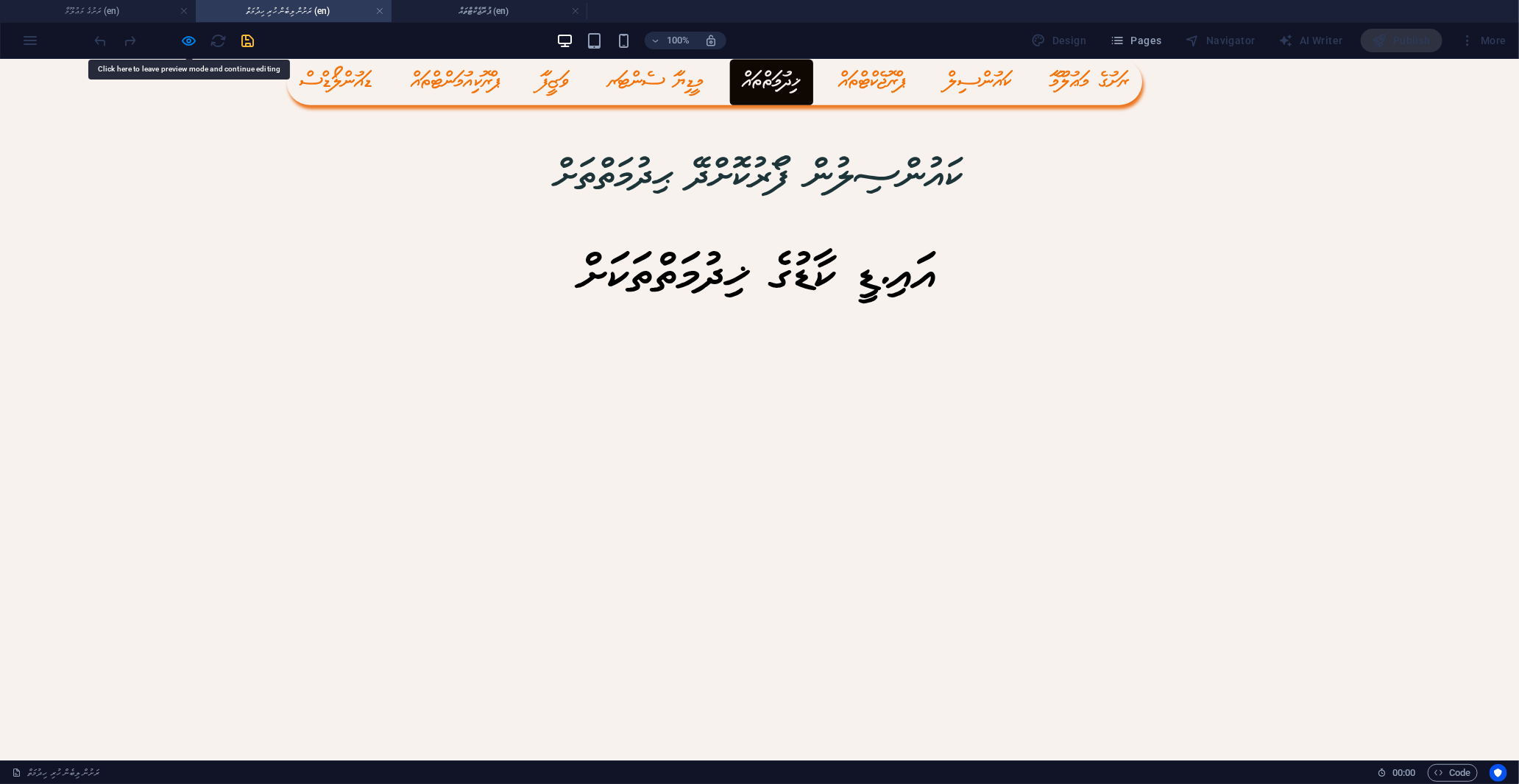
drag, startPoint x: 1062, startPoint y: 203, endPoint x: 198, endPoint y: 39, distance: 879.4
click at [198, 39] on div at bounding box center [175, 41] width 165 height 24
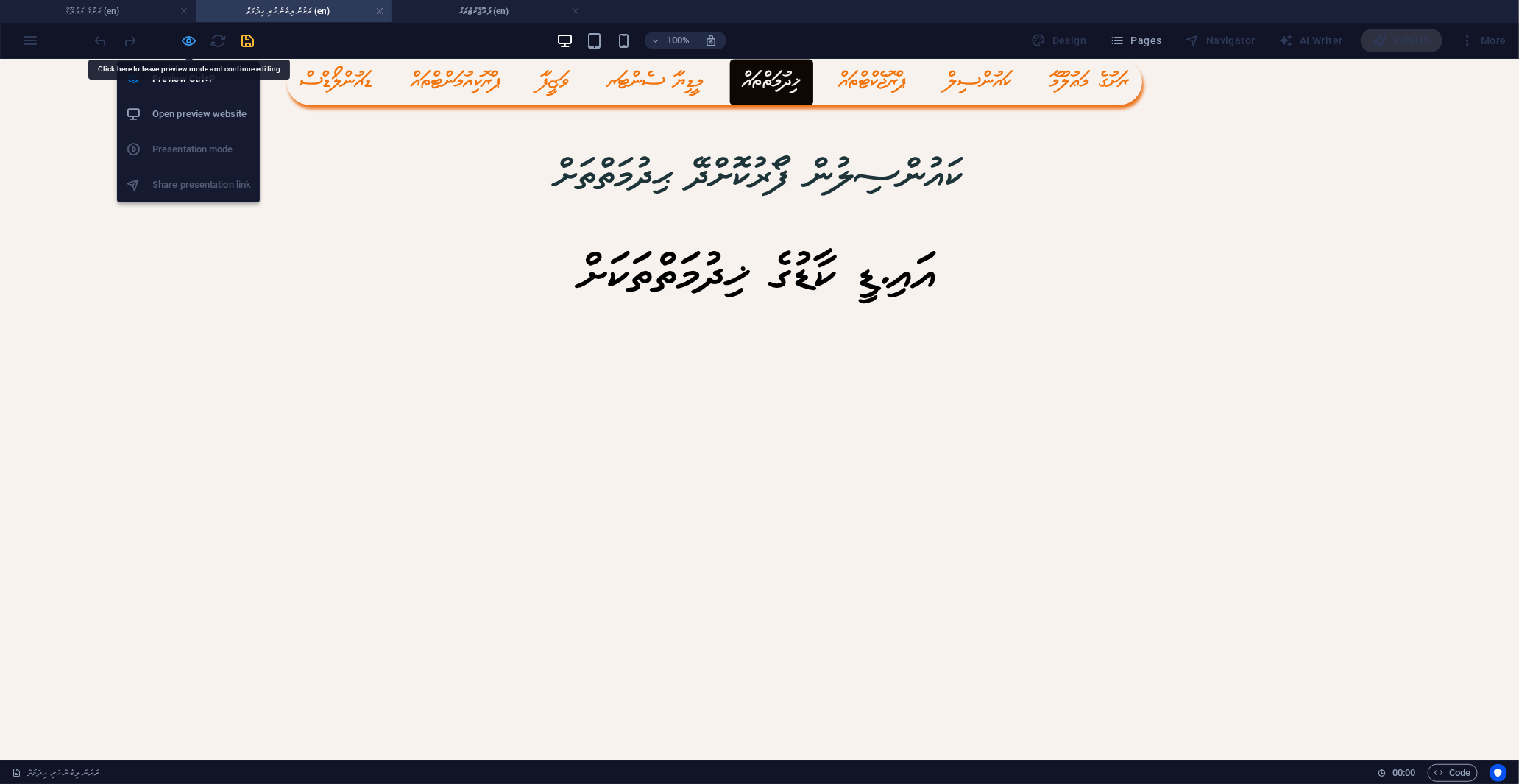
click at [192, 39] on icon "button" at bounding box center [189, 41] width 17 height 17
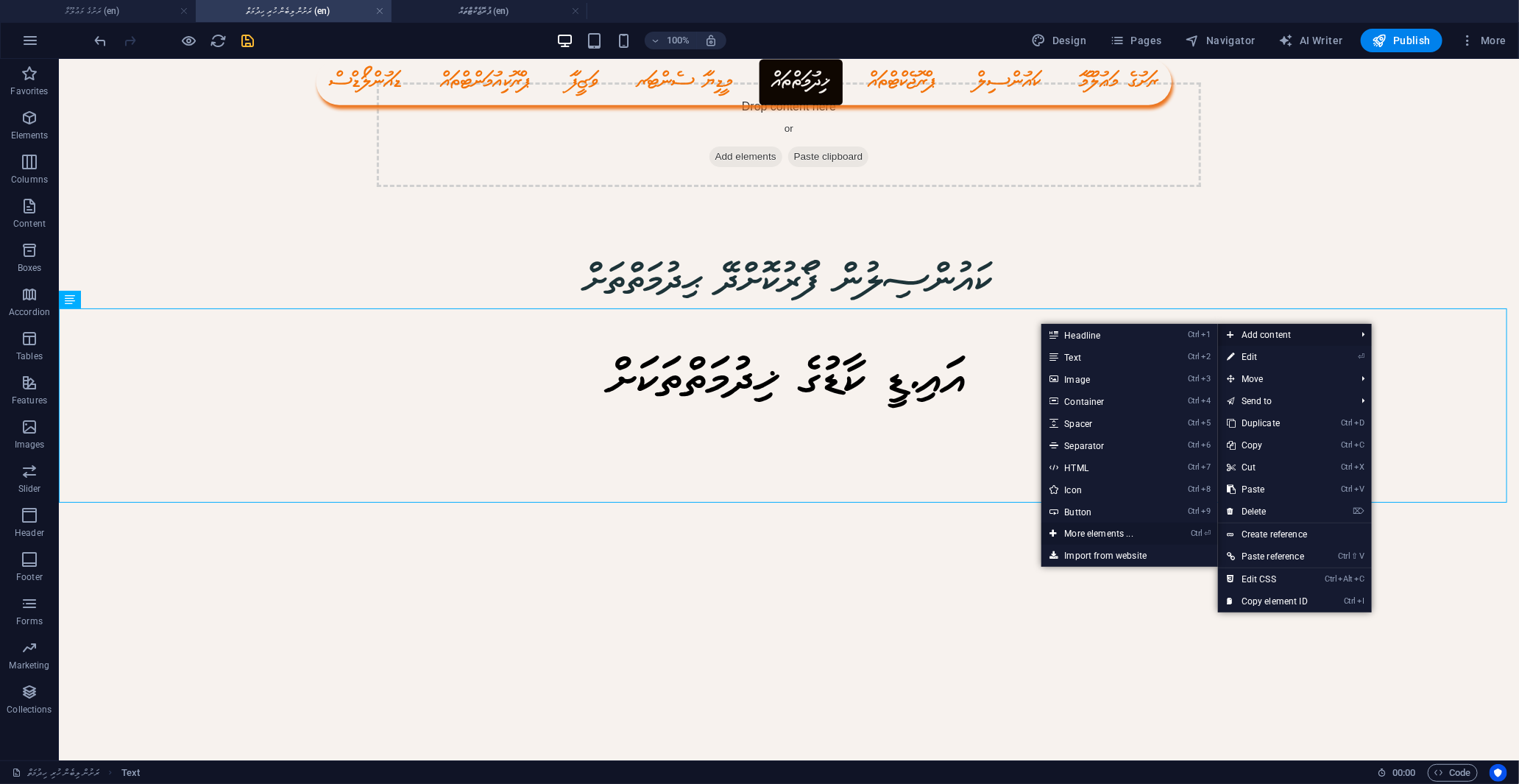
click at [1097, 532] on link "Ctrl ⏎ More elements ..." at bounding box center [1102, 533] width 121 height 22
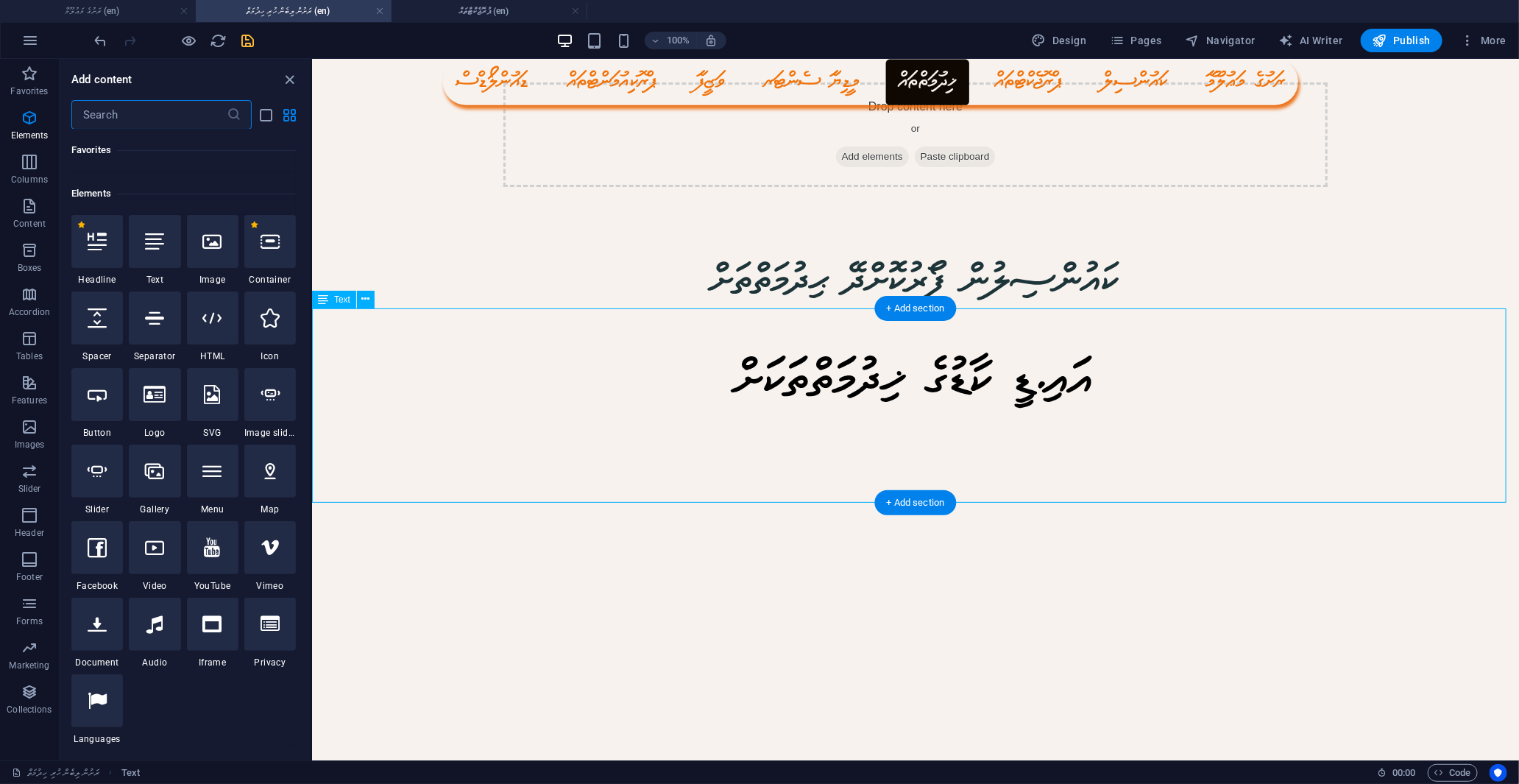
scroll to position [157, 0]
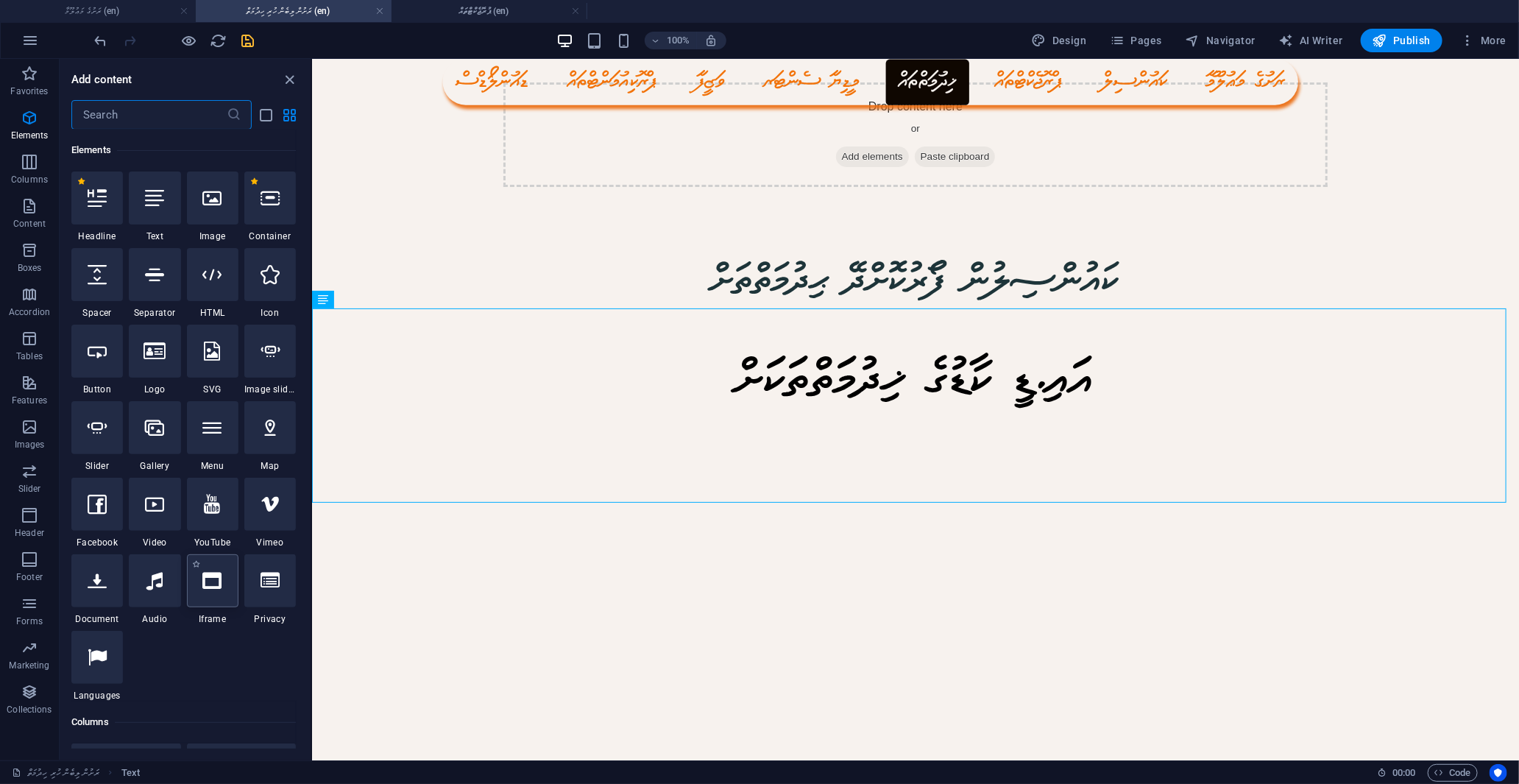
click at [224, 584] on div at bounding box center [213, 580] width 52 height 53
select select "%"
select select "px"
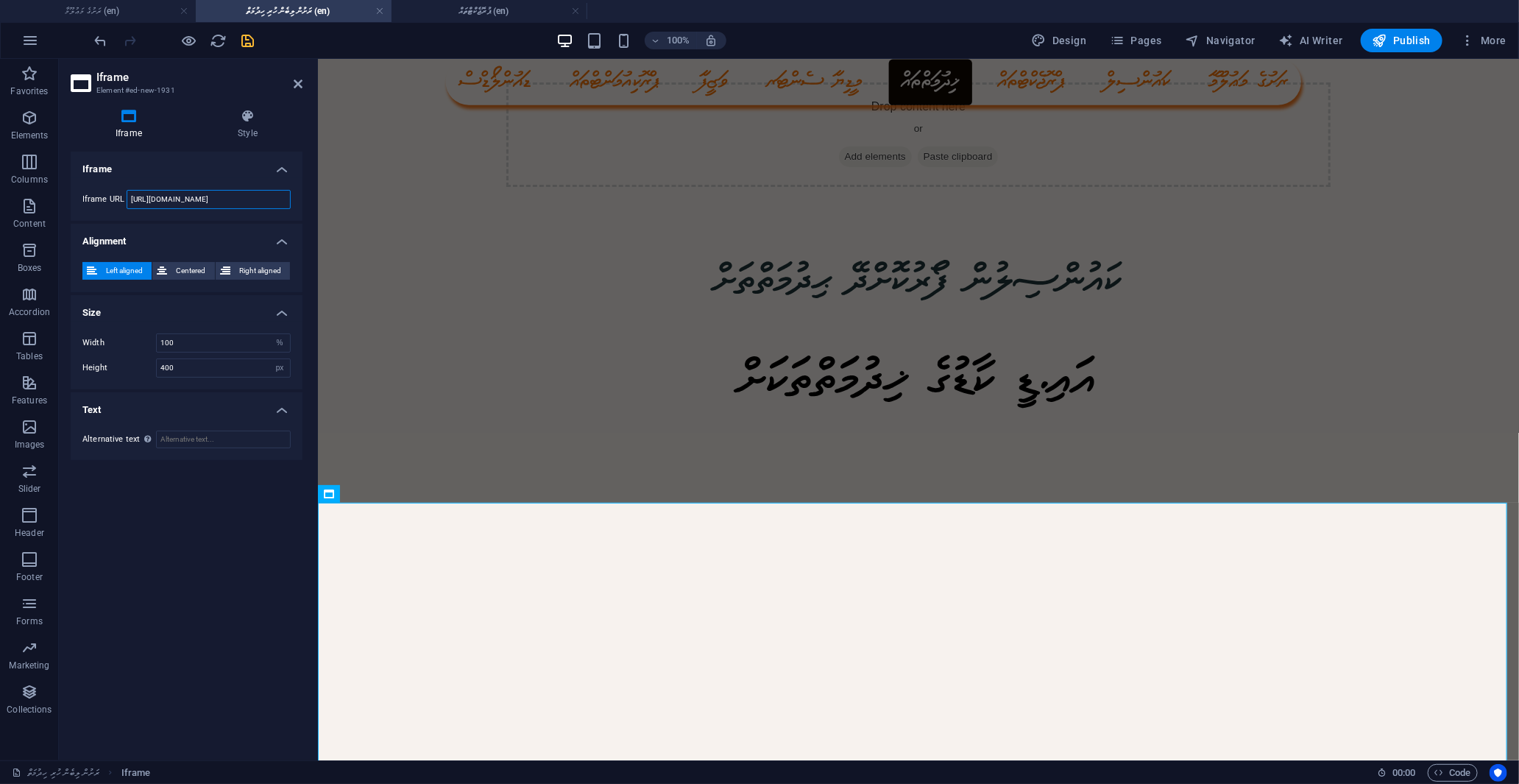
drag, startPoint x: 273, startPoint y: 200, endPoint x: 59, endPoint y: 200, distance: 214.0
click at [59, 200] on div "Iframe Style Iframe Iframe URL [URL][DOMAIN_NAME] Alignment Left aligned Center…" at bounding box center [186, 428] width 256 height 663
paste input "[URL][DOMAIN_NAME]"
type input "[URL][DOMAIN_NAME]"
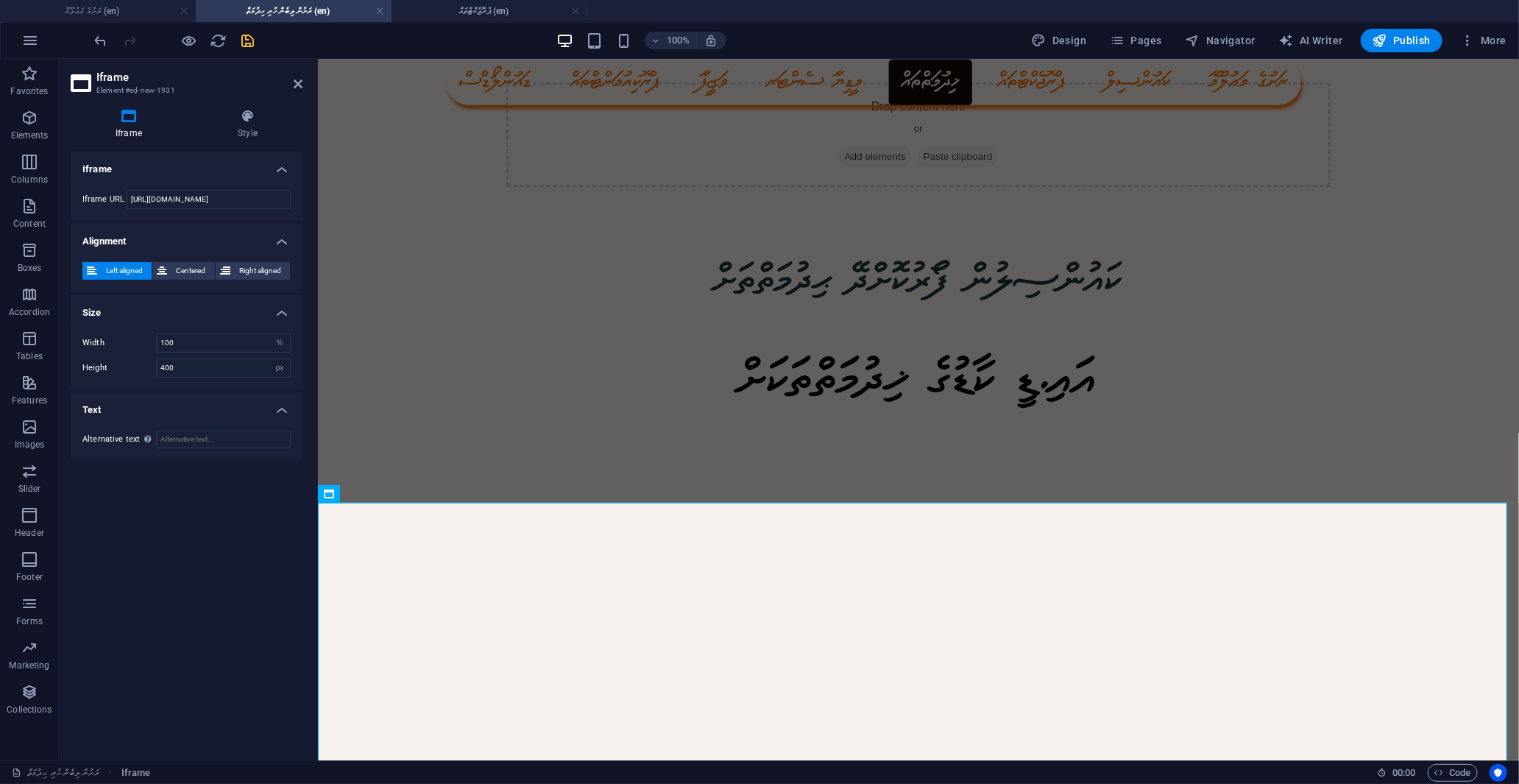
scroll to position [0, 0]
click at [181, 236] on h4 "Alignment" at bounding box center [186, 237] width 232 height 27
click at [259, 204] on input "[URL][DOMAIN_NAME]" at bounding box center [209, 199] width 165 height 19
click at [262, 199] on input "[URL][DOMAIN_NAME]" at bounding box center [209, 199] width 165 height 19
paste input "[URL][DOMAIN_NAME]"
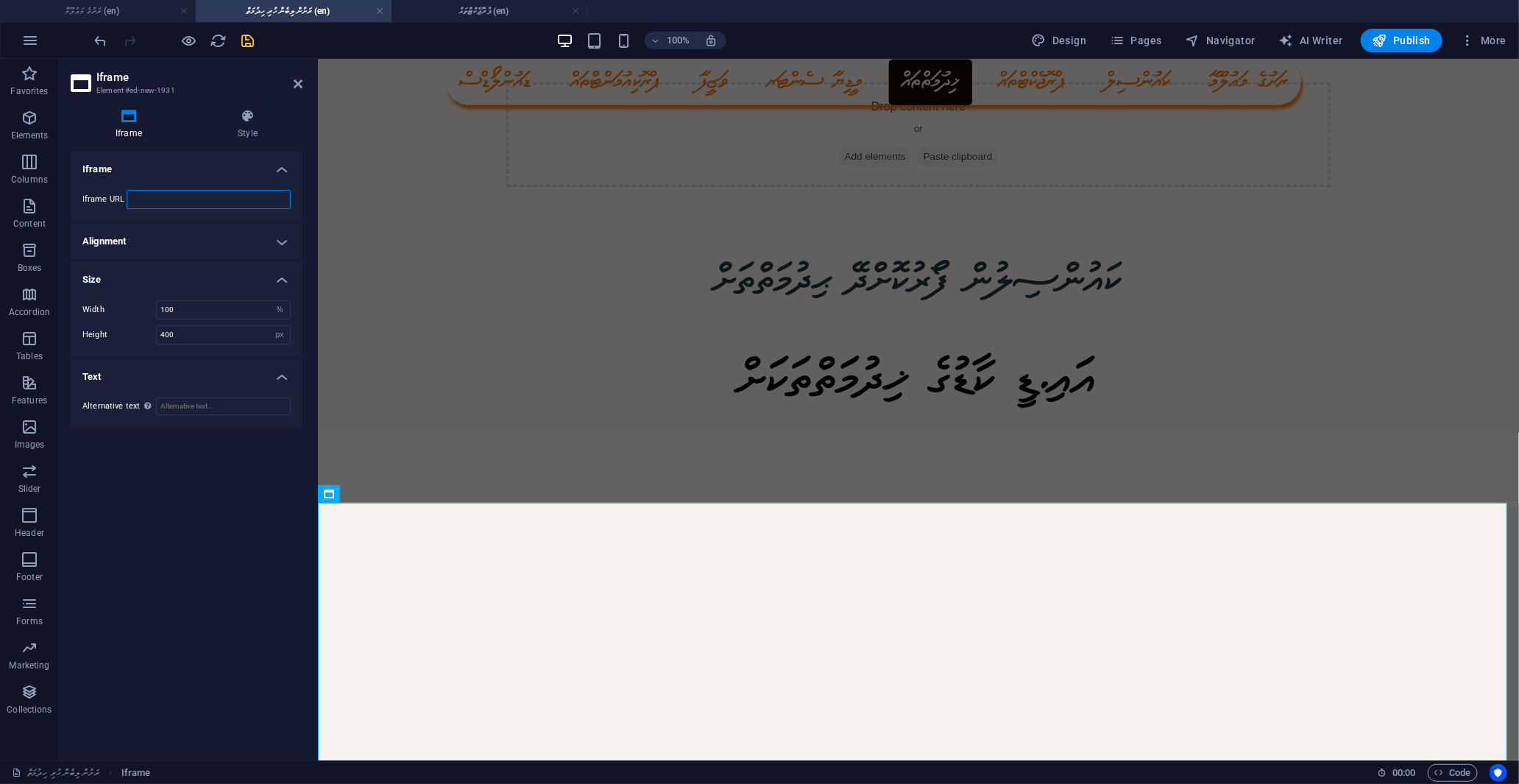
type input "[URL][DOMAIN_NAME]"
click at [218, 490] on div "Iframe Iframe URL [URL][DOMAIN_NAME] Alignment Left aligned Centered Right alig…" at bounding box center [186, 450] width 232 height 597
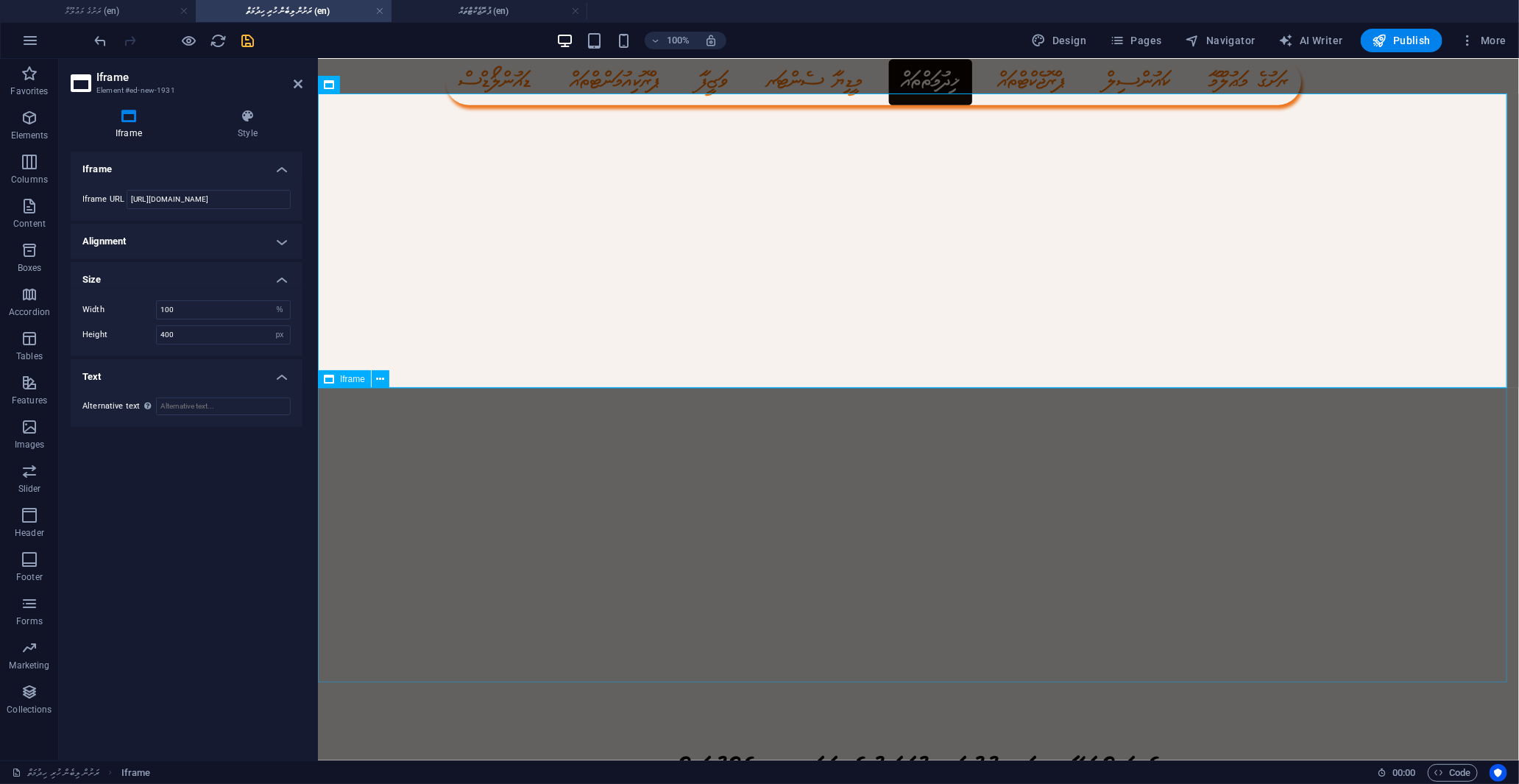
scroll to position [164, 0]
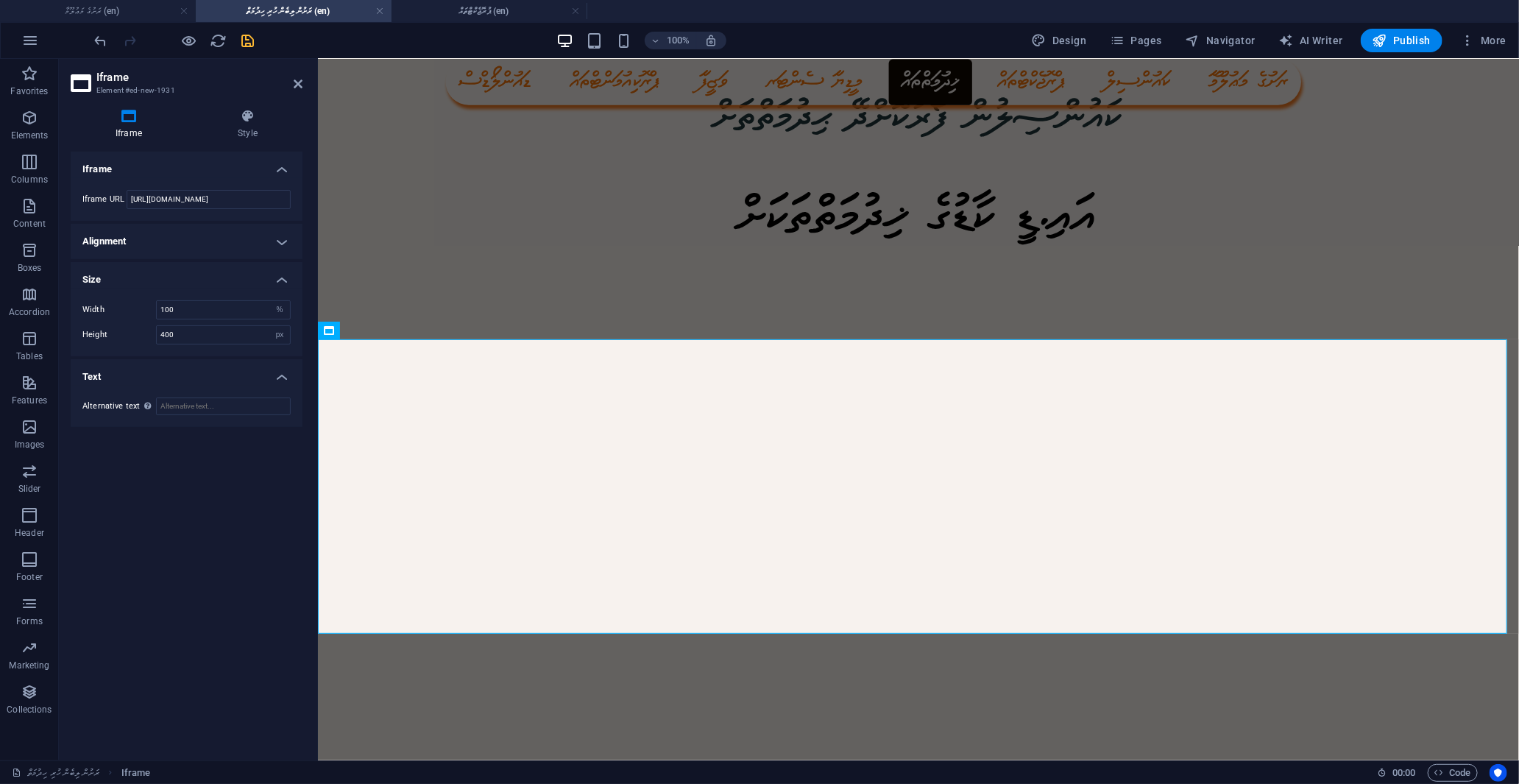
click at [262, 229] on h4 "Alignment" at bounding box center [186, 242] width 232 height 36
click at [170, 264] on button "Centered" at bounding box center [183, 271] width 61 height 18
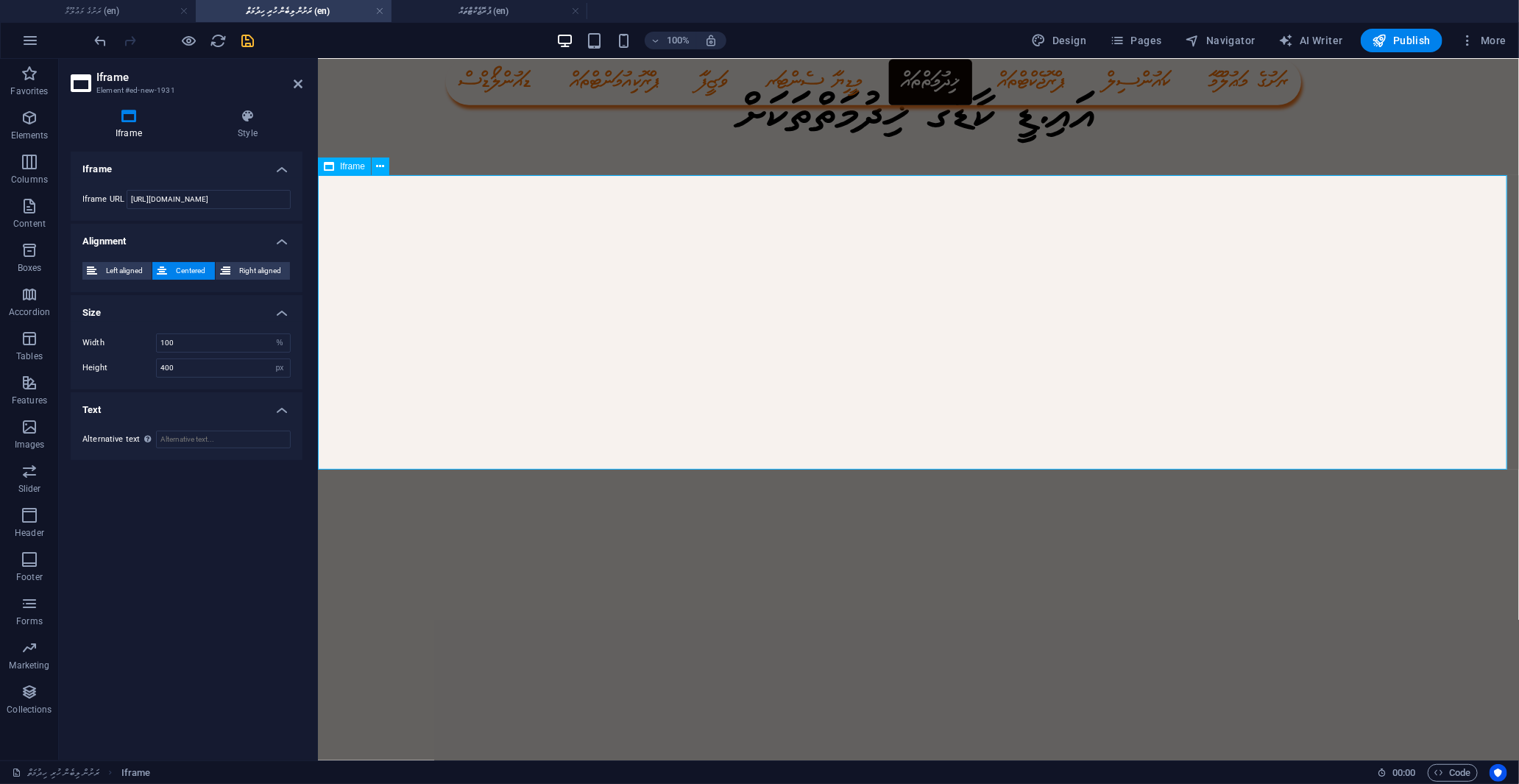
scroll to position [327, 0]
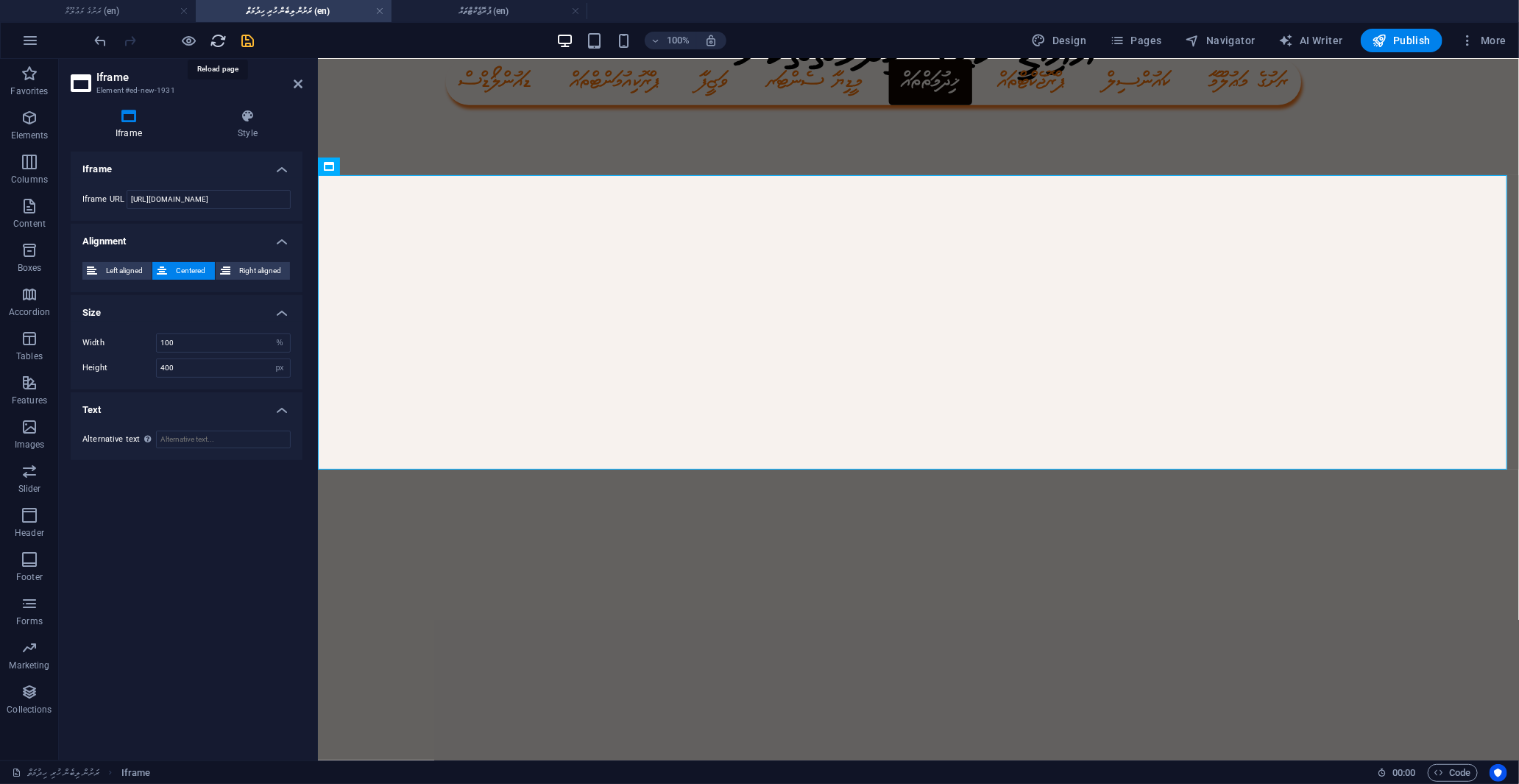
click at [217, 33] on icon "reload" at bounding box center [218, 41] width 17 height 17
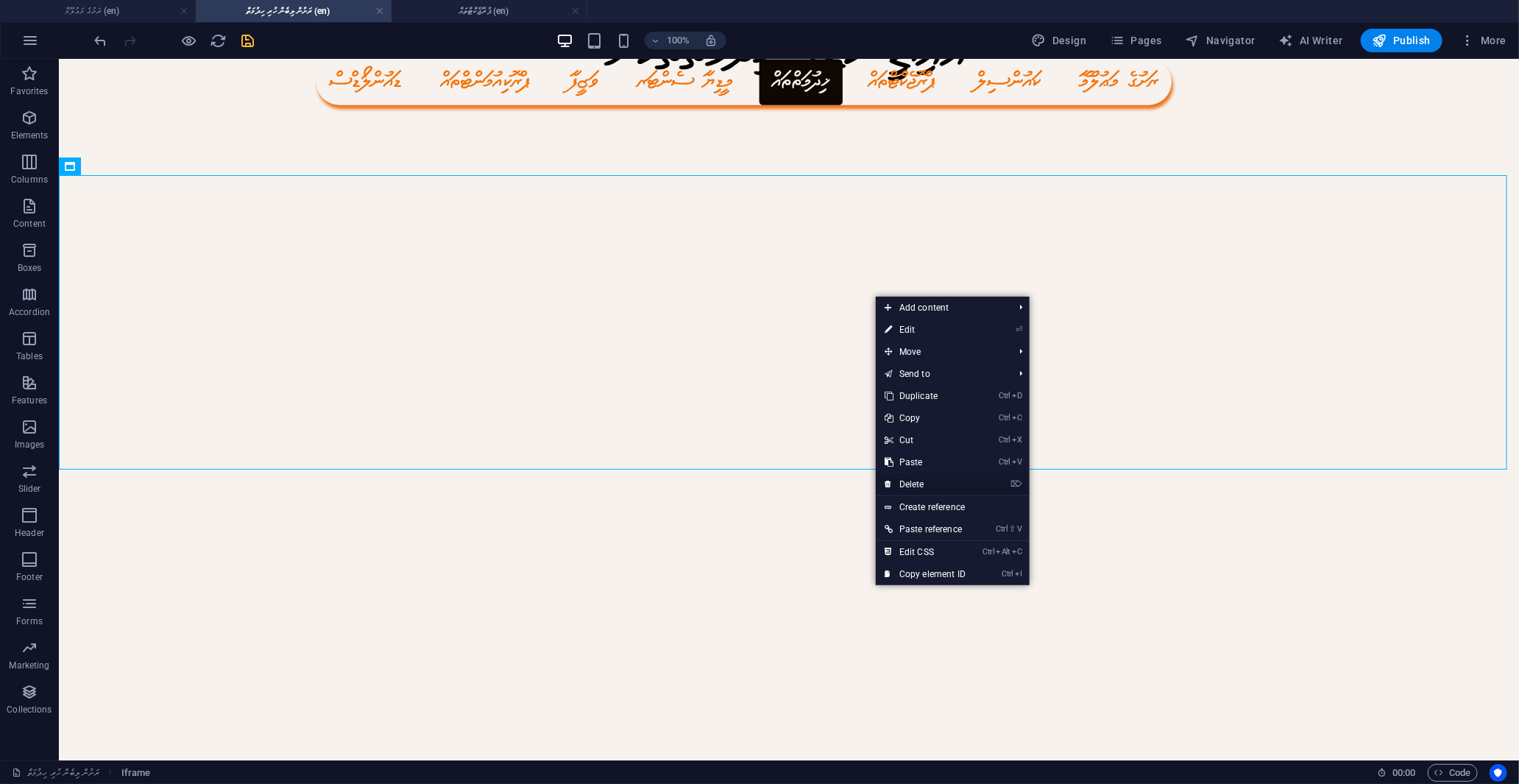
click at [918, 483] on link "⌦ Delete" at bounding box center [924, 484] width 98 height 22
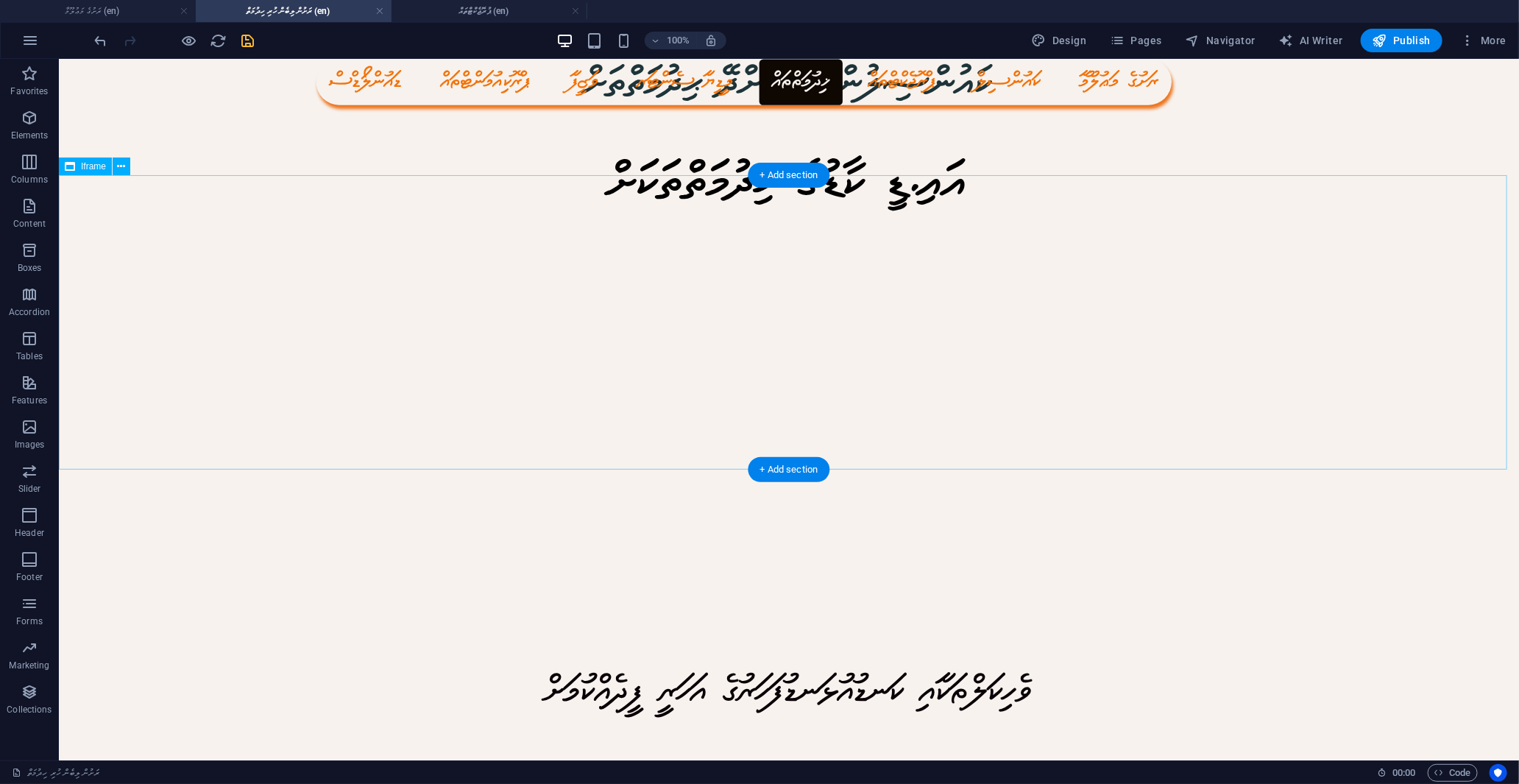
scroll to position [0, 0]
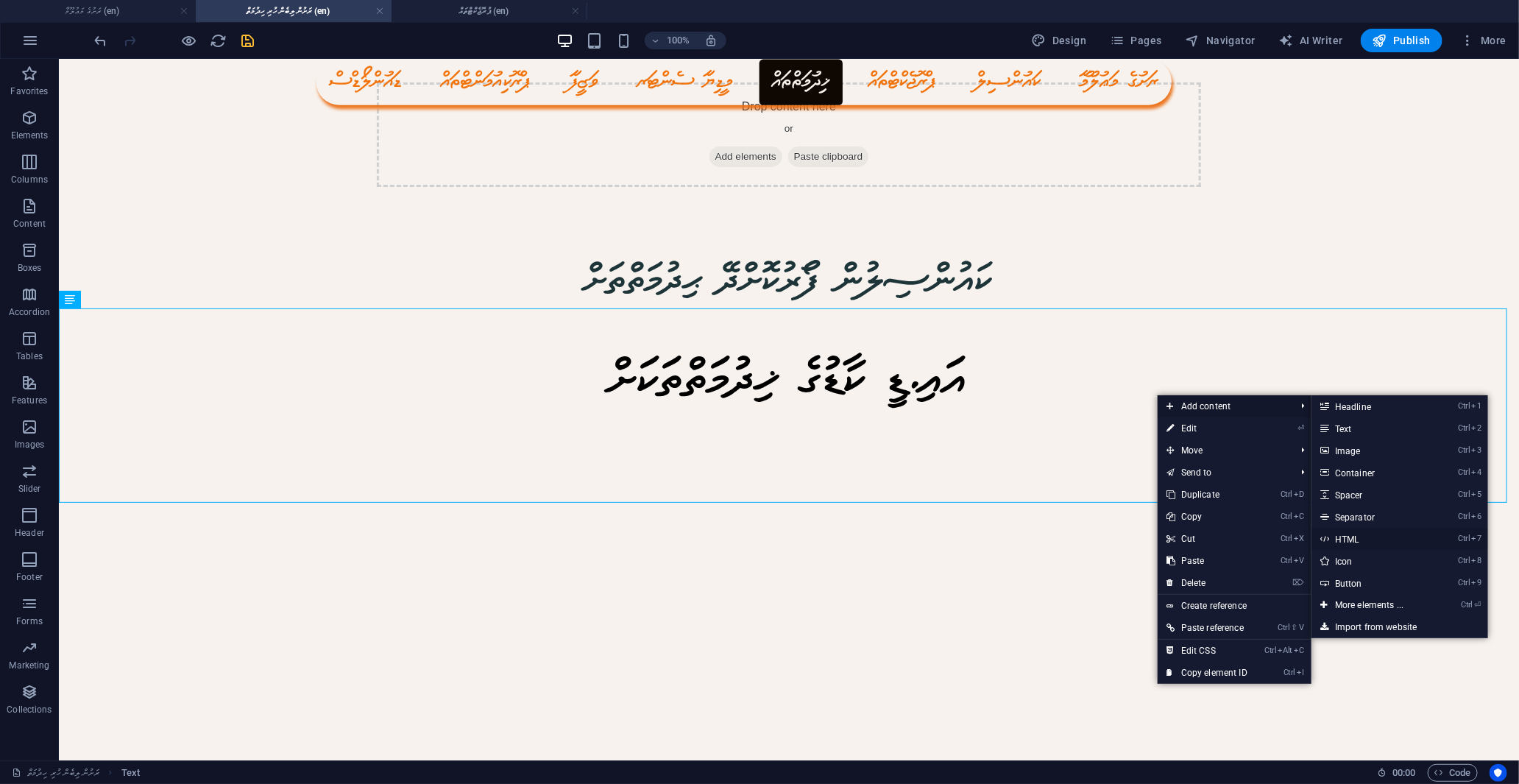
click at [1345, 540] on link "Ctrl 7 HTML" at bounding box center [1372, 538] width 121 height 22
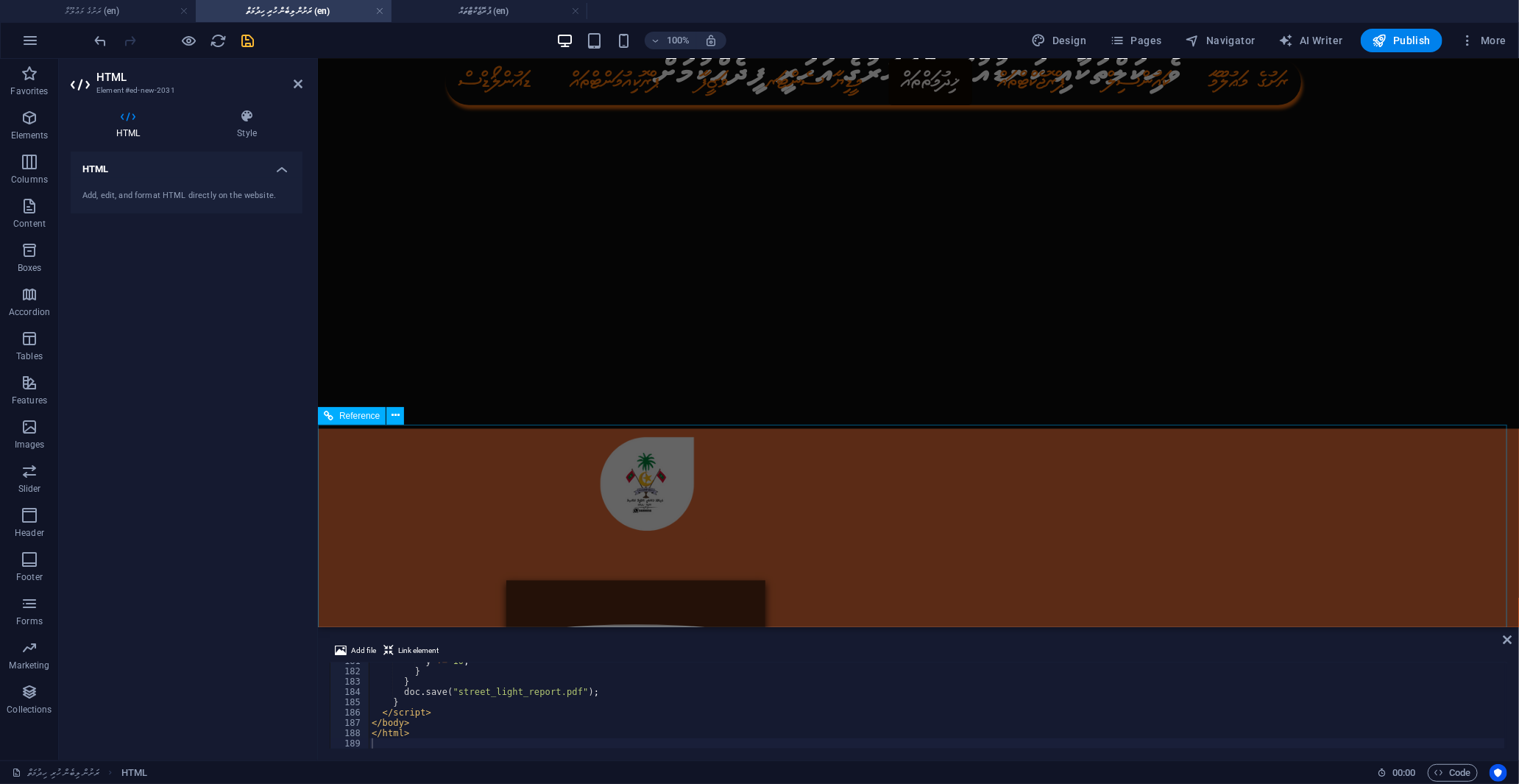
scroll to position [1565, 0]
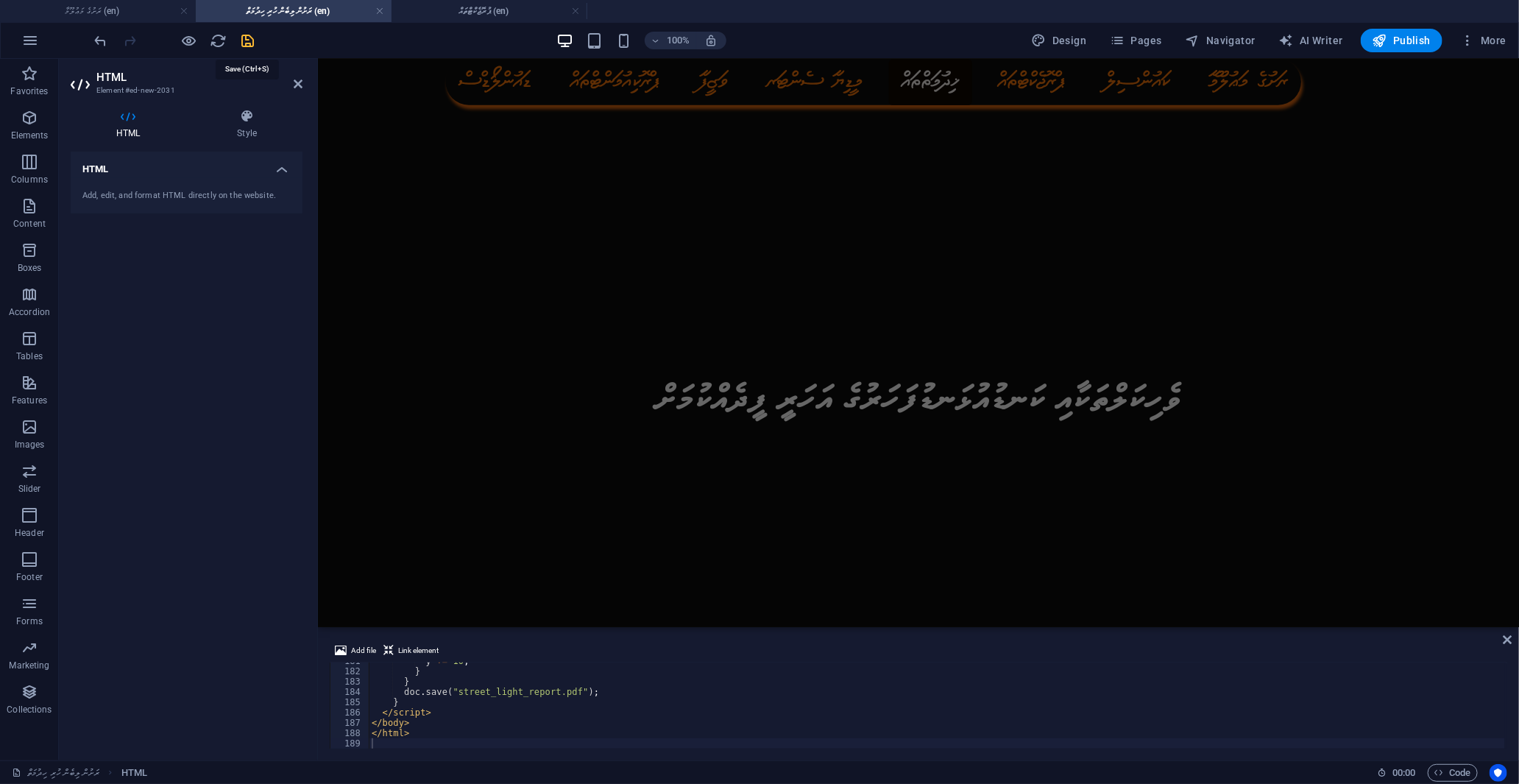
drag, startPoint x: 246, startPoint y: 40, endPoint x: 192, endPoint y: 8, distance: 62.8
click at [246, 40] on icon "save" at bounding box center [248, 41] width 17 height 17
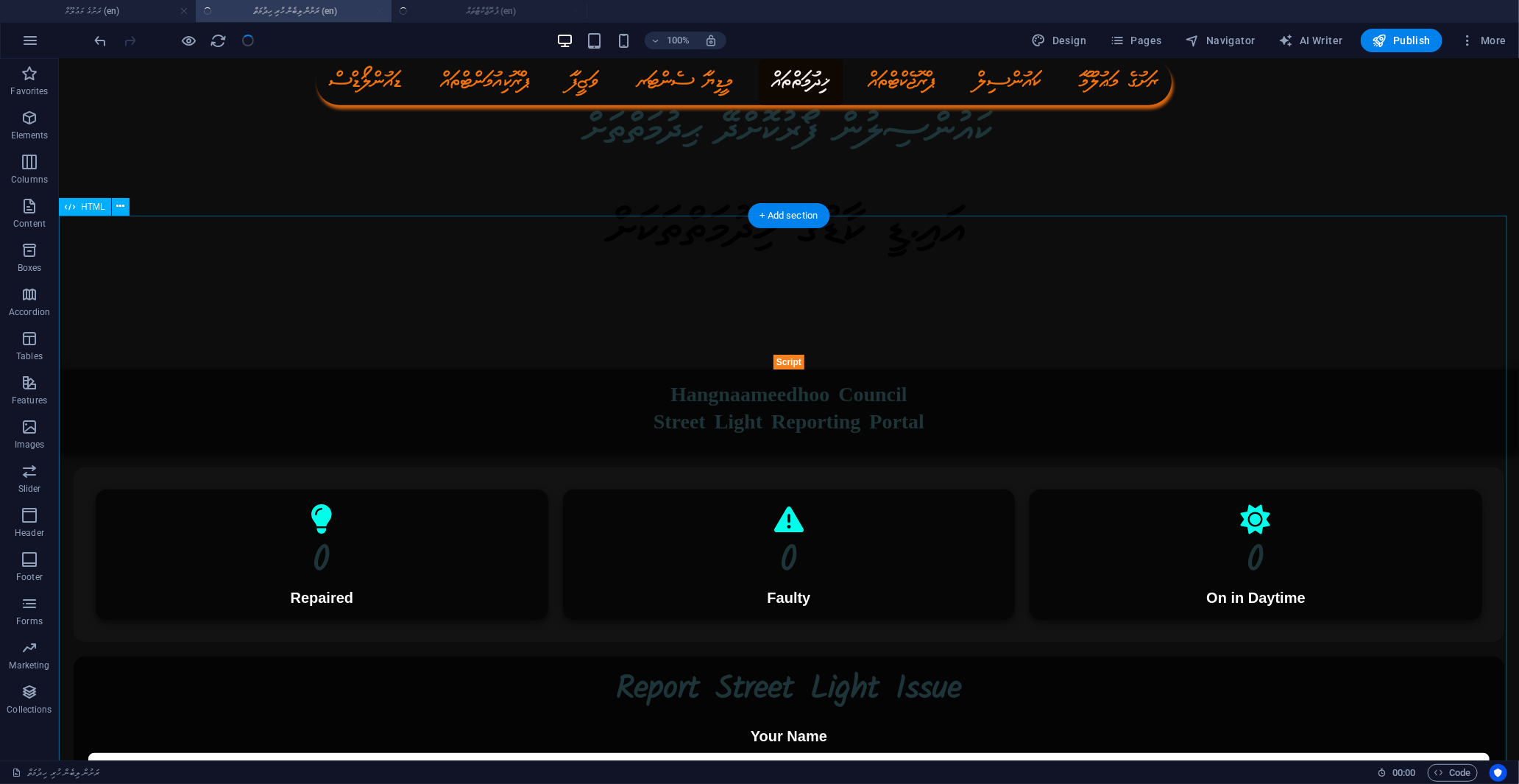
scroll to position [0, 0]
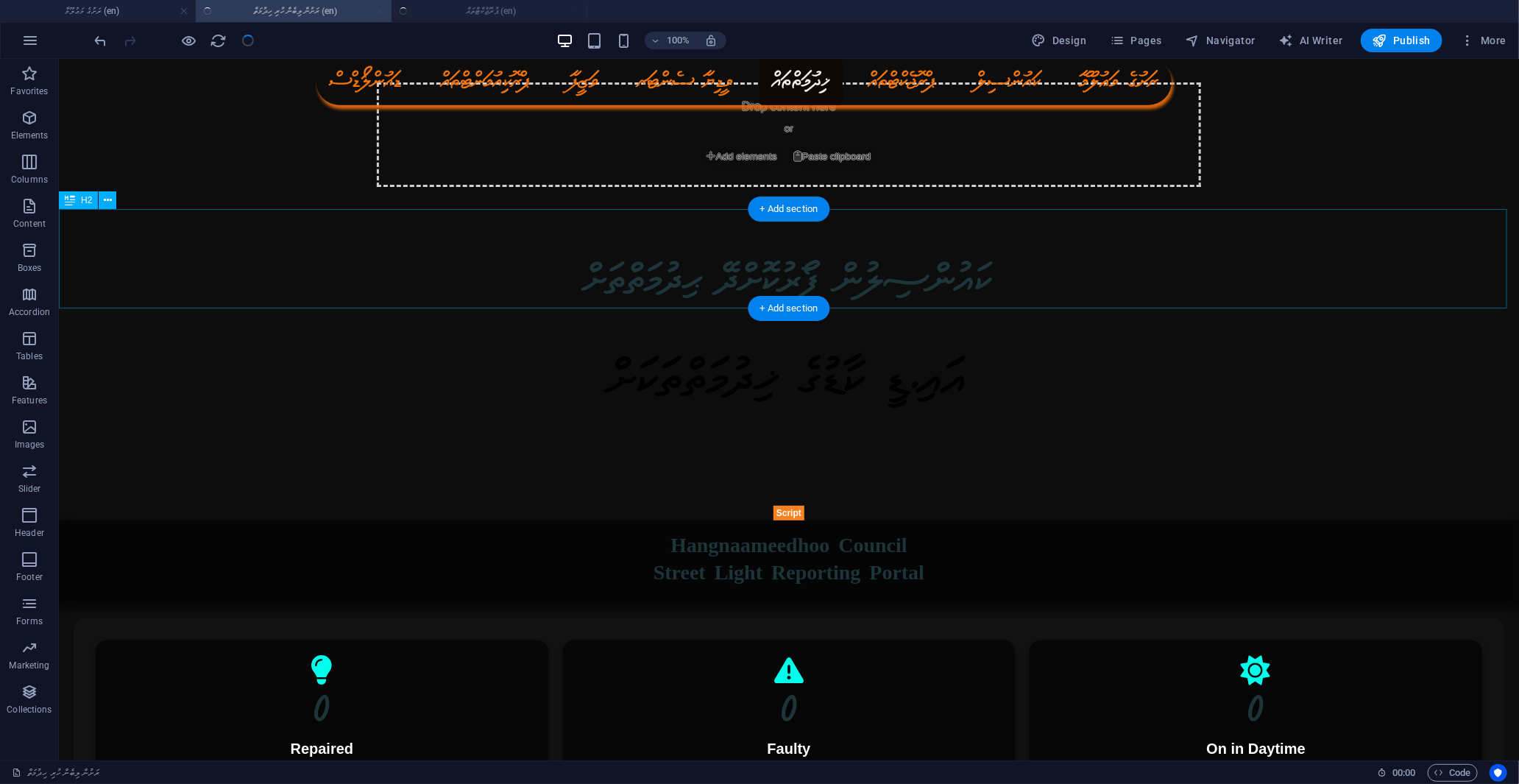
click at [915, 275] on div "ކައުންސިލުން ފޯރުކޮށްދޭ ޙިދުމަތްތަށް" at bounding box center [788, 259] width 1461 height 98
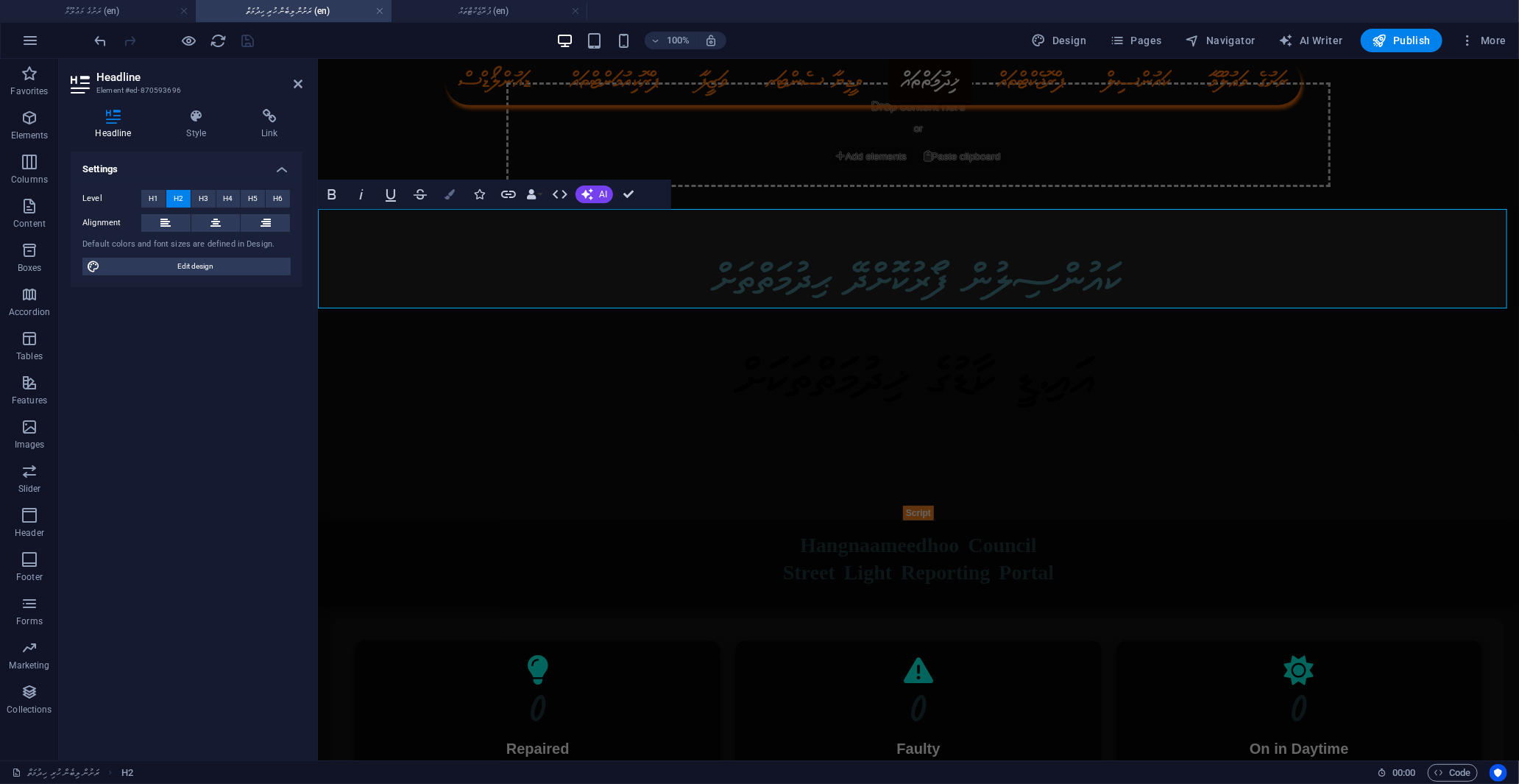
click at [452, 202] on button "Colors" at bounding box center [449, 194] width 28 height 30
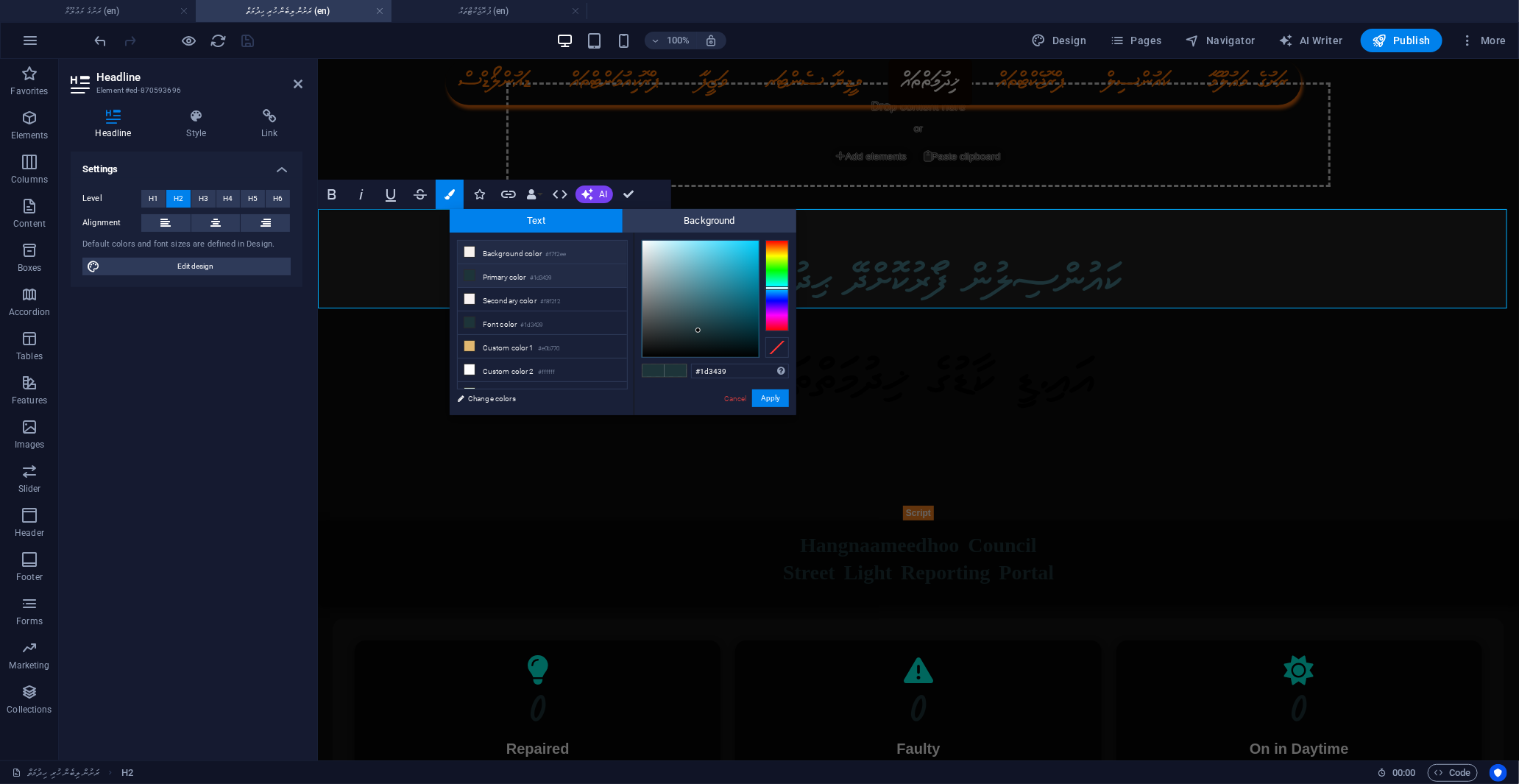
click at [472, 251] on icon at bounding box center [469, 252] width 10 height 10
type input "#f7f2ee"
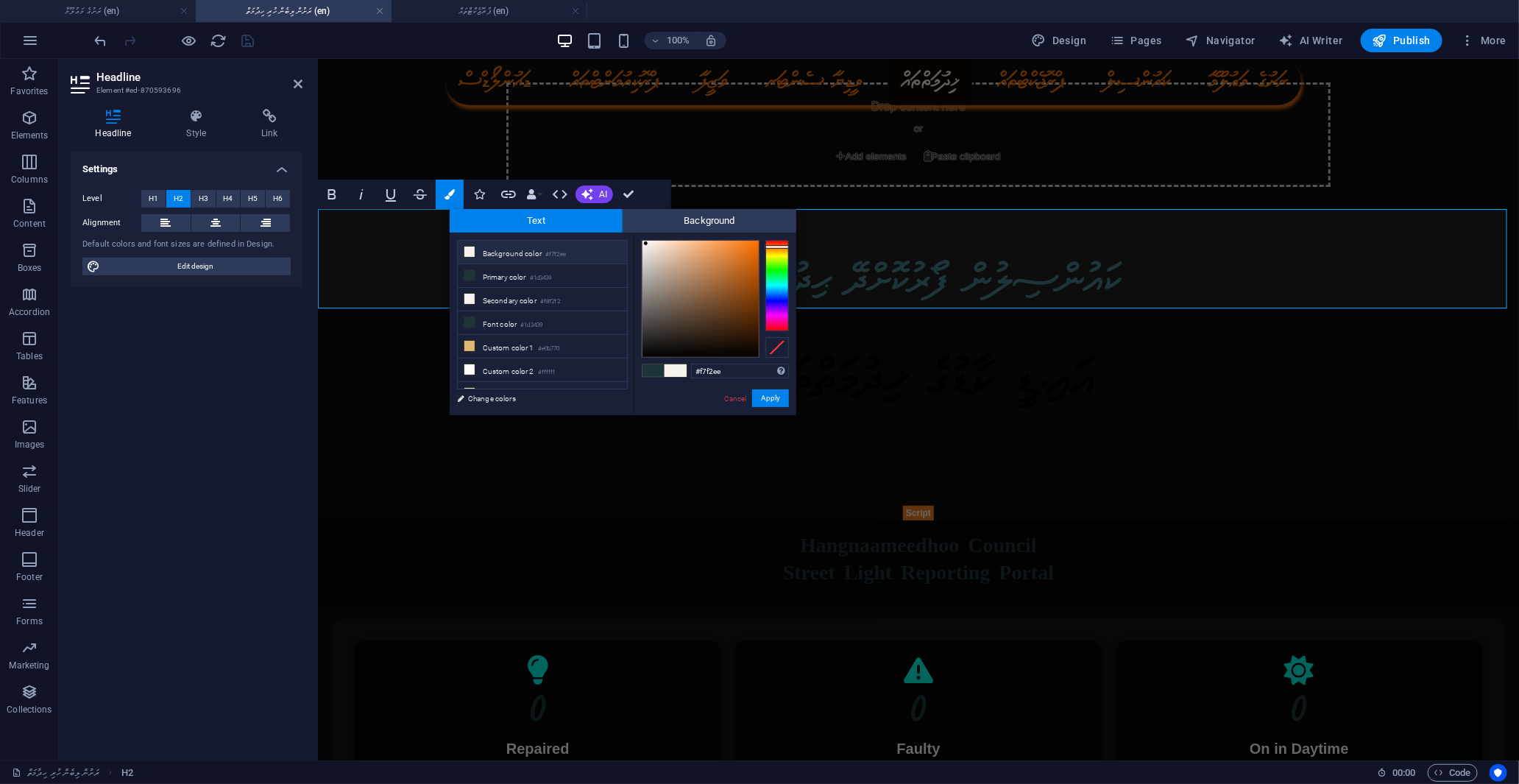
click at [678, 371] on span at bounding box center [675, 370] width 22 height 13
click at [781, 403] on button "Apply" at bounding box center [770, 398] width 37 height 18
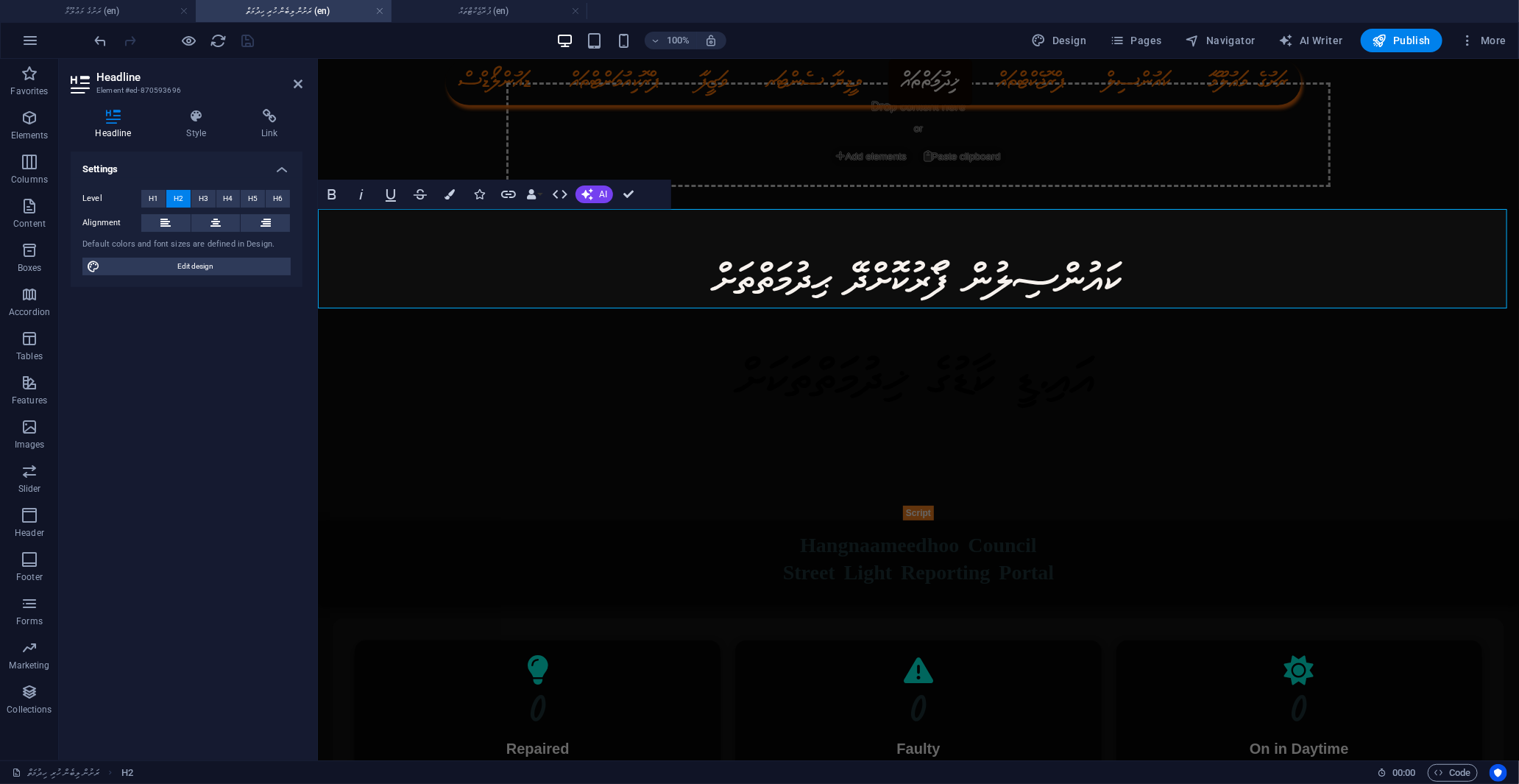
click at [1372, 247] on h2 "ކައުންސިލުން ފޯރުކޮށްދޭ ޙިދުމަތްތަށް" at bounding box center [917, 259] width 1201 height 98
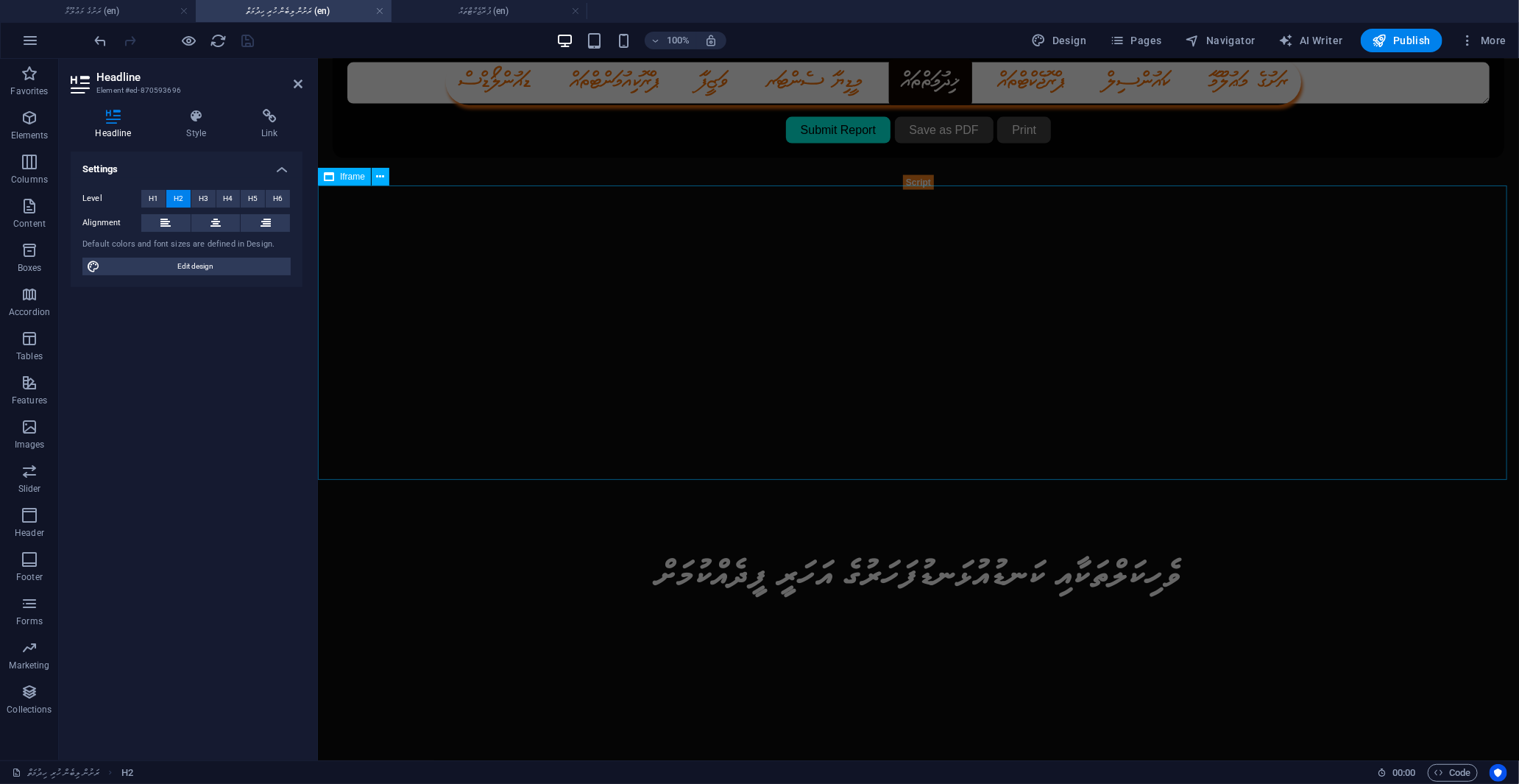
click at [1006, 333] on div "</div>" at bounding box center [917, 336] width 1201 height 294
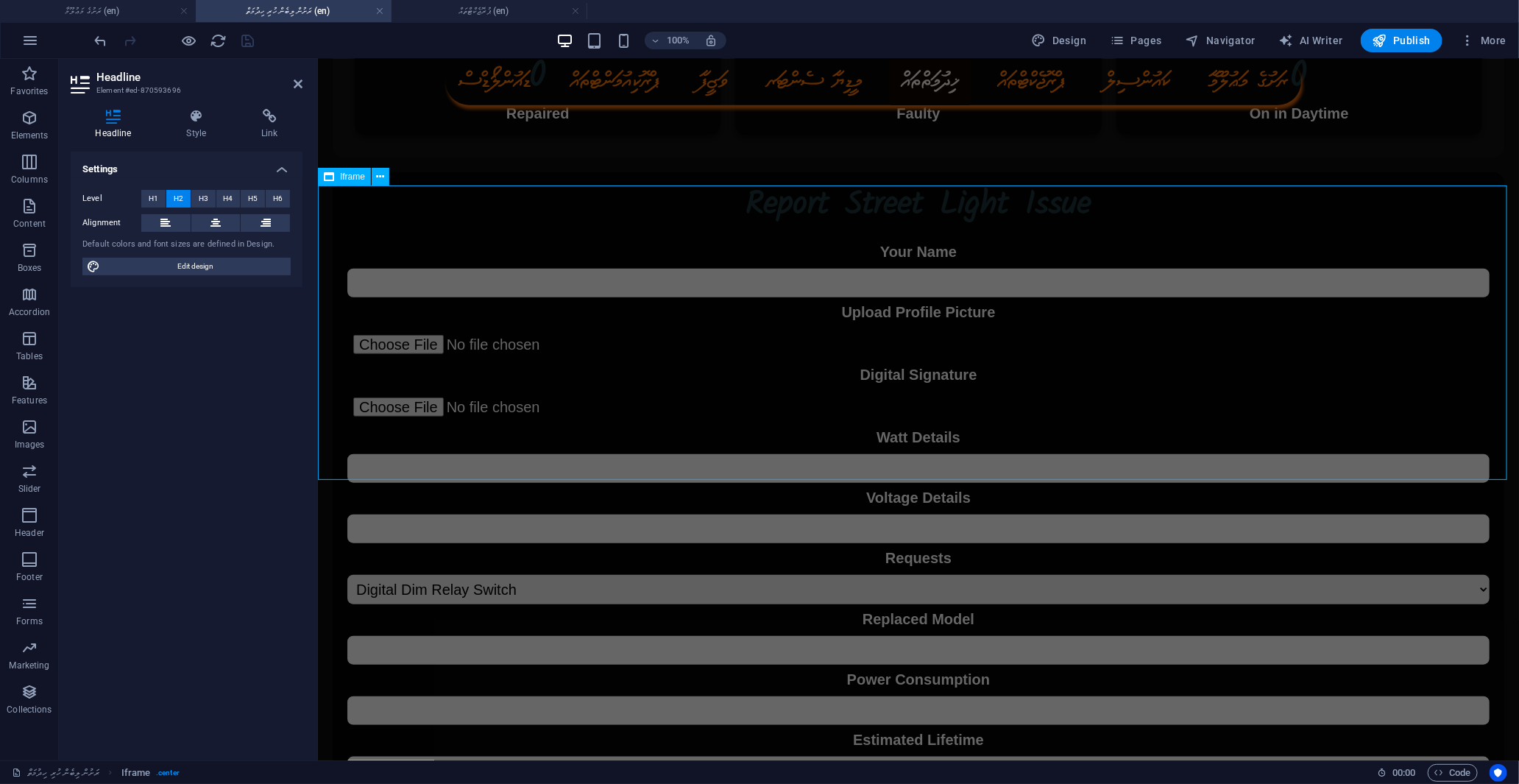
select select "%"
select select "px"
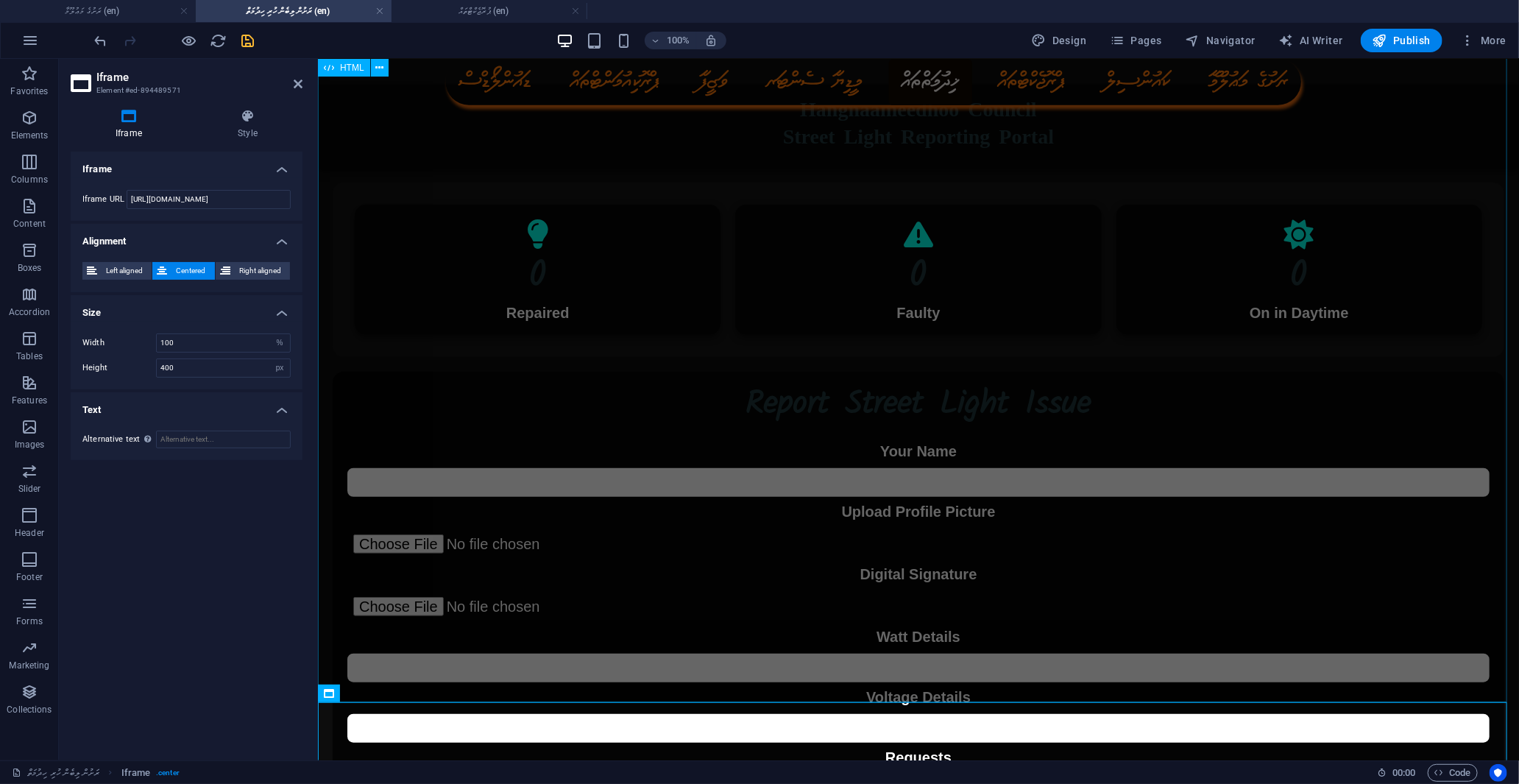
scroll to position [1312, 0]
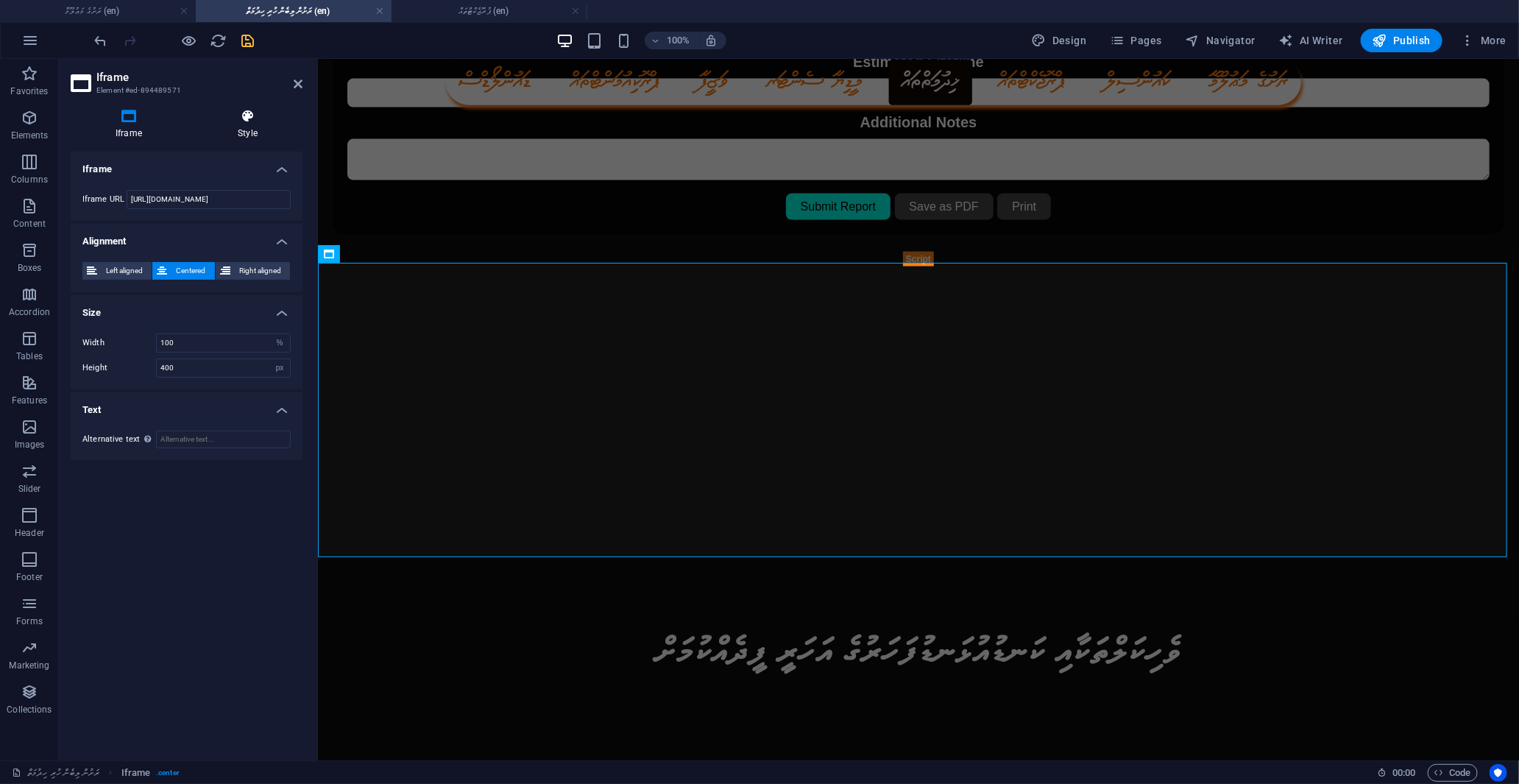
click at [254, 123] on icon at bounding box center [247, 116] width 110 height 15
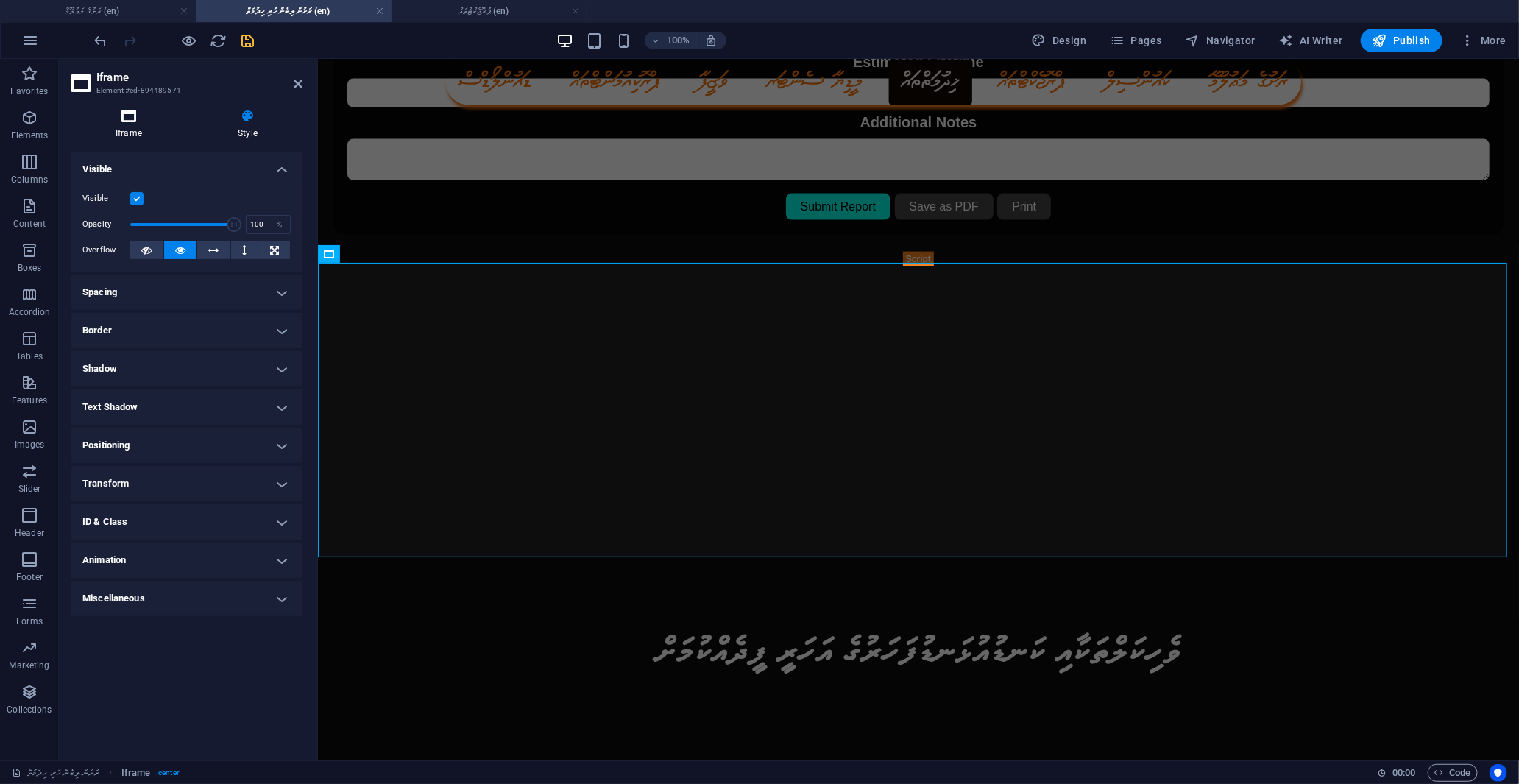
click at [121, 126] on h4 "Iframe" at bounding box center [131, 124] width 122 height 31
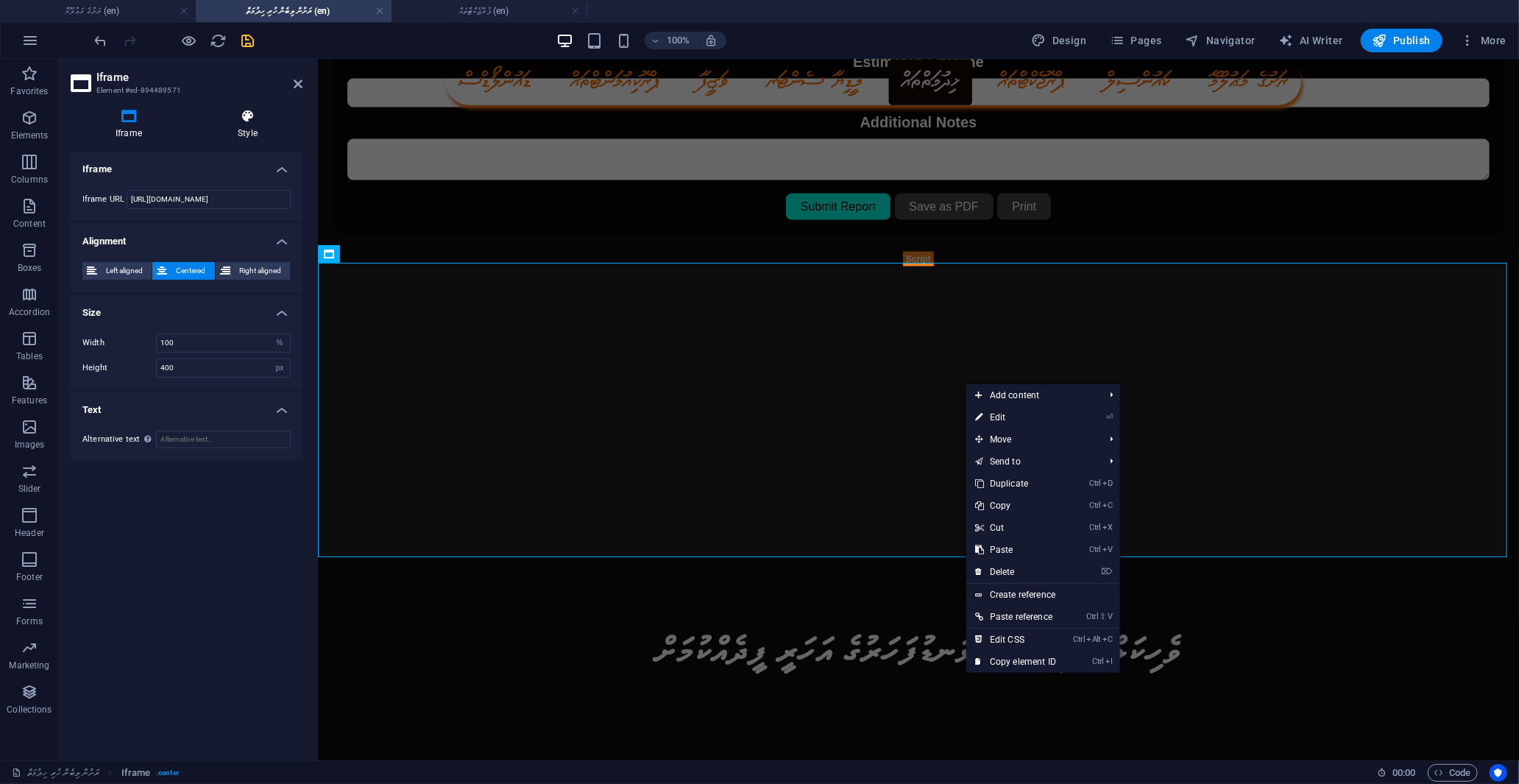
click at [254, 137] on h4 "Style" at bounding box center [247, 124] width 110 height 31
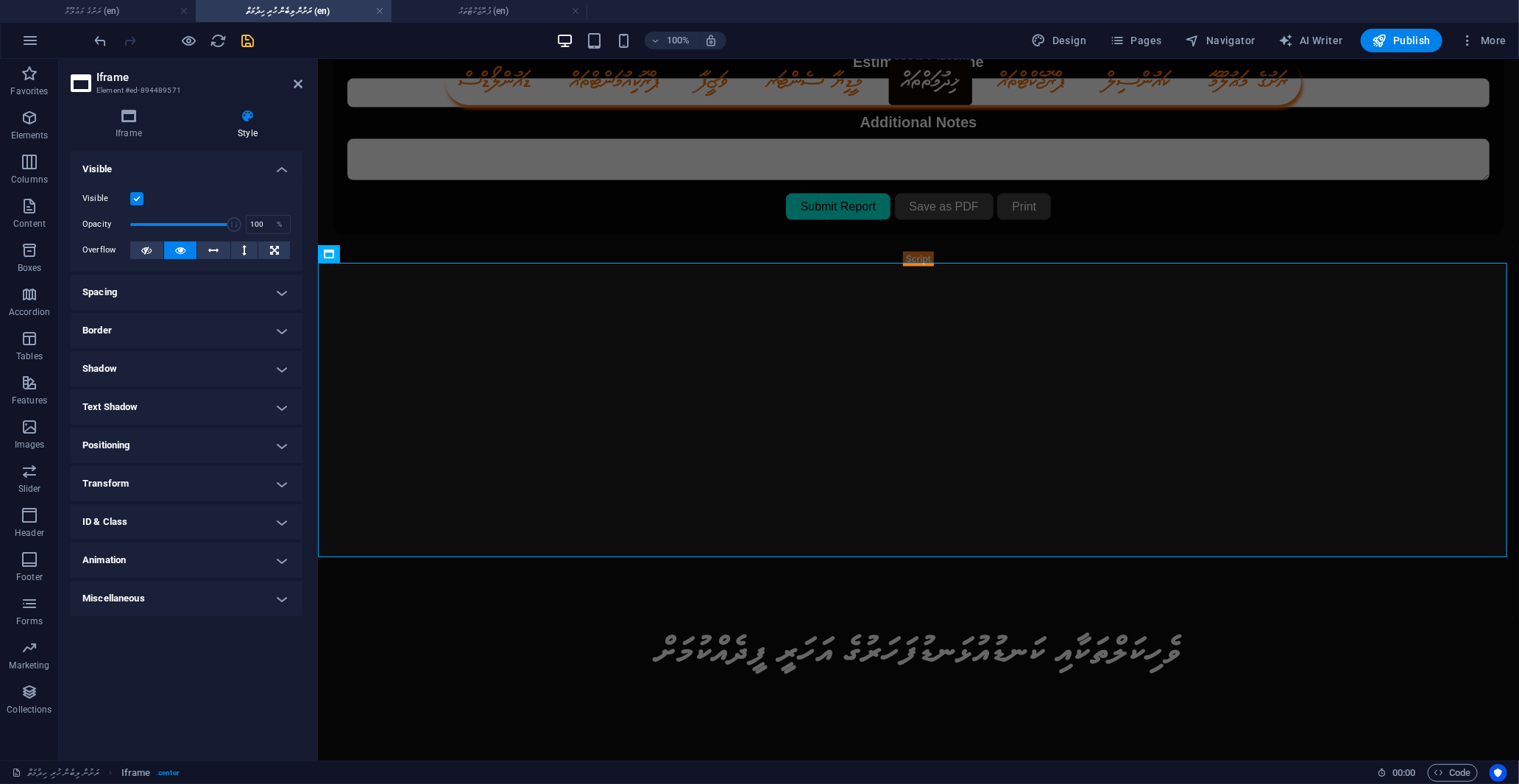
click at [168, 283] on h4 "Spacing" at bounding box center [186, 292] width 232 height 36
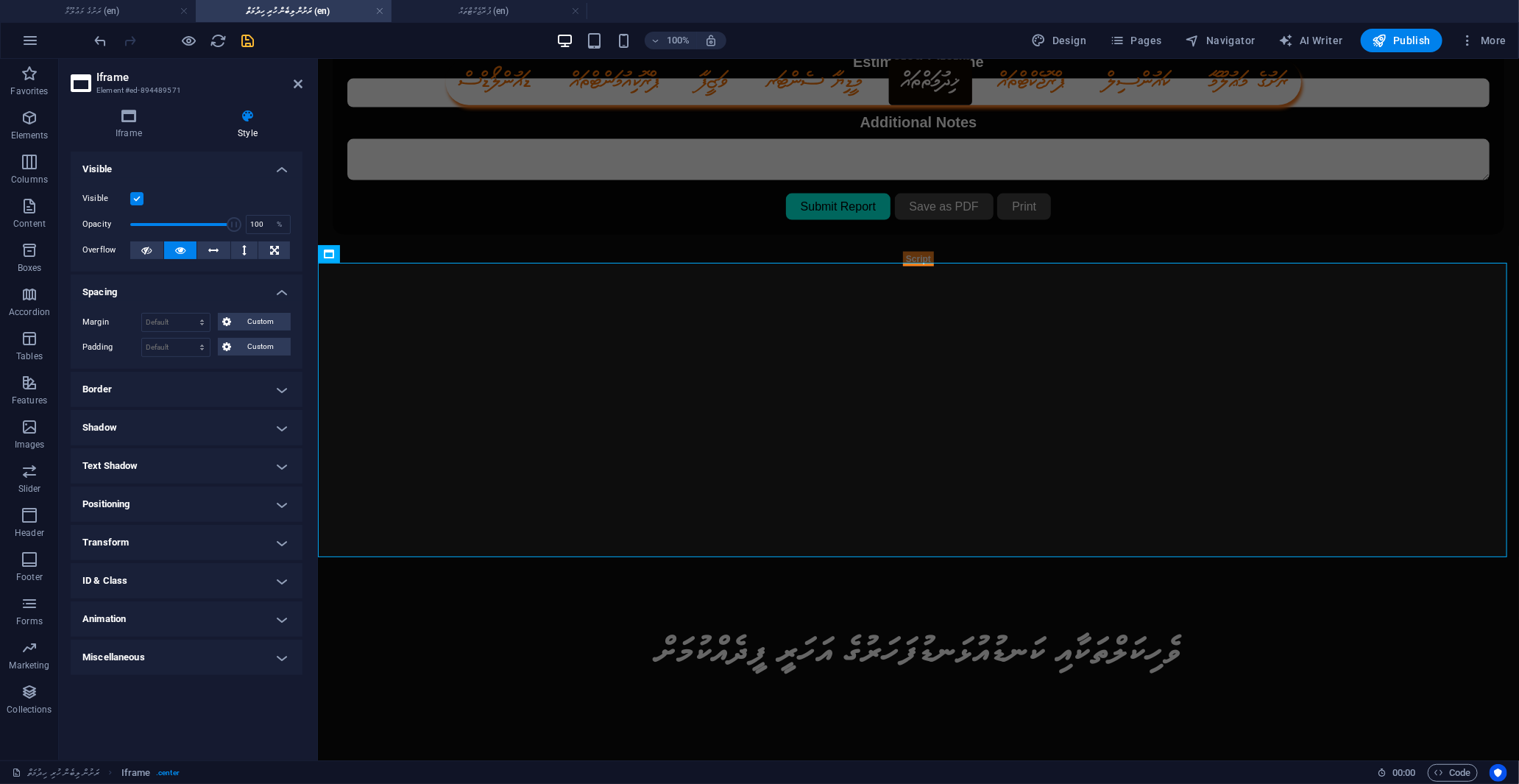
click at [168, 283] on h4 "Spacing" at bounding box center [186, 287] width 232 height 27
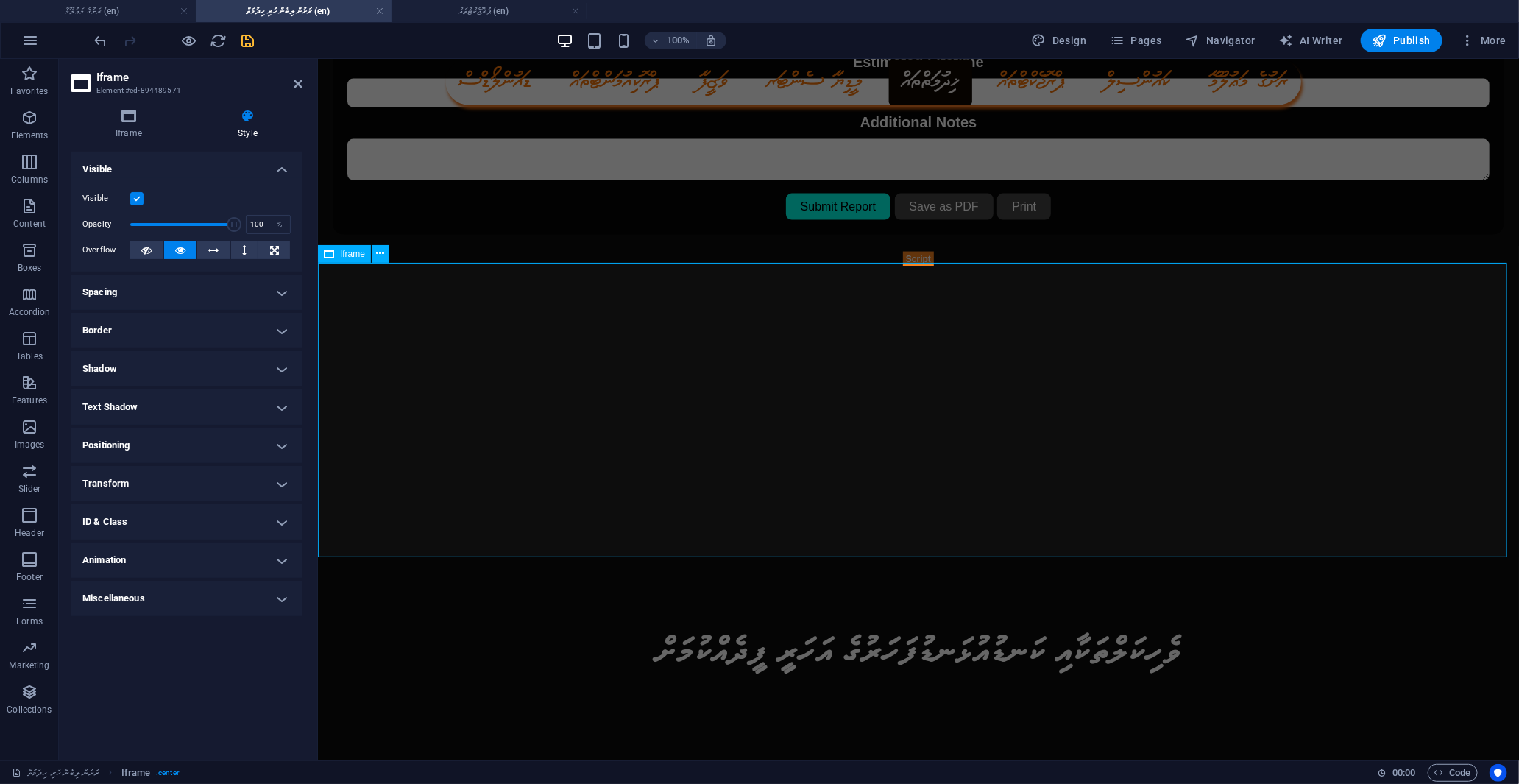
click at [1316, 350] on div "</div>" at bounding box center [917, 412] width 1201 height 294
click at [293, 85] on icon at bounding box center [297, 84] width 9 height 12
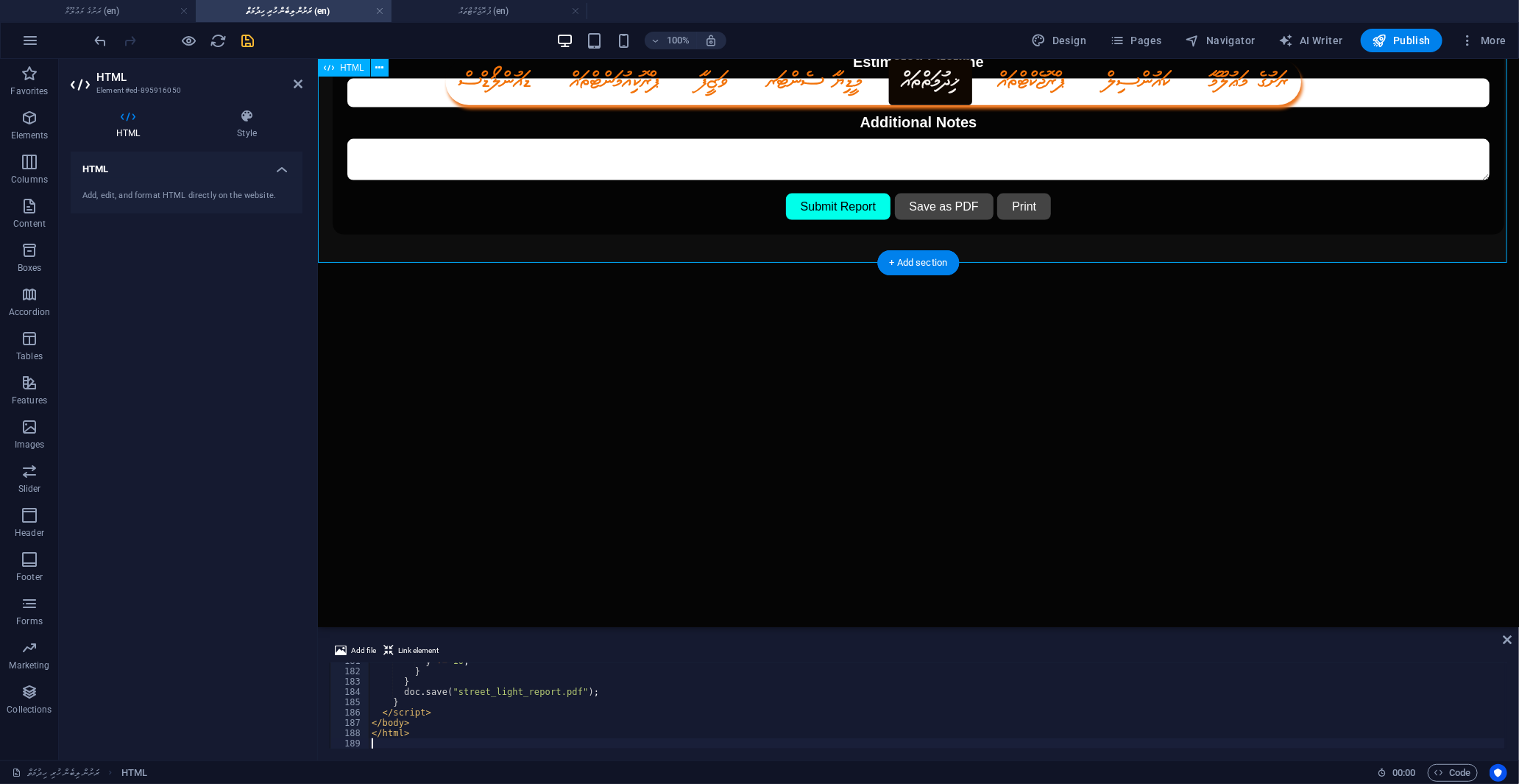
click at [290, 84] on header "HTML Element #ed-895916050" at bounding box center [186, 77] width 232 height 39
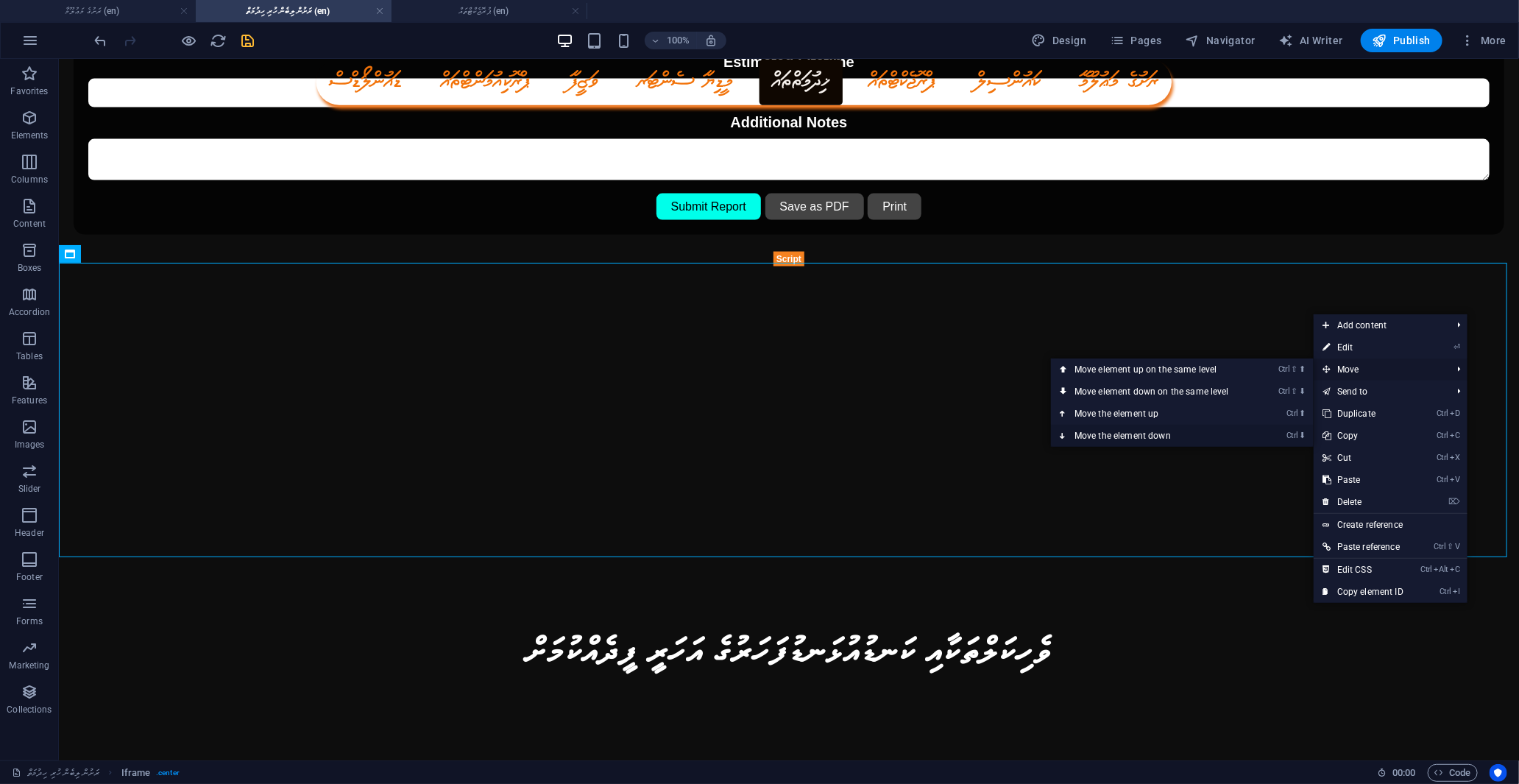
click at [1152, 437] on link "Ctrl ⬇ Move the element down" at bounding box center [1154, 435] width 207 height 22
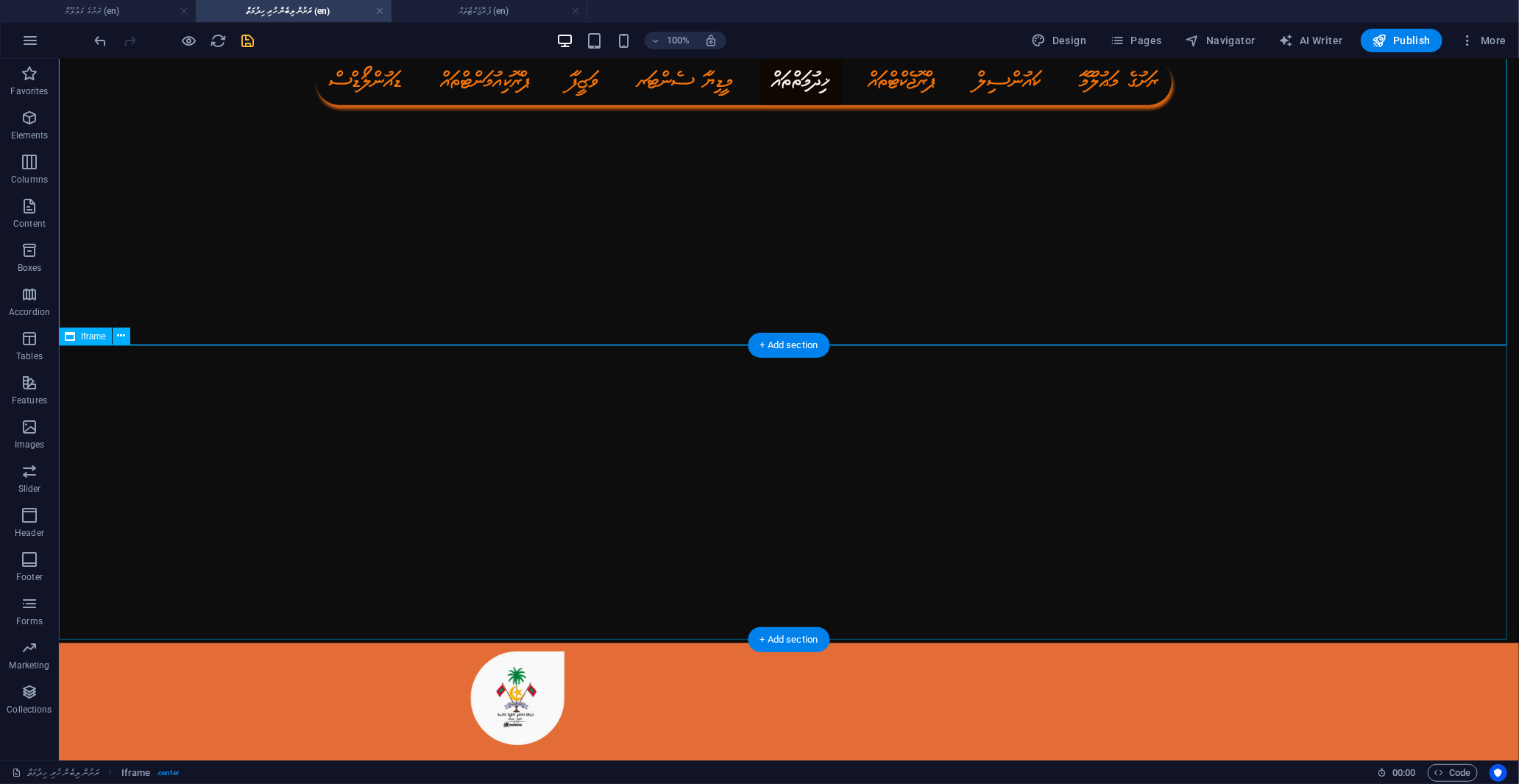
scroll to position [1759, 0]
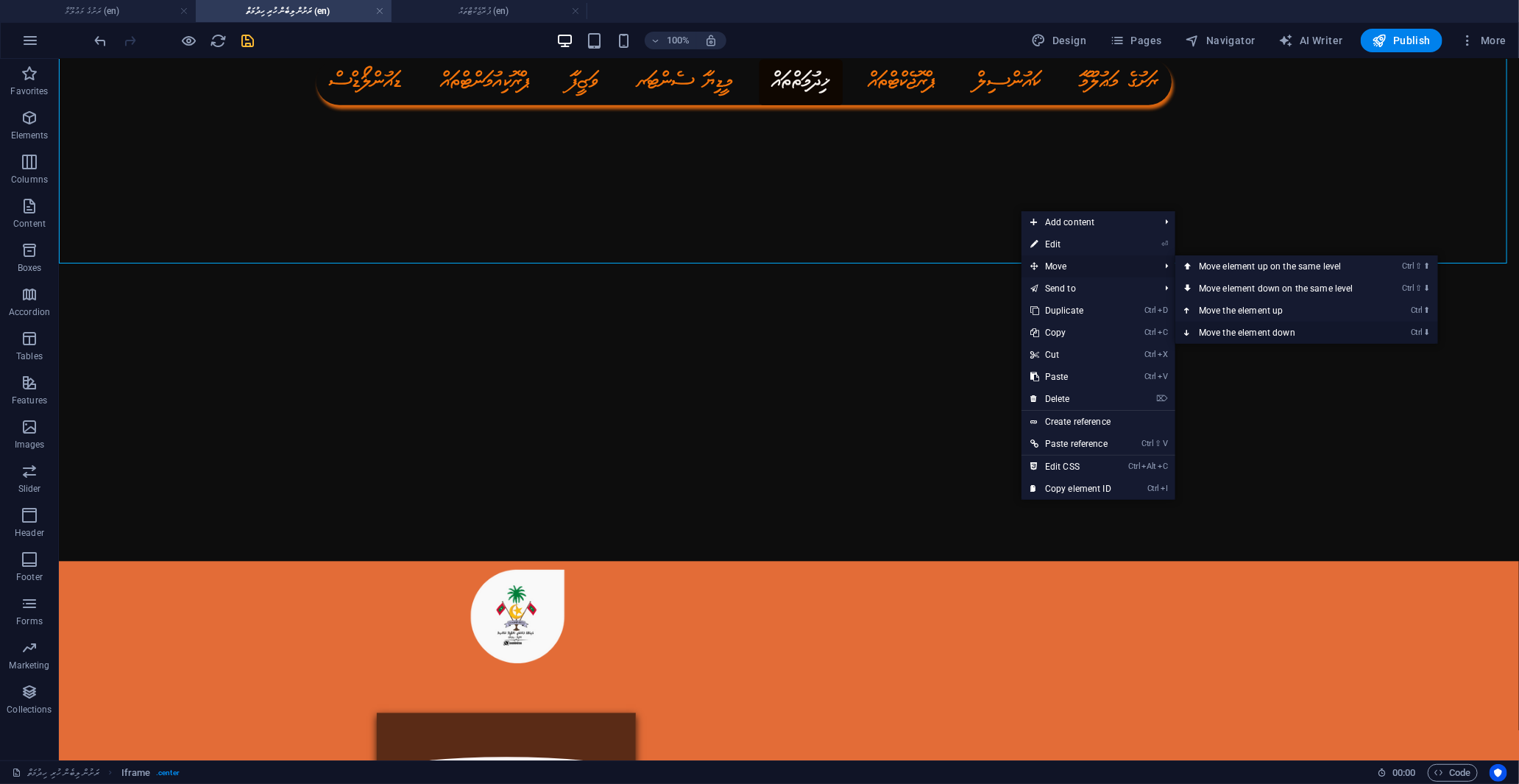
click at [1269, 340] on link "Ctrl ⬇ Move the element down" at bounding box center [1278, 332] width 207 height 22
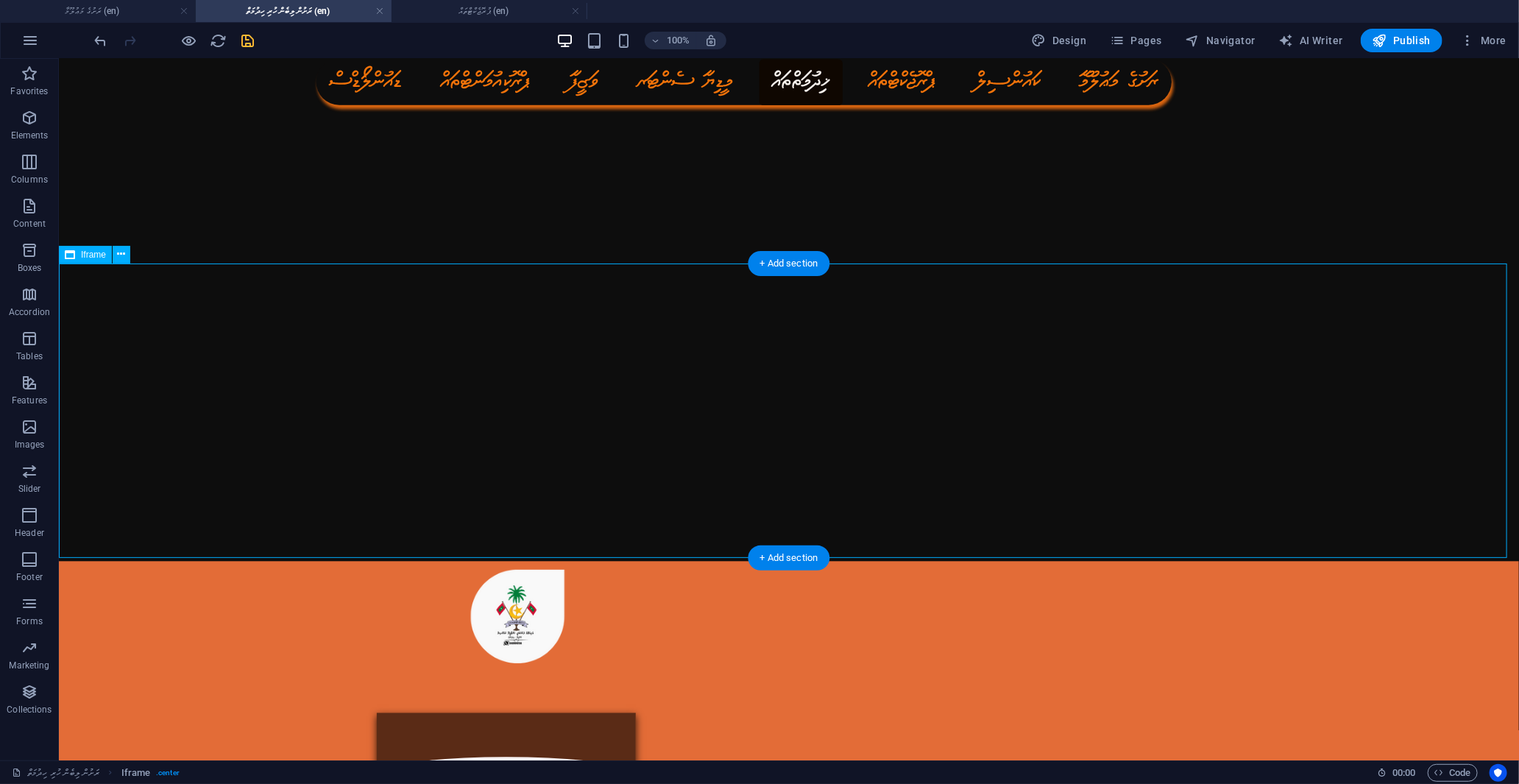
click at [1057, 441] on div "</div>" at bounding box center [788, 413] width 1461 height 294
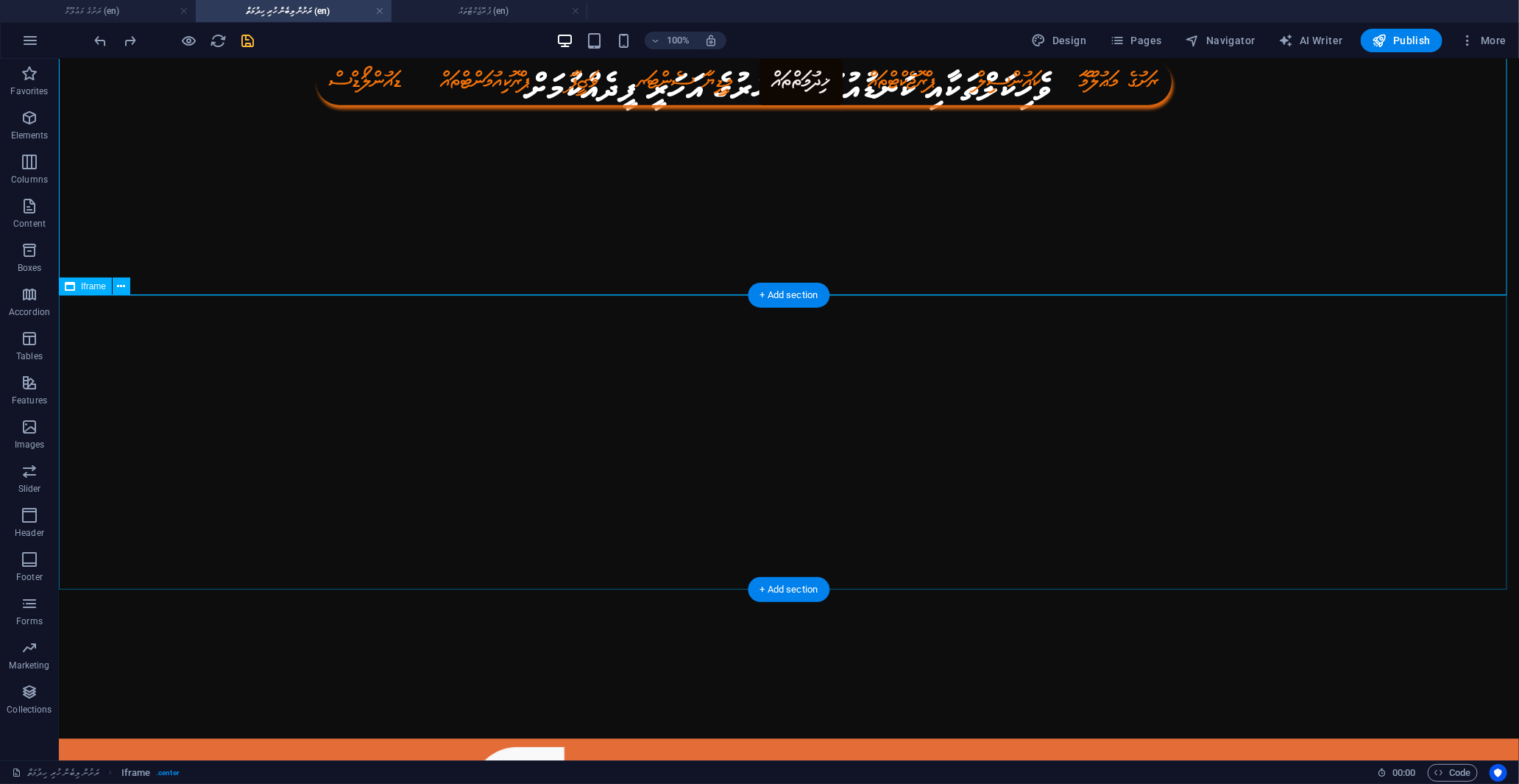
scroll to position [1432, 0]
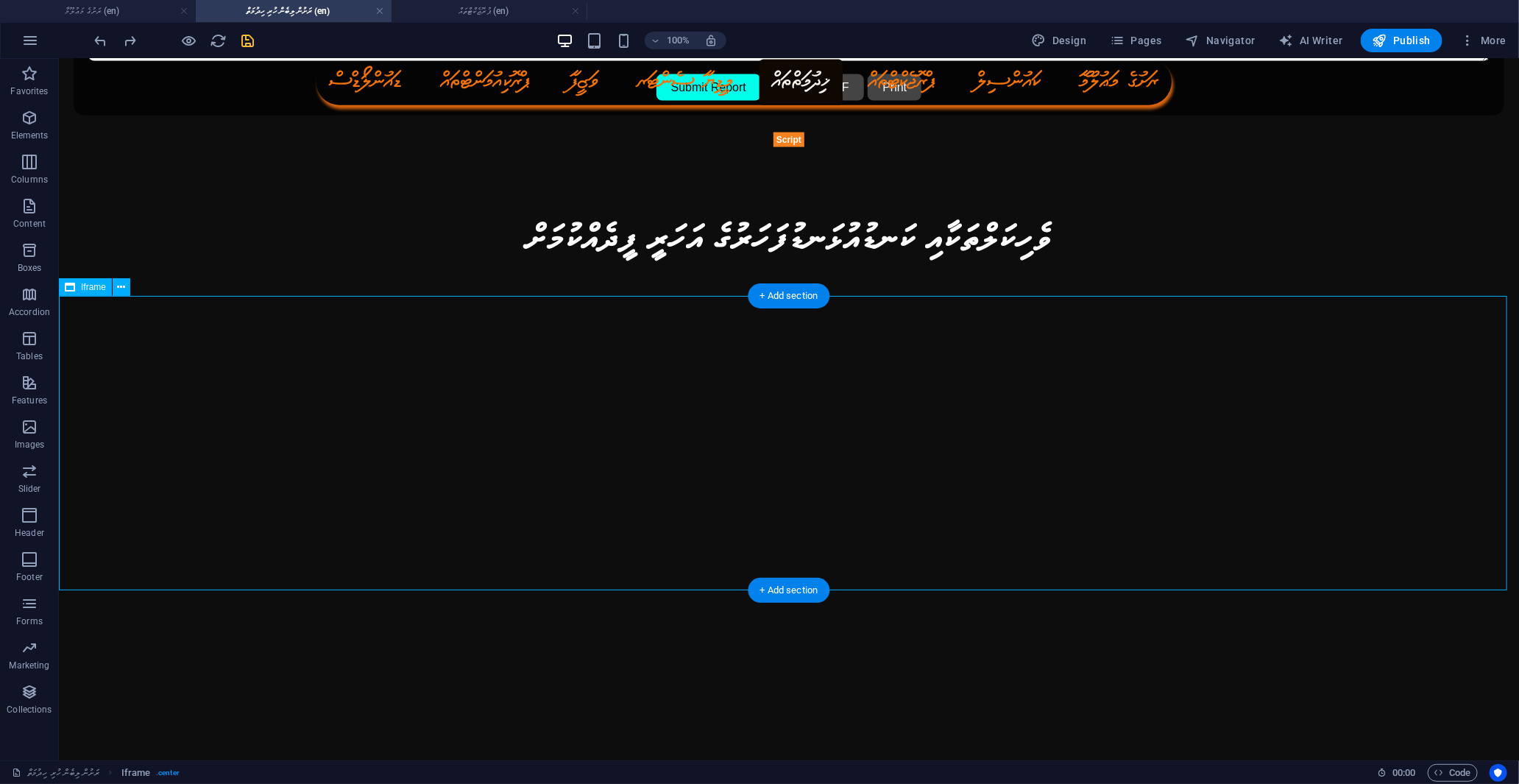
click at [778, 441] on div "</div>" at bounding box center [788, 446] width 1461 height 294
click at [119, 291] on icon at bounding box center [122, 287] width 8 height 16
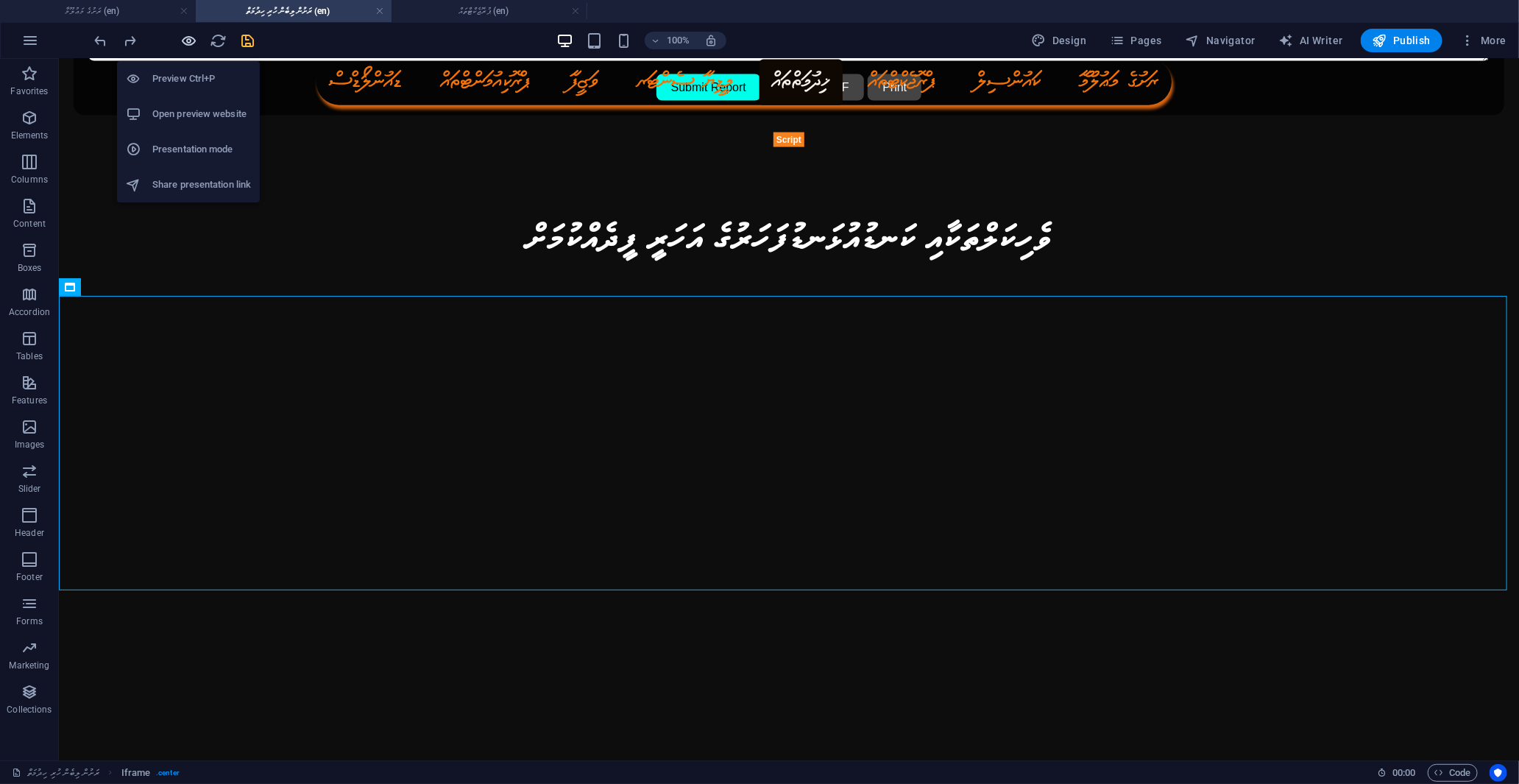
click at [181, 33] on icon "button" at bounding box center [189, 41] width 17 height 17
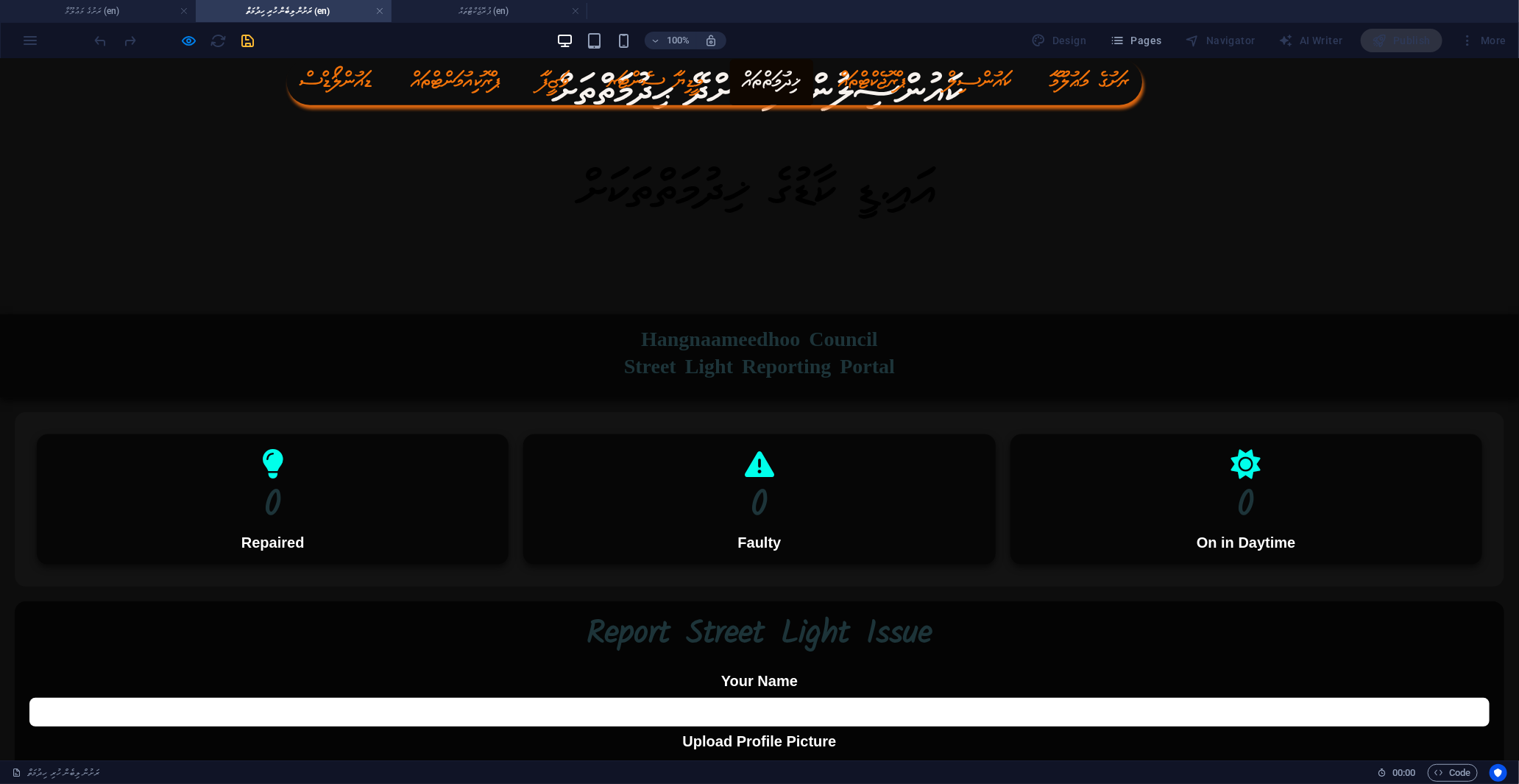
scroll to position [0, 0]
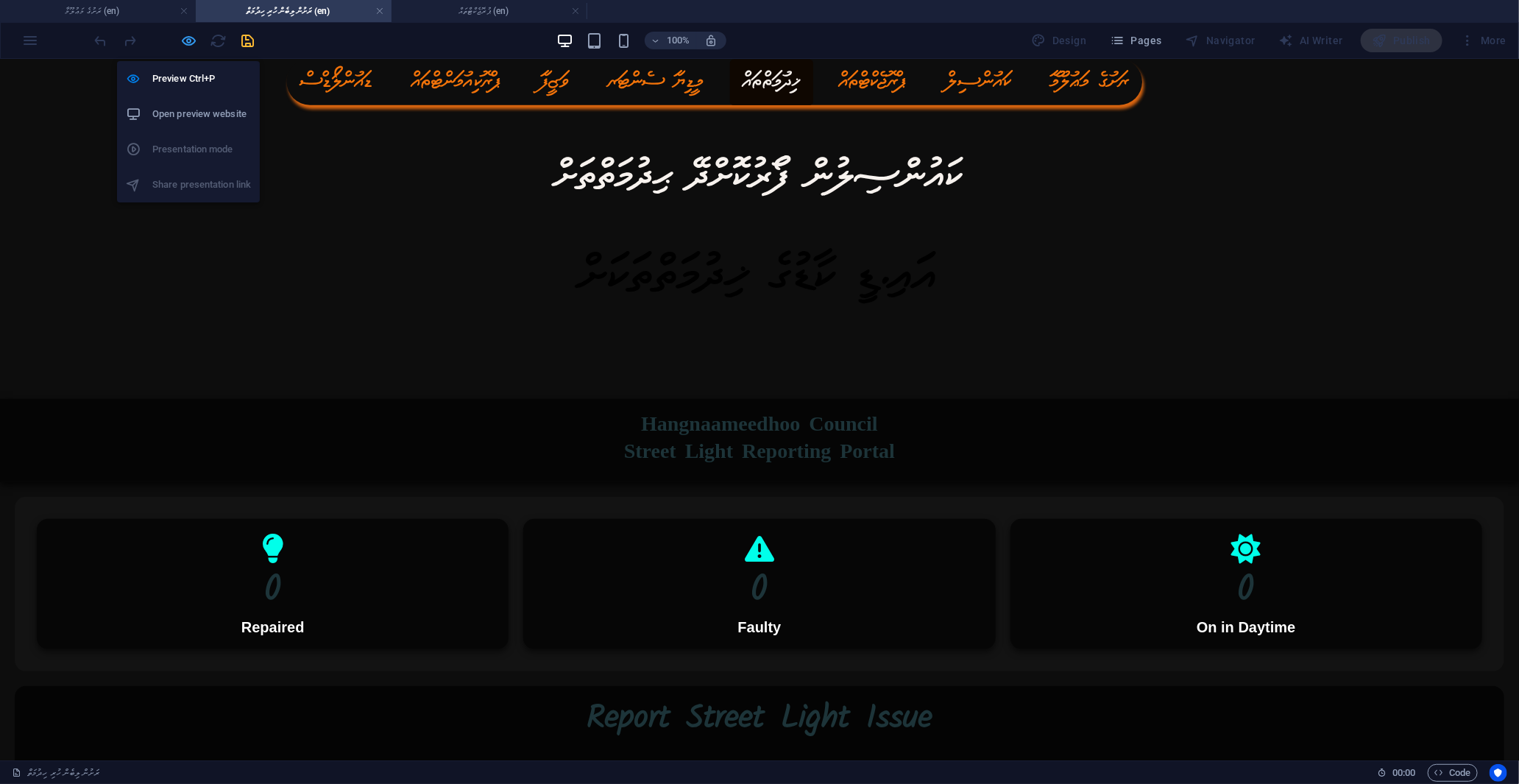
click at [194, 36] on icon "button" at bounding box center [189, 41] width 17 height 17
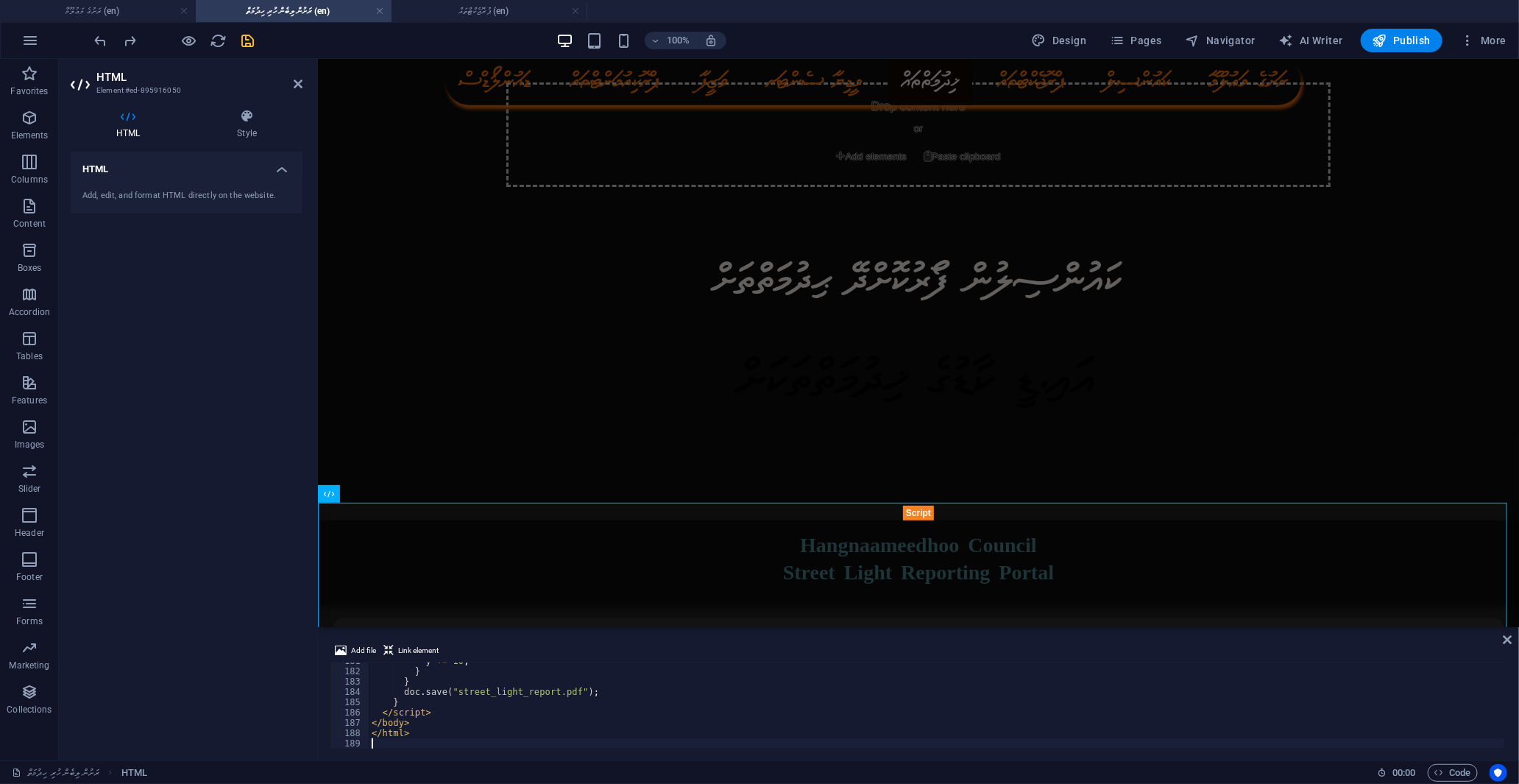
click at [564, 689] on div "y += 10 ; } } doc . save ( "street_light_report.pdf" ) ; } </ script > </ body …" at bounding box center [937, 709] width 1136 height 107
click at [544, 731] on div "y += 10 ; } } doc . save ( "street_light_report.pdf" ) ; } </ script > </ body …" at bounding box center [937, 709] width 1136 height 107
type textarea "</html>"
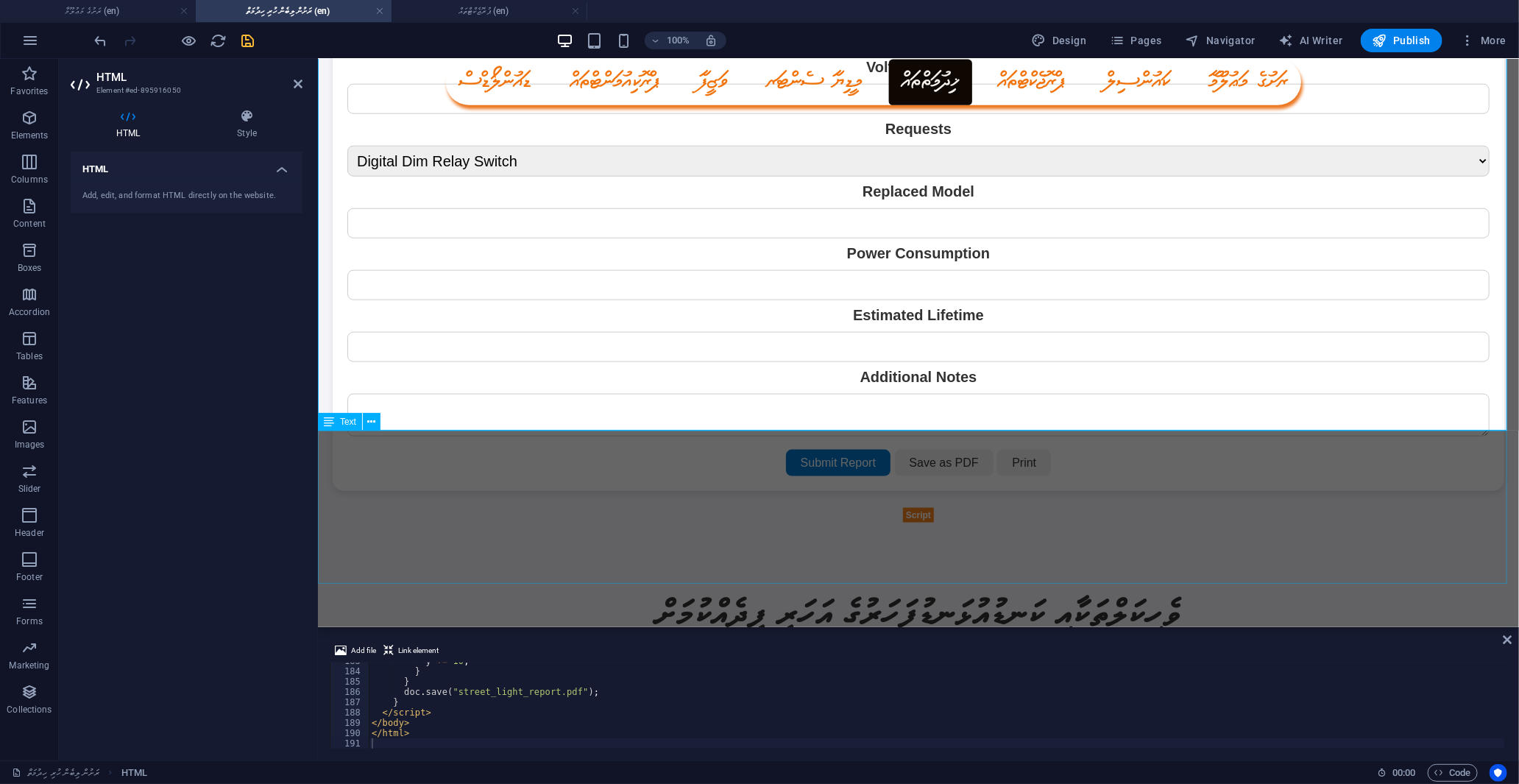
scroll to position [980, 0]
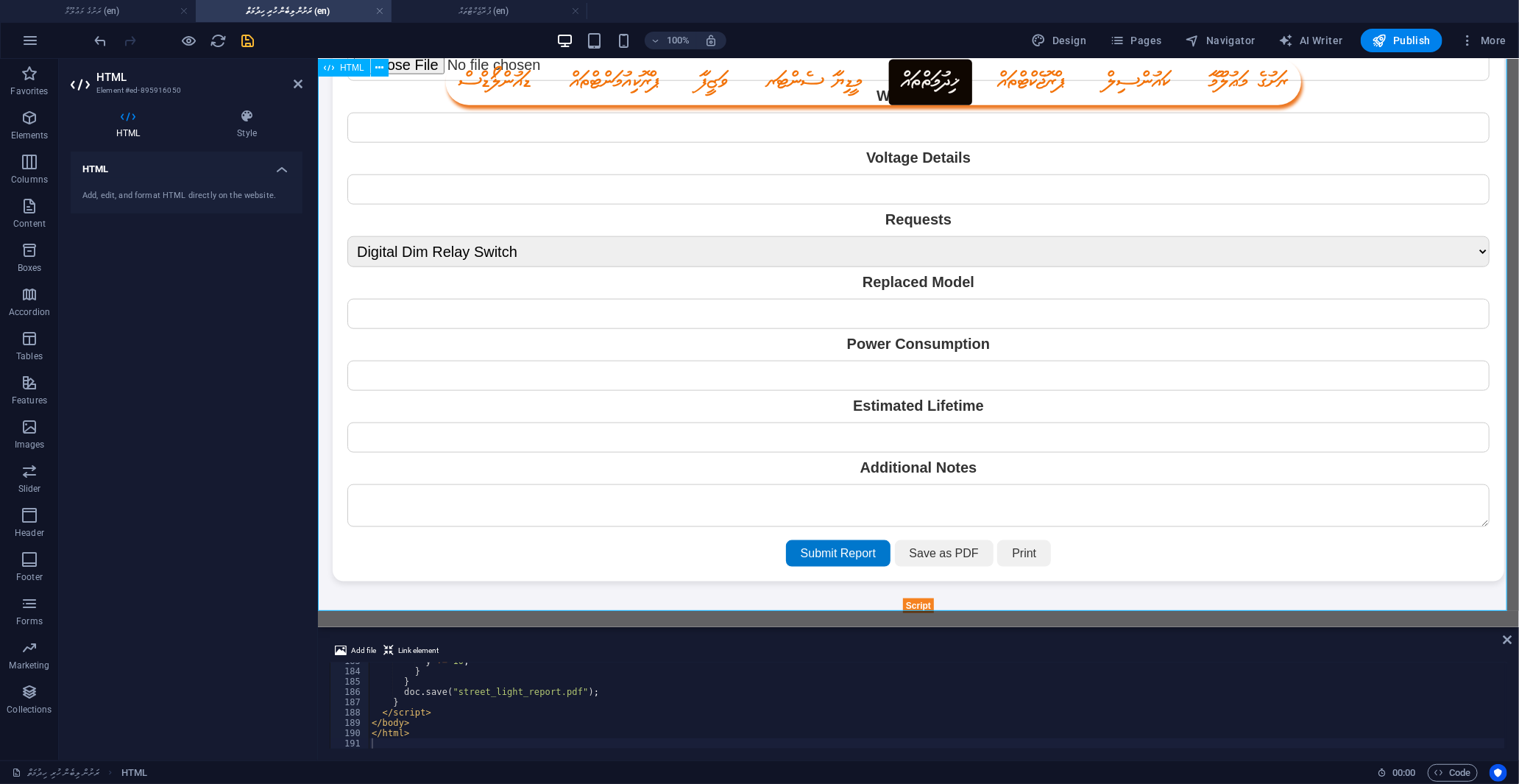
click at [475, 253] on div "Hangnaameedhoo Council - Street Light Reporting Portal Hangnaameedhoo Council S…" at bounding box center [917, 66] width 1201 height 1089
click at [513, 242] on div "Hangnaameedhoo Council - Street Light Reporting Portal Hangnaameedhoo Council S…" at bounding box center [917, 66] width 1201 height 1089
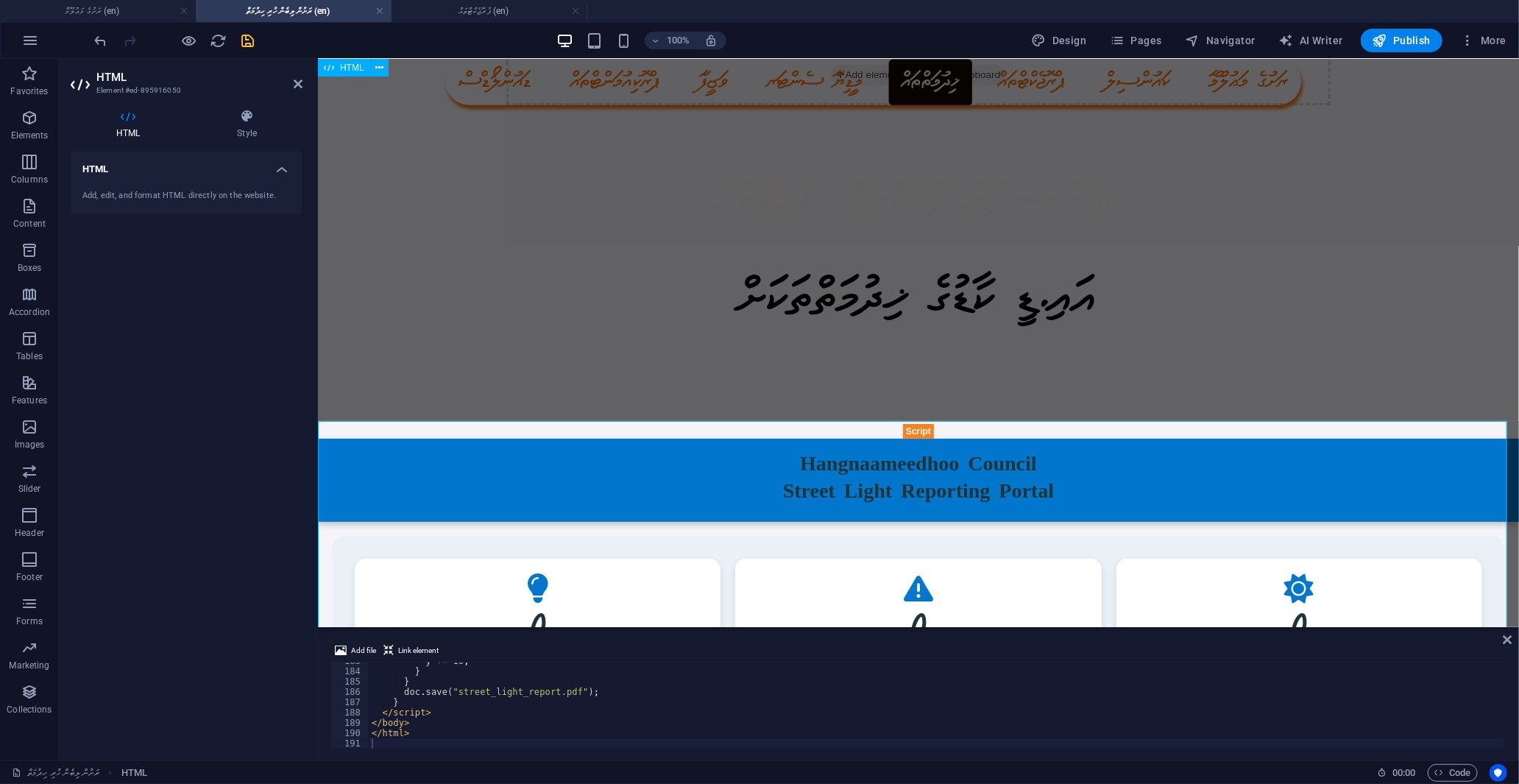
scroll to position [0, 0]
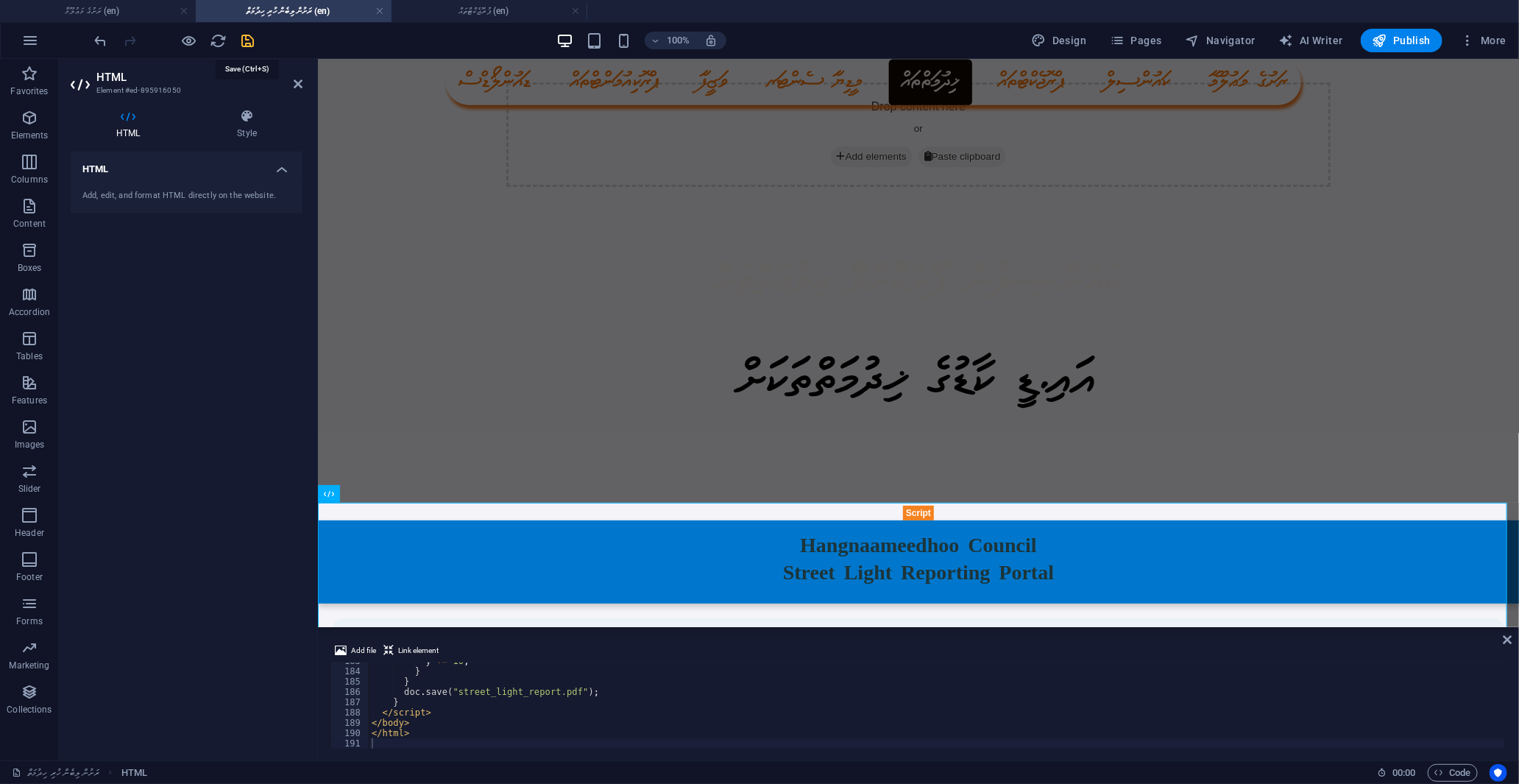
drag, startPoint x: 251, startPoint y: 38, endPoint x: 247, endPoint y: 61, distance: 23.3
click at [251, 38] on icon "save" at bounding box center [248, 41] width 17 height 17
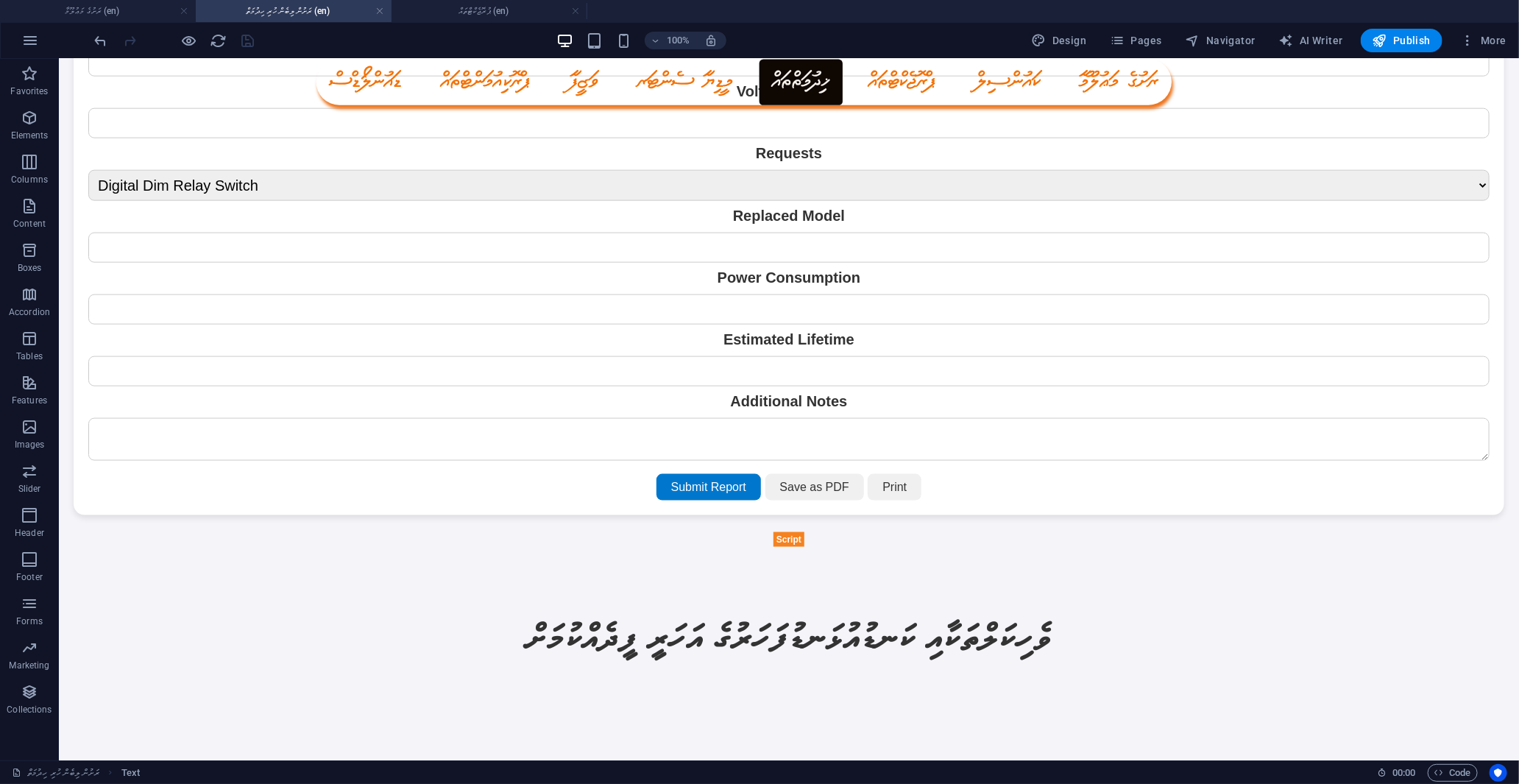
scroll to position [1093, 0]
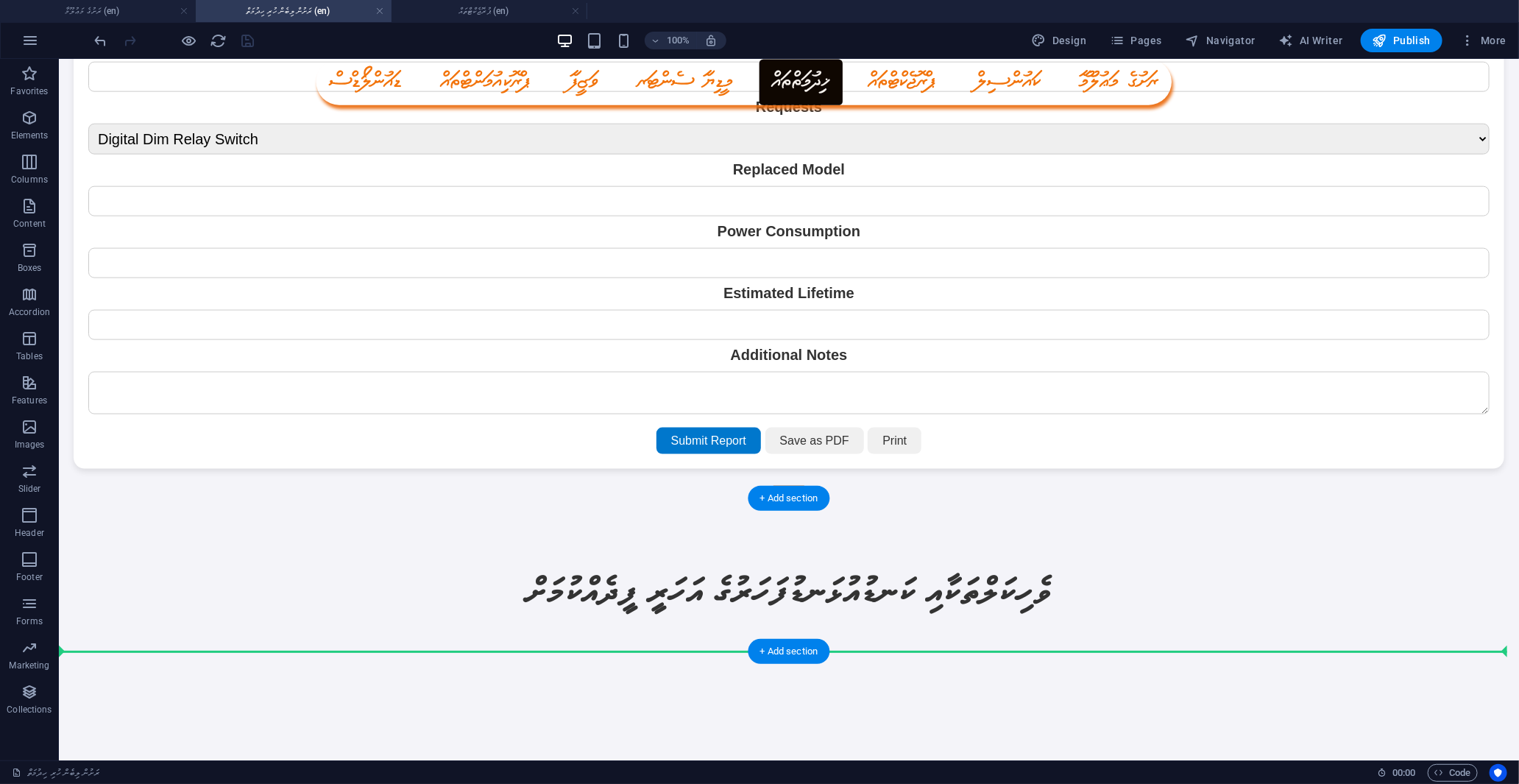
drag, startPoint x: 924, startPoint y: 339, endPoint x: 912, endPoint y: 639, distance: 300.2
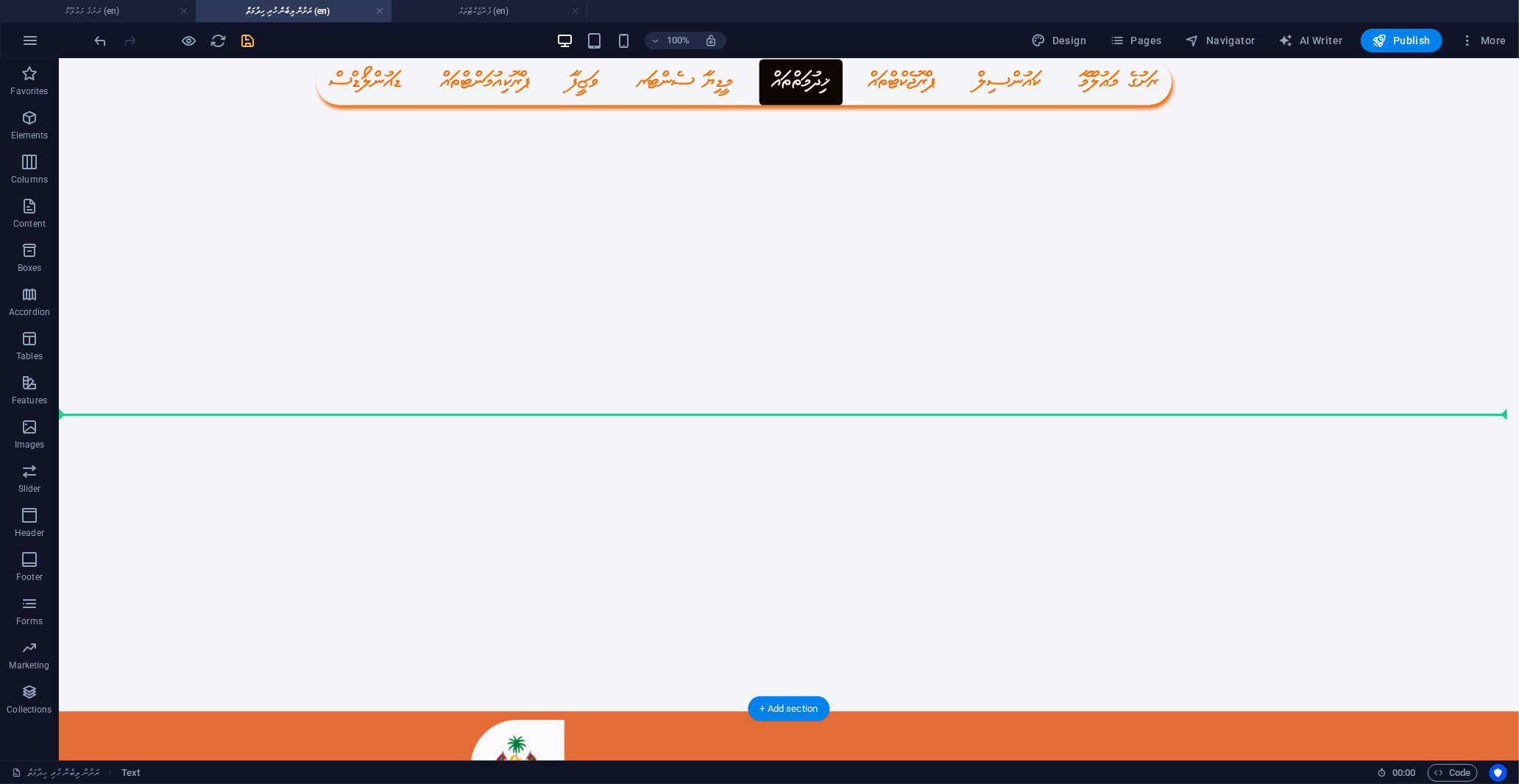
scroll to position [1775, 0]
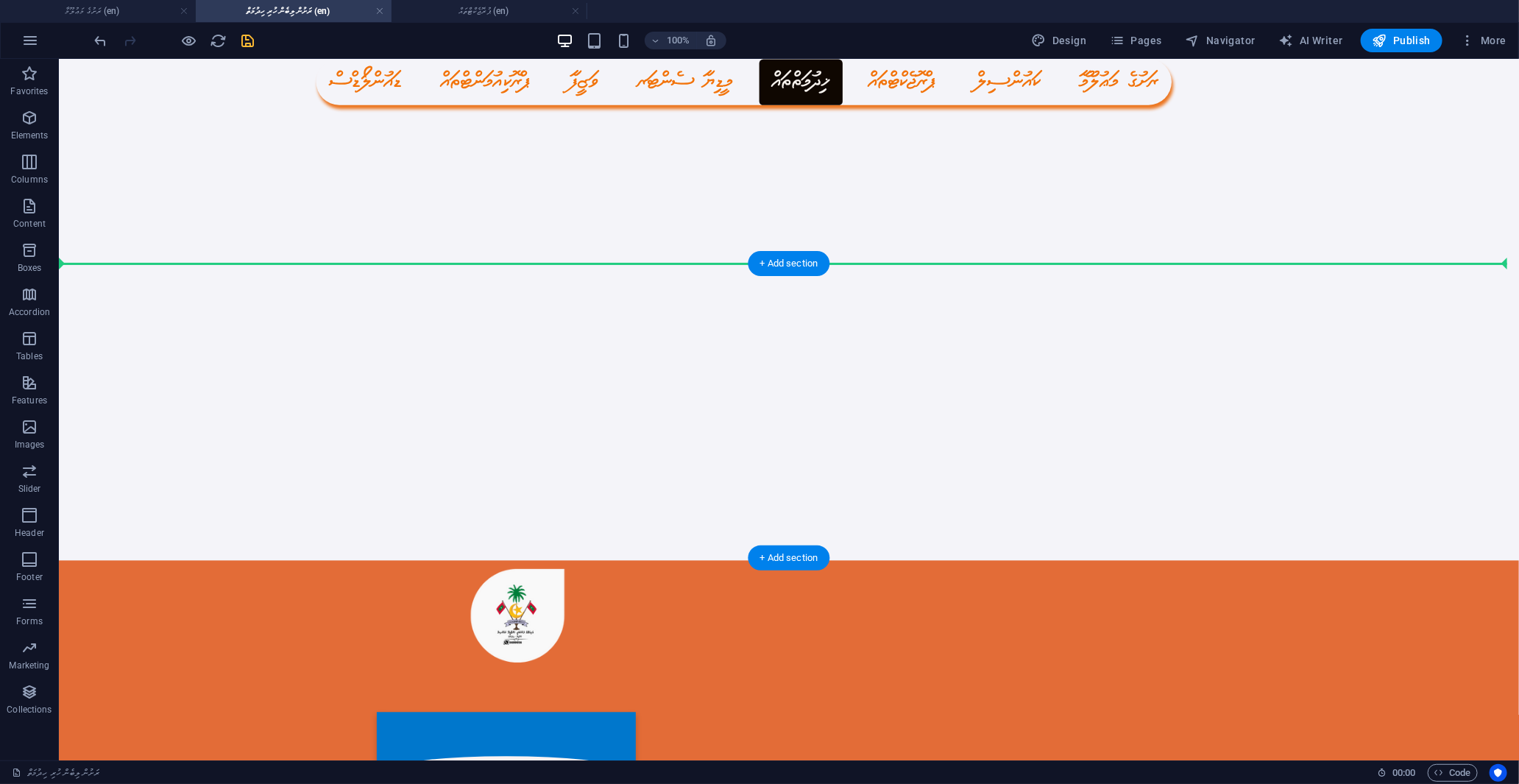
drag, startPoint x: 951, startPoint y: 268, endPoint x: 961, endPoint y: 270, distance: 10.2
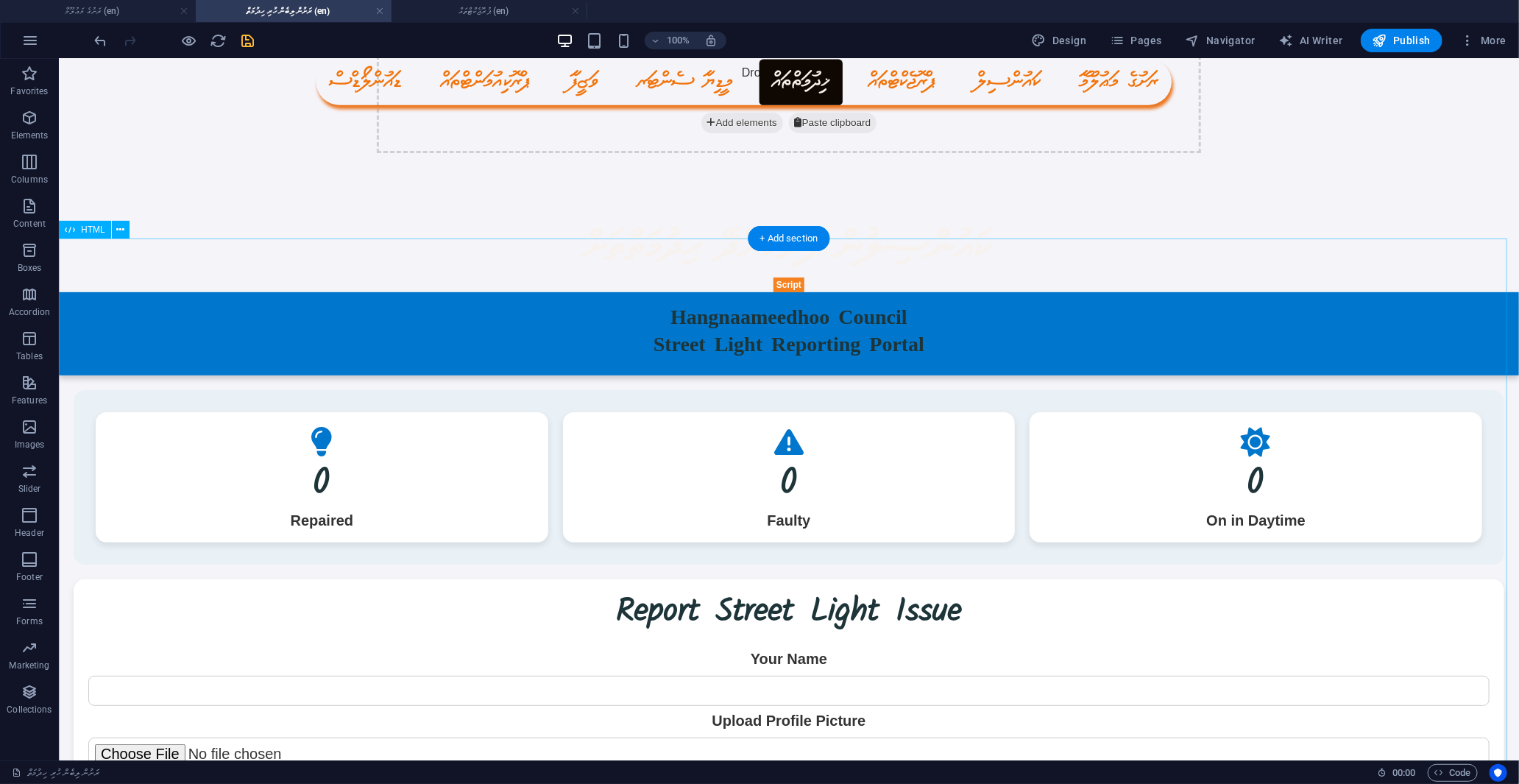
scroll to position [0, 0]
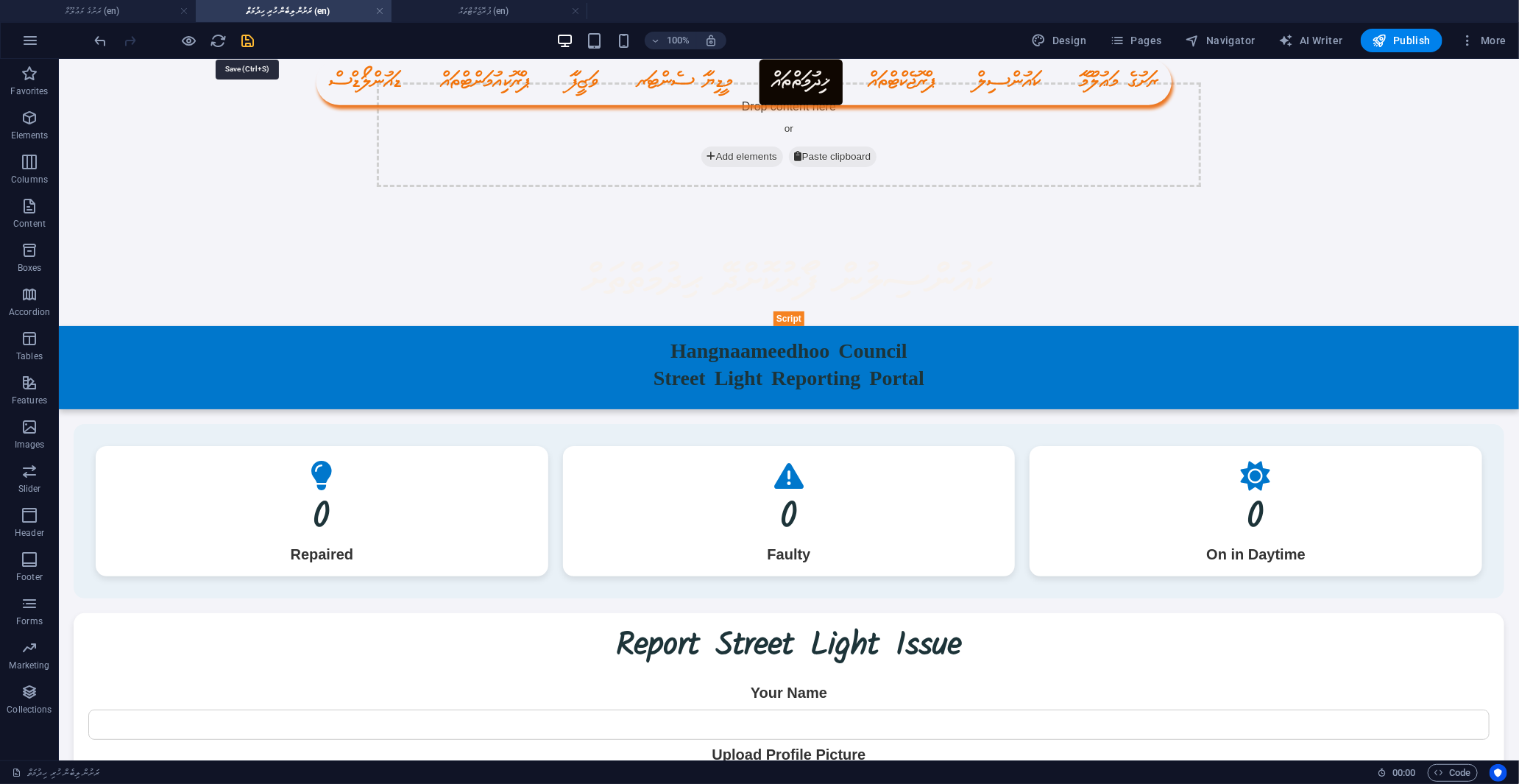
click at [255, 42] on icon "save" at bounding box center [248, 41] width 17 height 17
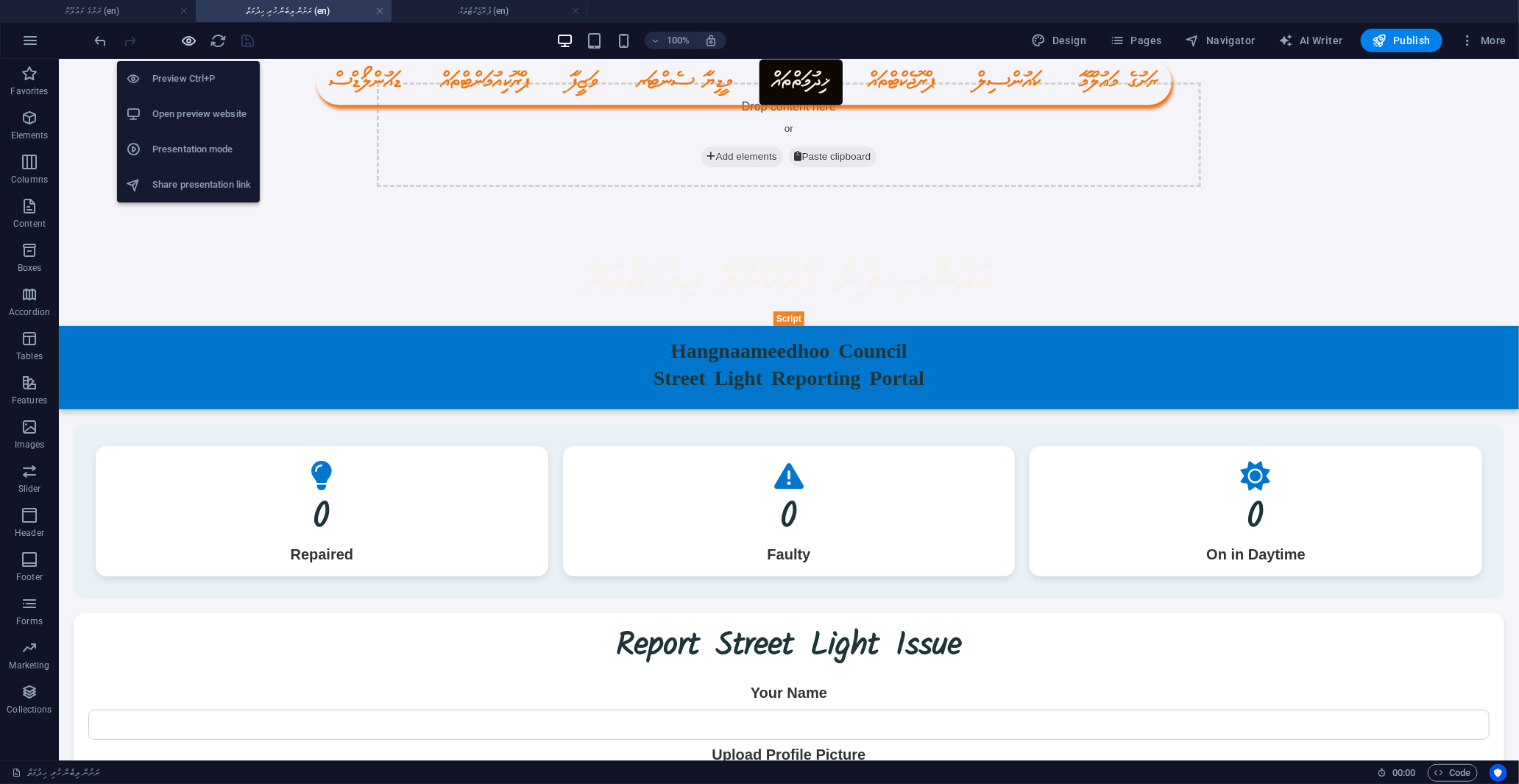
click at [187, 37] on icon "button" at bounding box center [189, 41] width 17 height 17
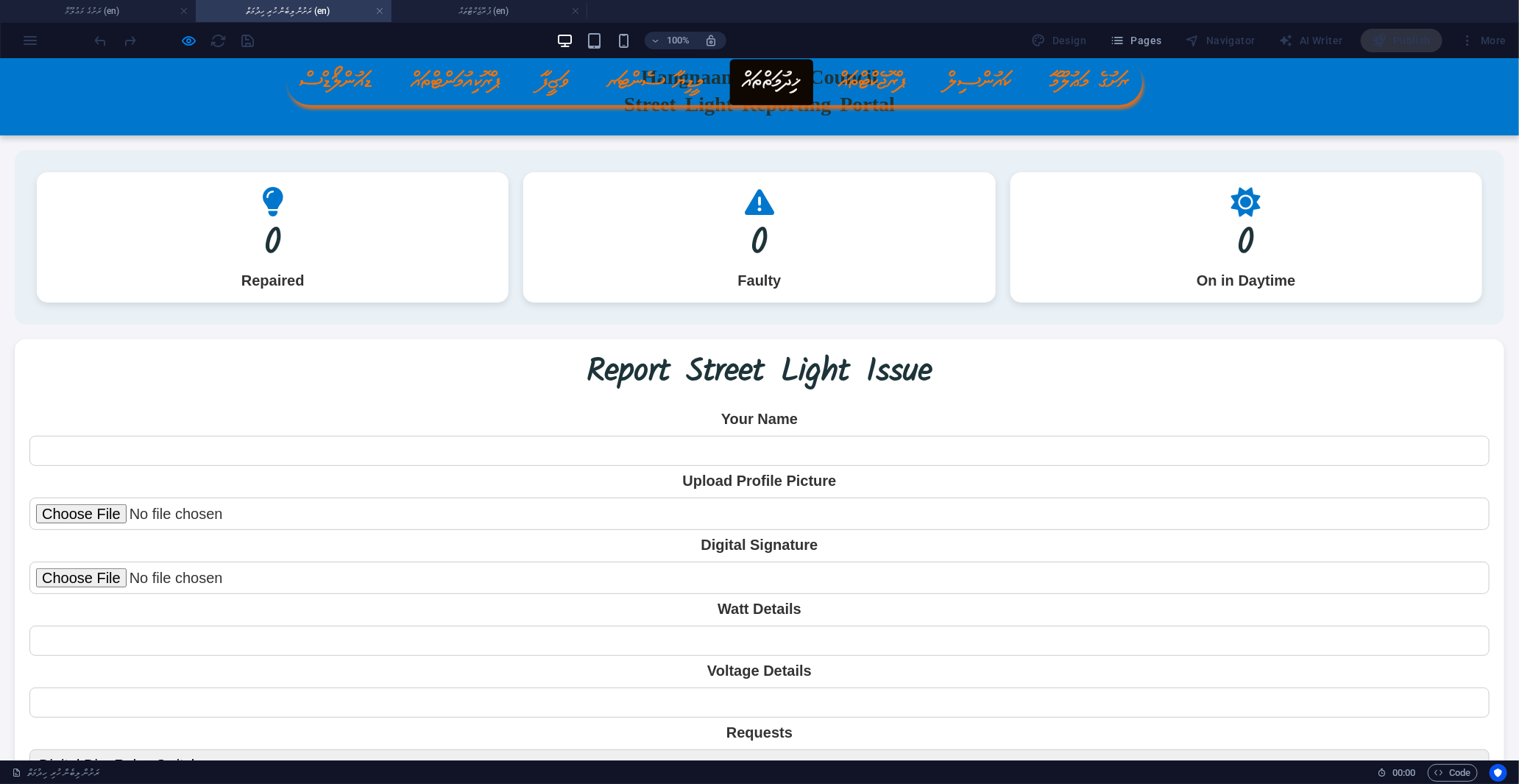
scroll to position [327, 0]
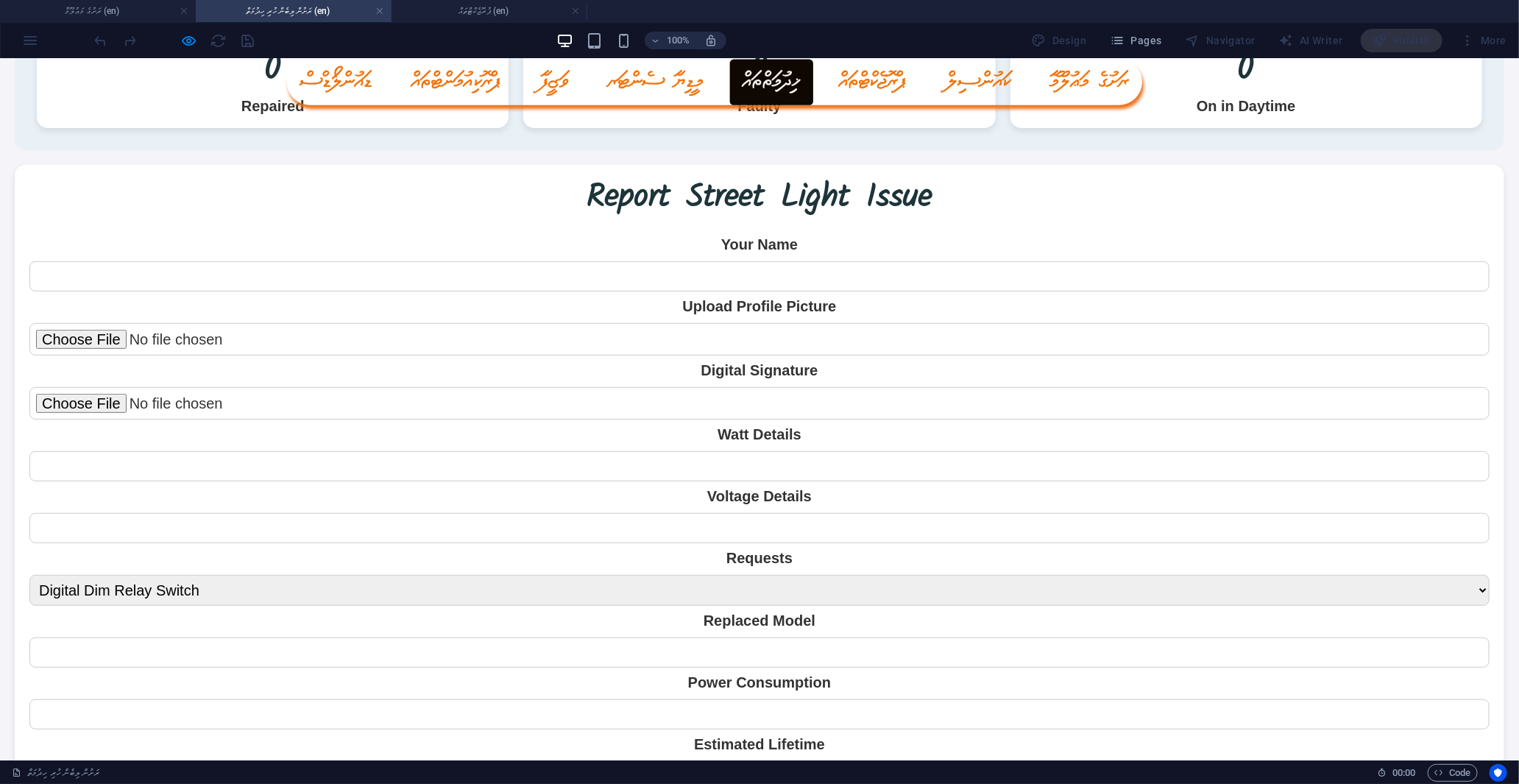
click at [753, 301] on label "Upload Profile Picture" at bounding box center [760, 305] width 1461 height 15
click at [702, 301] on label "Upload Profile Picture" at bounding box center [760, 305] width 1461 height 15
click at [694, 268] on input "text" at bounding box center [760, 276] width 1461 height 30
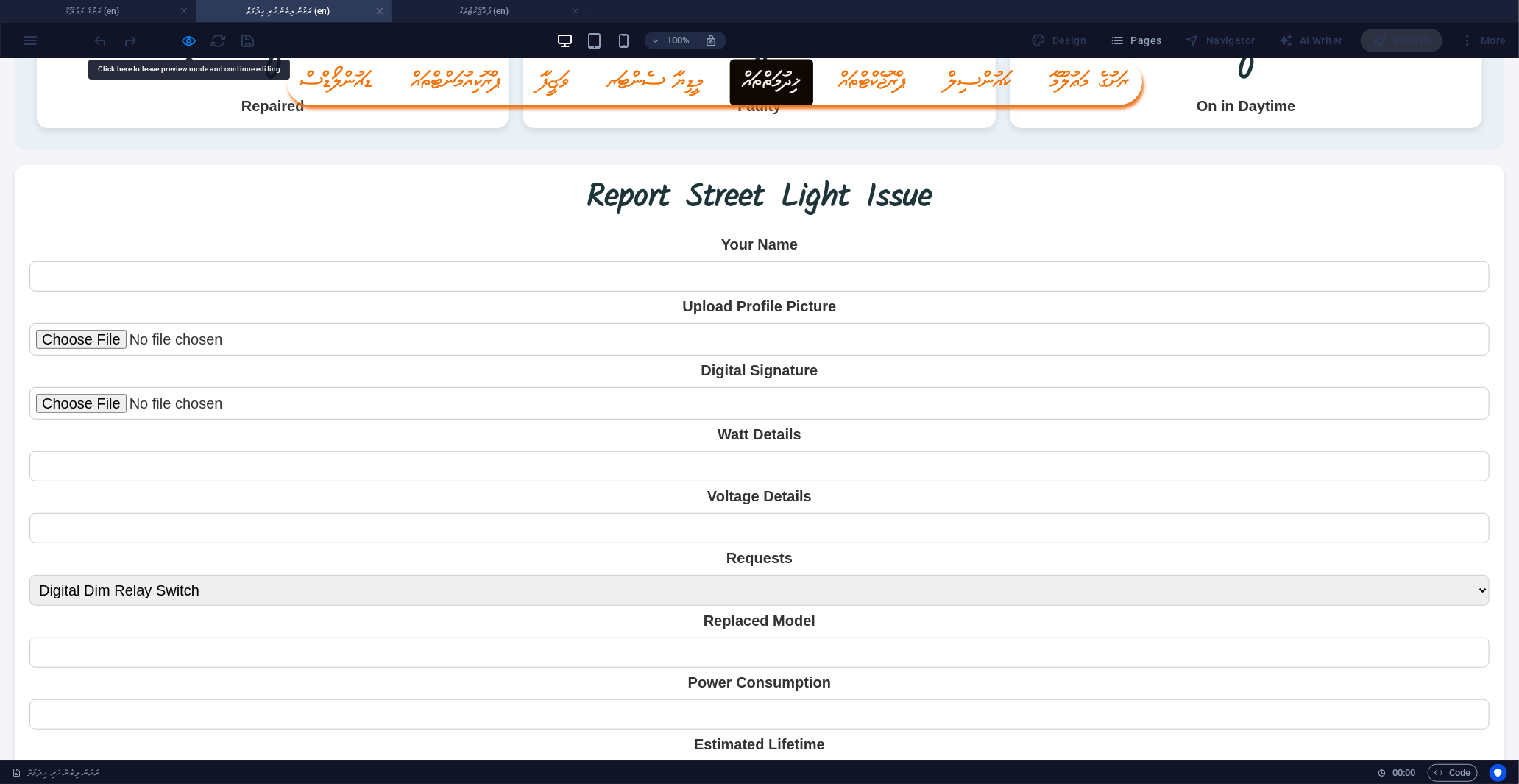
click at [283, 330] on input "file" at bounding box center [760, 338] width 1461 height 33
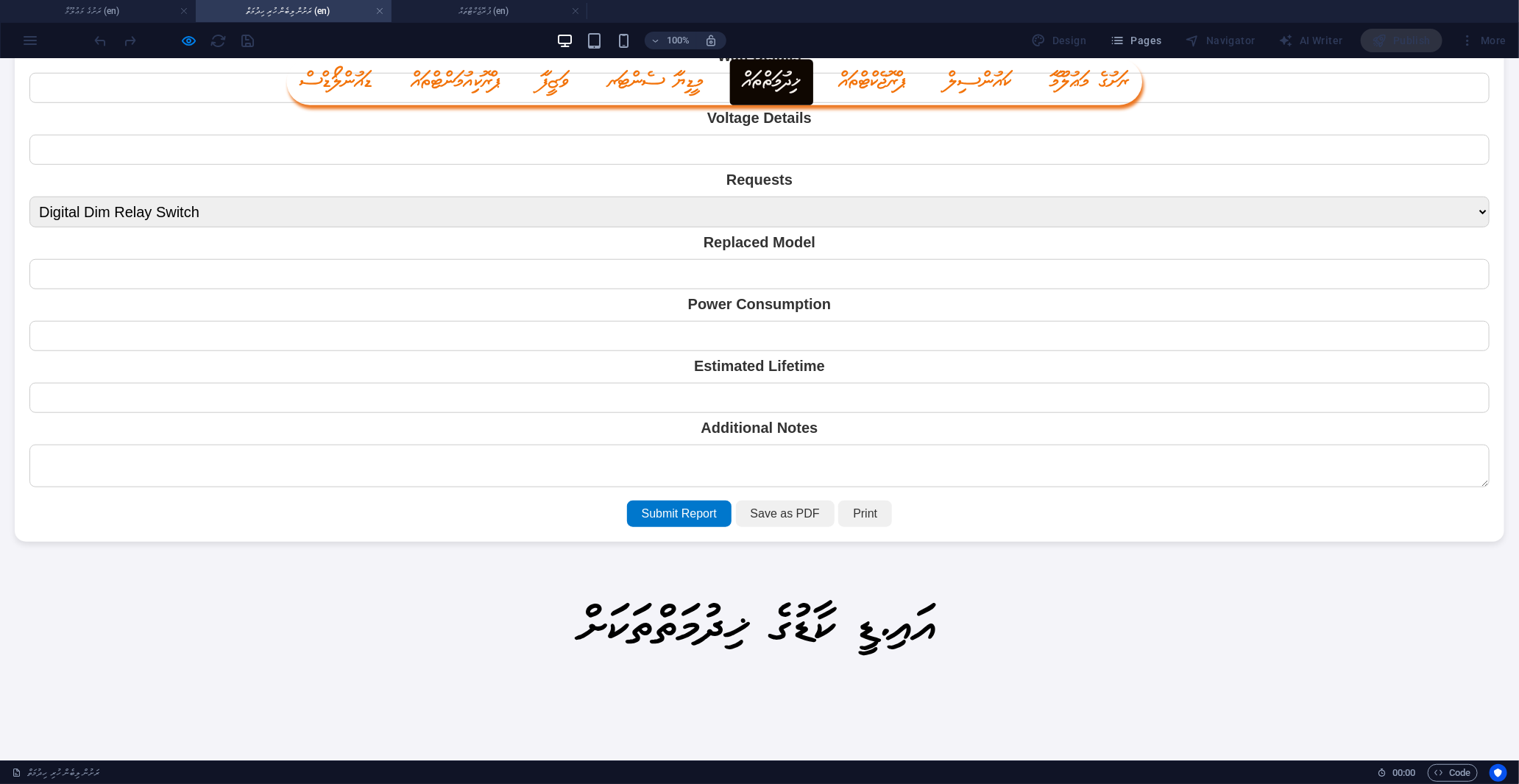
scroll to position [572, 0]
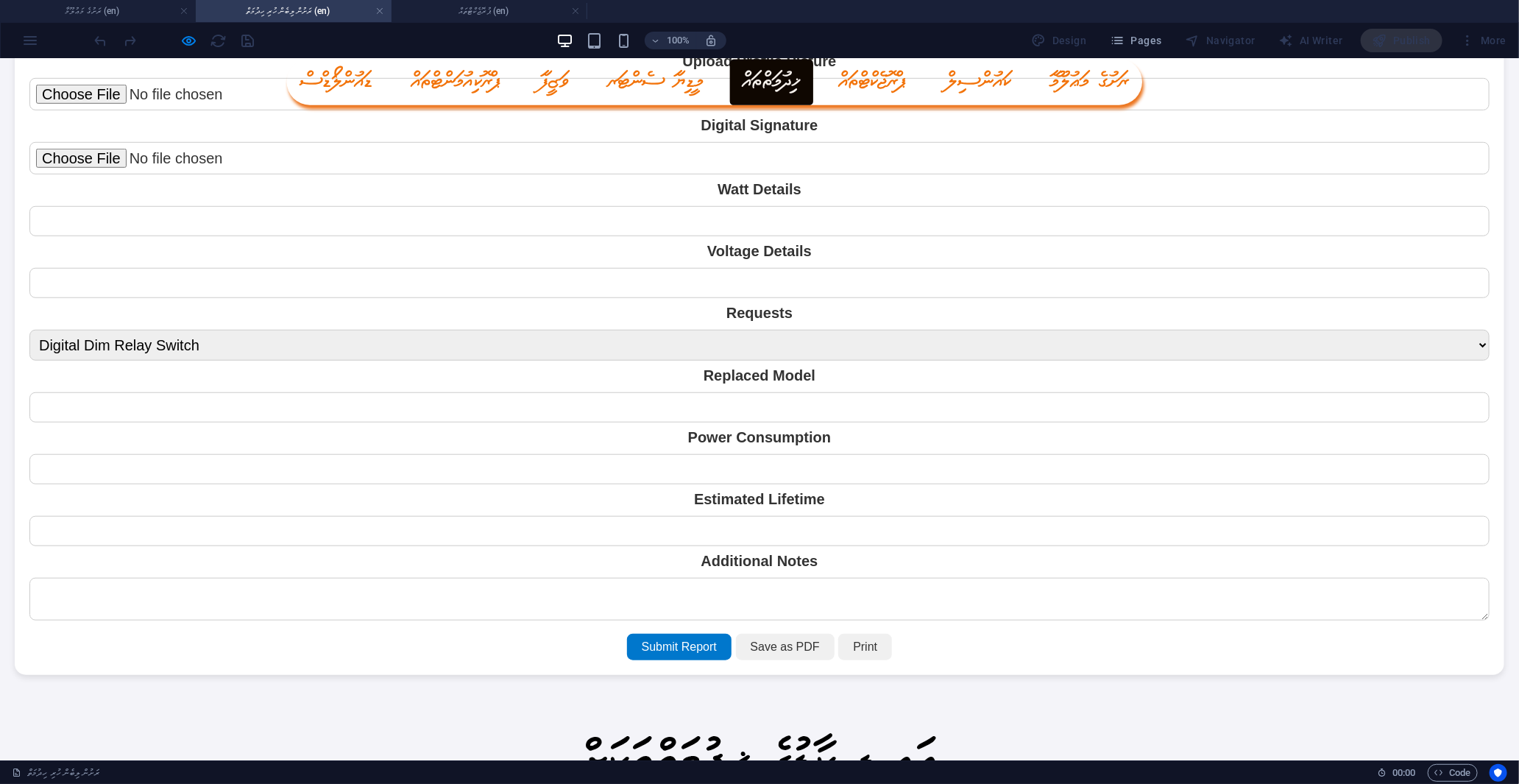
click at [246, 347] on select "Digital Dim Relay Switch Cable Request Breaker Request Light Pole Issue Rust Is…" at bounding box center [760, 344] width 1461 height 31
click at [30, 329] on select "Digital Dim Relay Switch Cable Request Breaker Request Light Pole Issue Rust Is…" at bounding box center [760, 344] width 1461 height 31
click at [239, 343] on select "Digital Dim Relay Switch Cable Request Breaker Request Light Pole Issue Rust Is…" at bounding box center [760, 344] width 1461 height 31
click at [30, 329] on select "Digital Dim Relay Switch Cable Request Breaker Request Light Pole Issue Rust Is…" at bounding box center [760, 344] width 1461 height 31
click at [277, 329] on select "Digital Dim Relay Switch Cable Request Breaker Request Light Pole Issue Rust Is…" at bounding box center [760, 344] width 1461 height 31
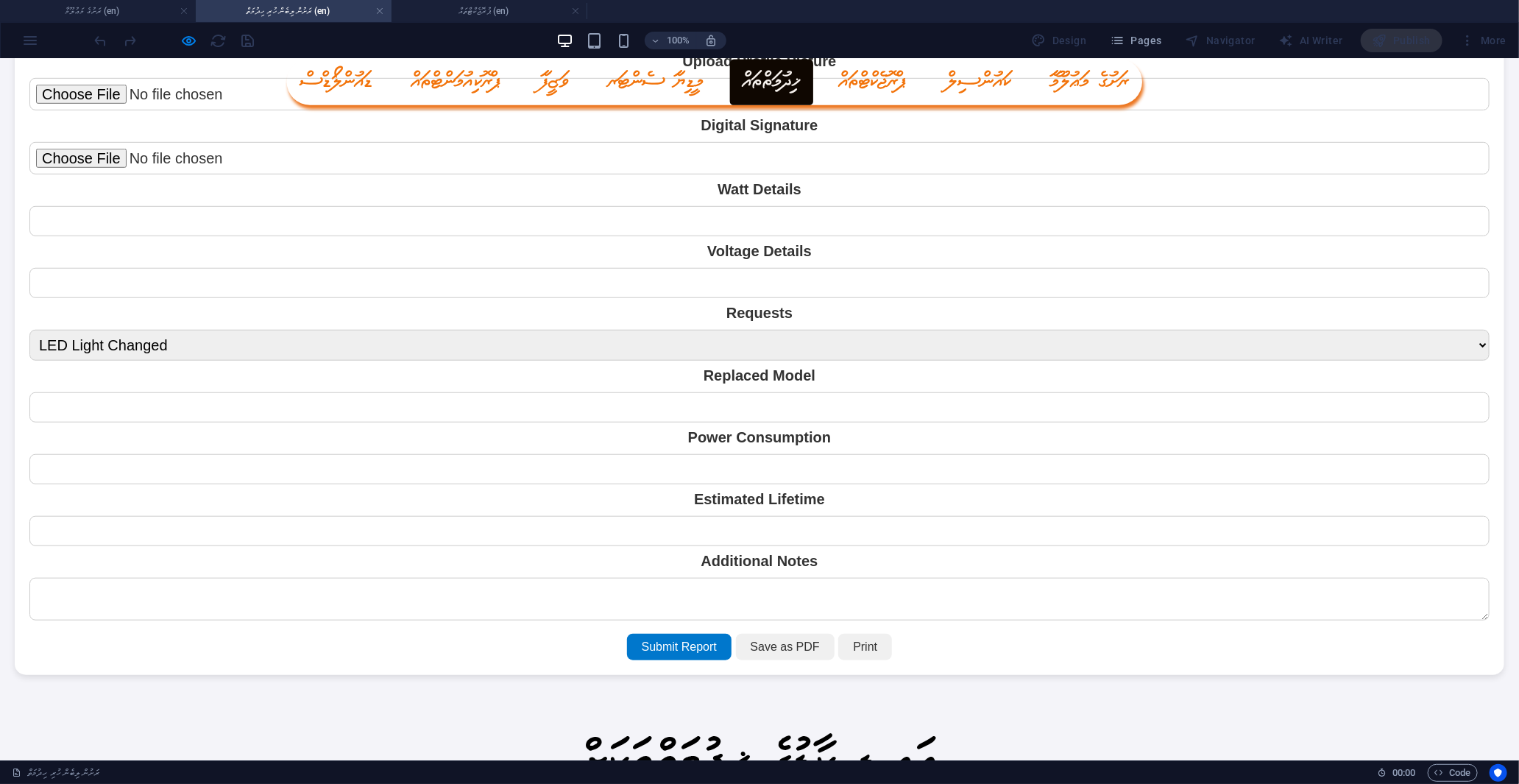
select select "Light Pole Issue"
click at [30, 329] on select "Digital Dim Relay Switch Cable Request Breaker Request Light Pole Issue Rust Is…" at bounding box center [760, 344] width 1461 height 31
click at [817, 461] on input "text" at bounding box center [760, 468] width 1461 height 30
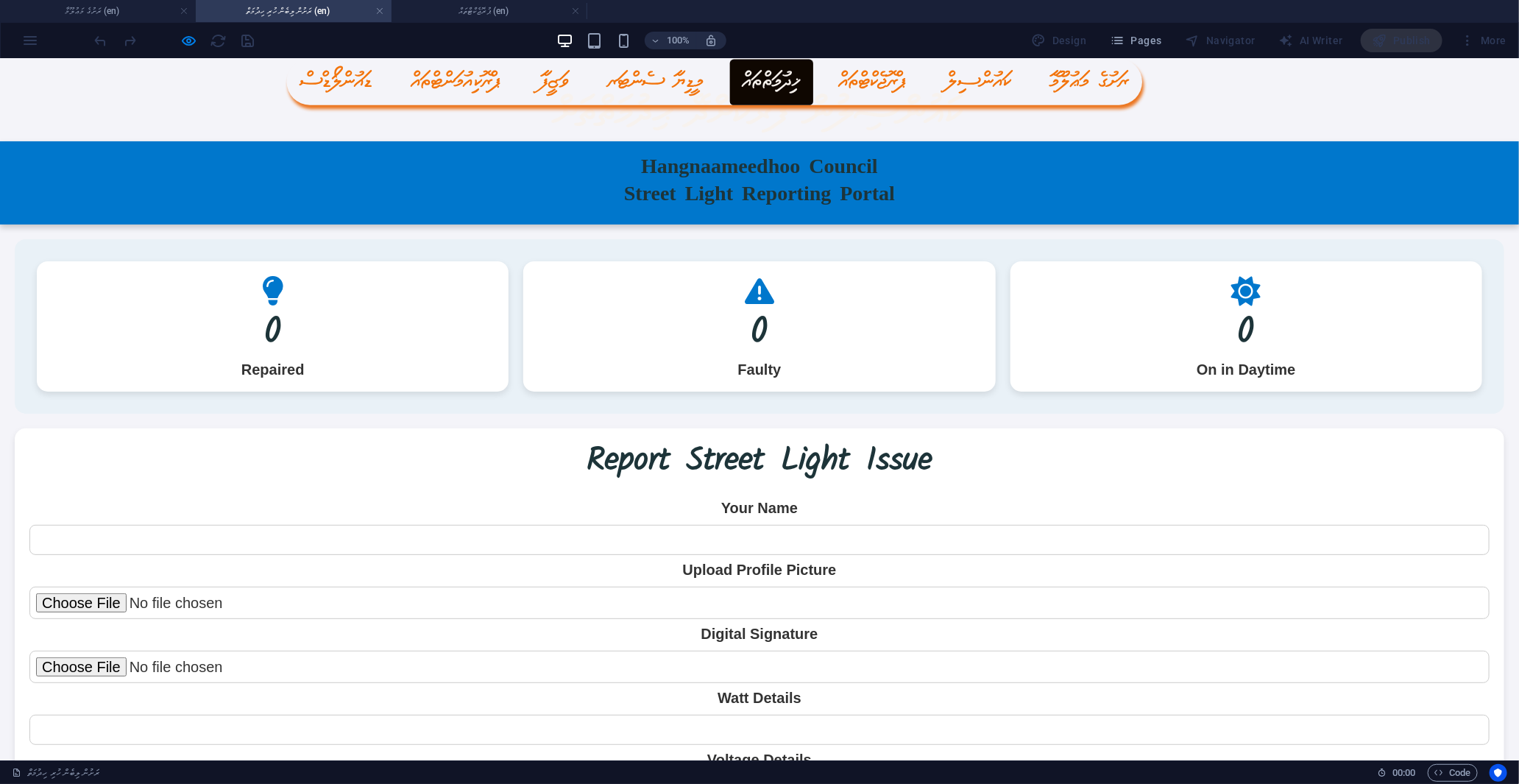
scroll to position [0, 0]
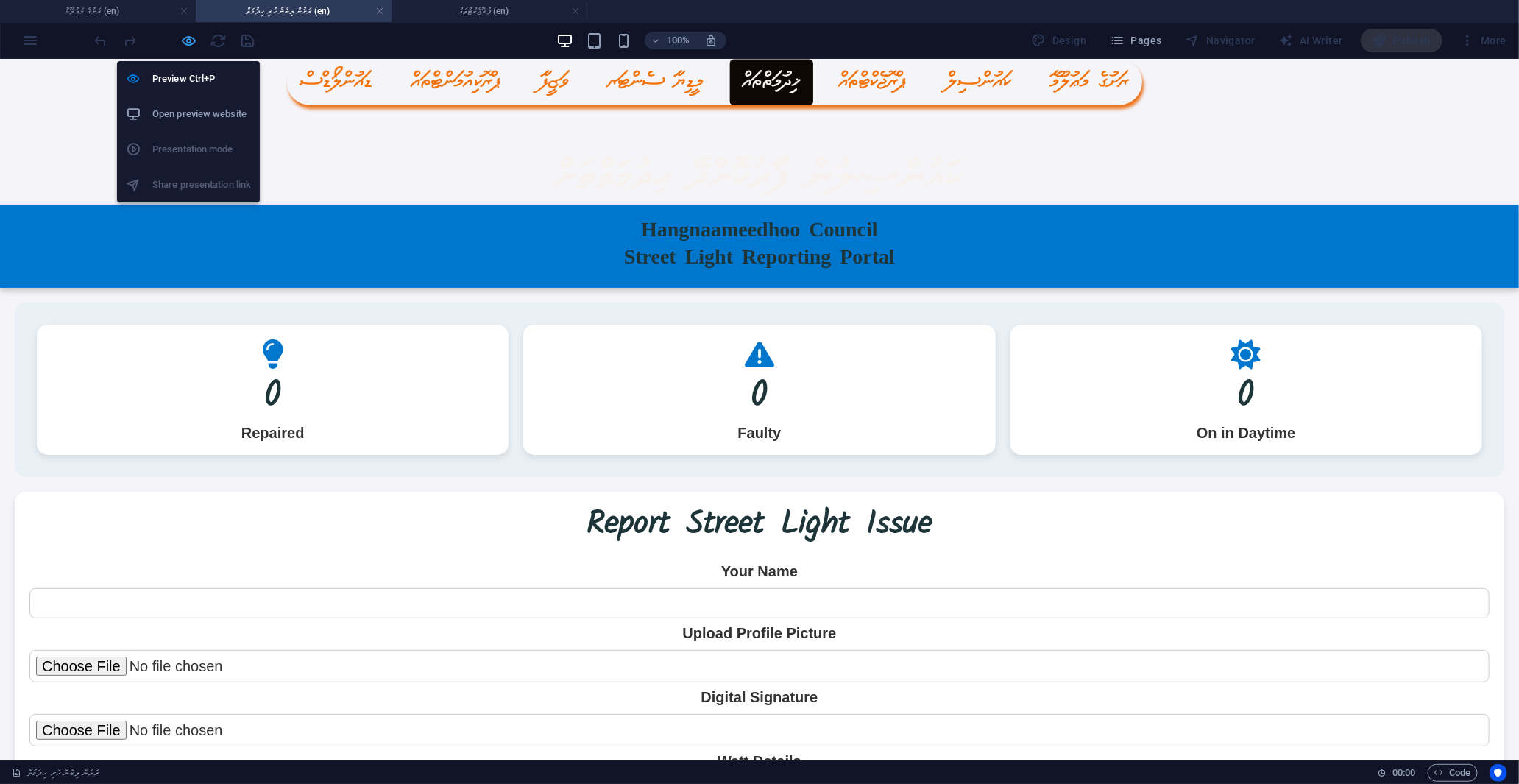
click at [181, 33] on icon "button" at bounding box center [189, 41] width 17 height 17
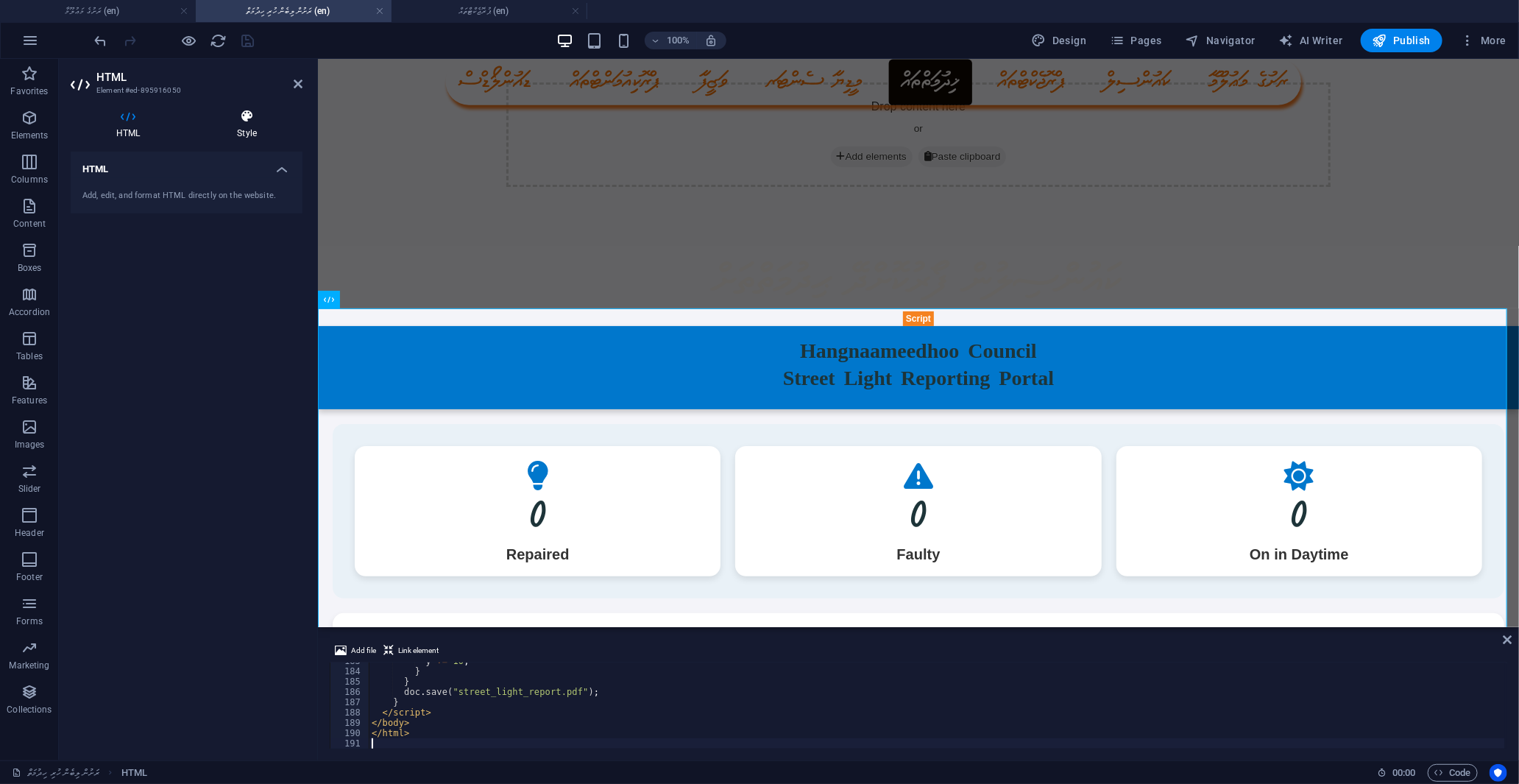
click at [249, 125] on h4 "Style" at bounding box center [247, 124] width 111 height 31
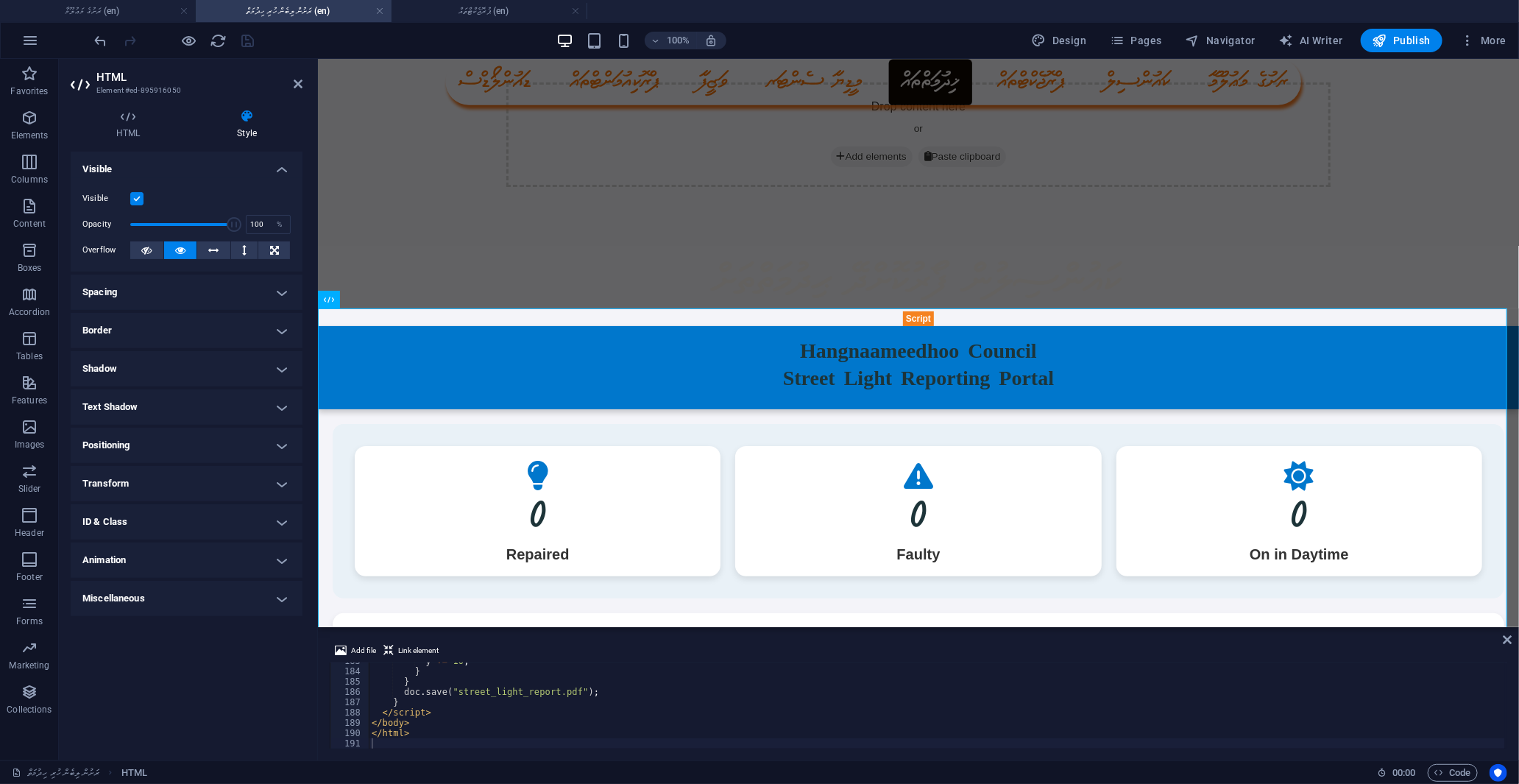
click at [160, 285] on h4 "Spacing" at bounding box center [186, 292] width 232 height 36
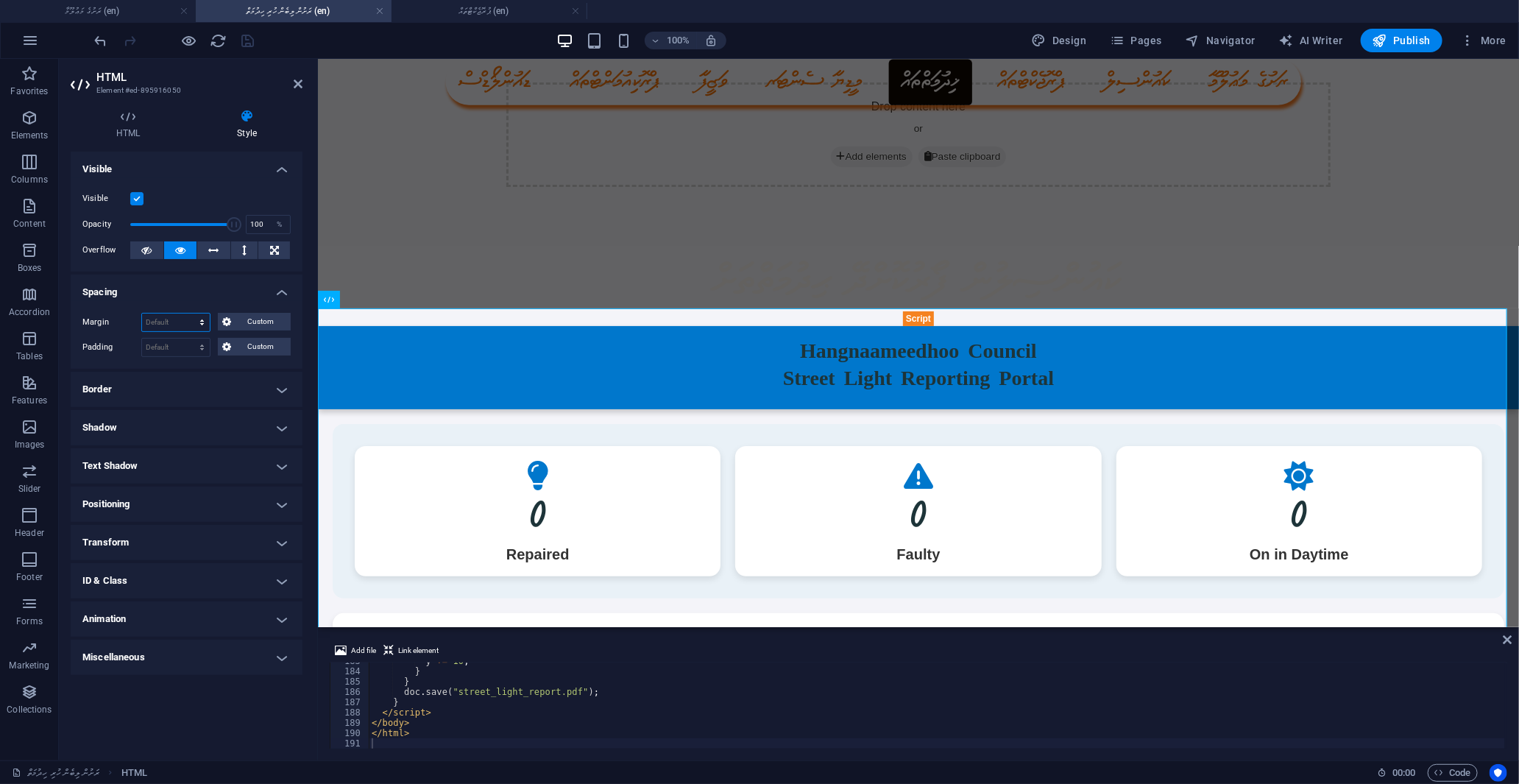
click at [166, 314] on select "Default auto px % rem vw vh Custom" at bounding box center [175, 322] width 67 height 18
select select "%"
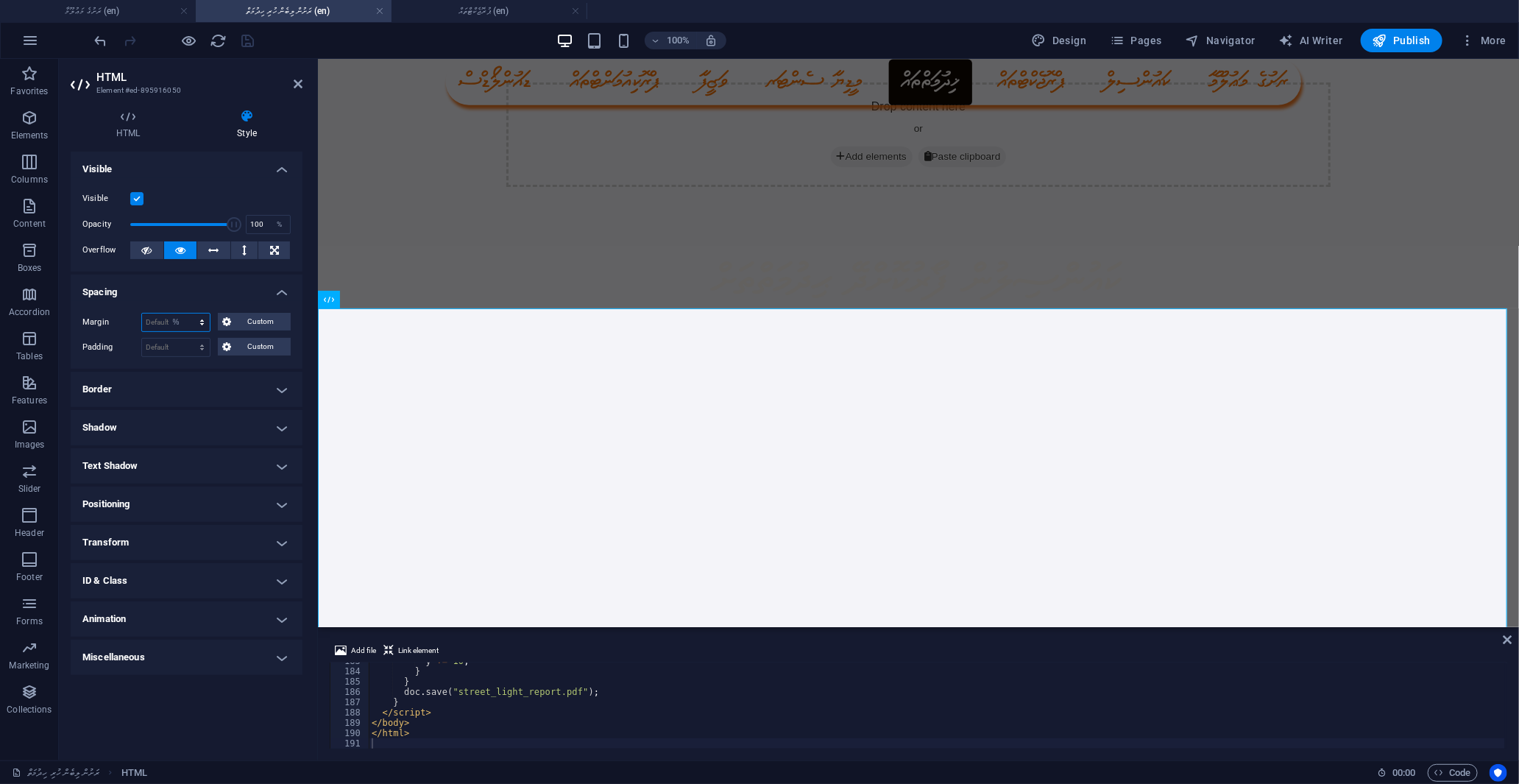
click at [189, 313] on select "Default auto px % rem vw vh Custom" at bounding box center [175, 322] width 67 height 18
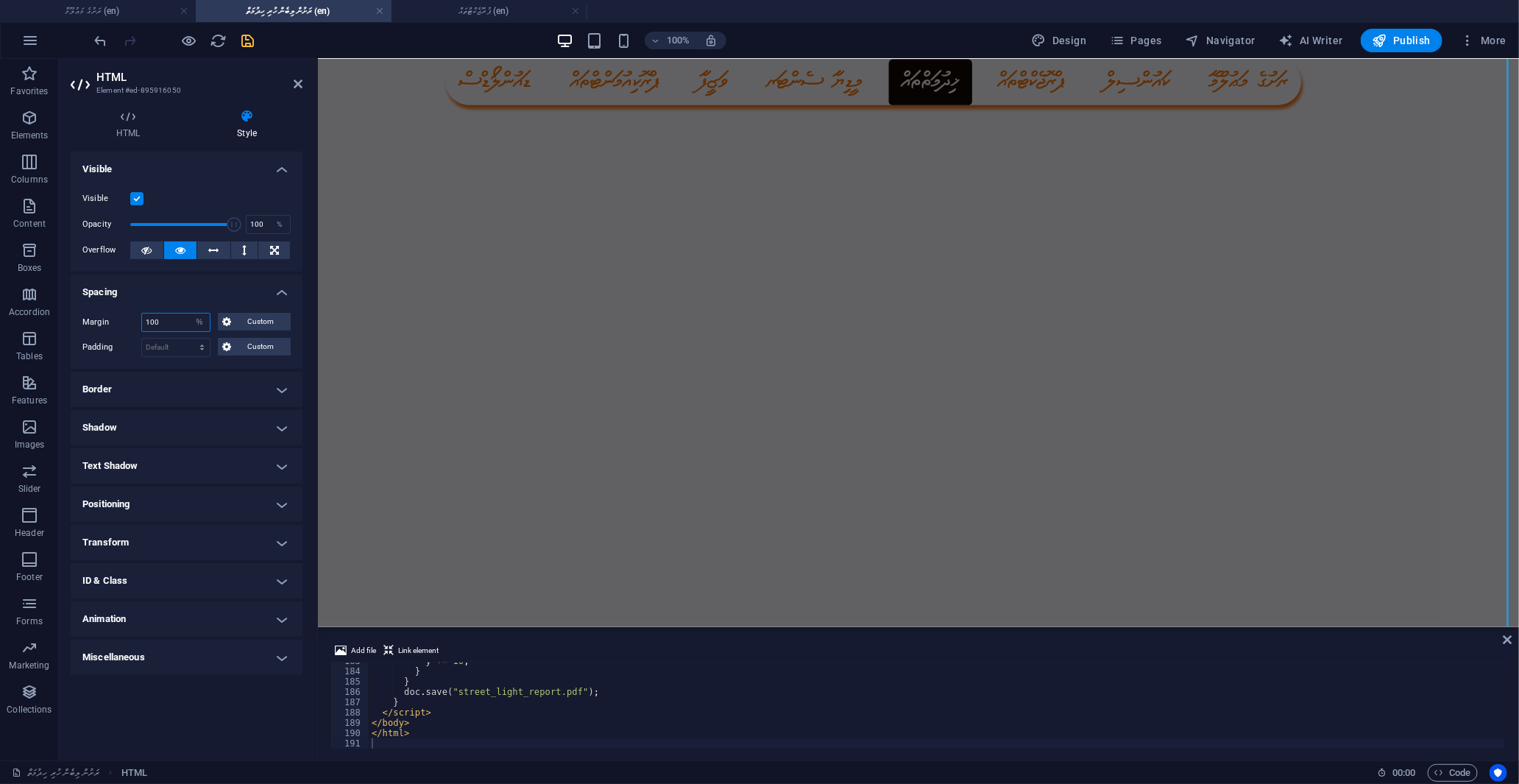
scroll to position [1968, 0]
click at [178, 326] on input "100" at bounding box center [175, 322] width 67 height 18
drag, startPoint x: 178, startPoint y: 326, endPoint x: 127, endPoint y: 325, distance: 51.0
click at [127, 325] on div "Margin 100 Default auto px % rem vw vh Custom Custom" at bounding box center [186, 321] width 208 height 19
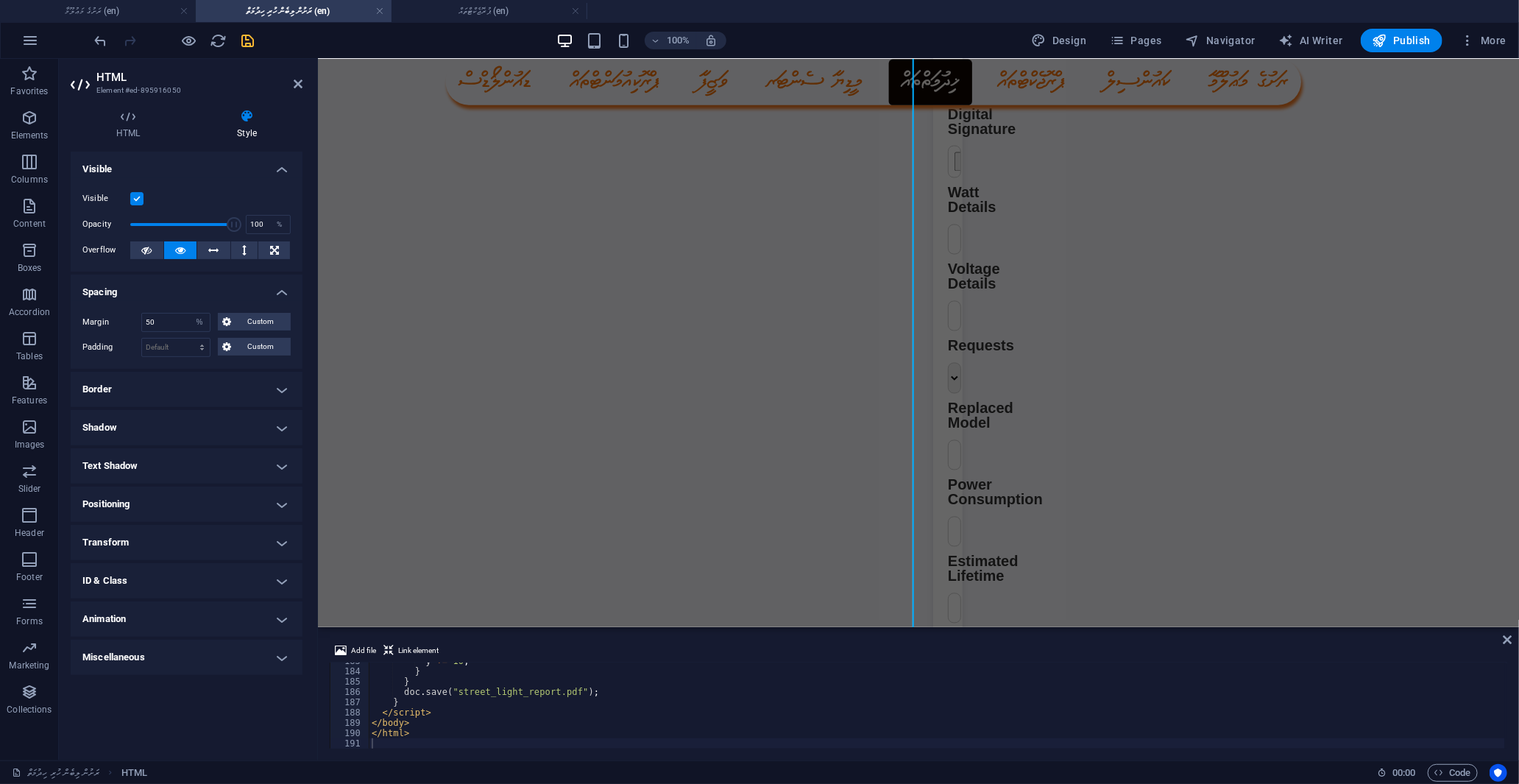
scroll to position [1560, 0]
drag, startPoint x: 134, startPoint y: 322, endPoint x: 110, endPoint y: 322, distance: 24.0
click at [110, 322] on div "Margin 50 Default auto px % rem vw vh Custom Custom" at bounding box center [186, 321] width 208 height 19
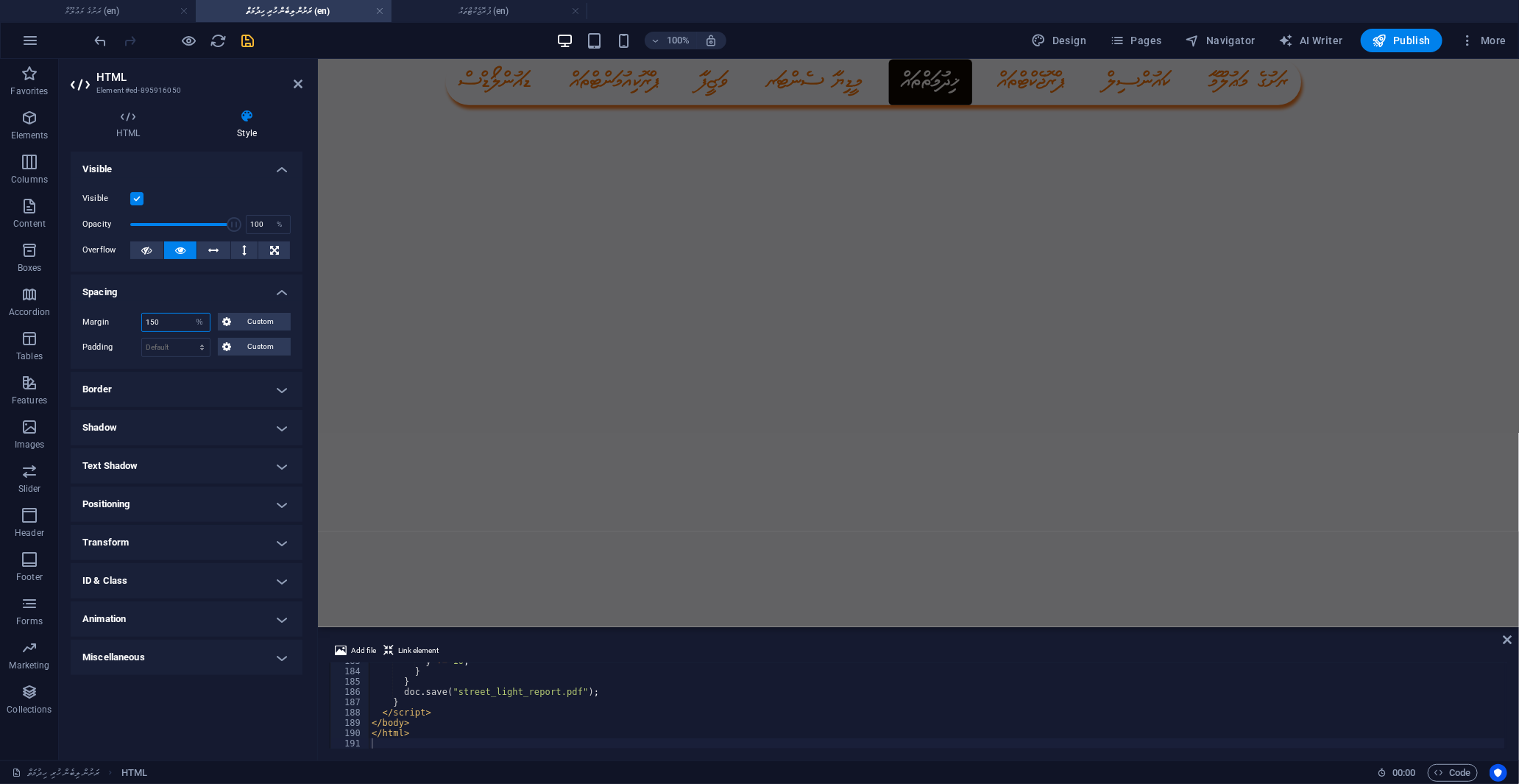
drag, startPoint x: 184, startPoint y: 318, endPoint x: 98, endPoint y: 320, distance: 86.0
click at [98, 320] on div "Margin 150 Default auto px % rem vw vh Custom Custom" at bounding box center [186, 321] width 208 height 19
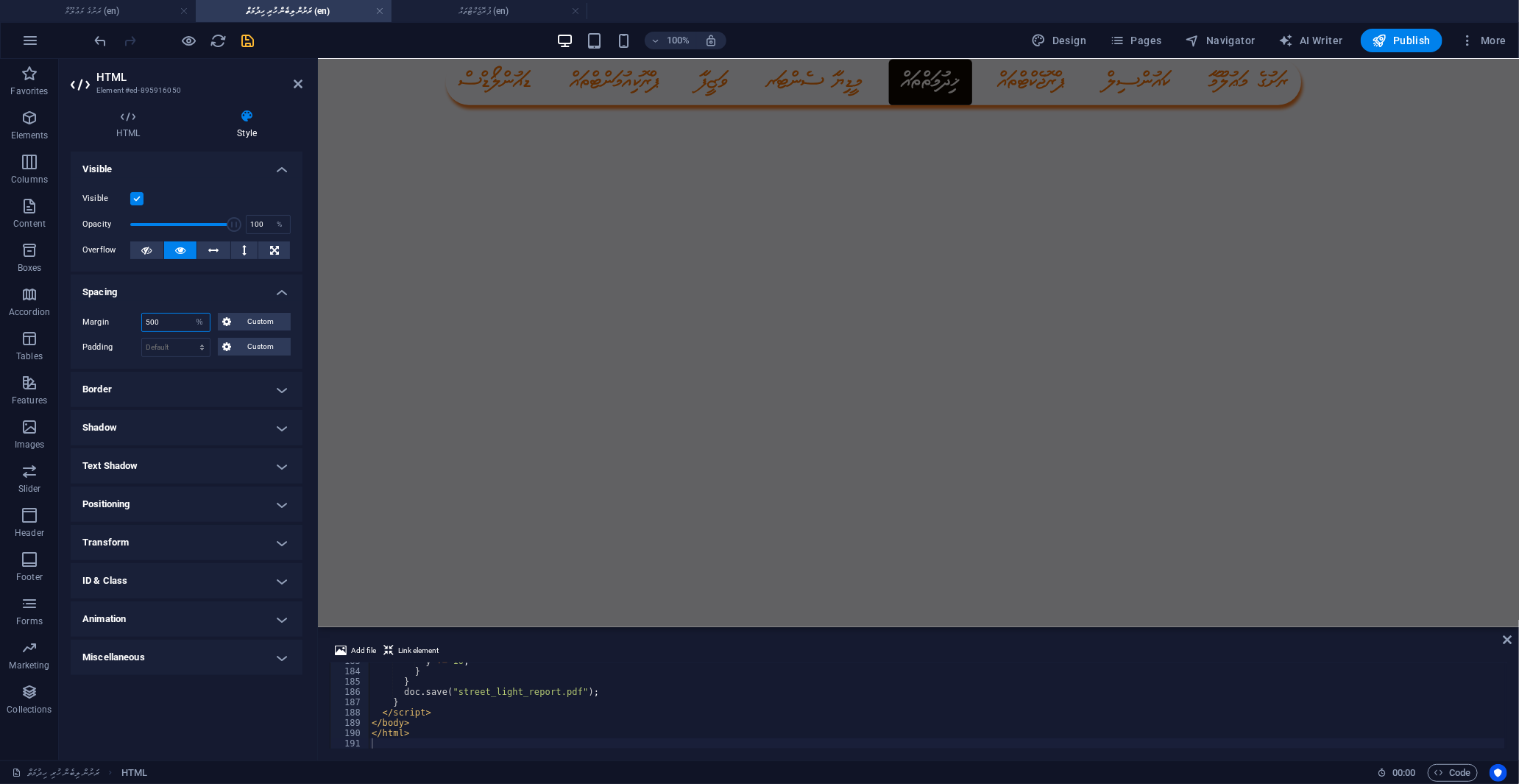
type input "500"
drag, startPoint x: 504, startPoint y: 620, endPoint x: 769, endPoint y: 694, distance: 275.1
click at [280, 252] on button at bounding box center [275, 250] width 32 height 18
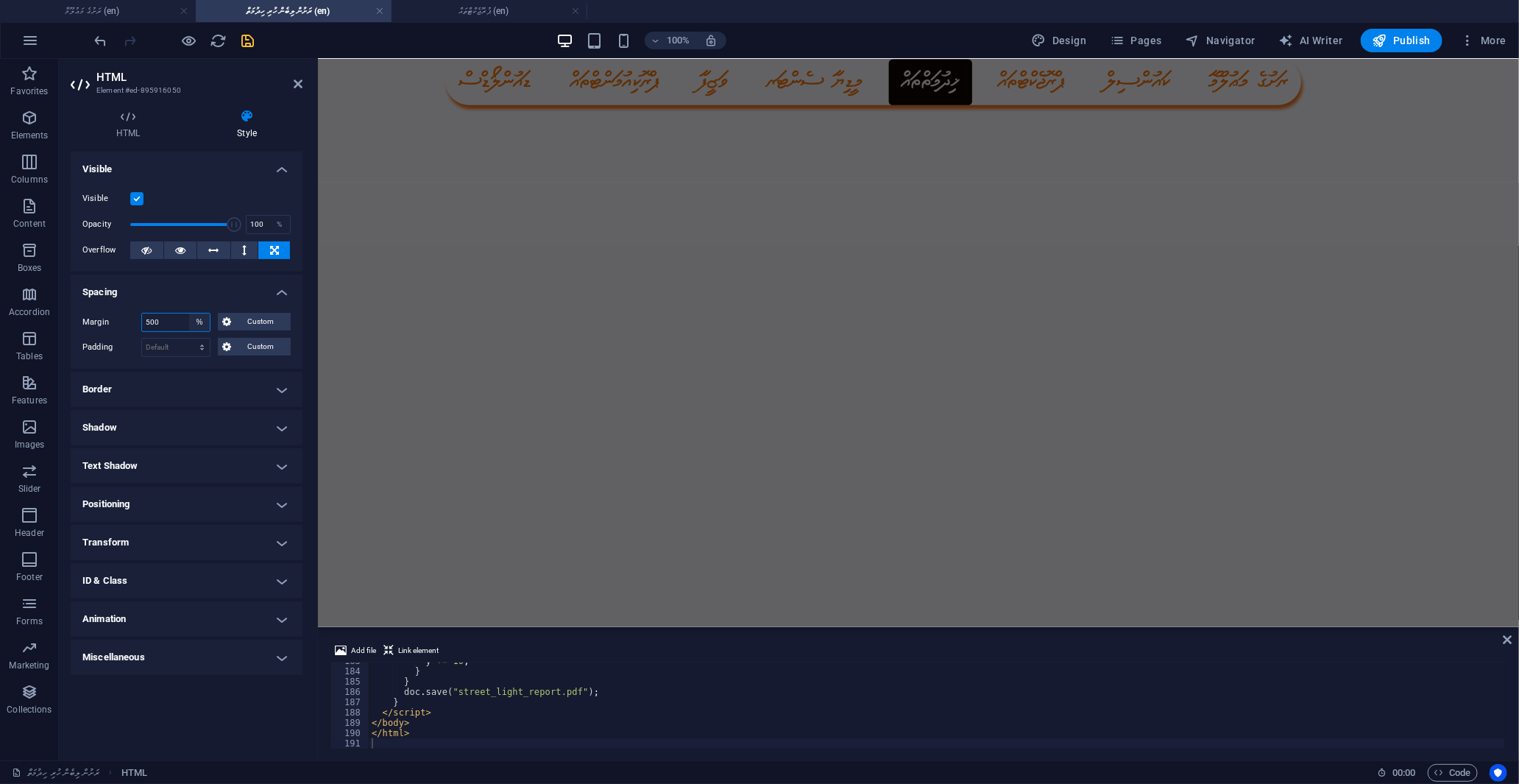
click at [201, 322] on select "Default auto px % rem vw vh Custom" at bounding box center [199, 322] width 21 height 18
select select "default"
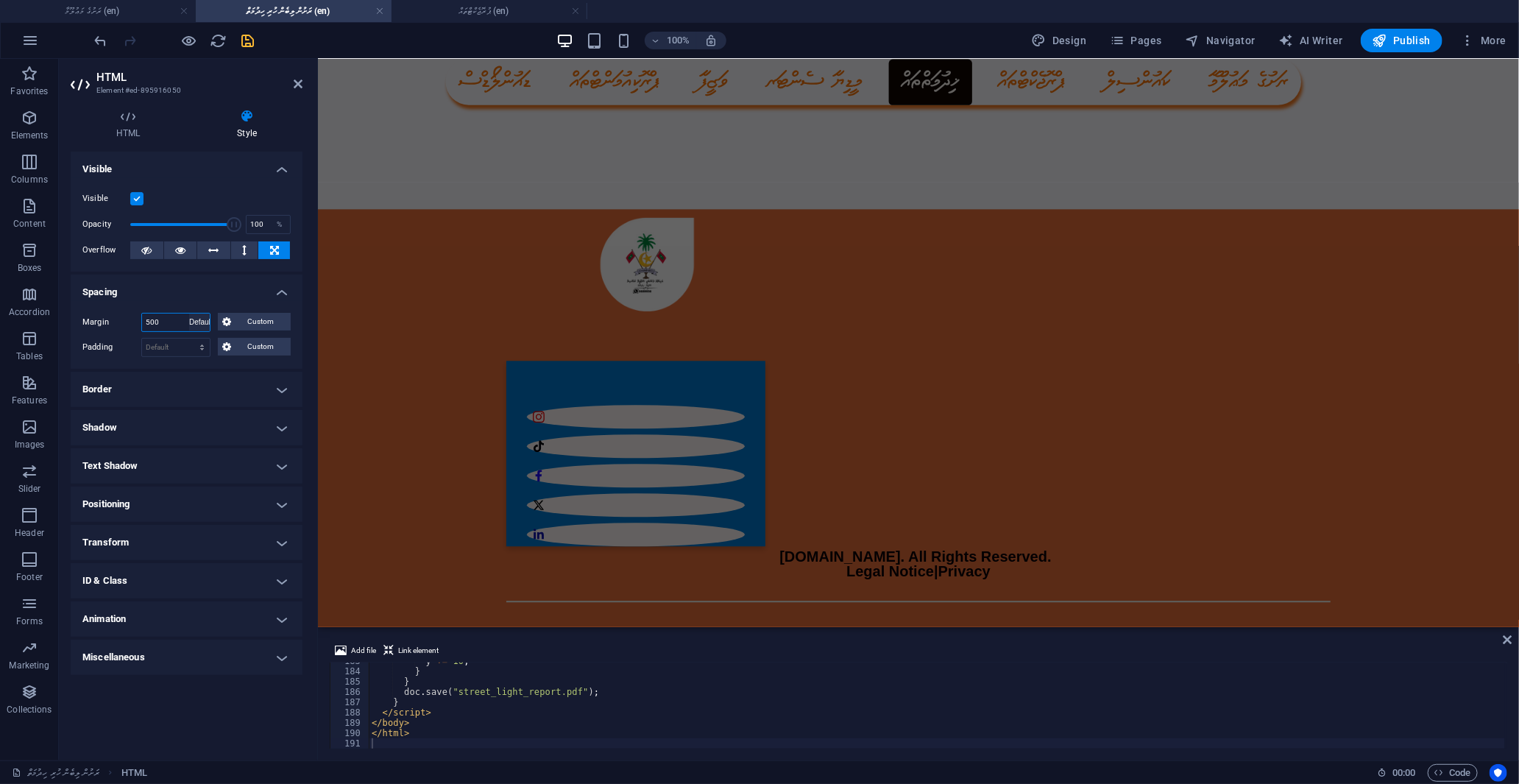
click at [189, 313] on select "Default auto px % rem vw vh Custom" at bounding box center [199, 322] width 21 height 18
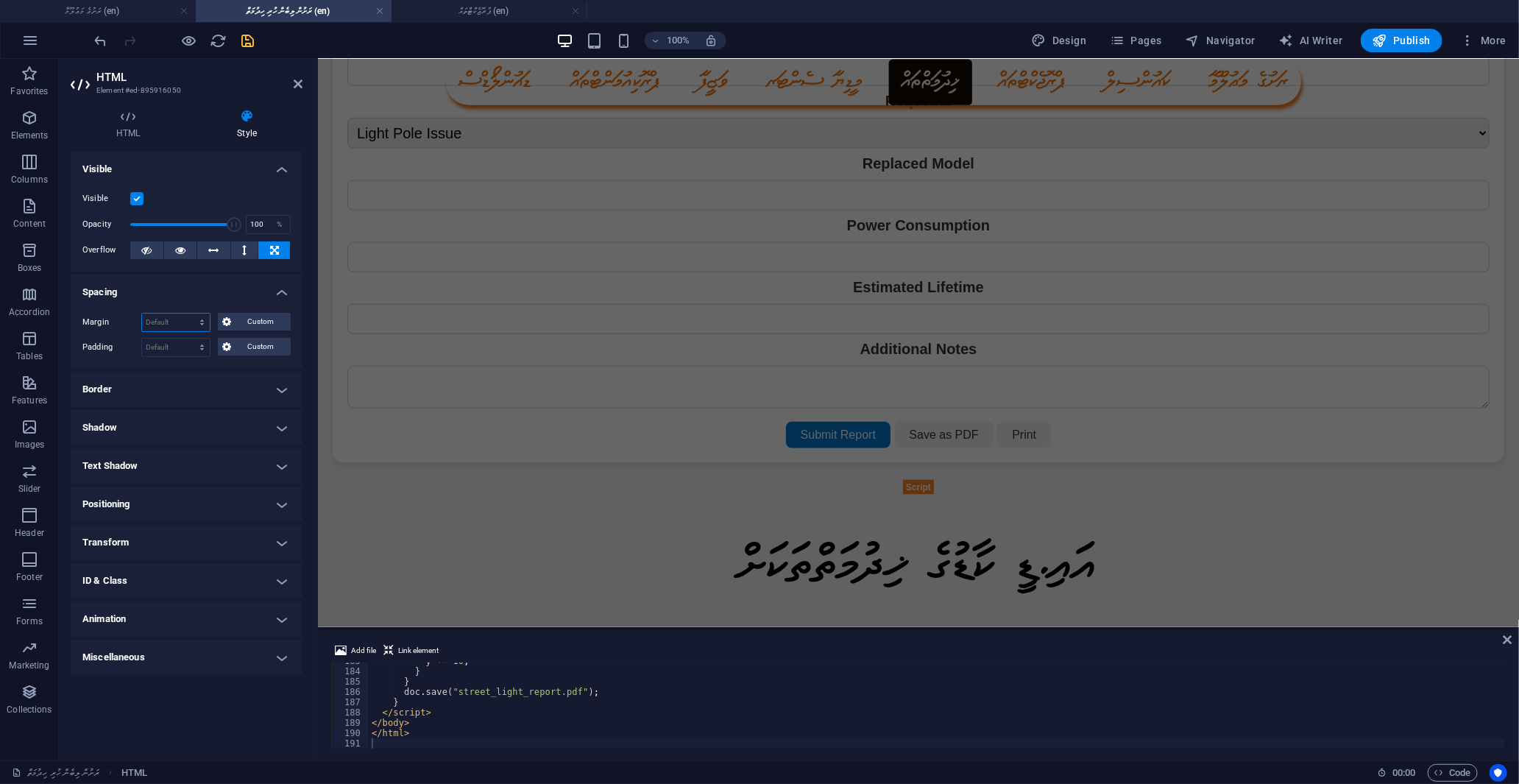
scroll to position [509, 0]
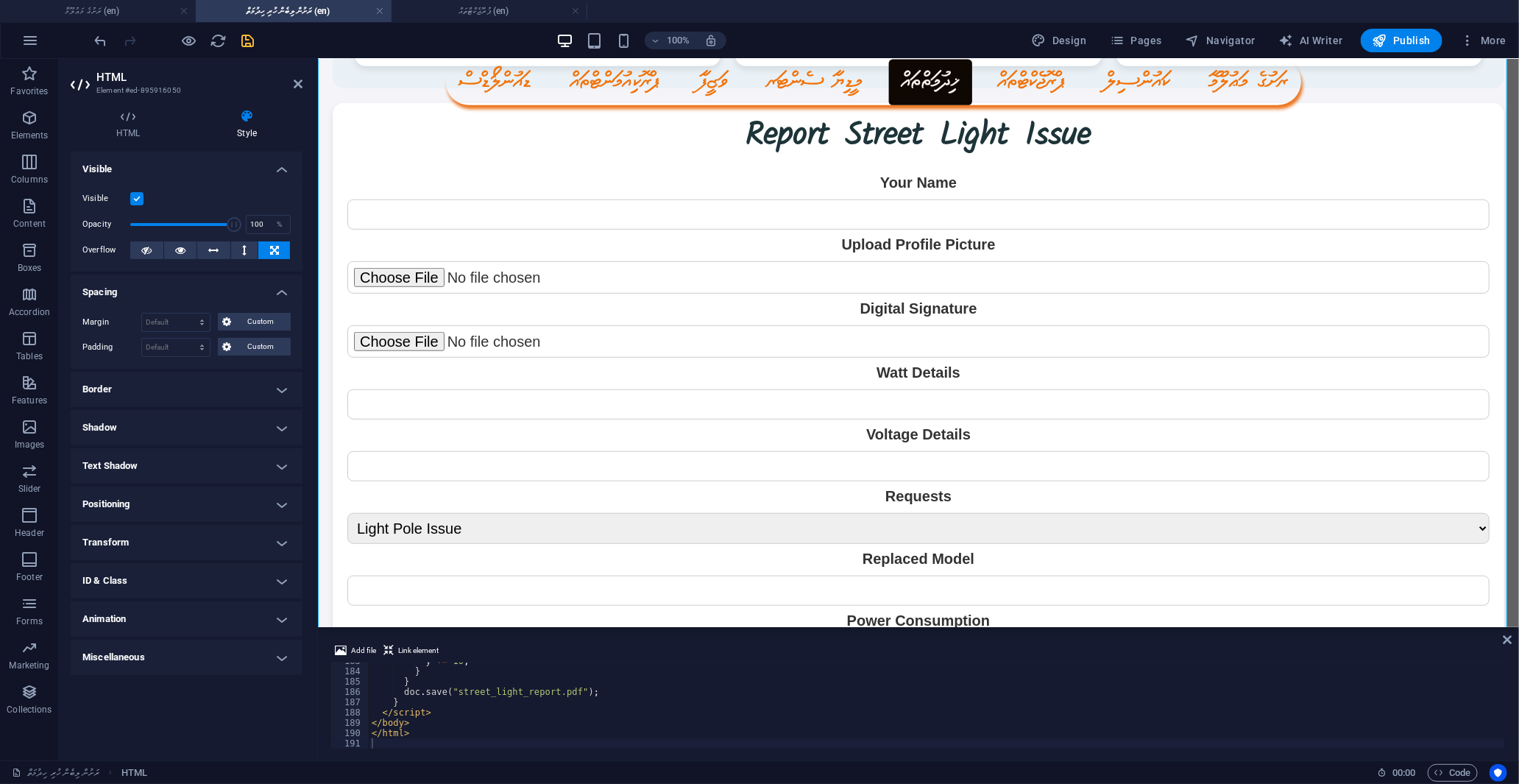
click at [275, 250] on icon at bounding box center [274, 250] width 9 height 18
click at [240, 255] on button at bounding box center [244, 250] width 27 height 18
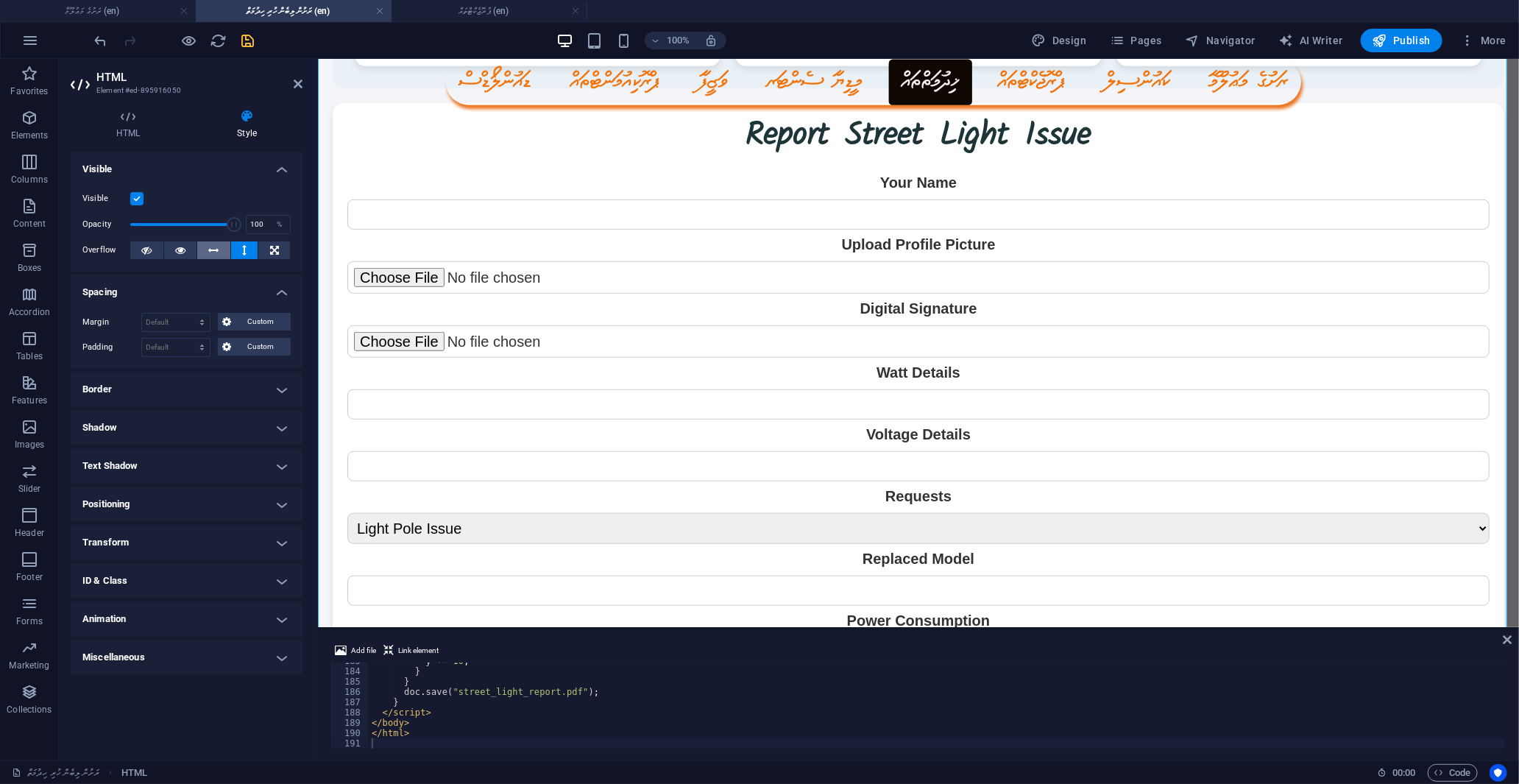
click at [214, 255] on icon at bounding box center [214, 250] width 10 height 18
click at [181, 255] on icon at bounding box center [180, 250] width 10 height 18
click at [258, 250] on button at bounding box center [244, 250] width 27 height 18
click at [277, 249] on icon at bounding box center [274, 250] width 9 height 18
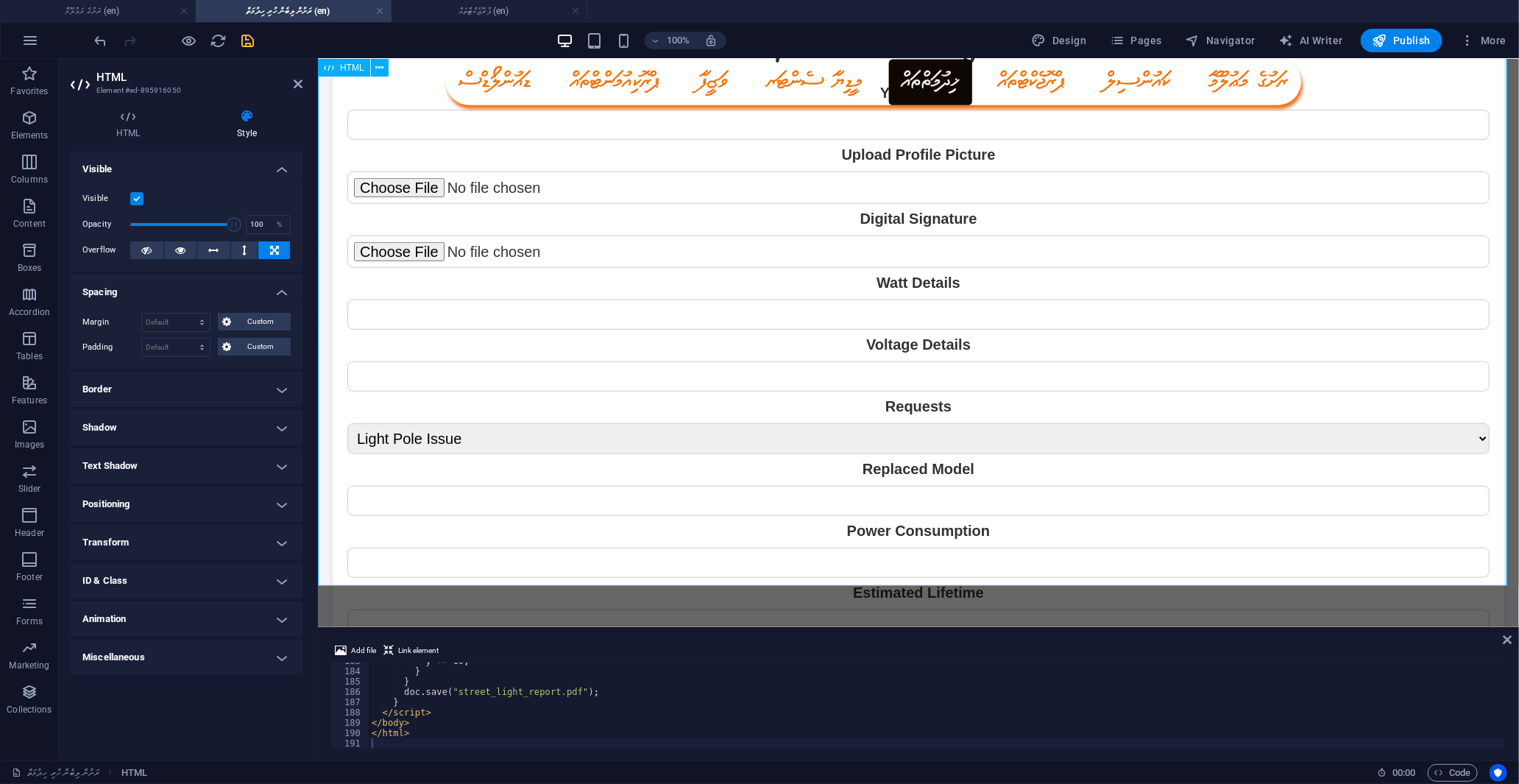
scroll to position [592, 0]
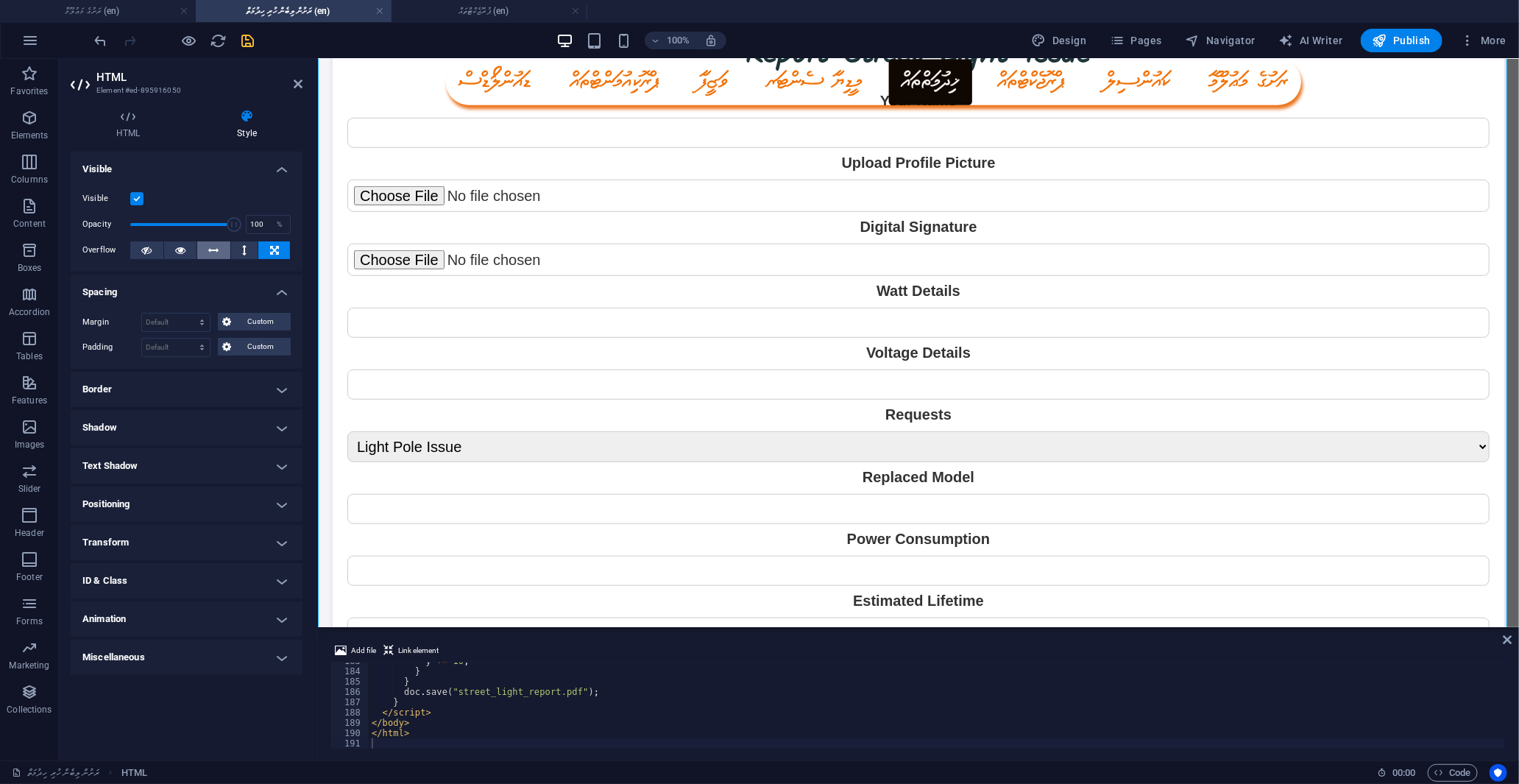
click at [215, 253] on icon at bounding box center [214, 250] width 10 height 18
click at [189, 252] on button at bounding box center [180, 250] width 33 height 18
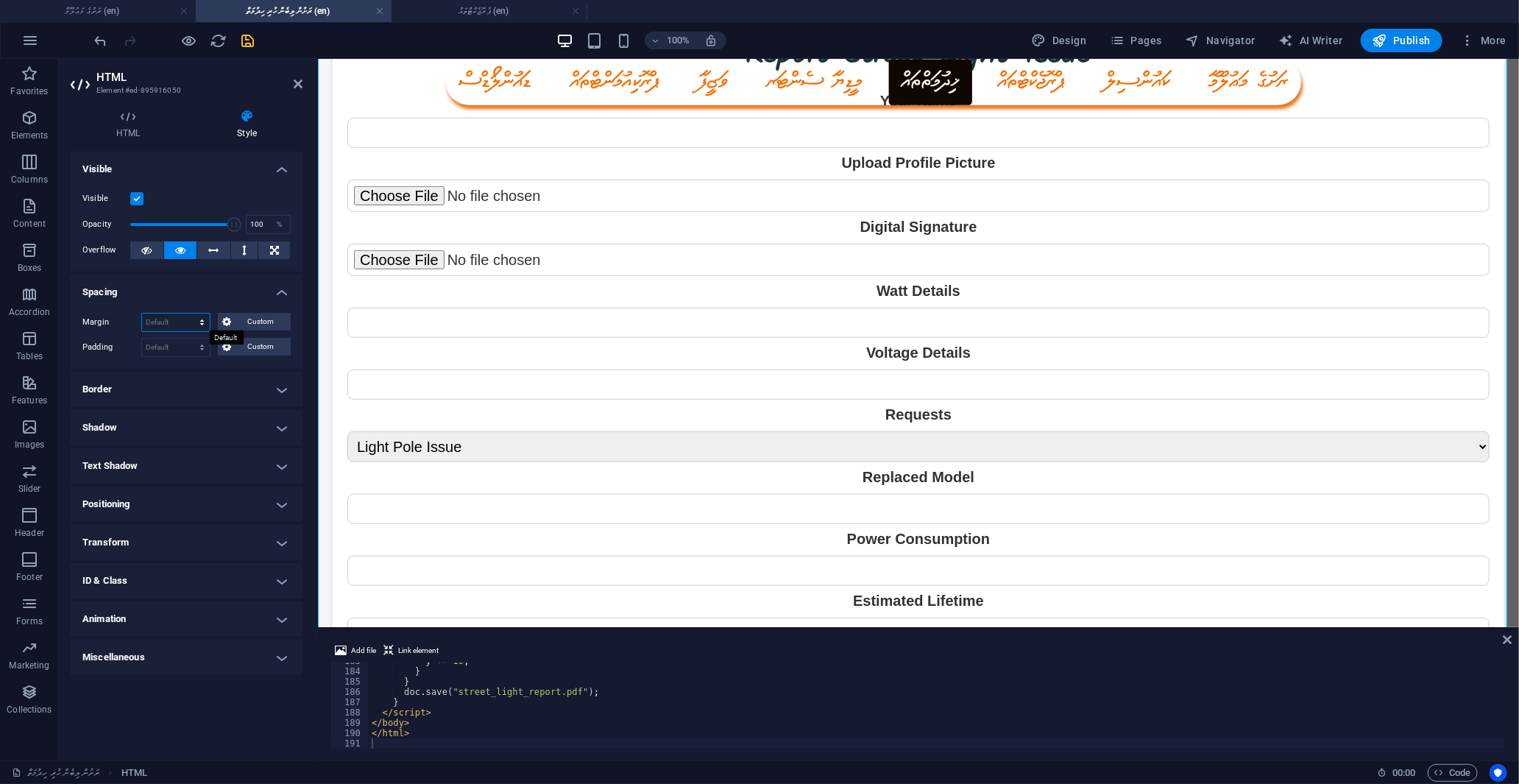
click at [202, 321] on select "Default auto px % rem vw vh Custom" at bounding box center [175, 322] width 67 height 18
click at [142, 313] on select "Default auto px % rem vw vh Custom" at bounding box center [175, 322] width 67 height 18
select select "DISABLED_OPTION_VALUE"
click at [201, 351] on select "Default px rem % vh vw Custom" at bounding box center [175, 347] width 67 height 18
select select "px"
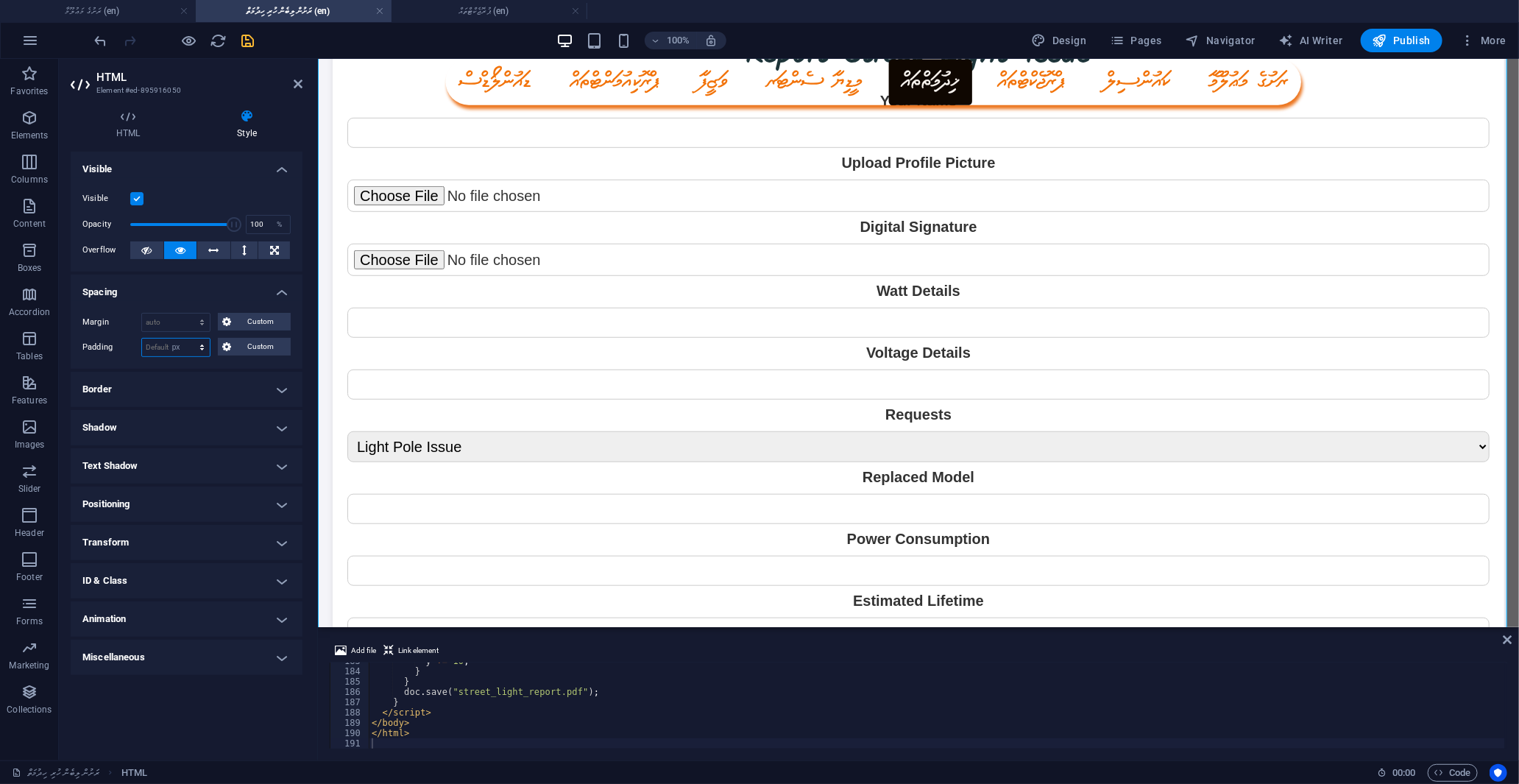
click at [189, 338] on select "Default px rem % vh vw Custom" at bounding box center [175, 347] width 67 height 18
type input "0"
click at [170, 346] on input "0" at bounding box center [175, 347] width 67 height 18
click at [179, 320] on select "Default auto px % rem vw vh Custom" at bounding box center [175, 322] width 67 height 18
select select "px"
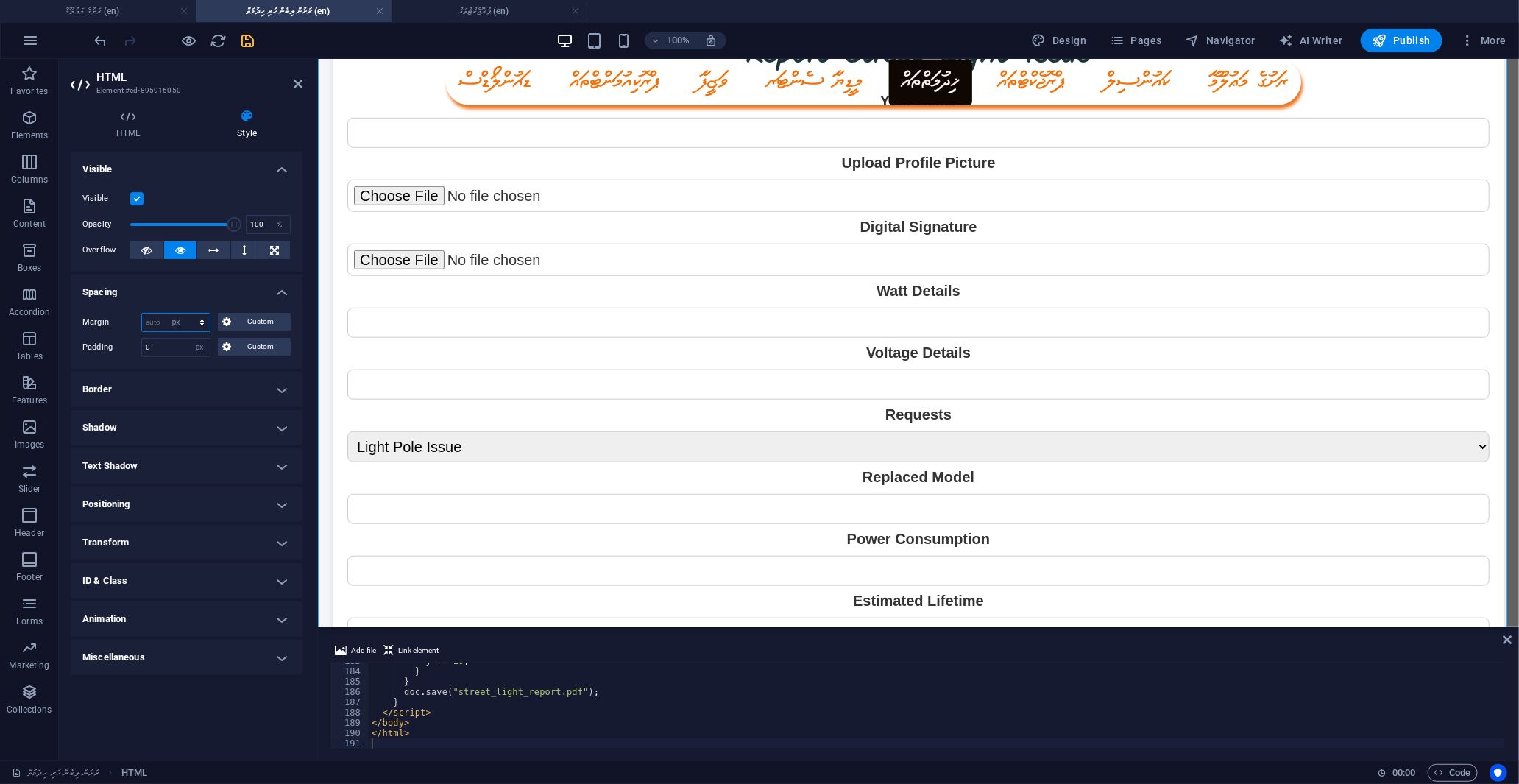
click at [189, 313] on select "Default auto px % rem vw vh Custom" at bounding box center [175, 322] width 67 height 18
click at [176, 321] on input "0" at bounding box center [175, 322] width 67 height 18
drag, startPoint x: 166, startPoint y: 319, endPoint x: 107, endPoint y: 324, distance: 59.2
click at [107, 324] on div "Margin 0 Default auto px % rem vw vh Custom Custom" at bounding box center [186, 321] width 208 height 19
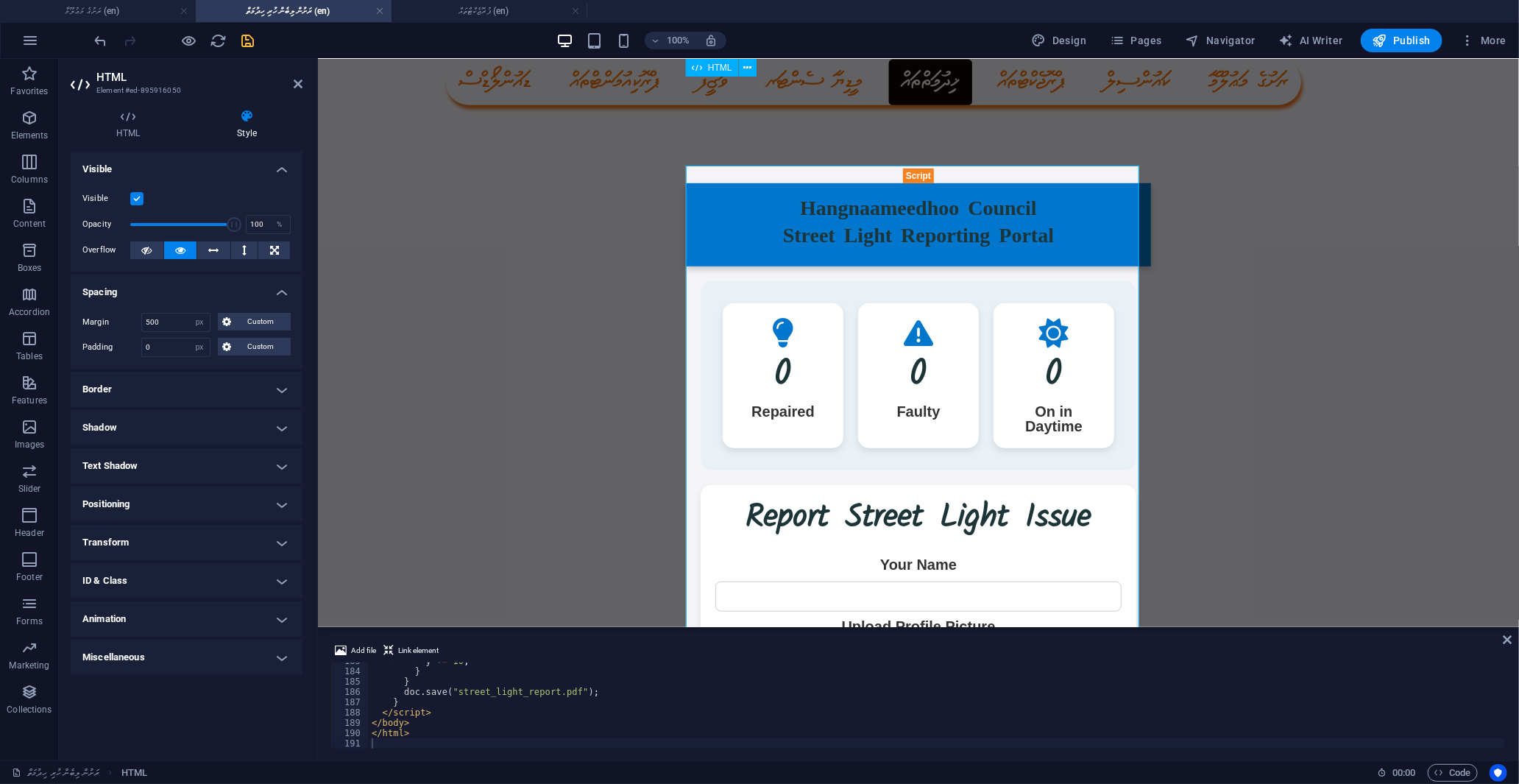
scroll to position [509, 0]
drag, startPoint x: 138, startPoint y: 319, endPoint x: 112, endPoint y: 319, distance: 26.0
click at [112, 319] on div "Margin 500 Default auto px % rem vw vh Custom Custom" at bounding box center [186, 321] width 208 height 19
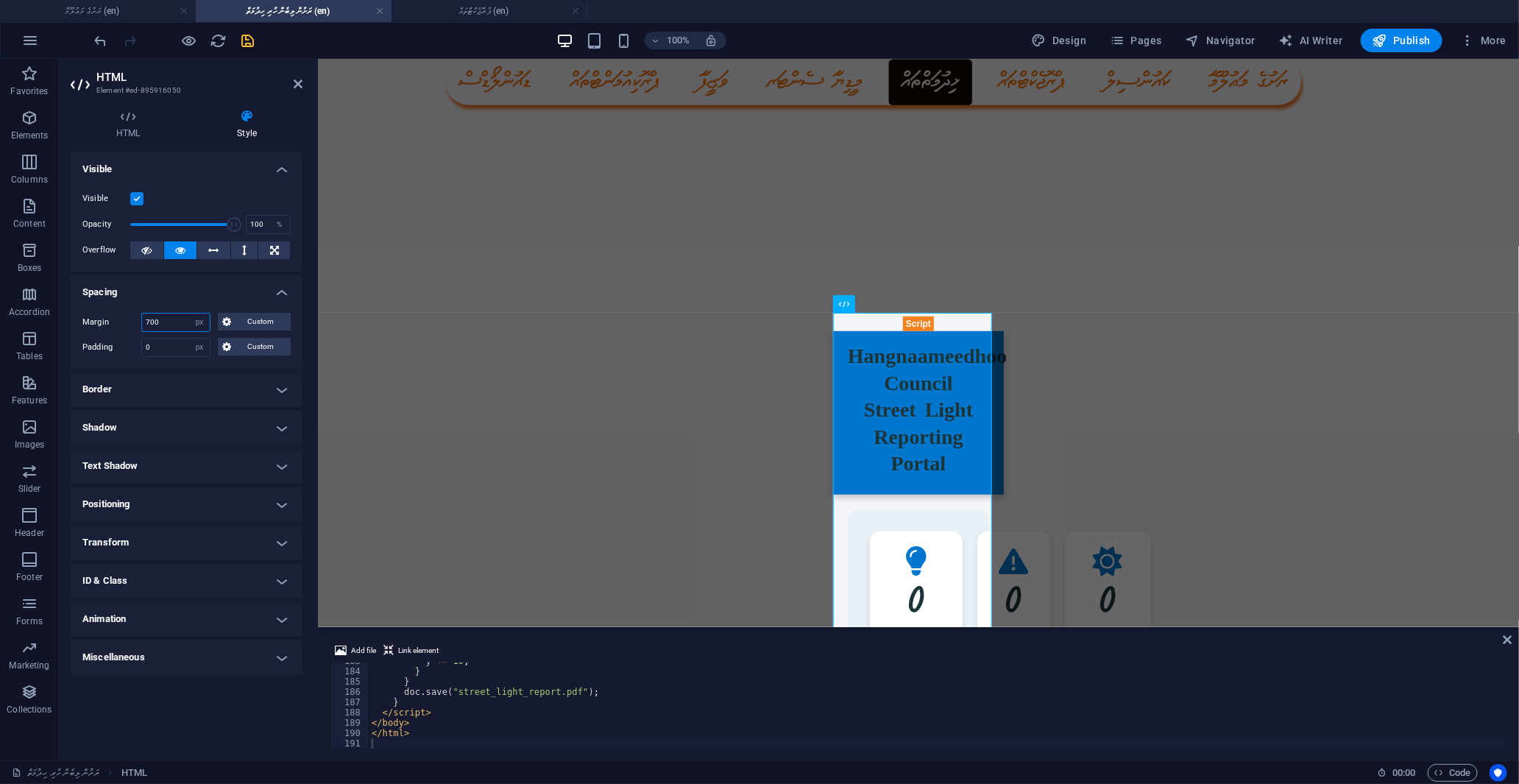
drag, startPoint x: 170, startPoint y: 326, endPoint x: 98, endPoint y: 324, distance: 72.0
click at [98, 324] on div "Margin 700 Default auto px % rem vw vh Custom Custom" at bounding box center [186, 321] width 208 height 19
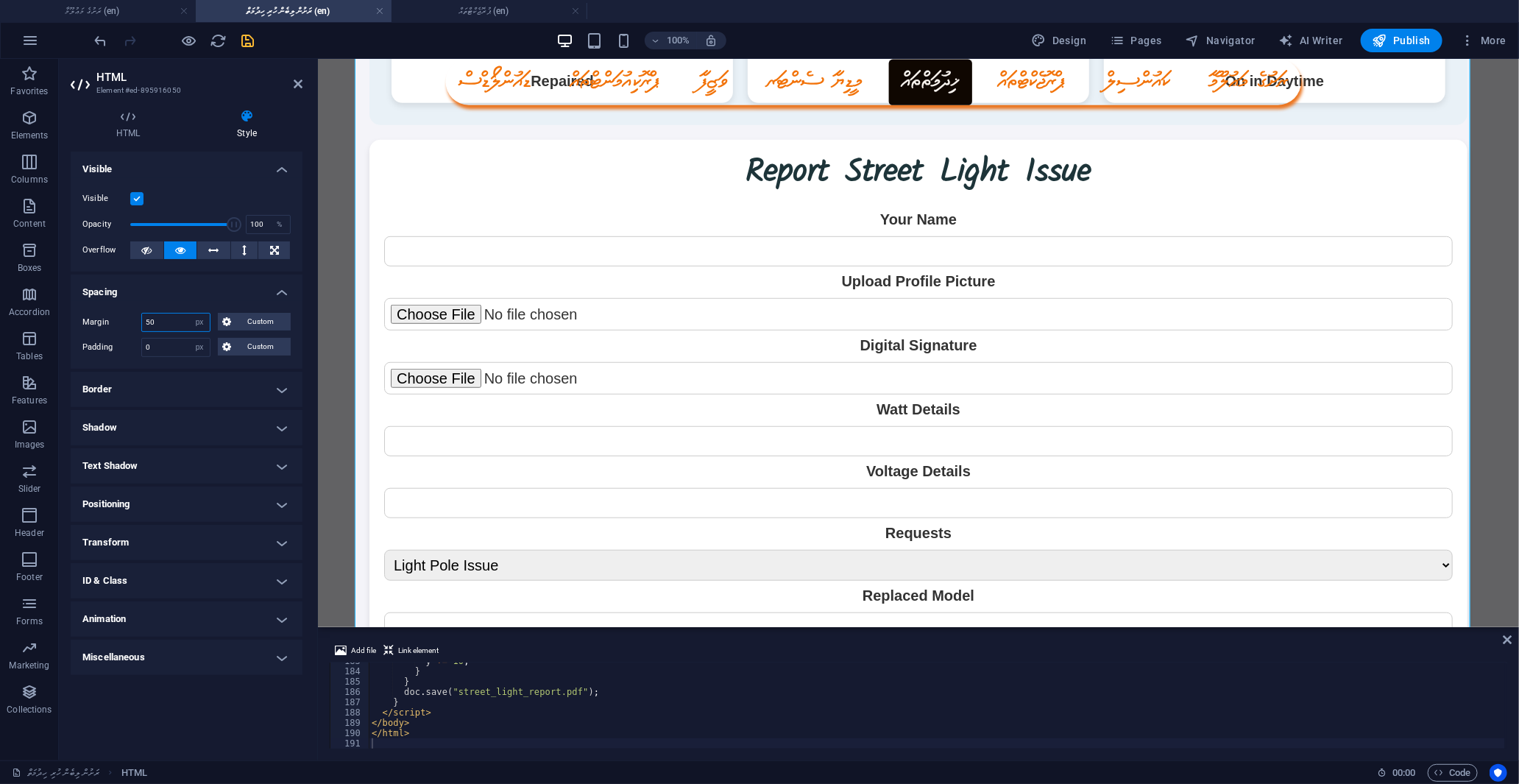
drag, startPoint x: 161, startPoint y: 319, endPoint x: 127, endPoint y: 321, distance: 34.1
click at [127, 321] on div "Margin 50 Default auto px % rem vw vh Custom Custom" at bounding box center [186, 321] width 208 height 19
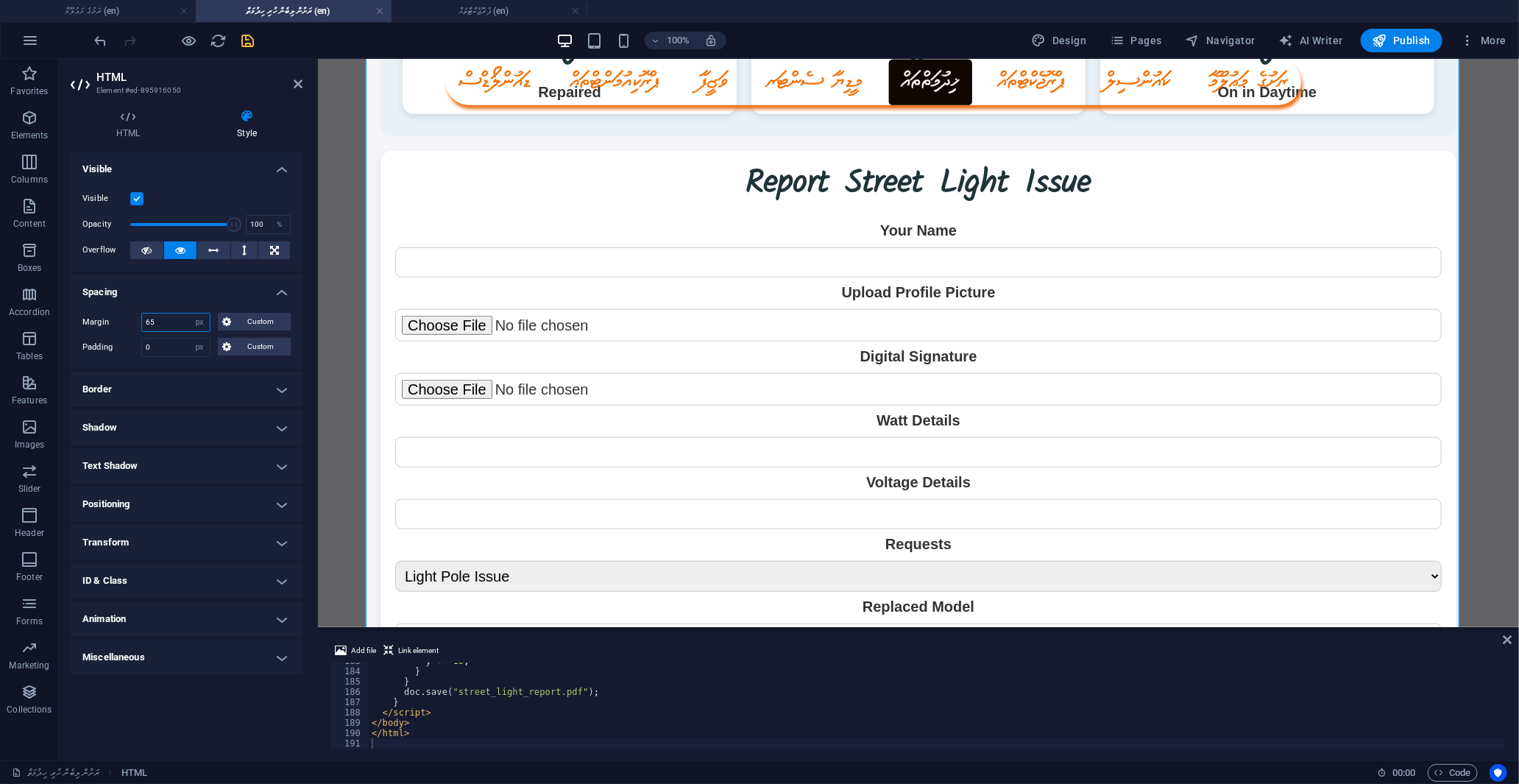
drag, startPoint x: 159, startPoint y: 318, endPoint x: 125, endPoint y: 321, distance: 34.1
click at [125, 321] on div "Margin 65 Default auto px % rem vw vh Custom Custom" at bounding box center [186, 321] width 208 height 19
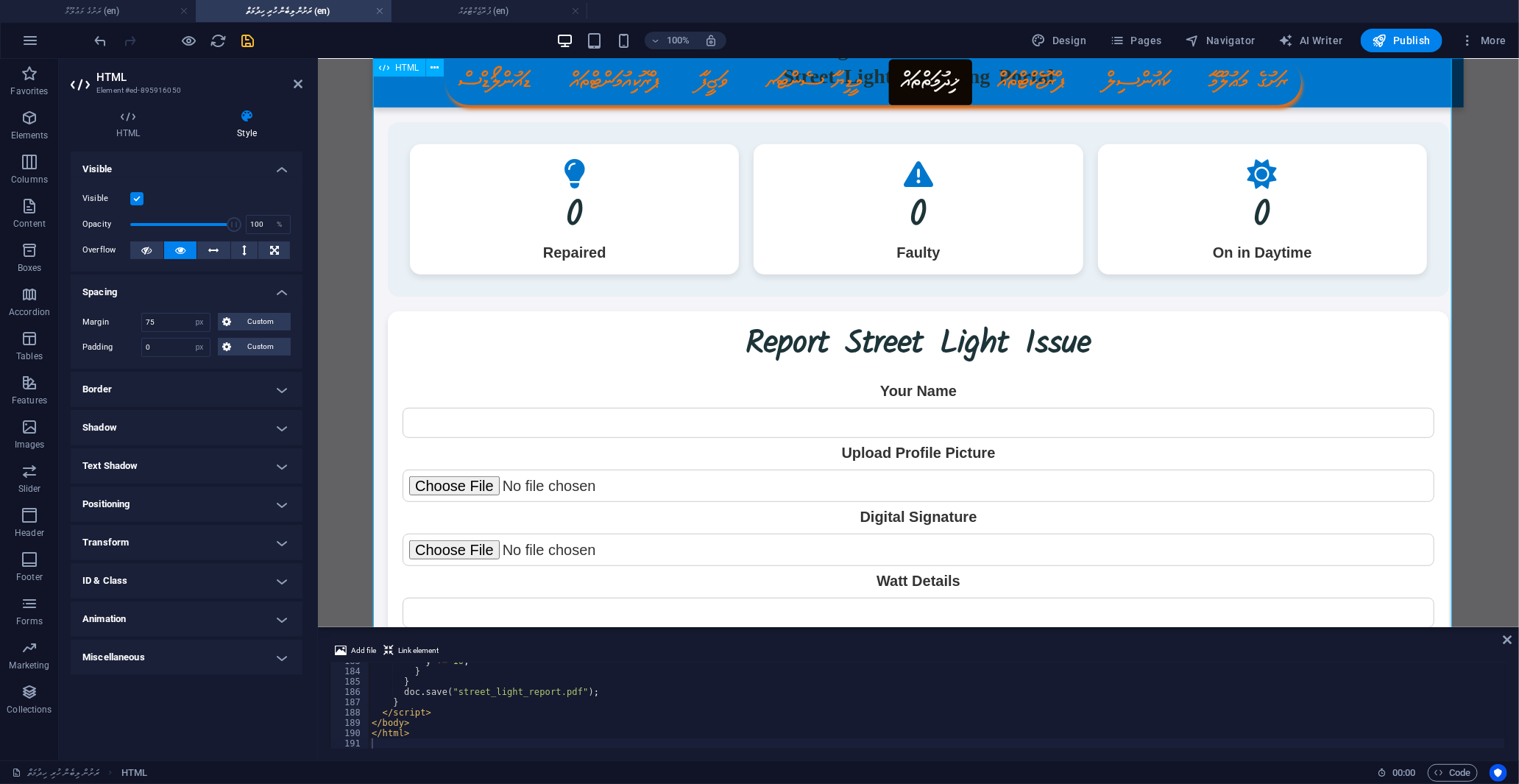
scroll to position [182, 0]
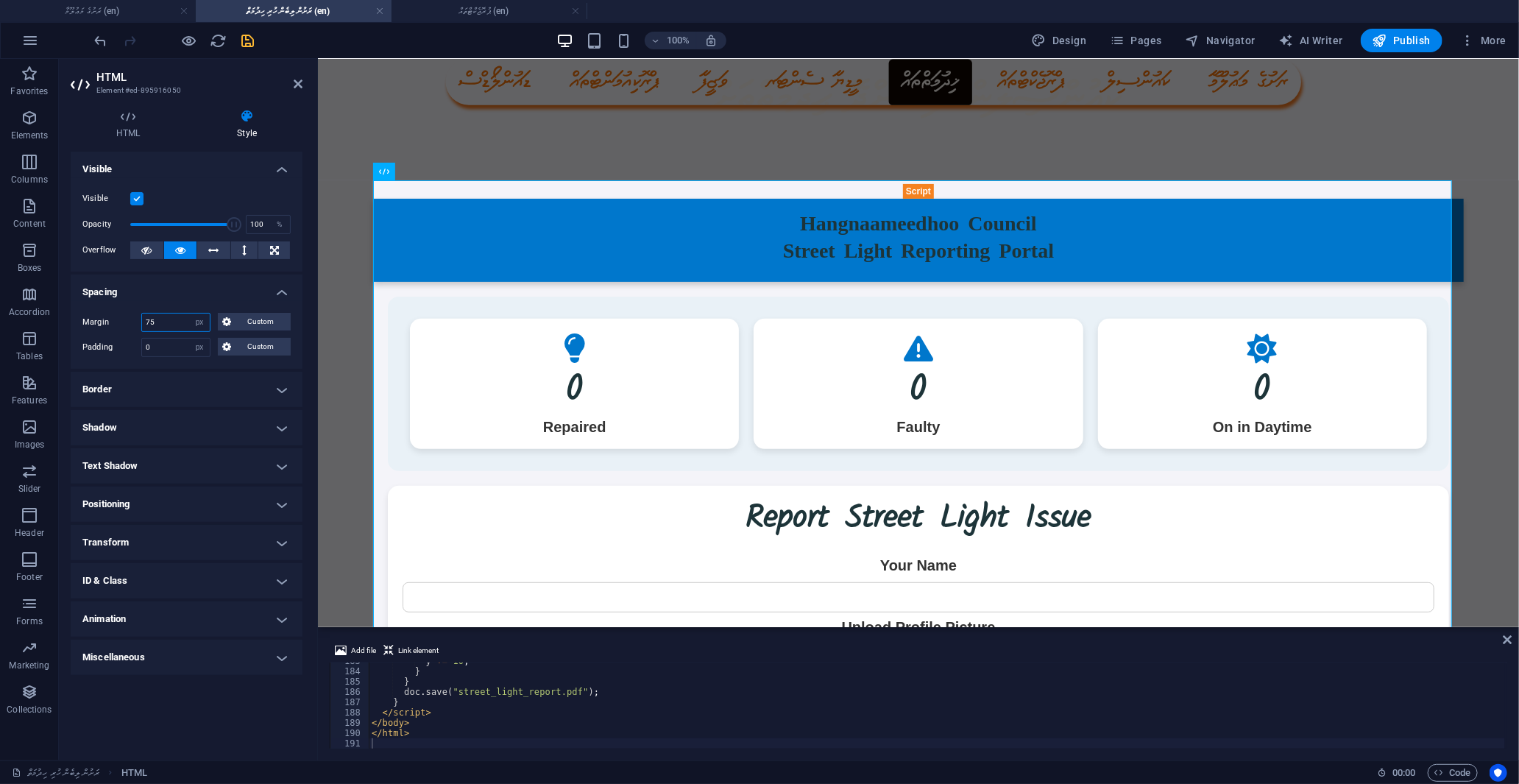
drag, startPoint x: 160, startPoint y: 316, endPoint x: 131, endPoint y: 319, distance: 29.2
click at [131, 319] on div "Margin 75 Default auto px % rem vw vh Custom Custom" at bounding box center [186, 321] width 208 height 19
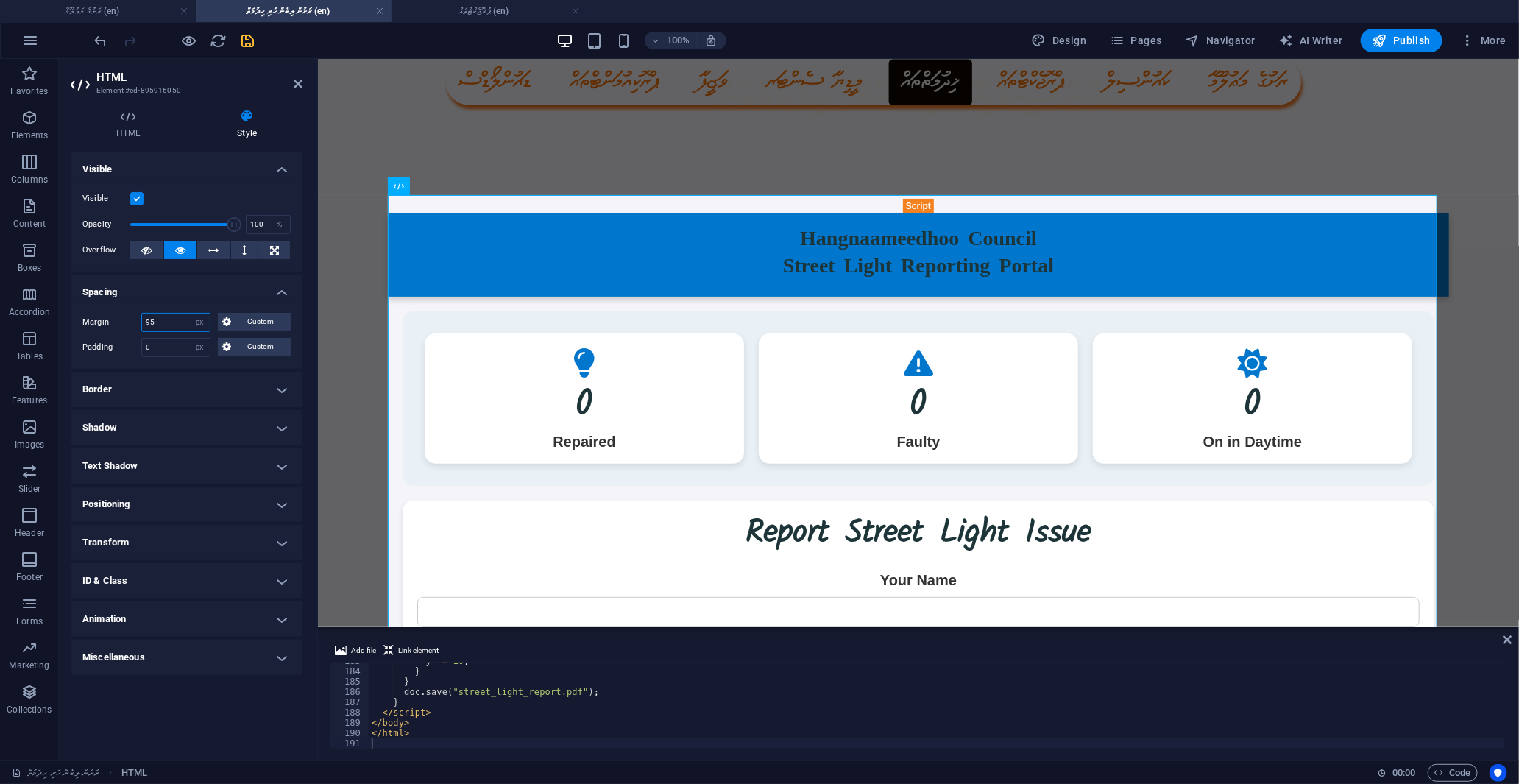
type input "95"
click at [130, 616] on h4 "Animation" at bounding box center [186, 618] width 232 height 36
click at [126, 663] on select "Don't animate Show / Hide Slide up/down Zoom in/out Slide left to right Slide r…" at bounding box center [186, 664] width 208 height 18
select select "slide"
click at [82, 655] on select "Don't animate Show / Hide Slide up/down Zoom in/out Slide left to right Slide r…" at bounding box center [186, 664] width 208 height 18
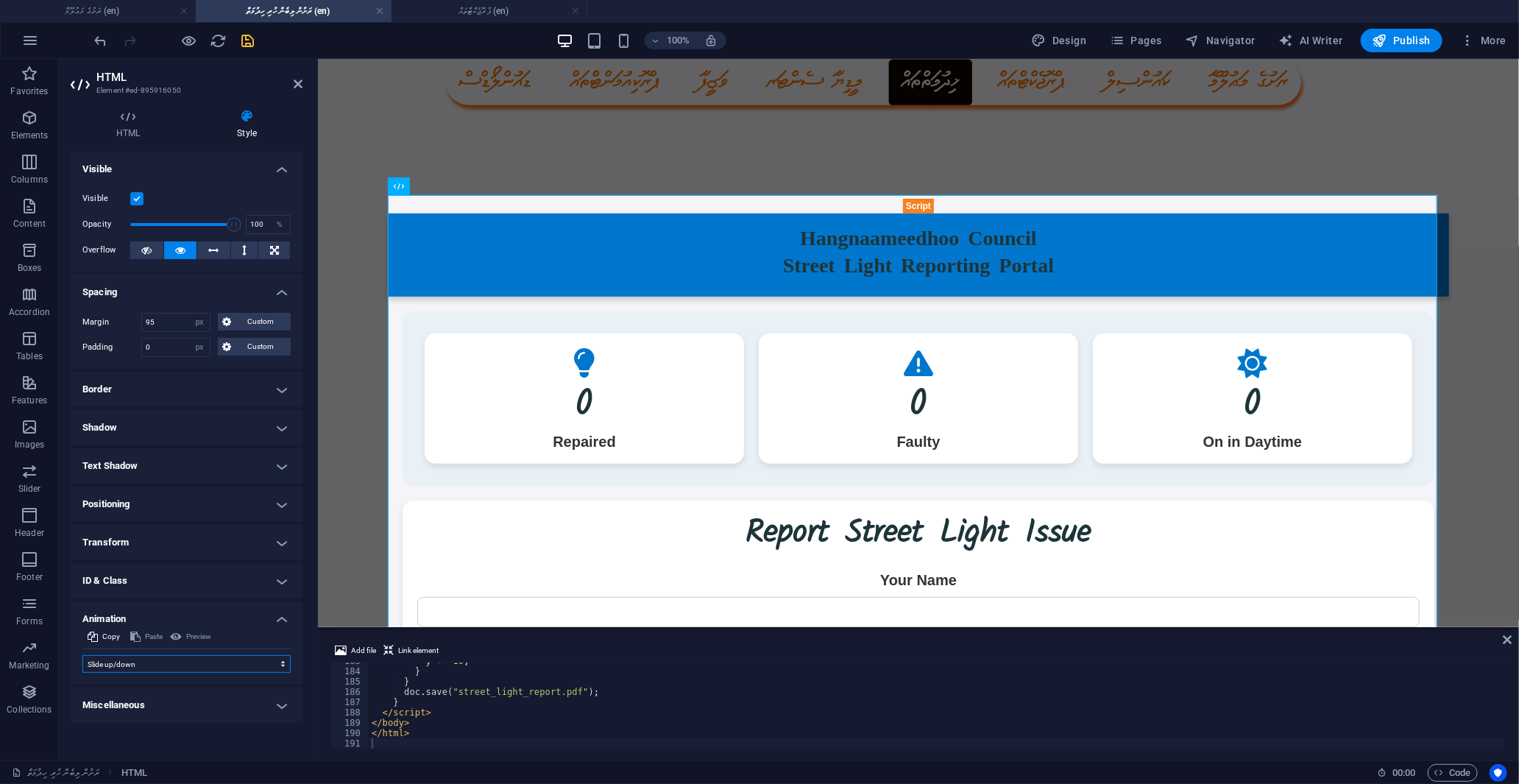
select select "scroll"
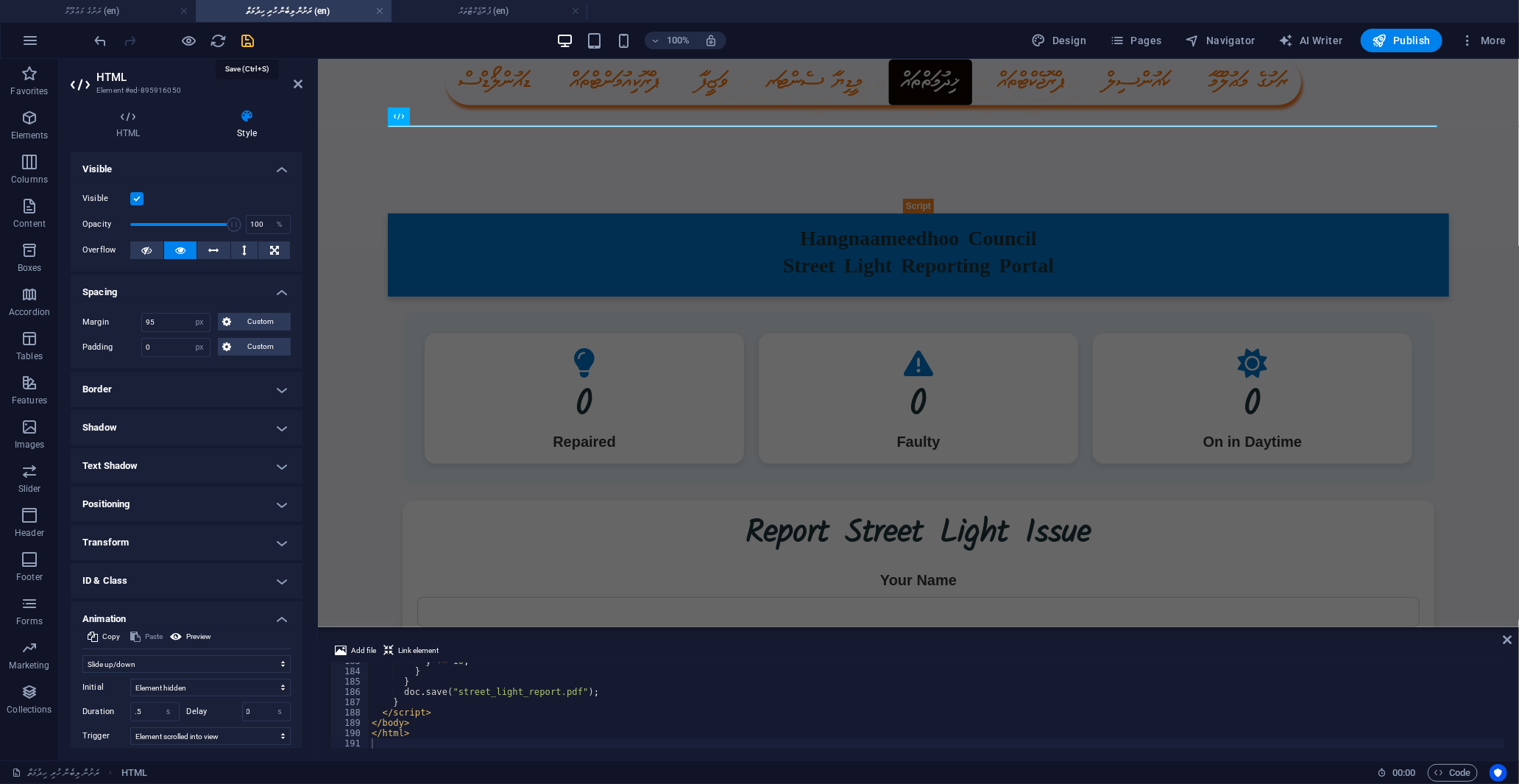
click at [245, 33] on icon "save" at bounding box center [248, 41] width 17 height 17
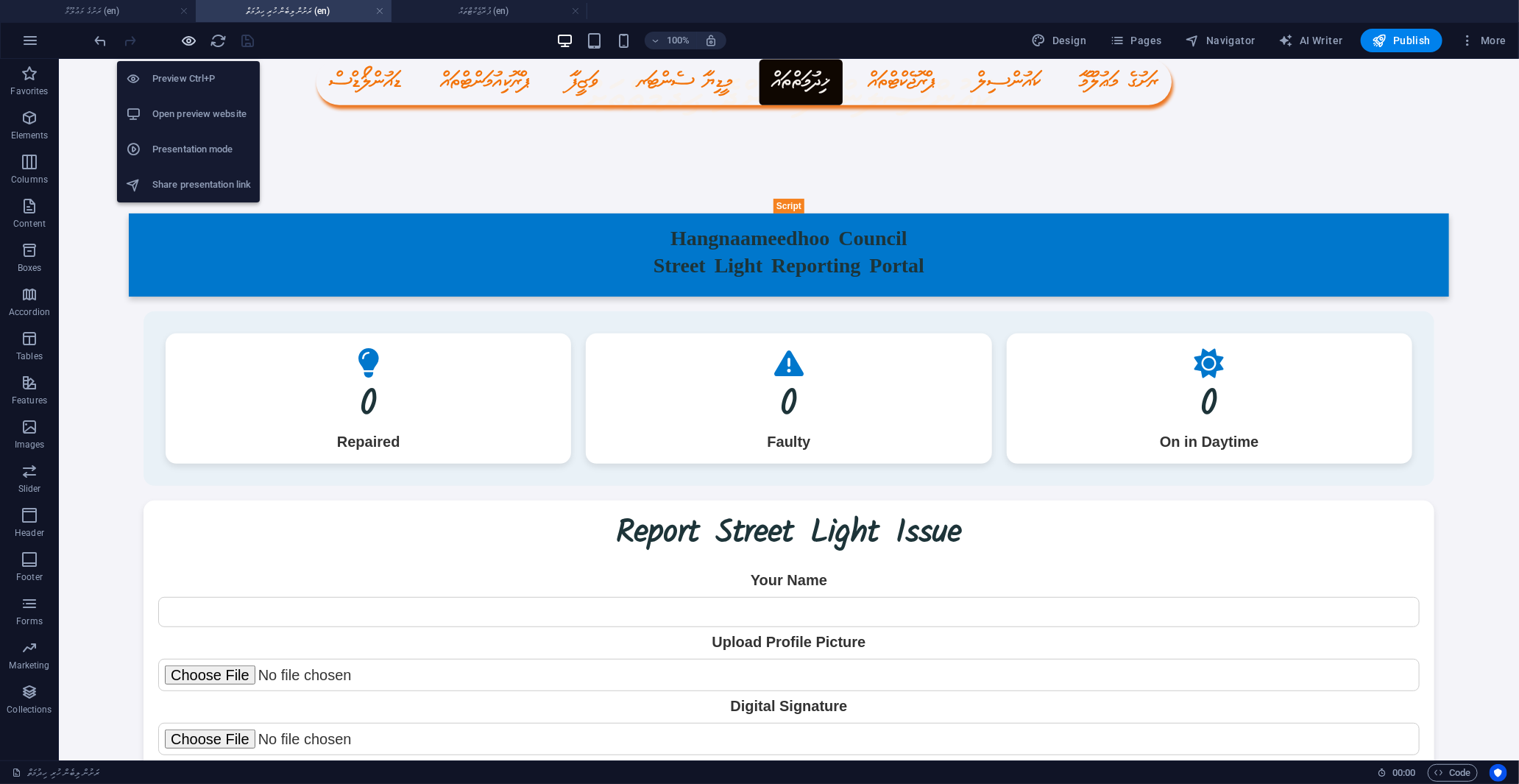
click at [187, 33] on icon "button" at bounding box center [189, 41] width 17 height 17
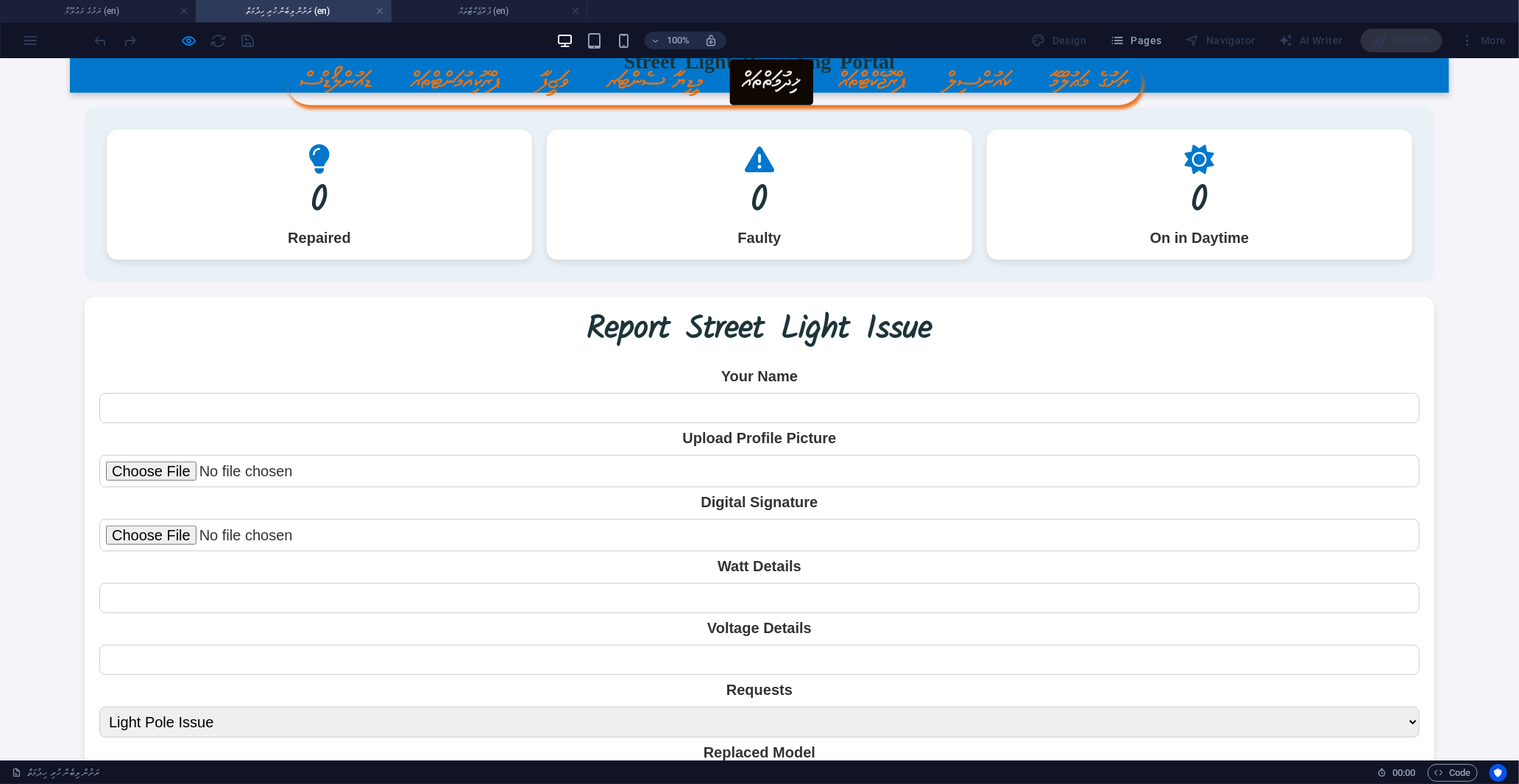
scroll to position [489, 0]
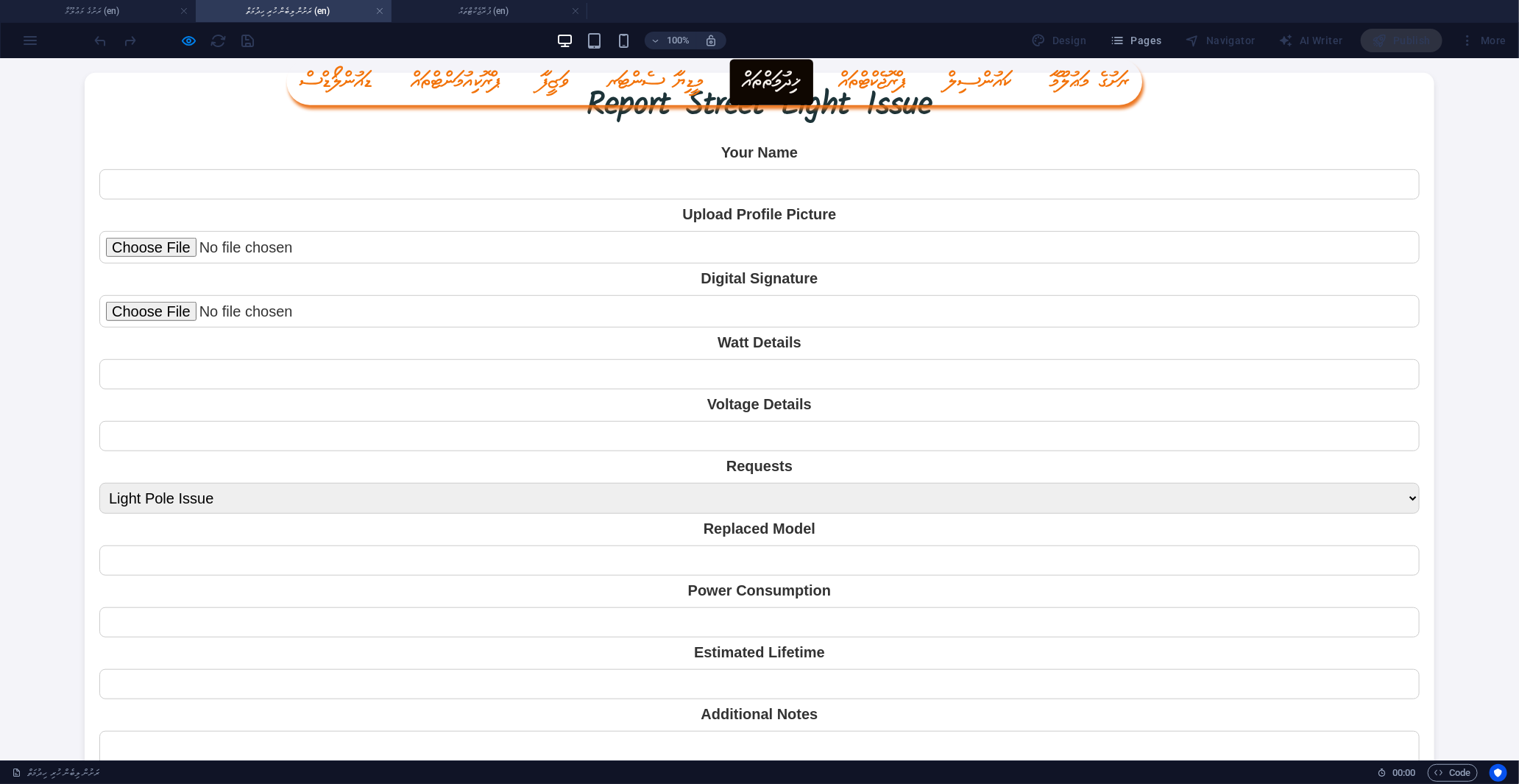
click at [811, 341] on label "Watt Details" at bounding box center [760, 341] width 1321 height 15
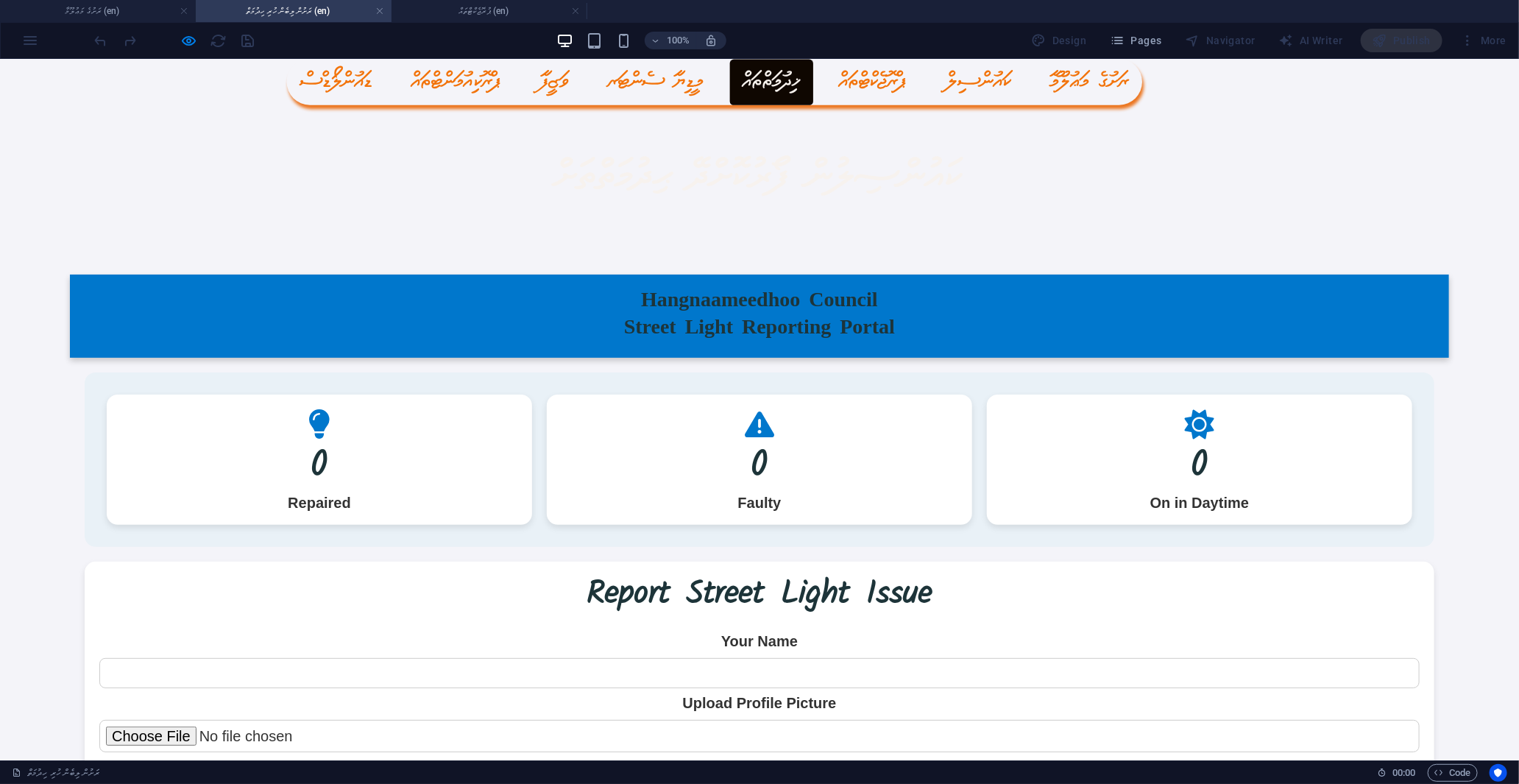
scroll to position [327, 0]
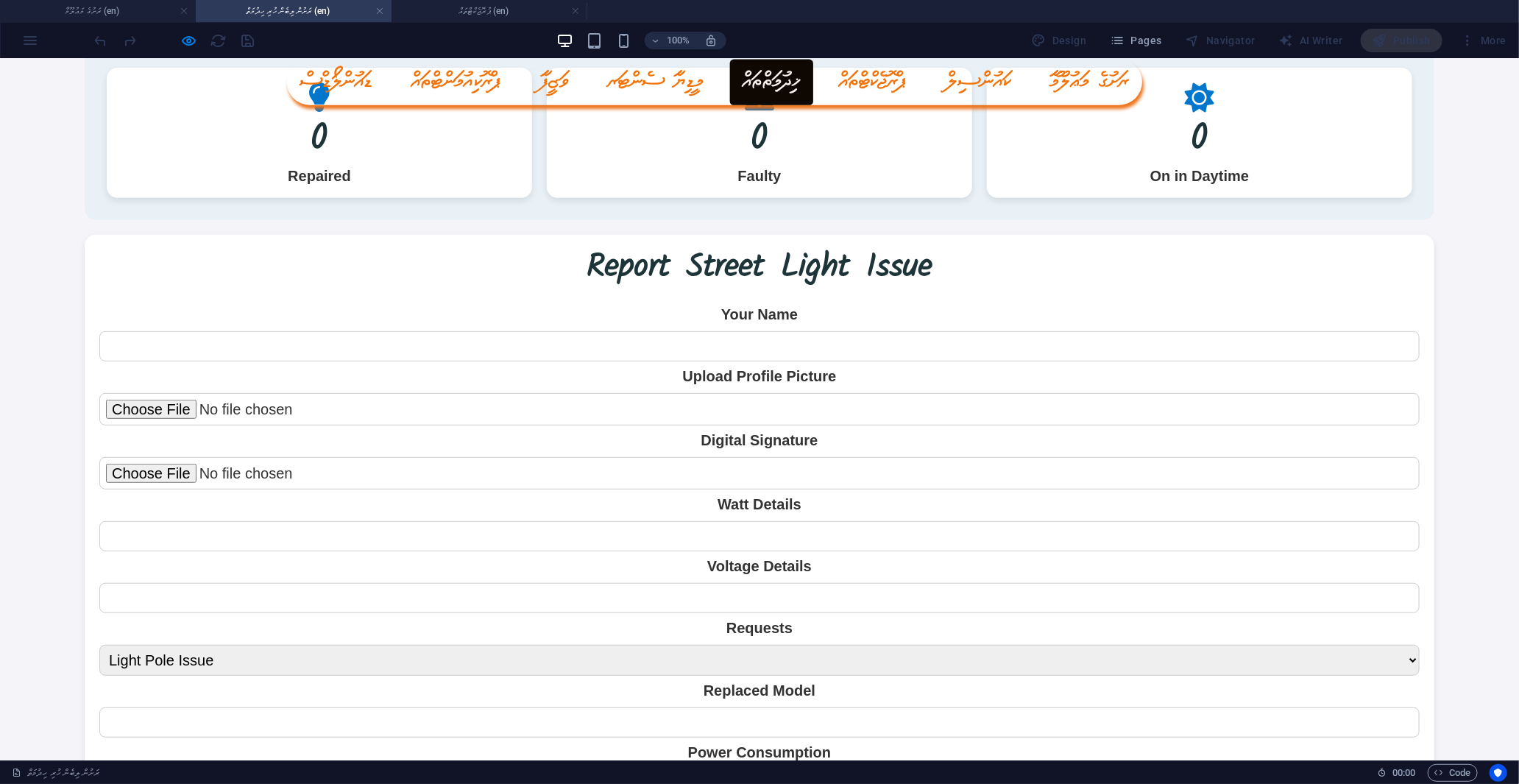
click at [768, 338] on input "text" at bounding box center [760, 345] width 1321 height 30
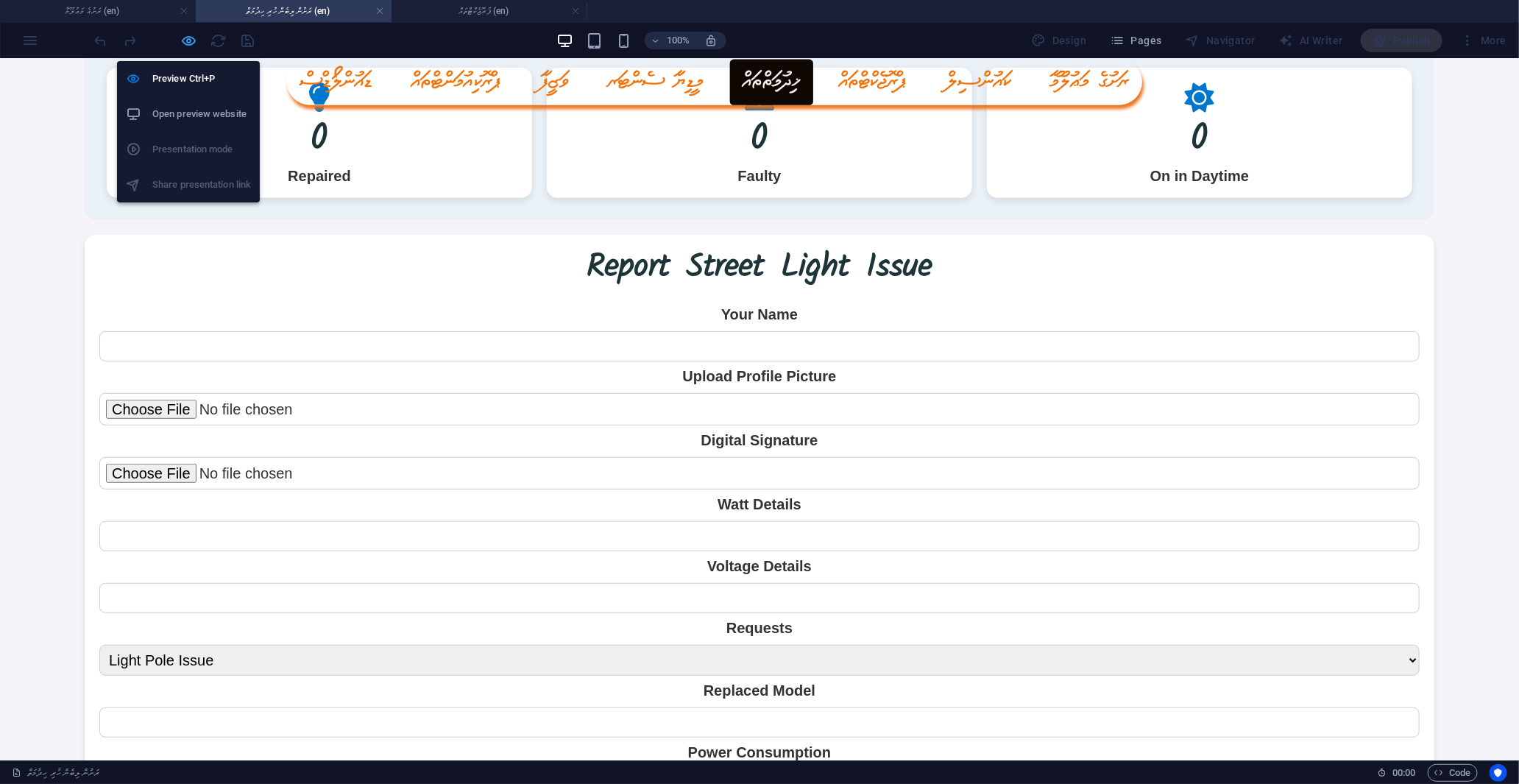
click at [187, 42] on icon "button" at bounding box center [189, 41] width 17 height 17
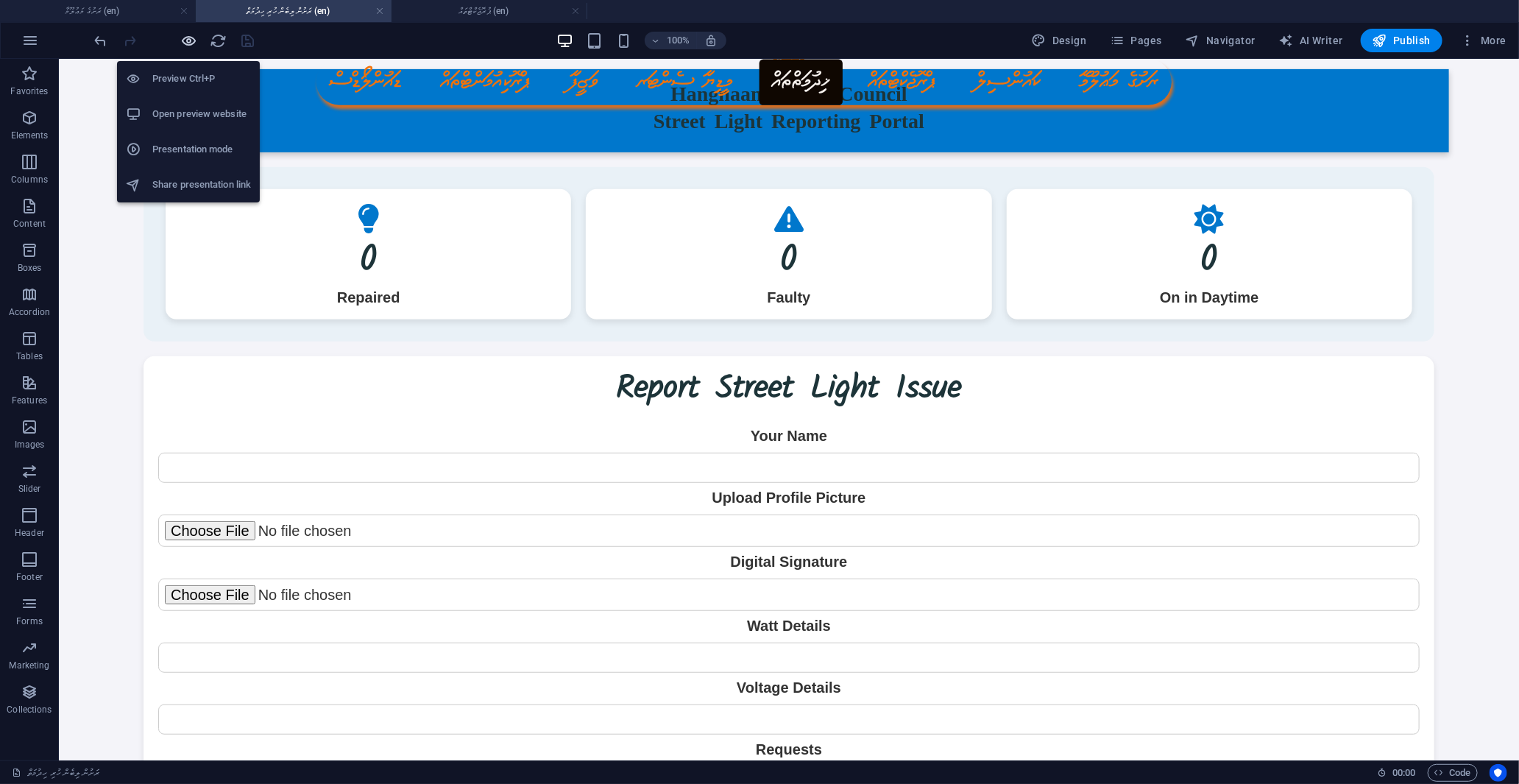
scroll to position [447, 0]
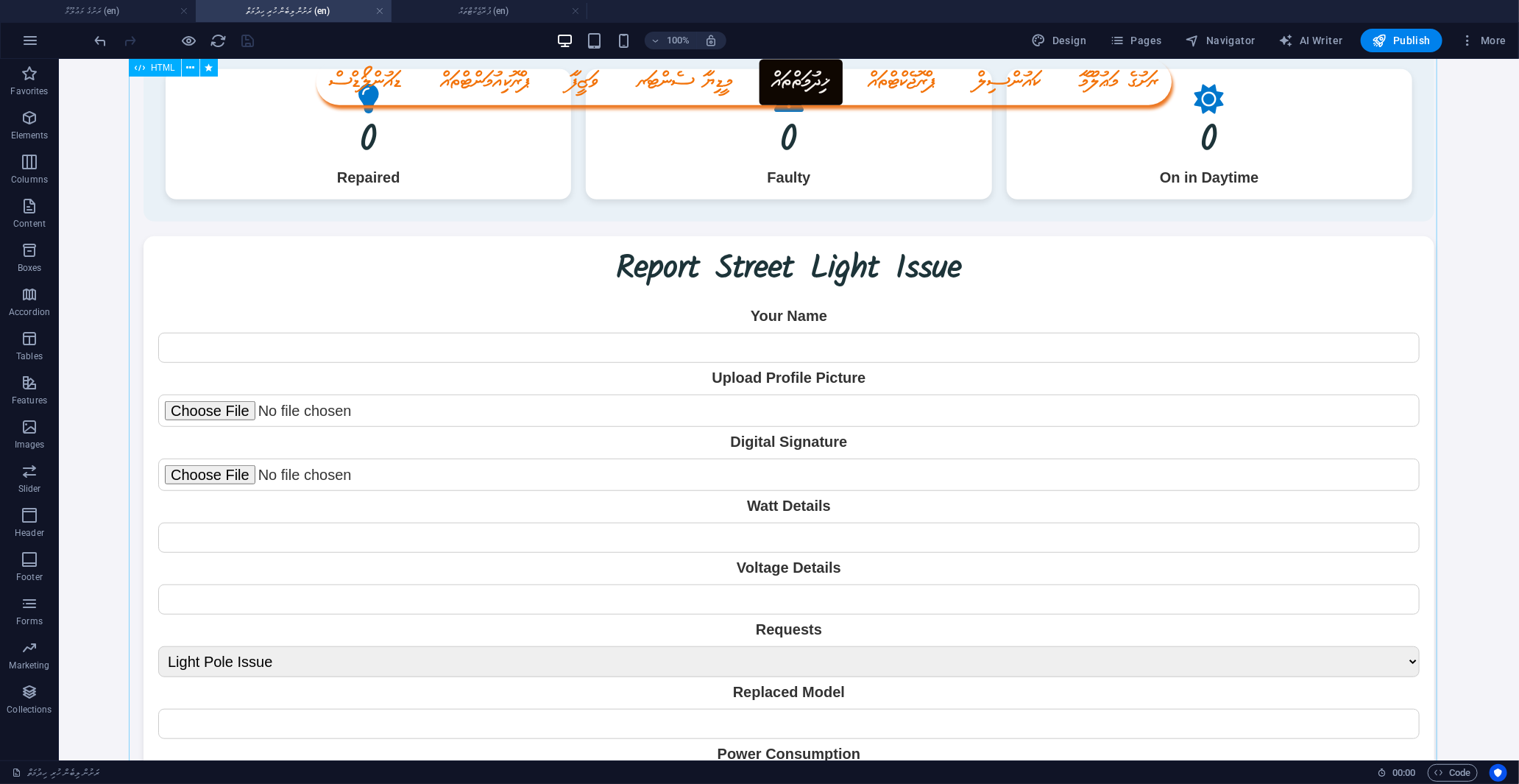
click at [198, 247] on div "Hangnaameedhoo Council - Street Light Reporting Portal Hangnaameedhoo Council S…" at bounding box center [788, 476] width 1321 height 1089
select select "px"
select select "slide"
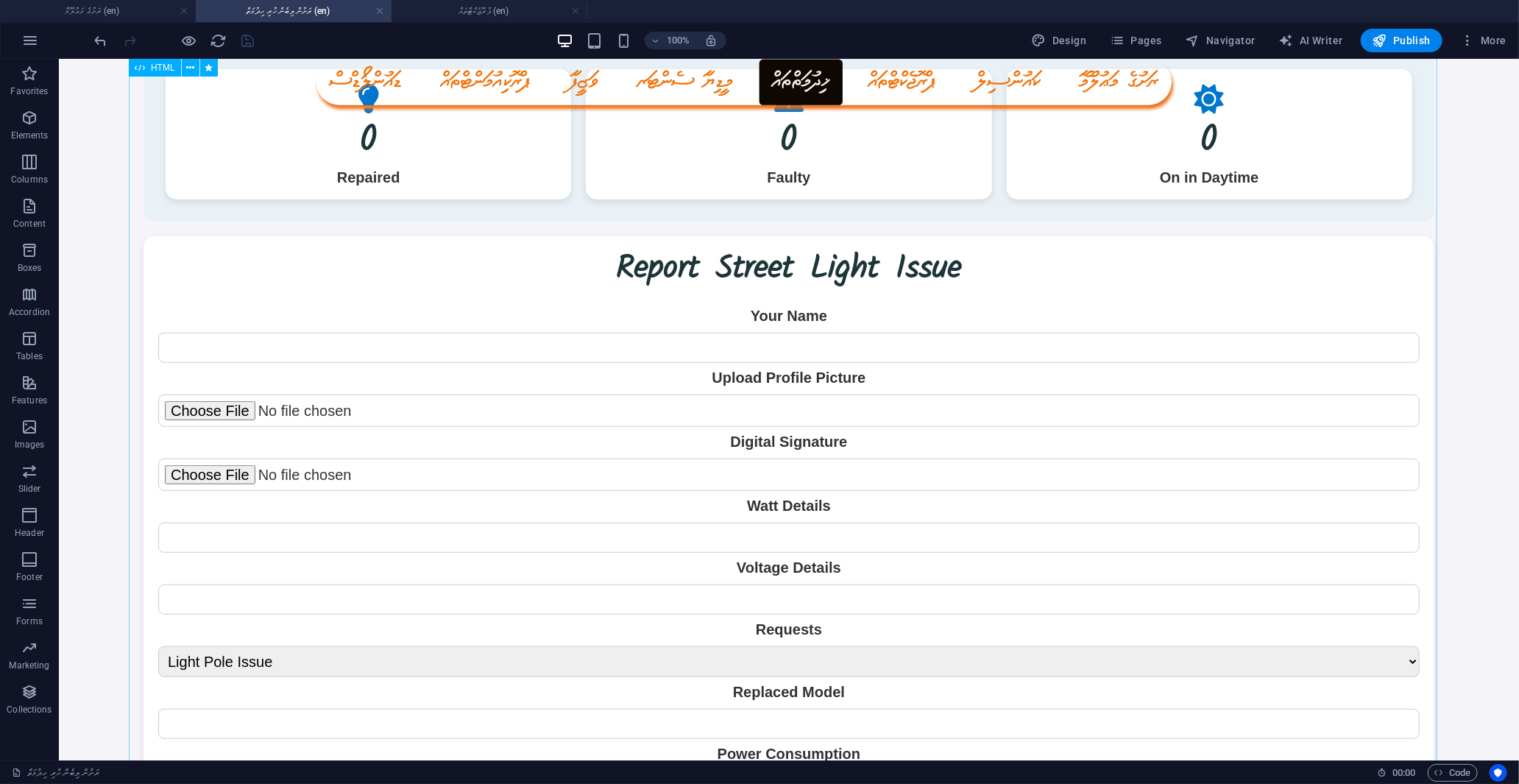
select select "s"
select select "scroll"
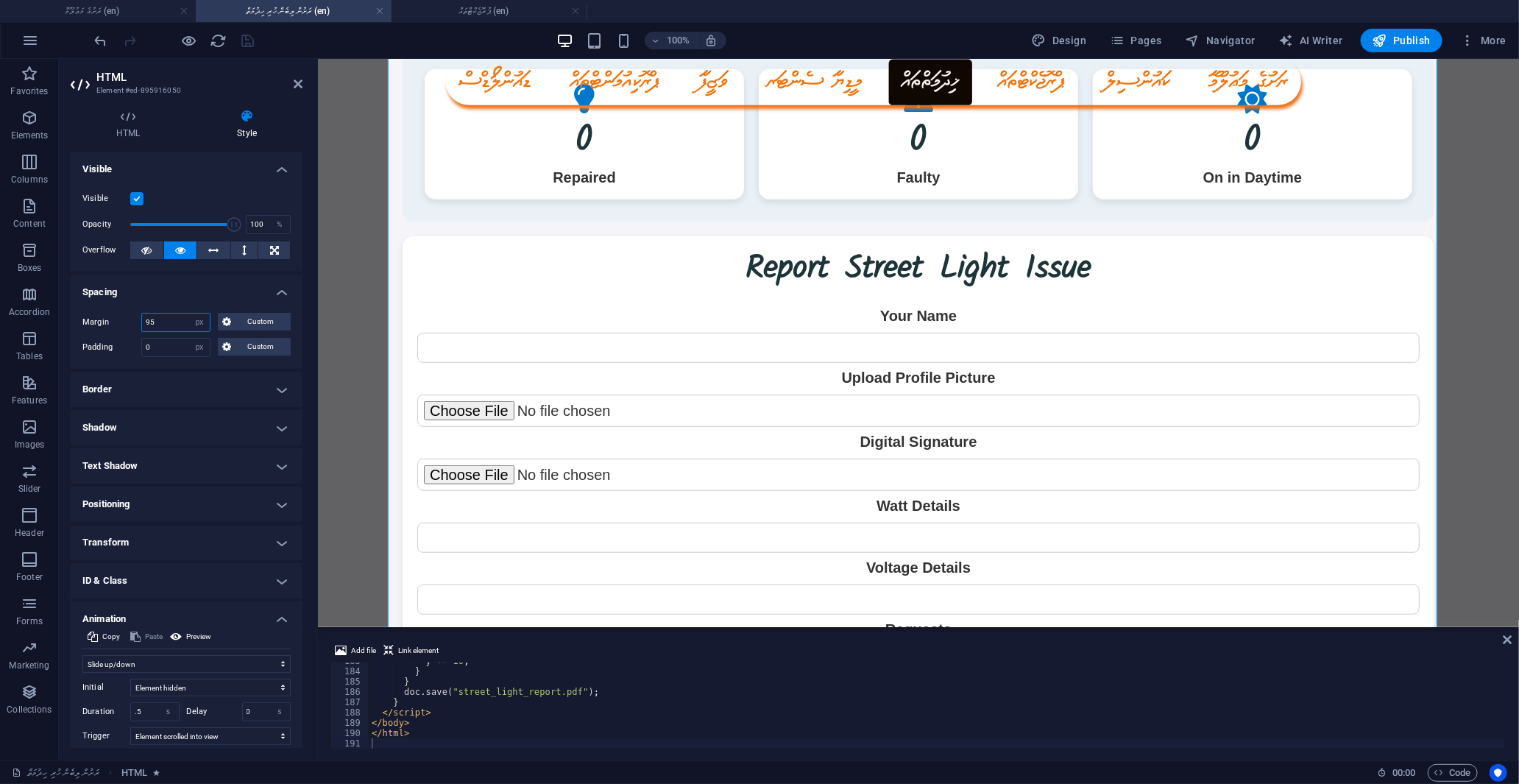
drag, startPoint x: 168, startPoint y: 318, endPoint x: 133, endPoint y: 319, distance: 35.0
click at [133, 319] on div "Margin 95 Default auto px % rem vw vh Custom Custom" at bounding box center [186, 321] width 208 height 19
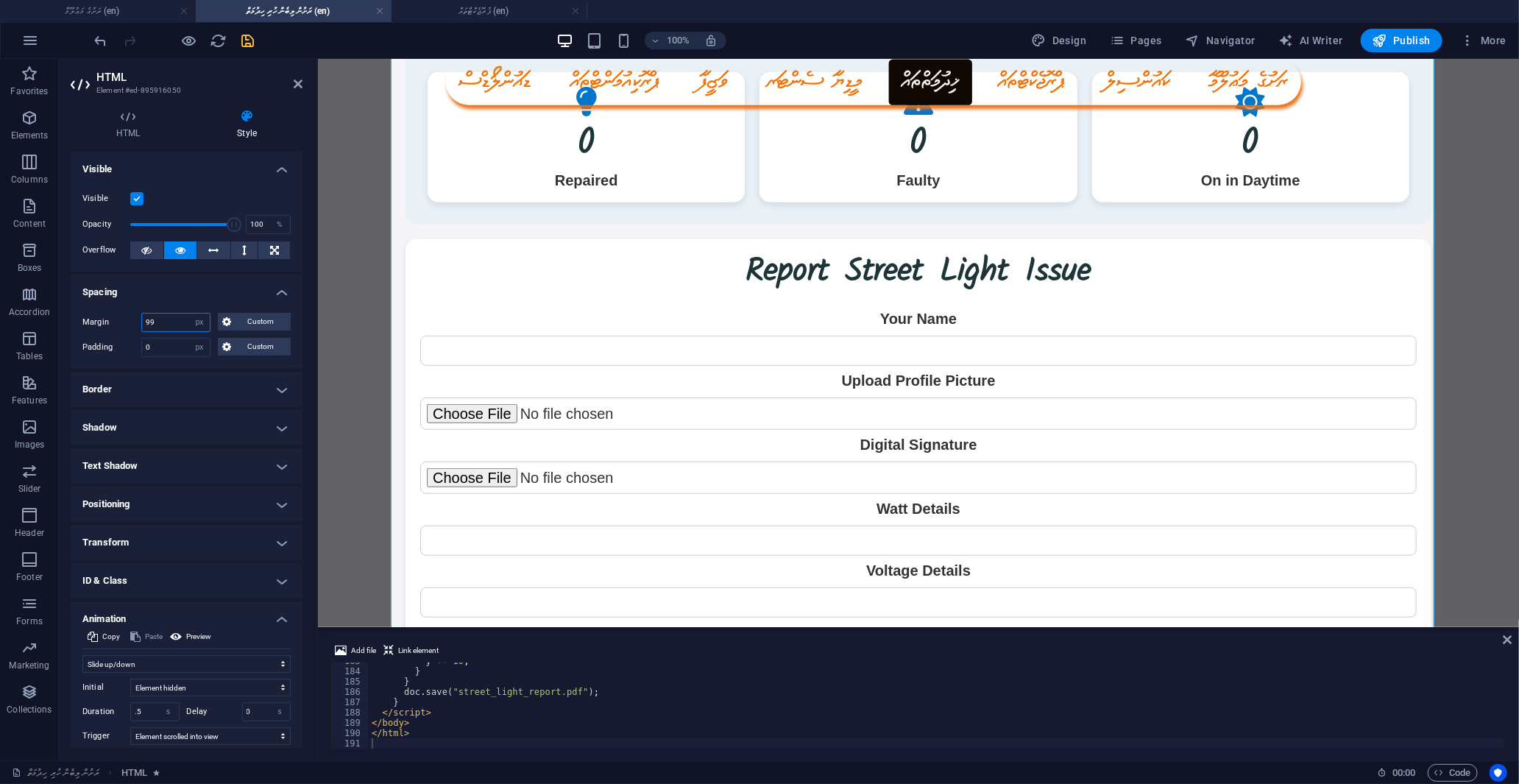
drag, startPoint x: 161, startPoint y: 322, endPoint x: 121, endPoint y: 327, distance: 40.3
click at [121, 327] on div "Margin 99 Default auto px % rem vw vh Custom Custom" at bounding box center [186, 321] width 208 height 19
drag, startPoint x: 134, startPoint y: 321, endPoint x: 126, endPoint y: 322, distance: 8.1
click at [126, 322] on div "Margin 100 Default auto px % rem vw vh Custom Custom" at bounding box center [186, 321] width 208 height 19
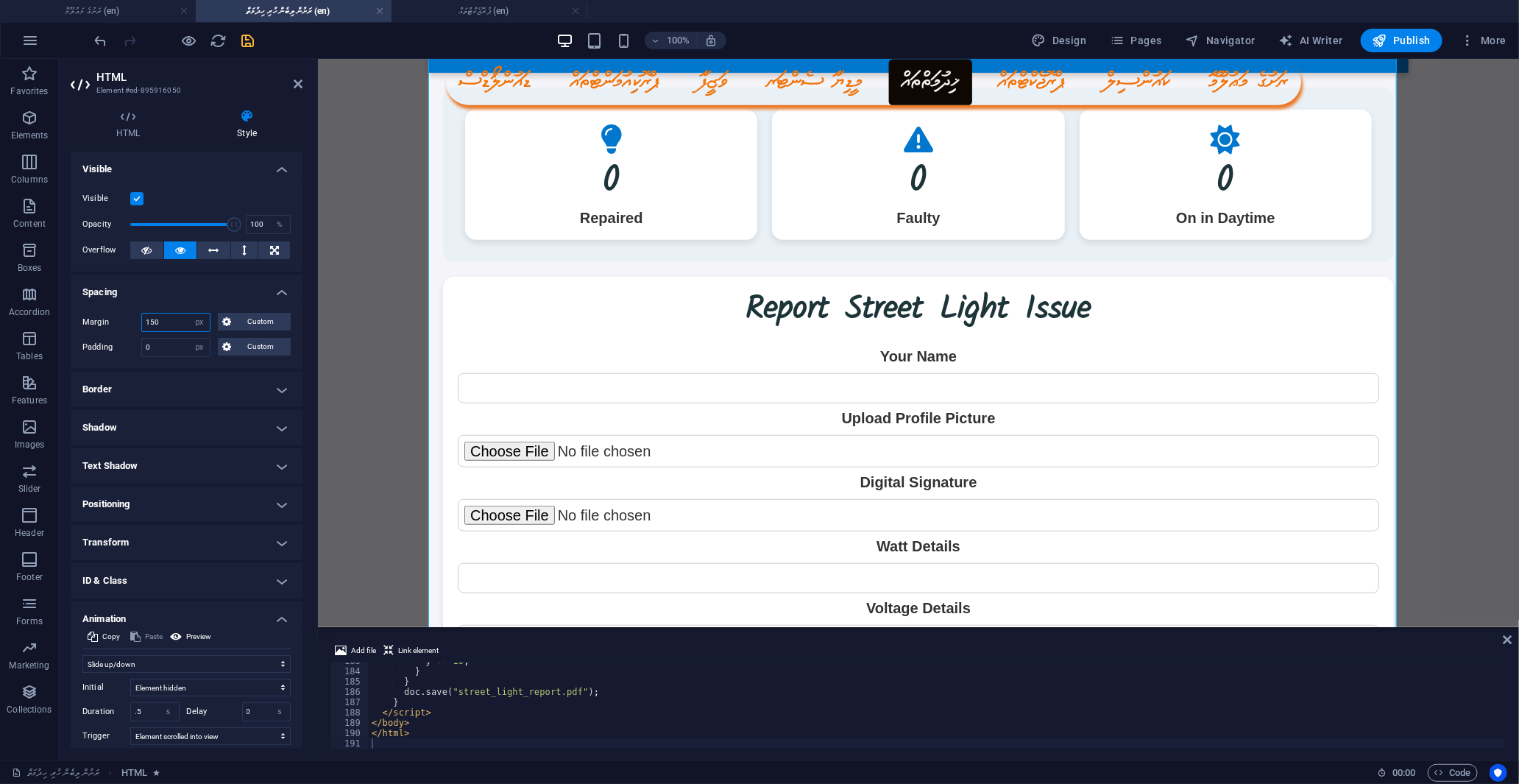
drag, startPoint x: 121, startPoint y: 325, endPoint x: 110, endPoint y: 325, distance: 11.0
click at [110, 325] on div "Margin 150 Default auto px % rem vw vh Custom Custom" at bounding box center [186, 321] width 208 height 19
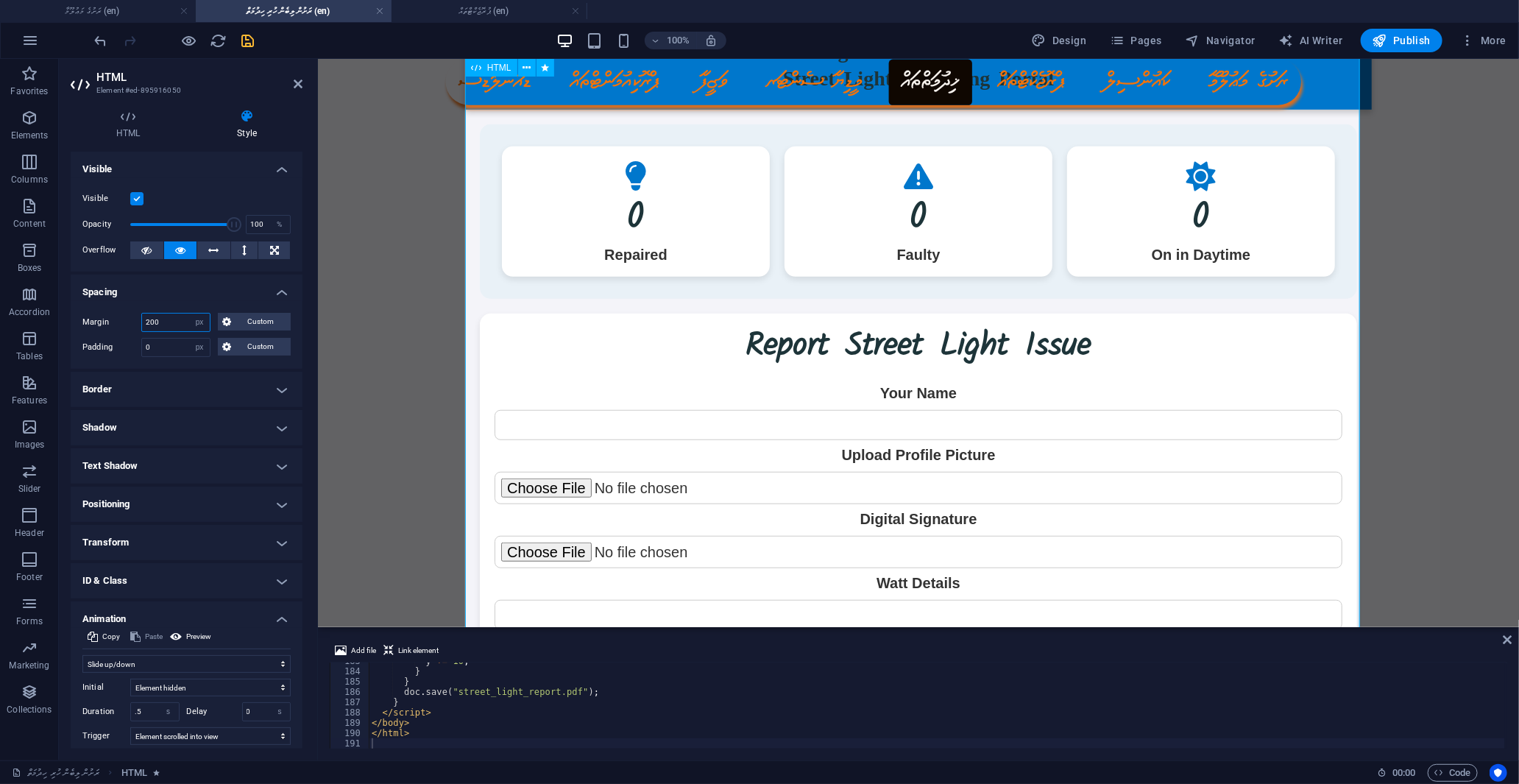
type input "200"
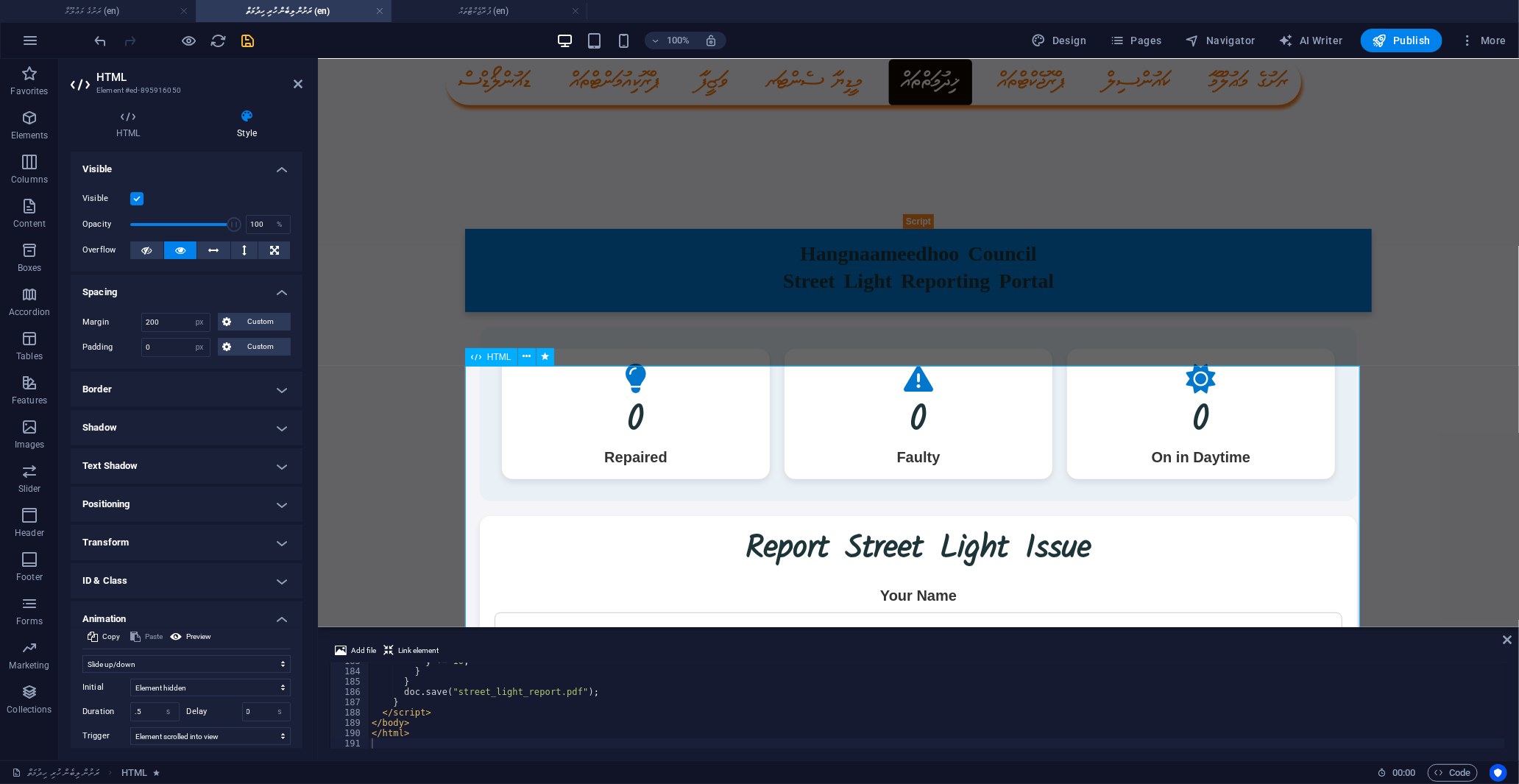
scroll to position [245, 0]
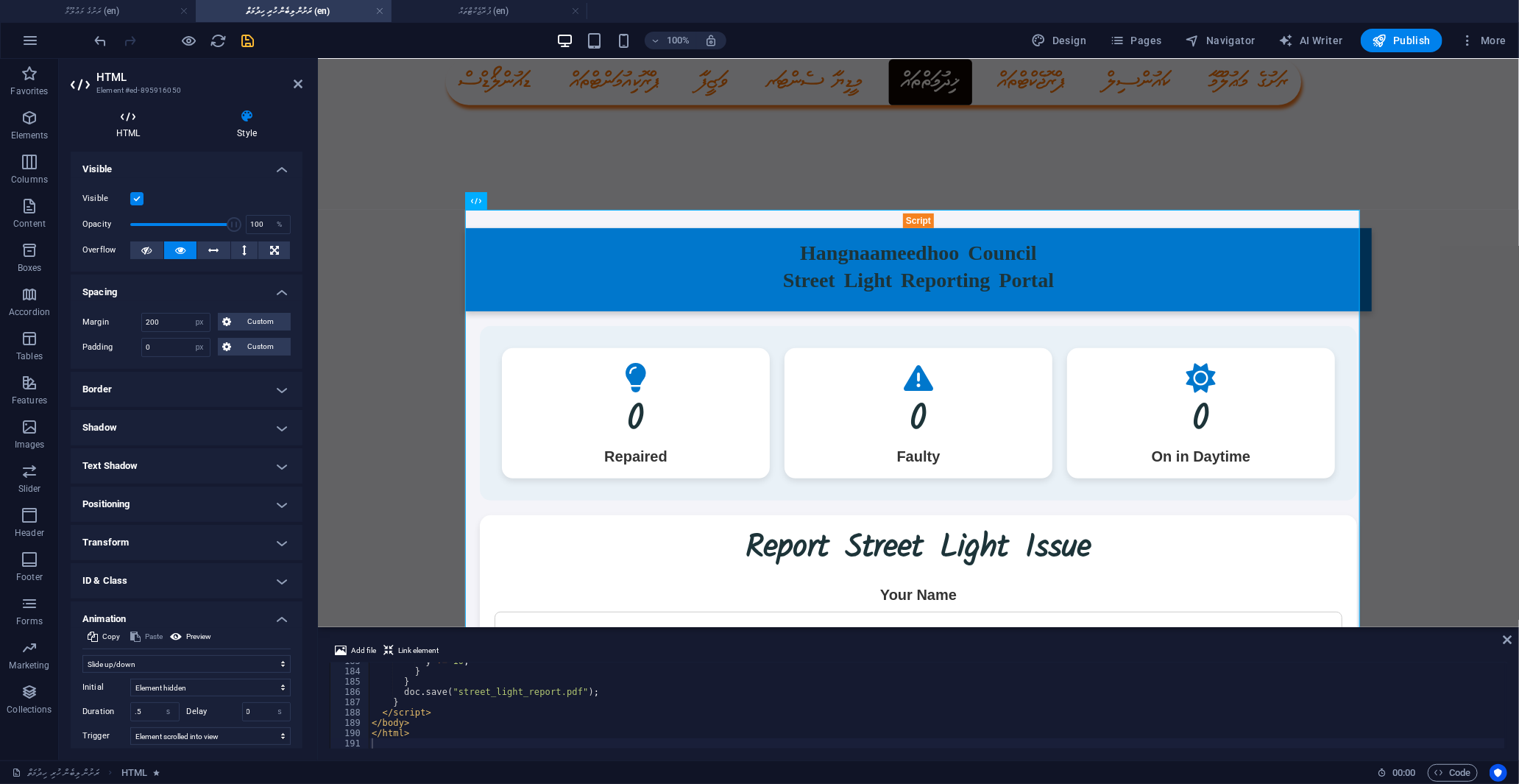
click at [127, 124] on h4 "HTML" at bounding box center [131, 124] width 121 height 31
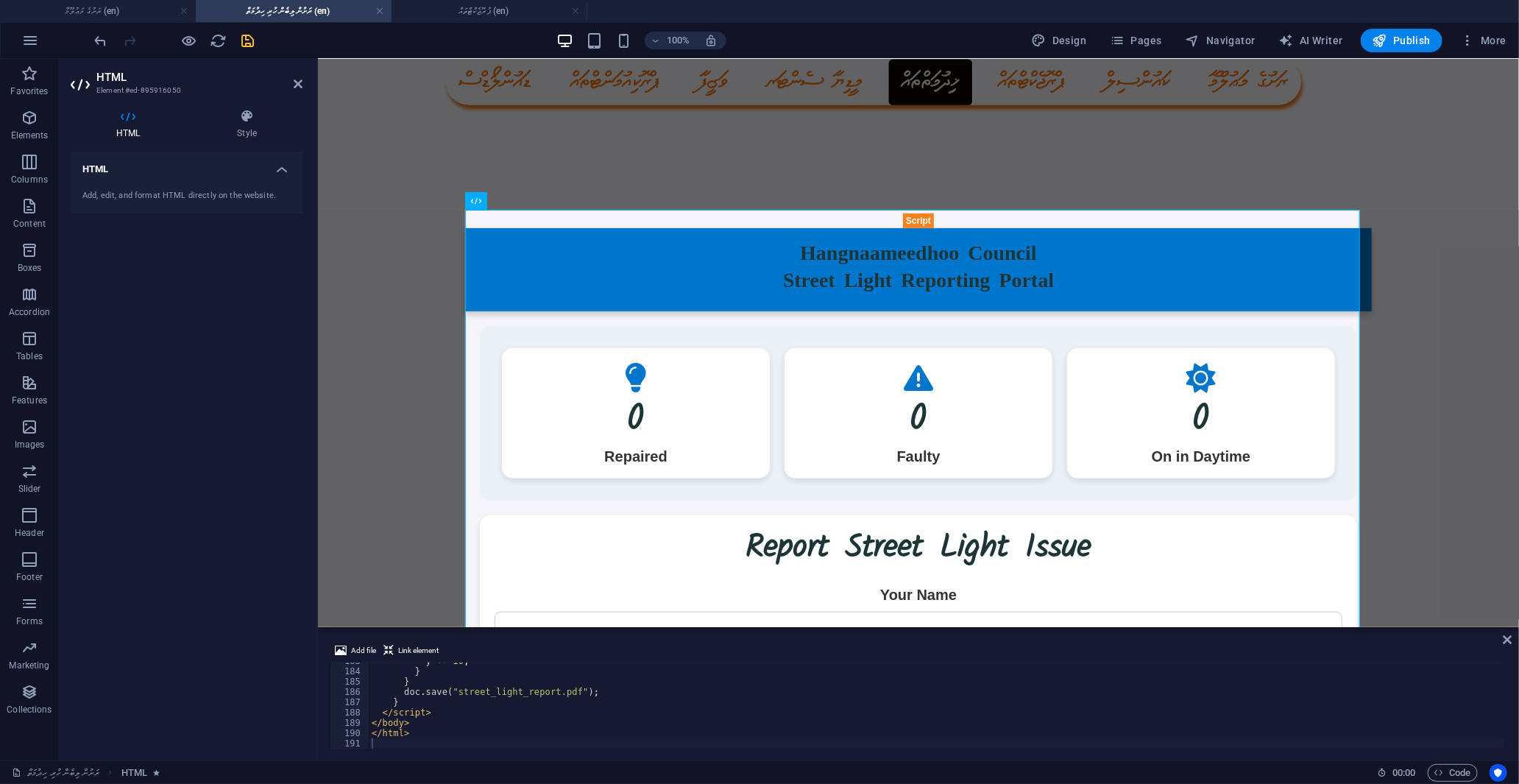
click at [196, 185] on div "Add, edit, and format HTML directly on the website." at bounding box center [186, 196] width 232 height 36
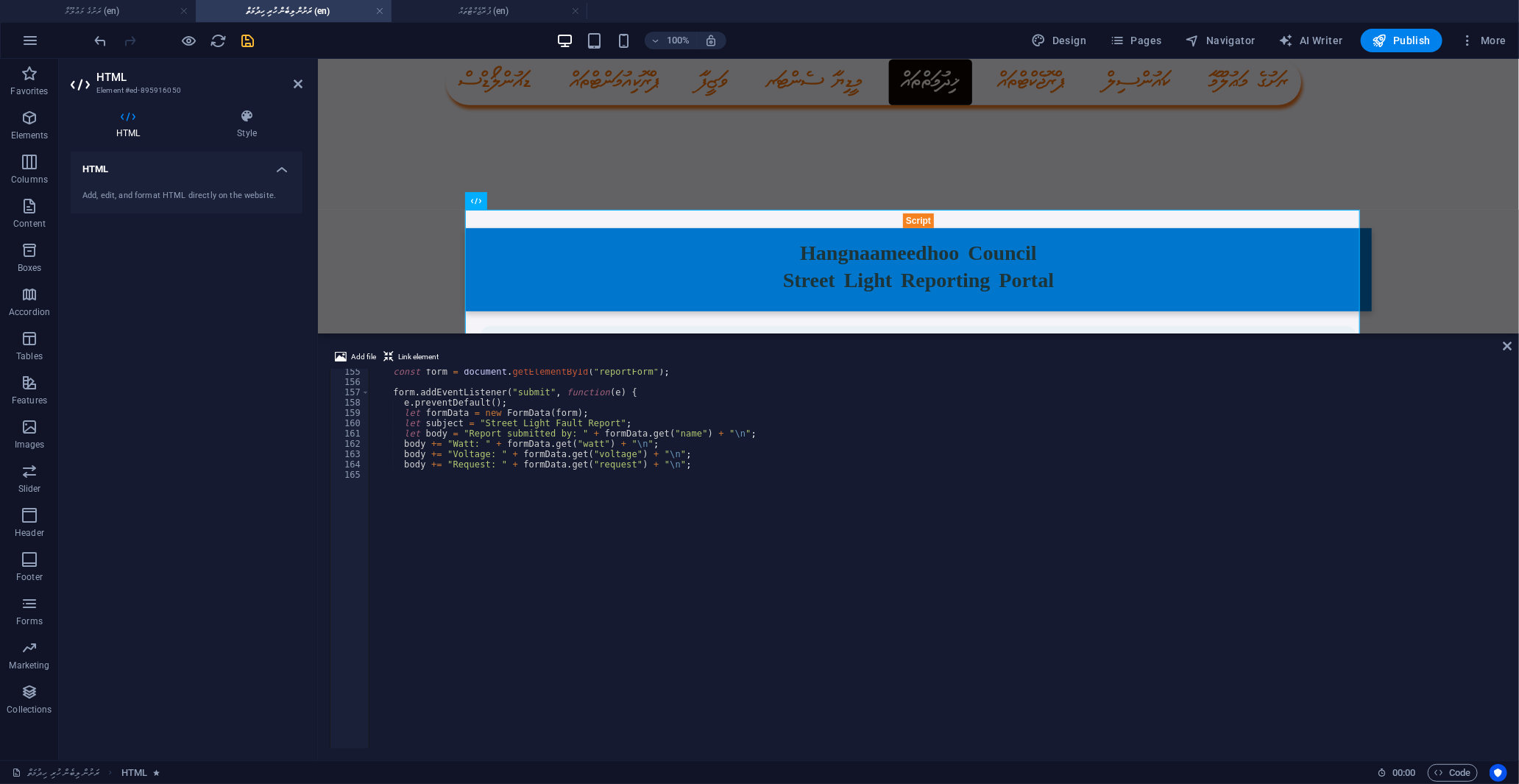
scroll to position [1575, 0]
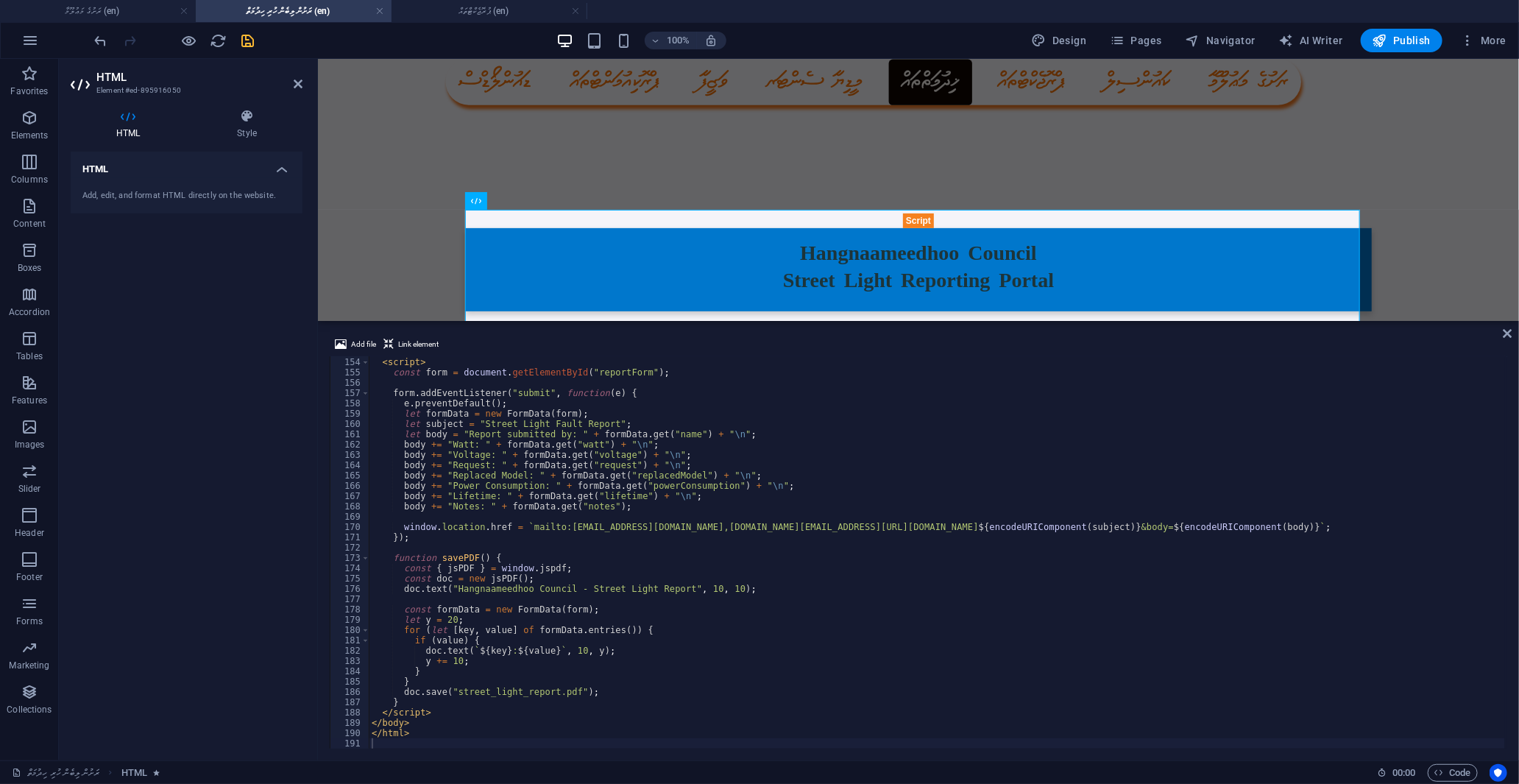
drag, startPoint x: 587, startPoint y: 627, endPoint x: 264, endPoint y: 261, distance: 488.1
click at [582, 318] on div "H2 Text Iframe Iframe Text HTML Reference Container Placeholder Reference HTML …" at bounding box center [918, 408] width 1201 height 701
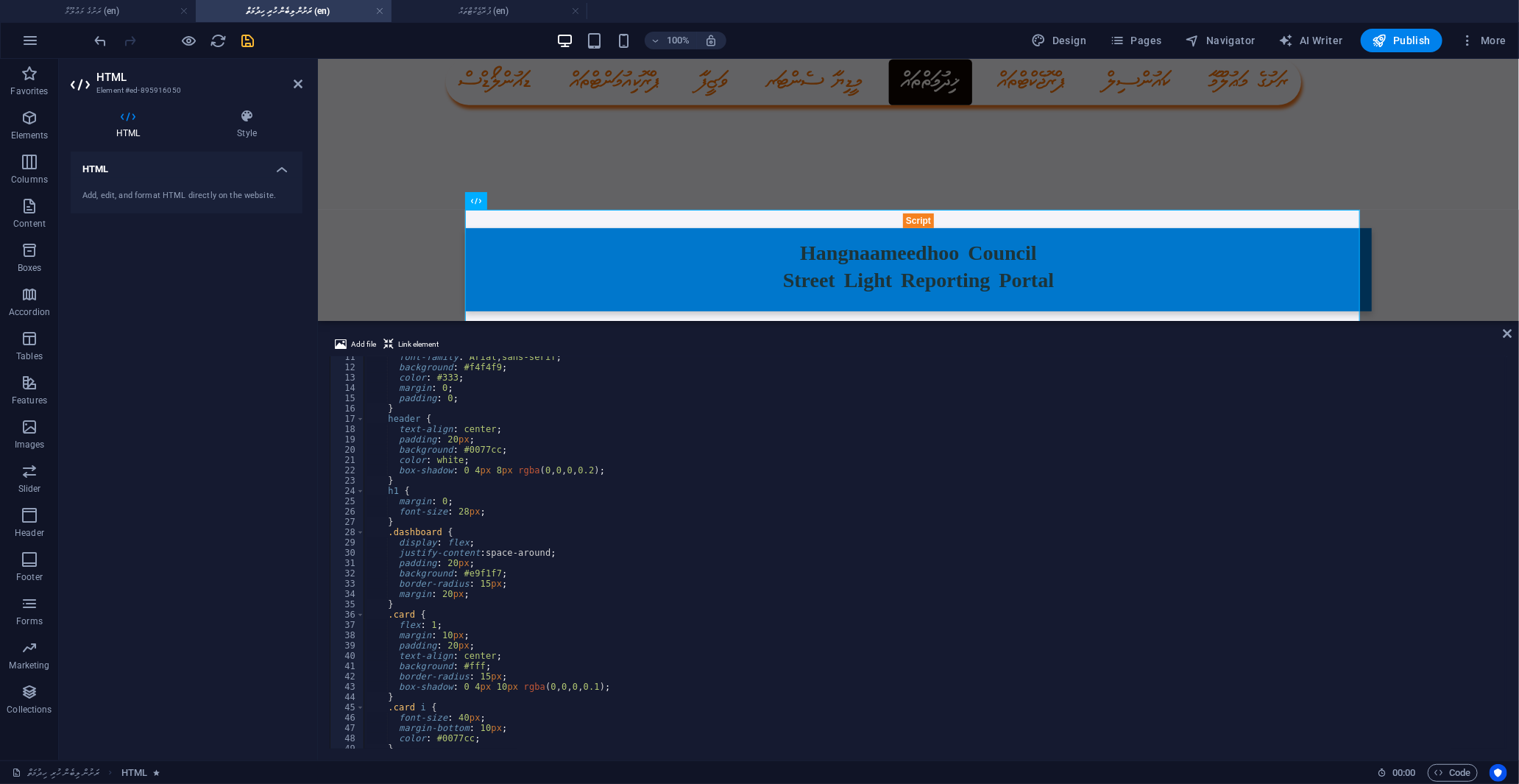
scroll to position [0, 0]
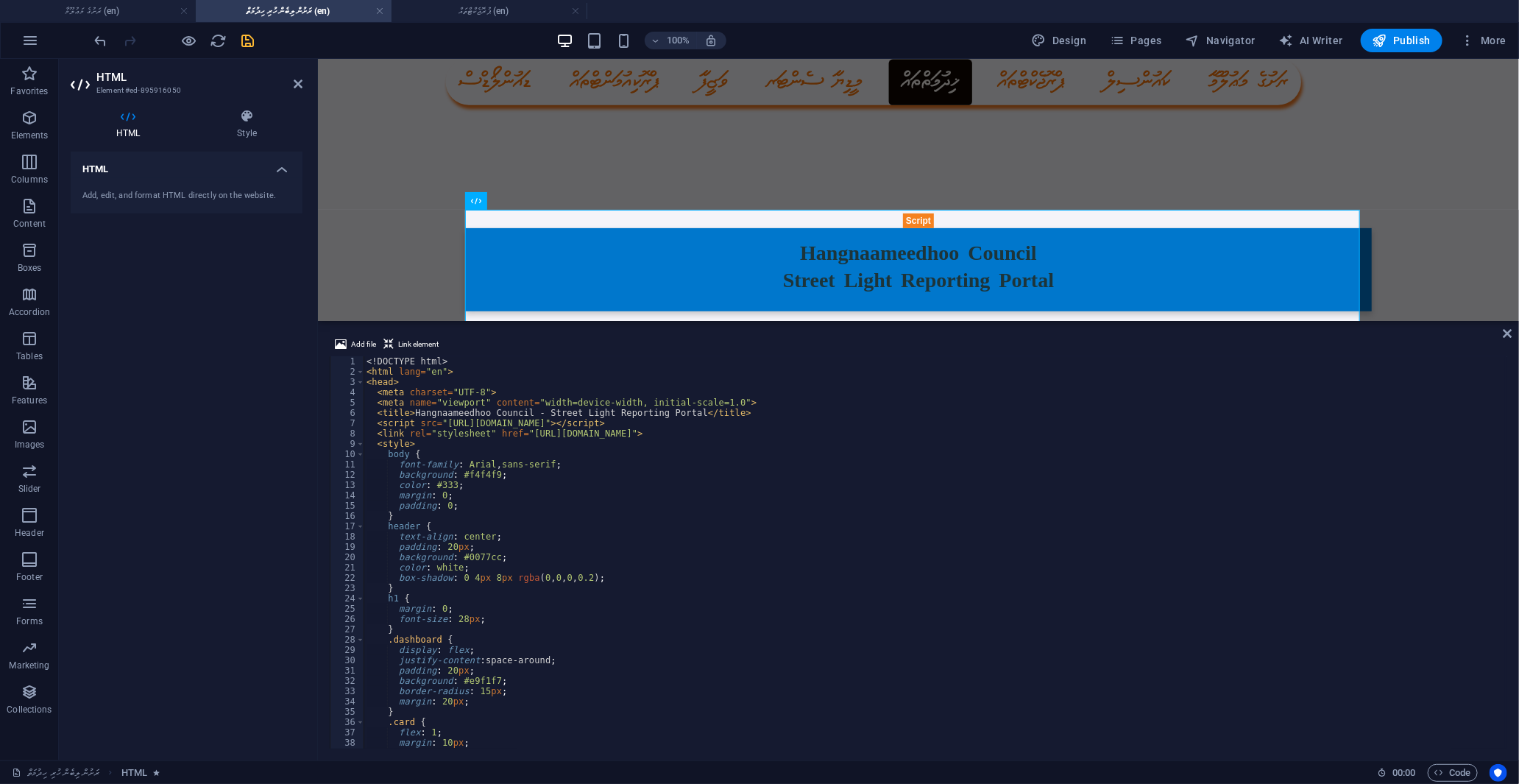
click at [521, 414] on div "<! DOCTYPE html > < html lang = "en" > < head > < meta charset = "UTF-8" > < me…" at bounding box center [934, 562] width 1141 height 412
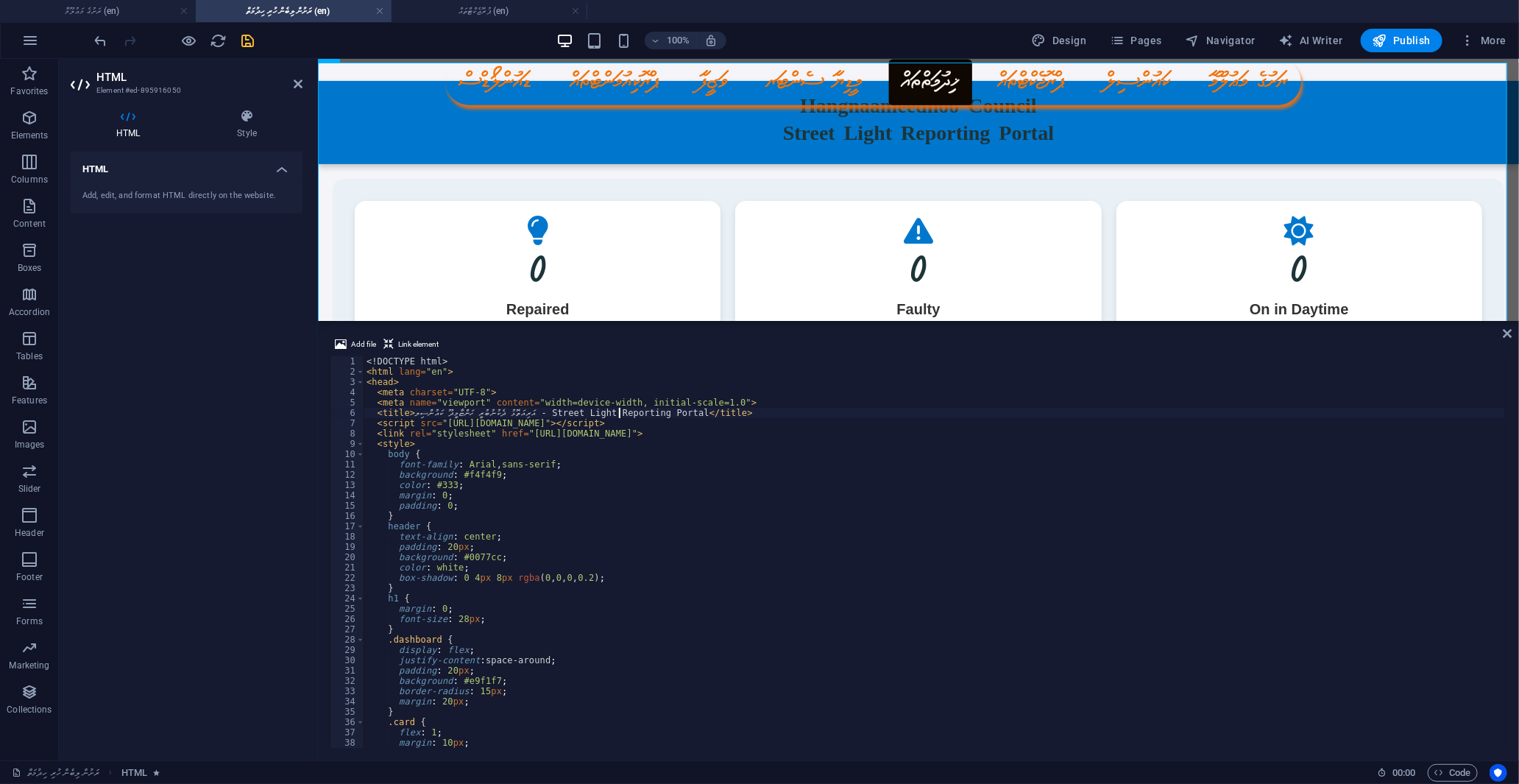
scroll to position [0, 13]
click at [966, 524] on div "<! DOCTYPE html > < html lang = "en" > < head > < meta charset = "UTF-8" > < me…" at bounding box center [934, 562] width 1141 height 412
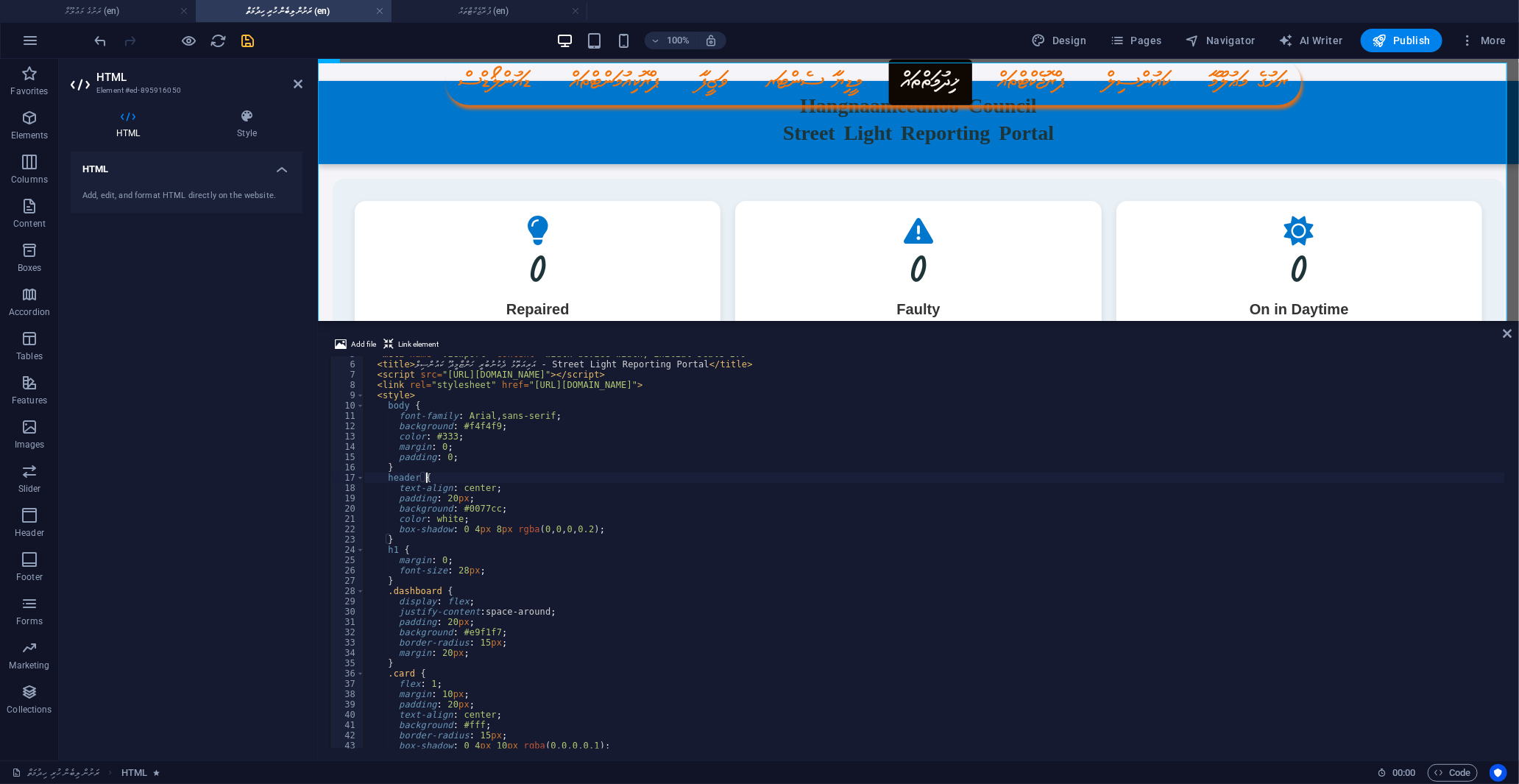
scroll to position [0, 0]
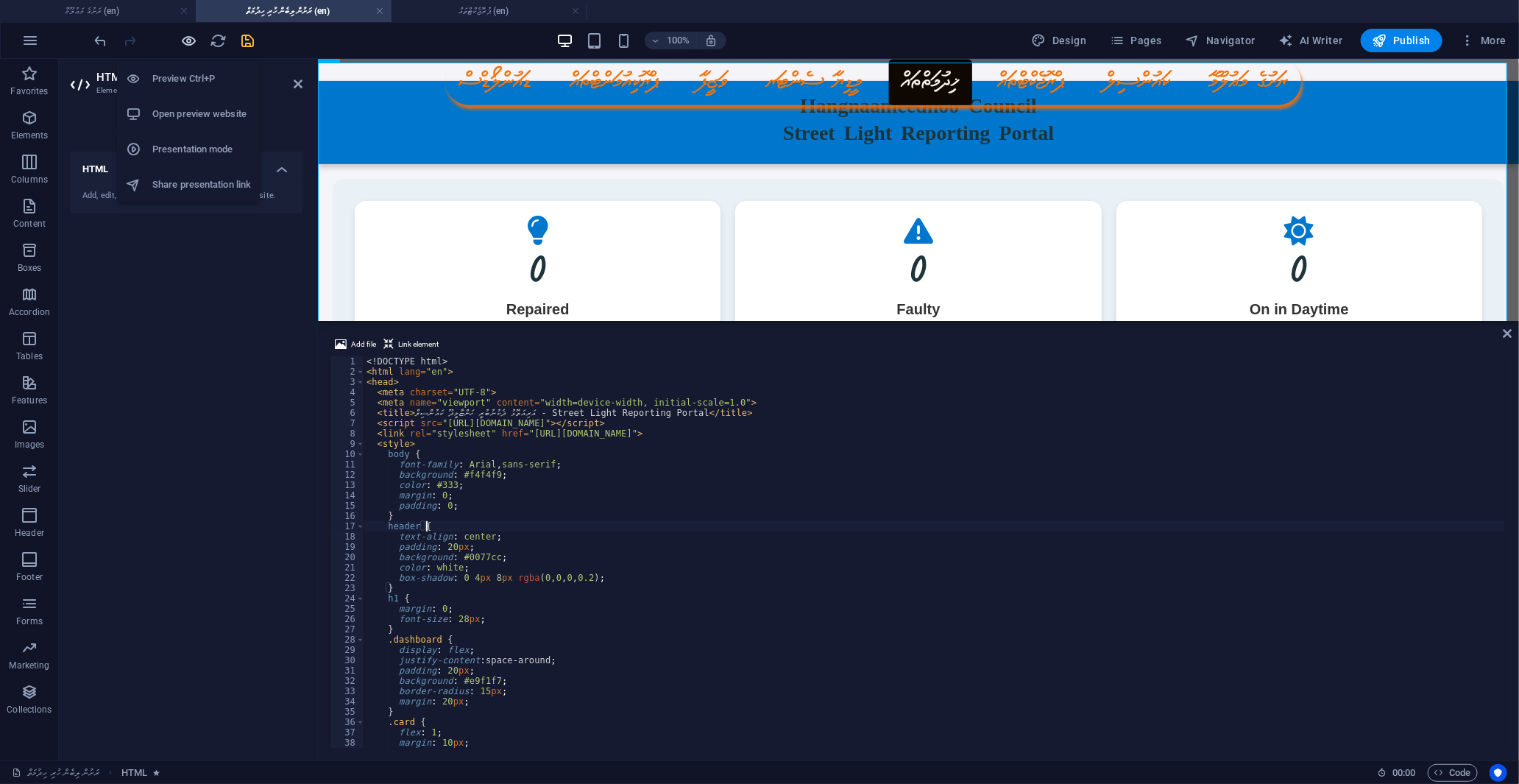
type textarea "header {"
click at [192, 38] on icon "button" at bounding box center [189, 41] width 17 height 17
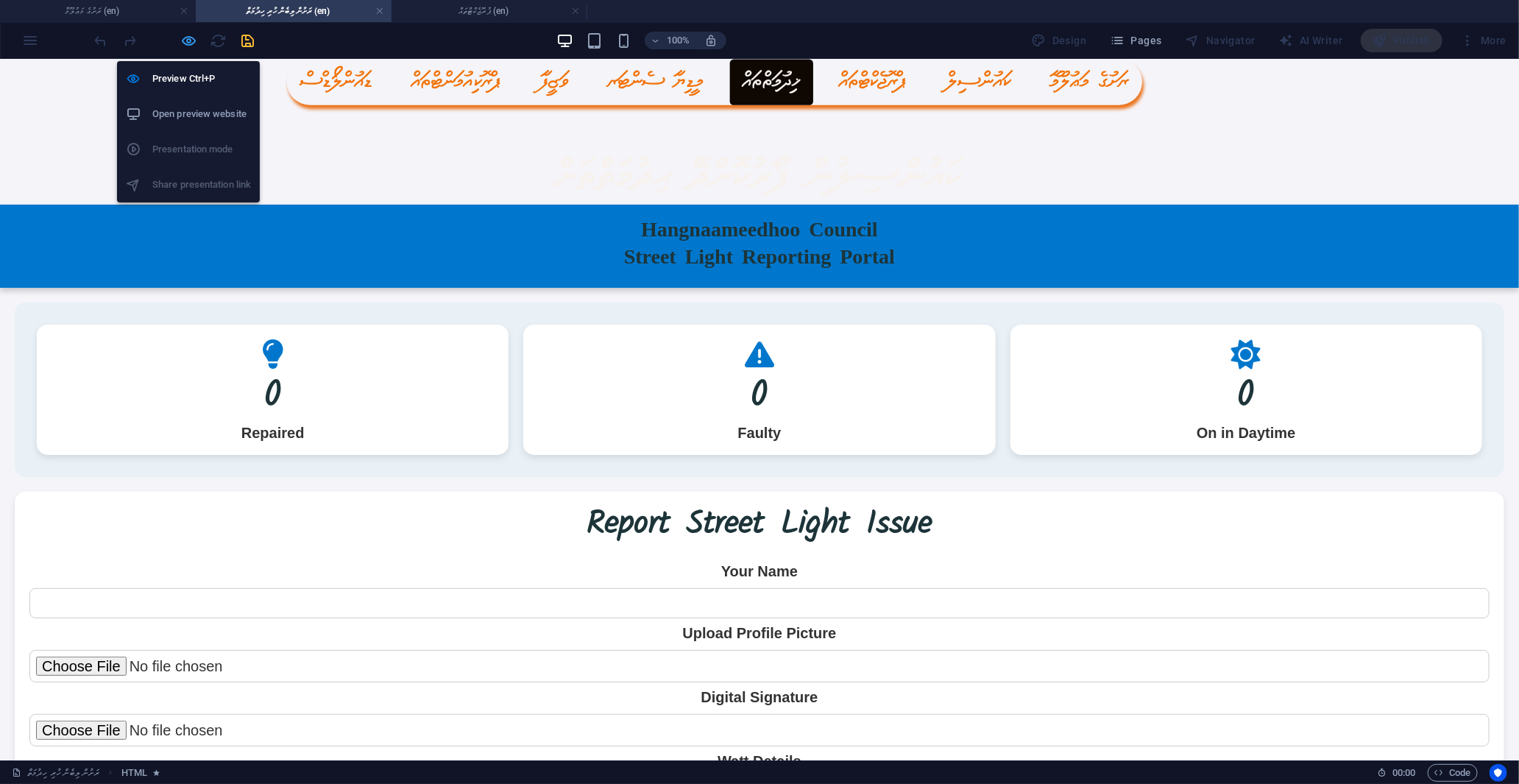
click at [192, 39] on icon "button" at bounding box center [189, 41] width 17 height 17
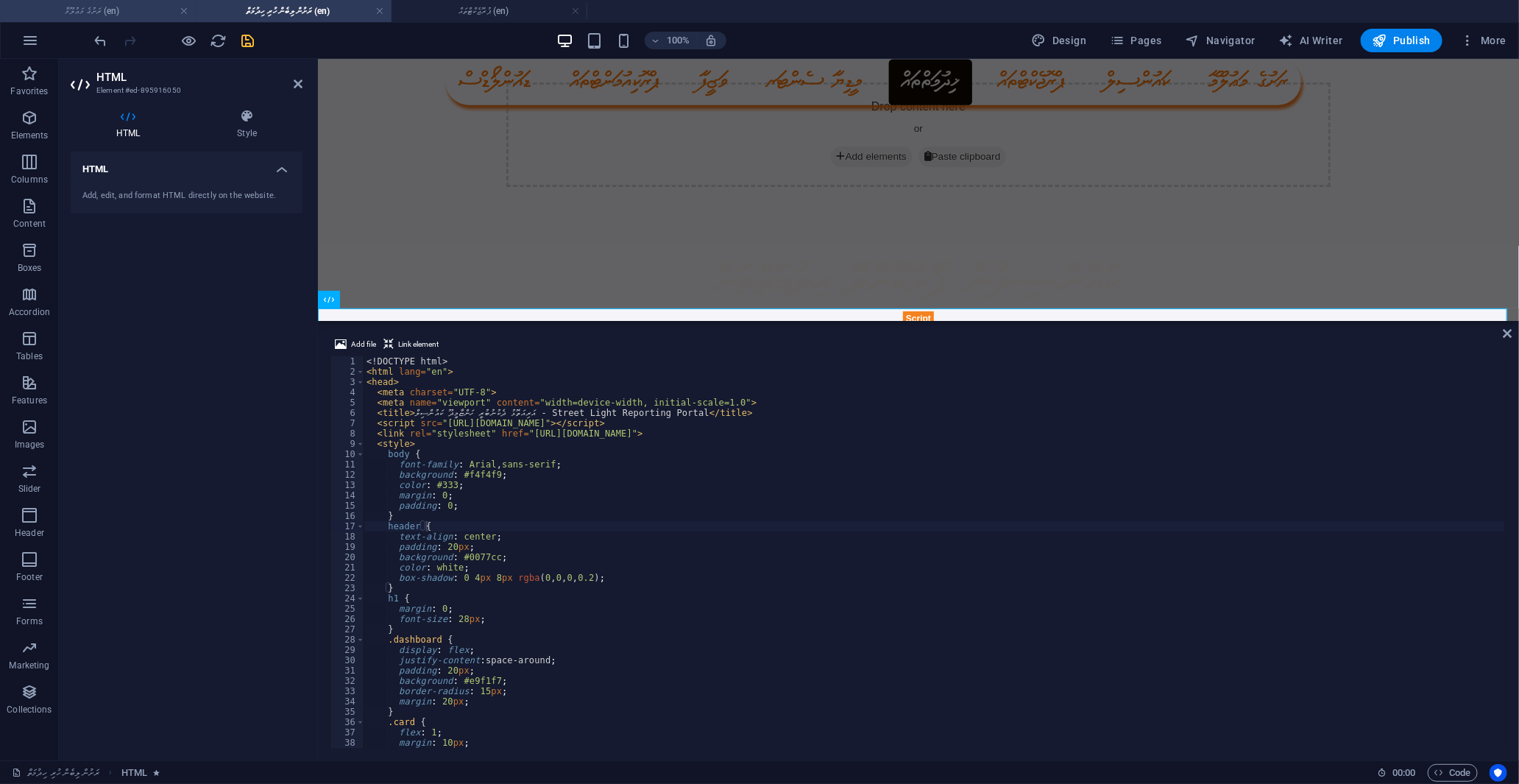
click at [104, 13] on h4 "ރަށުގެ މަޢުލޫމާ (en)" at bounding box center [97, 11] width 195 height 16
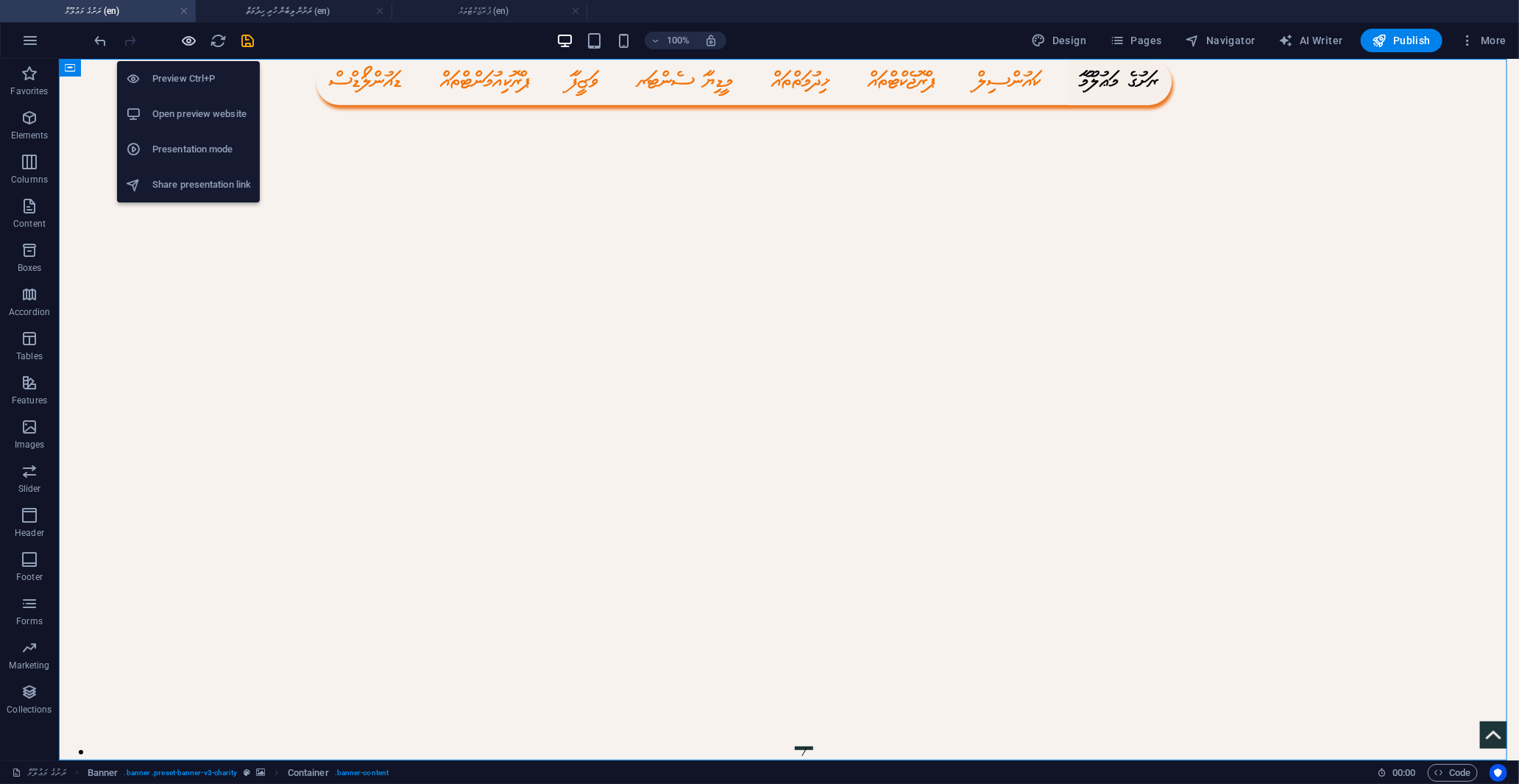
click at [187, 33] on icon "button" at bounding box center [189, 41] width 17 height 17
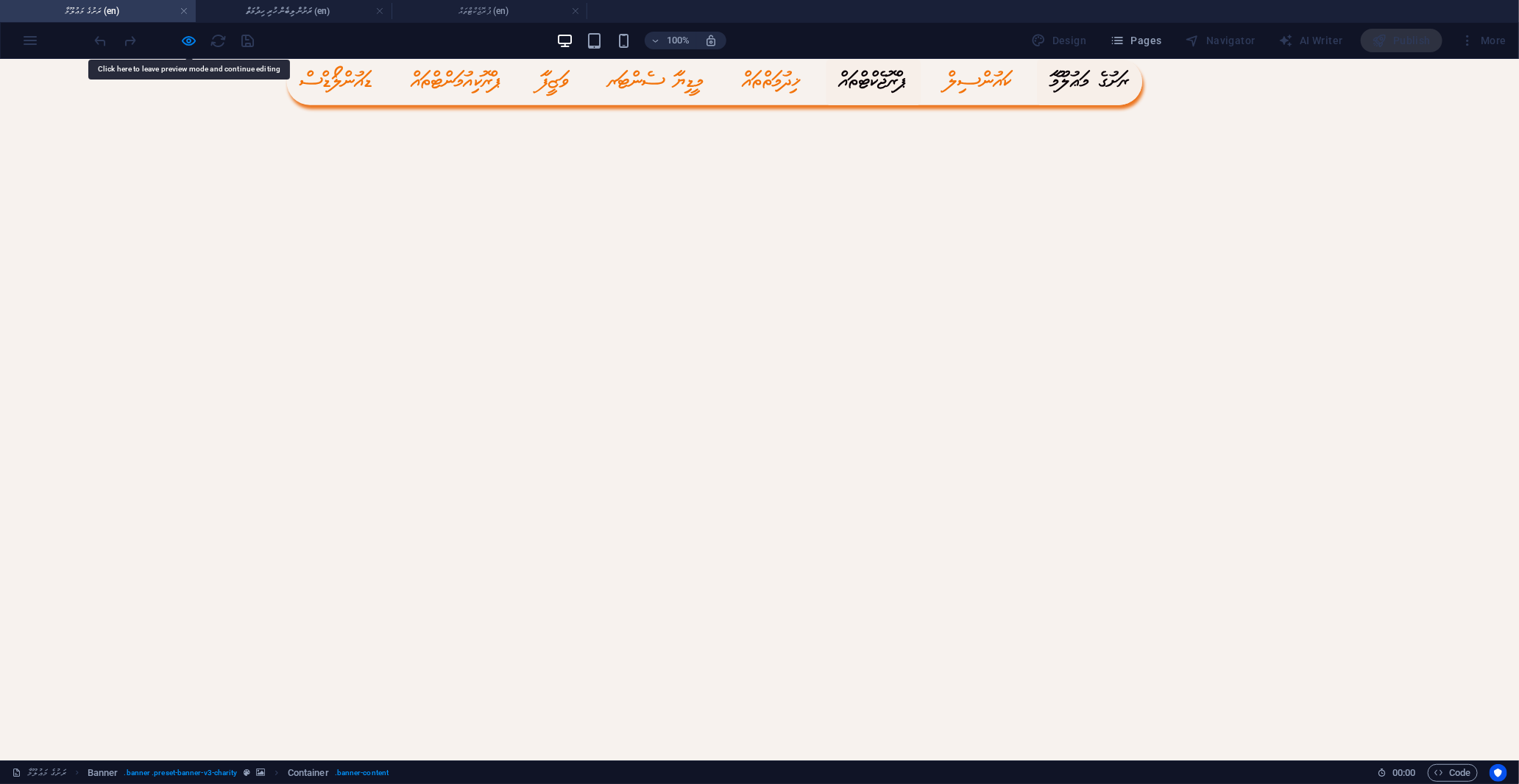
drag, startPoint x: 961, startPoint y: 78, endPoint x: 955, endPoint y: 75, distance: 6.7
click at [921, 75] on link "ޕްރޮޖެކްޓްތައް" at bounding box center [874, 81] width 95 height 47
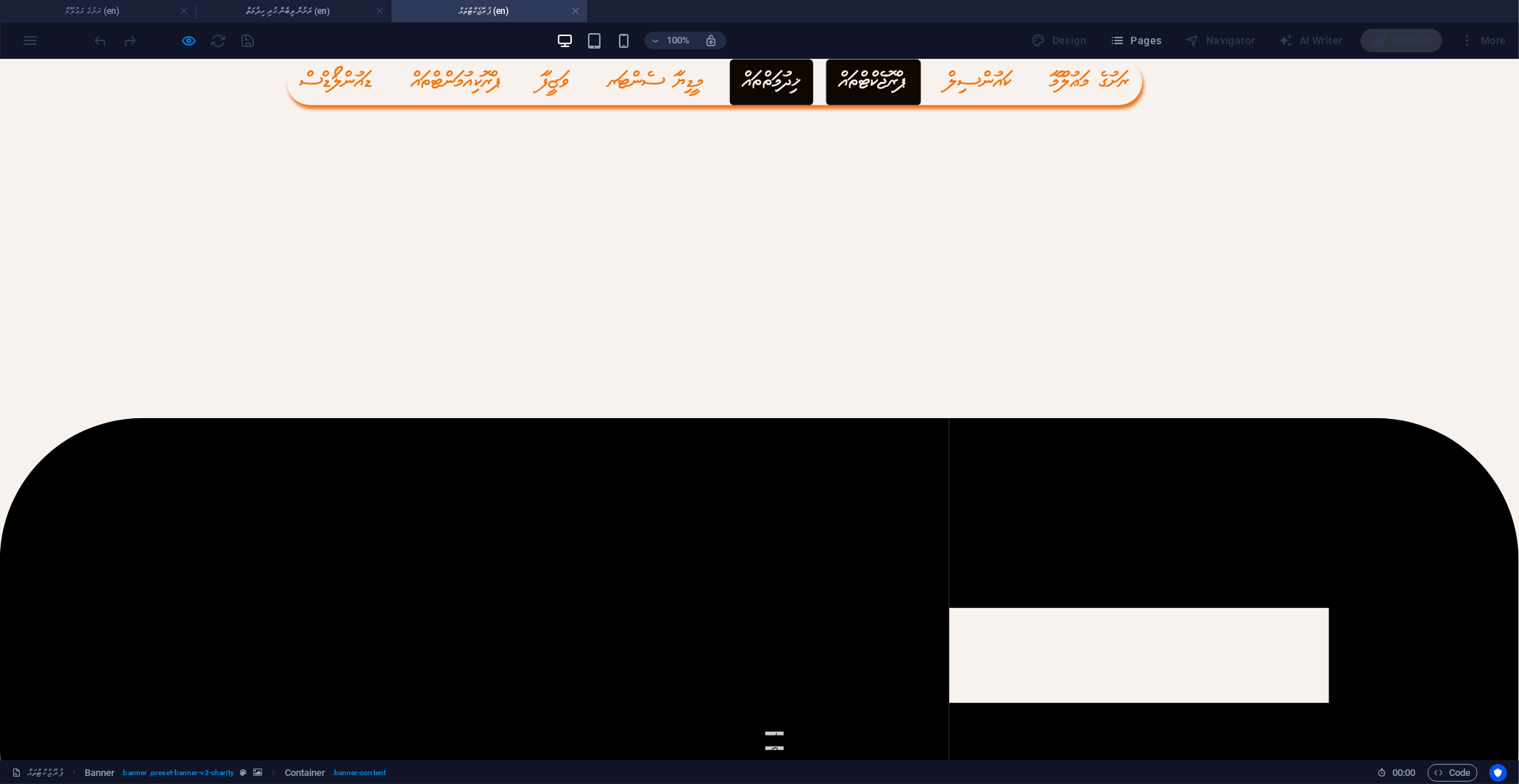
click at [813, 88] on link "ޚިދުމަތްތައް" at bounding box center [771, 81] width 83 height 47
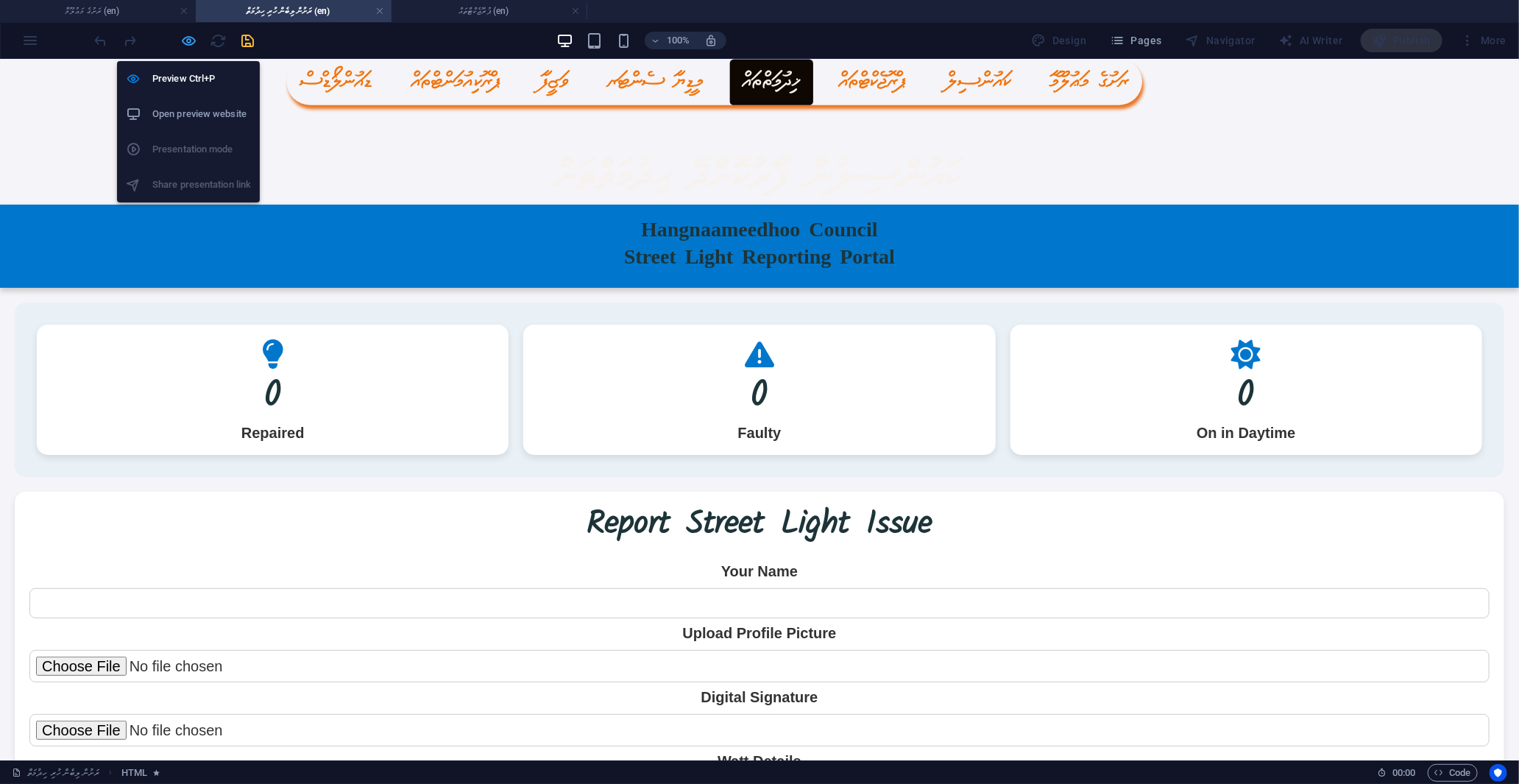
click at [191, 43] on icon "button" at bounding box center [189, 41] width 17 height 17
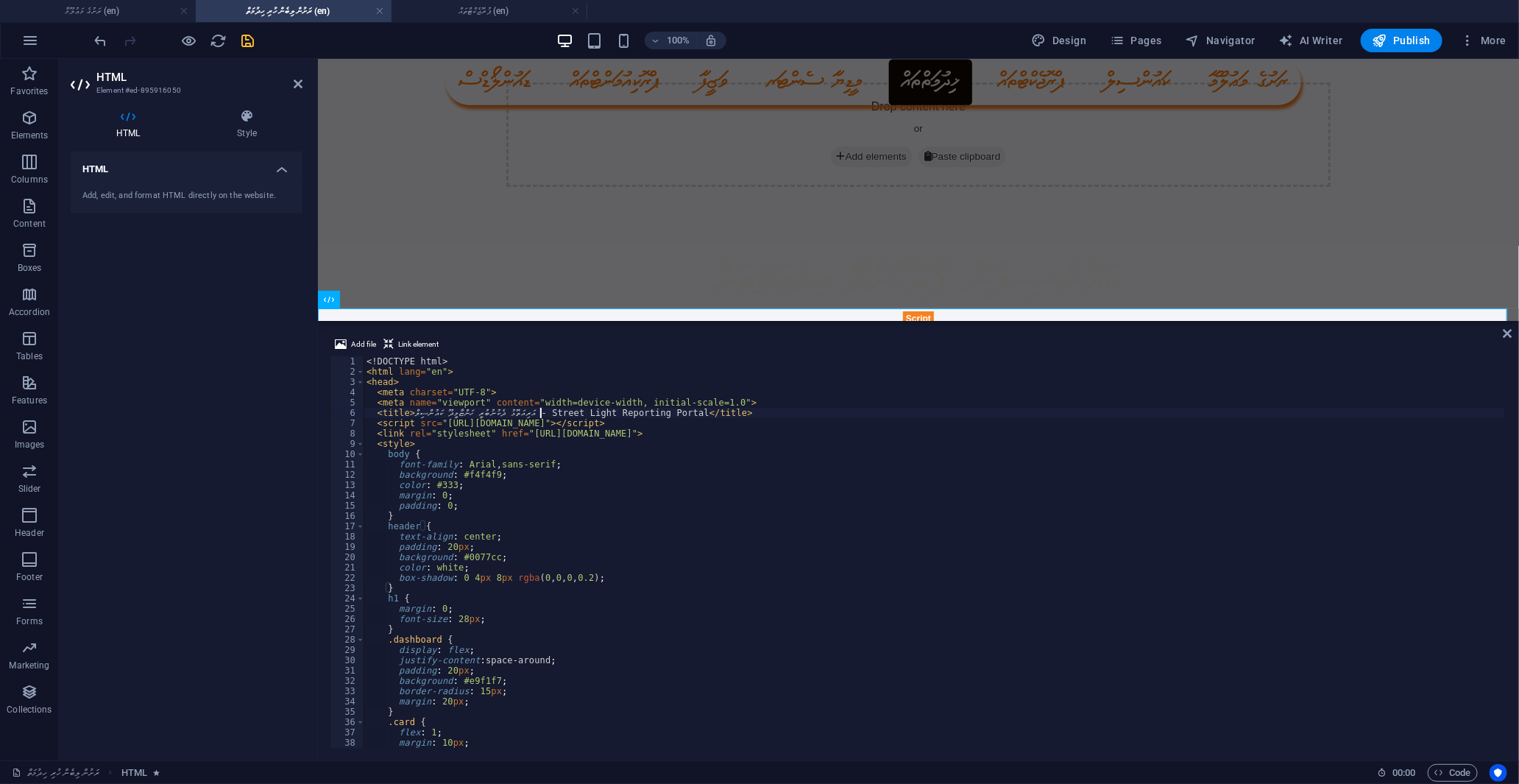
click at [541, 410] on div "<! DOCTYPE html > < html lang = "en" > < head > < meta charset = "UTF-8" > < me…" at bounding box center [934, 562] width 1141 height 412
click at [689, 412] on div "<! DOCTYPE html > < html lang = "en" > < head > < meta charset = "UTF-8" > < me…" at bounding box center [934, 562] width 1141 height 412
click at [692, 409] on div "<! DOCTYPE html > < html lang = "en" > < head > < meta charset = "UTF-8" > < me…" at bounding box center [934, 562] width 1141 height 412
click at [692, 412] on div "<! DOCTYPE html > < html lang = "en" > < head > < meta charset = "UTF-8" > < me…" at bounding box center [934, 562] width 1141 height 412
click at [483, 464] on div "<! DOCTYPE html > < html lang = "en" > < head > < meta charset = "UTF-8" > < me…" at bounding box center [934, 562] width 1141 height 412
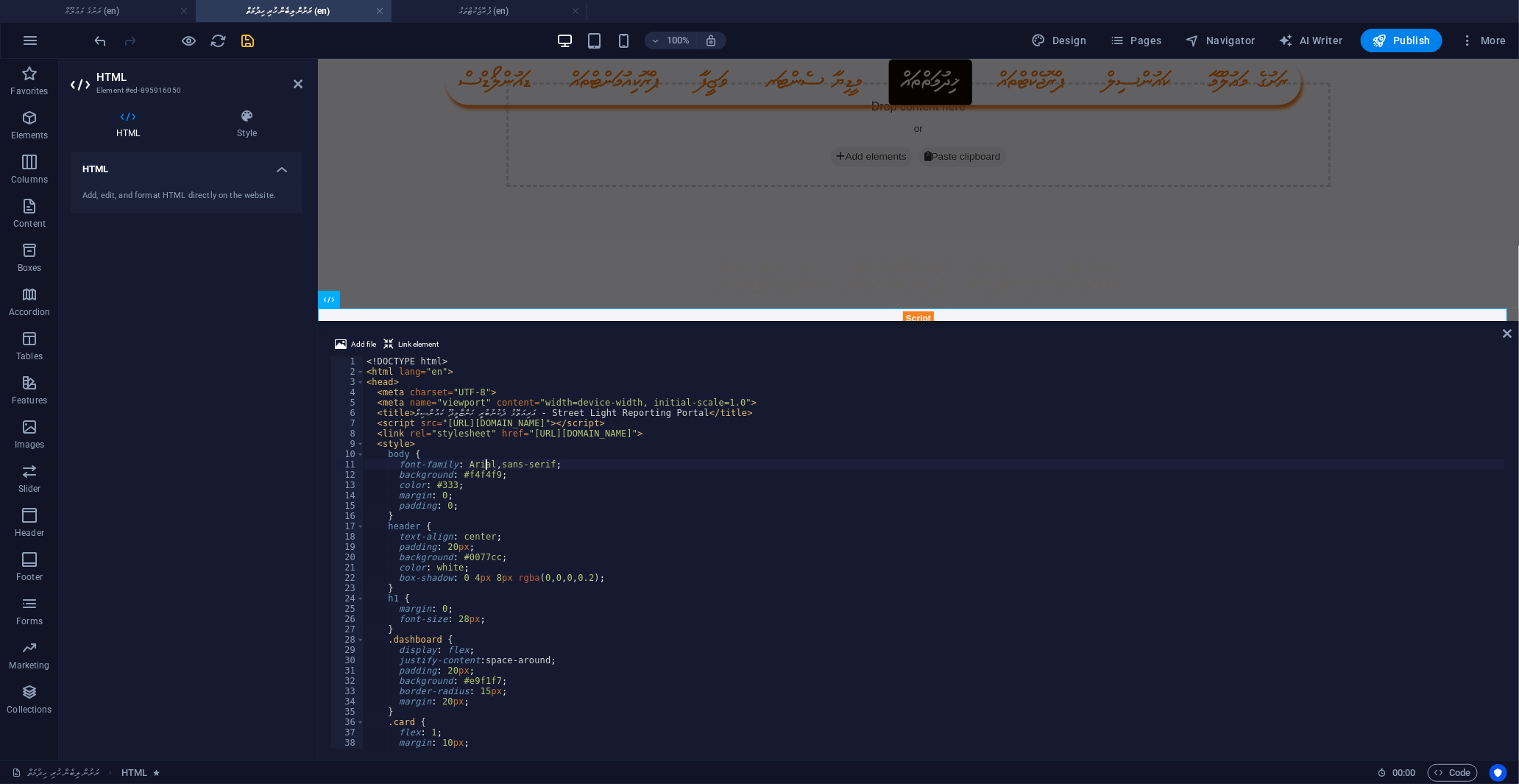
click at [484, 461] on div "<! DOCTYPE html > < html lang = "en" > < head > < meta charset = "UTF-8" > < me…" at bounding box center [934, 562] width 1141 height 412
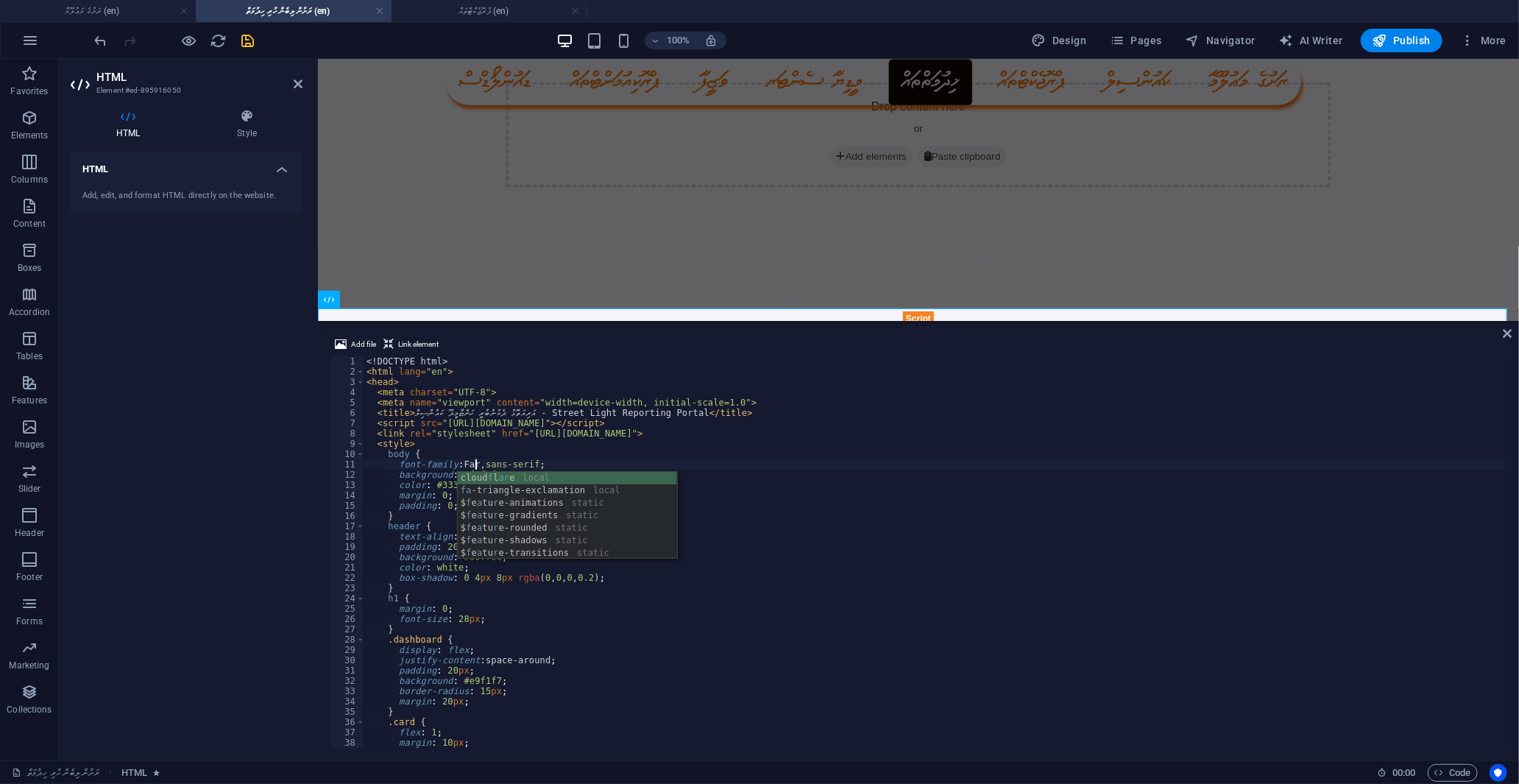
scroll to position [0, 10]
type textarea "font-family: F, sans-serif;"
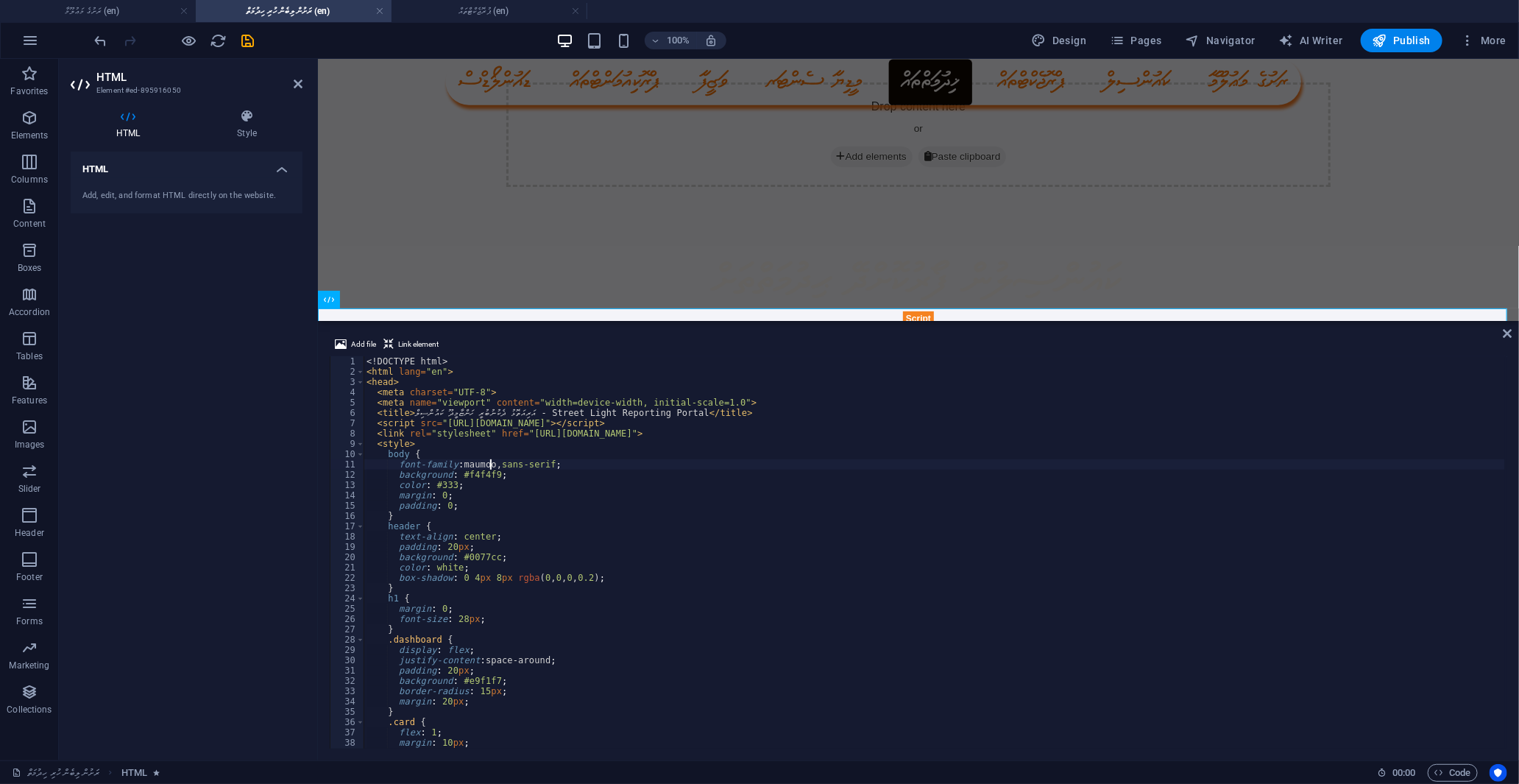
scroll to position [0, 10]
click at [619, 451] on div "<! DOCTYPE html > < html lang = "en" > < head > < meta charset = "UTF-8" > < me…" at bounding box center [934, 562] width 1141 height 412
type textarea "body {"
click at [249, 114] on icon at bounding box center [247, 116] width 111 height 15
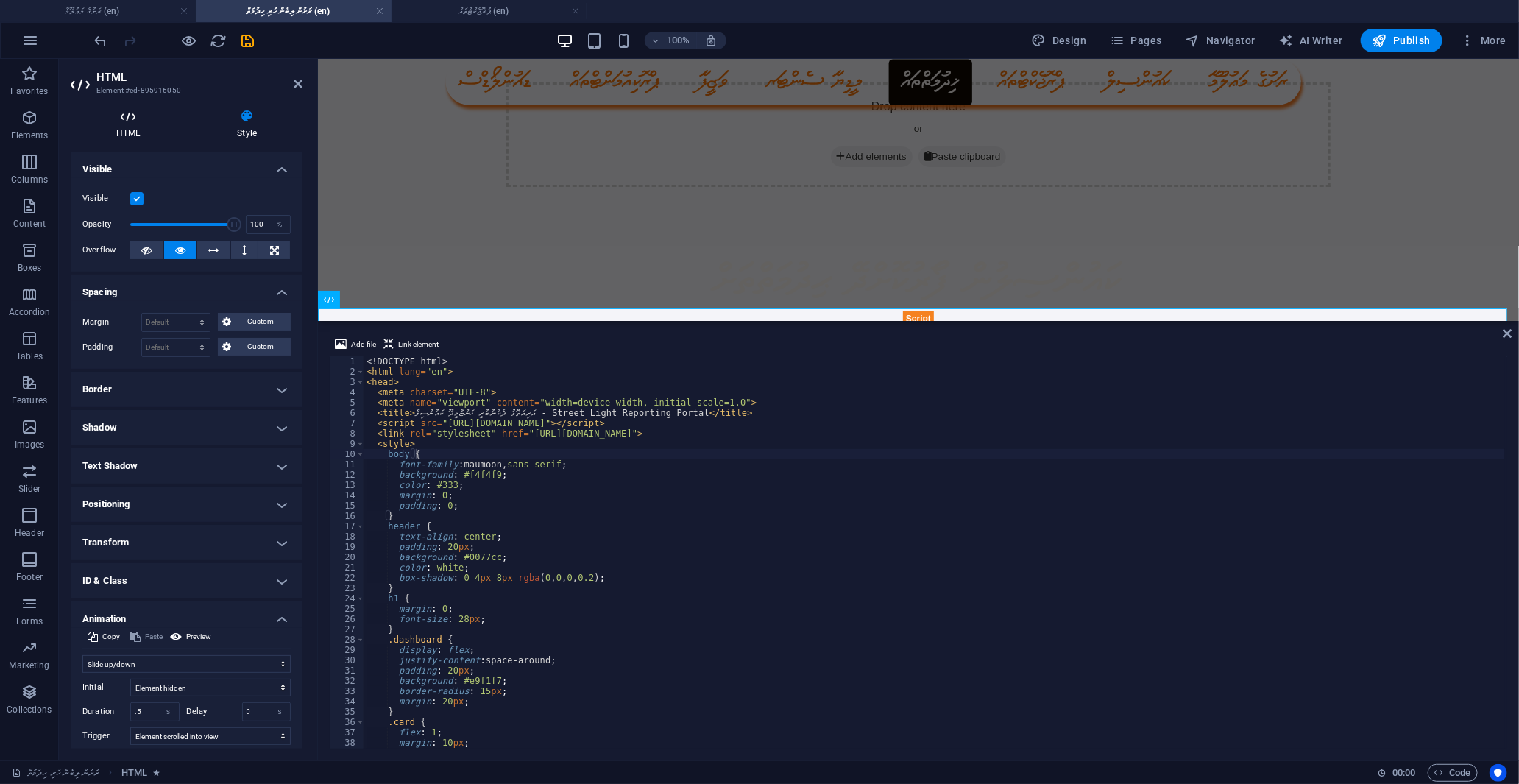
click at [134, 122] on icon at bounding box center [128, 116] width 115 height 15
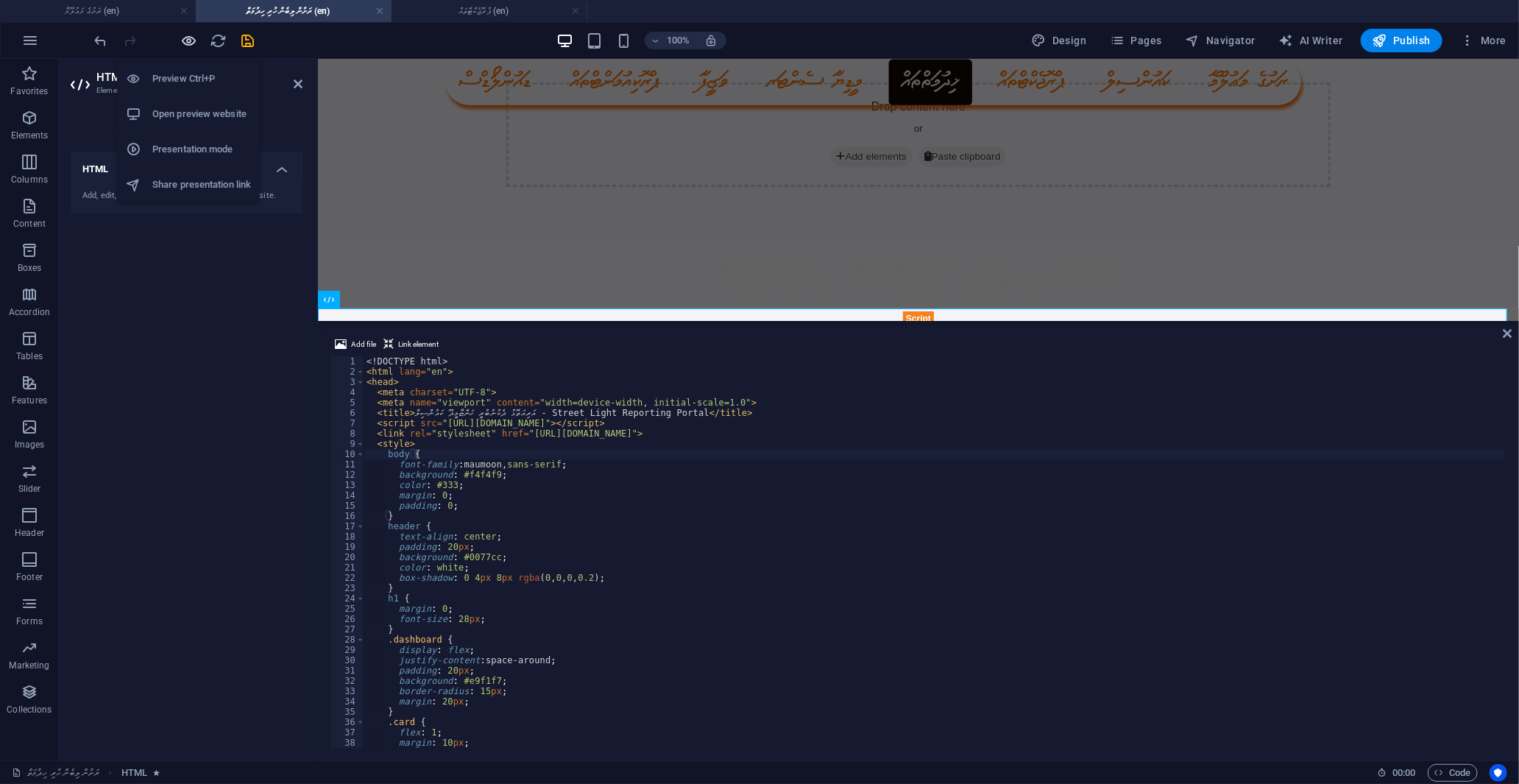
click at [189, 34] on icon "button" at bounding box center [189, 41] width 17 height 17
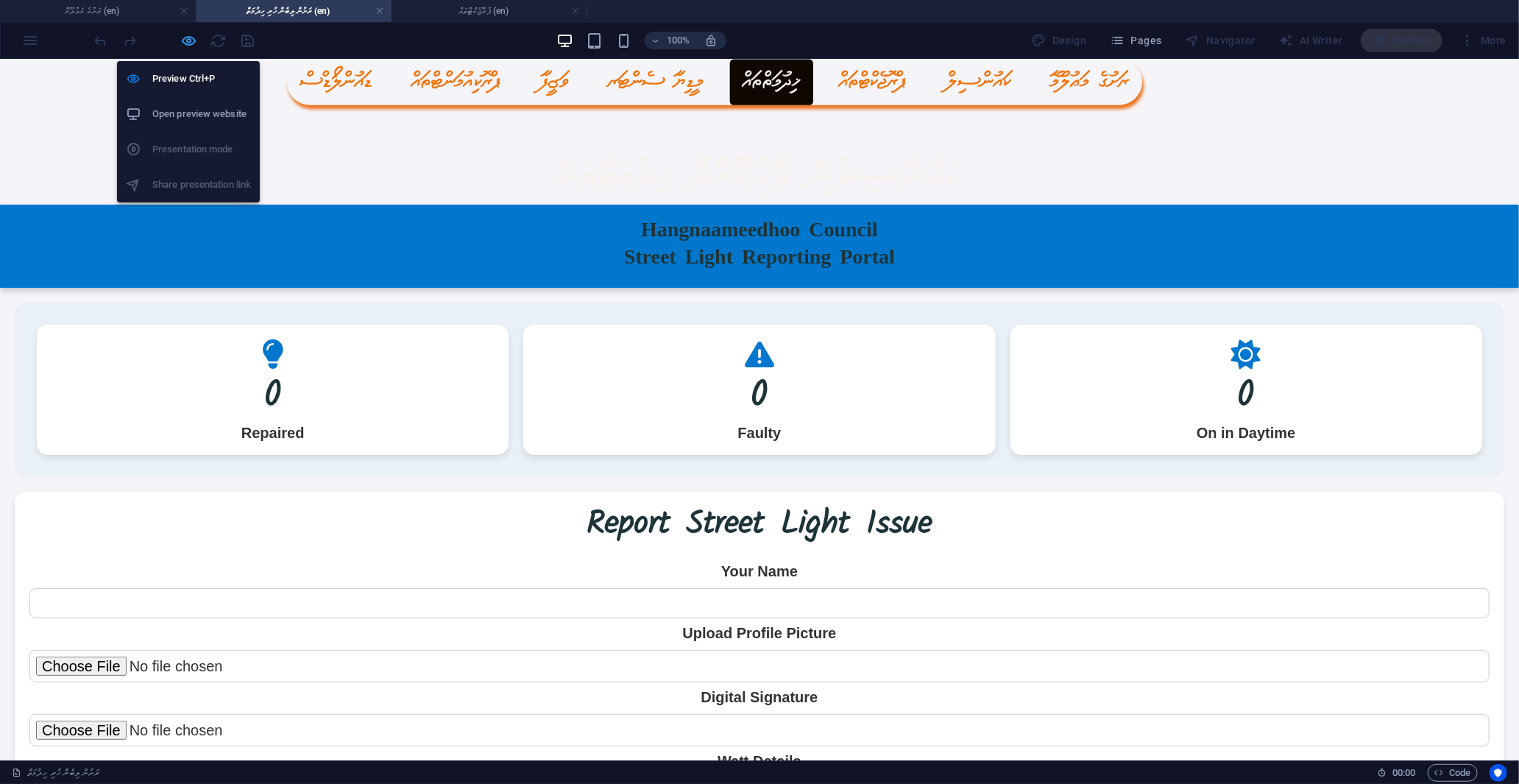
click at [194, 38] on icon "button" at bounding box center [189, 41] width 17 height 17
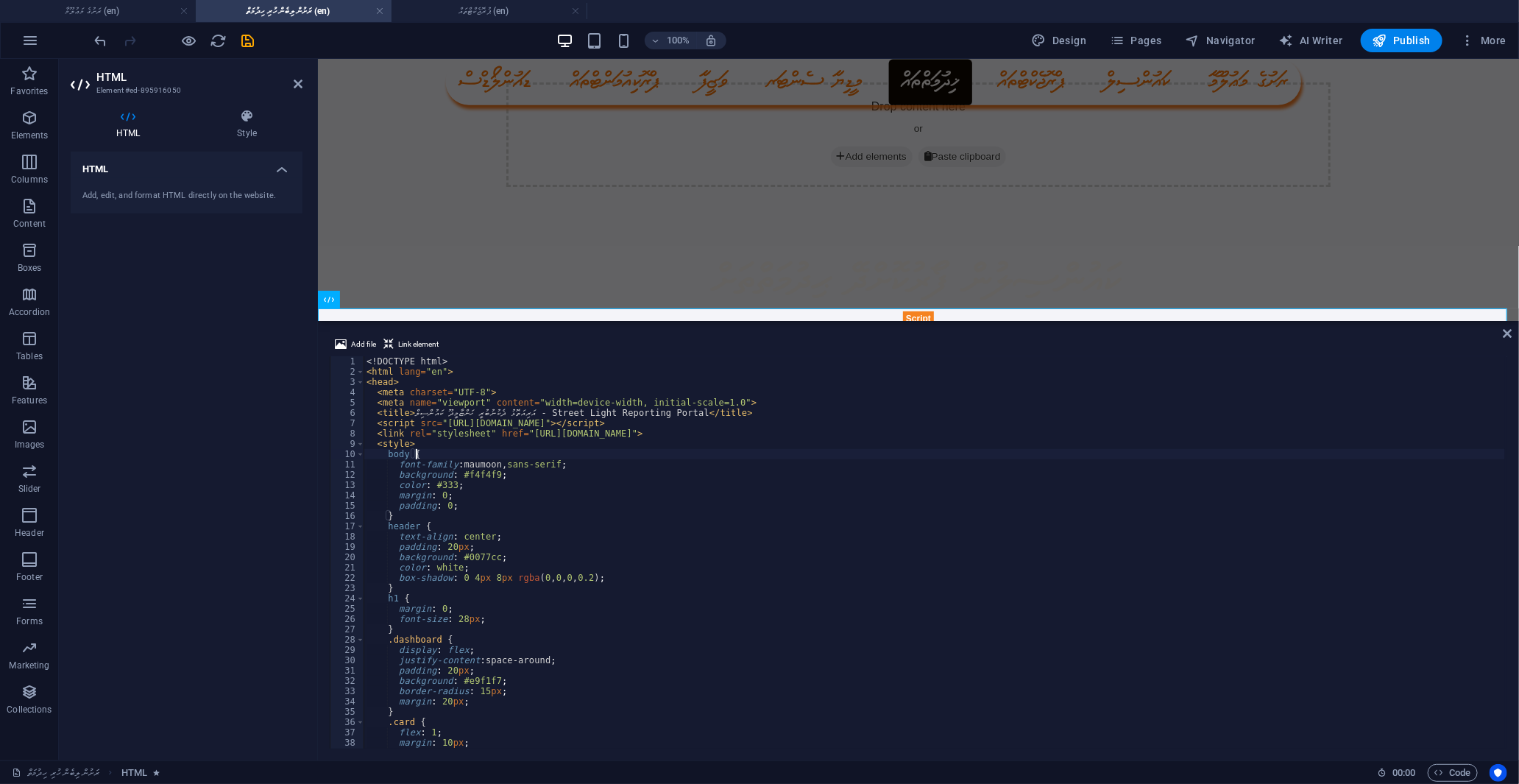
click at [496, 462] on div "<! DOCTYPE html > < html lang = "en" > < head > < meta charset = "UTF-8" > < me…" at bounding box center [934, 562] width 1141 height 412
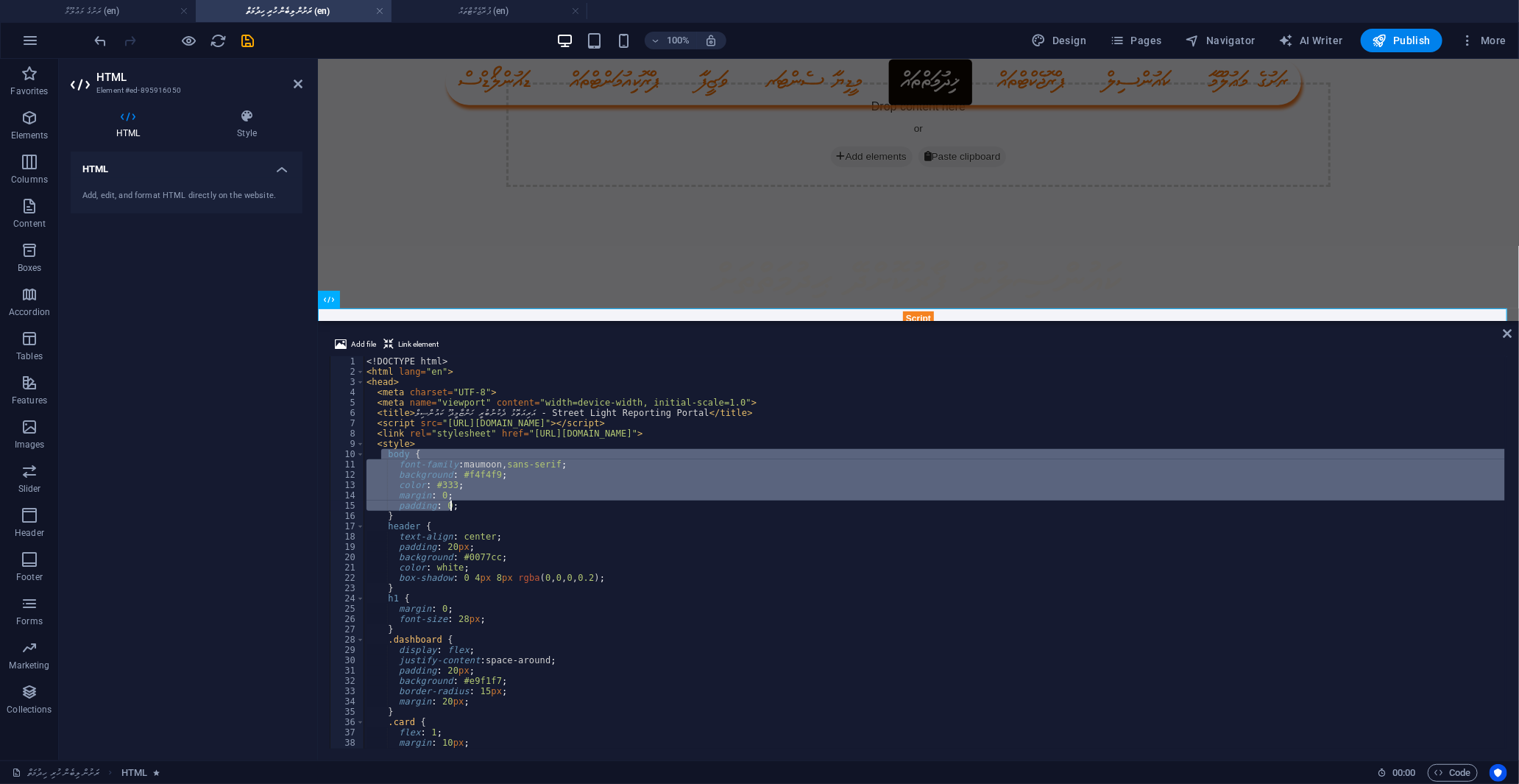
drag, startPoint x: 381, startPoint y: 453, endPoint x: 505, endPoint y: 508, distance: 135.7
click at [505, 508] on div "<! DOCTYPE html > < html lang = "en" > < head > < meta charset = "UTF-8" > < me…" at bounding box center [934, 562] width 1141 height 412
click at [464, 498] on div "<! DOCTYPE html > < html lang = "en" > < head > < meta charset = "UTF-8" > < me…" at bounding box center [934, 552] width 1141 height 392
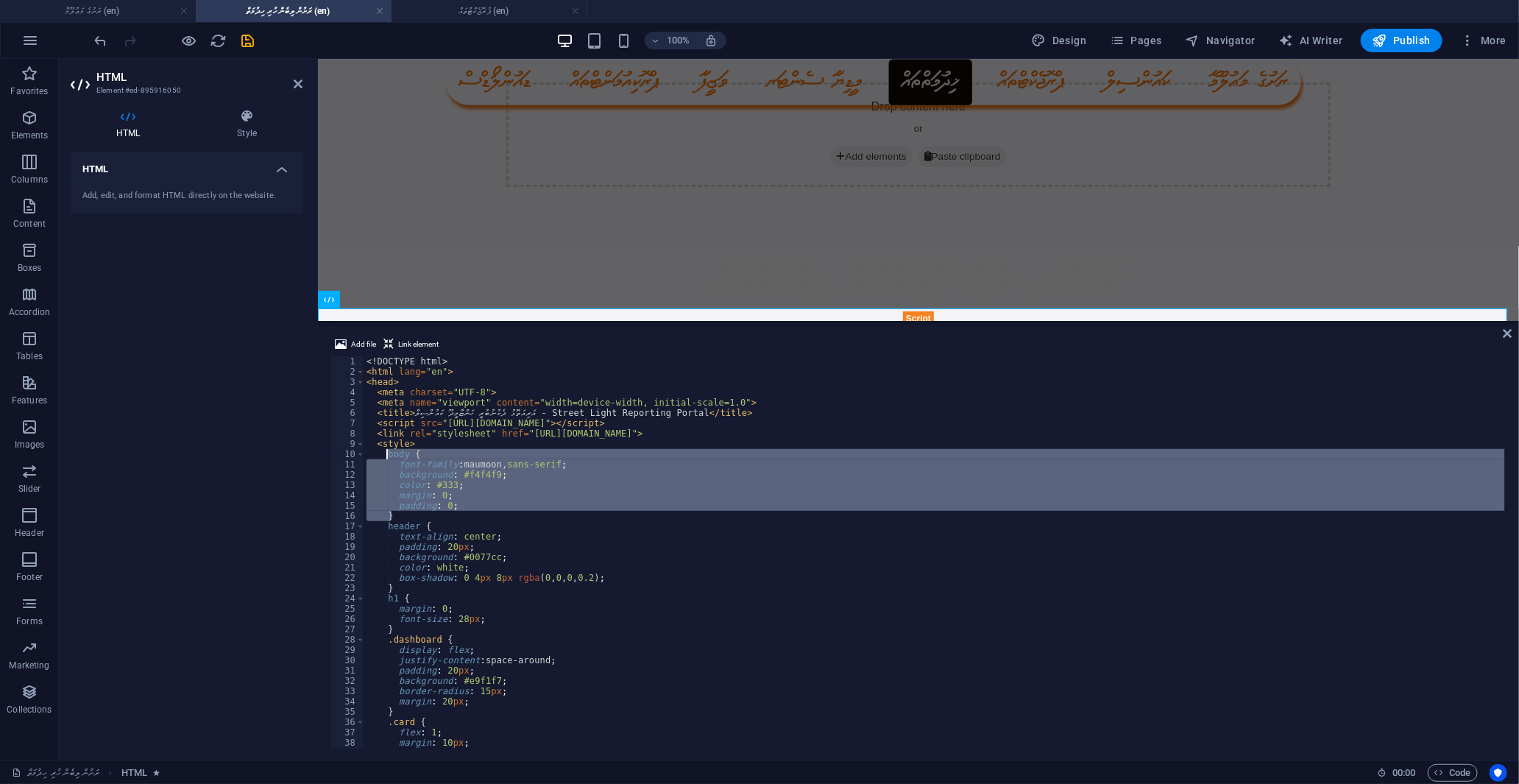
drag, startPoint x: 396, startPoint y: 516, endPoint x: 387, endPoint y: 455, distance: 61.7
click at [387, 455] on div "<! DOCTYPE html > < html lang = "en" > < head > < meta charset = "UTF-8" > < me…" at bounding box center [934, 562] width 1141 height 412
paste textarea "}"
type textarea "}"
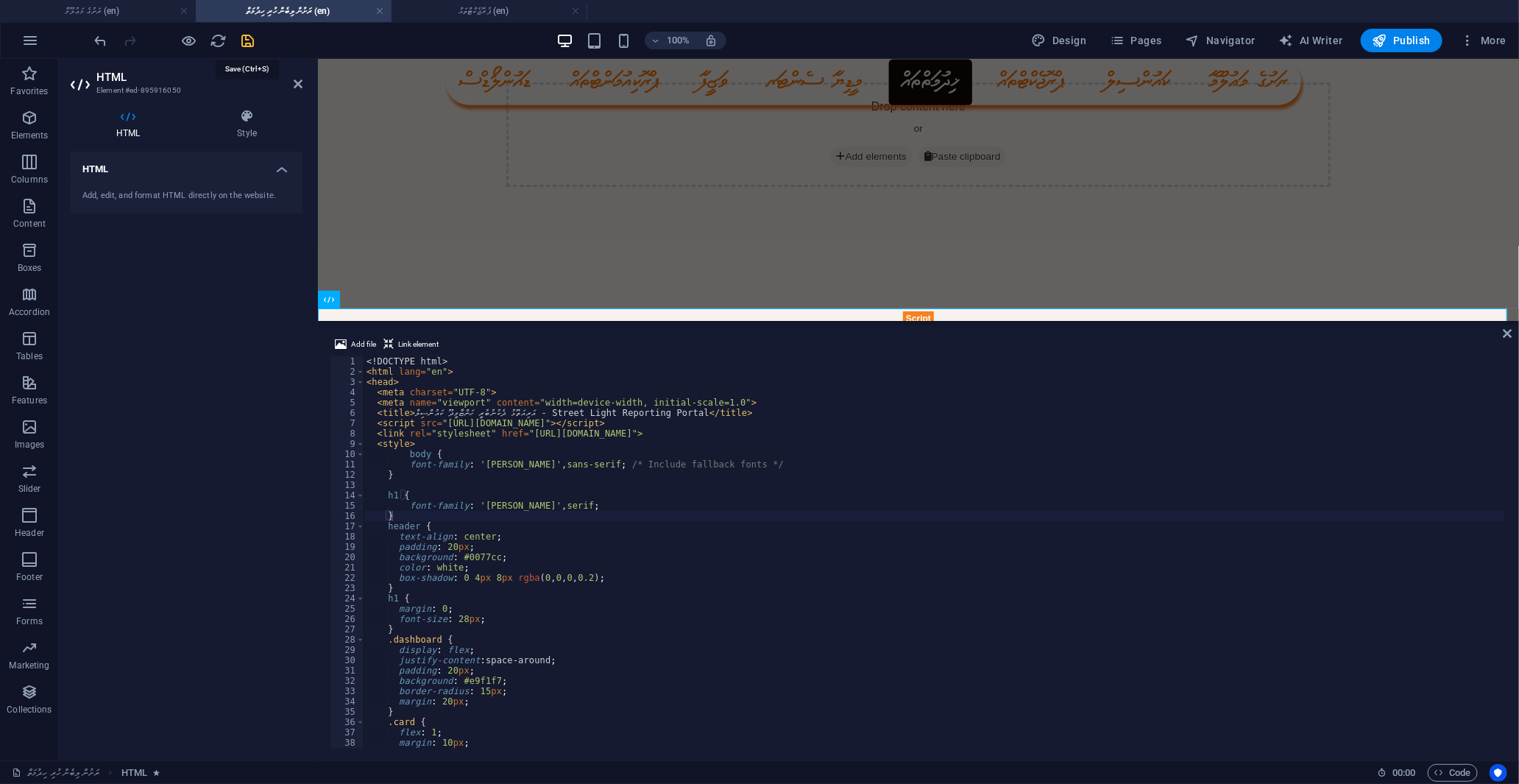
click at [253, 45] on icon "save" at bounding box center [248, 41] width 17 height 17
click at [200, 35] on div at bounding box center [175, 41] width 165 height 24
click at [189, 37] on icon "button" at bounding box center [189, 41] width 17 height 17
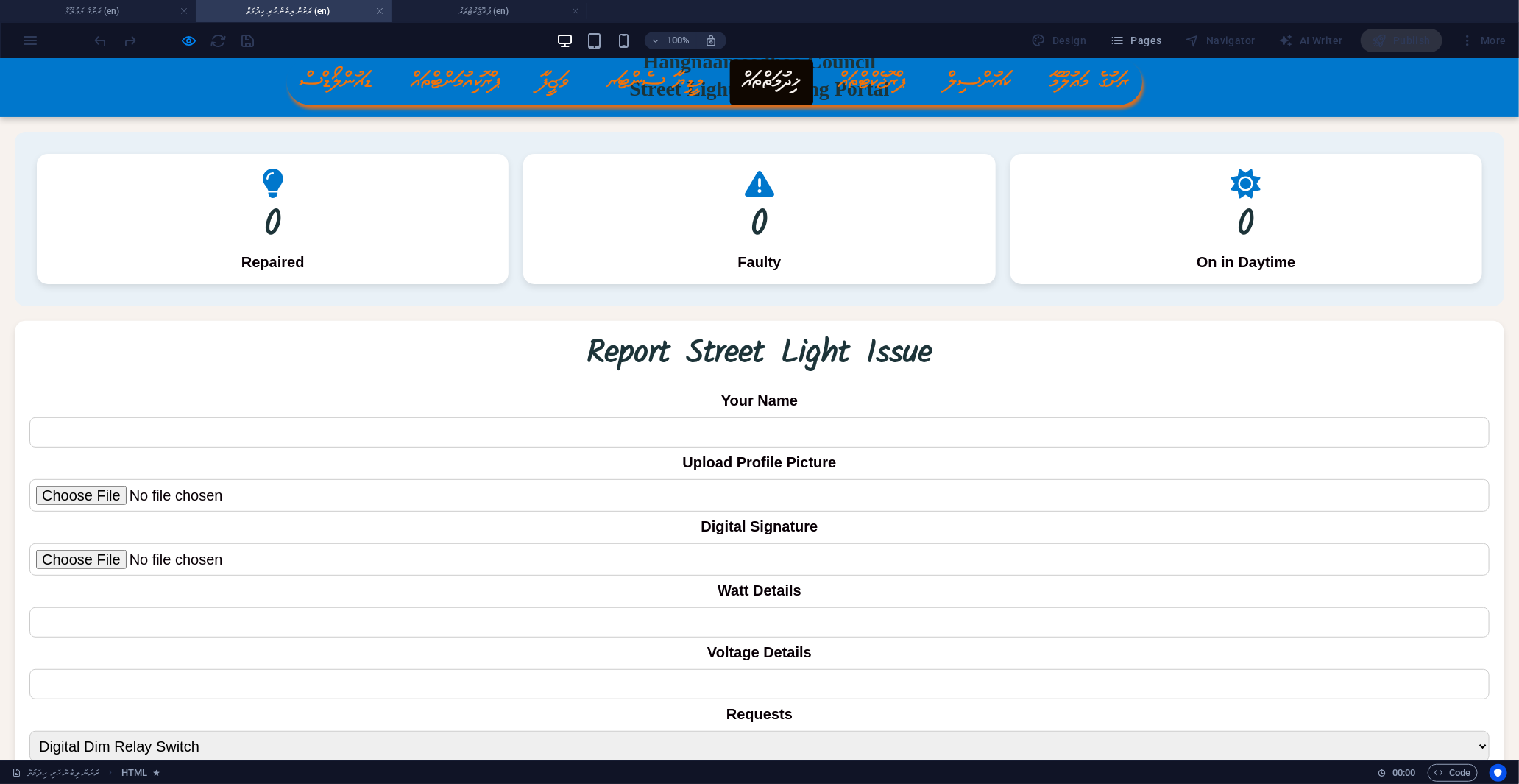
scroll to position [327, 0]
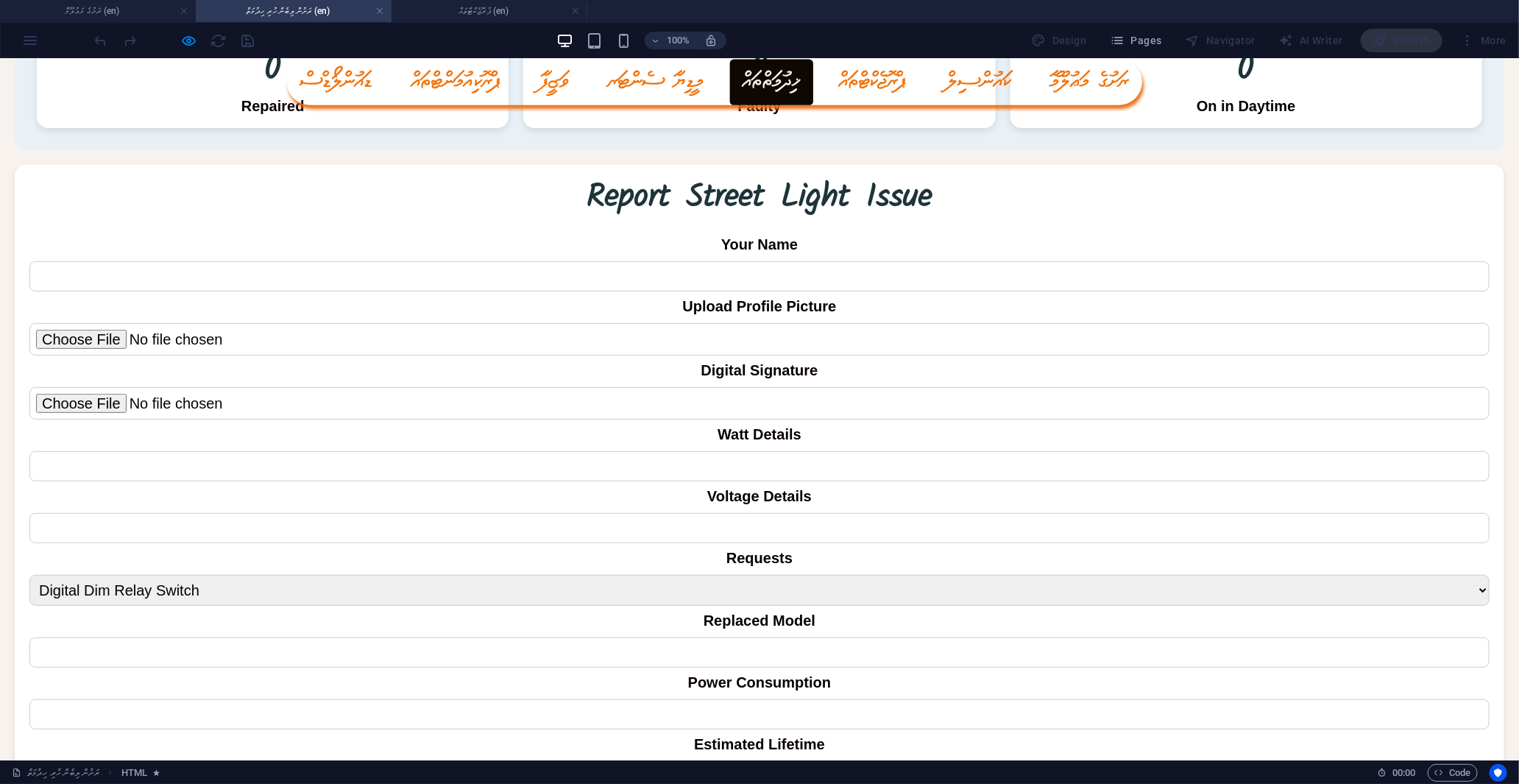
click at [166, 272] on input "text" at bounding box center [760, 276] width 1461 height 30
type input "ރަށުގެ މަޢުލޫމާ"
click at [285, 335] on input "file" at bounding box center [760, 338] width 1461 height 33
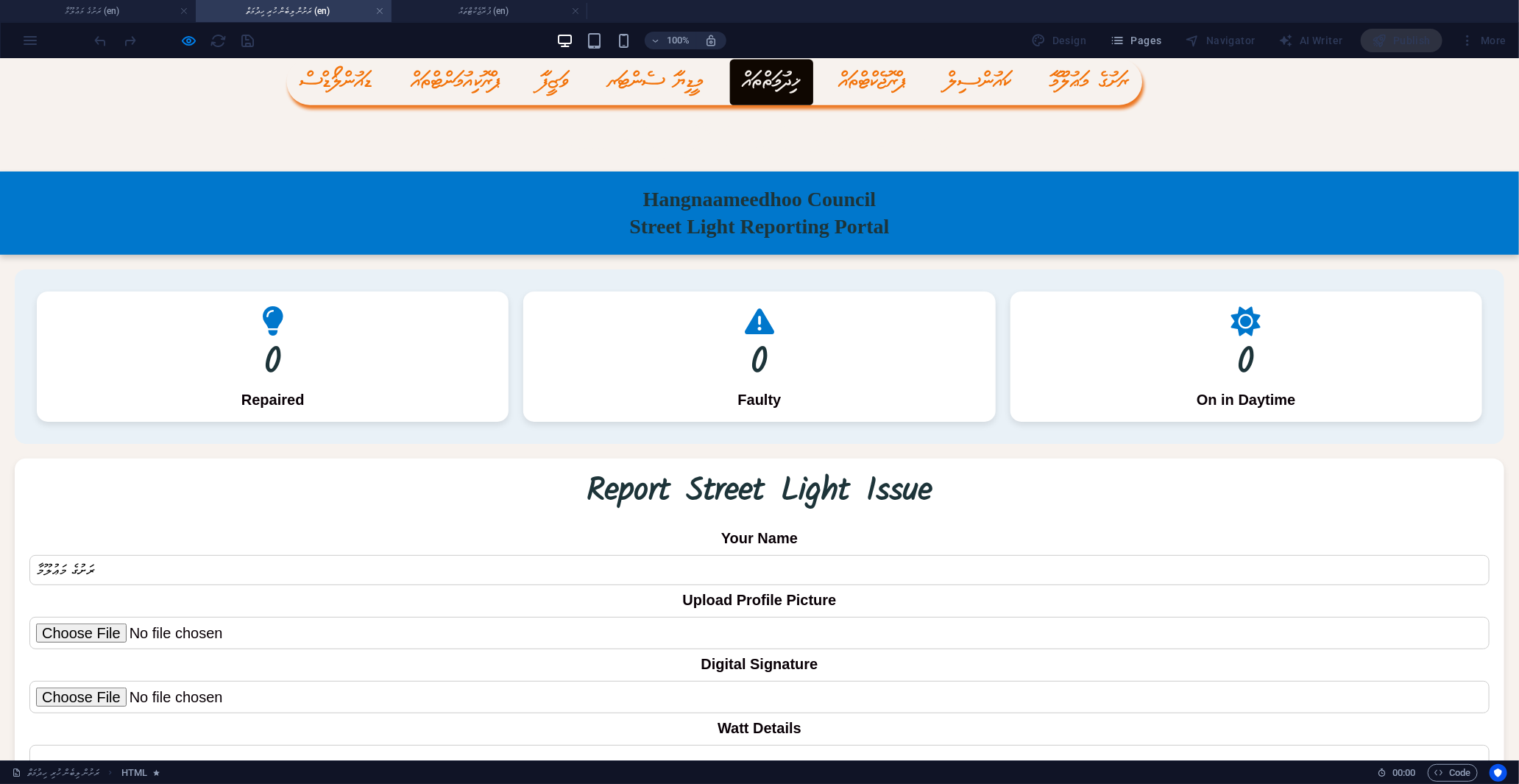
scroll to position [0, 0]
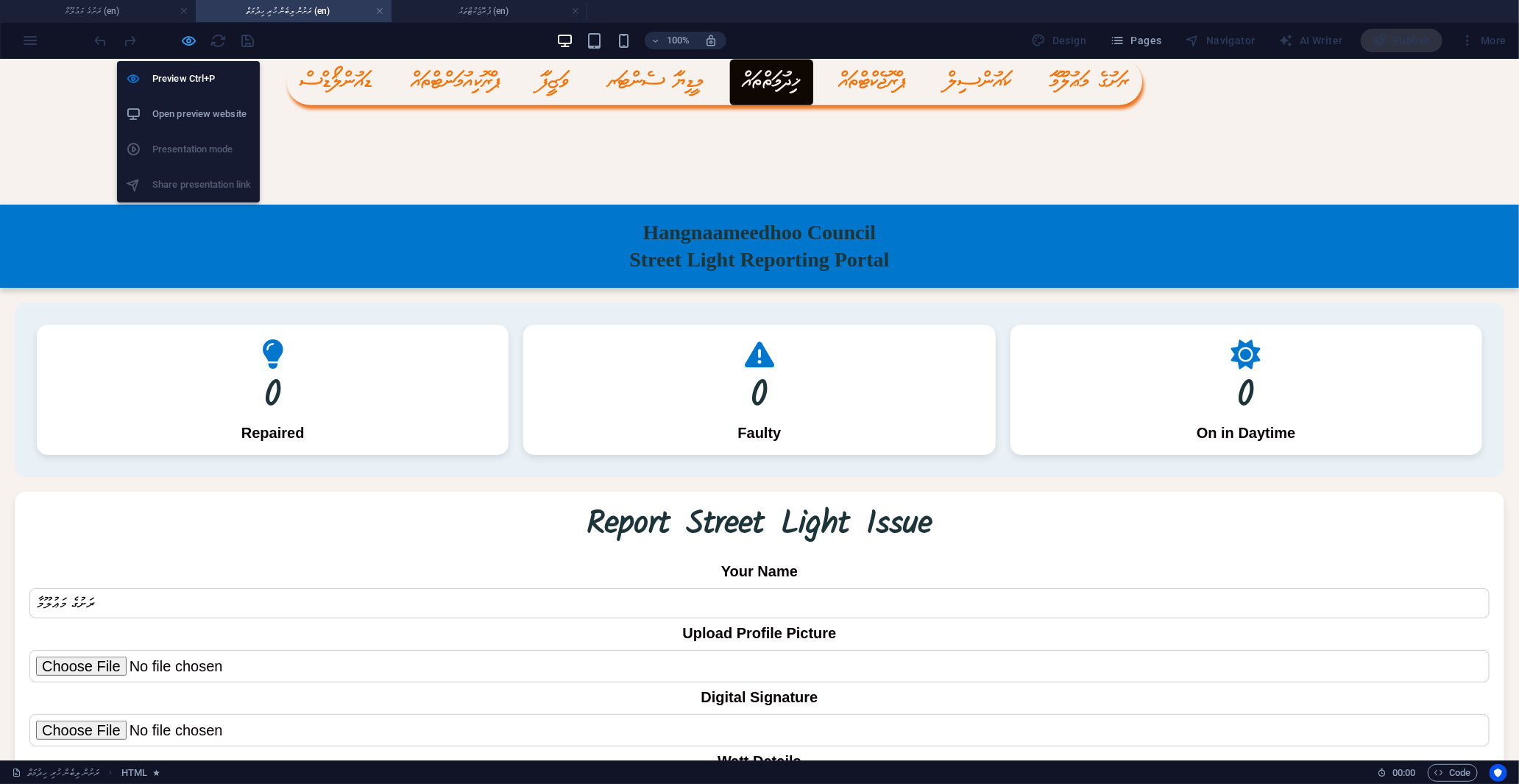
drag, startPoint x: 189, startPoint y: 37, endPoint x: 39, endPoint y: 136, distance: 179.7
click at [189, 37] on icon "button" at bounding box center [189, 41] width 17 height 17
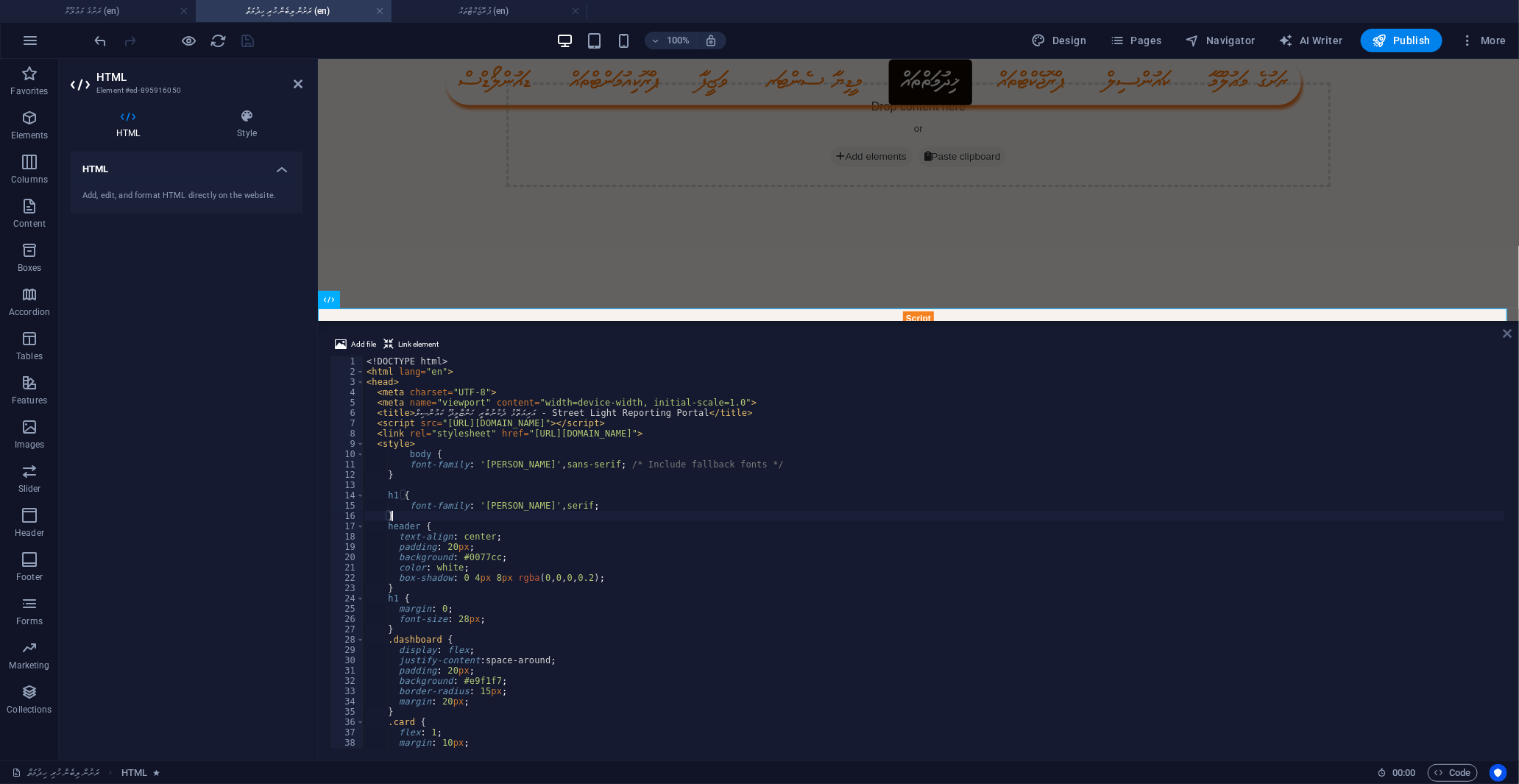
click at [1504, 332] on icon at bounding box center [1508, 333] width 9 height 12
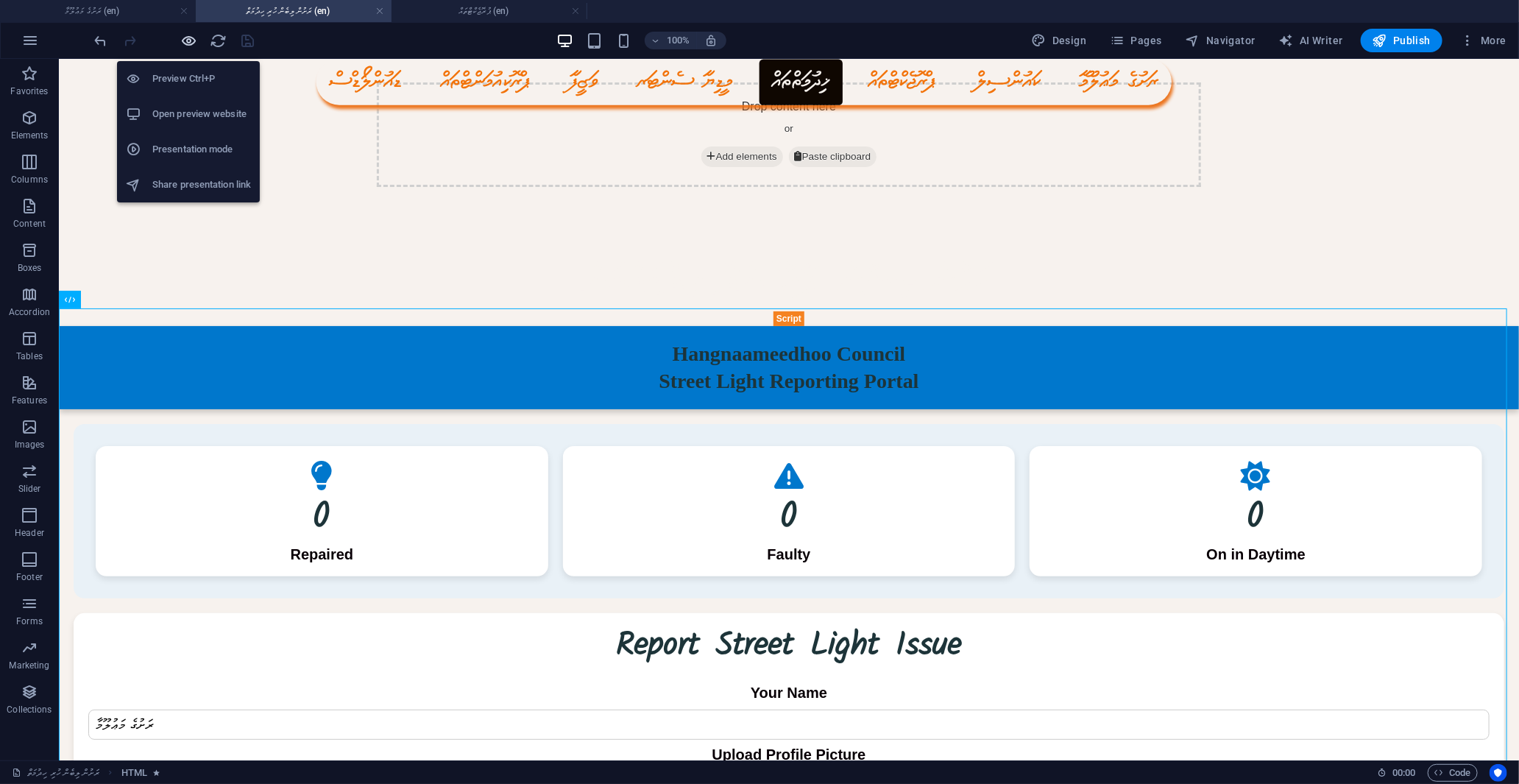
click at [187, 41] on icon "button" at bounding box center [189, 41] width 17 height 17
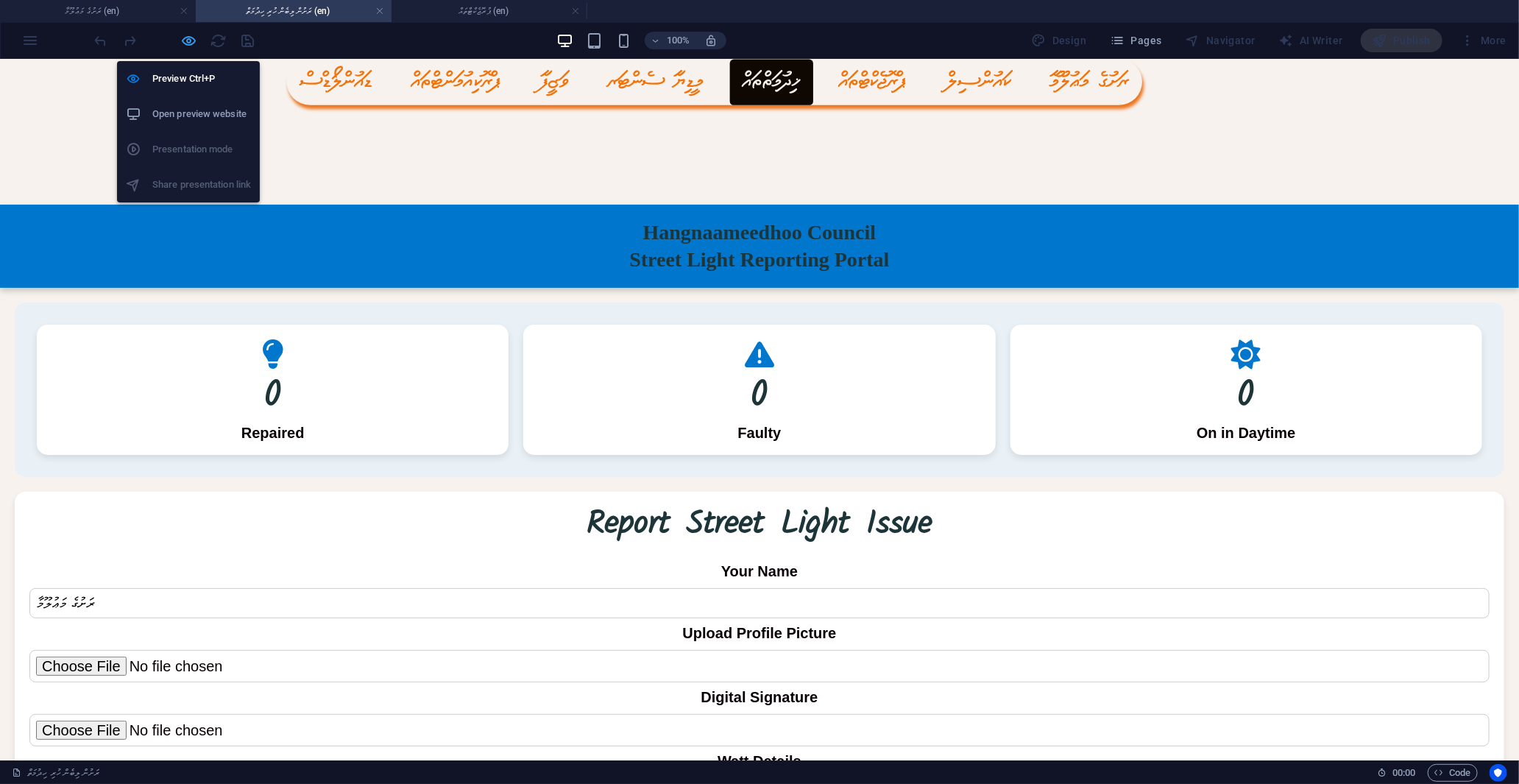
click at [192, 42] on icon "button" at bounding box center [189, 41] width 17 height 17
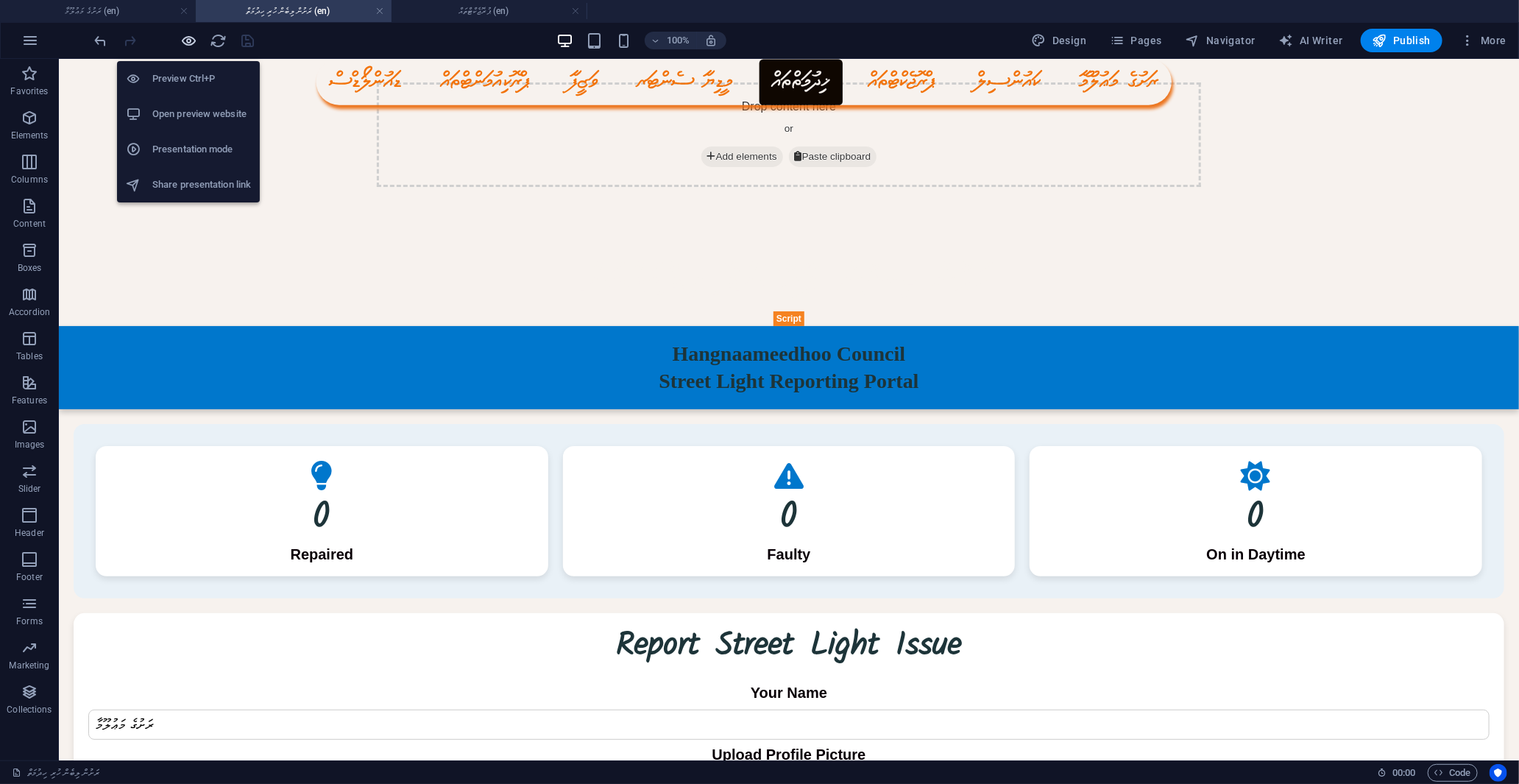
click at [190, 45] on icon "button" at bounding box center [189, 41] width 17 height 17
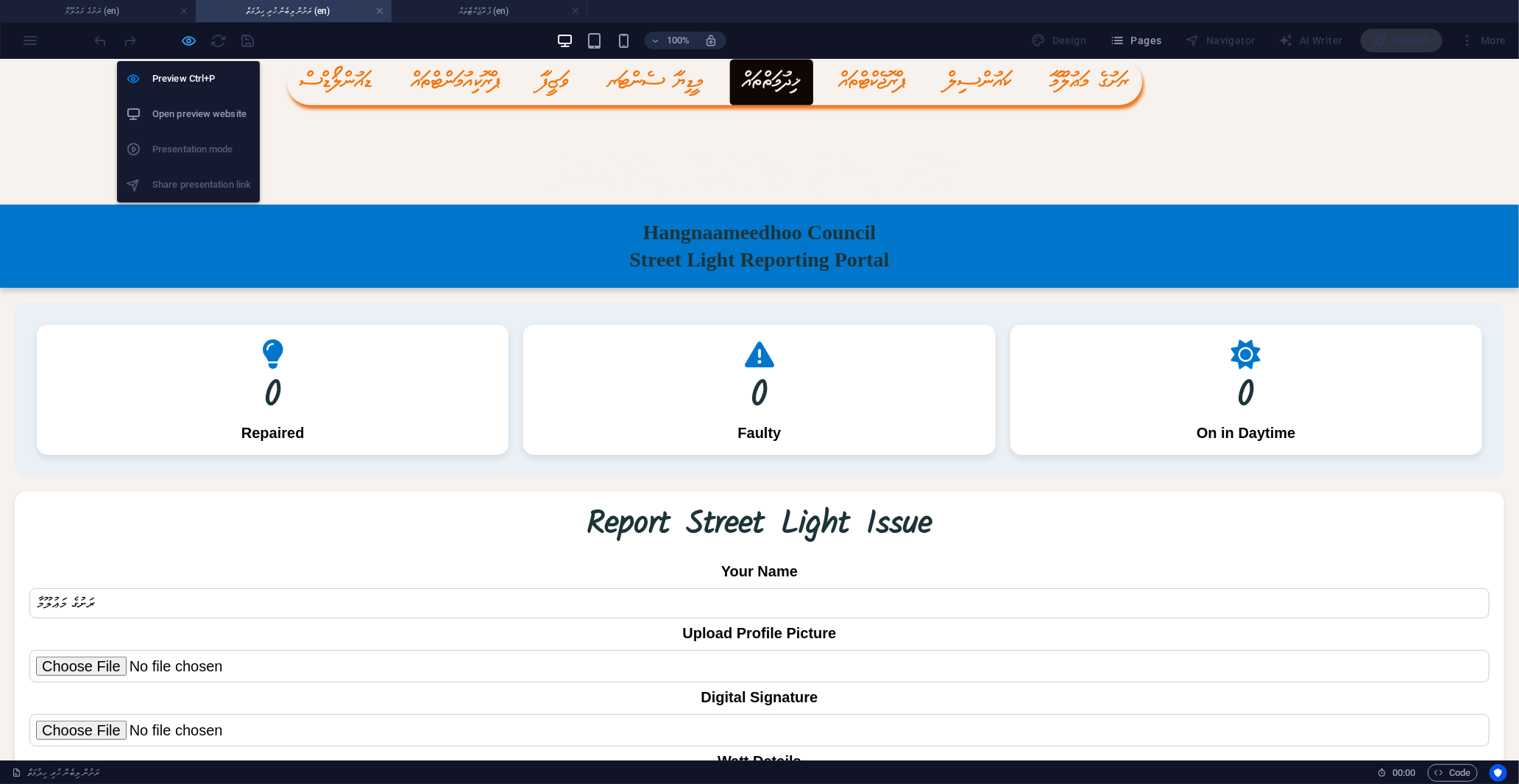
click at [190, 45] on icon "button" at bounding box center [189, 41] width 17 height 17
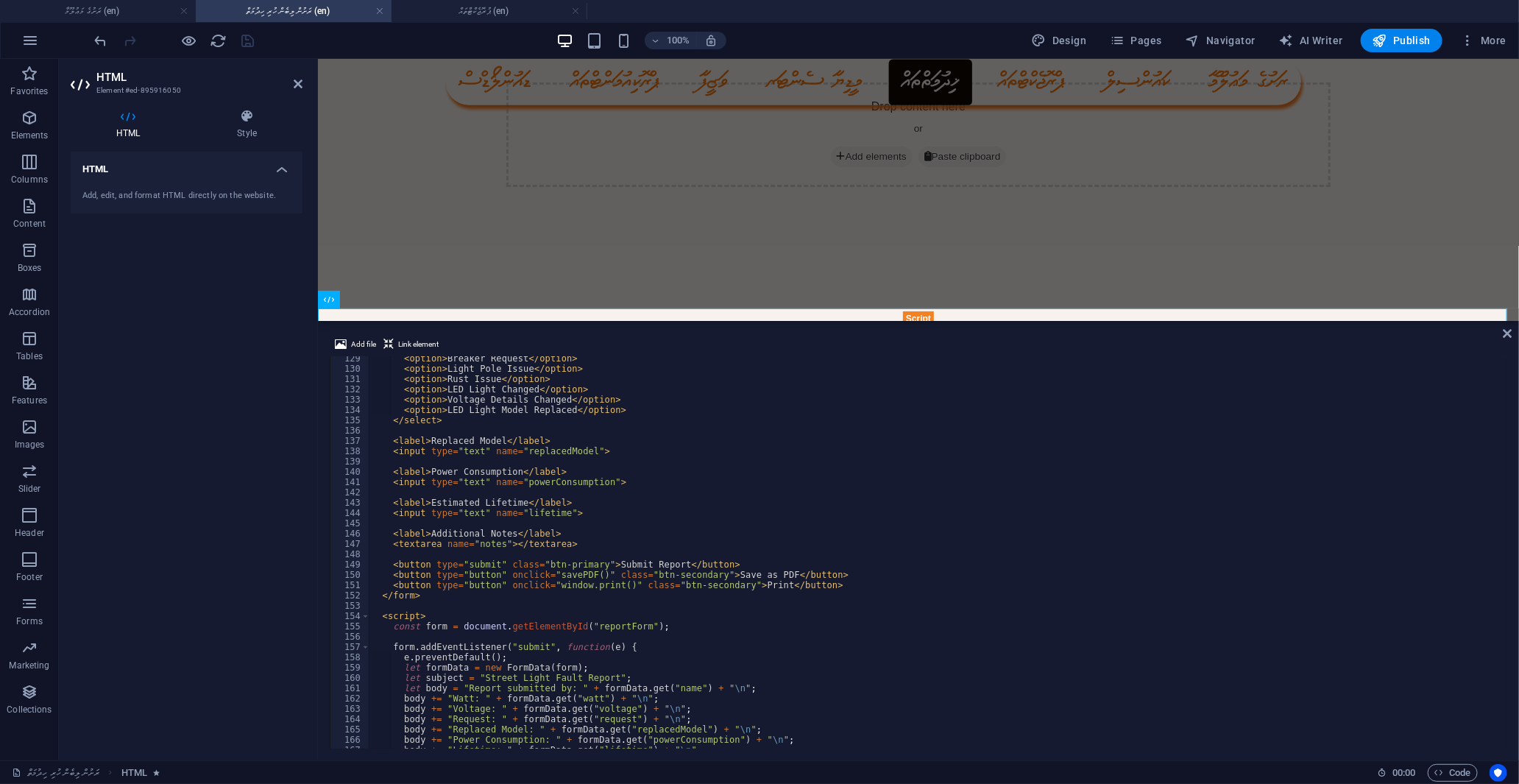
scroll to position [1575, 0]
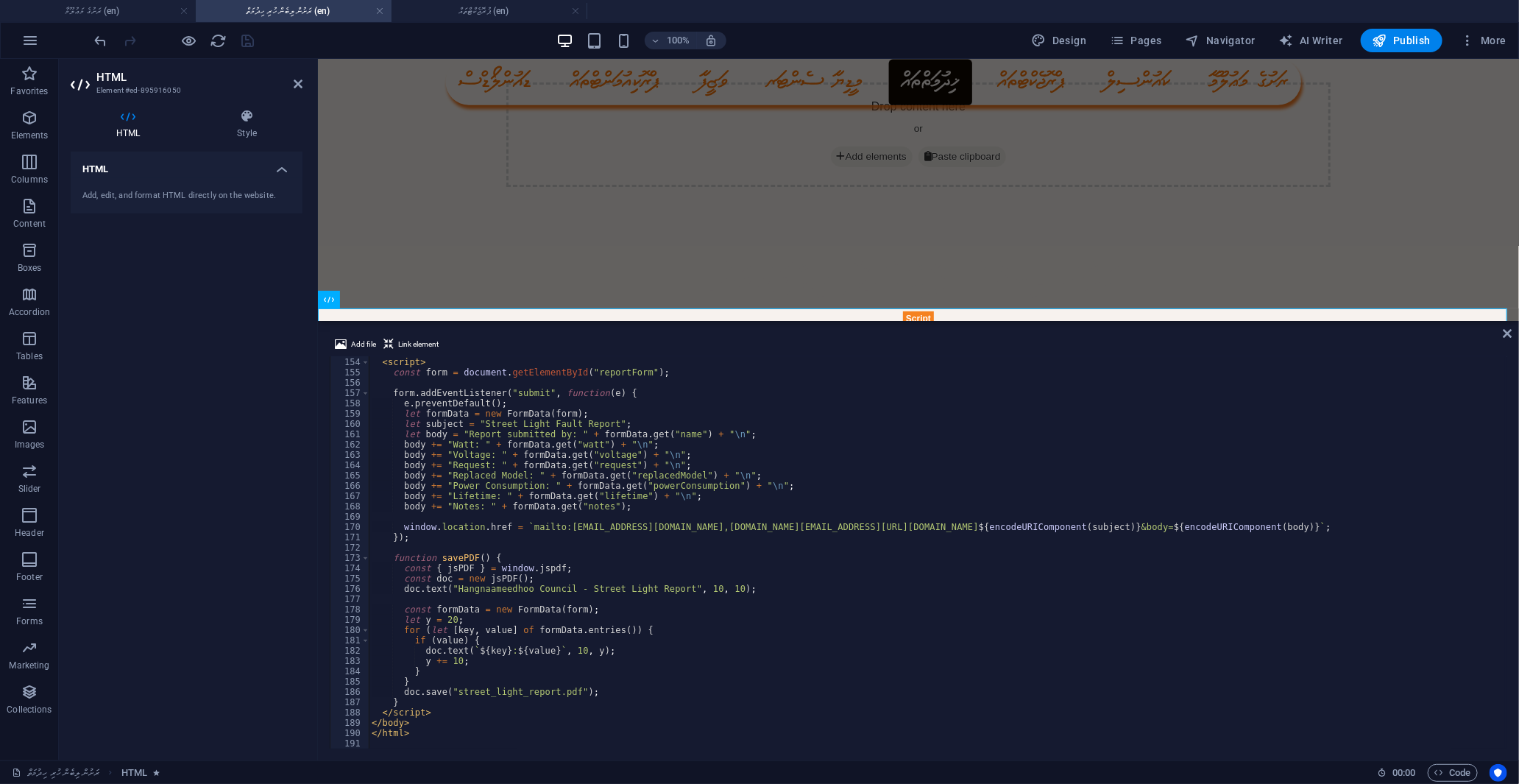
click at [450, 732] on div "< script > const form = document . getElementById ( "reportForm" ) ; form . add…" at bounding box center [937, 553] width 1136 height 412
type textarea "</html>"
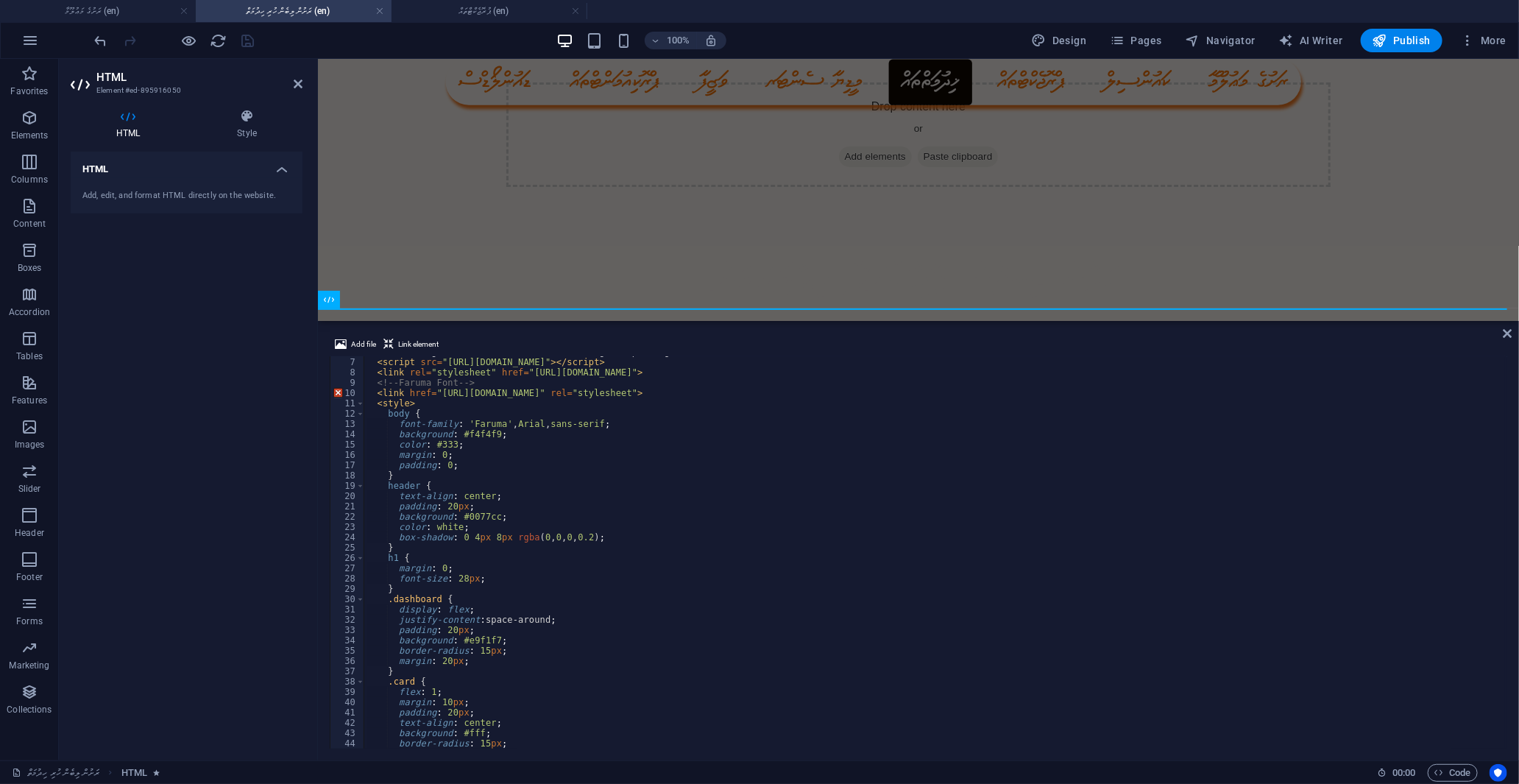
scroll to position [0, 0]
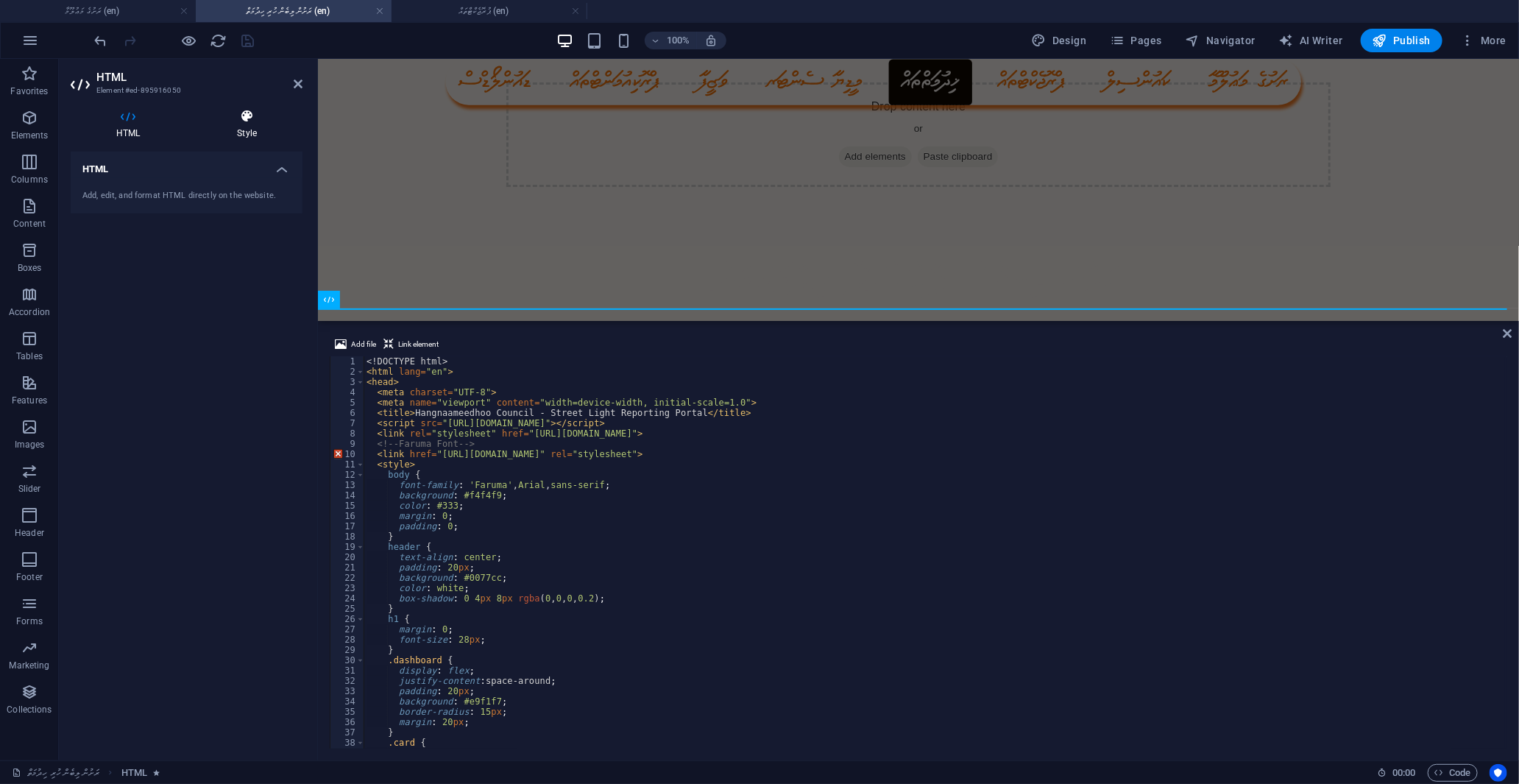
click at [259, 130] on h4 "Style" at bounding box center [247, 124] width 111 height 31
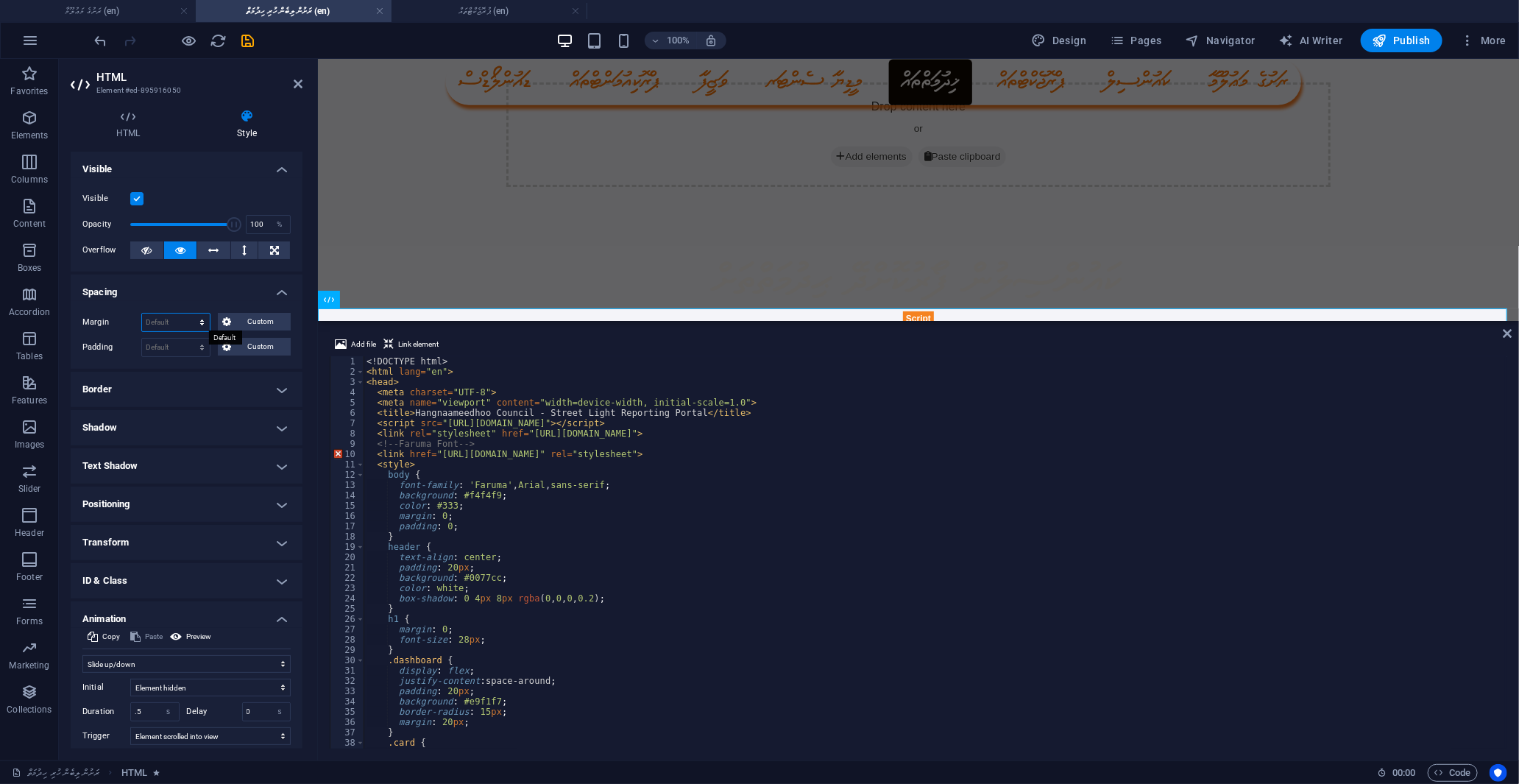
click at [156, 321] on select "Default auto px % rem vw vh Custom" at bounding box center [175, 322] width 67 height 18
select select "px"
click at [187, 313] on select "Default auto px % rem vw vh Custom" at bounding box center [175, 322] width 67 height 18
click at [165, 327] on input "0" at bounding box center [175, 322] width 67 height 18
drag, startPoint x: 165, startPoint y: 321, endPoint x: 136, endPoint y: 324, distance: 29.2
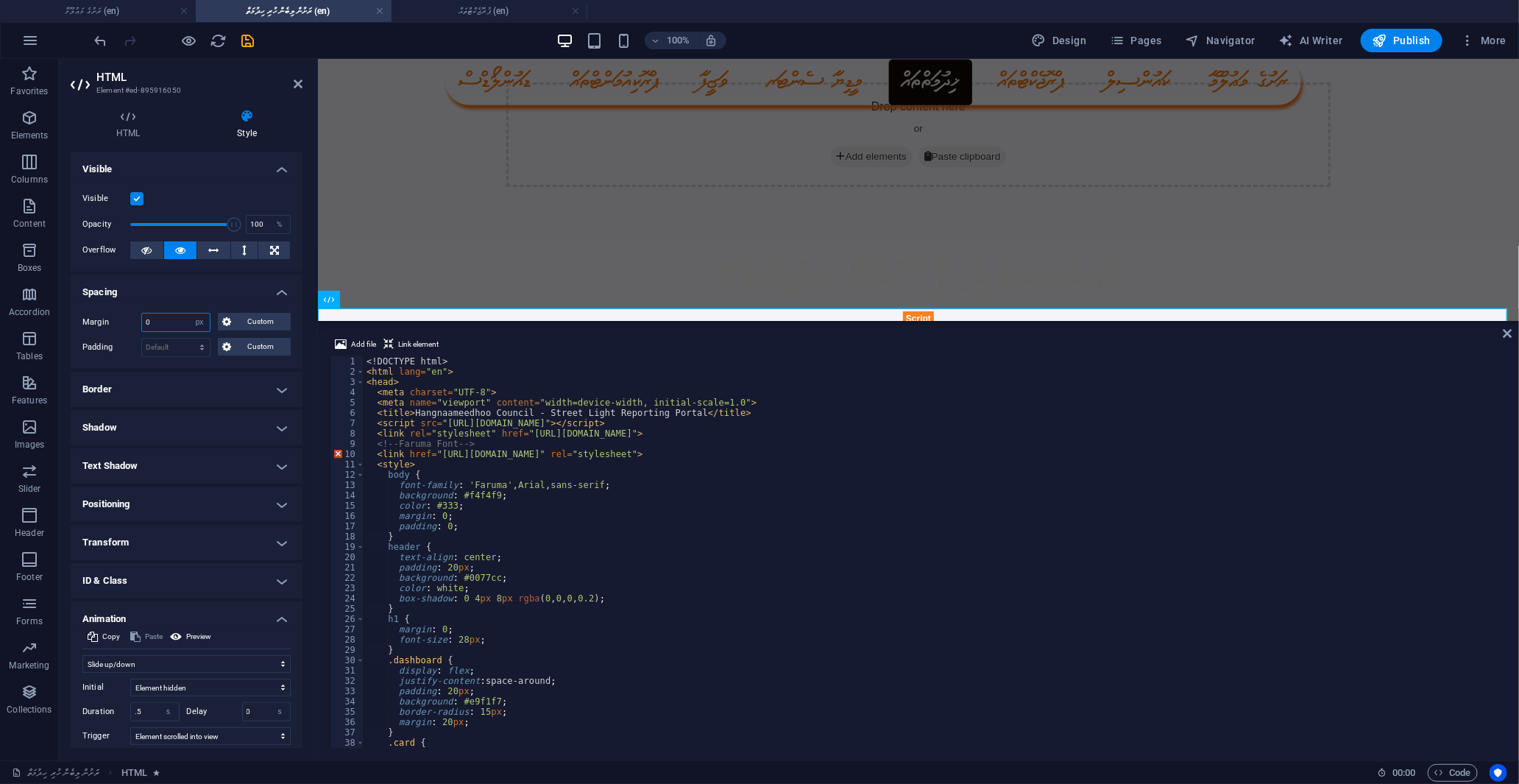
click at [136, 324] on div "Margin 0 Default auto px % rem vw vh Custom Custom" at bounding box center [186, 321] width 208 height 19
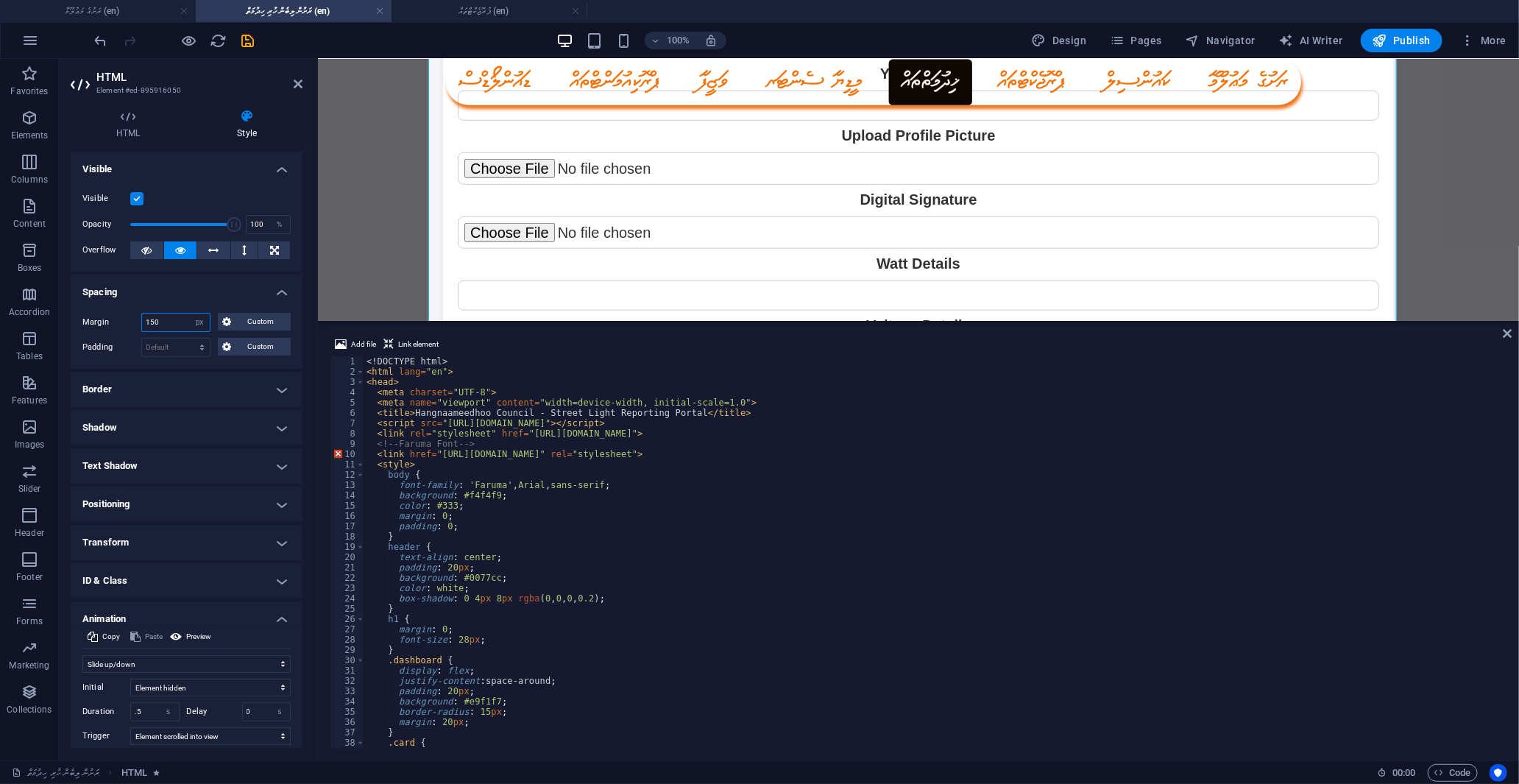
scroll to position [795, 0]
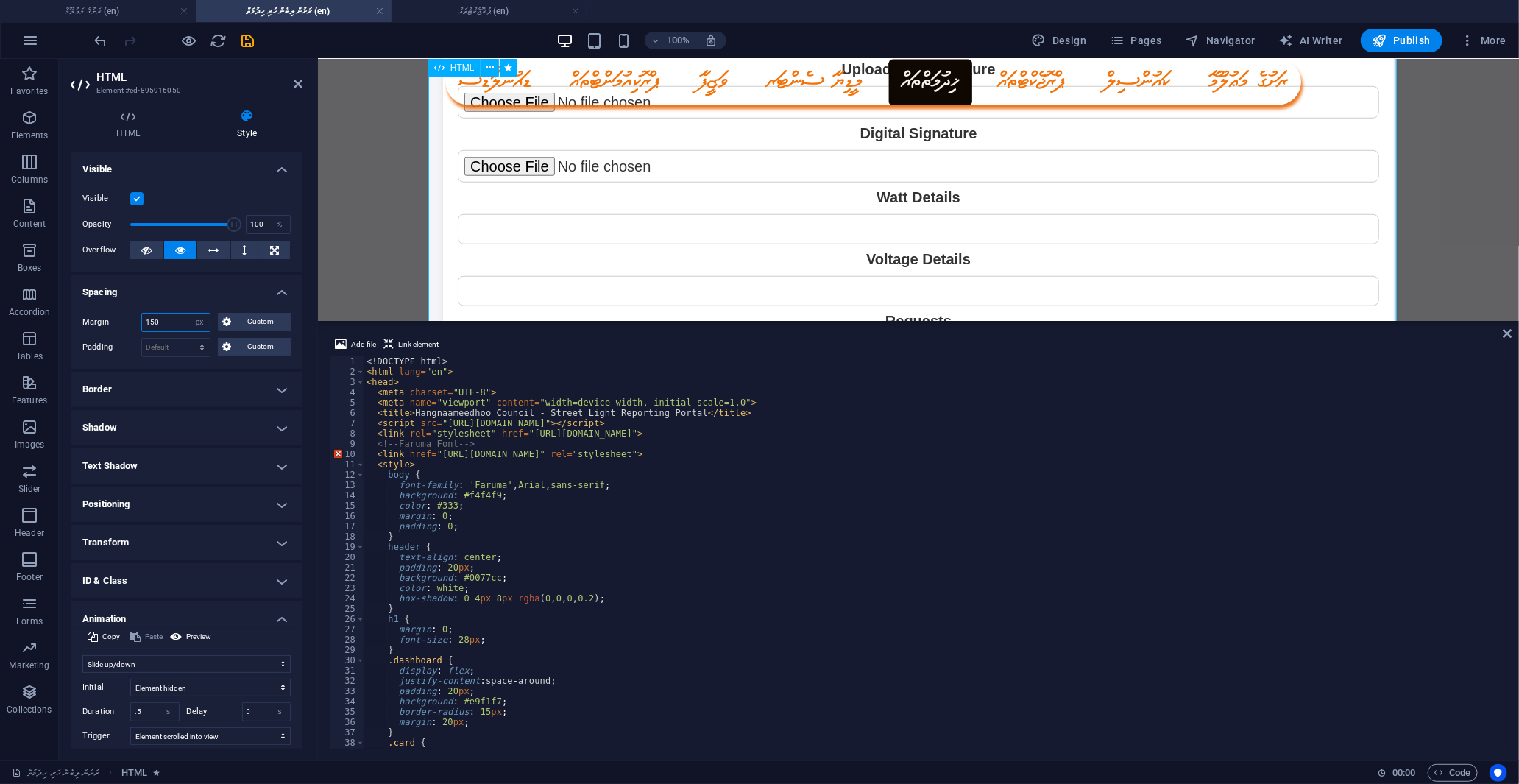
type input "150"
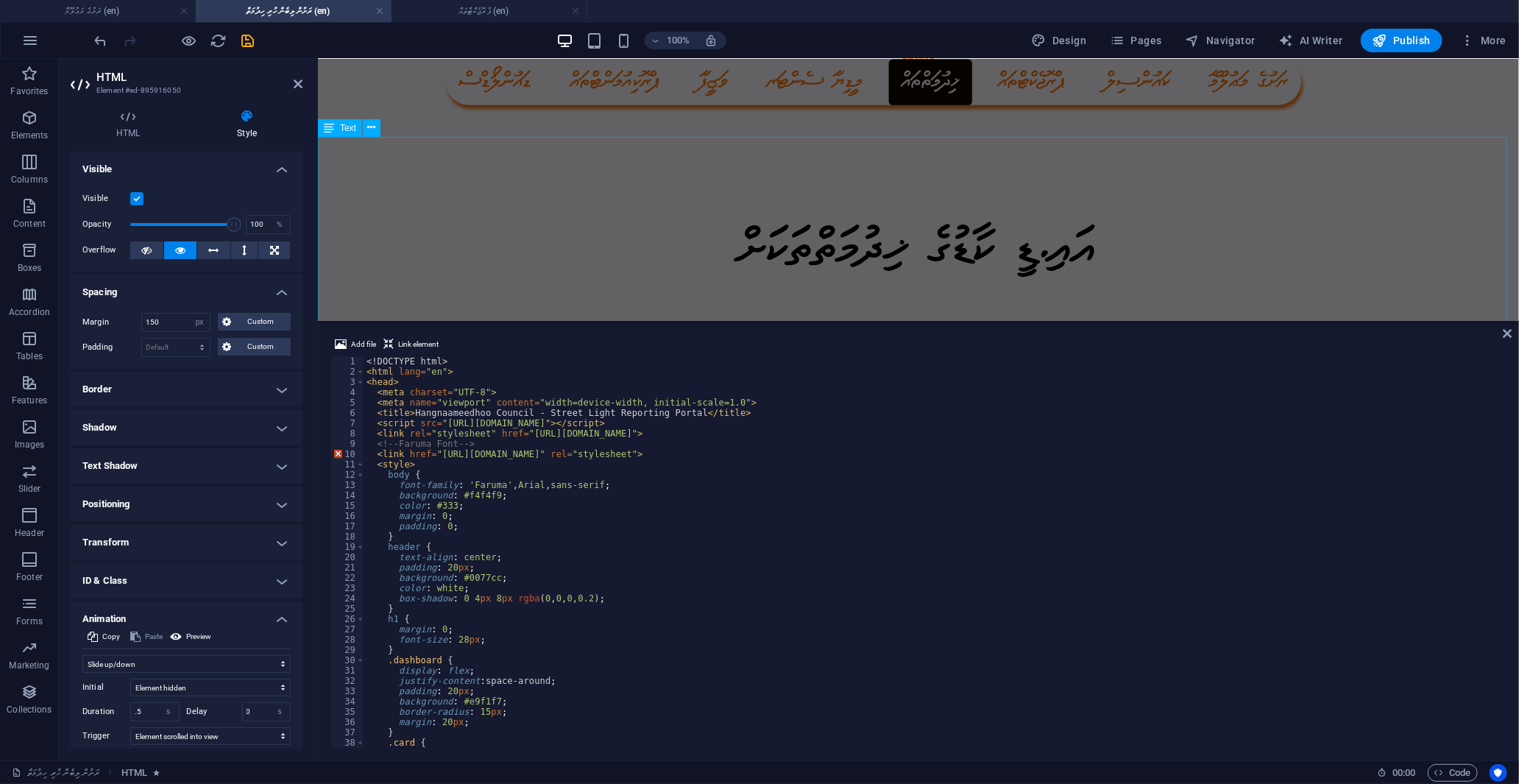
scroll to position [1203, 0]
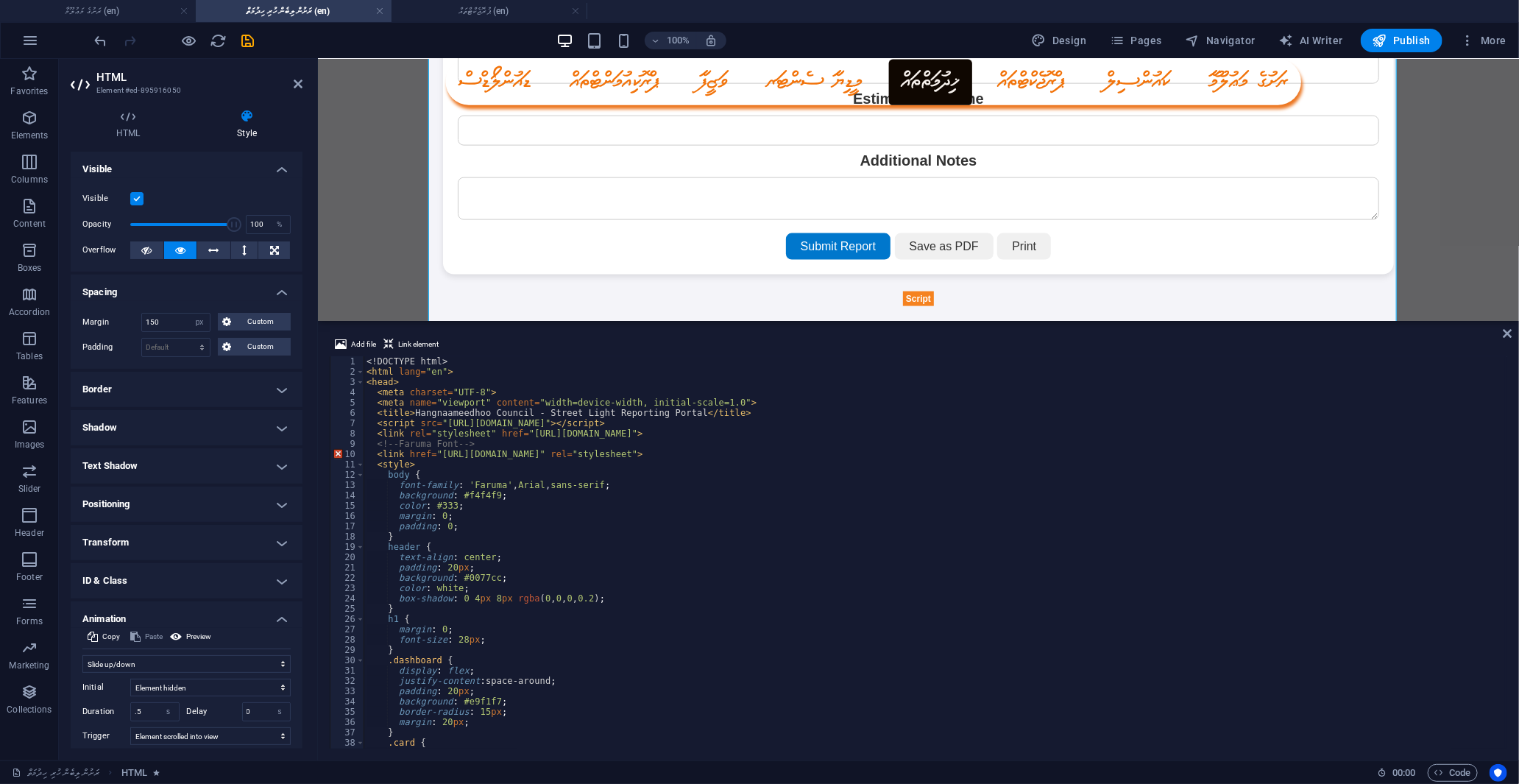
click at [619, 482] on div "<! DOCTYPE html > < html lang = "en" > < head > < meta charset = "UTF-8" > < me…" at bounding box center [934, 562] width 1141 height 412
click at [535, 484] on div "<! DOCTYPE html > < html lang = "en" > < head > < meta charset = "UTF-8" > < me…" at bounding box center [934, 562] width 1141 height 412
type textarea "font-family: 'Faruma', sans-serif;"
click at [377, 284] on div "ރަށުގެ މަޢުލޫމާ ކައުންސިލް މެންބަރުން ކައުންސިލަރުން ޕުރޮކިއުމަންޓްތައް ވަޒީފާ …" at bounding box center [917, 311] width 1201 height 2915
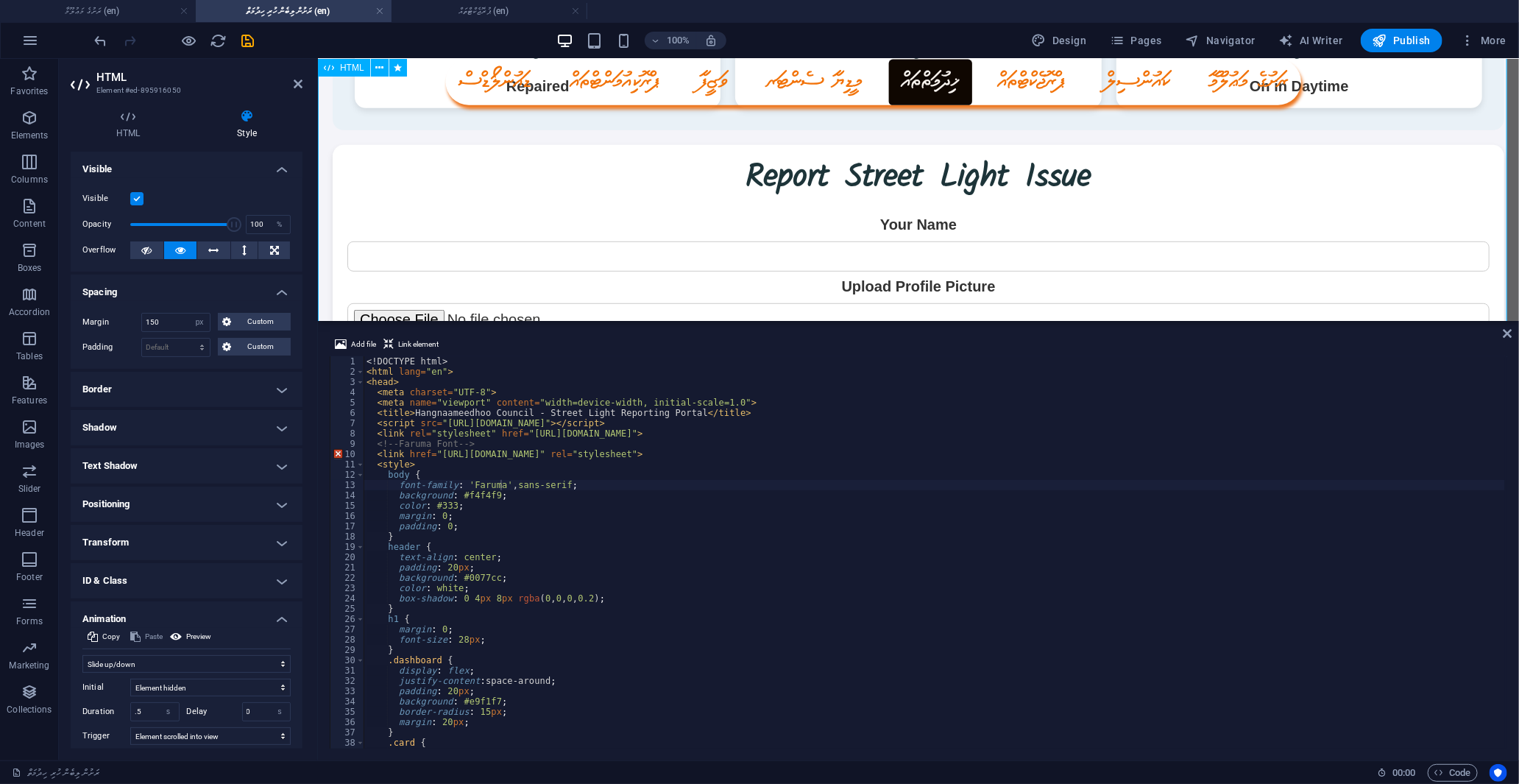
scroll to position [59, 0]
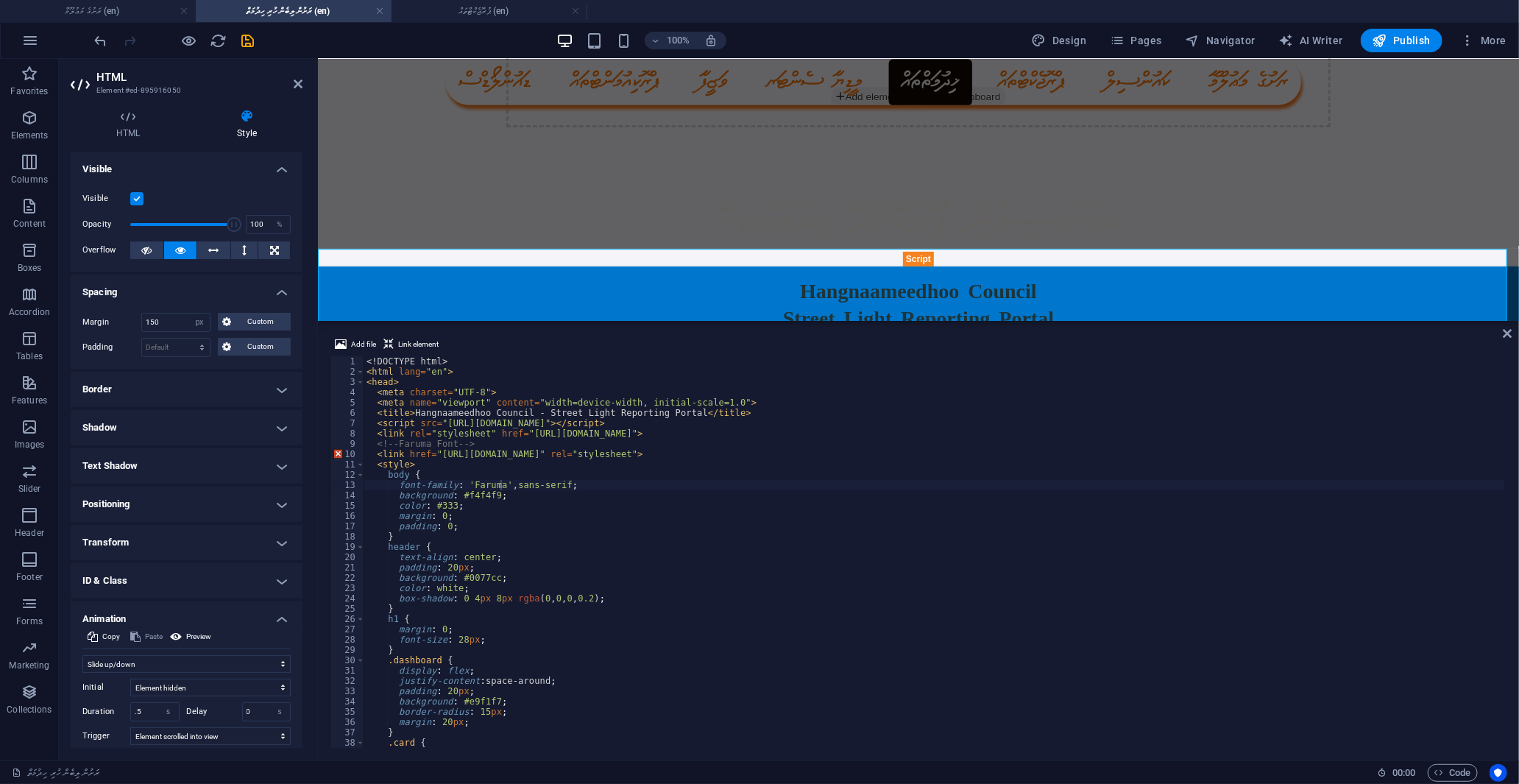
click at [608, 490] on div "<! DOCTYPE html > < html lang = "en" > < head > < meta charset = "UTF-8" > < me…" at bounding box center [934, 562] width 1141 height 412
drag, startPoint x: 1503, startPoint y: 331, endPoint x: 1048, endPoint y: 302, distance: 455.9
click at [1504, 331] on icon at bounding box center [1508, 333] width 9 height 12
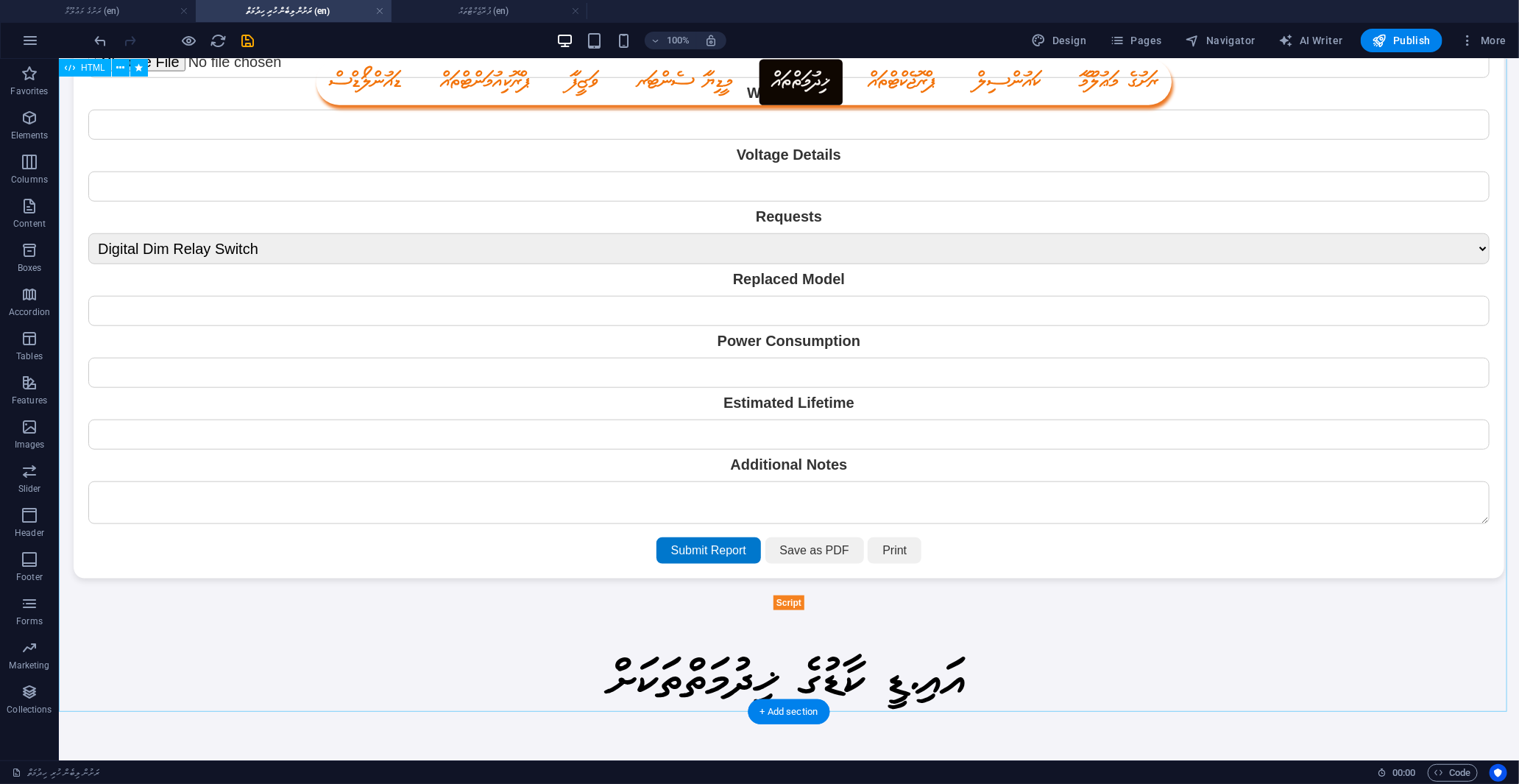
scroll to position [653, 0]
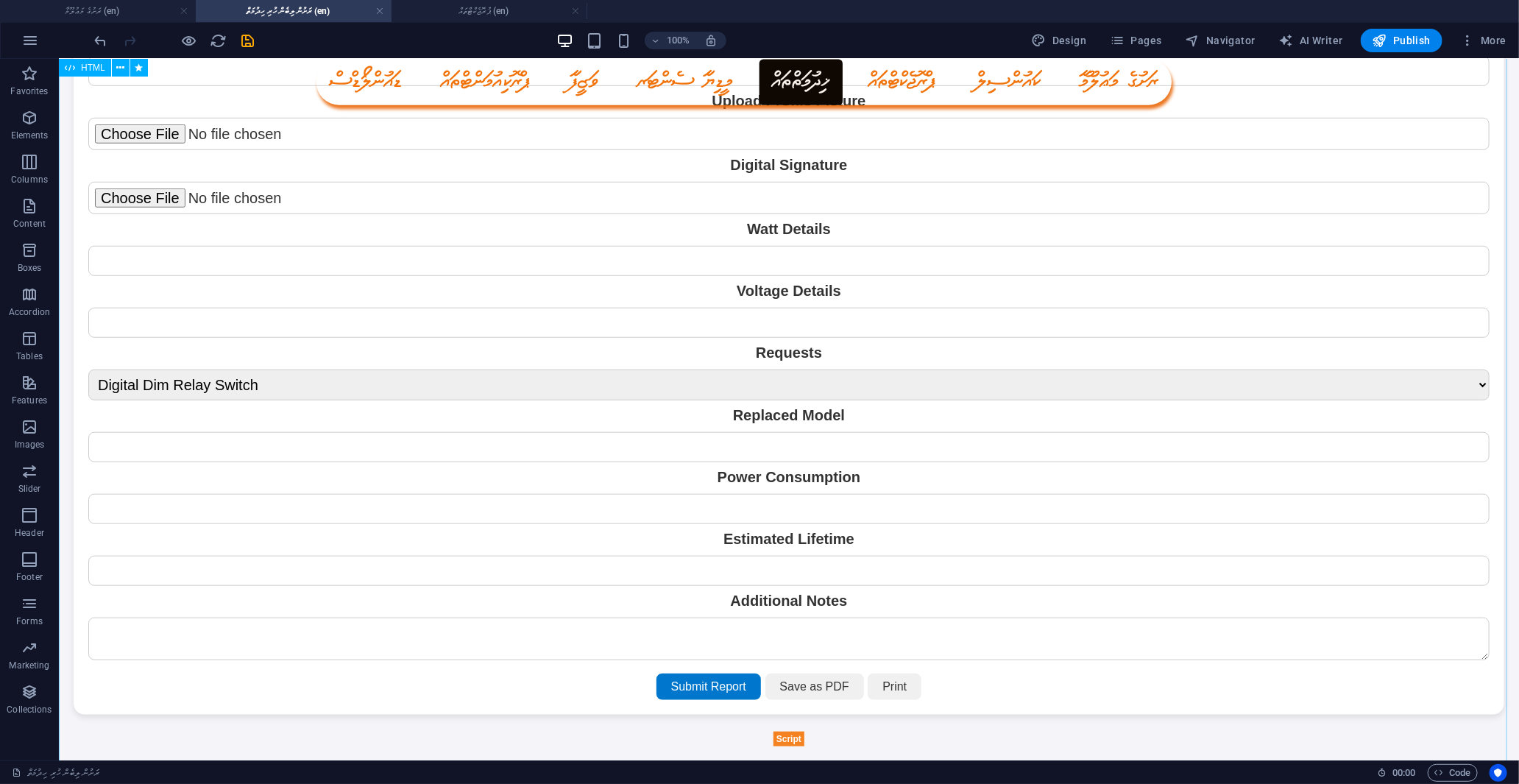
click at [241, 336] on div "Hangnaameedhoo Council - Street Light Reporting Portal Hangnaameedhoo Council S…" at bounding box center [788, 199] width 1461 height 1089
click at [244, 253] on div "Hangnaameedhoo Council - Street Light Reporting Portal Hangnaameedhoo Council S…" at bounding box center [788, 199] width 1461 height 1089
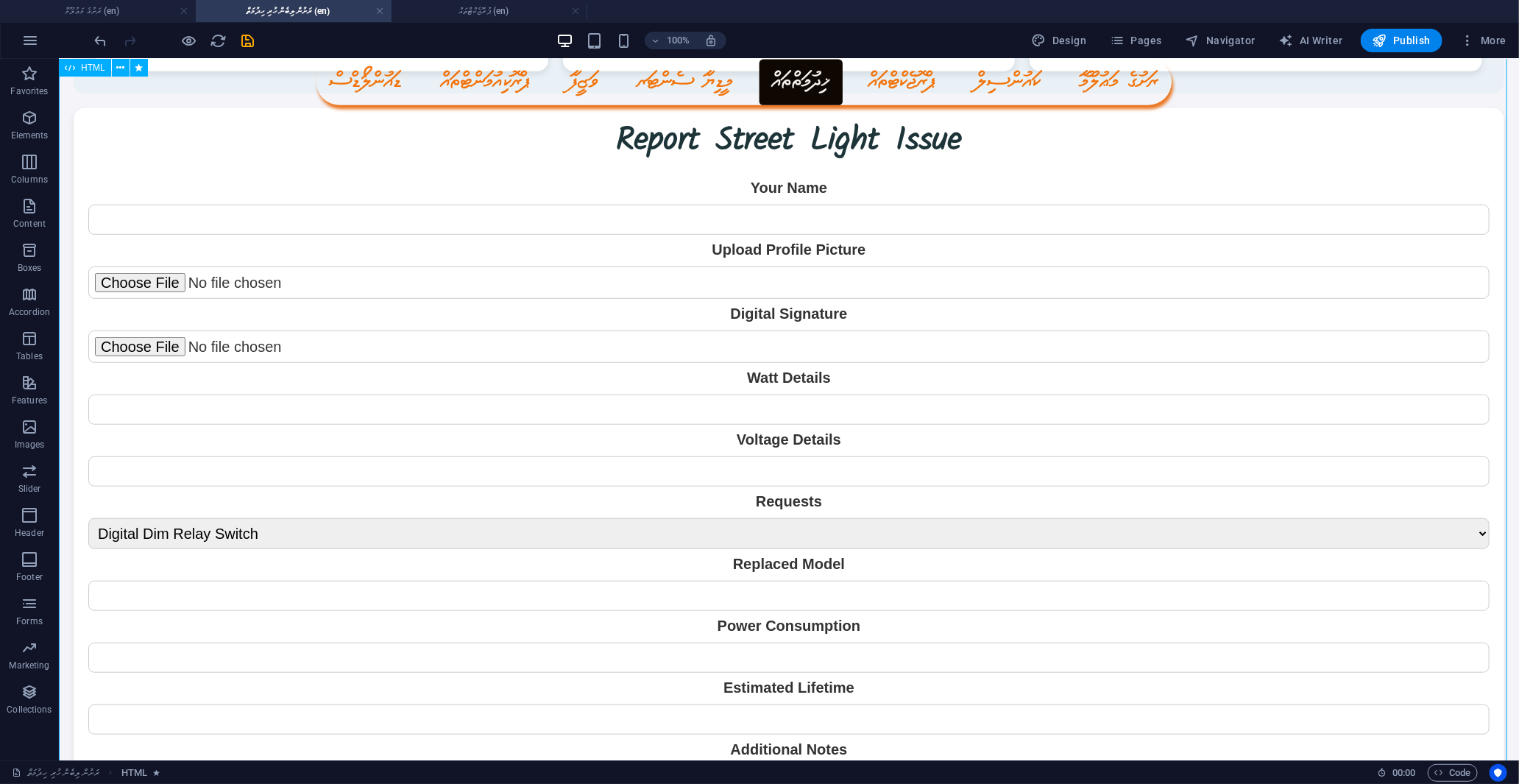
scroll to position [327, 0]
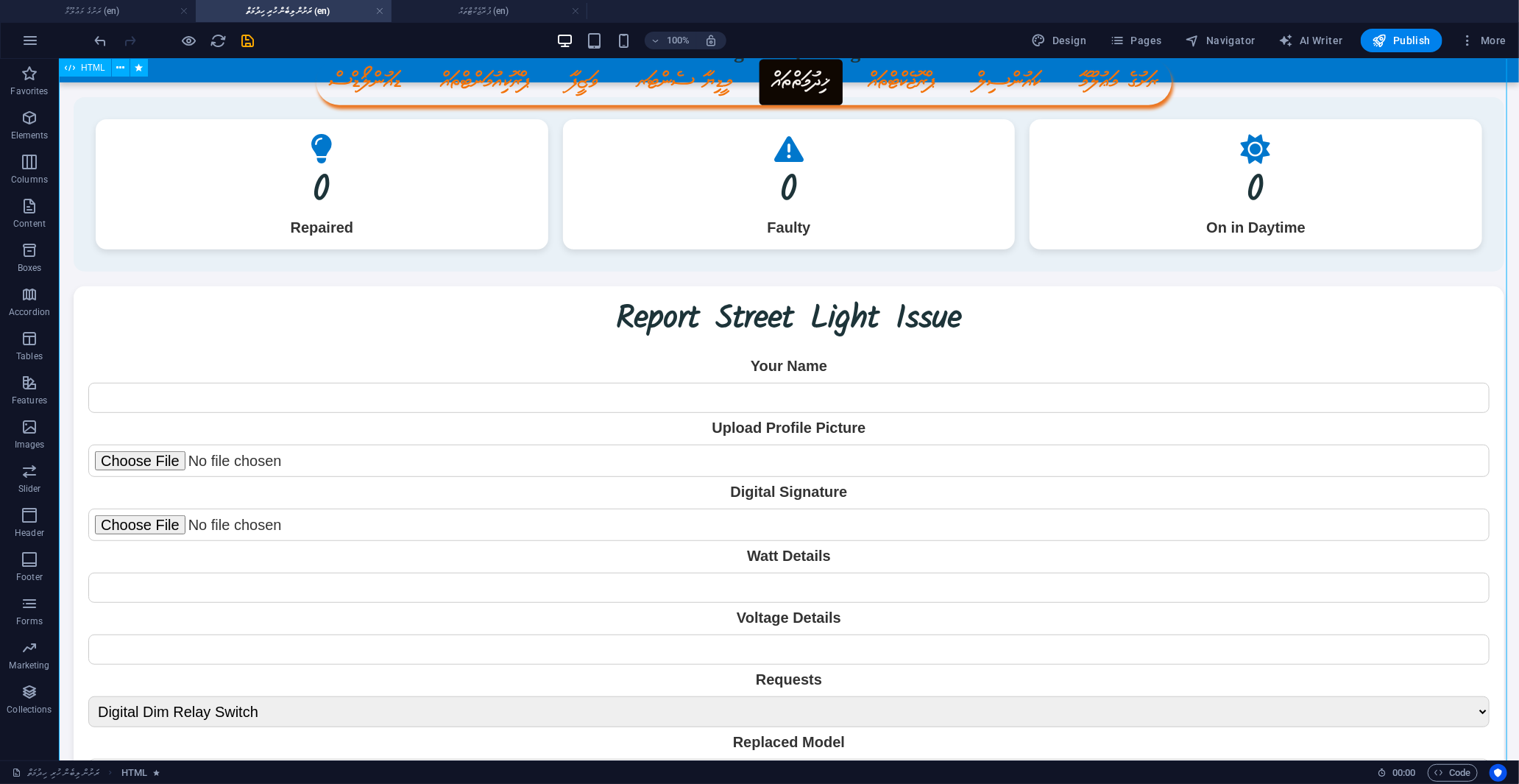
click at [174, 405] on div "Hangnaameedhoo Council - Street Light Reporting Portal Hangnaameedhoo Council S…" at bounding box center [788, 525] width 1461 height 1089
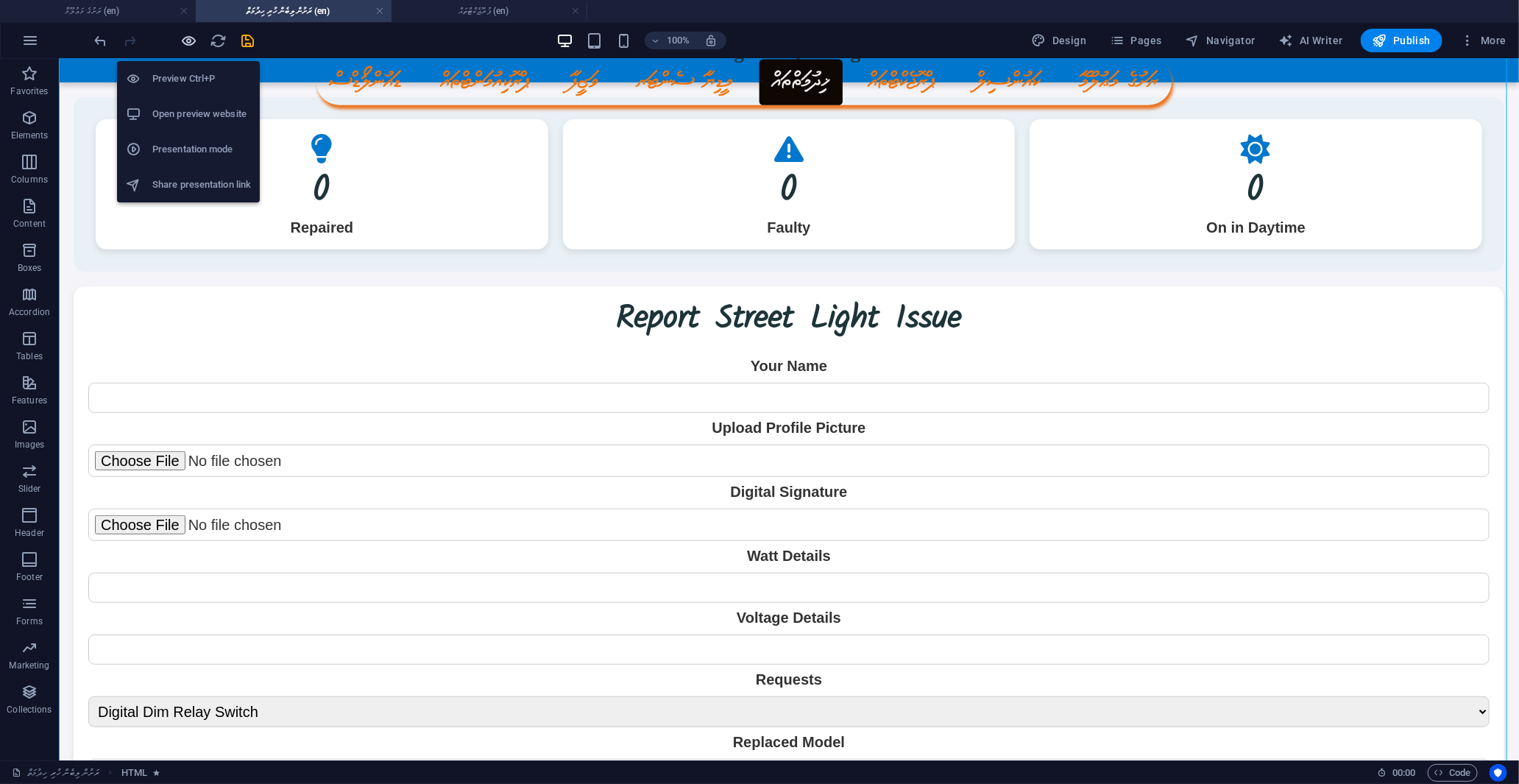
click at [193, 43] on icon "button" at bounding box center [189, 41] width 17 height 17
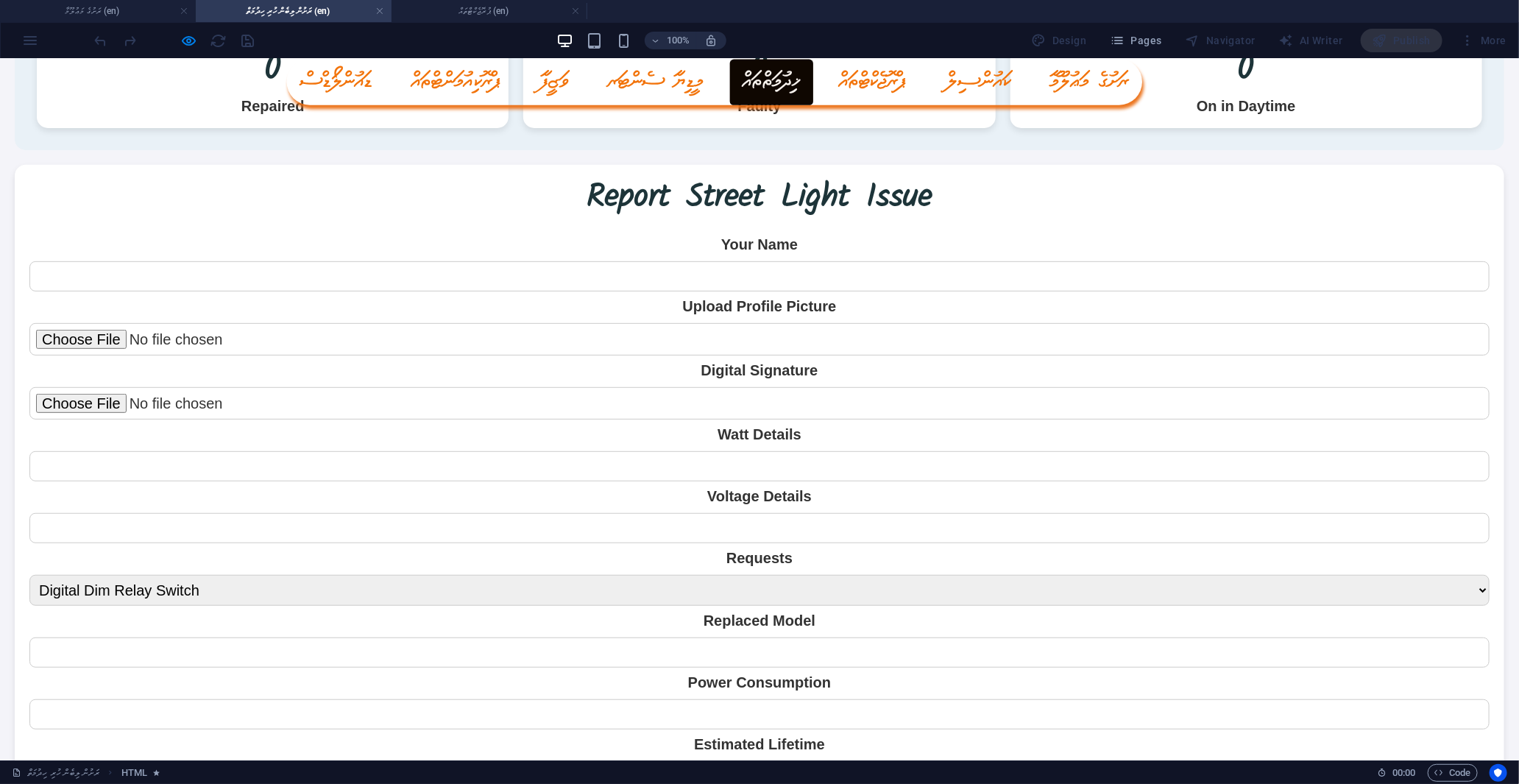
click at [421, 270] on input "text" at bounding box center [760, 276] width 1461 height 30
type input "f"
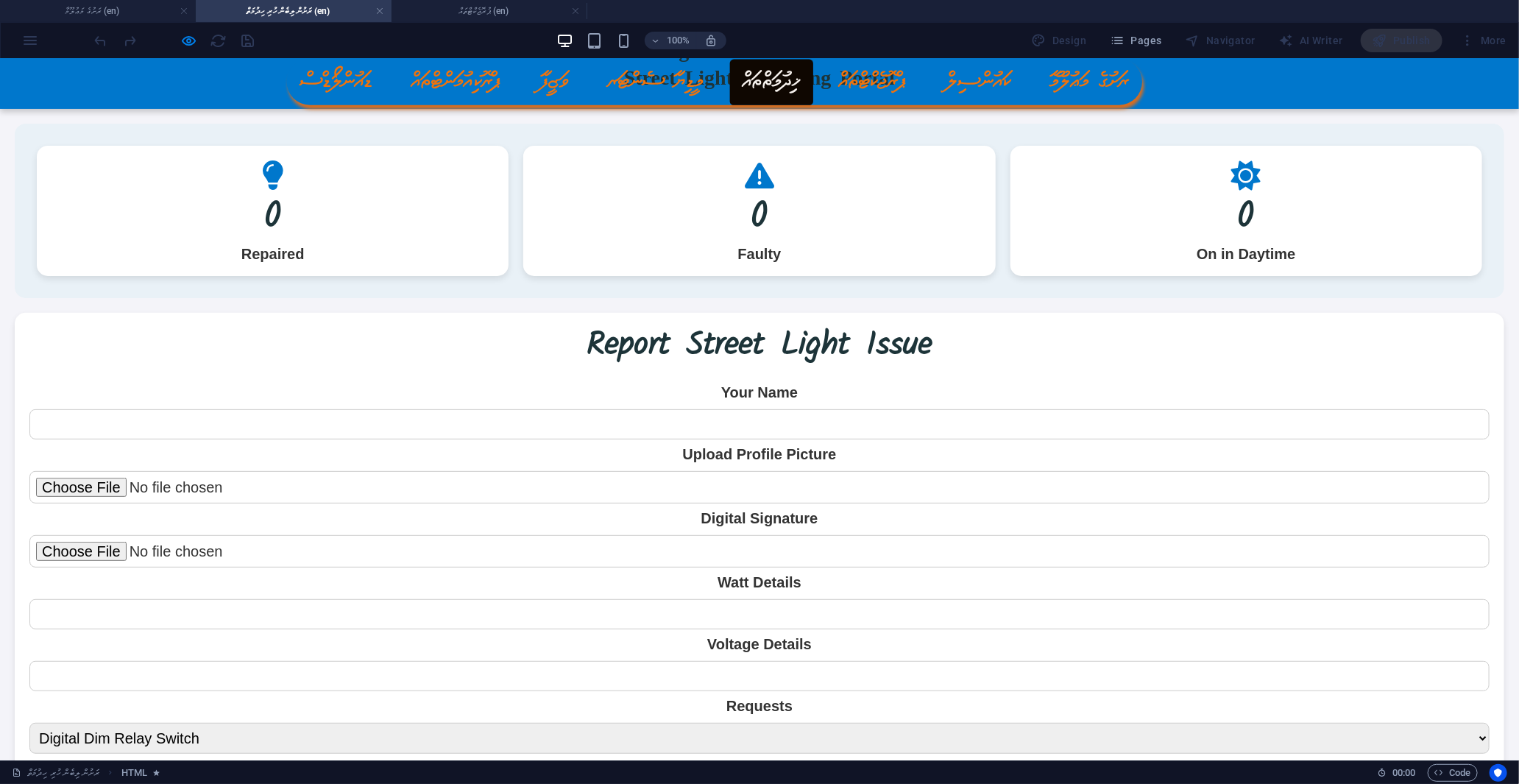
scroll to position [0, 0]
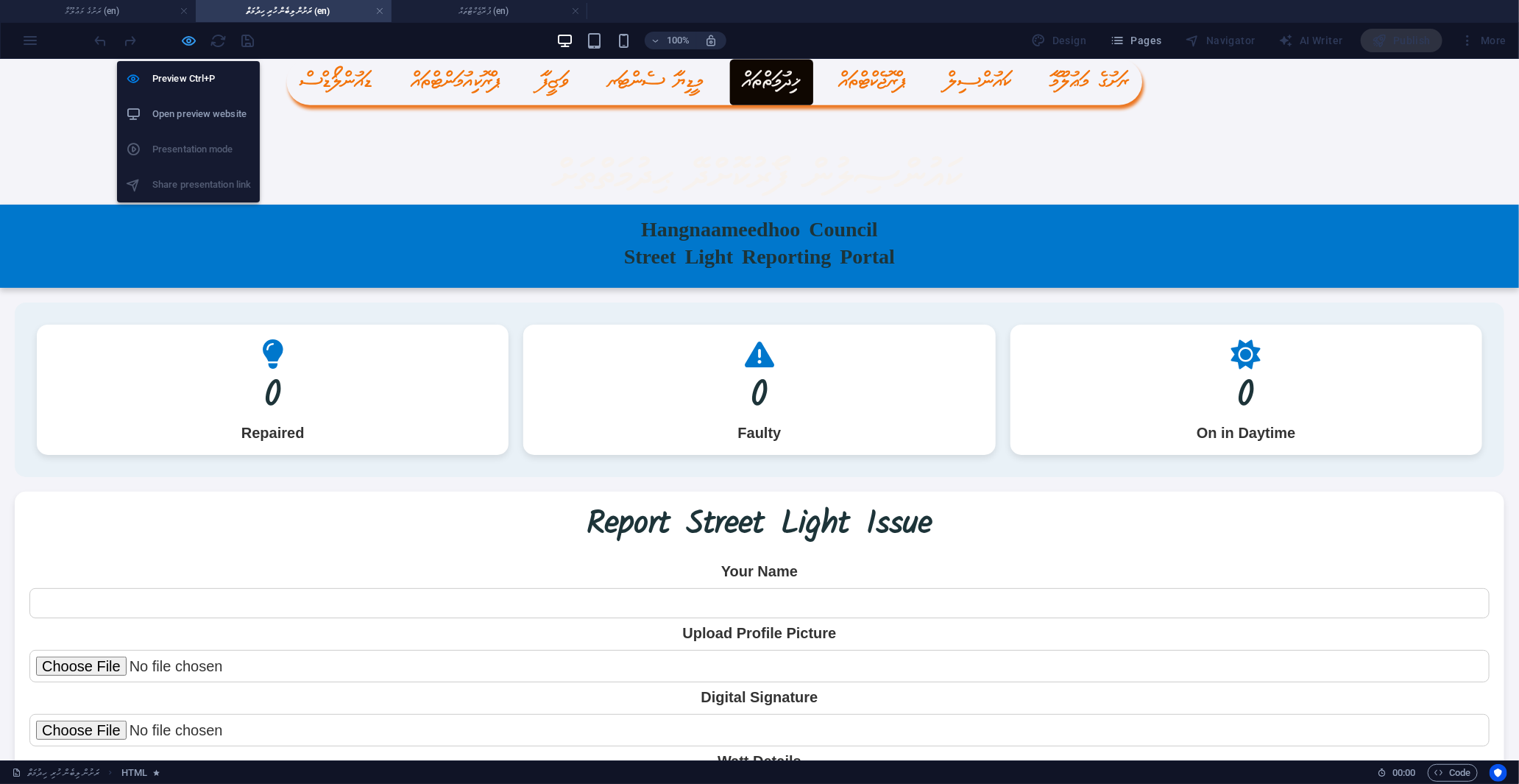
click at [190, 40] on icon "button" at bounding box center [189, 41] width 17 height 17
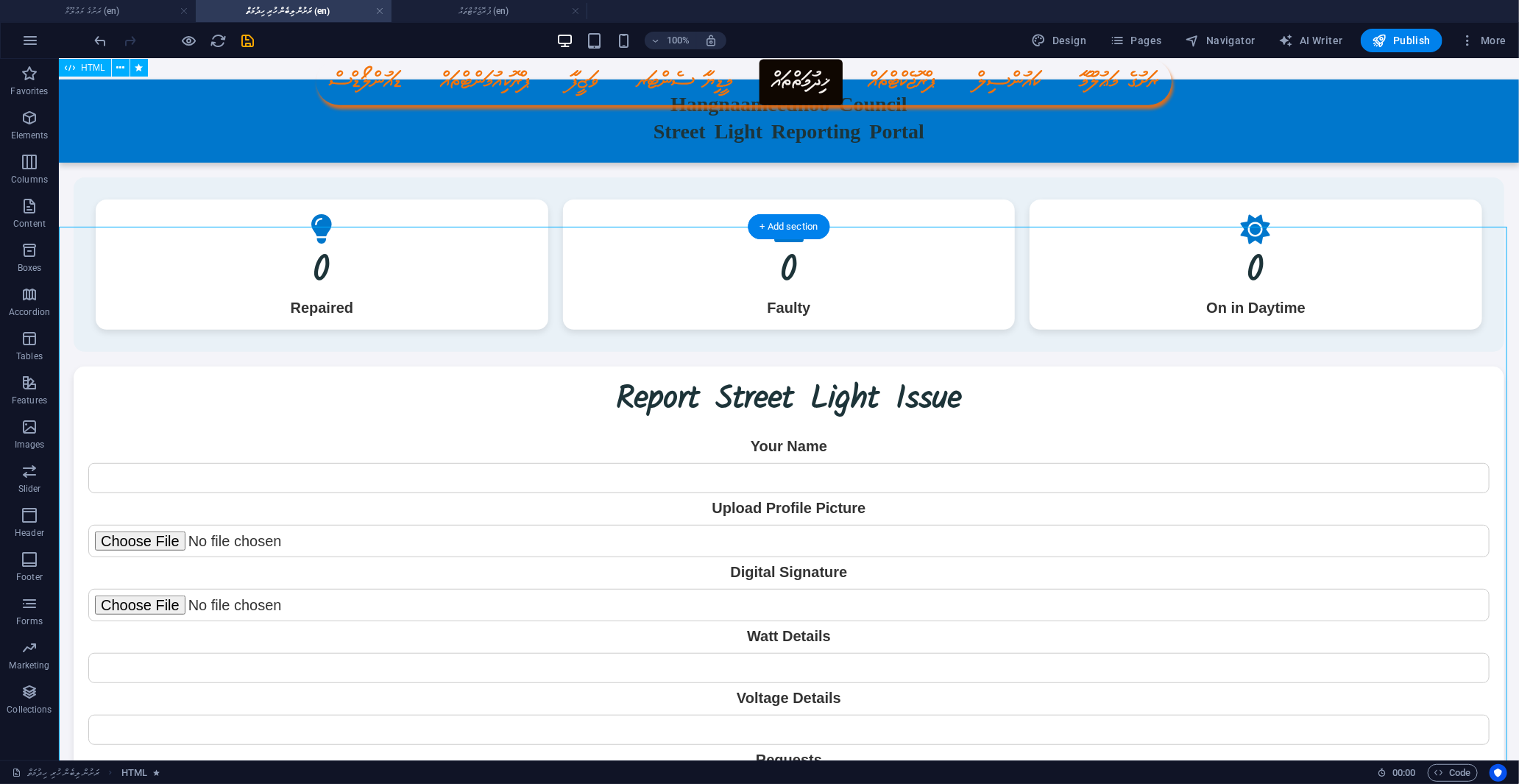
scroll to position [81, 0]
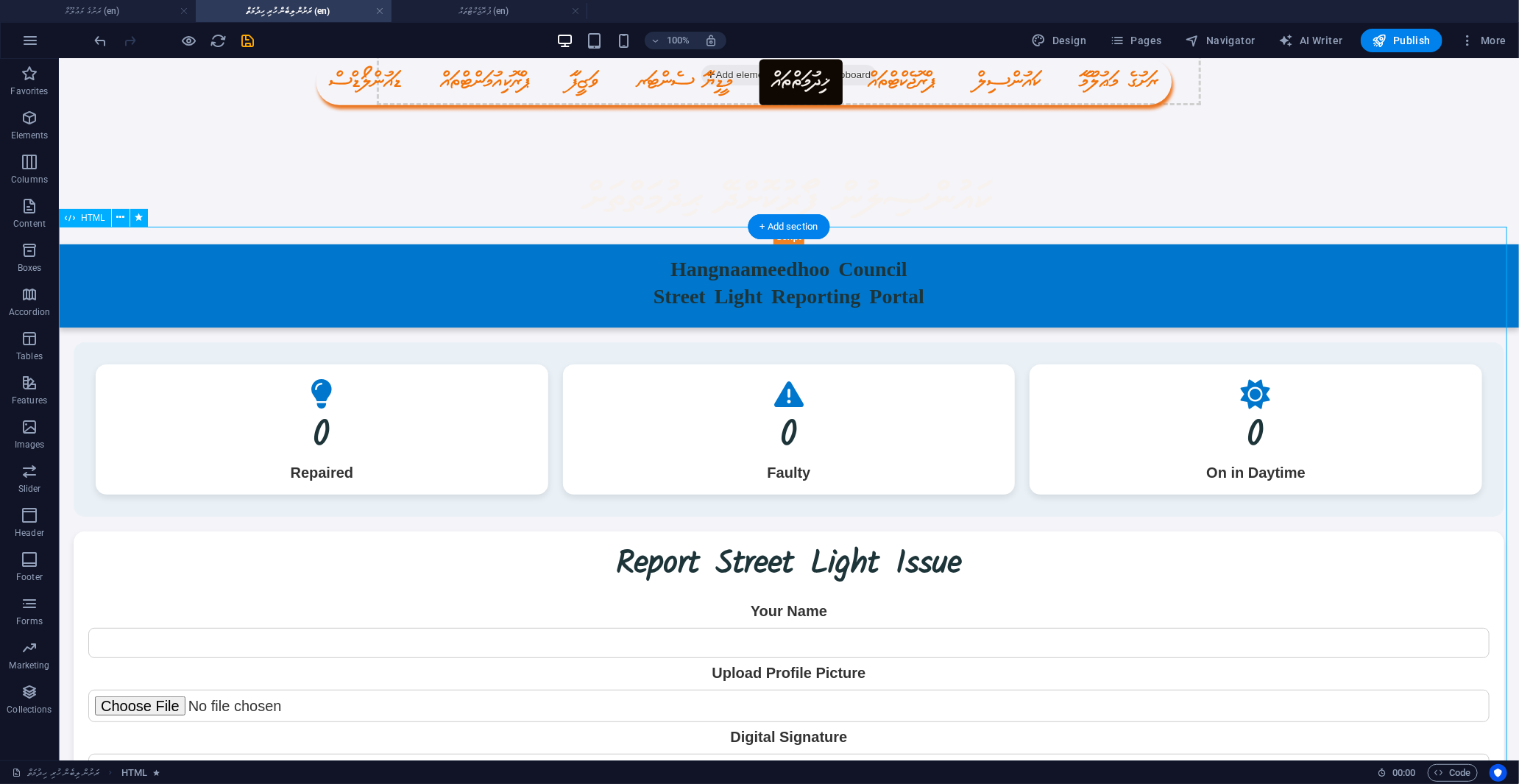
click at [239, 270] on div "Hangnaameedhoo Council - Street Light Reporting Portal Hangnaameedhoo Council S…" at bounding box center [788, 771] width 1461 height 1089
select select "px"
select select "slide"
select select "s"
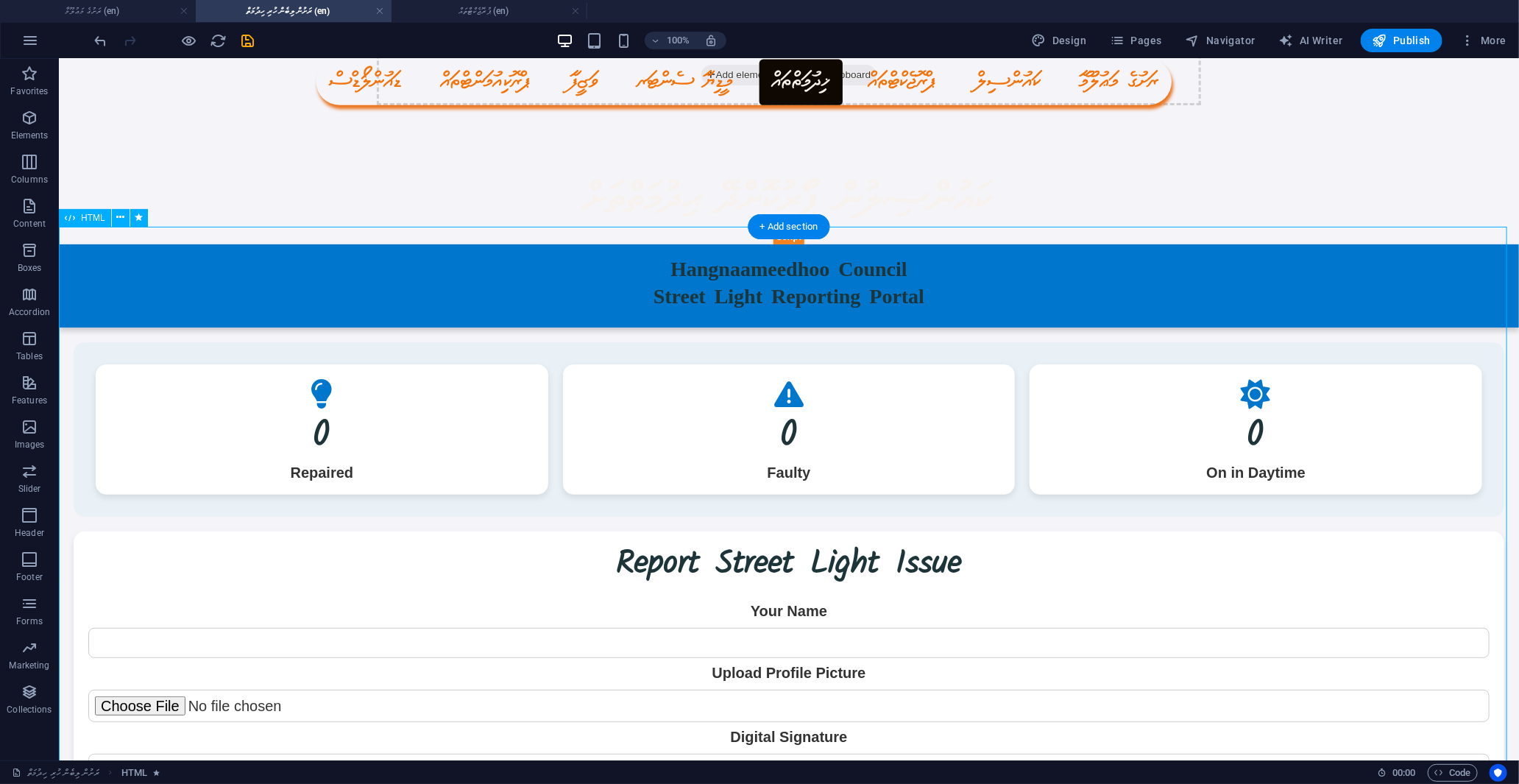
select select "s"
select select "scroll"
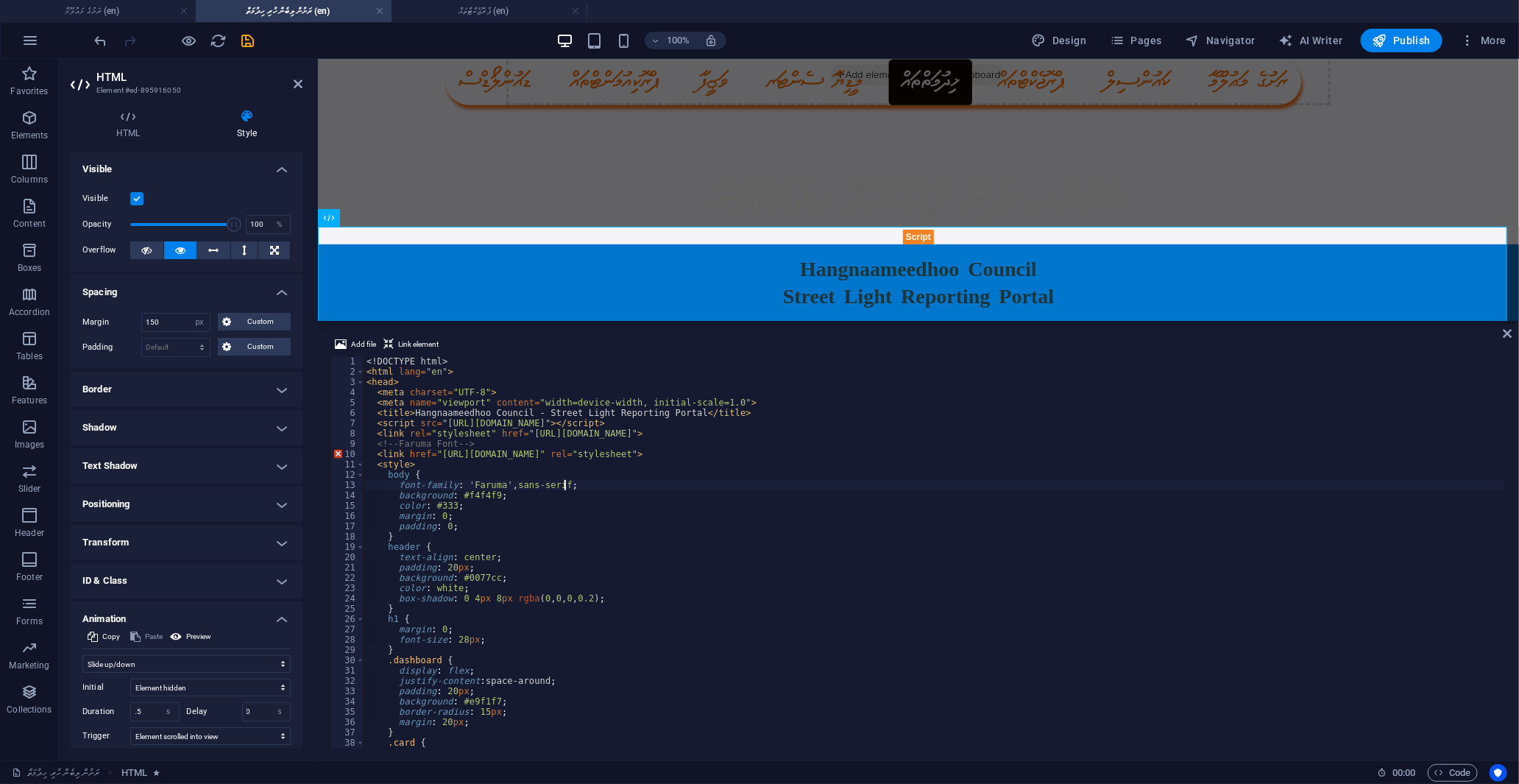
select select "DISABLED_OPTION_VALUE"
click at [520, 412] on div "<! DOCTYPE html > < html lang = "en" > < head > < meta charset = "UTF-8" > < me…" at bounding box center [934, 562] width 1141 height 412
type textarea "<title>އަރިއަތޮޅު ދެކުނުބުރީ ހަންޏާމީދޫ - Street Light Reporting Portal</title>"
click at [251, 42] on icon "save" at bounding box center [248, 41] width 17 height 17
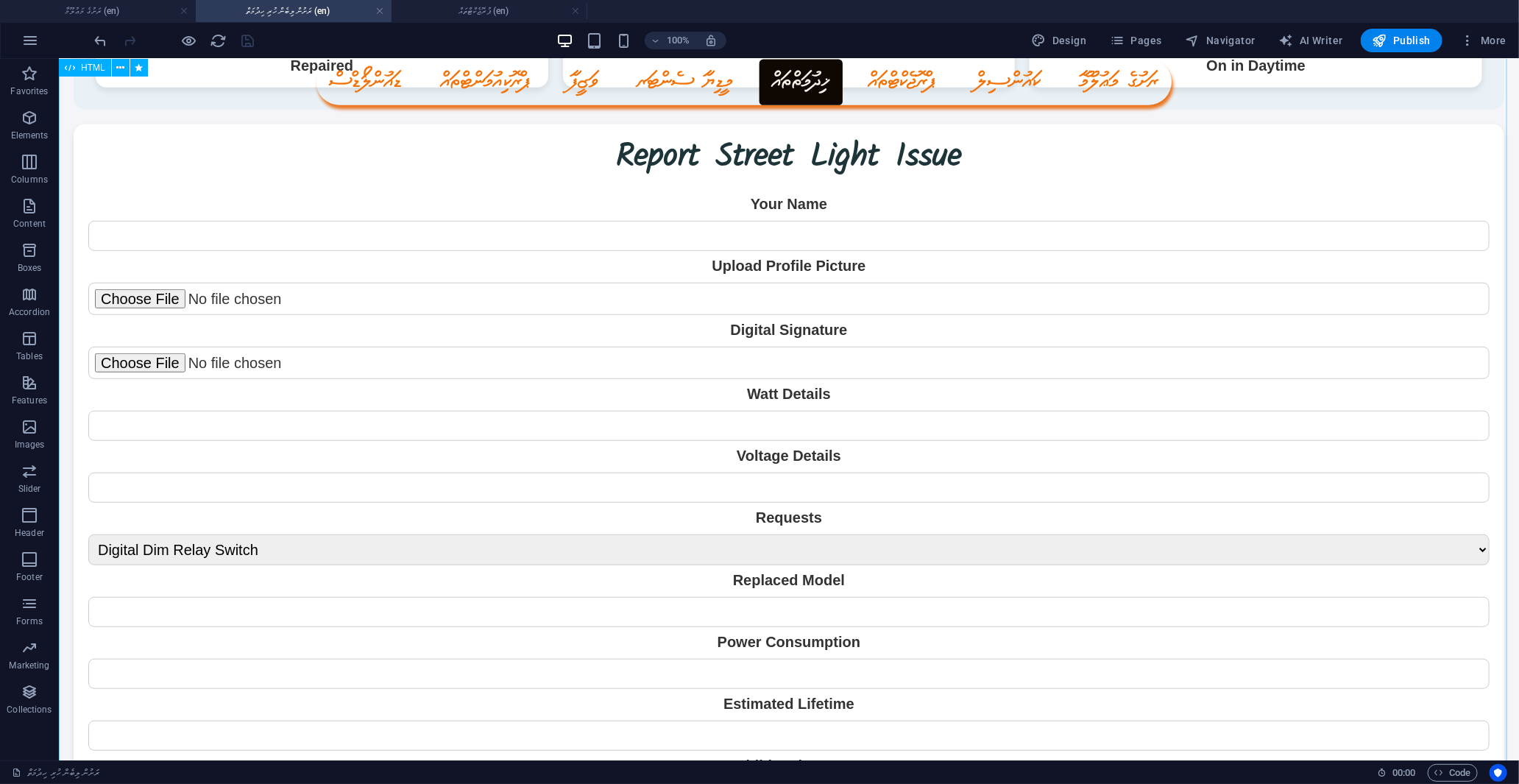
scroll to position [81, 0]
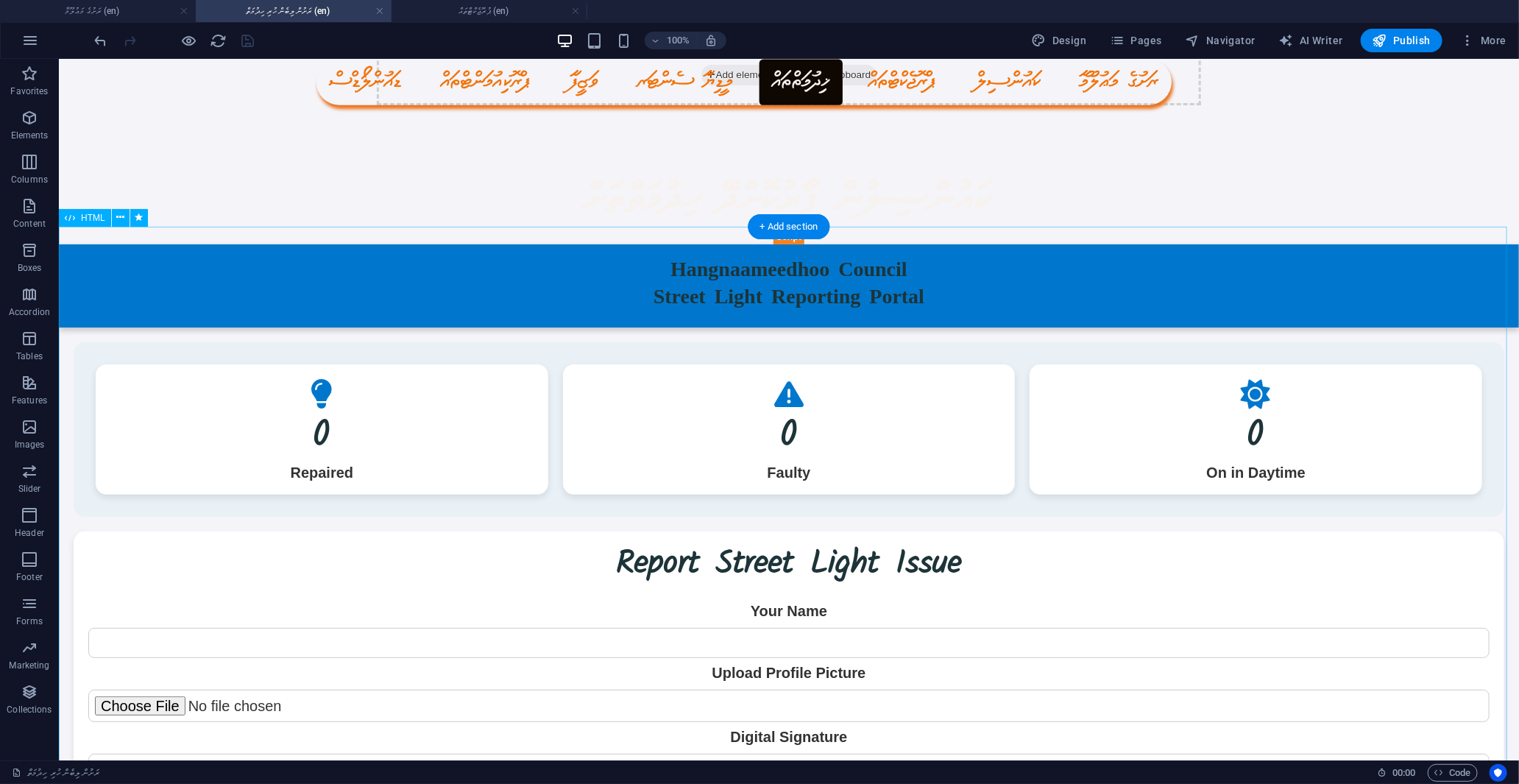
click at [736, 281] on div "އަރިއަތޮޅު ދެކުނުބުރީ ހަންޏާމީދޫ - Street Light Reporting Portal Hangnaameedhoo…" at bounding box center [788, 771] width 1461 height 1089
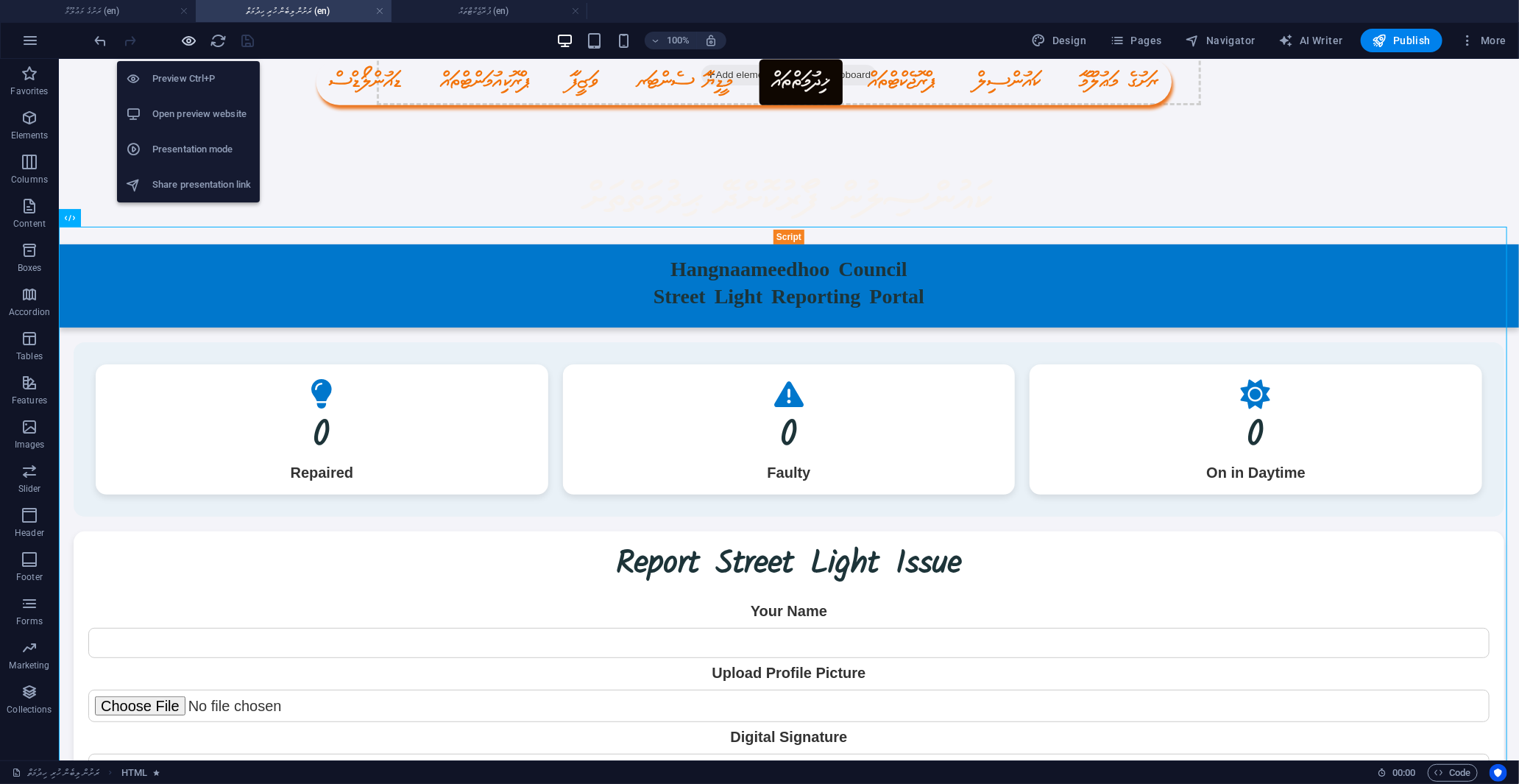
click at [188, 39] on icon "button" at bounding box center [189, 41] width 17 height 17
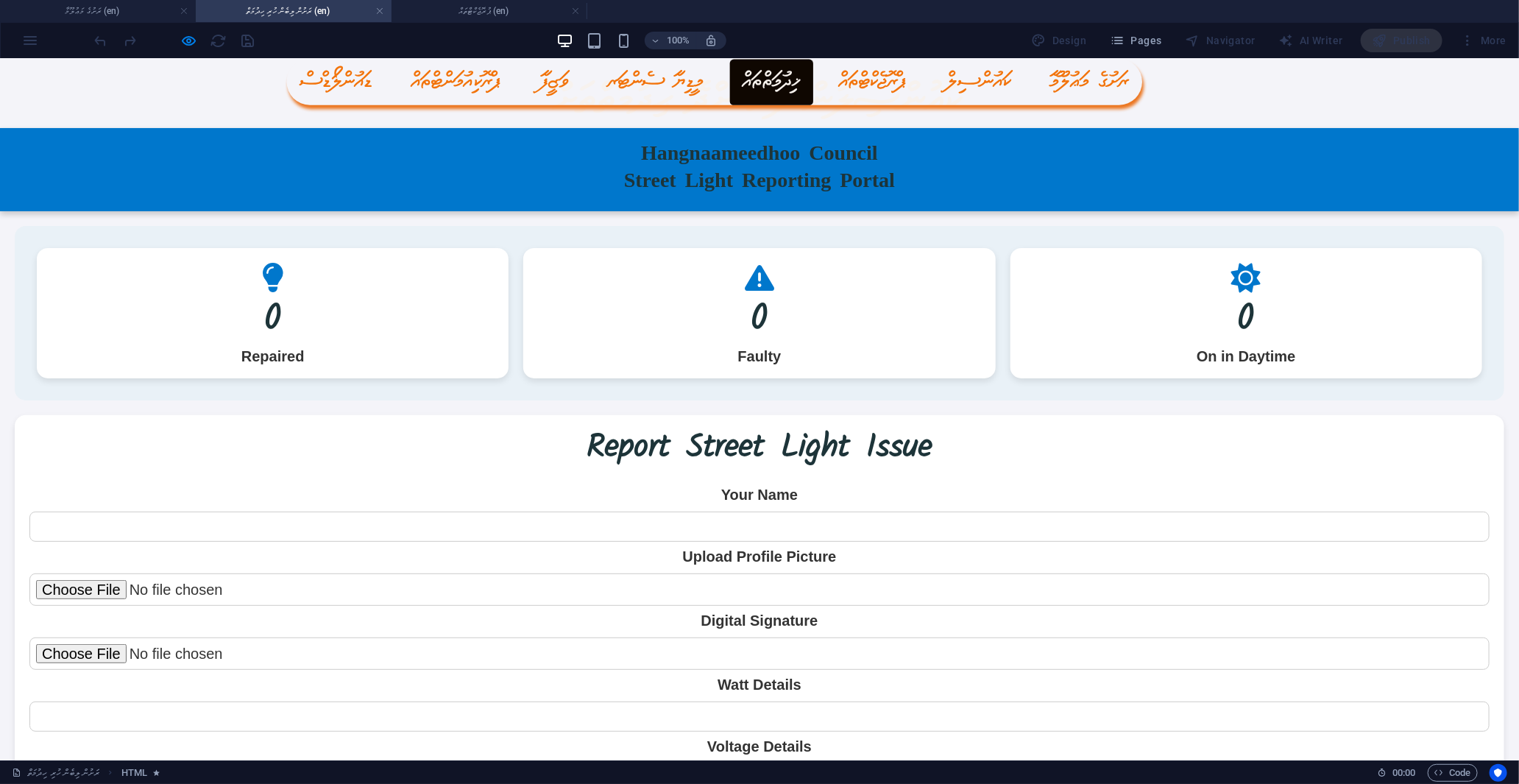
scroll to position [0, 0]
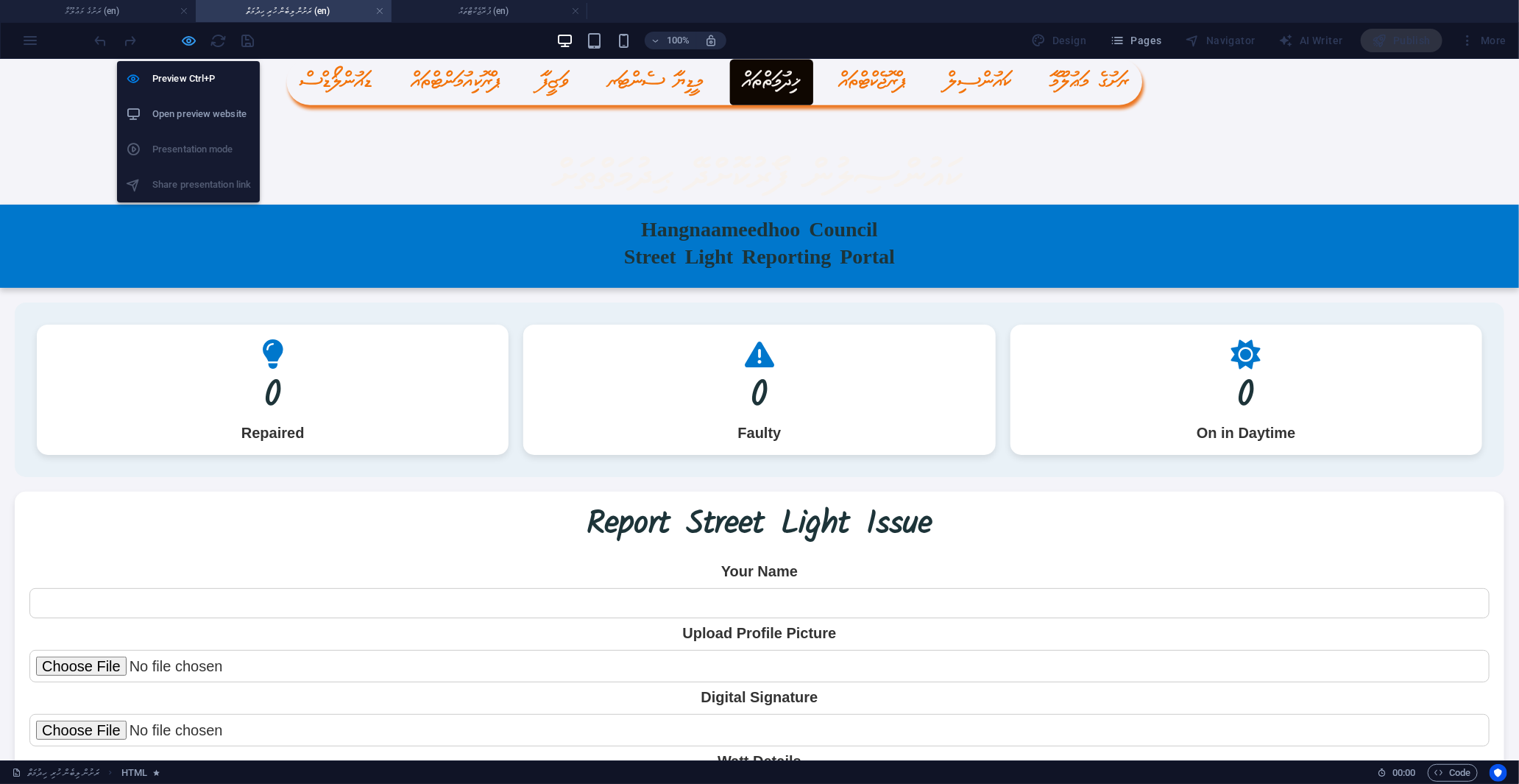
drag, startPoint x: 194, startPoint y: 35, endPoint x: 168, endPoint y: 16, distance: 32.2
click at [194, 35] on icon "button" at bounding box center [189, 41] width 17 height 17
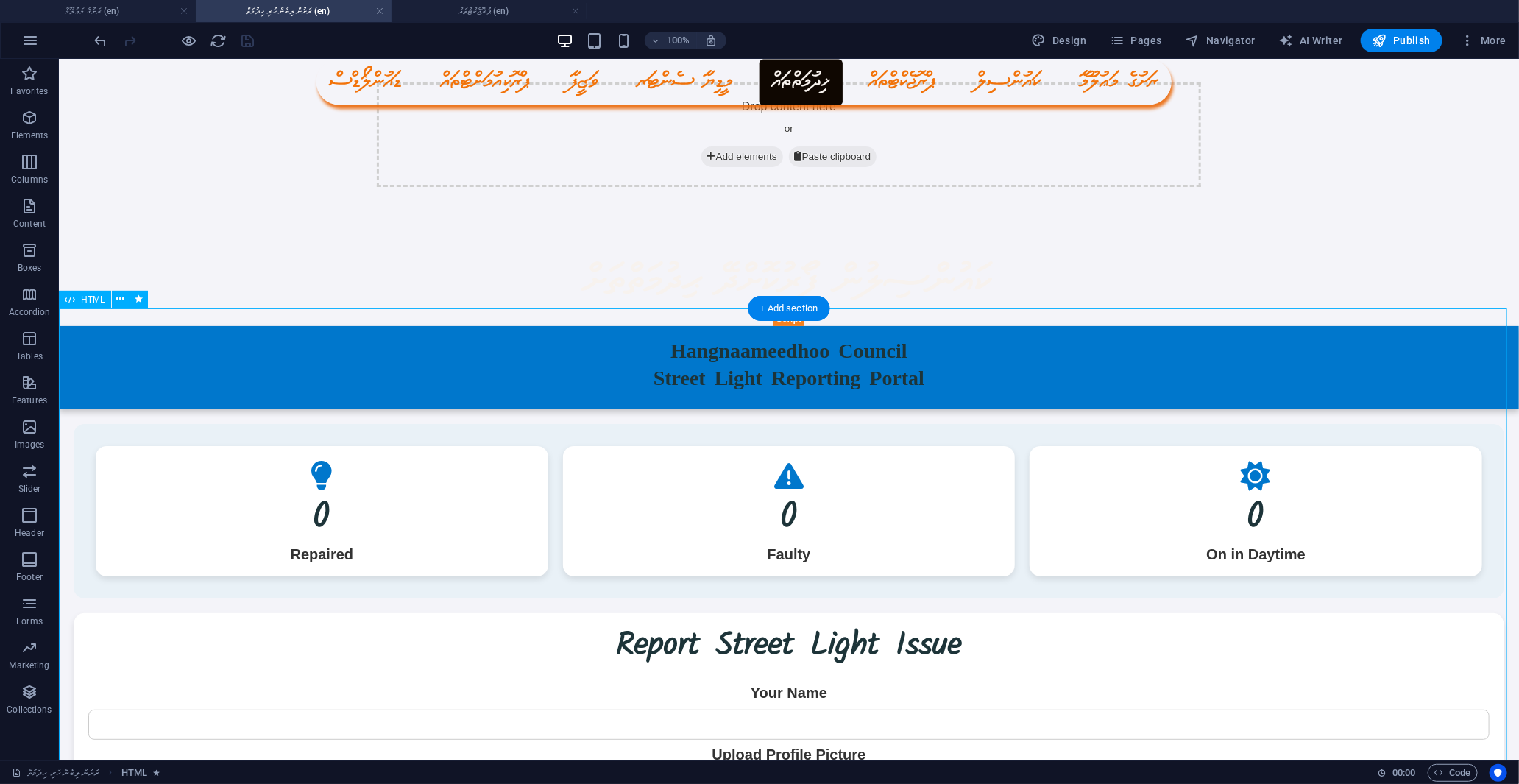
select select "slide"
select select "s"
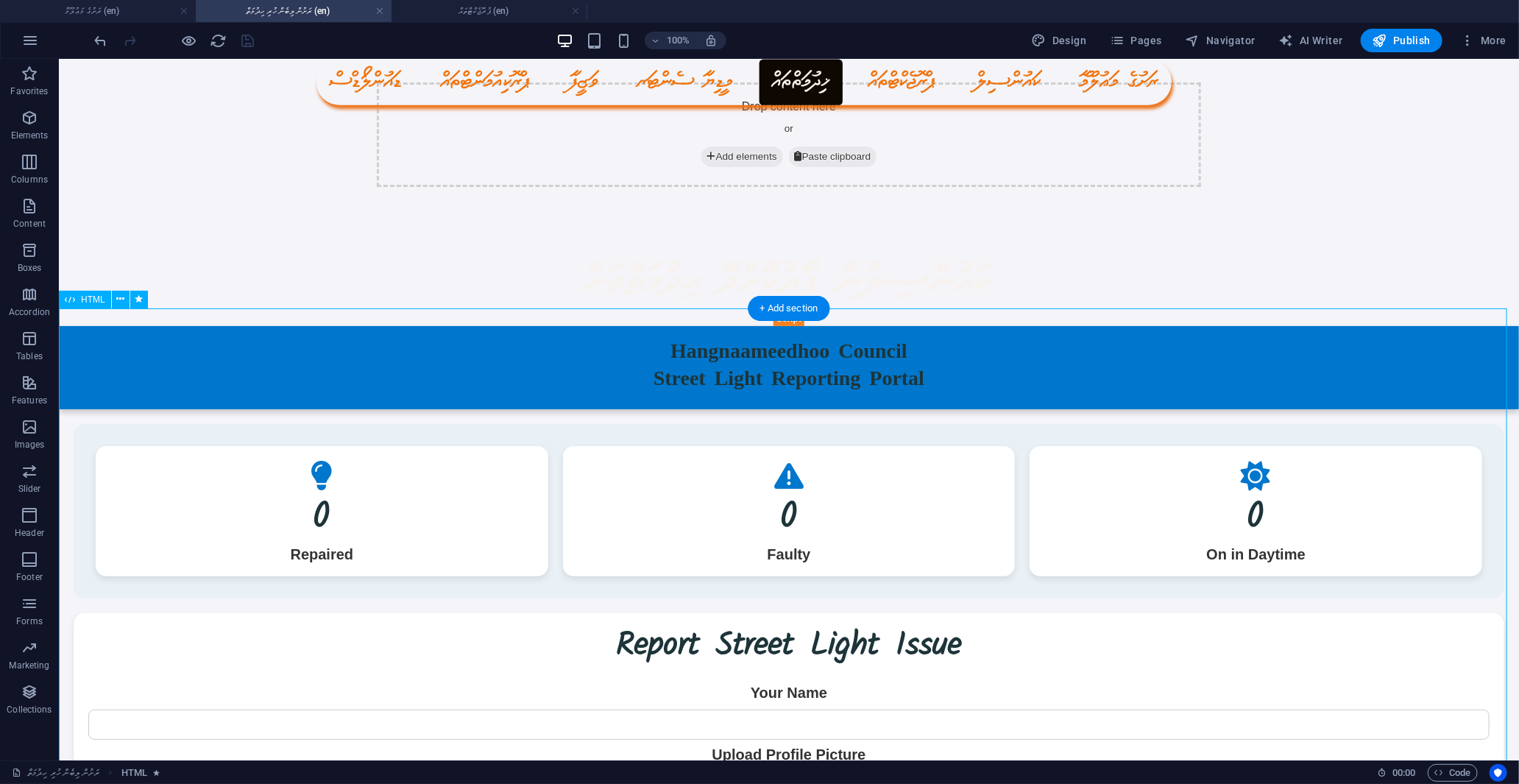
select select "scroll"
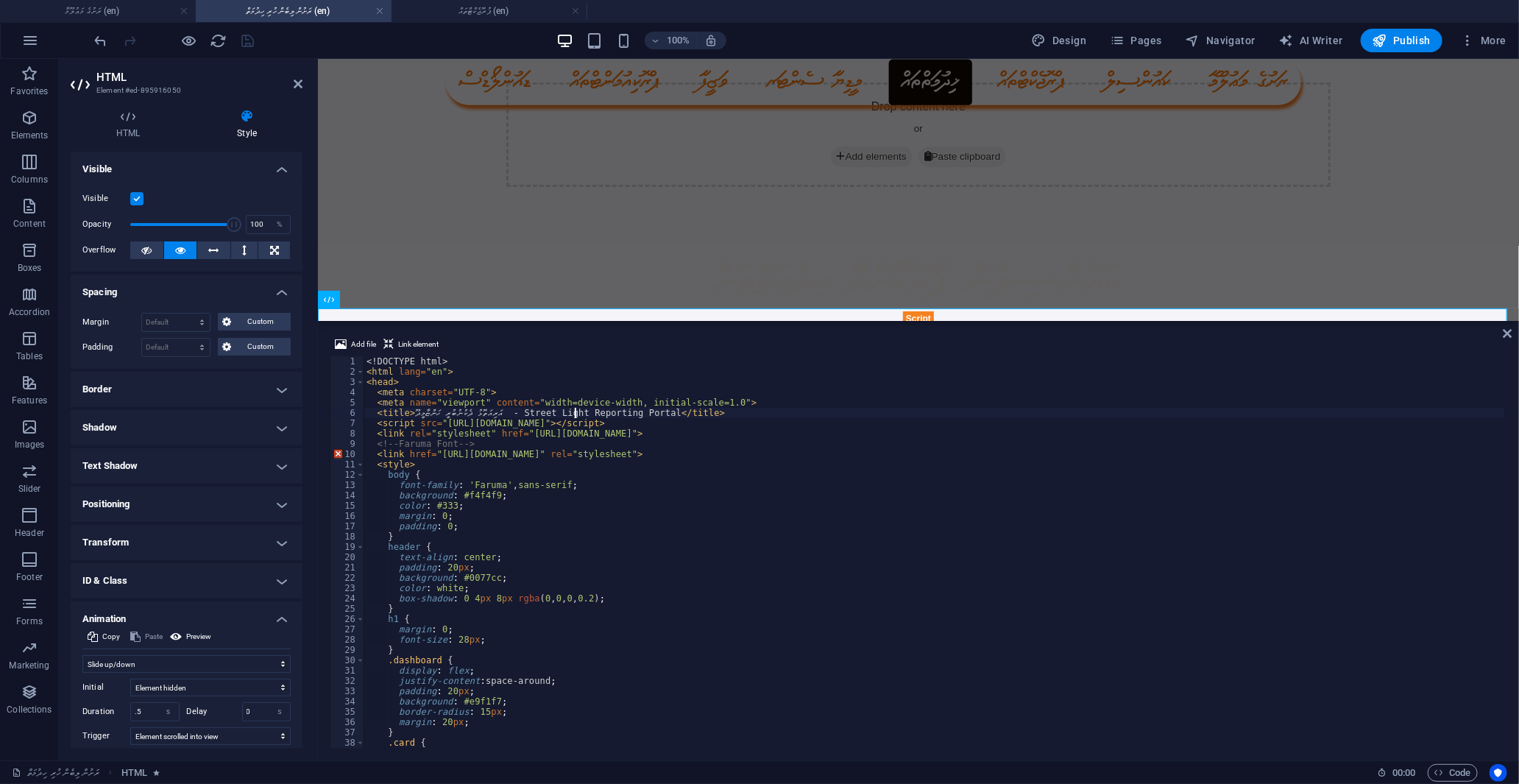
click at [661, 409] on div "<! DOCTYPE html > < html lang = "en" > < head > < meta charset = "UTF-8" > < me…" at bounding box center [934, 562] width 1141 height 412
click at [666, 409] on div "<! DOCTYPE html > < html lang = "en" > < head > < meta charset = "UTF-8" > < me…" at bounding box center [934, 562] width 1141 height 412
click at [660, 409] on div "<! DOCTYPE html > < html lang = "en" > < head > < meta charset = "UTF-8" > < me…" at bounding box center [934, 562] width 1141 height 412
click at [661, 414] on div "<! DOCTYPE html > < html lang = "en" > < head > < meta charset = "UTF-8" > < me…" at bounding box center [934, 562] width 1141 height 412
click at [664, 412] on div "<! DOCTYPE html > < html lang = "en" > < head > < meta charset = "UTF-8" > < me…" at bounding box center [934, 562] width 1141 height 412
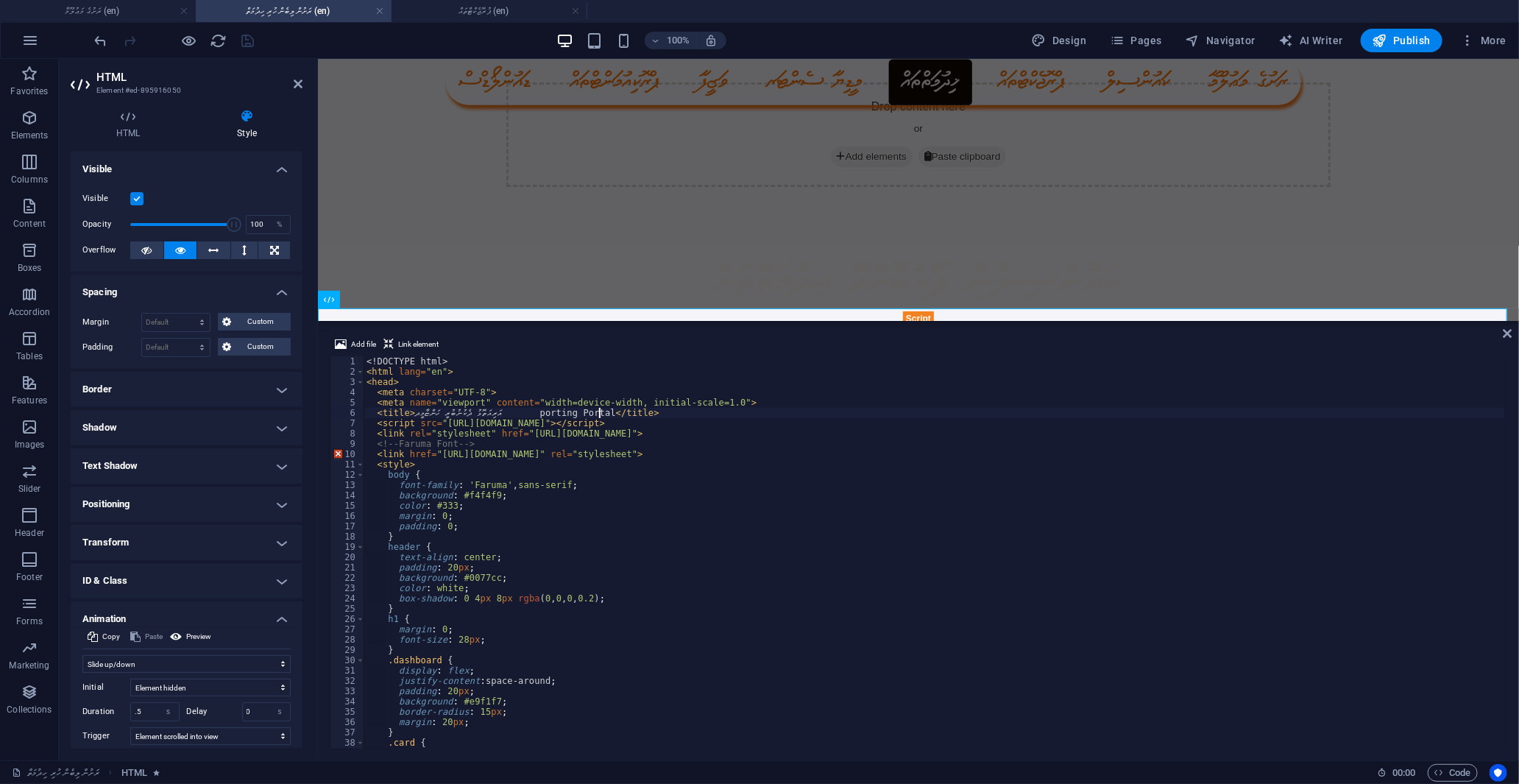
scroll to position [0, 13]
drag, startPoint x: 520, startPoint y: 413, endPoint x: 660, endPoint y: 413, distance: 140.0
click at [660, 413] on div "<! DOCTYPE html > < html lang = "en" > < head > < meta charset = "UTF-8" > < me…" at bounding box center [934, 562] width 1141 height 412
click at [662, 413] on div "<! DOCTYPE html > < html lang = "en" > < head > < meta charset = "UTF-8" > < me…" at bounding box center [934, 562] width 1141 height 412
drag, startPoint x: 519, startPoint y: 413, endPoint x: 662, endPoint y: 414, distance: 143.0
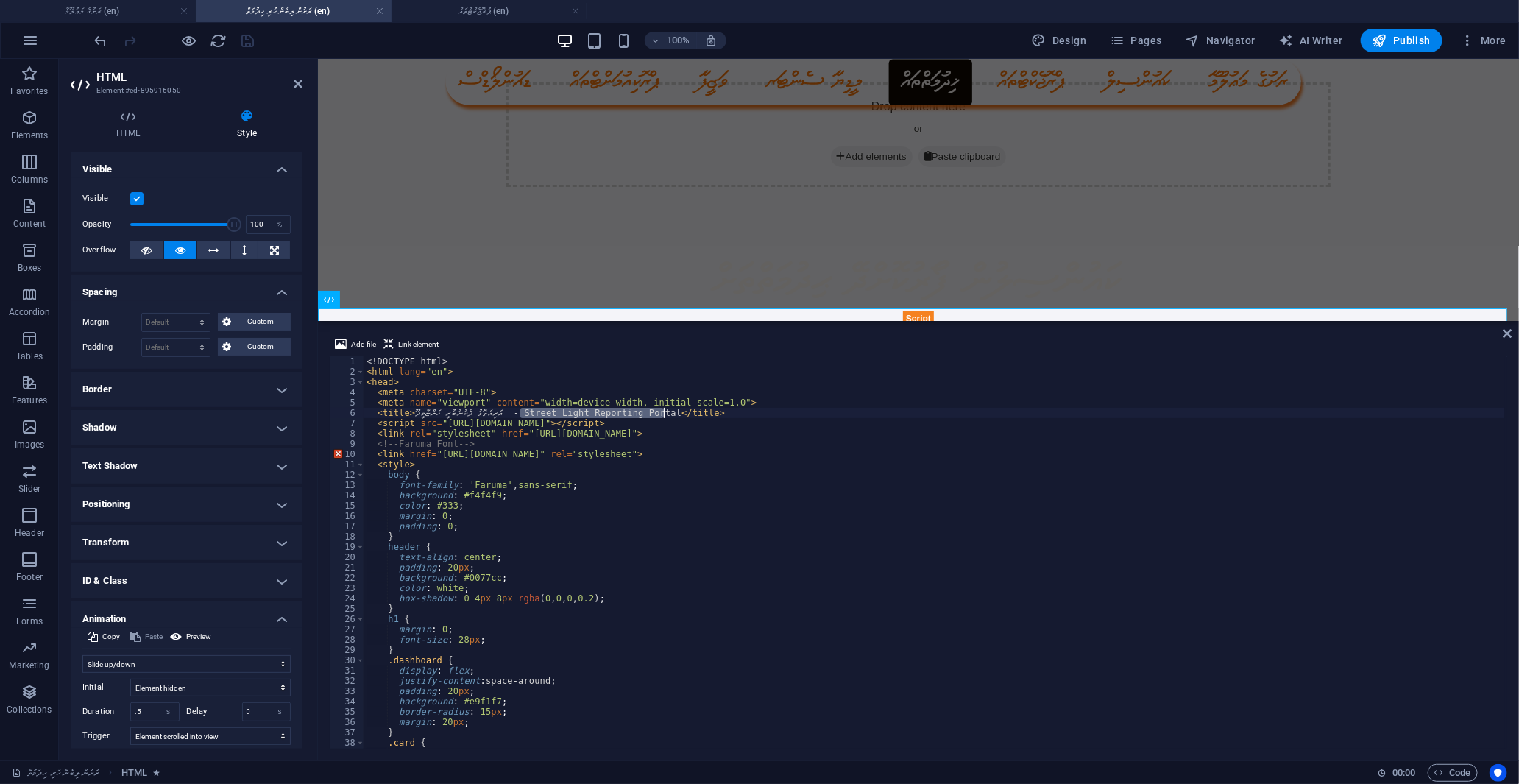
click at [662, 414] on div "<! DOCTYPE html > < html lang = "en" > < head > < meta charset = "UTF-8" > < me…" at bounding box center [934, 562] width 1141 height 412
type textarea "<title>އަރިއަތޮޅު ދެކުނުބުރީ މަގދދދދporting Portal</title>"
click at [1509, 333] on icon at bounding box center [1508, 333] width 9 height 12
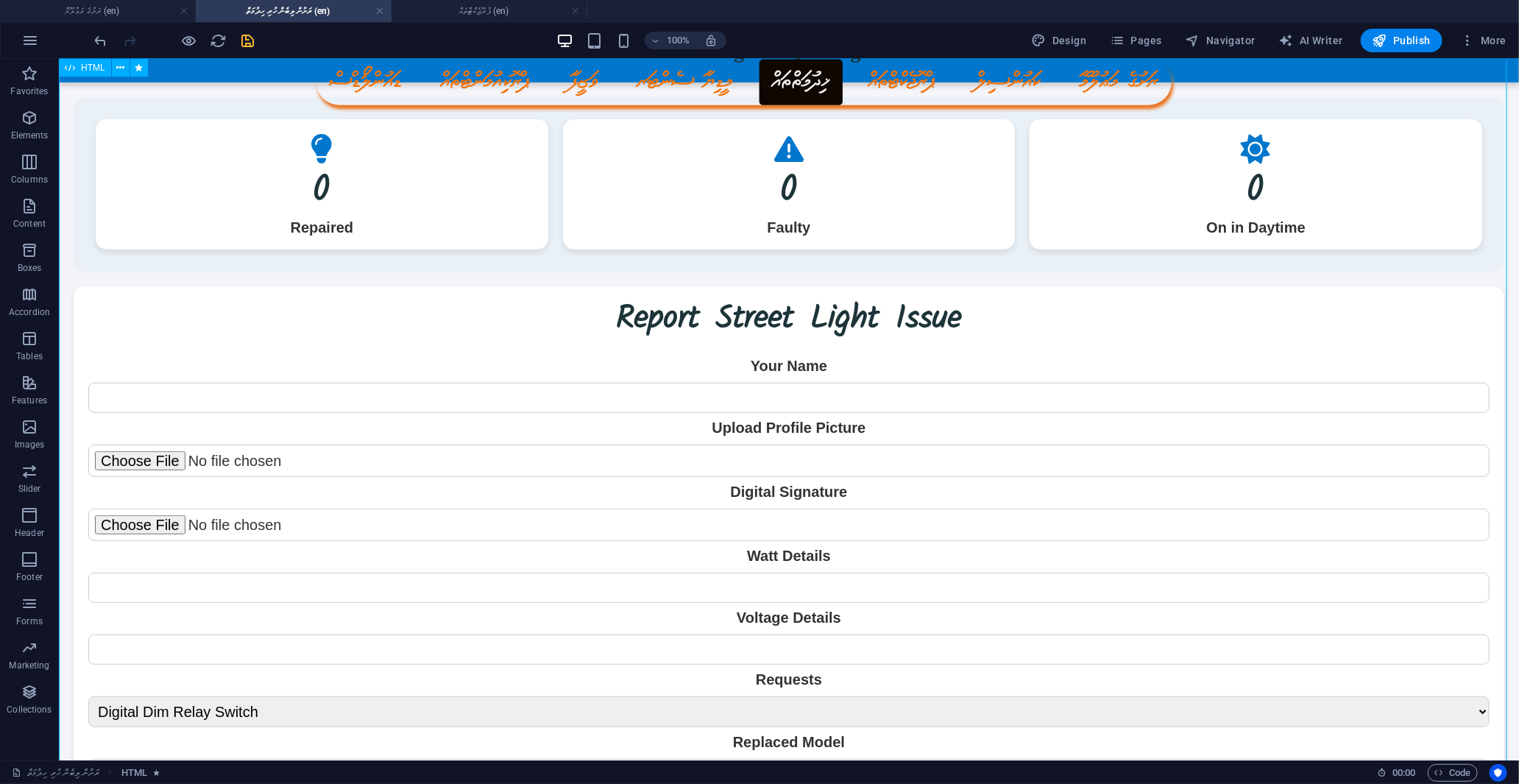
scroll to position [0, 0]
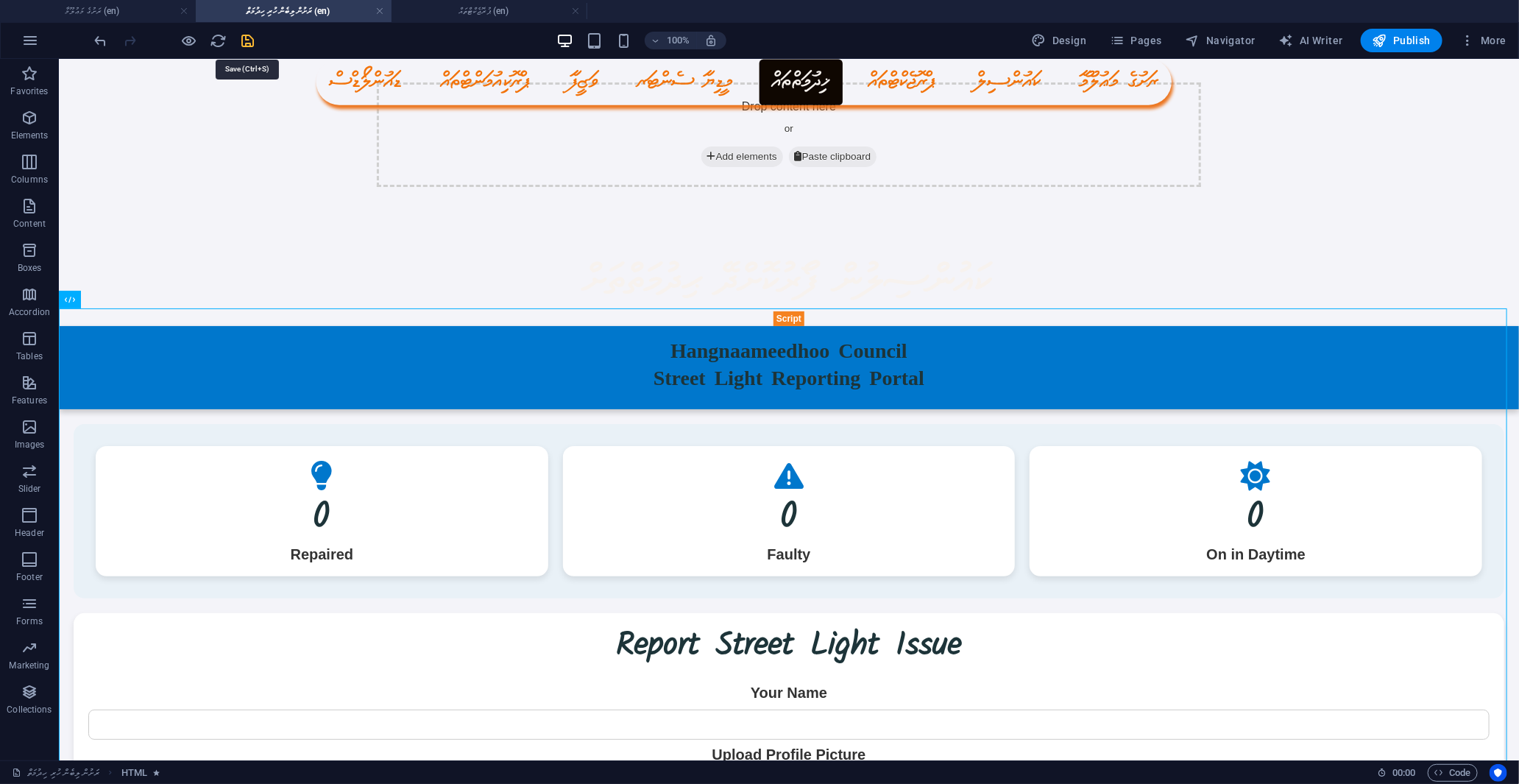
drag, startPoint x: 244, startPoint y: 39, endPoint x: 176, endPoint y: 1, distance: 77.9
click at [244, 39] on icon "save" at bounding box center [248, 41] width 17 height 17
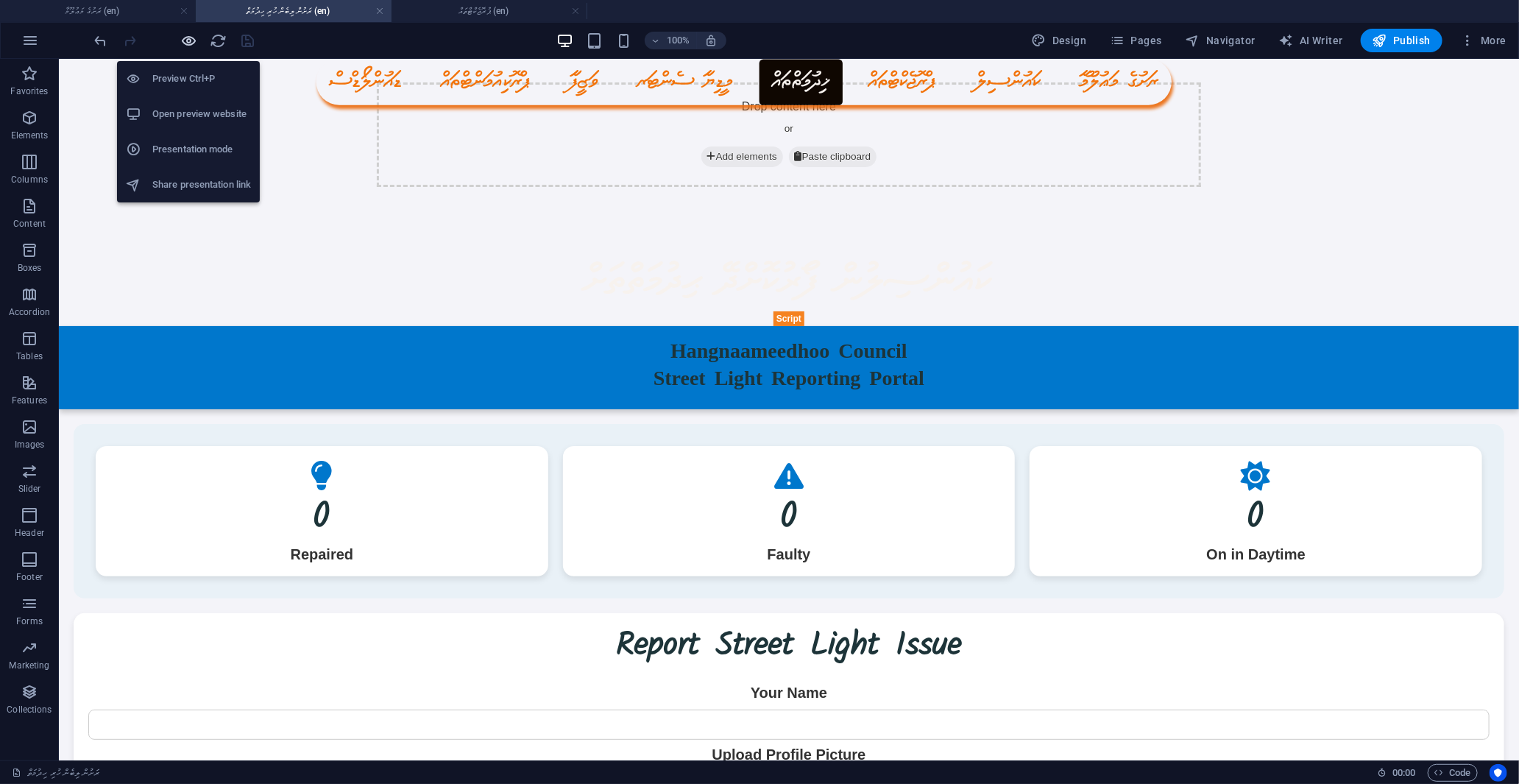
click at [195, 33] on icon "button" at bounding box center [189, 41] width 17 height 17
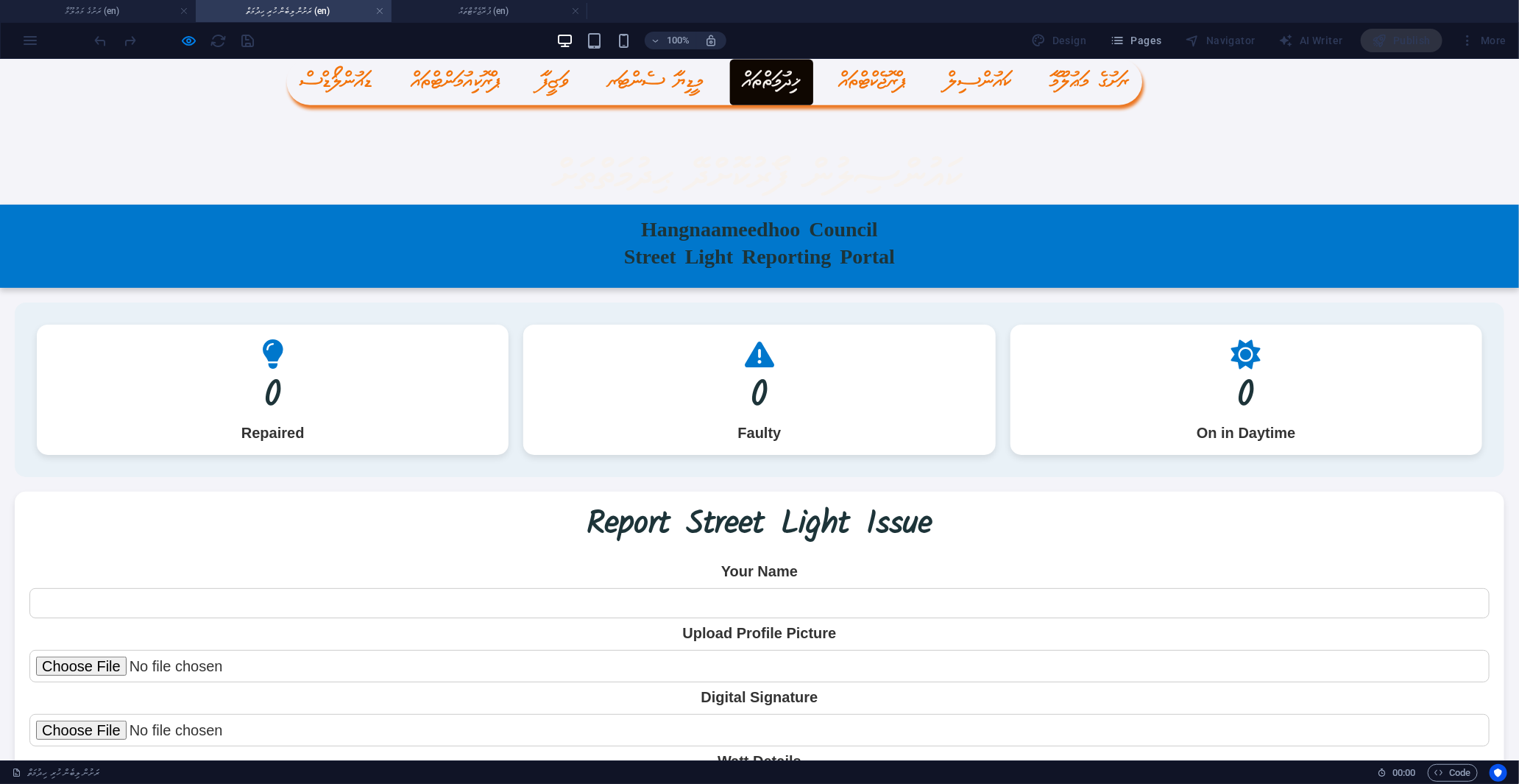
click at [778, 236] on h1 "Hangnaameedhoo Council Street Light Reporting Portal" at bounding box center [760, 245] width 1489 height 54
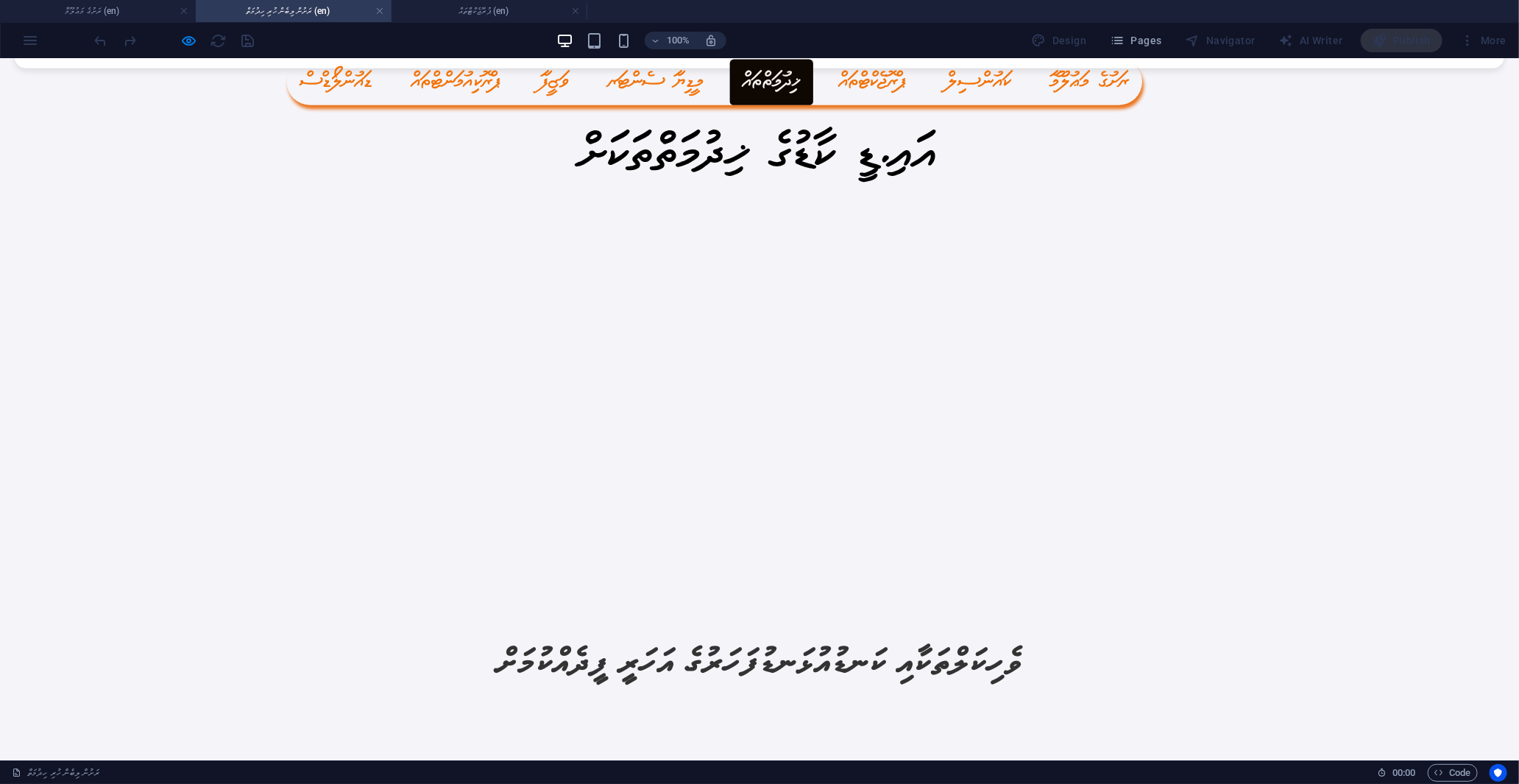
scroll to position [899, 0]
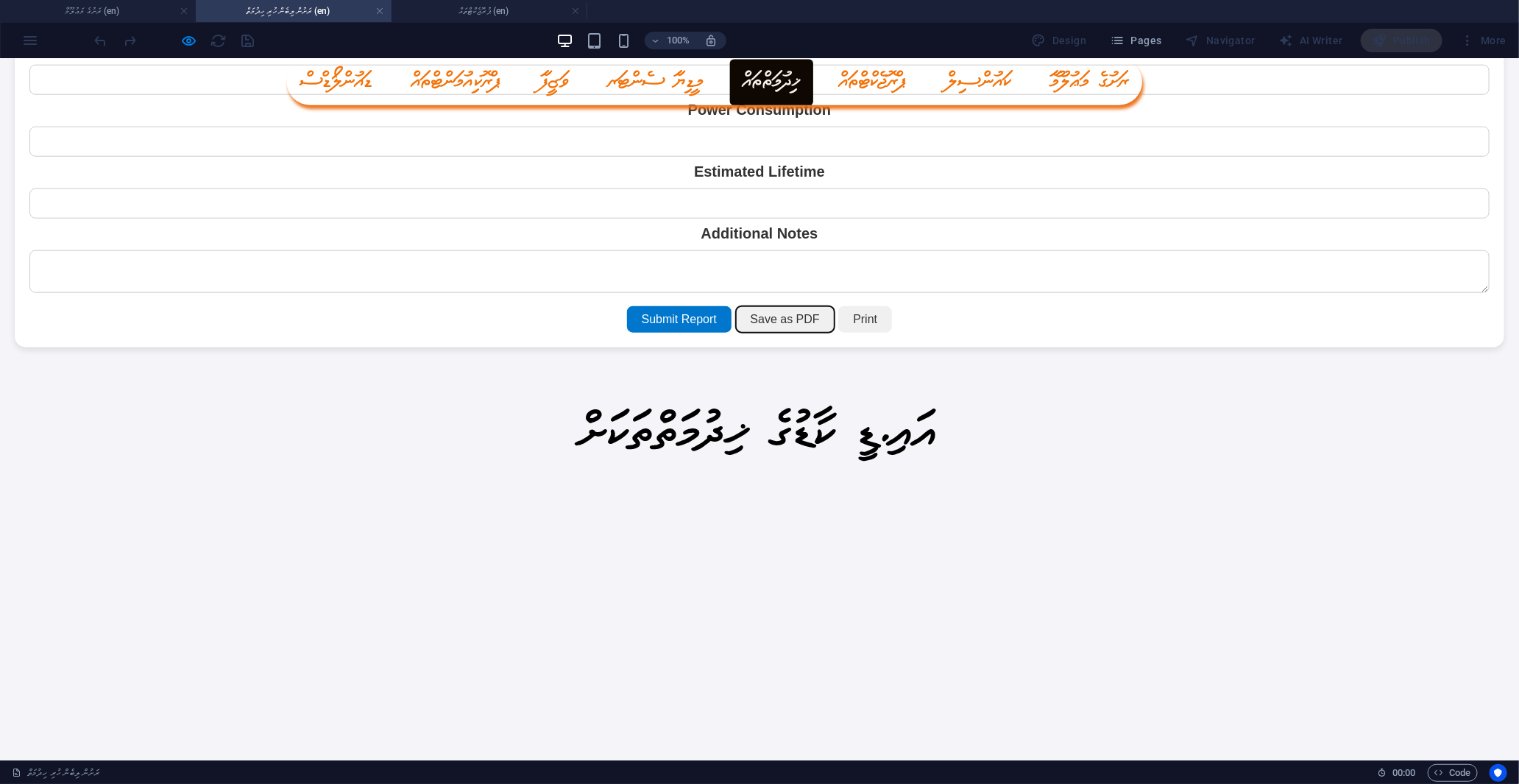
click at [770, 332] on button "Save as PDF" at bounding box center [784, 318] width 98 height 27
click at [860, 332] on button "Print" at bounding box center [865, 318] width 54 height 27
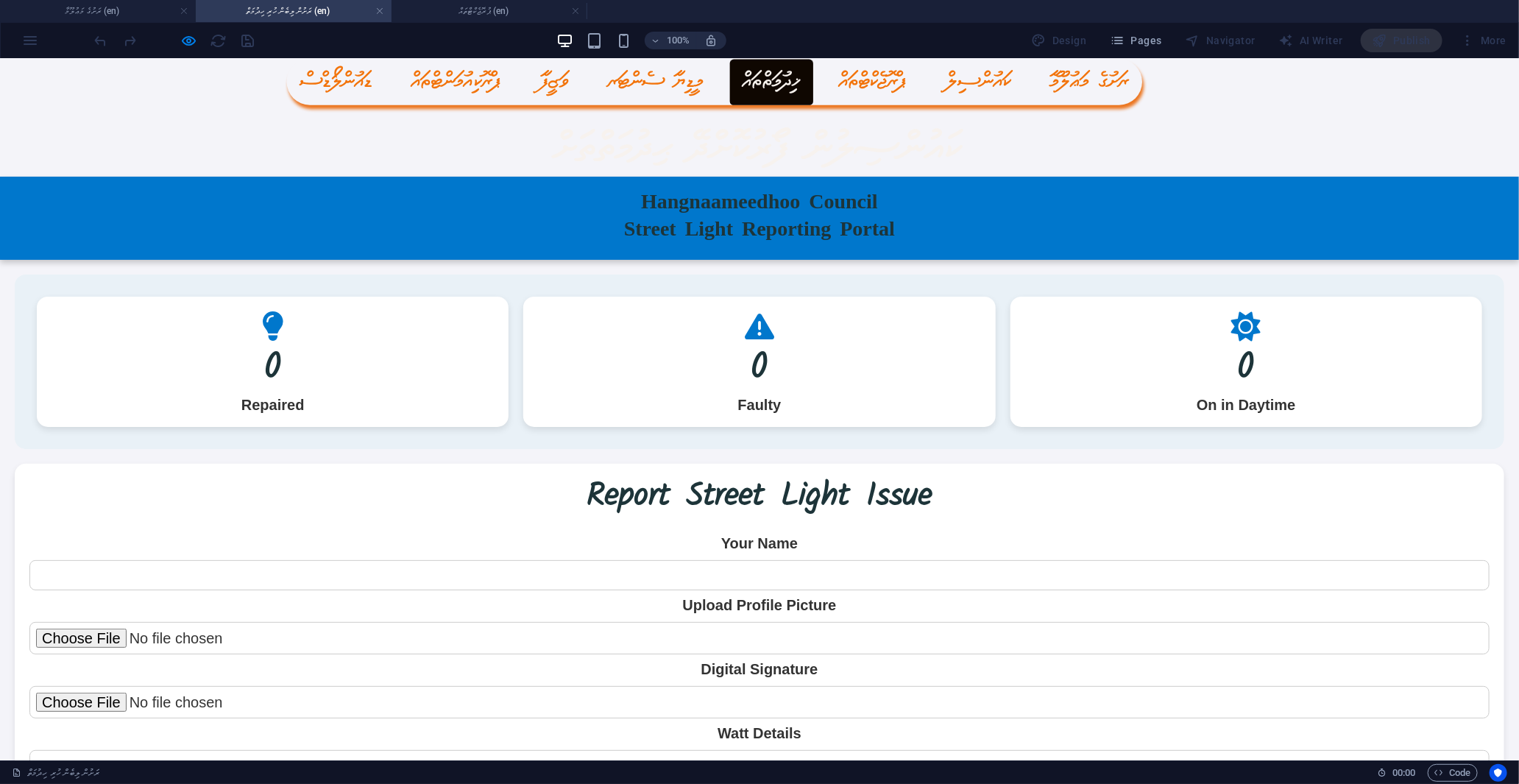
scroll to position [0, 0]
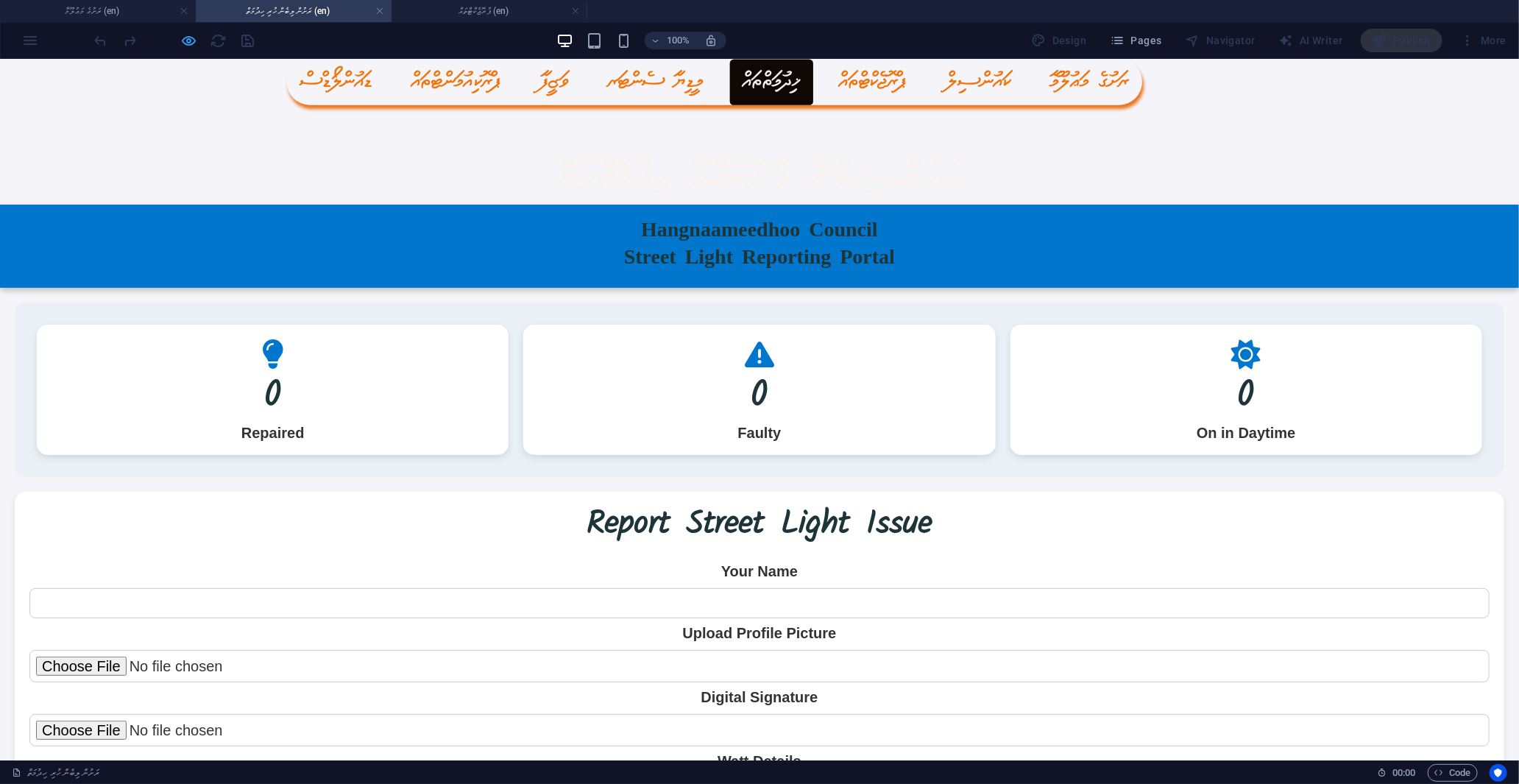
click at [184, 40] on icon "button" at bounding box center [189, 41] width 17 height 17
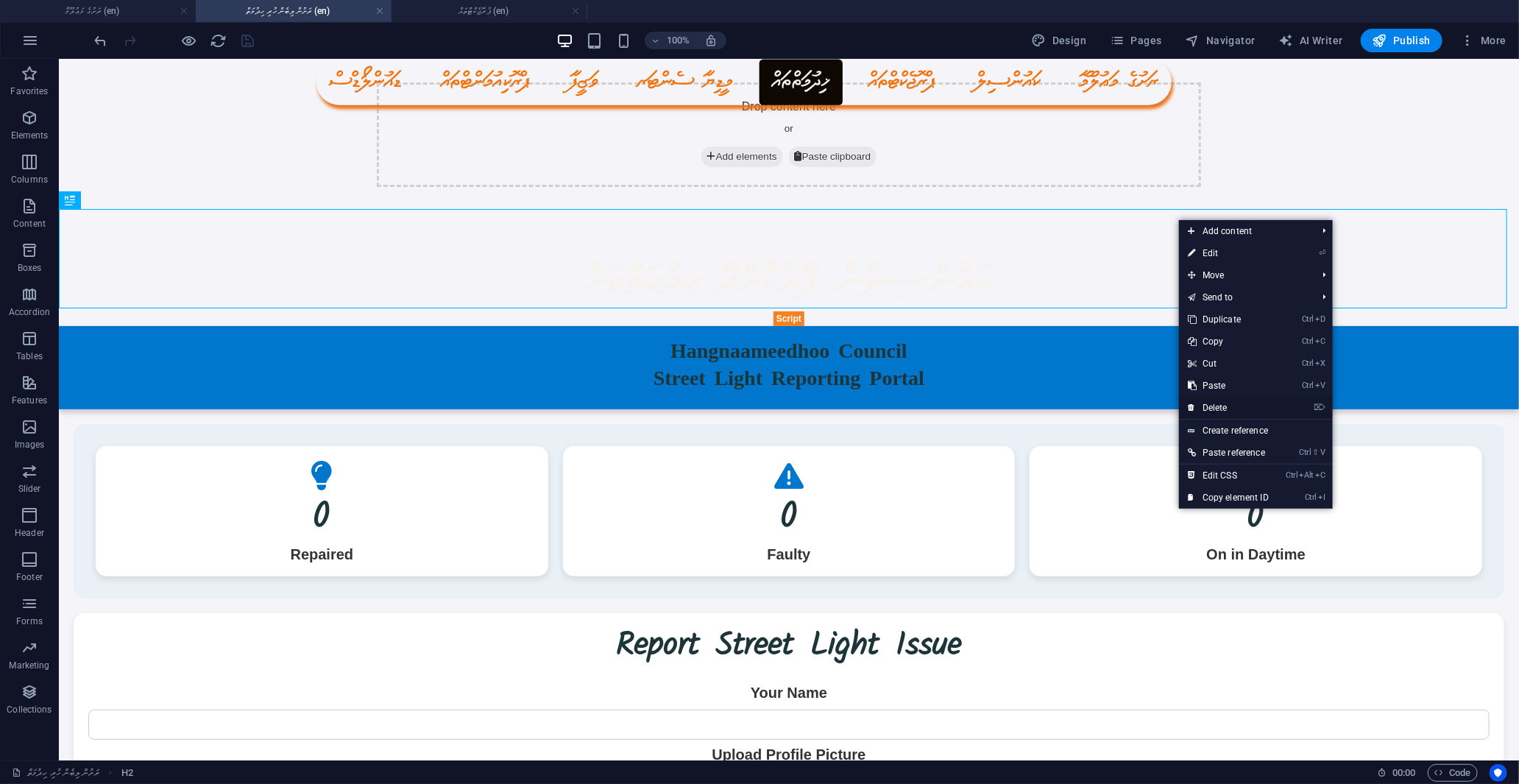
click at [1240, 406] on link "⌦ Delete" at bounding box center [1227, 407] width 98 height 22
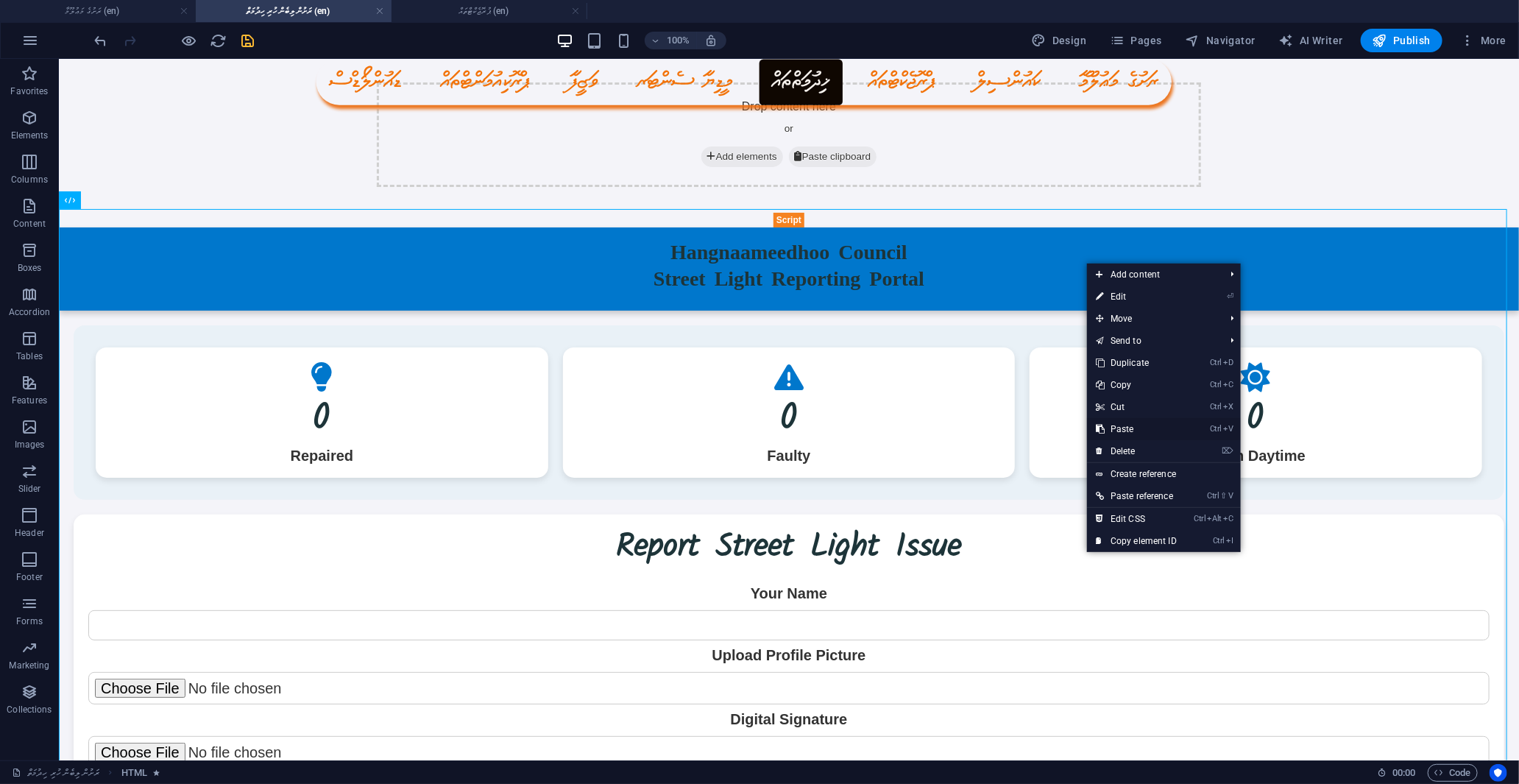
click at [1134, 427] on link "Ctrl V Paste" at bounding box center [1135, 429] width 98 height 22
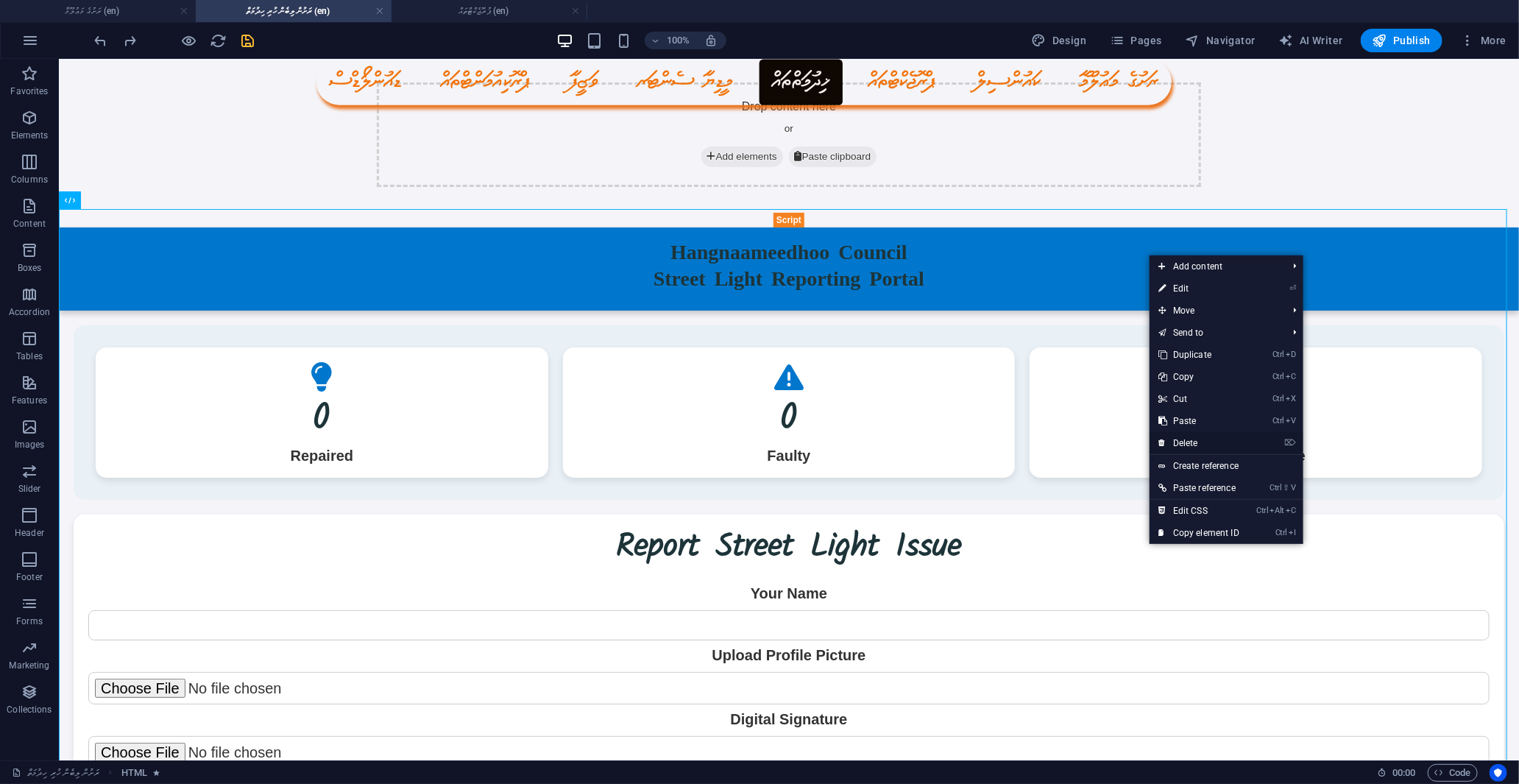
click at [1190, 442] on link "⌦ Delete" at bounding box center [1198, 443] width 98 height 22
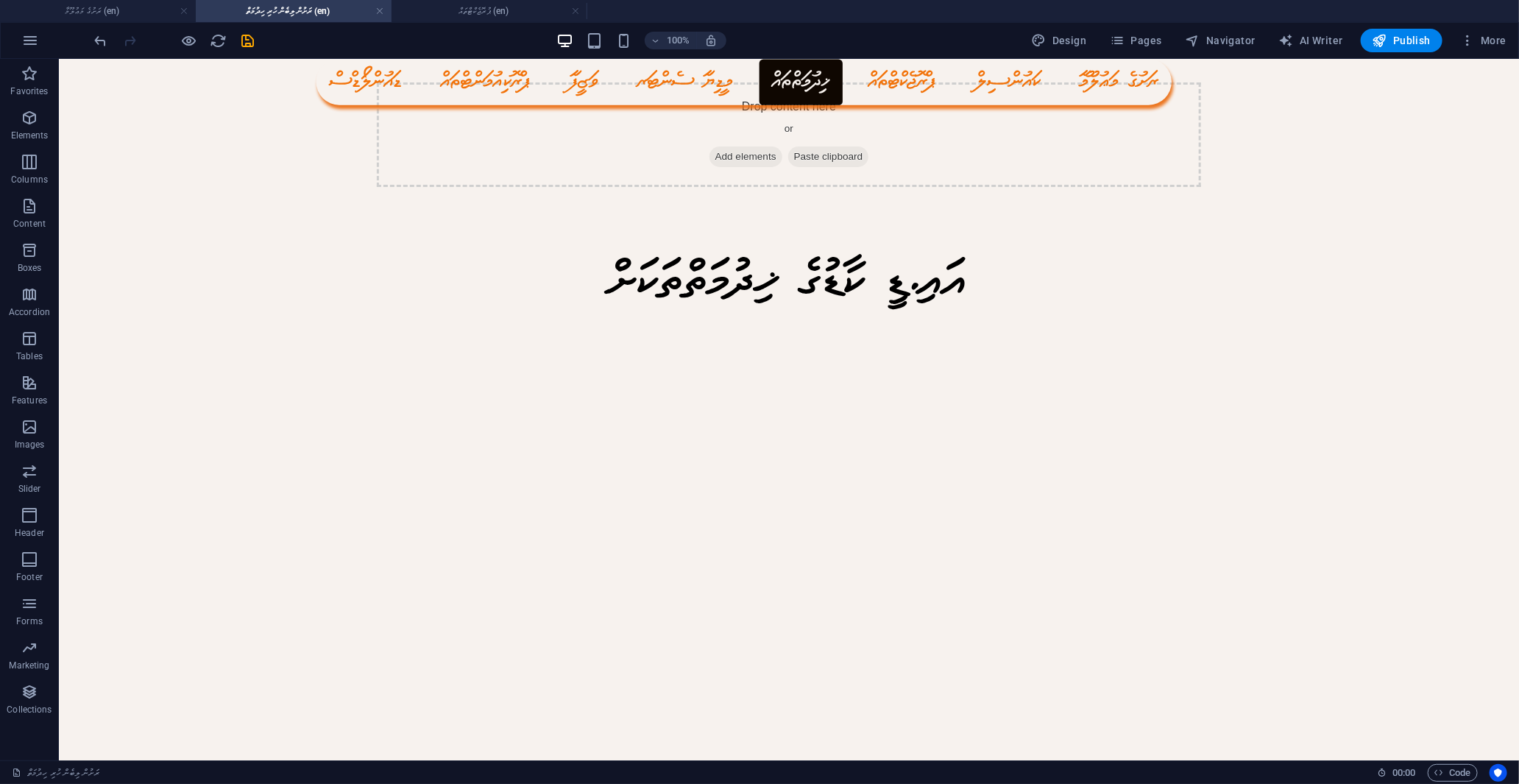
click at [244, 40] on icon "save" at bounding box center [248, 41] width 17 height 17
